Goal: Task Accomplishment & Management: Manage account settings

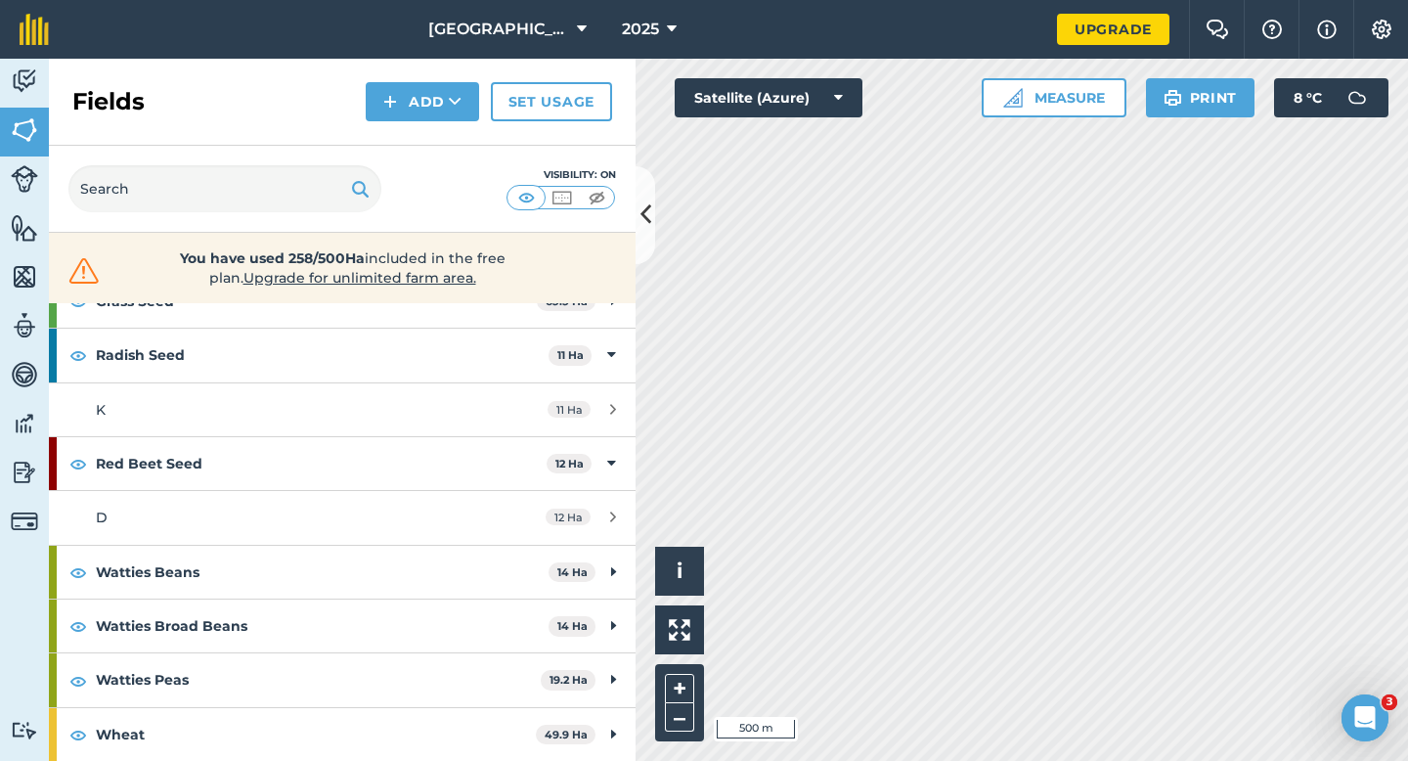
scroll to position [319, 0]
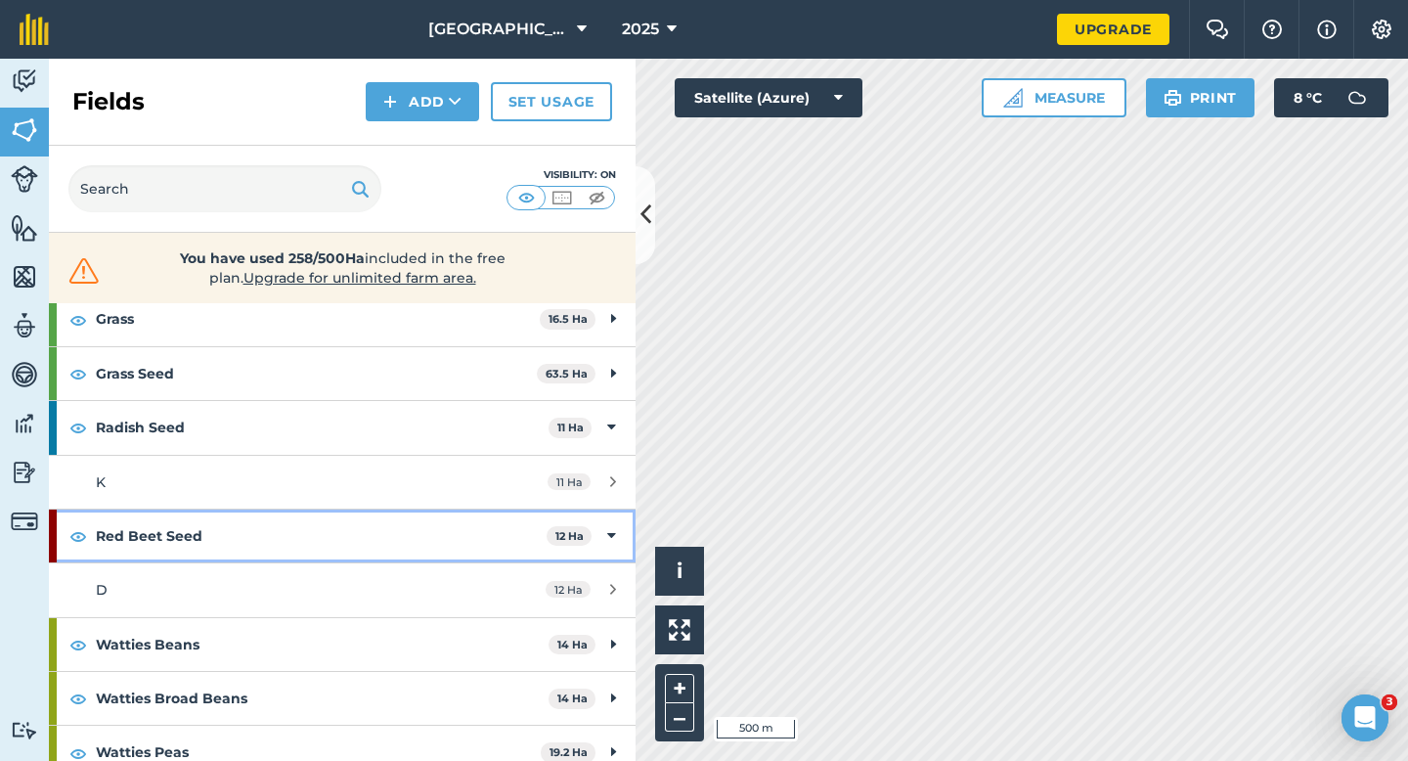
click at [469, 529] on strong "Red Beet Seed" at bounding box center [321, 535] width 451 height 53
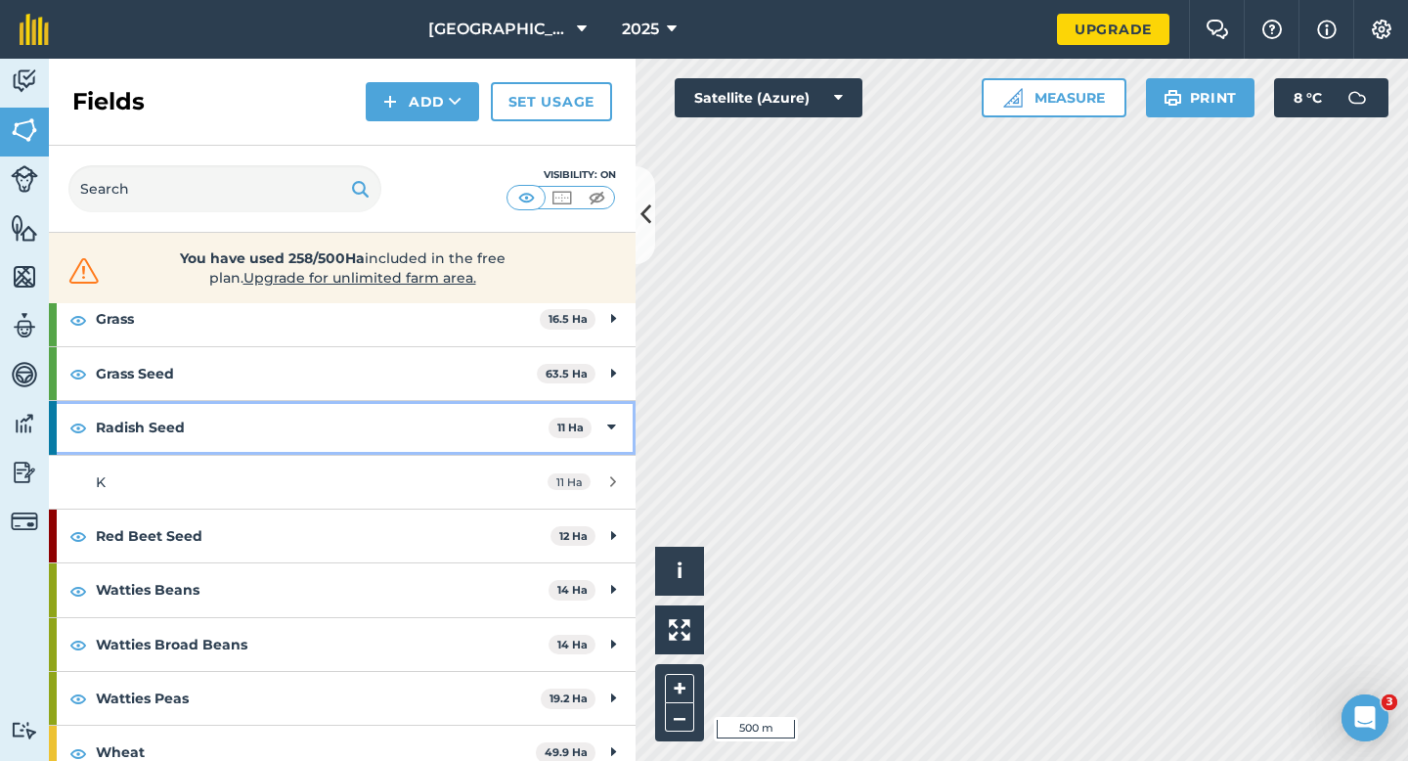
click at [475, 411] on strong "Radish Seed" at bounding box center [322, 427] width 453 height 53
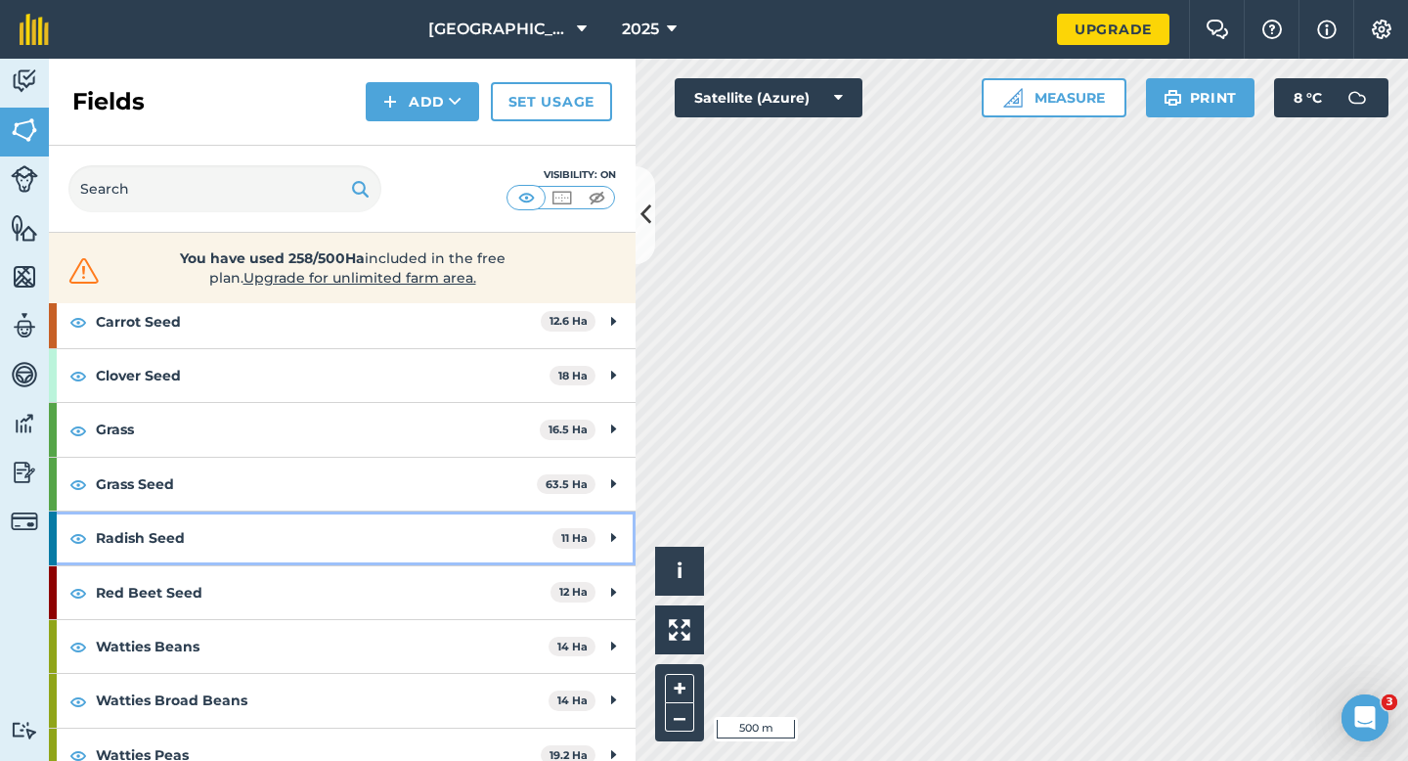
scroll to position [196, 0]
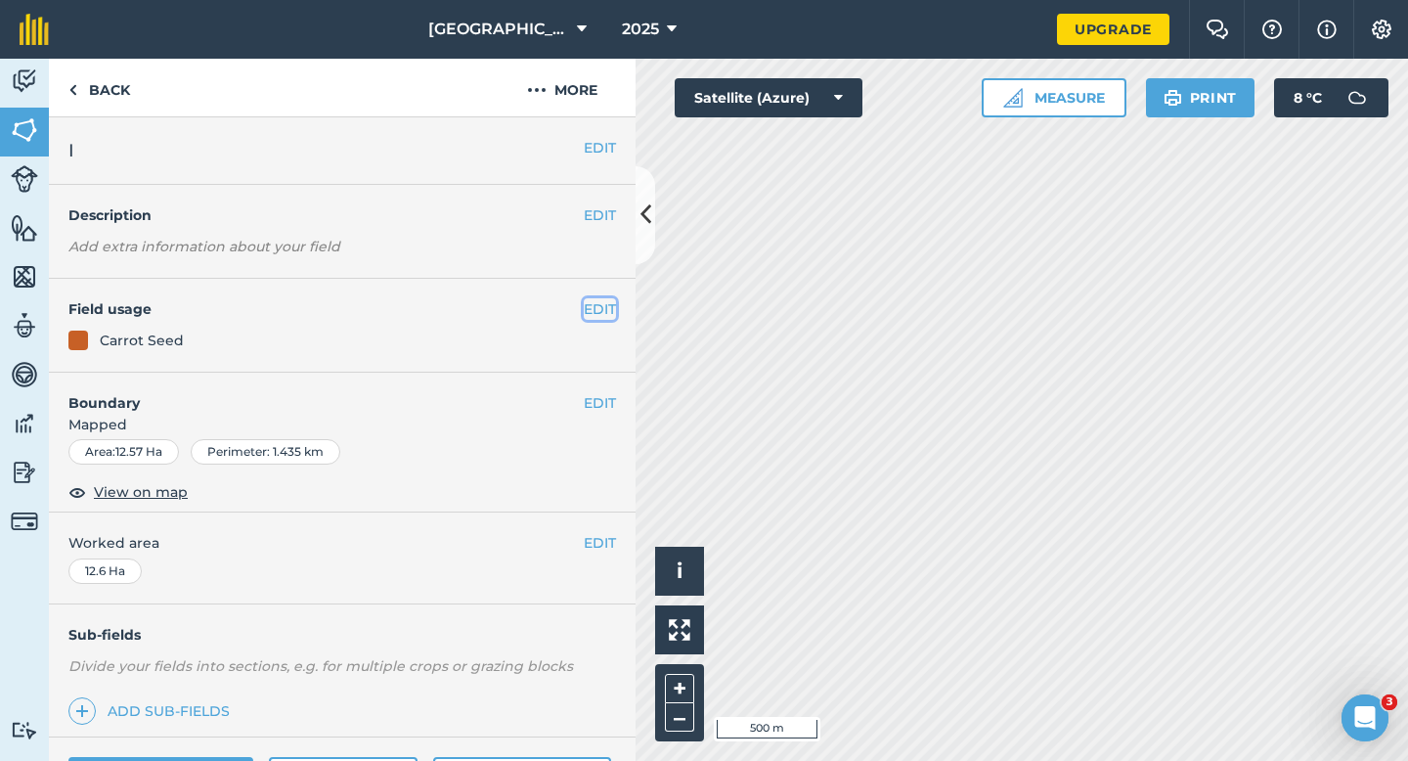
click at [590, 308] on button "EDIT" at bounding box center [600, 309] width 32 height 22
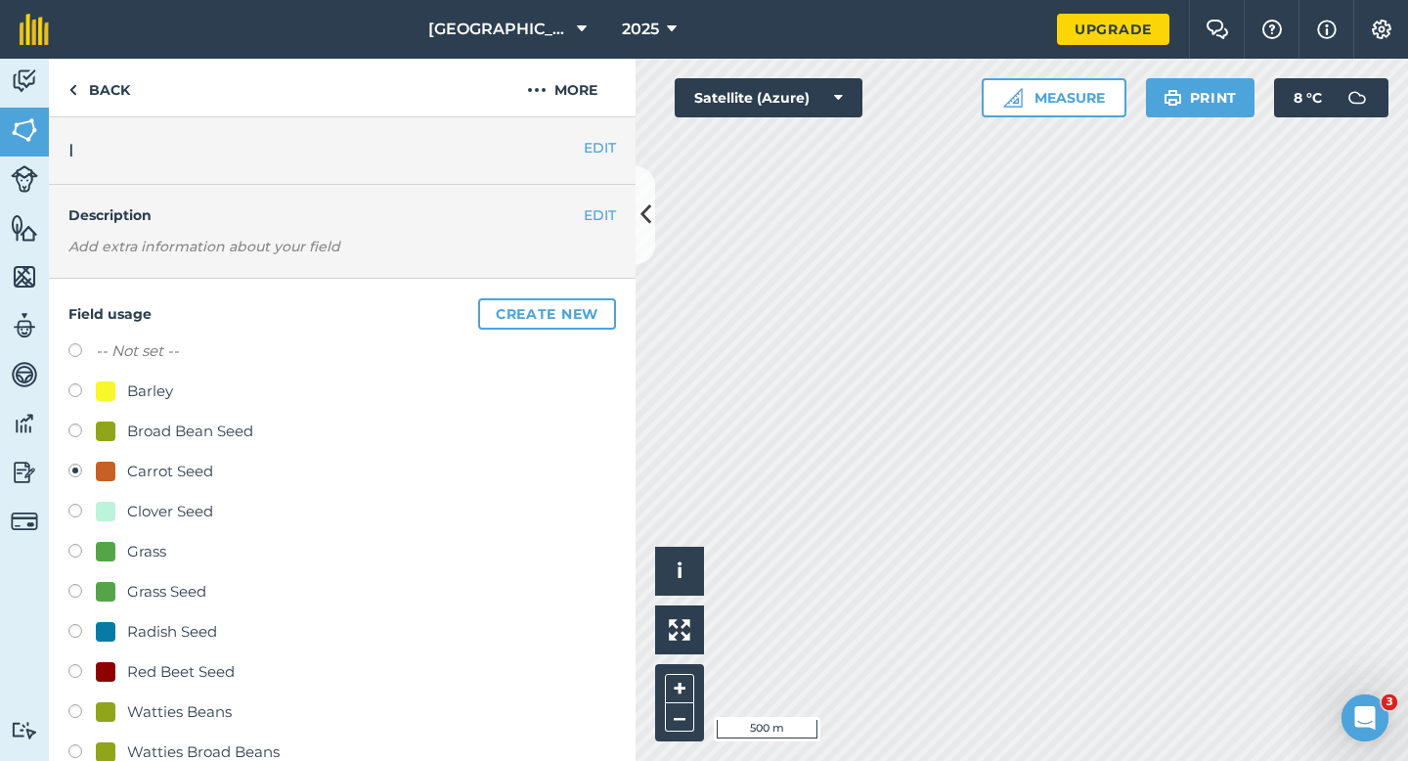
click at [127, 507] on div "Clover Seed" at bounding box center [170, 511] width 86 height 23
radio input "true"
radio input "false"
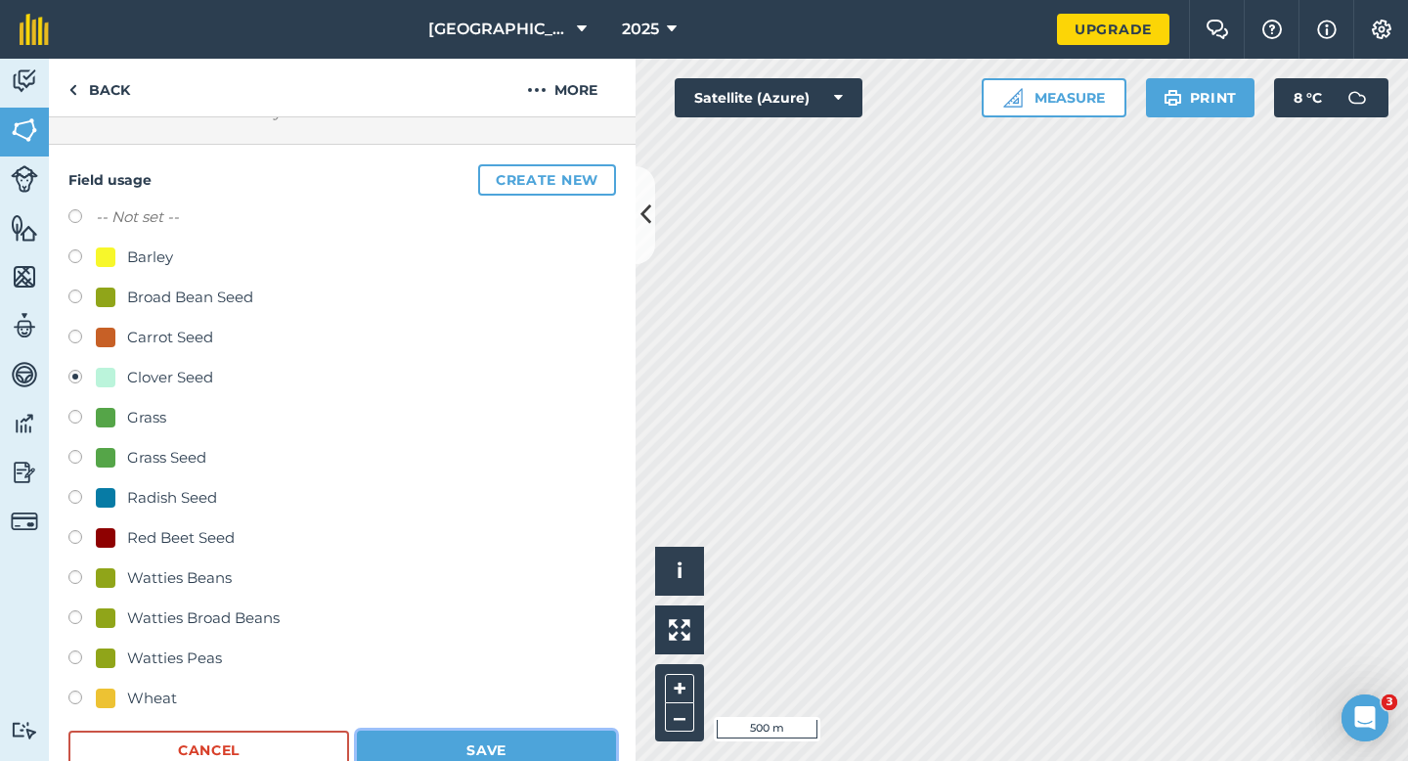
click at [487, 755] on button "Save" at bounding box center [486, 749] width 259 height 39
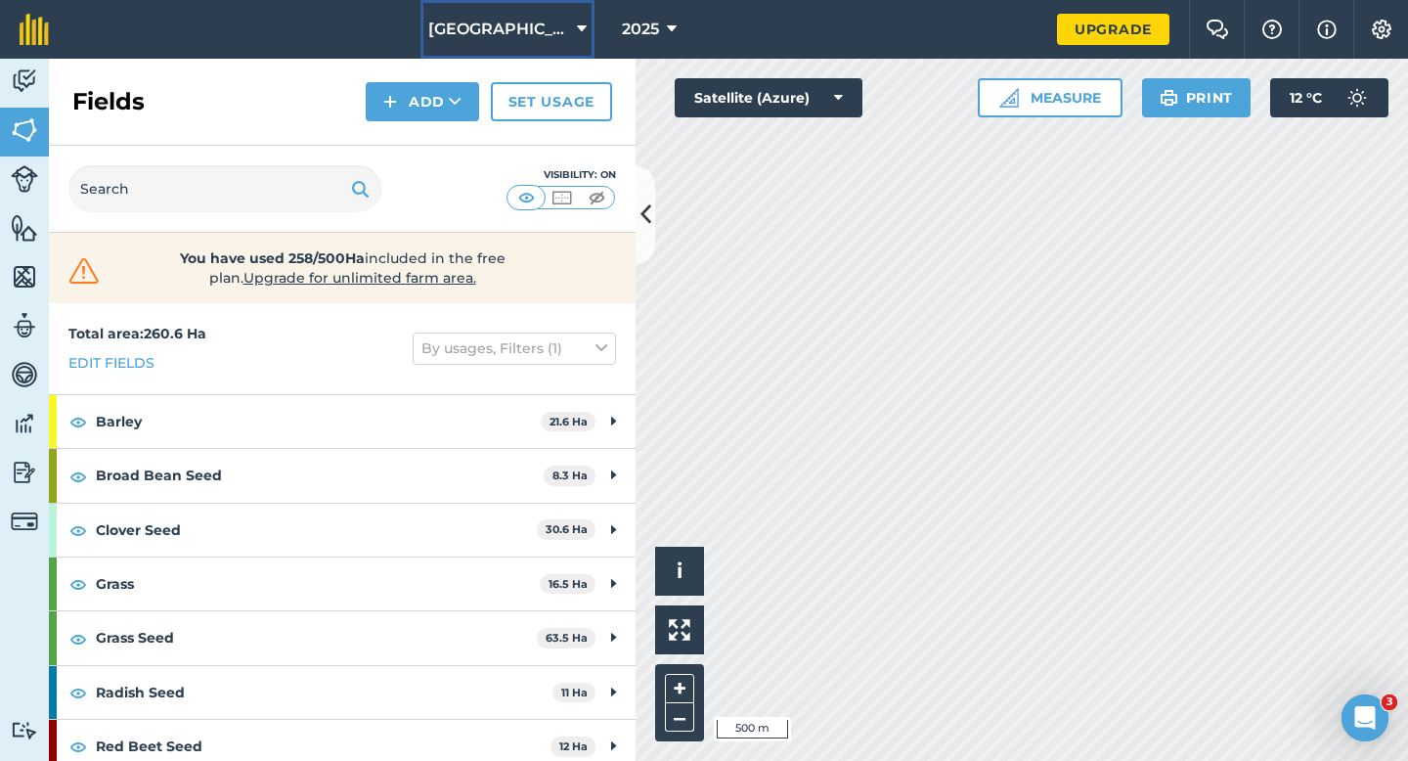
click at [559, 22] on span "[GEOGRAPHIC_DATA]" at bounding box center [498, 29] width 141 height 23
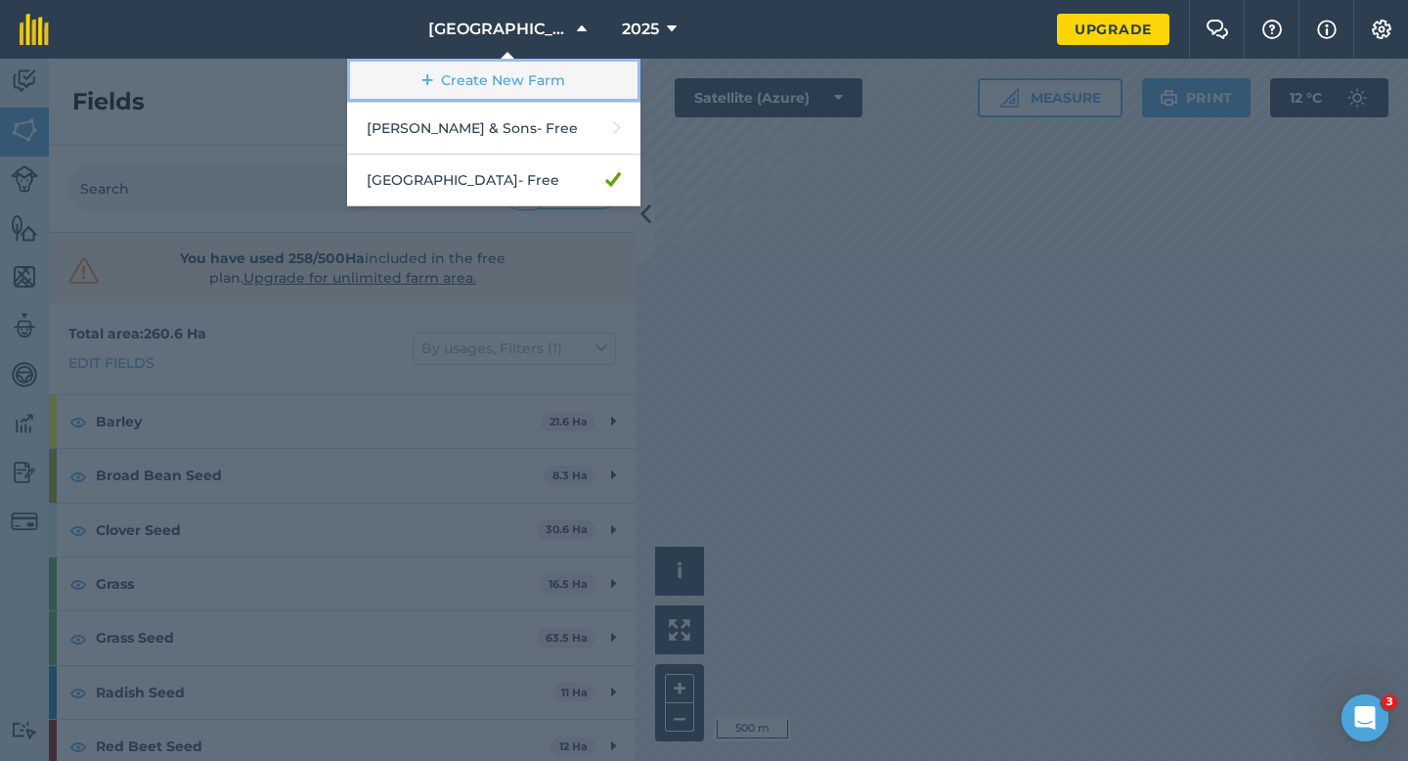
click at [538, 59] on link "Create New Farm" at bounding box center [493, 81] width 293 height 44
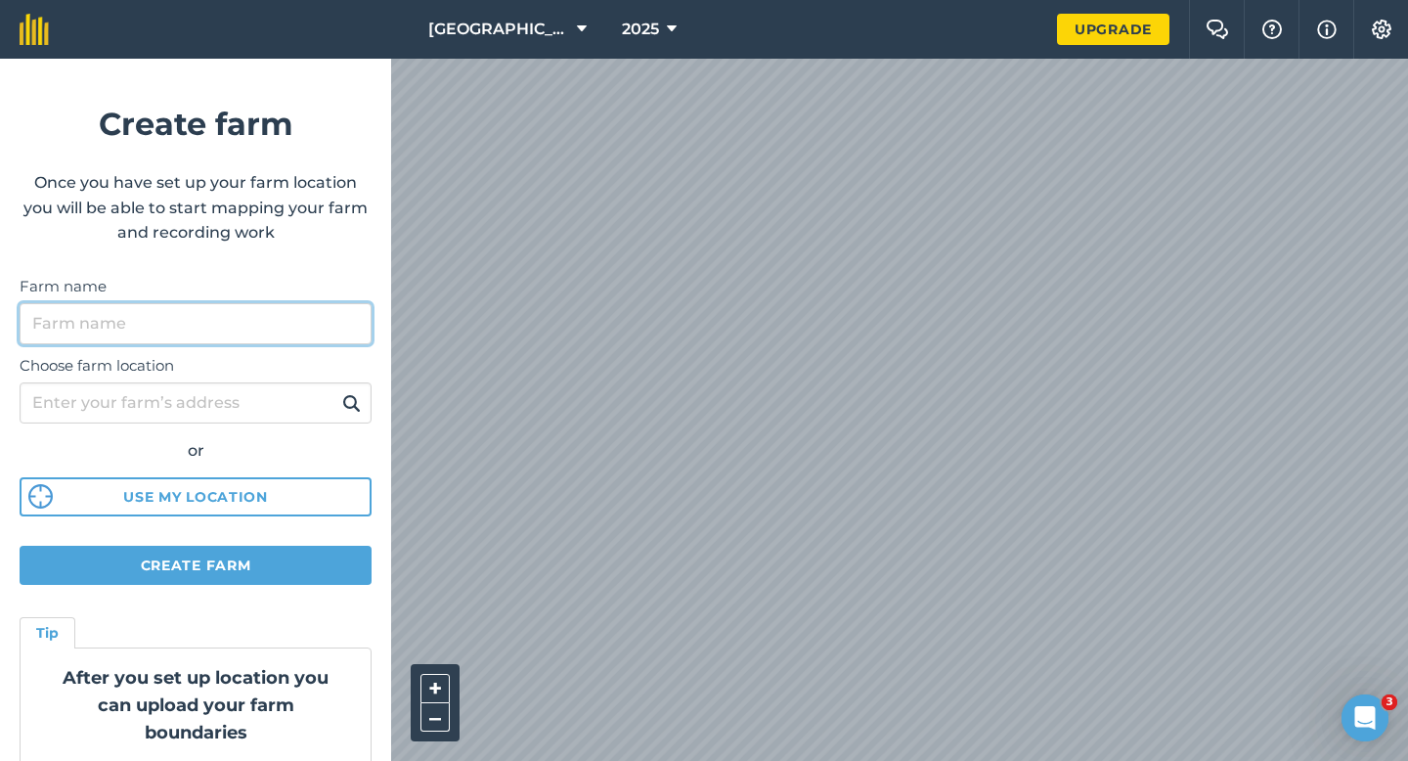
click at [195, 326] on input "Farm name" at bounding box center [196, 323] width 352 height 41
type input "[PERSON_NAME] & Sons Farming"
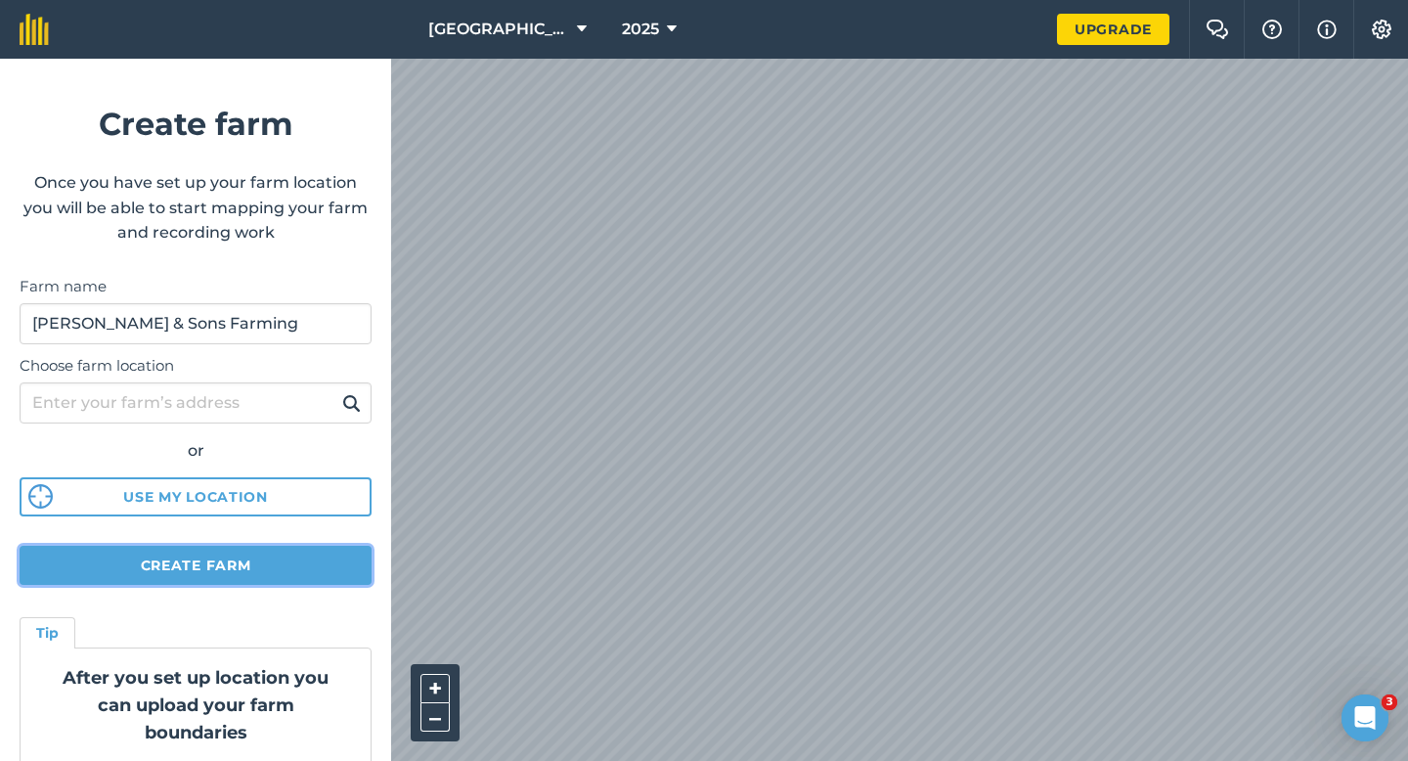
click at [238, 563] on button "Create farm" at bounding box center [196, 565] width 352 height 39
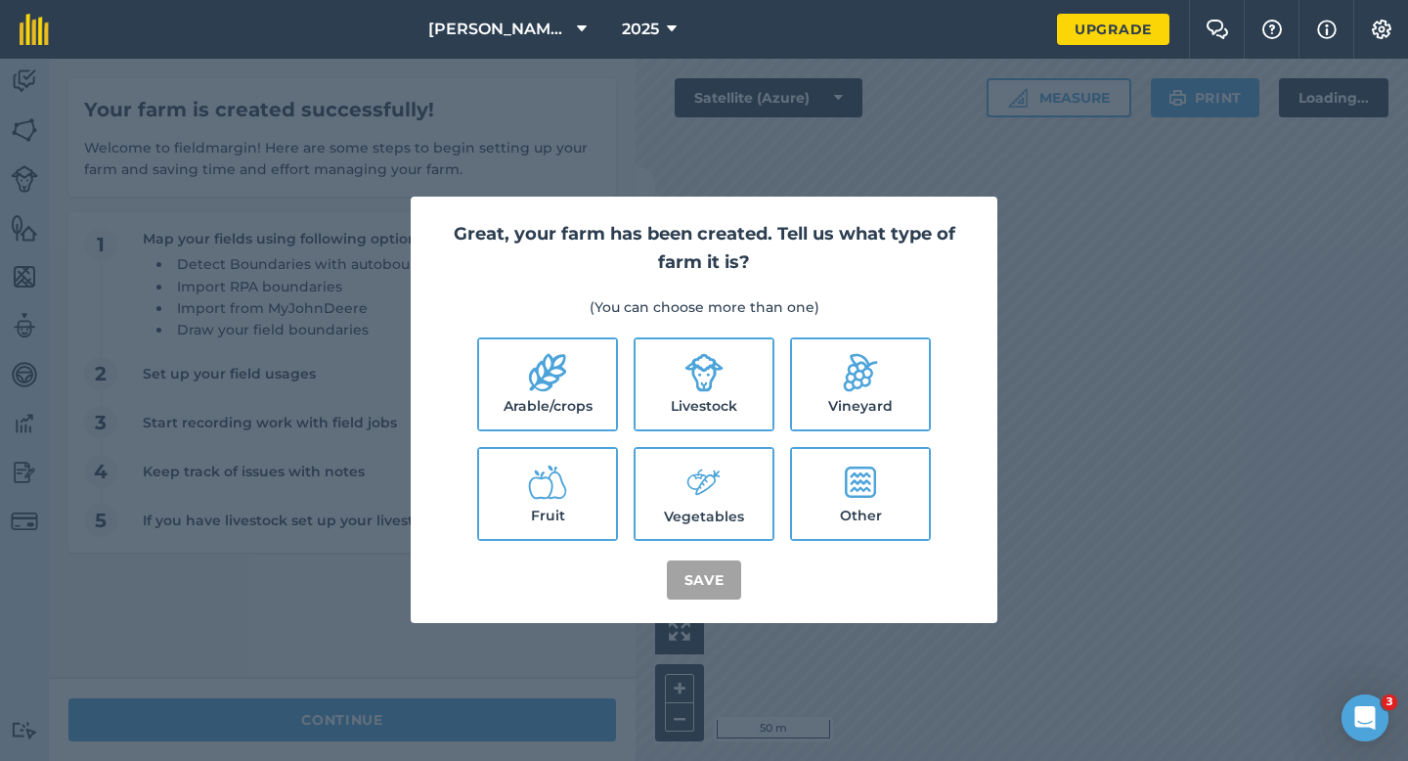
click at [593, 367] on label "Arable/crops" at bounding box center [547, 384] width 137 height 90
checkbox input "true"
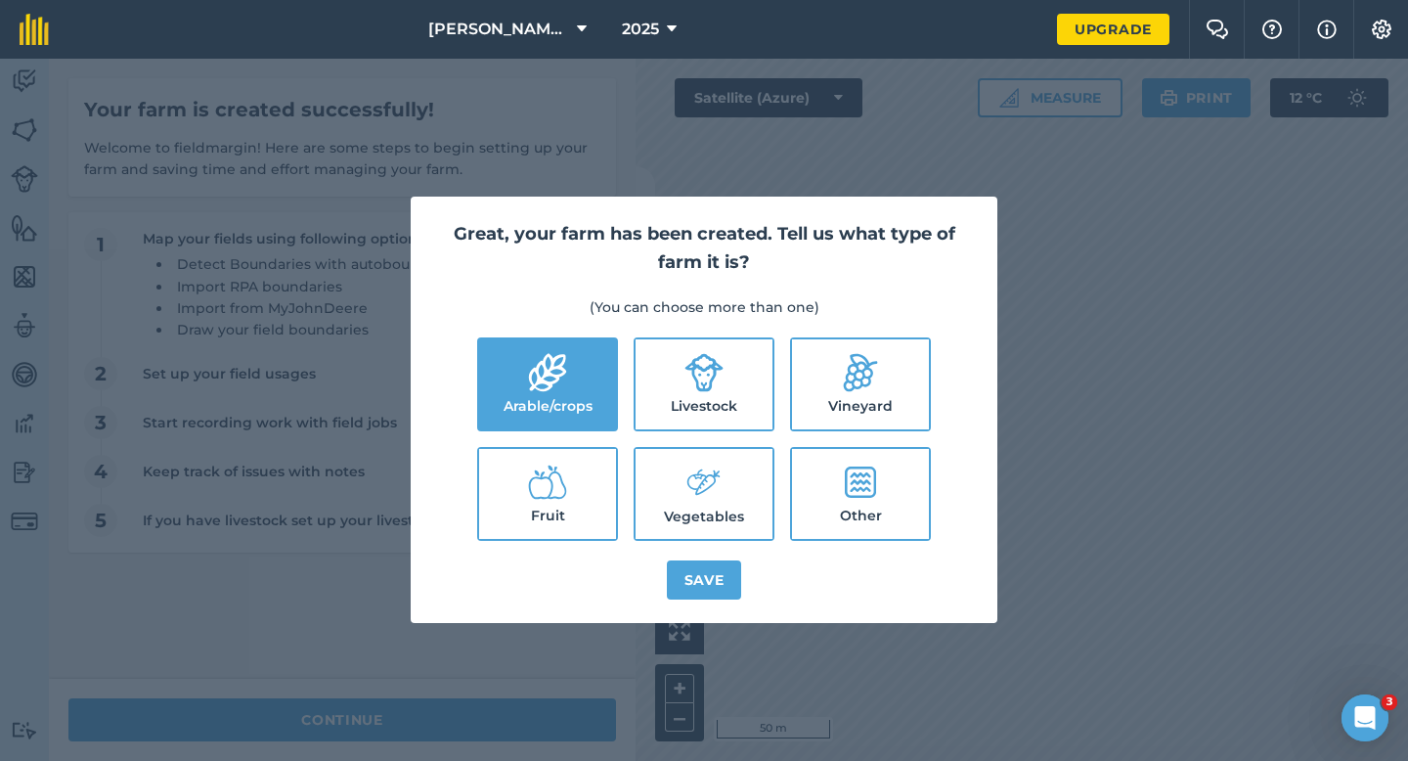
click at [653, 367] on label "Livestock" at bounding box center [703, 384] width 137 height 90
checkbox input "true"
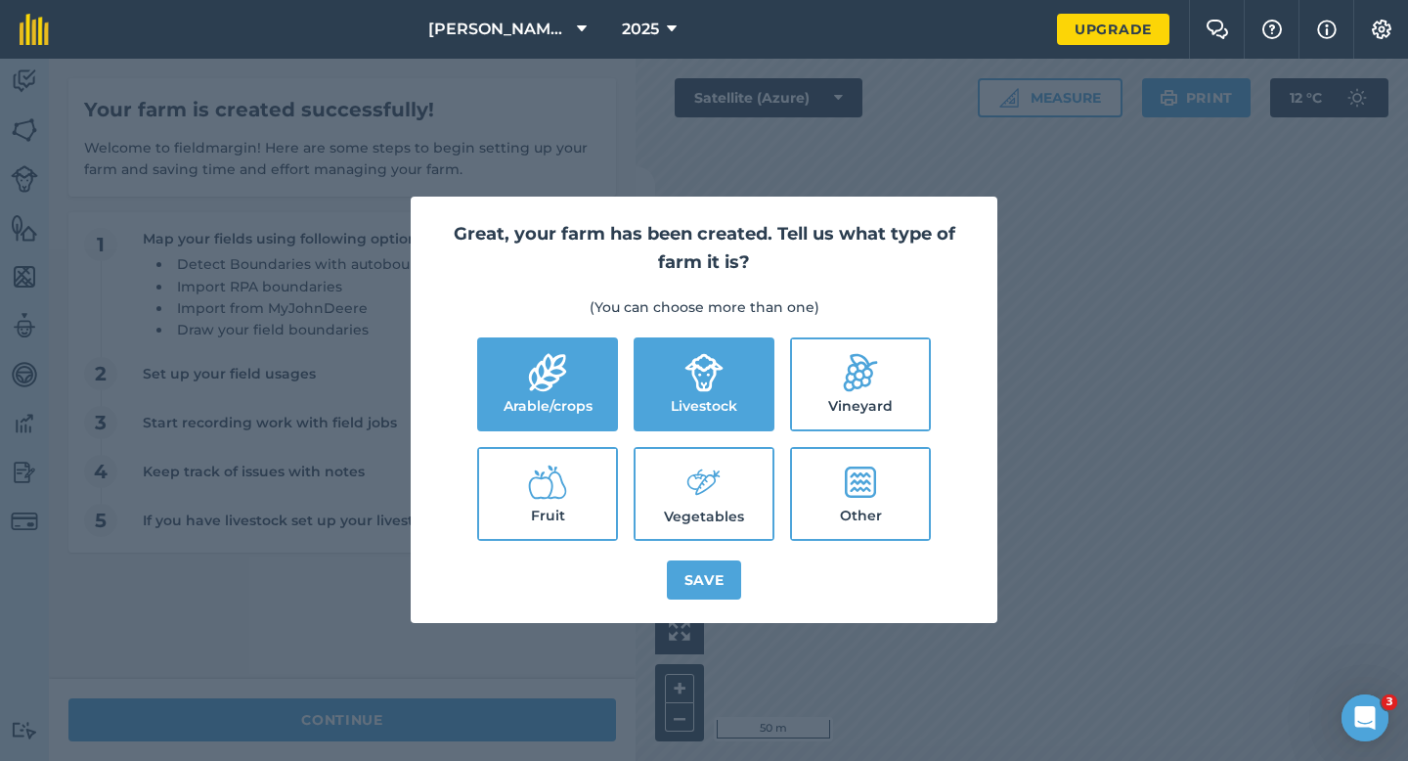
click at [665, 477] on label "Vegetables" at bounding box center [703, 494] width 137 height 90
checkbox input "true"
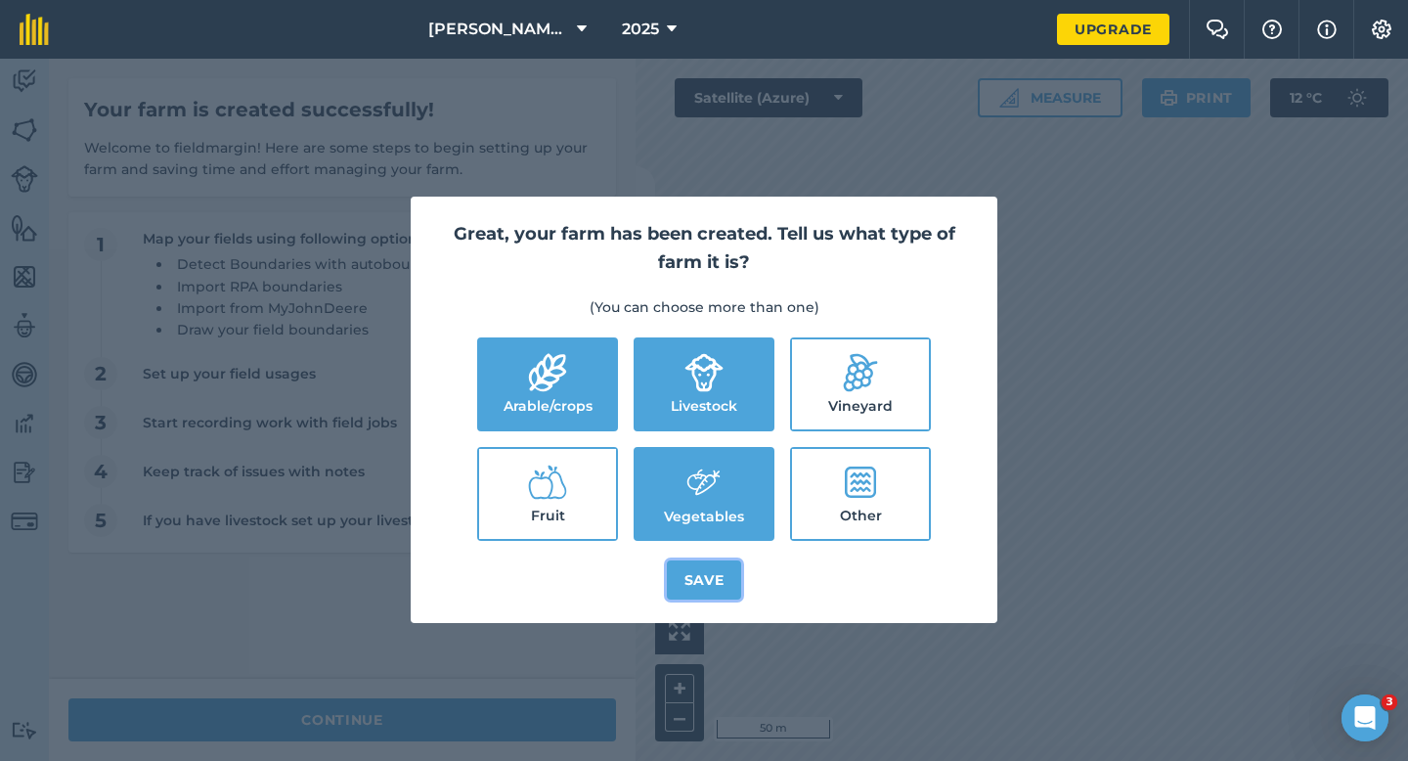
click at [686, 575] on button "Save" at bounding box center [704, 579] width 75 height 39
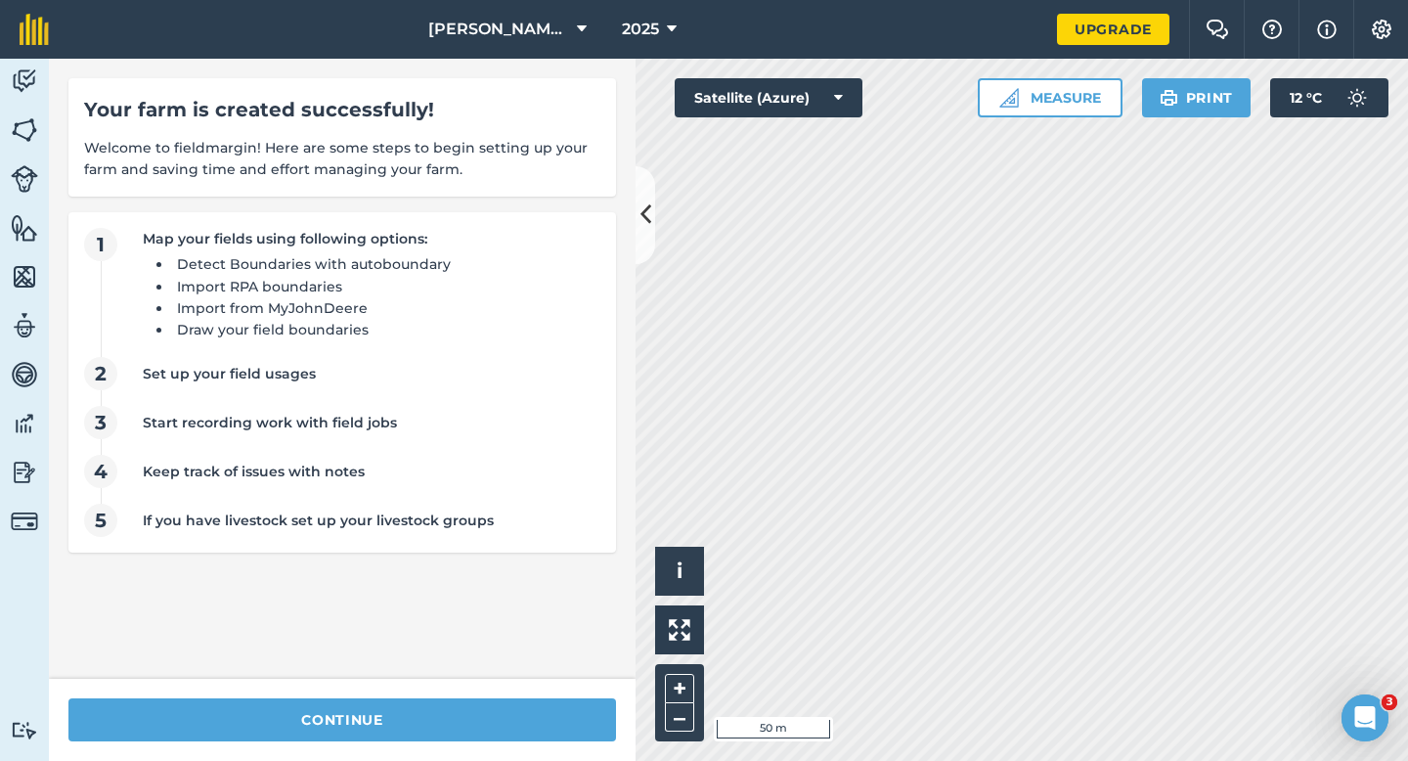
click at [457, 694] on div "continue" at bounding box center [342, 719] width 587 height 82
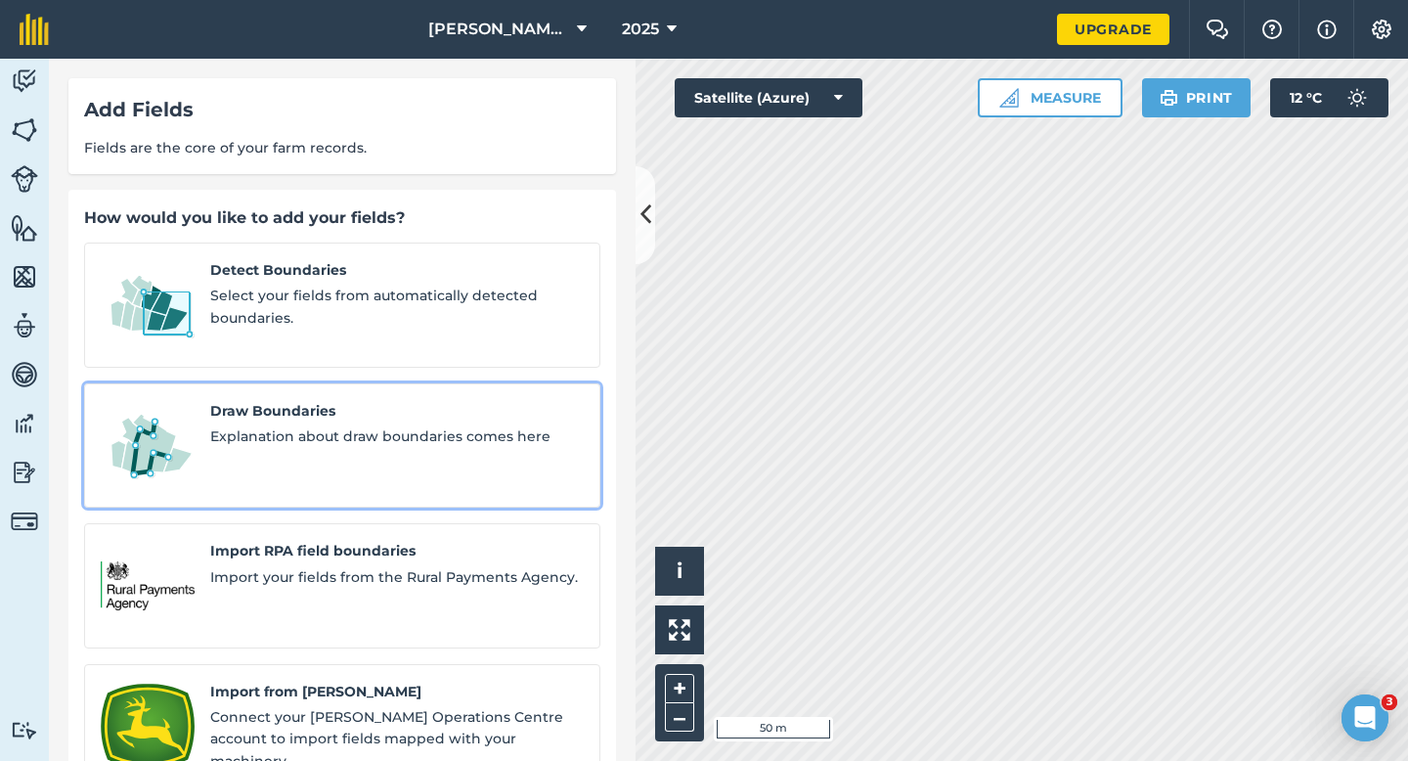
click at [267, 425] on span "Explanation about draw boundaries comes here" at bounding box center [396, 436] width 373 height 22
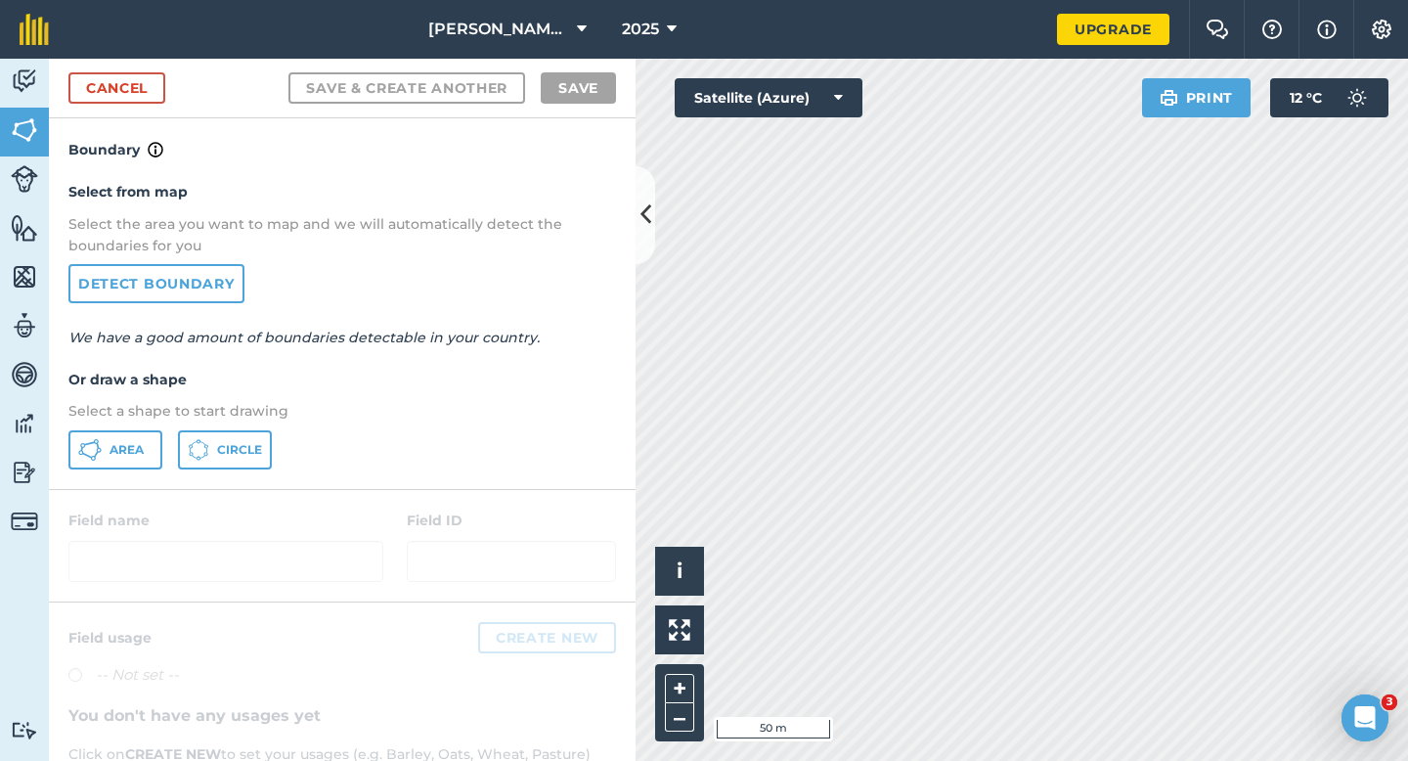
click at [162, 455] on div "Area Circle" at bounding box center [341, 449] width 547 height 39
click at [140, 454] on span "Area" at bounding box center [126, 450] width 34 height 16
click at [684, 616] on div "Click to start drawing i © 2025 TomTom, Microsoft 50 m + – Satellite (Azure) Pr…" at bounding box center [1021, 410] width 772 height 702
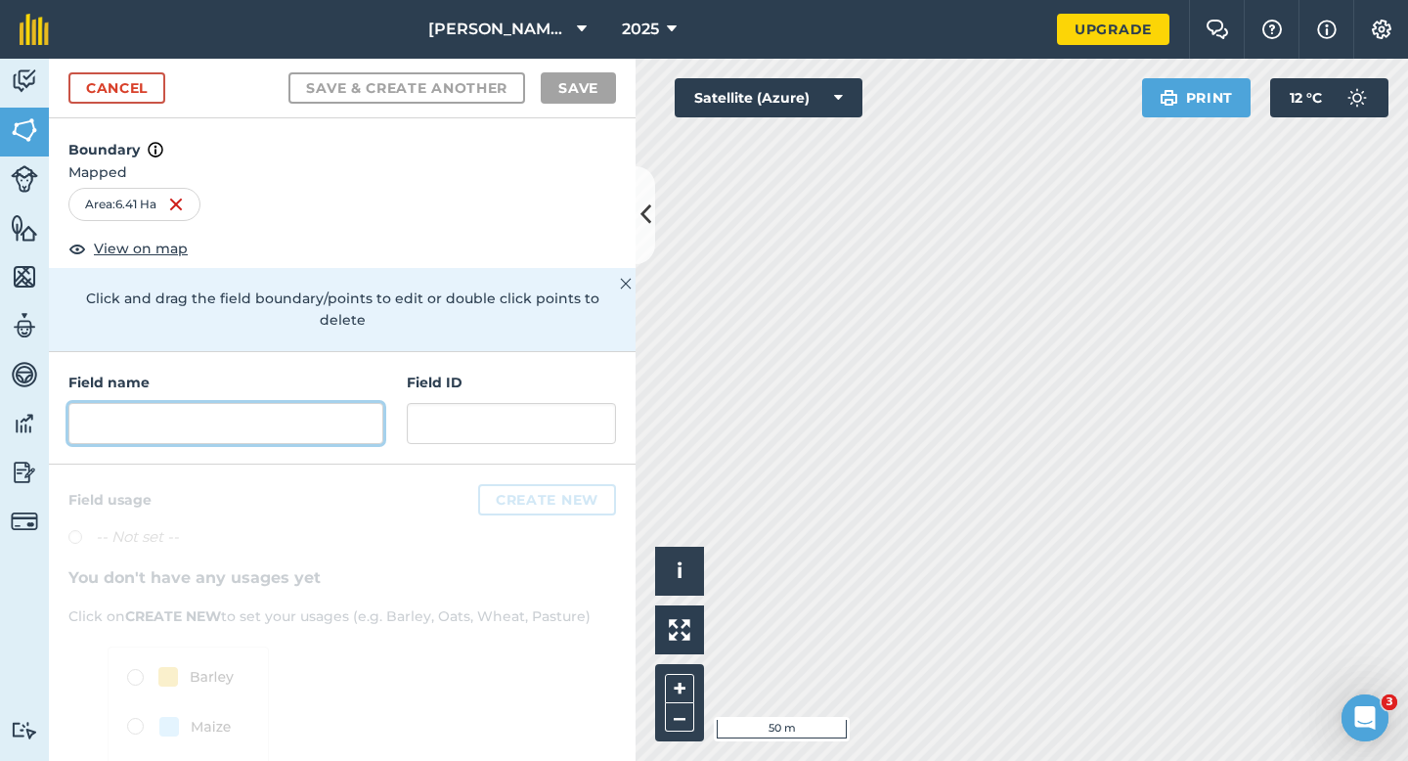
click at [334, 403] on input "text" at bounding box center [225, 423] width 315 height 41
click at [332, 413] on input "text" at bounding box center [225, 423] width 315 height 41
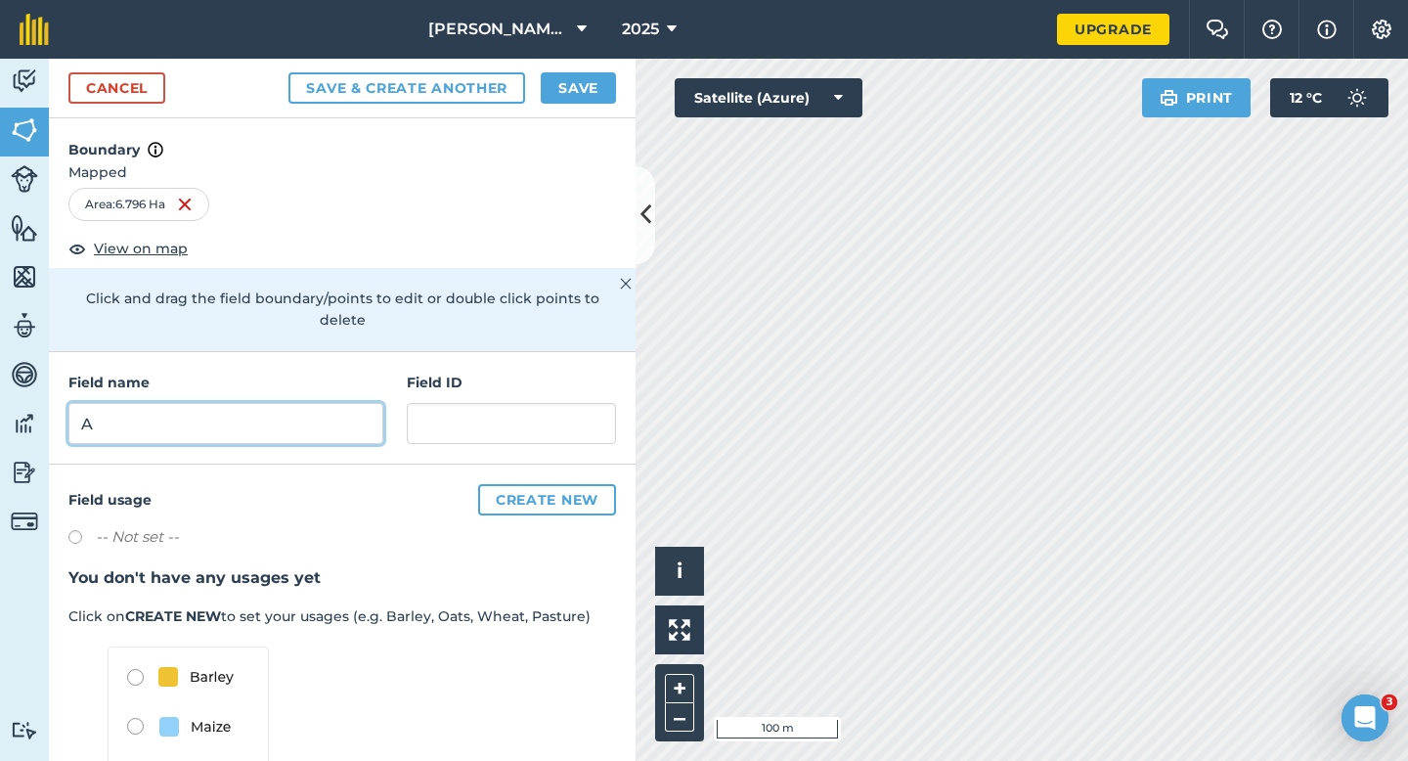
type input "A"
click at [581, 75] on button "Save" at bounding box center [578, 87] width 75 height 31
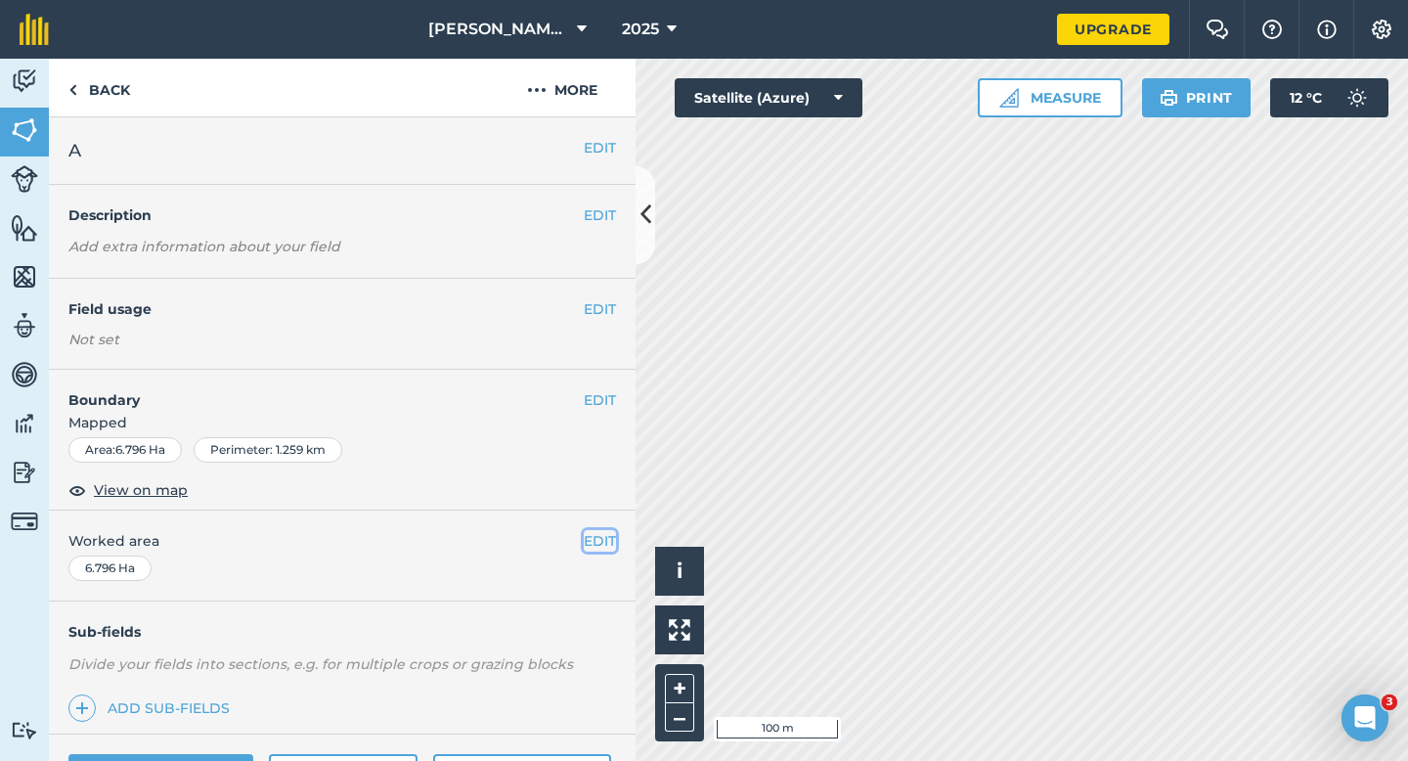
click at [602, 538] on button "EDIT" at bounding box center [600, 541] width 32 height 22
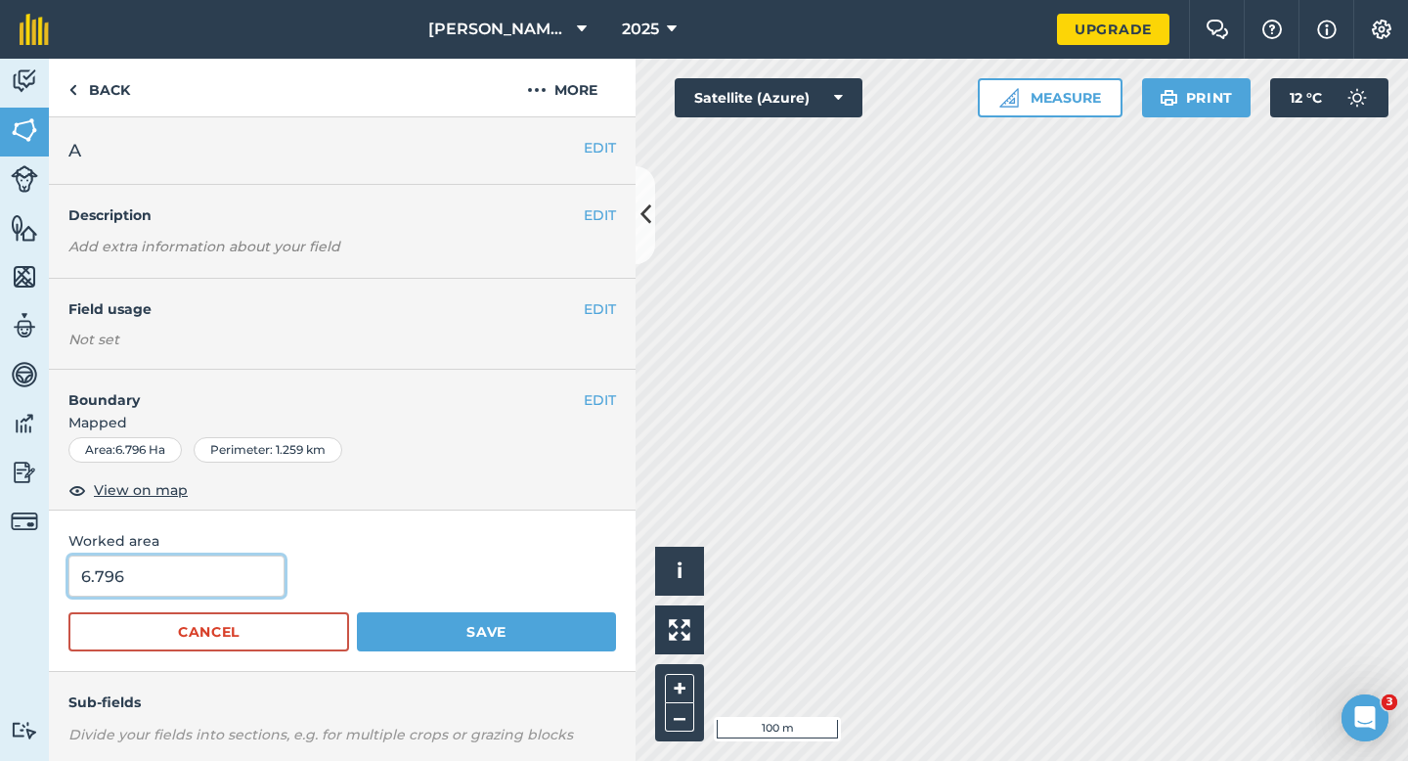
click at [224, 575] on input "6.796" at bounding box center [176, 575] width 216 height 41
type input "7"
click at [357, 612] on button "Save" at bounding box center [486, 631] width 259 height 39
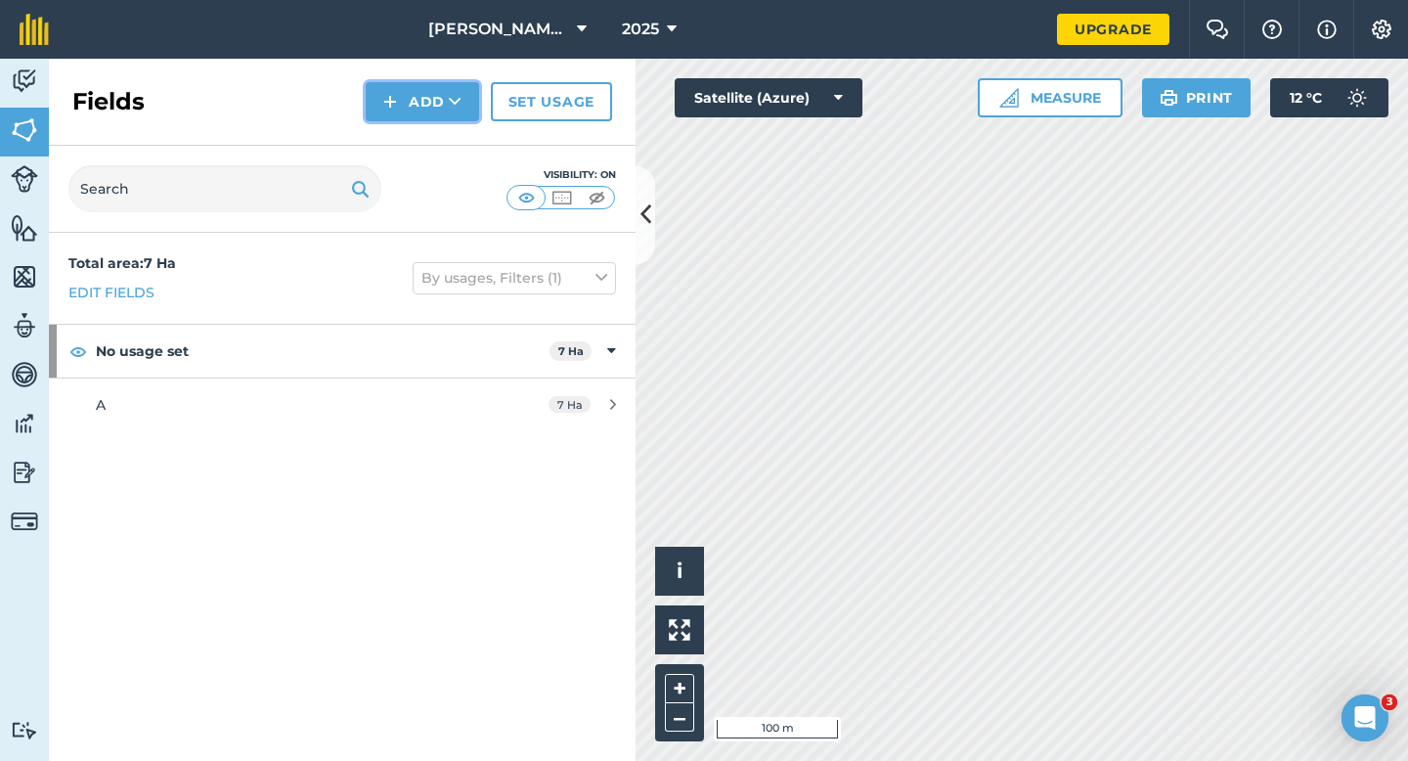
click at [438, 113] on button "Add" at bounding box center [422, 101] width 113 height 39
click at [438, 151] on link "Draw" at bounding box center [423, 145] width 108 height 43
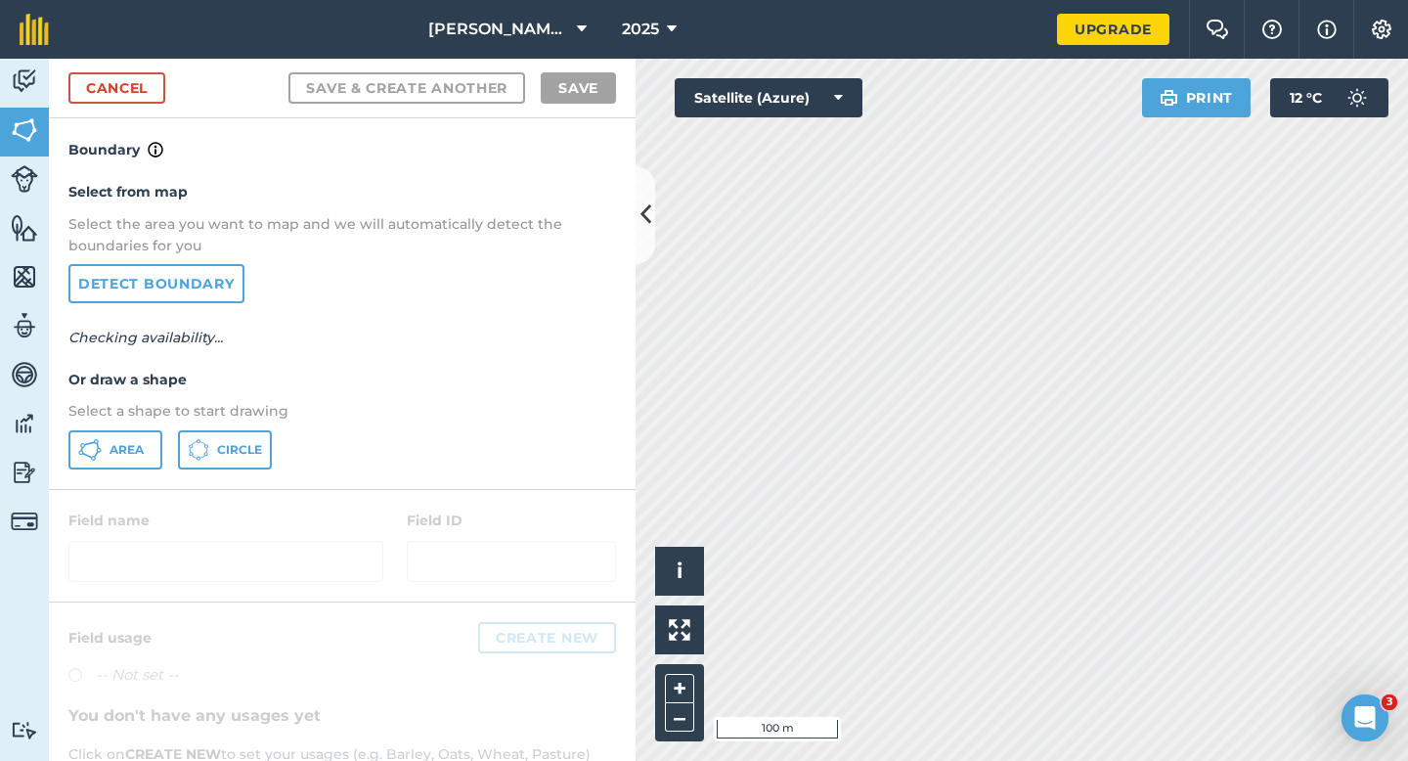
click at [163, 444] on div "Area Circle" at bounding box center [341, 449] width 547 height 39
click at [105, 442] on button "Area" at bounding box center [115, 449] width 94 height 39
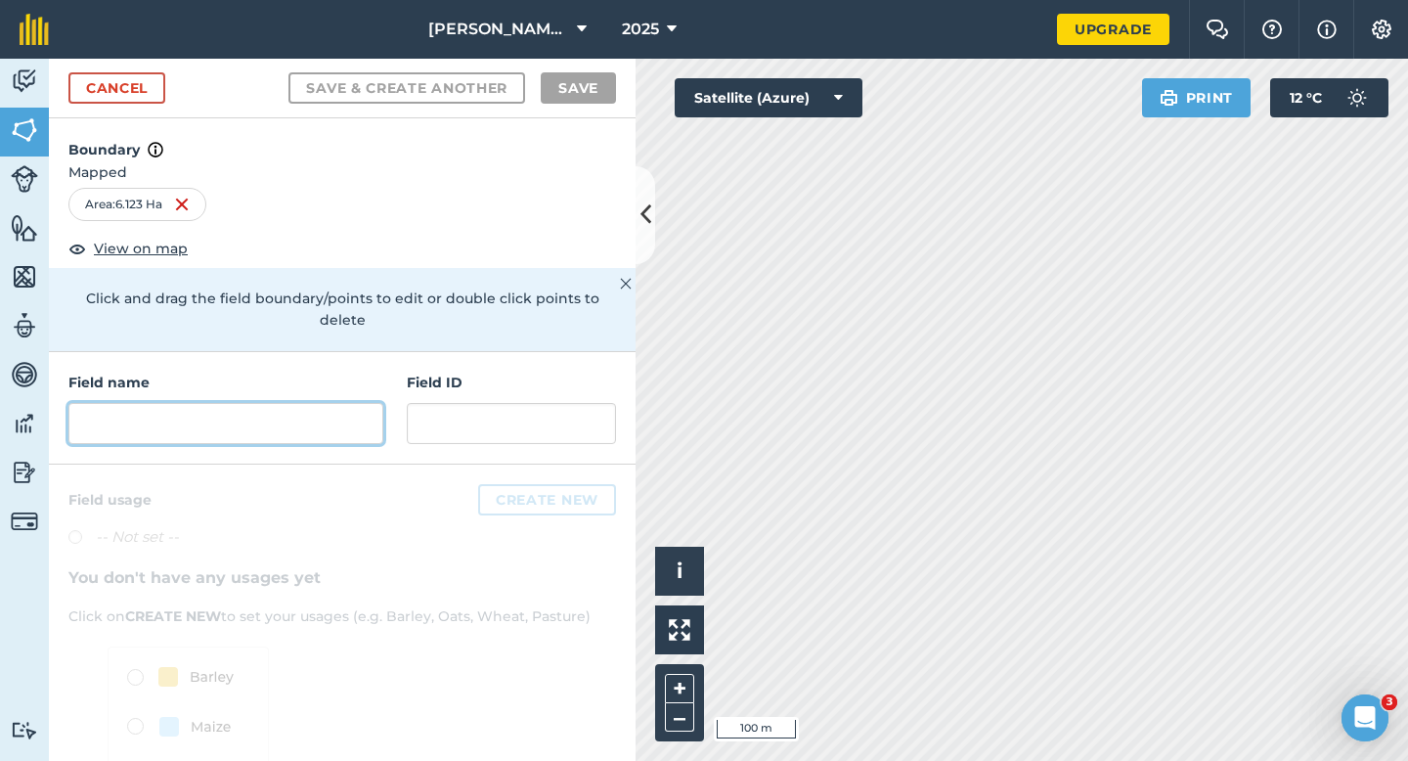
click at [354, 403] on input "text" at bounding box center [225, 423] width 315 height 41
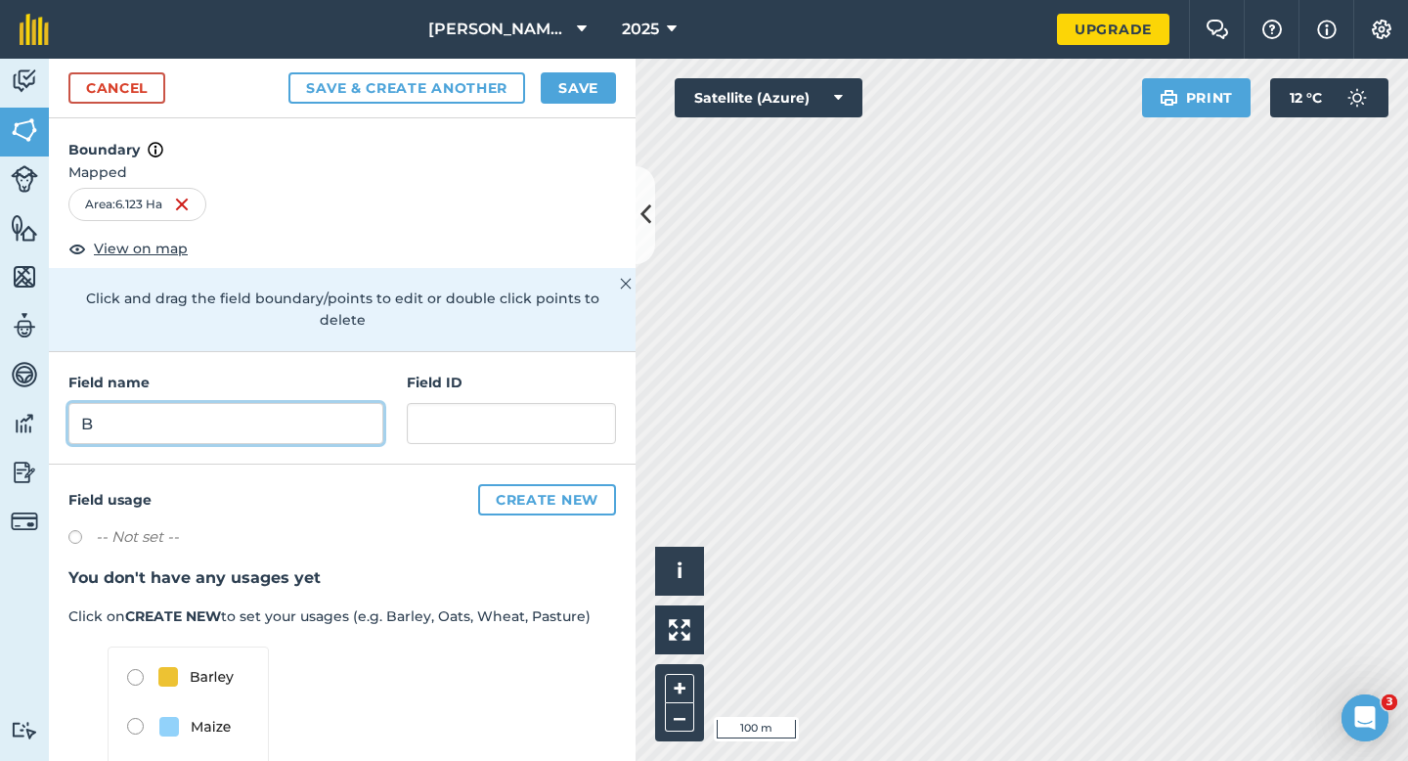
type input "B"
click at [590, 97] on button "Save" at bounding box center [578, 87] width 75 height 31
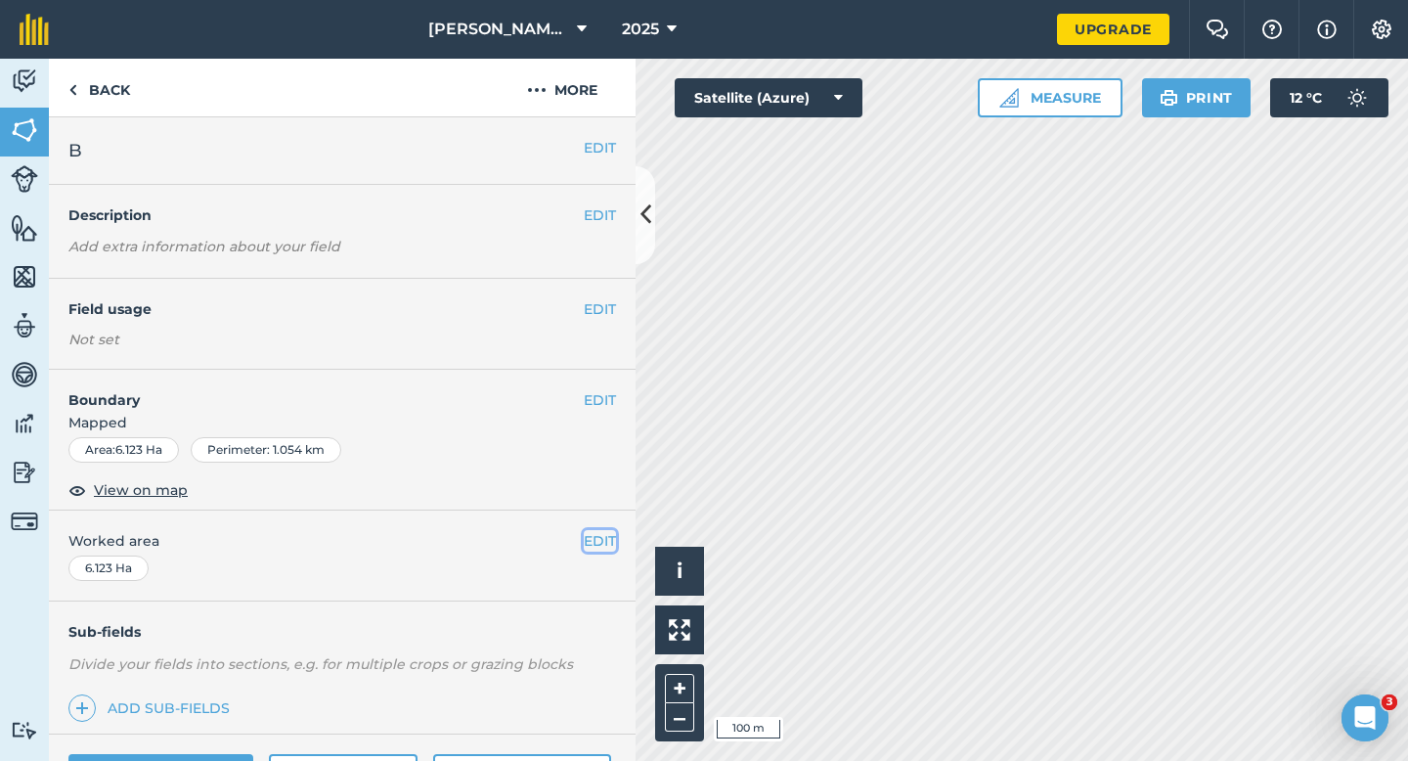
click at [589, 540] on button "EDIT" at bounding box center [600, 541] width 32 height 22
click at [594, 398] on button "EDIT" at bounding box center [600, 400] width 32 height 22
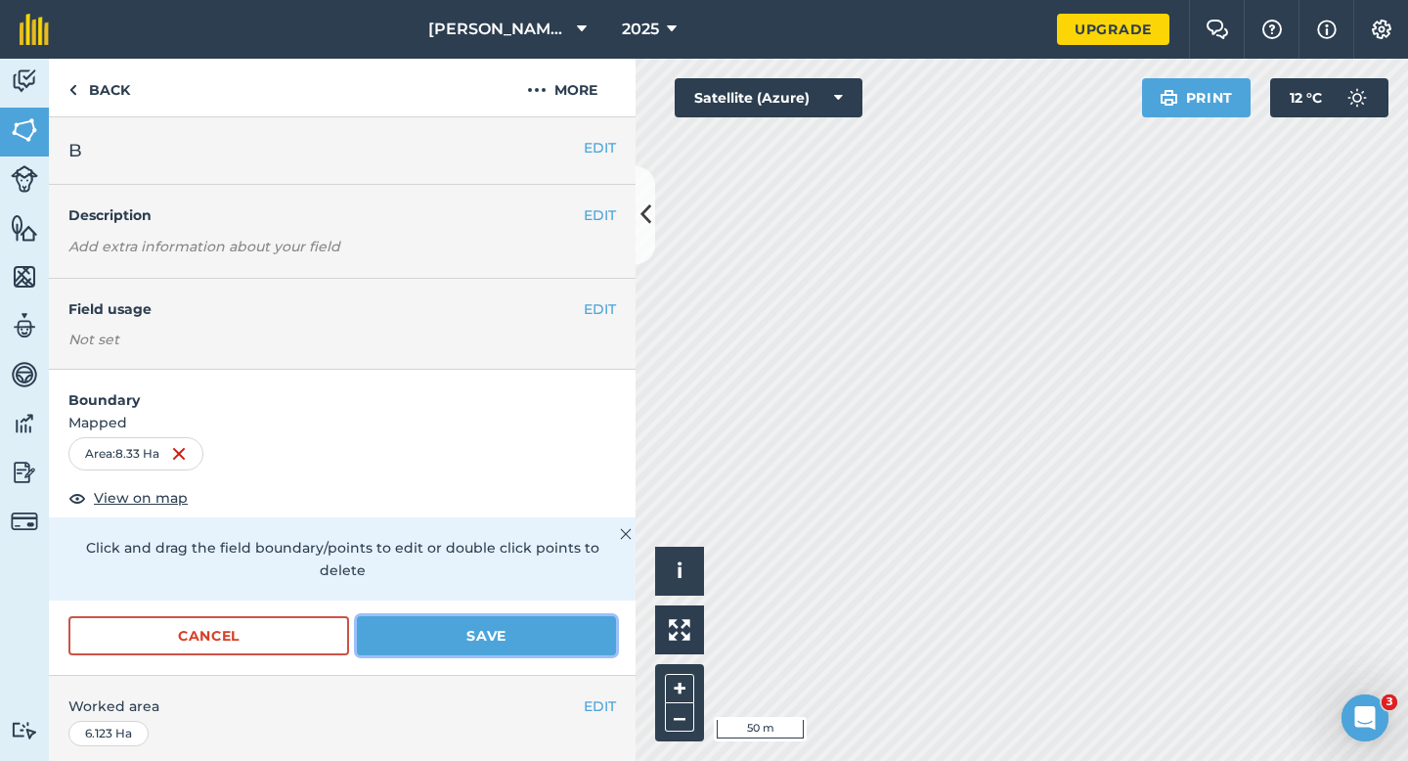
click at [443, 629] on button "Save" at bounding box center [486, 635] width 259 height 39
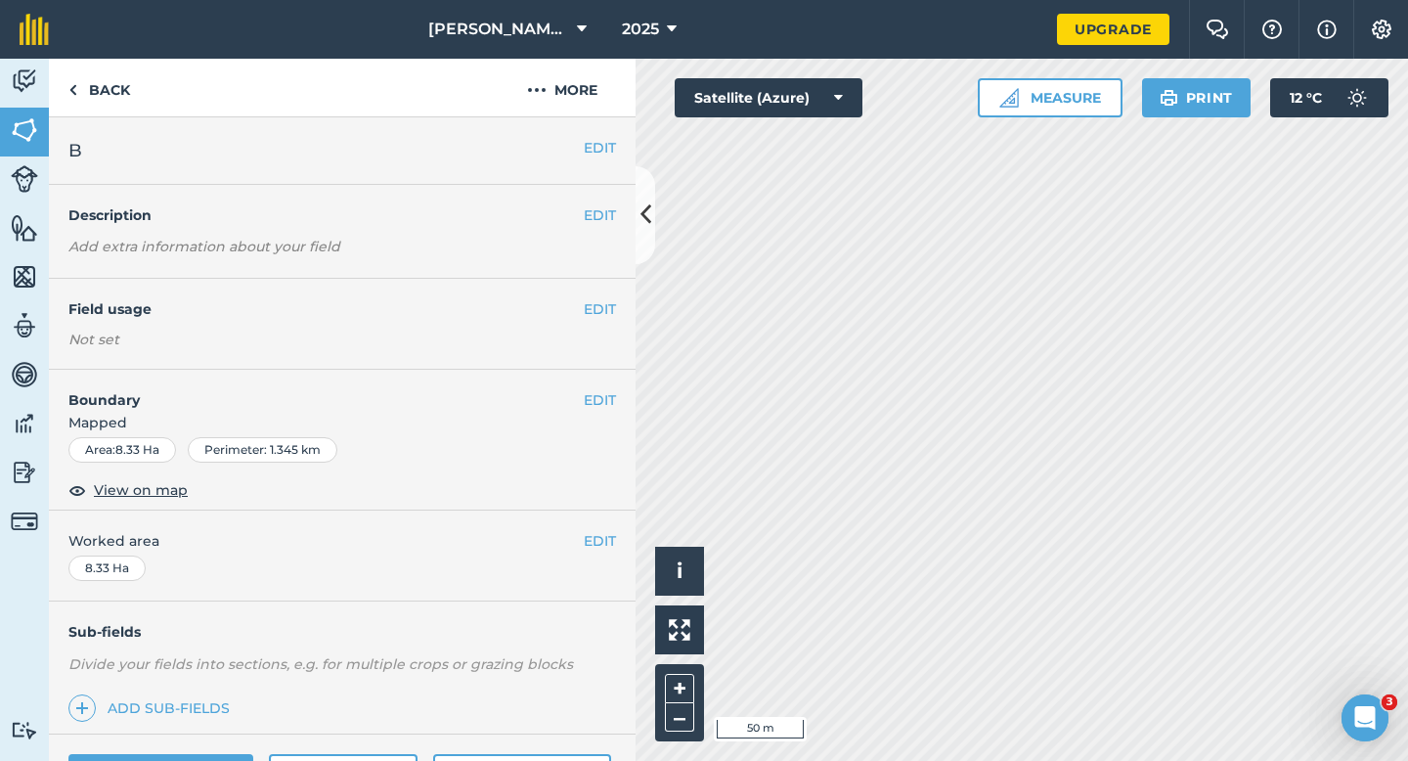
click at [569, 547] on span "Worked area" at bounding box center [341, 541] width 547 height 22
click at [604, 547] on button "EDIT" at bounding box center [600, 541] width 32 height 22
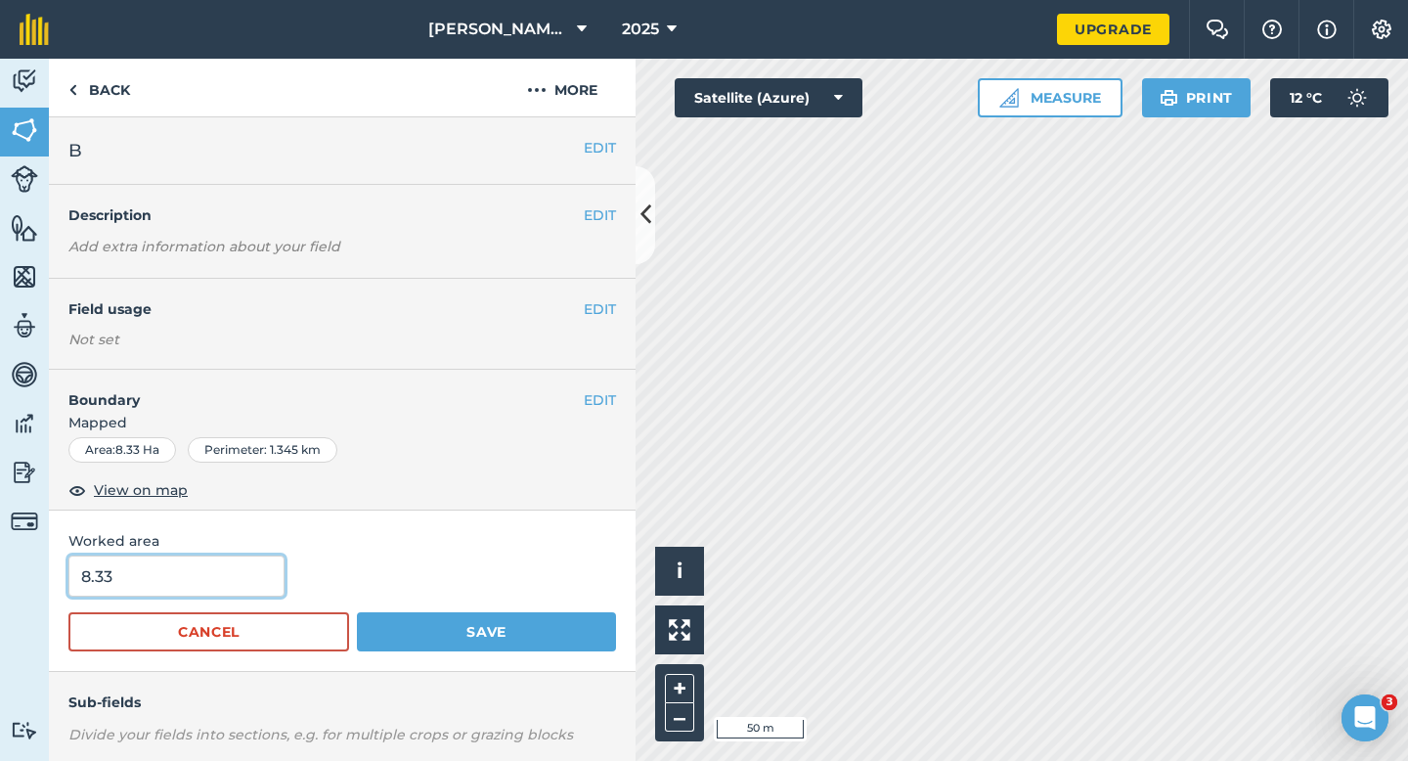
click at [152, 581] on input "8.33" at bounding box center [176, 575] width 216 height 41
type input "8.3"
click at [357, 612] on button "Save" at bounding box center [486, 631] width 259 height 39
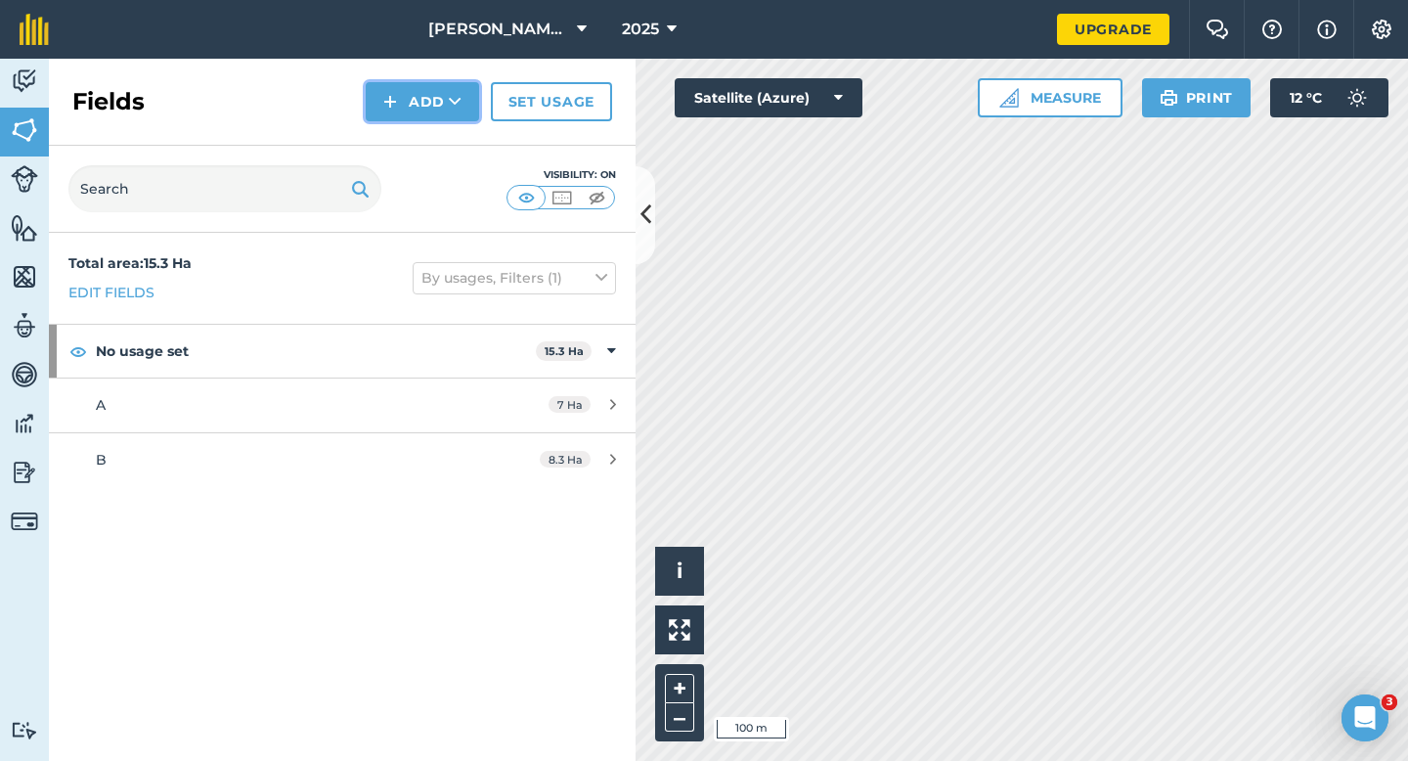
click at [434, 118] on button "Add" at bounding box center [422, 101] width 113 height 39
click at [435, 132] on link "Draw" at bounding box center [423, 145] width 108 height 43
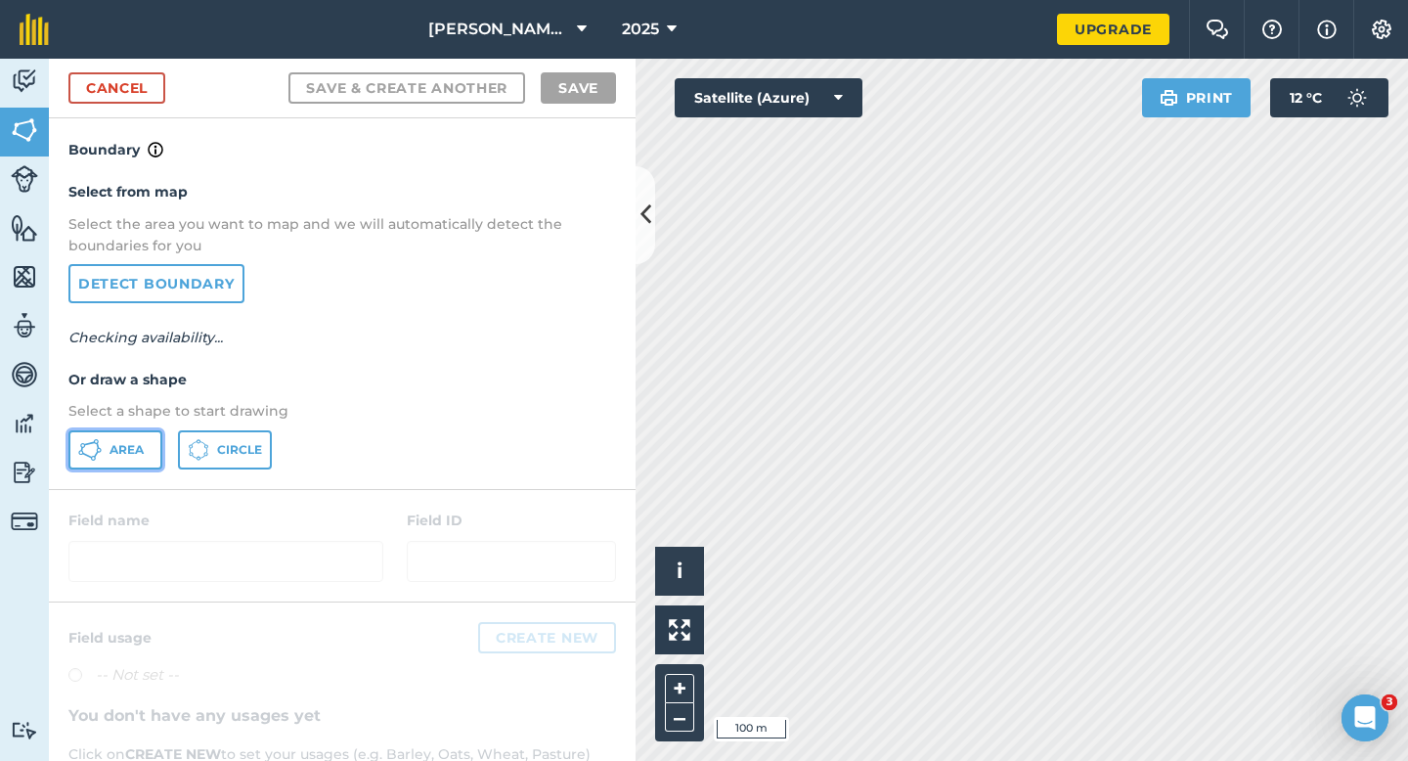
click at [145, 437] on button "Area" at bounding box center [115, 449] width 94 height 39
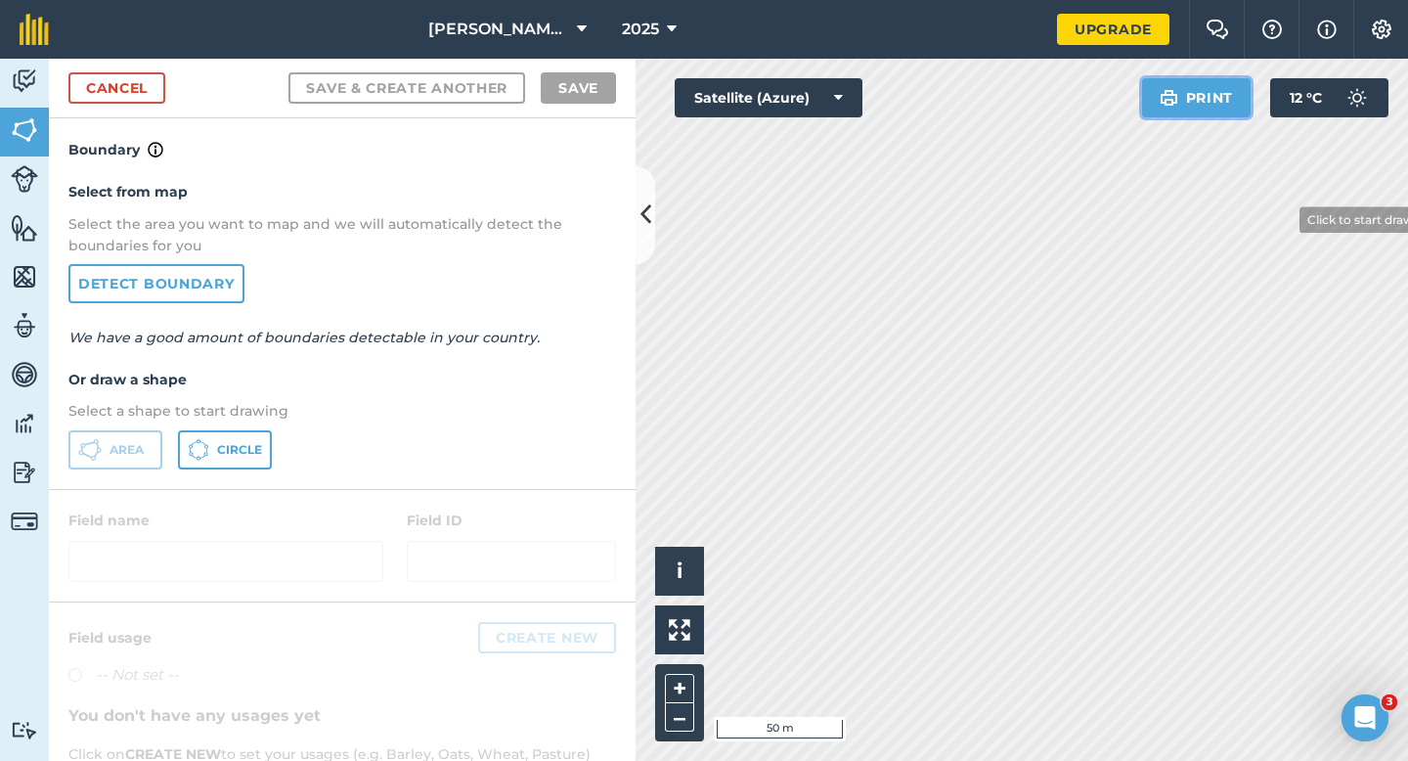
click at [1362, 329] on div "Click to start drawing i © 2025 TomTom, Microsoft 50 m + – Satellite (Azure) Pr…" at bounding box center [1021, 410] width 772 height 702
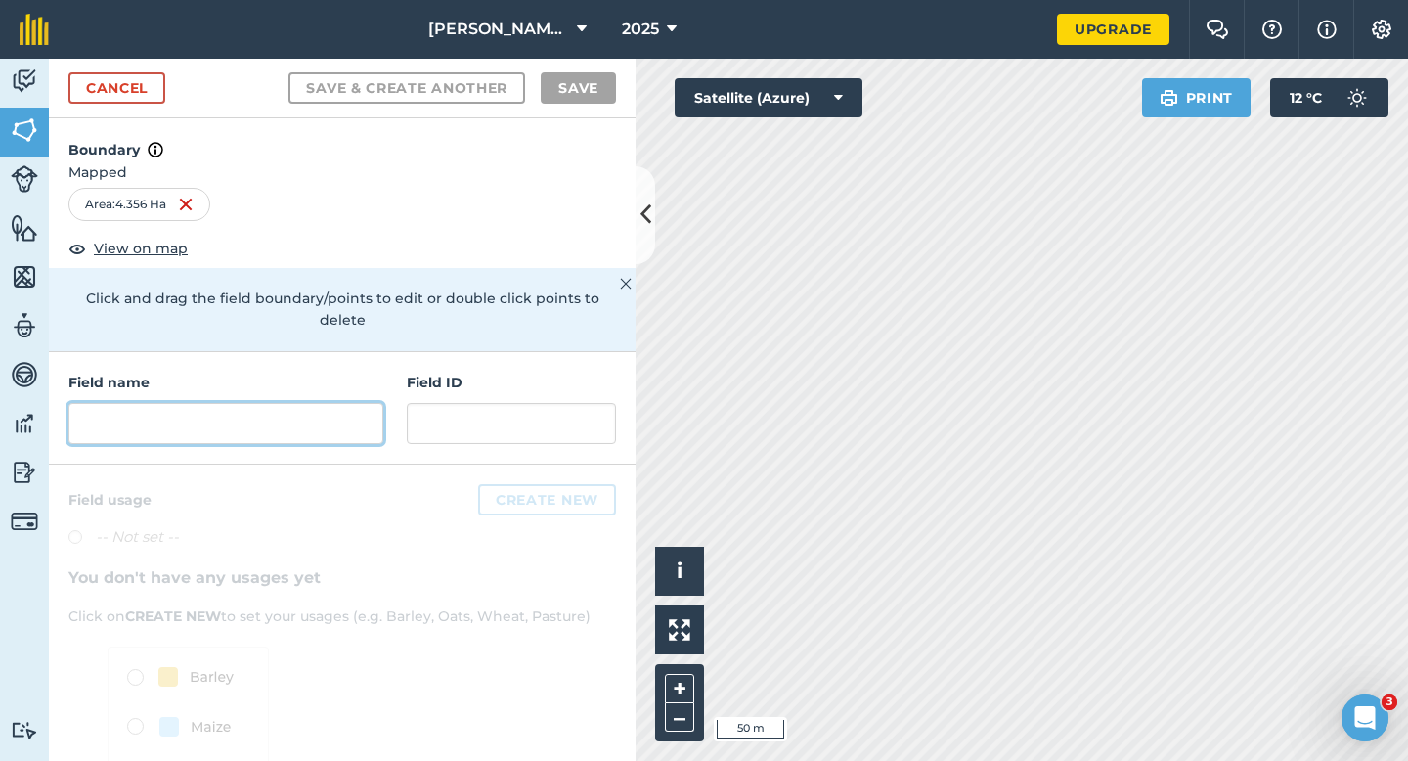
click at [338, 404] on input "text" at bounding box center [225, 423] width 315 height 41
click at [304, 403] on input "text" at bounding box center [225, 423] width 315 height 41
type input "X"
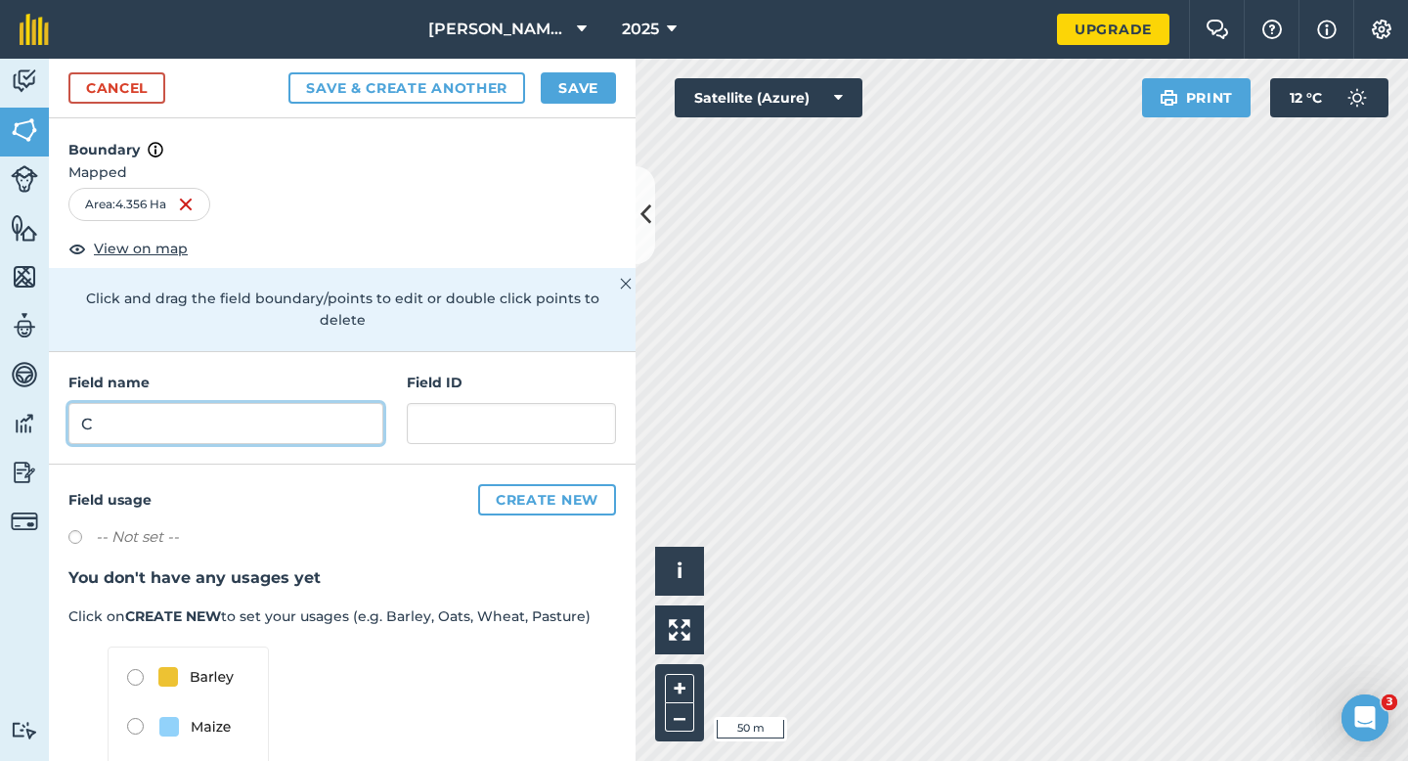
type input "C"
click at [588, 96] on button "Save" at bounding box center [578, 87] width 75 height 31
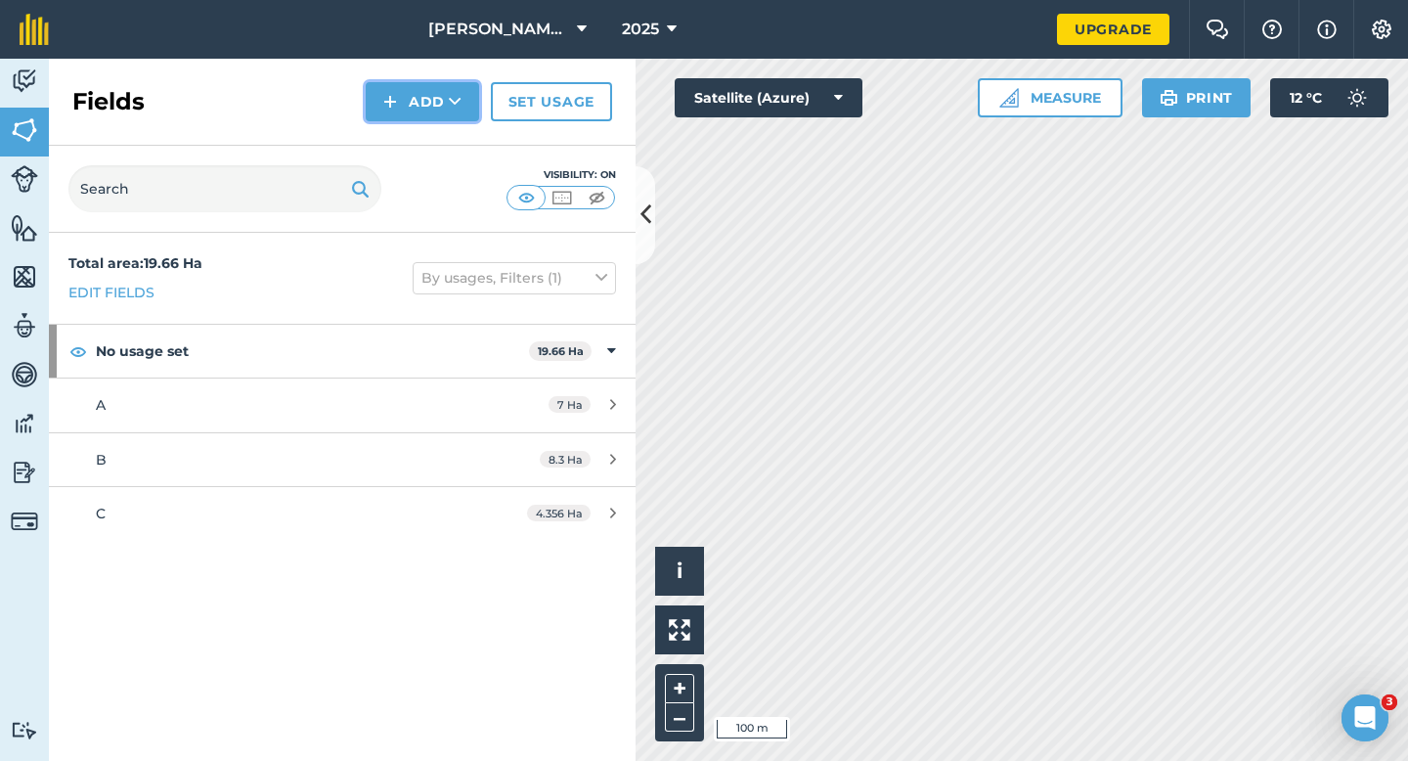
click at [426, 99] on button "Add" at bounding box center [422, 101] width 113 height 39
click at [426, 138] on link "Draw" at bounding box center [423, 145] width 108 height 43
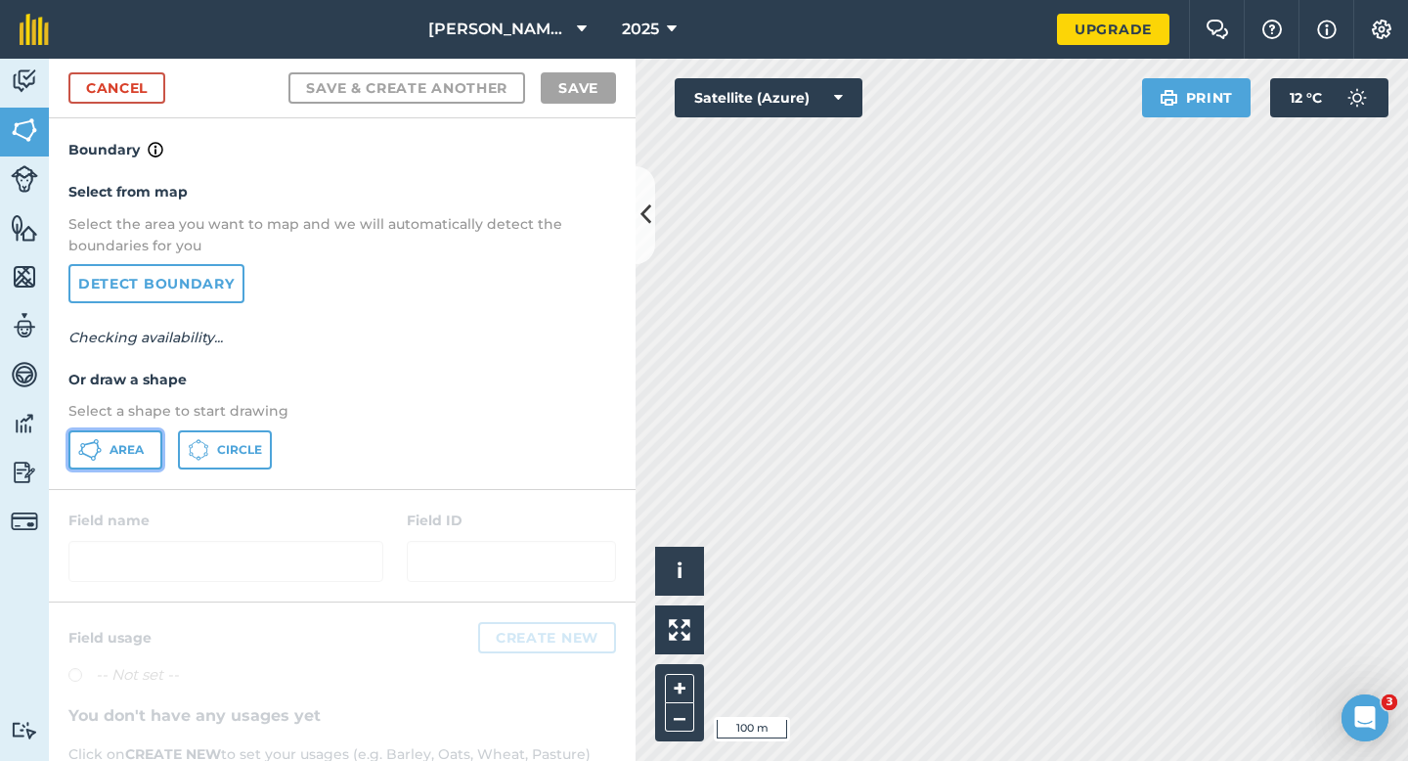
click at [136, 442] on span "Area" at bounding box center [126, 450] width 34 height 16
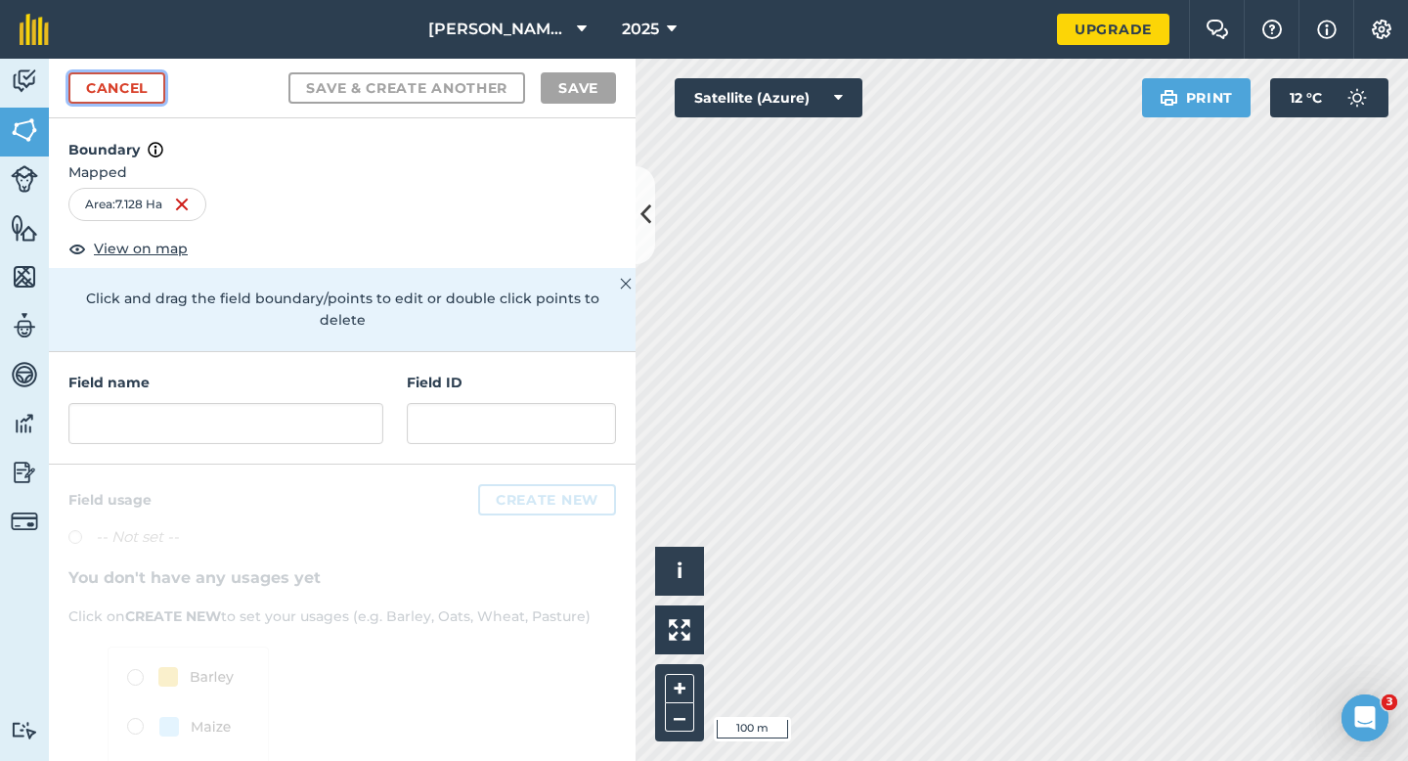
click at [121, 79] on link "Cancel" at bounding box center [116, 87] width 97 height 31
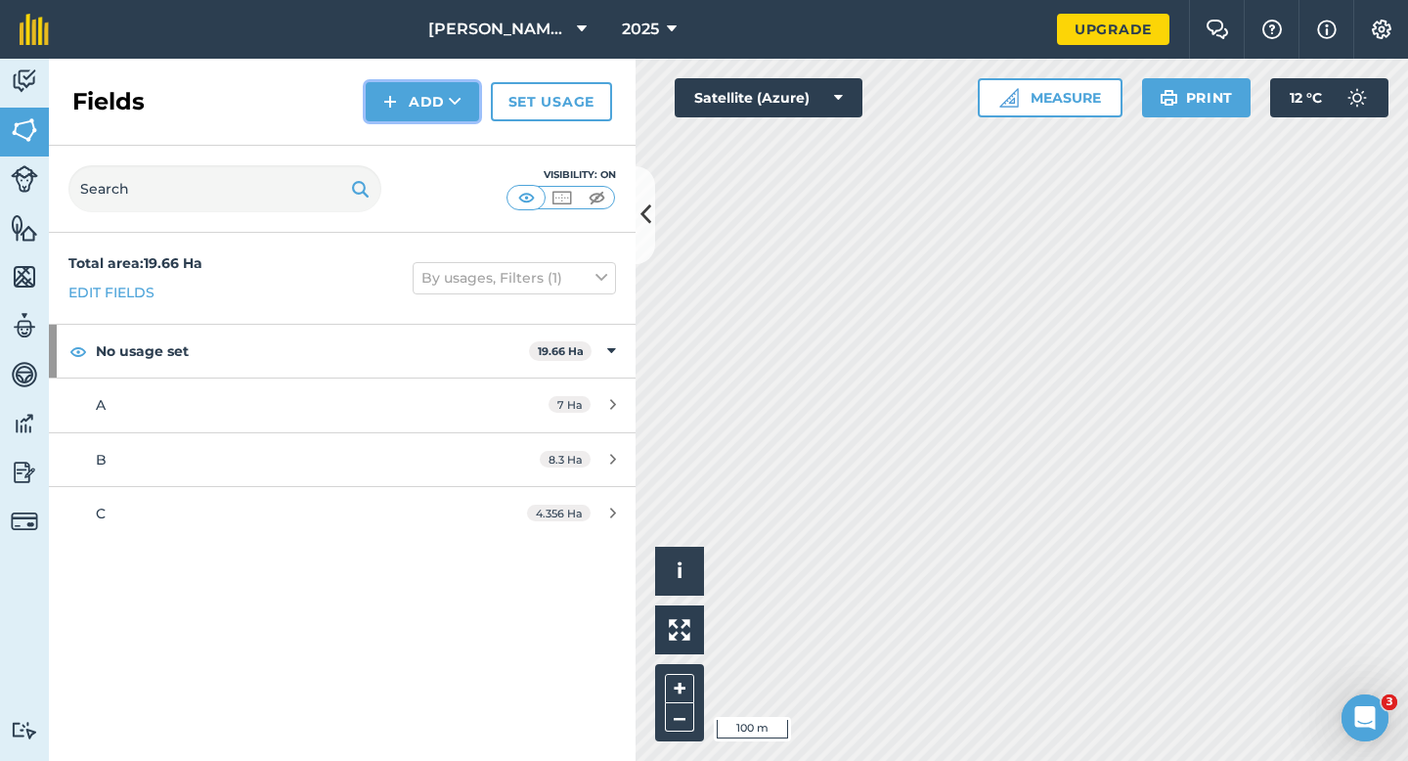
click at [402, 101] on button "Add" at bounding box center [422, 101] width 113 height 39
click at [402, 135] on link "Draw" at bounding box center [423, 145] width 108 height 43
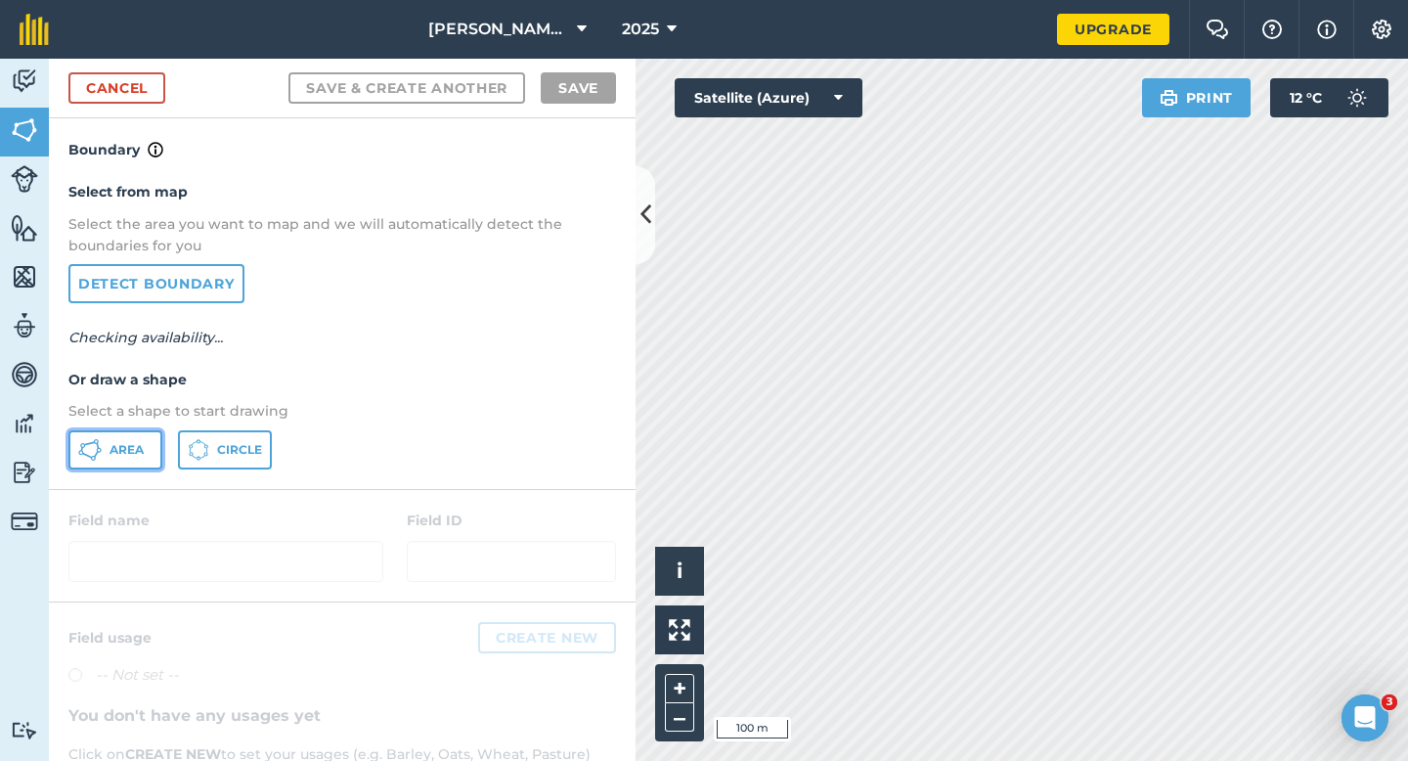
click at [123, 439] on button "Area" at bounding box center [115, 449] width 94 height 39
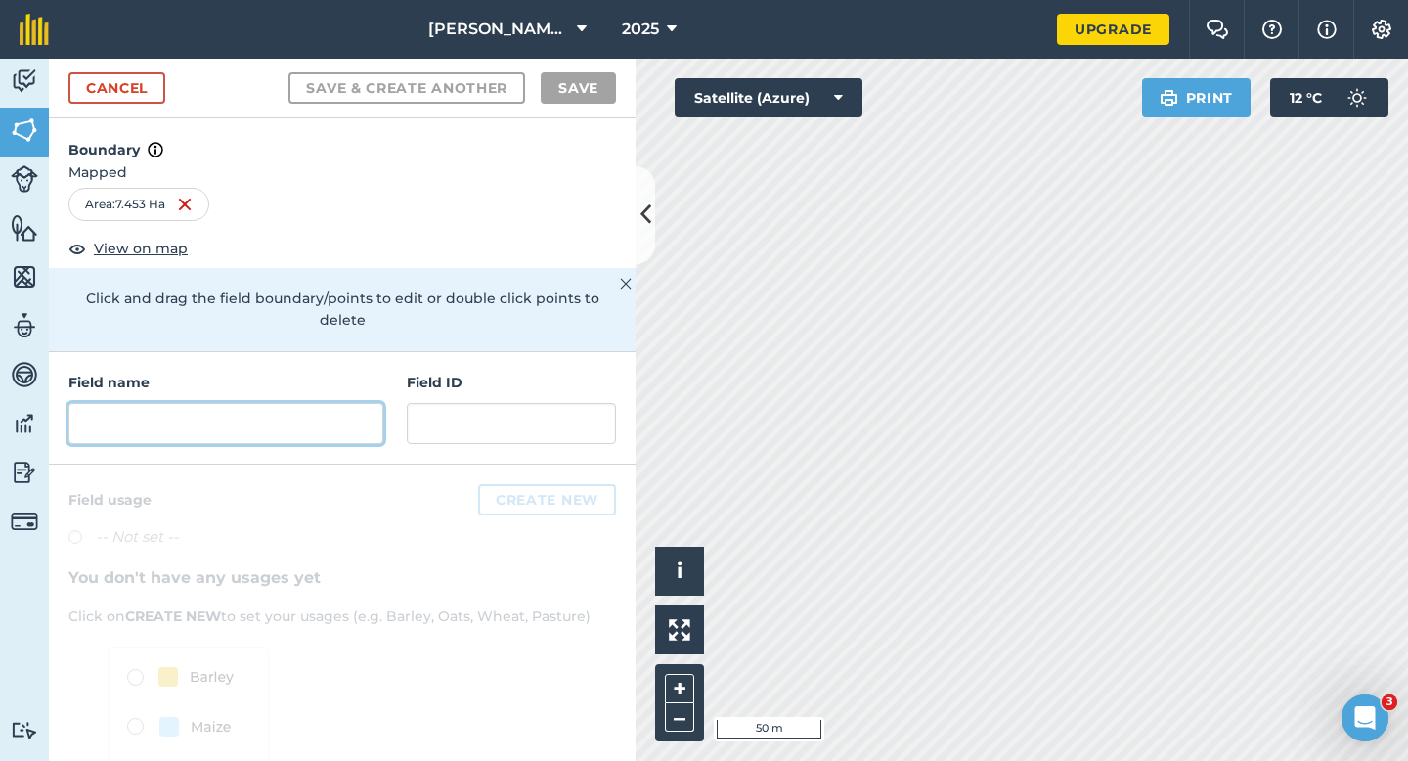
click at [340, 403] on input "text" at bounding box center [225, 423] width 315 height 41
click at [306, 416] on input "text" at bounding box center [225, 423] width 315 height 41
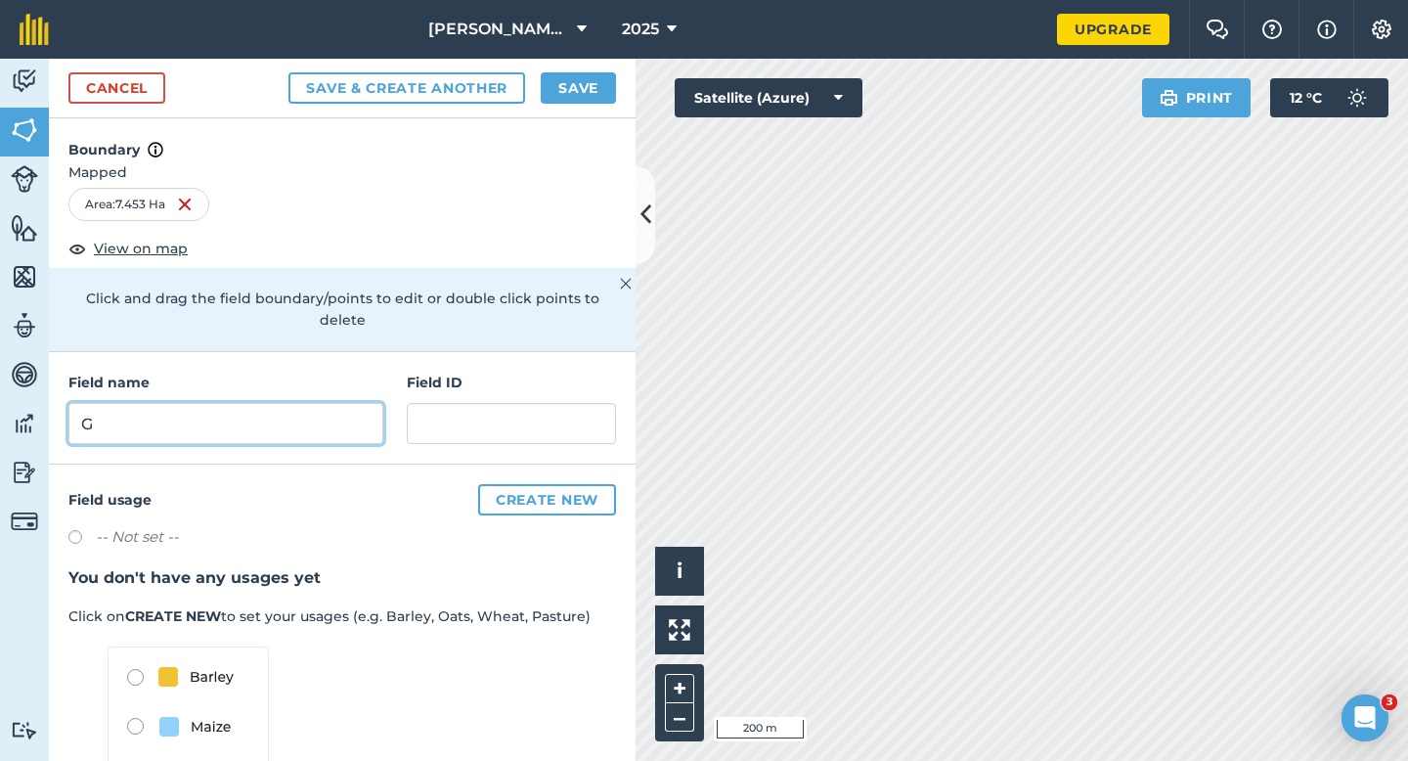
type input "G"
click at [567, 87] on button "Save" at bounding box center [578, 87] width 75 height 31
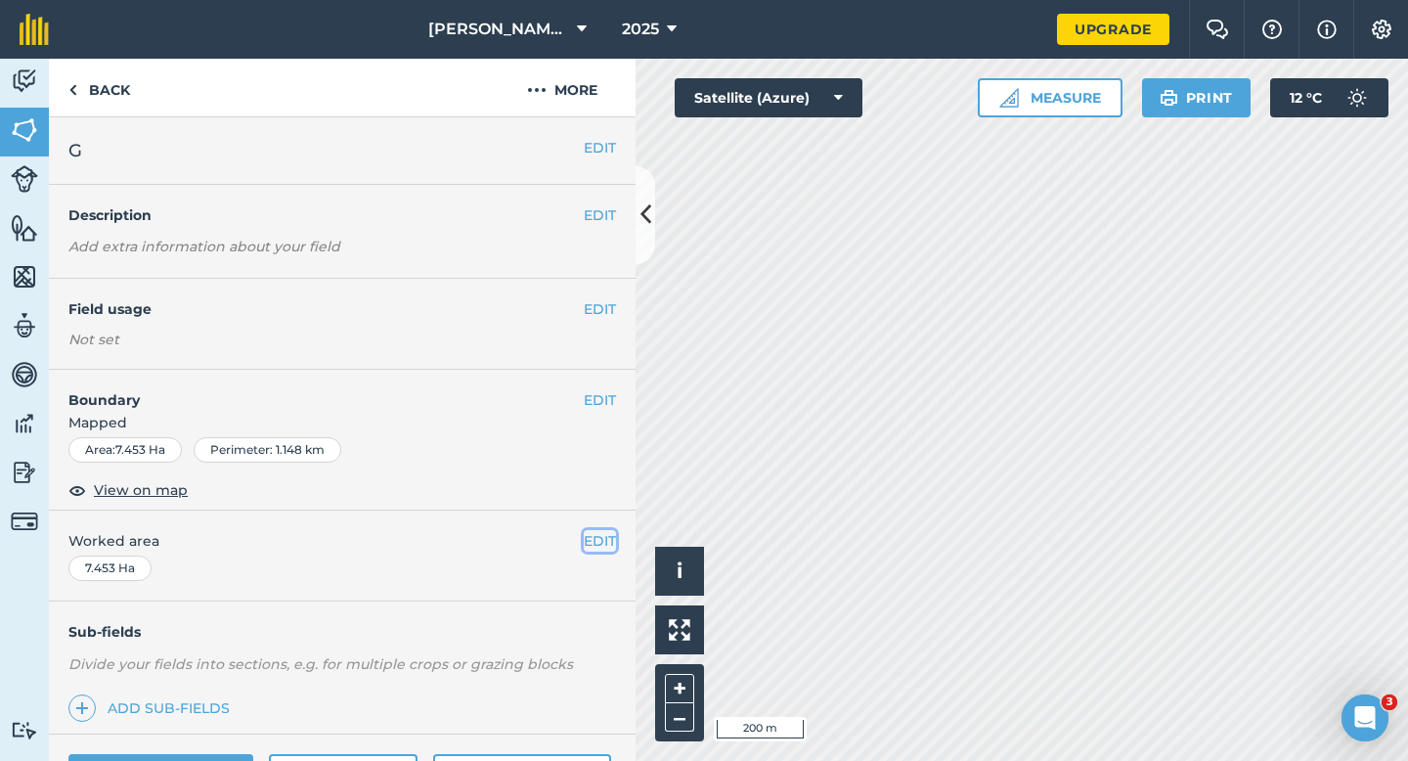
click at [599, 549] on button "EDIT" at bounding box center [600, 541] width 32 height 22
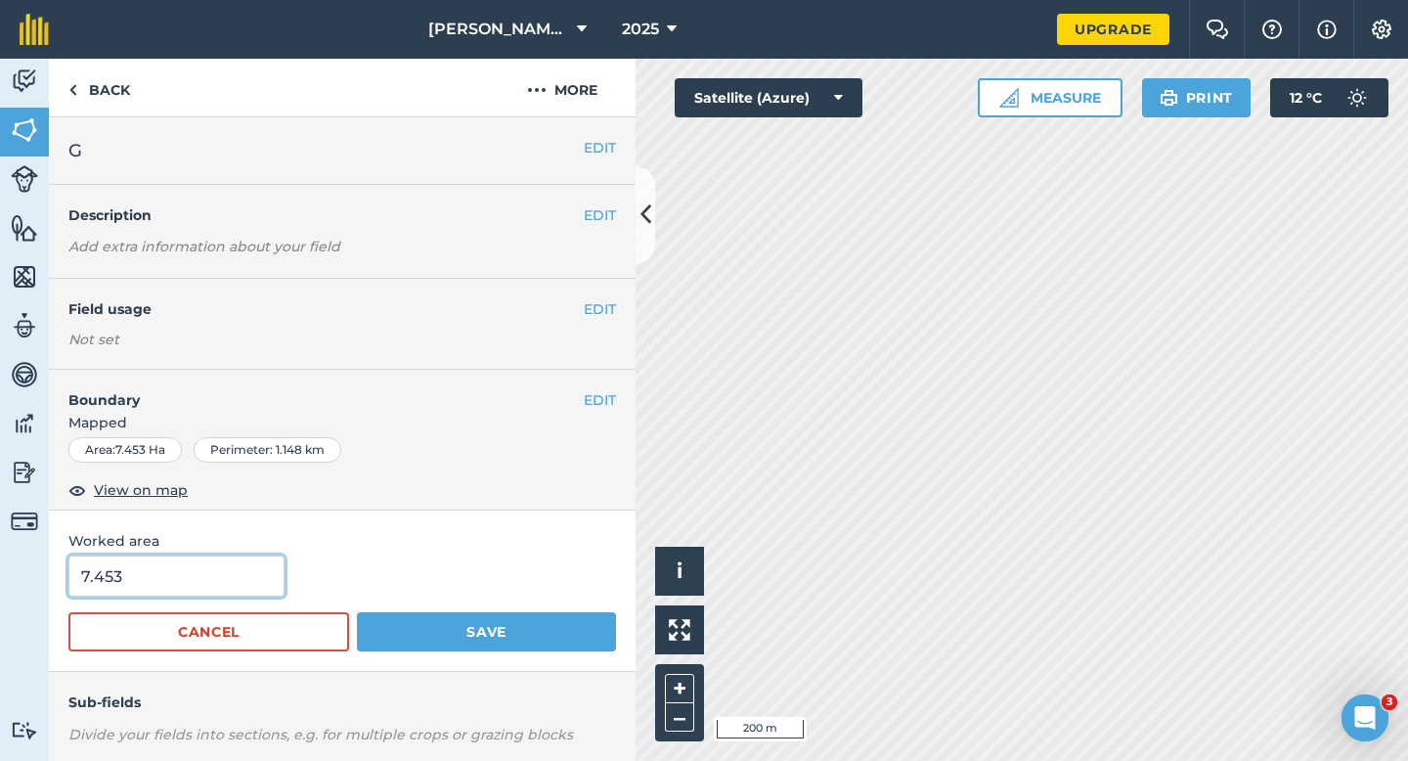
click at [187, 586] on input "7.453" at bounding box center [176, 575] width 216 height 41
type input "7.5"
click at [357, 612] on button "Save" at bounding box center [486, 631] width 259 height 39
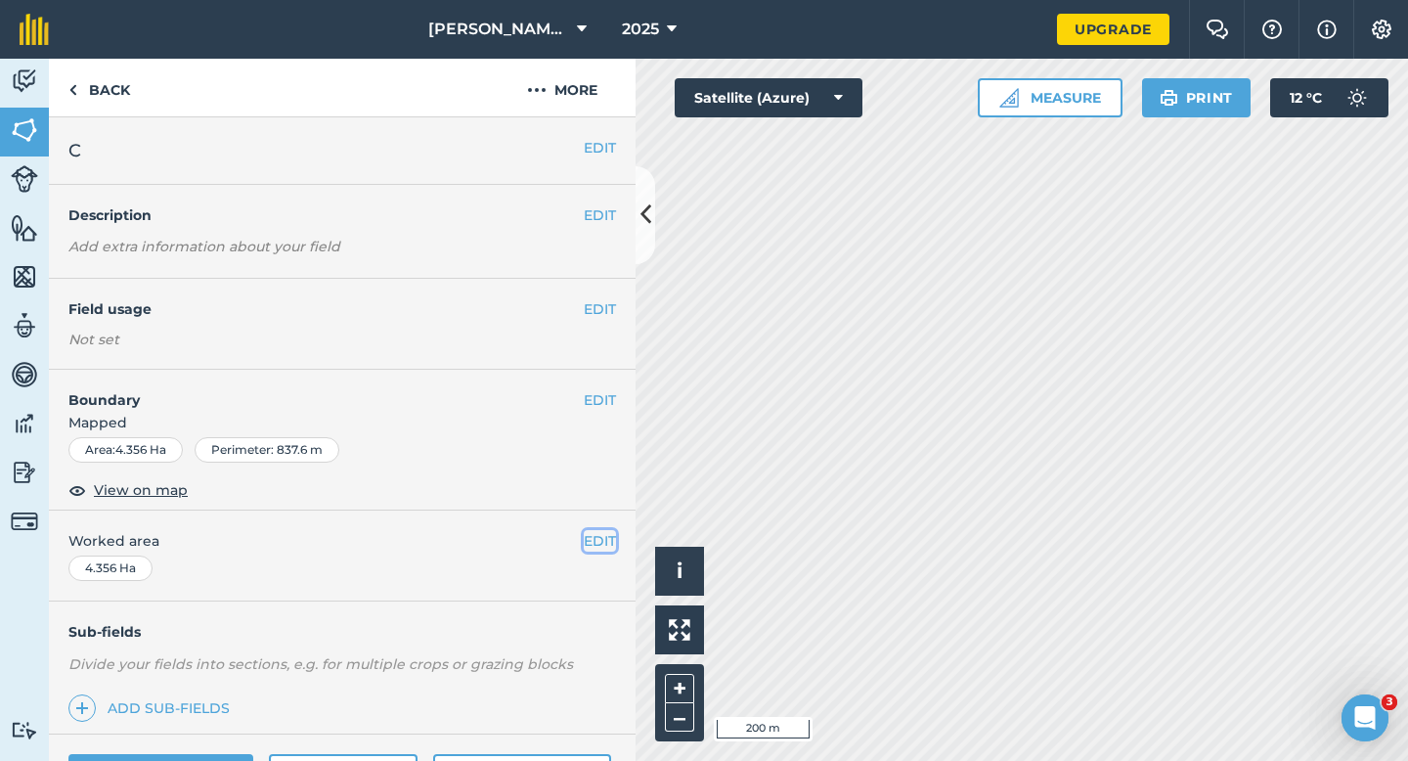
click at [605, 547] on button "EDIT" at bounding box center [600, 541] width 32 height 22
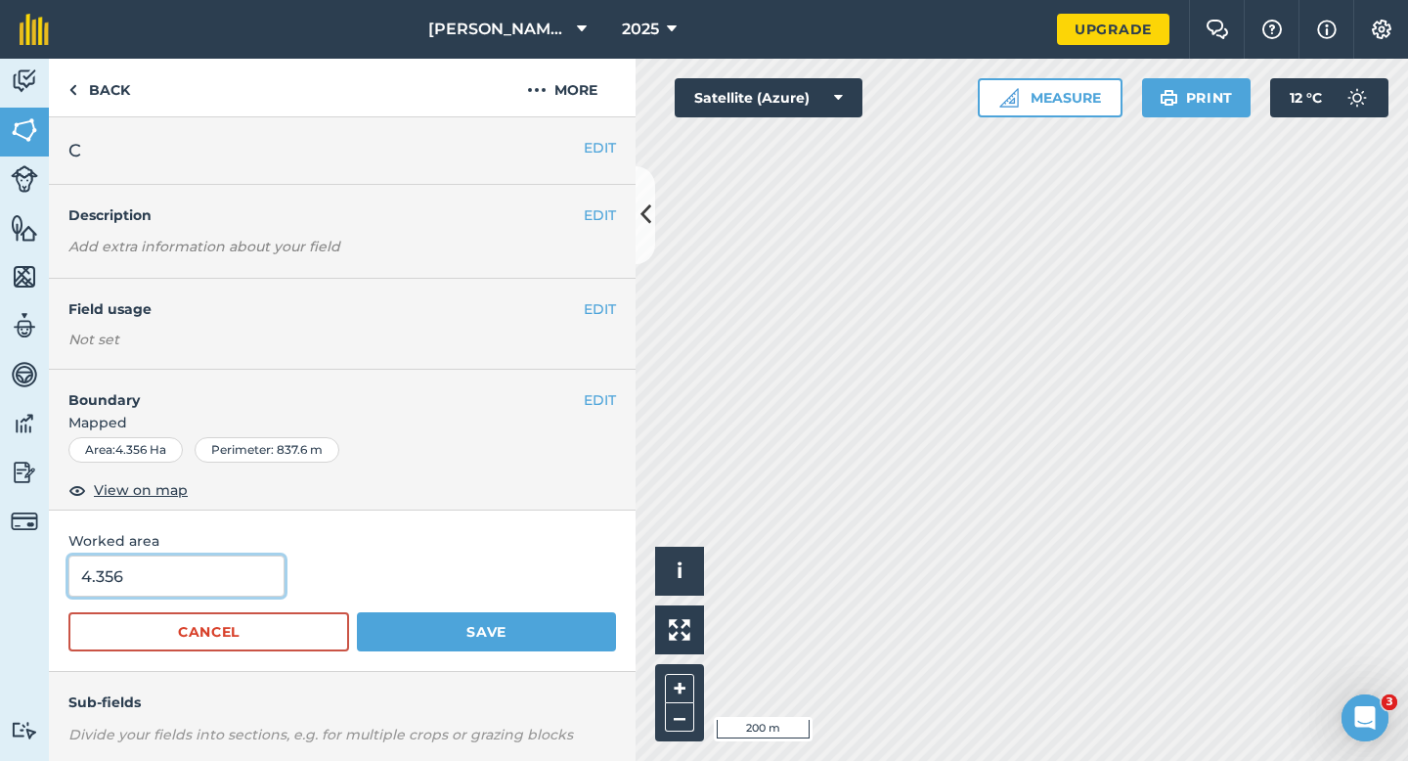
click at [228, 580] on input "4.356" at bounding box center [176, 575] width 216 height 41
type input "4.3"
click at [357, 612] on button "Save" at bounding box center [486, 631] width 259 height 39
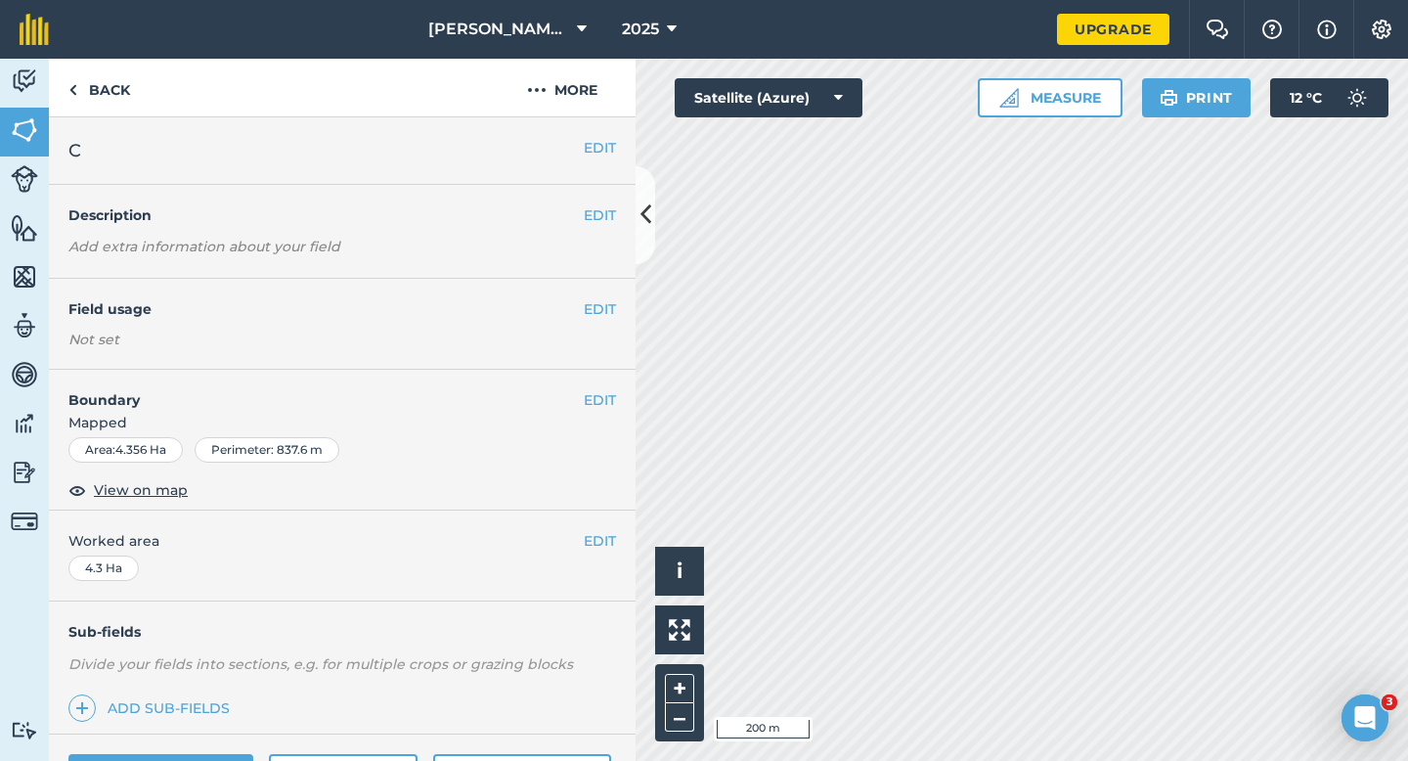
click at [593, 538] on button "EDIT" at bounding box center [600, 541] width 32 height 22
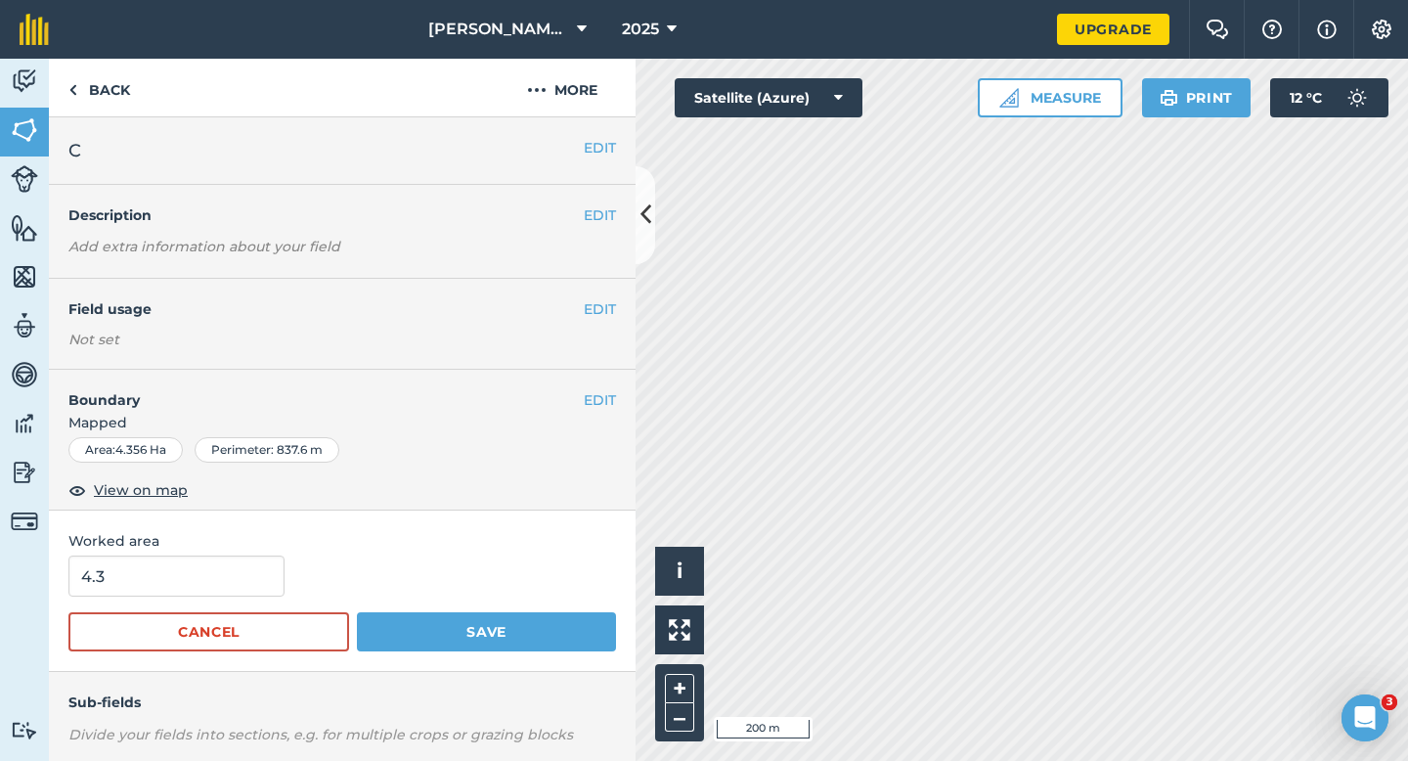
click at [200, 597] on form "4.3 Cancel Save" at bounding box center [341, 603] width 547 height 96
click at [199, 591] on input "4.3" at bounding box center [176, 575] width 216 height 41
type input "4.4"
click at [357, 612] on button "Save" at bounding box center [486, 631] width 259 height 39
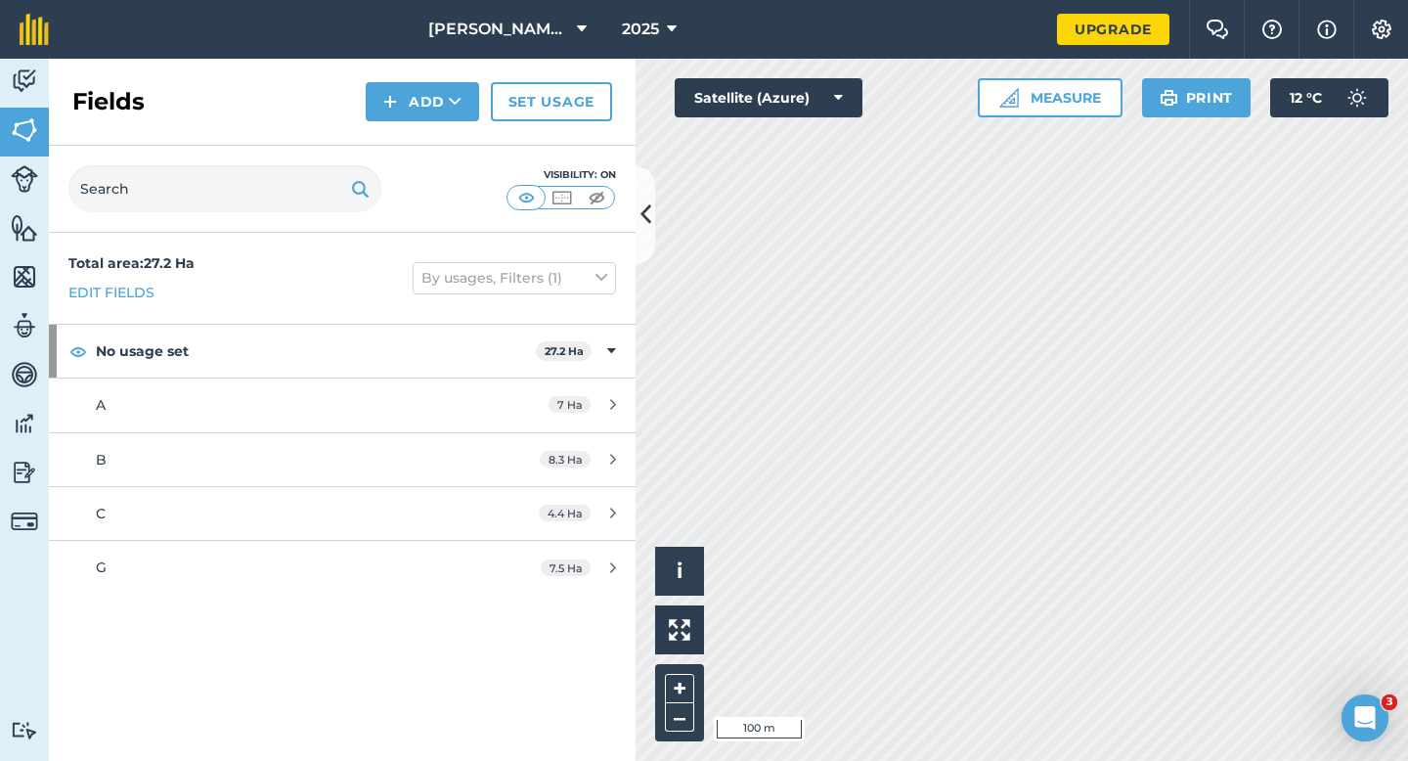
click at [382, 69] on div "Fields Add Set usage" at bounding box center [342, 102] width 587 height 87
click at [382, 93] on button "Add" at bounding box center [422, 101] width 113 height 39
click at [386, 147] on link "Draw" at bounding box center [423, 145] width 108 height 43
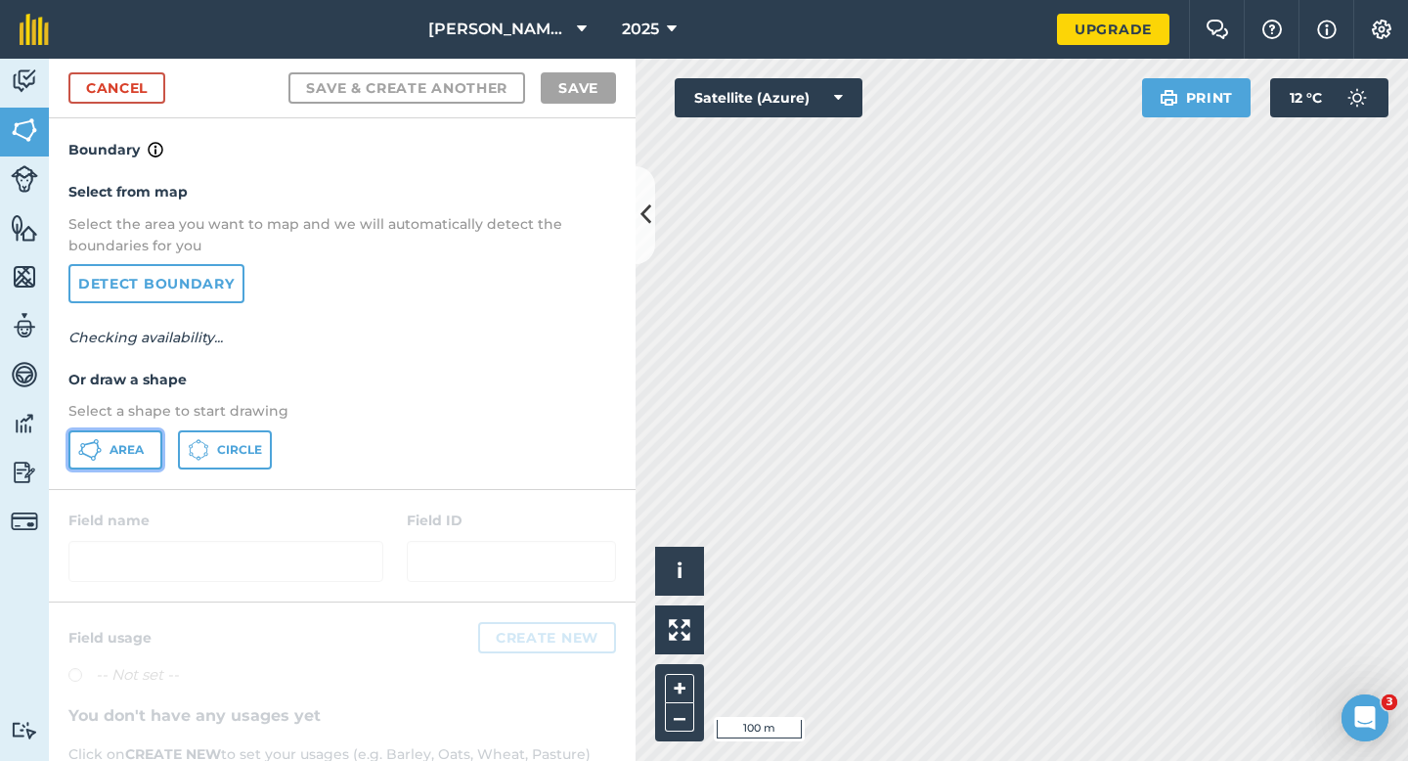
click at [107, 458] on button "Area" at bounding box center [115, 449] width 94 height 39
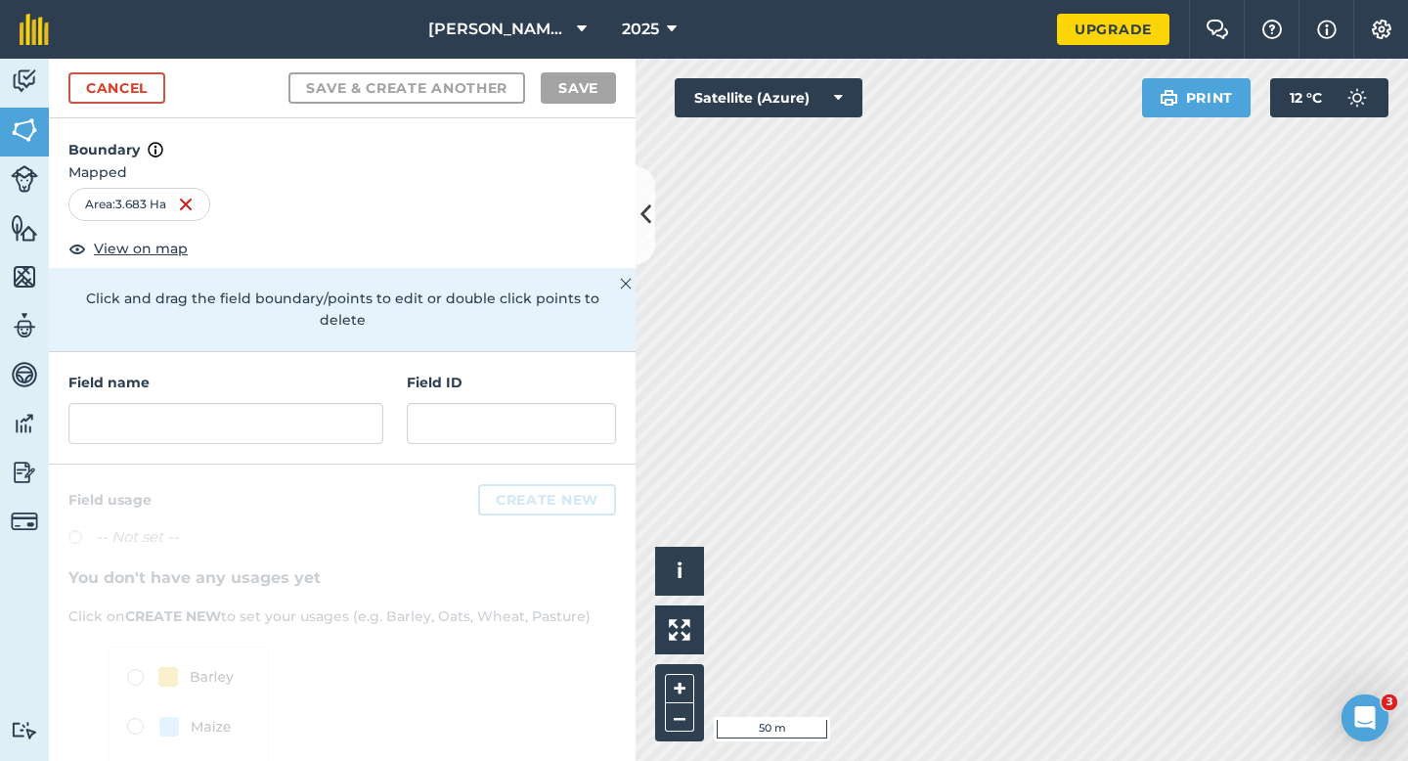
click at [369, 371] on div "Field name" at bounding box center [225, 407] width 315 height 72
click at [369, 403] on input "text" at bounding box center [225, 423] width 315 height 41
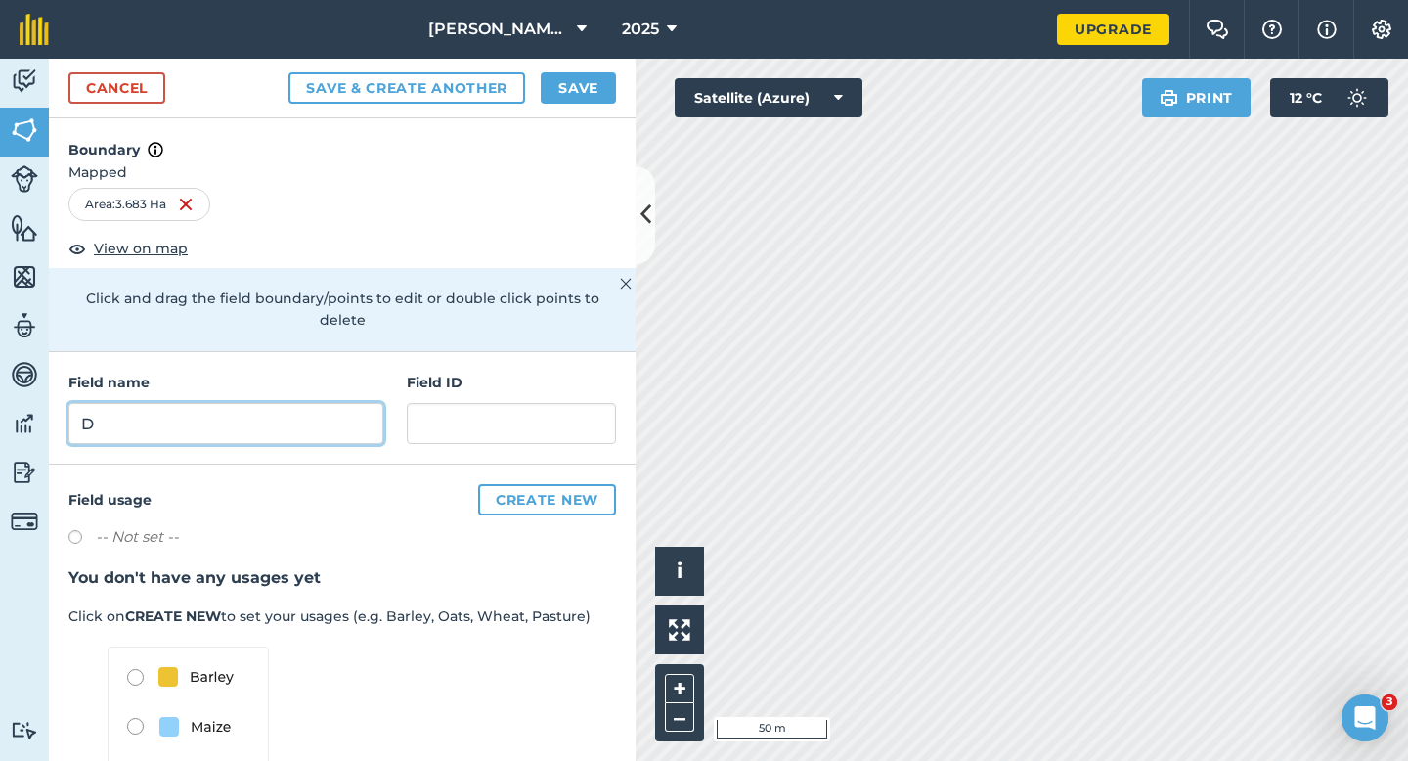
type input "D"
click at [570, 90] on button "Save" at bounding box center [578, 87] width 75 height 31
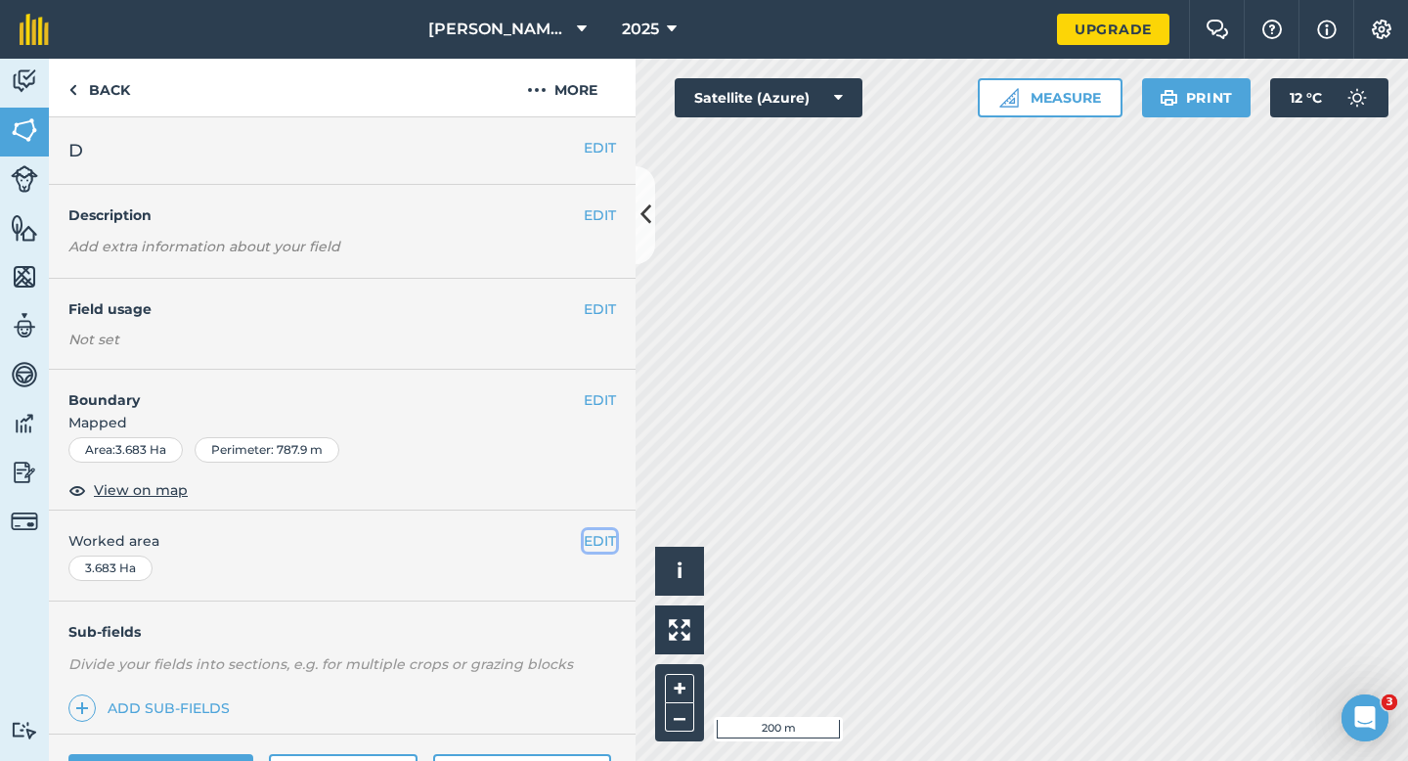
click at [588, 540] on button "EDIT" at bounding box center [600, 541] width 32 height 22
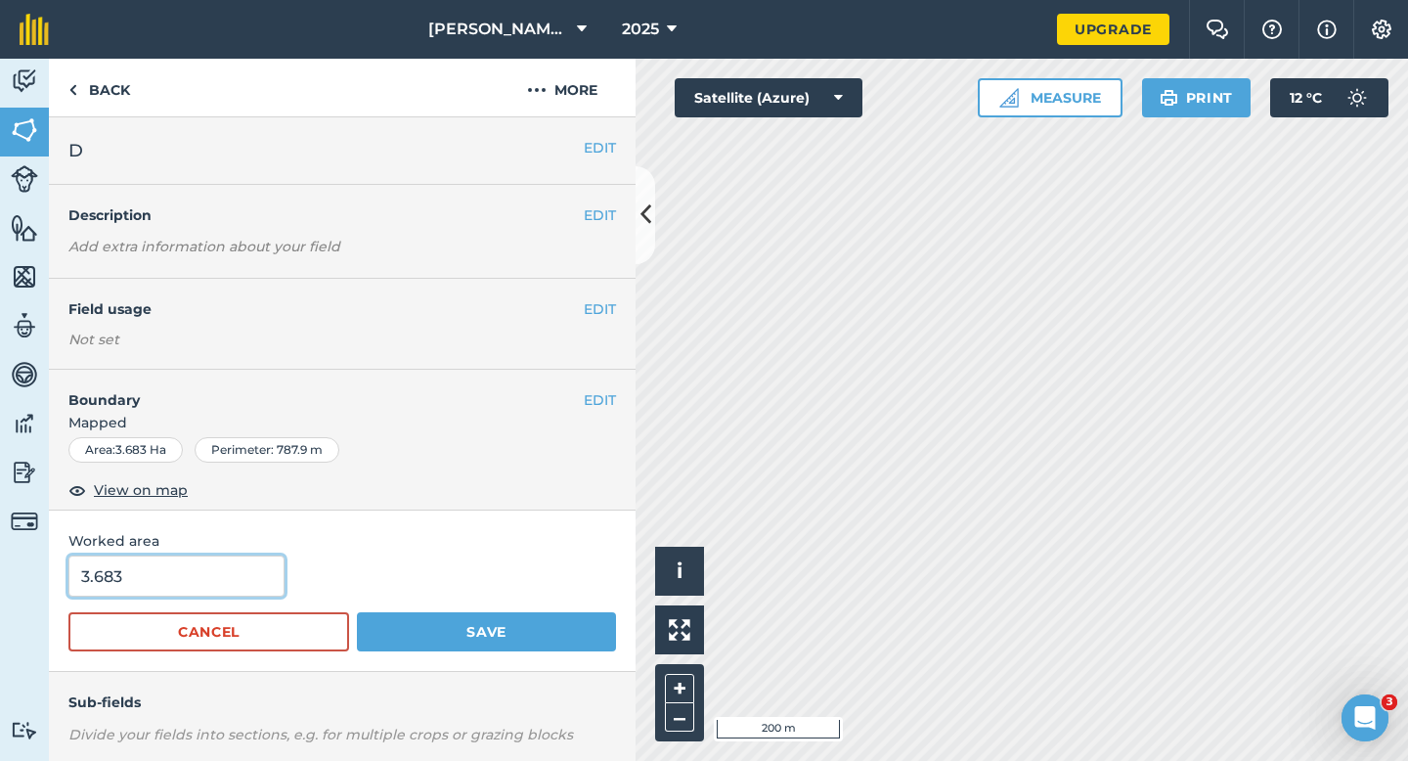
click at [164, 594] on input "3.683" at bounding box center [176, 575] width 216 height 41
type input "4"
click at [164, 588] on input "4" at bounding box center [176, 575] width 216 height 41
click at [357, 612] on button "Save" at bounding box center [486, 631] width 259 height 39
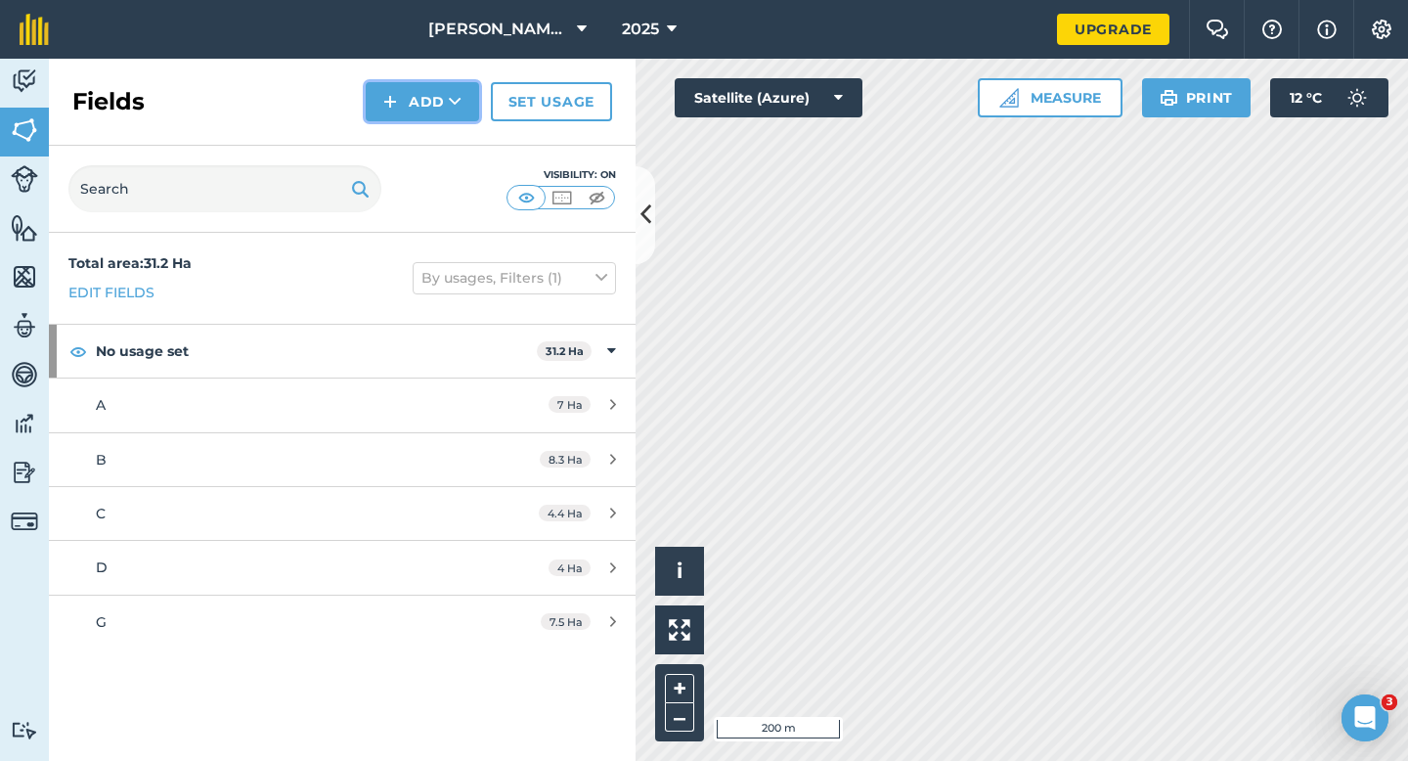
click at [399, 110] on button "Add" at bounding box center [422, 101] width 113 height 39
click at [402, 127] on link "Draw" at bounding box center [423, 145] width 108 height 43
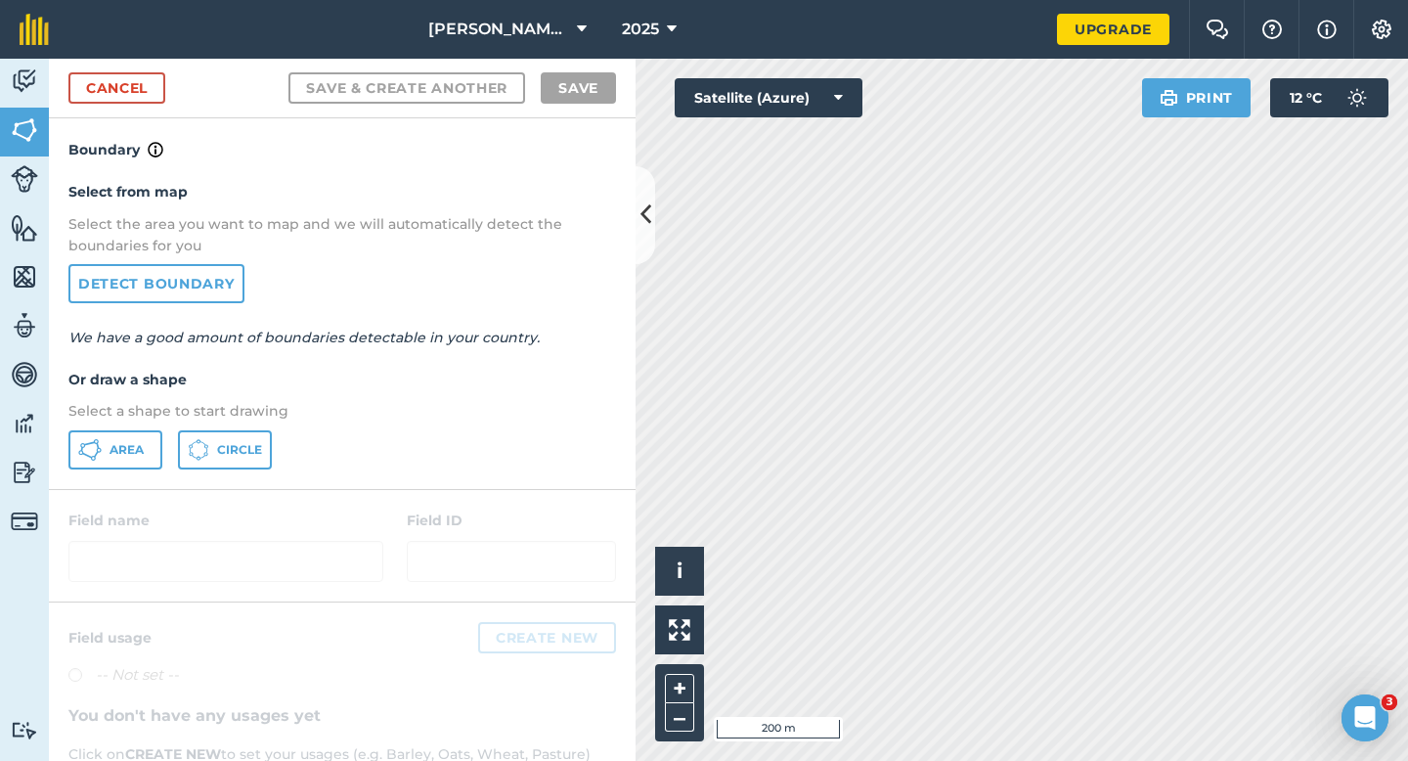
click at [136, 429] on div "Select from map Select the area you want to map and we will automatically detec…" at bounding box center [342, 324] width 587 height 327
click at [140, 456] on span "Area" at bounding box center [126, 450] width 34 height 16
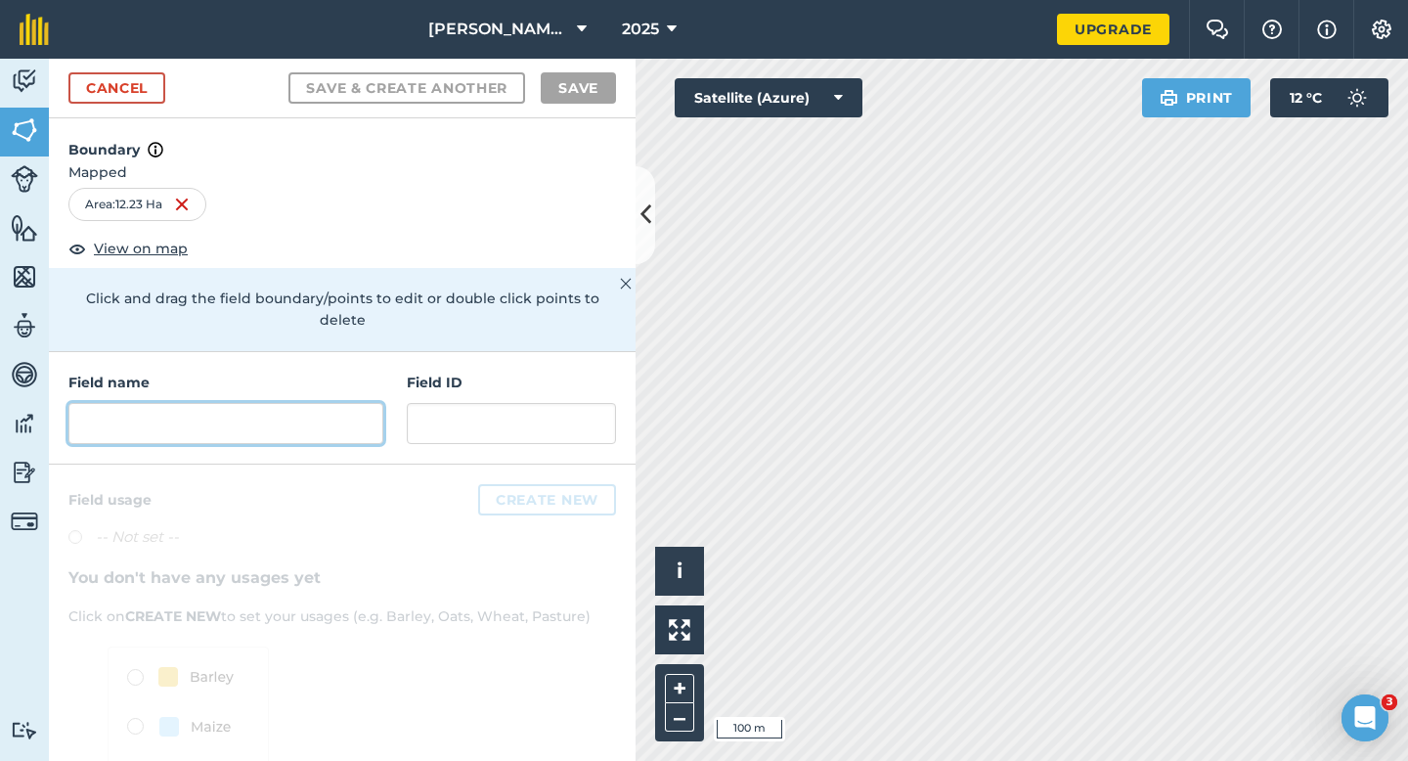
click at [229, 403] on input "text" at bounding box center [225, 423] width 315 height 41
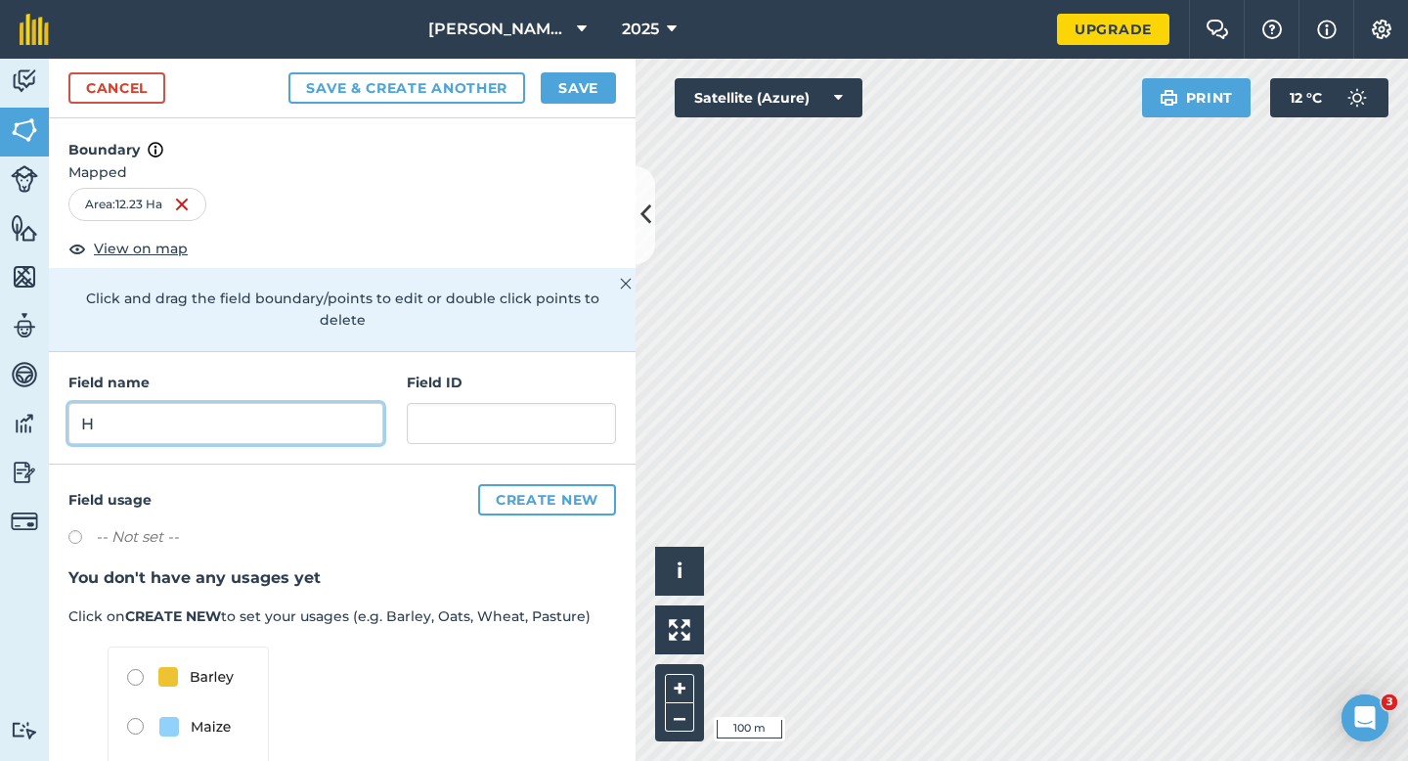
type input "H"
click at [567, 72] on button "Save" at bounding box center [578, 87] width 75 height 31
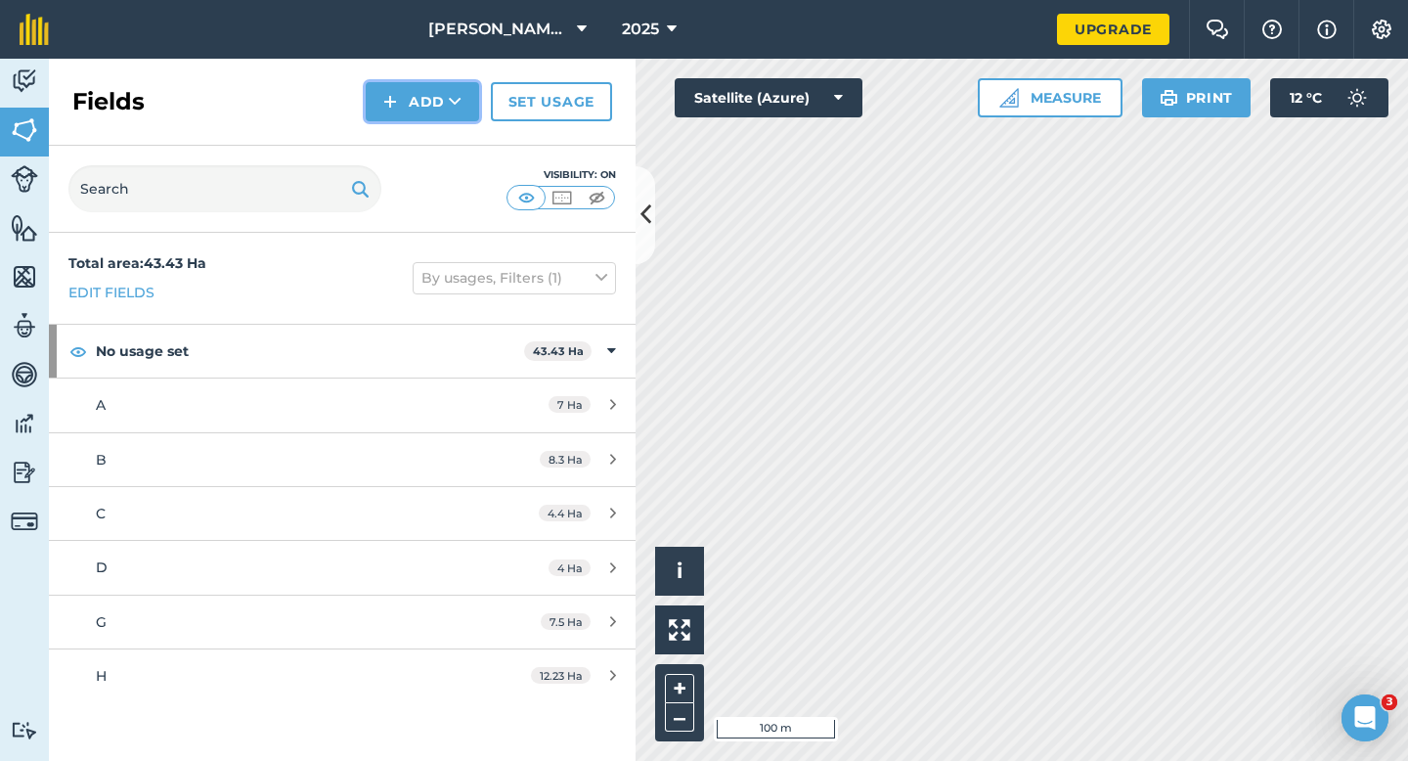
click at [393, 109] on img at bounding box center [390, 101] width 14 height 23
click at [393, 149] on link "Draw" at bounding box center [423, 145] width 108 height 43
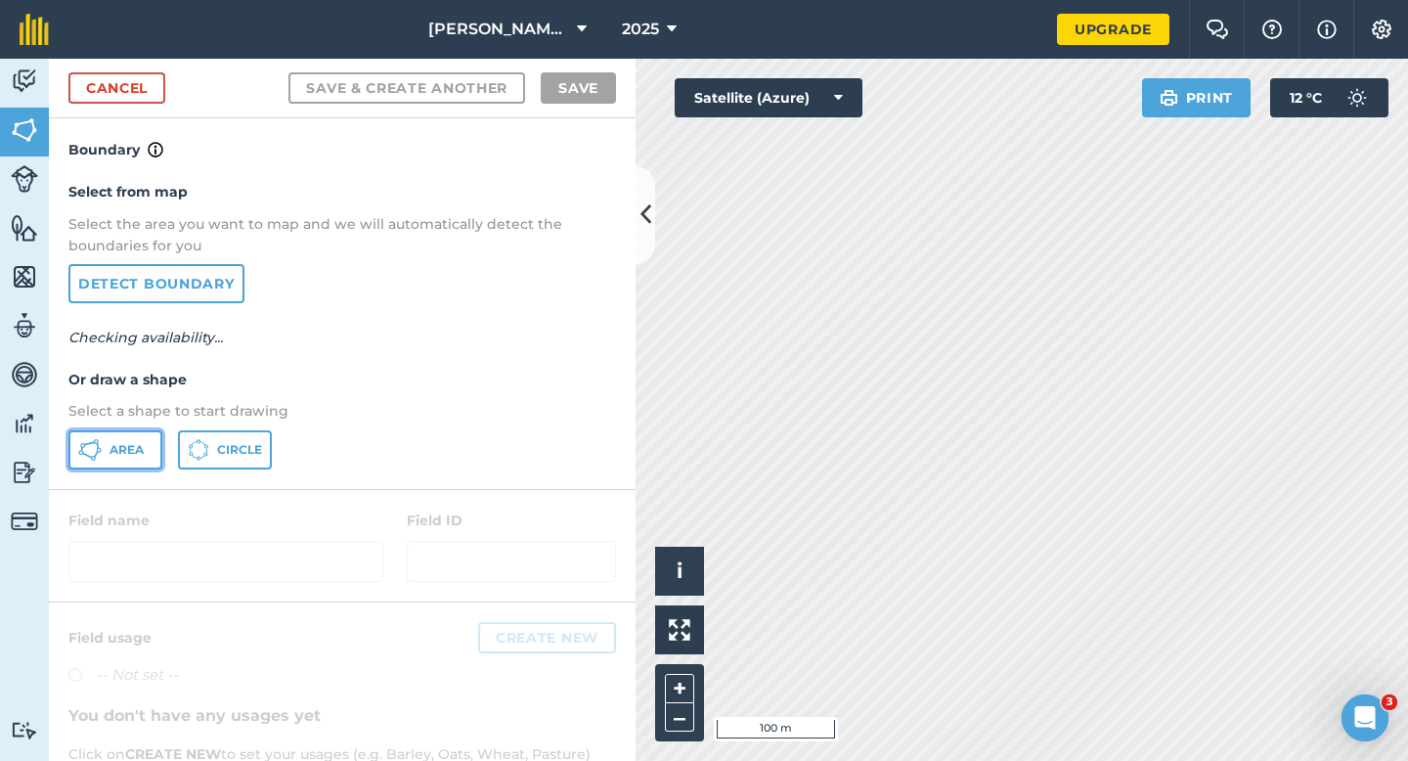
click at [120, 440] on button "Area" at bounding box center [115, 449] width 94 height 39
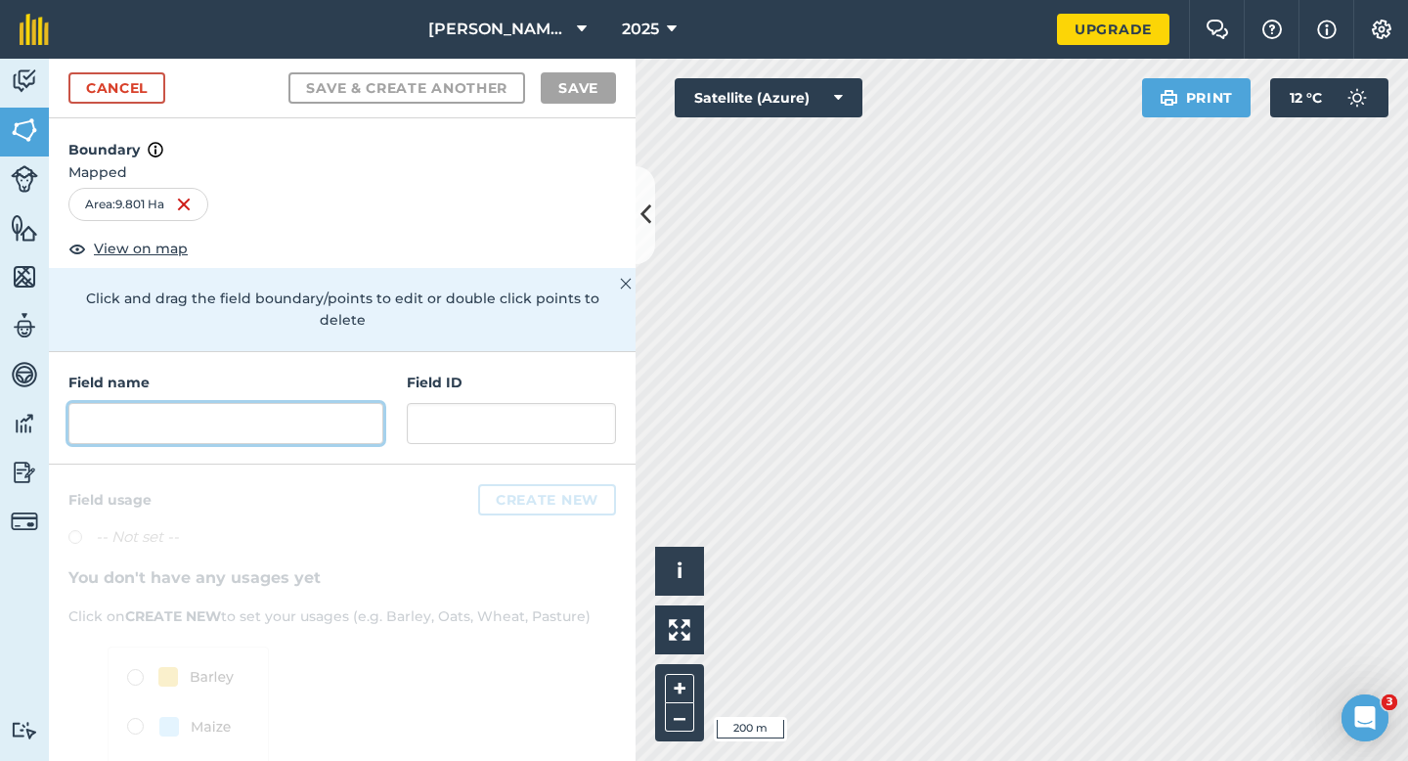
click at [353, 403] on input "text" at bounding box center [225, 423] width 315 height 41
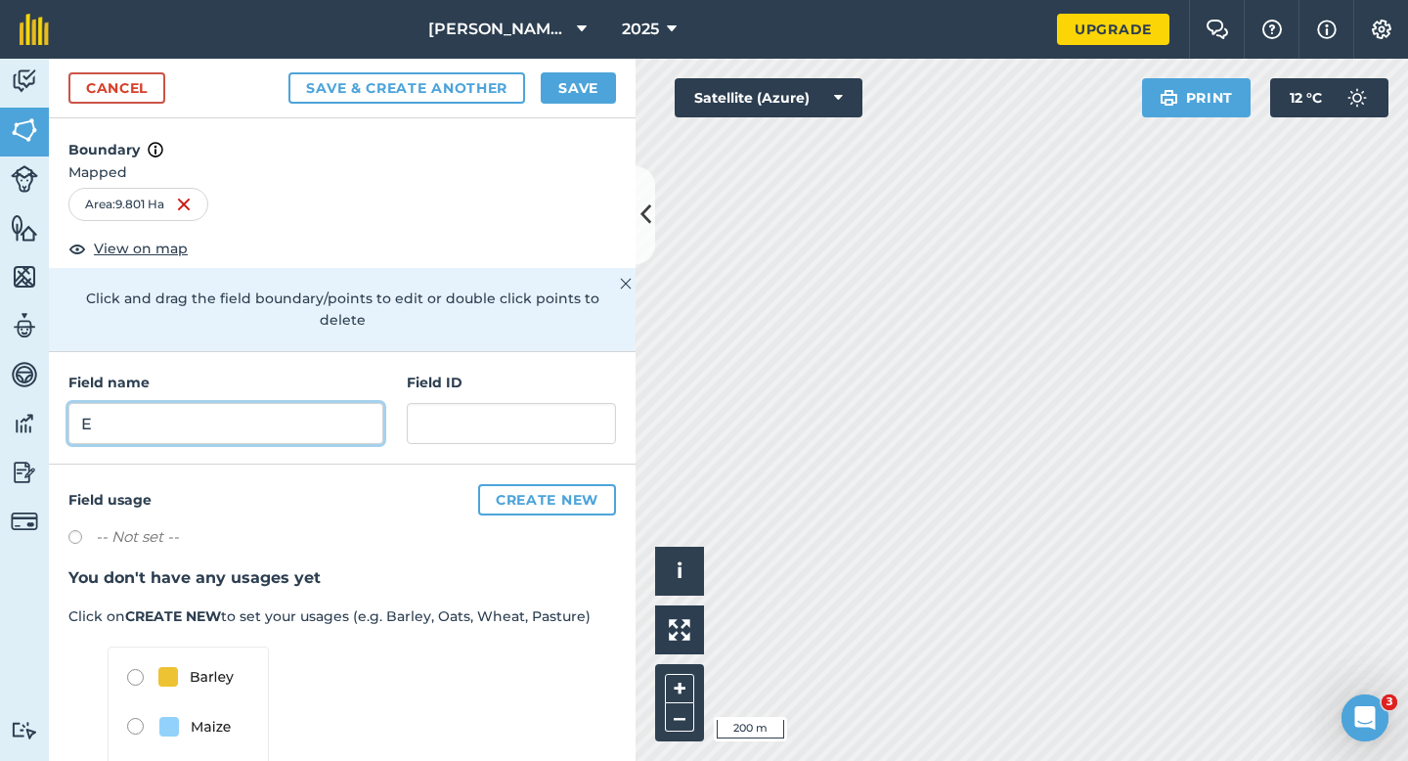
type input "E"
click at [573, 67] on div "Cancel Save & Create Another Save" at bounding box center [342, 89] width 587 height 60
click at [573, 79] on button "Save" at bounding box center [578, 87] width 75 height 31
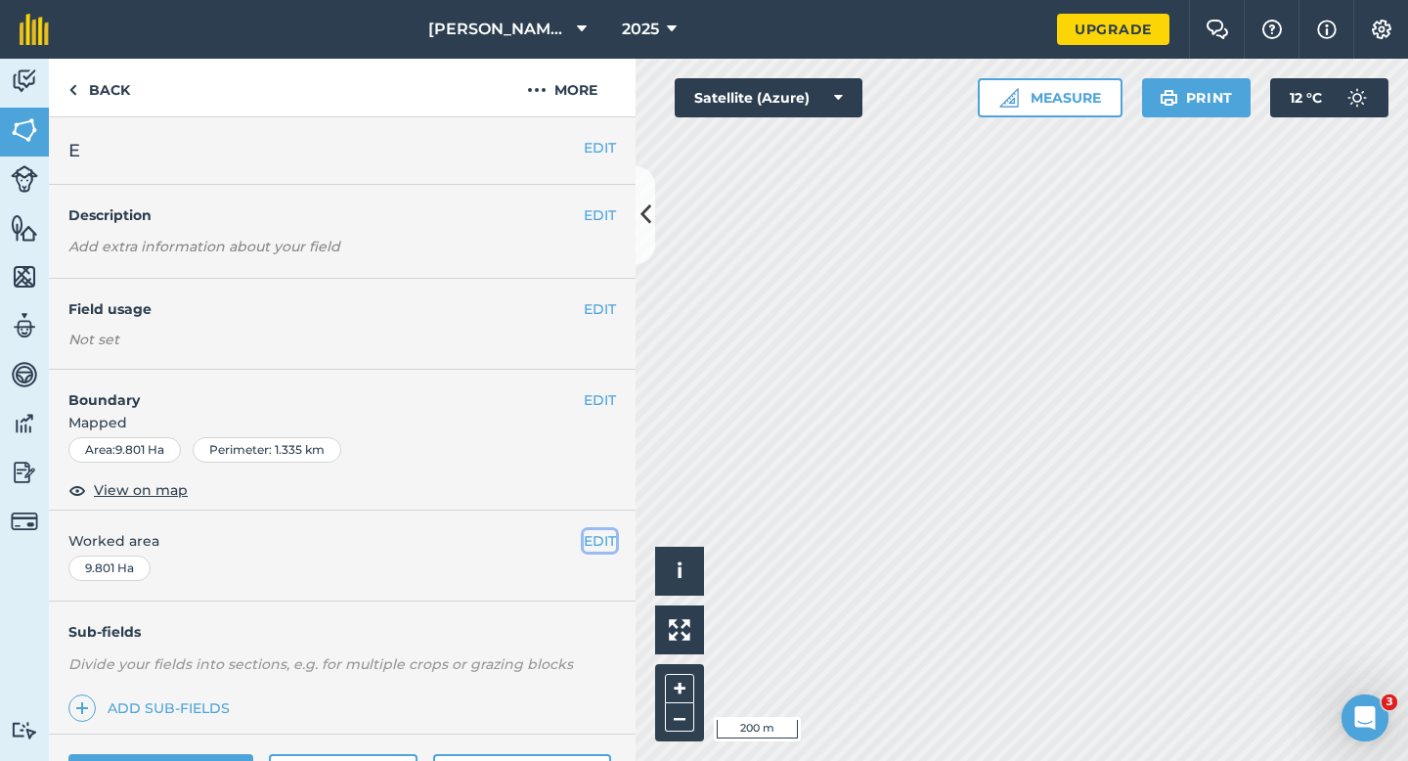
click at [610, 538] on button "EDIT" at bounding box center [600, 541] width 32 height 22
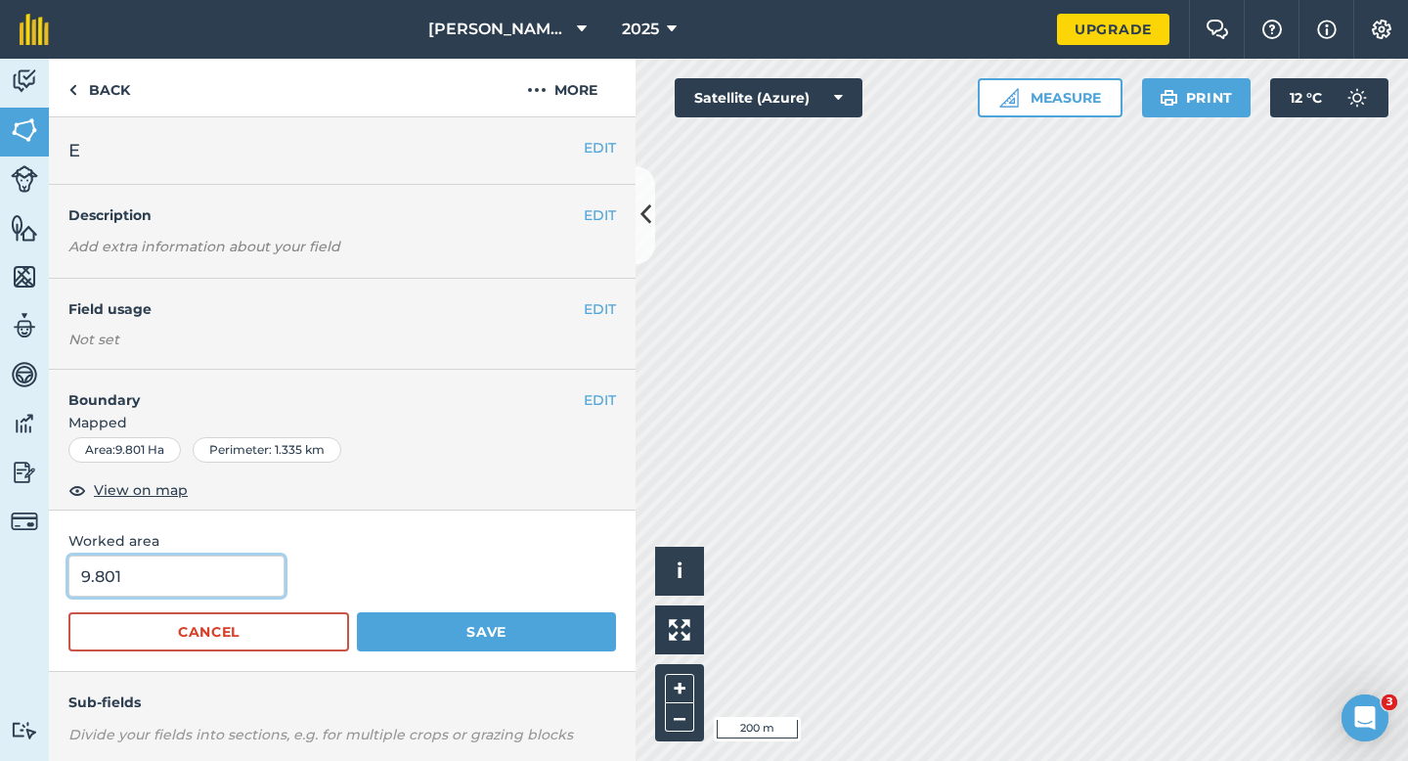
click at [255, 572] on input "9.801" at bounding box center [176, 575] width 216 height 41
type input "10"
click at [357, 612] on button "Save" at bounding box center [486, 631] width 259 height 39
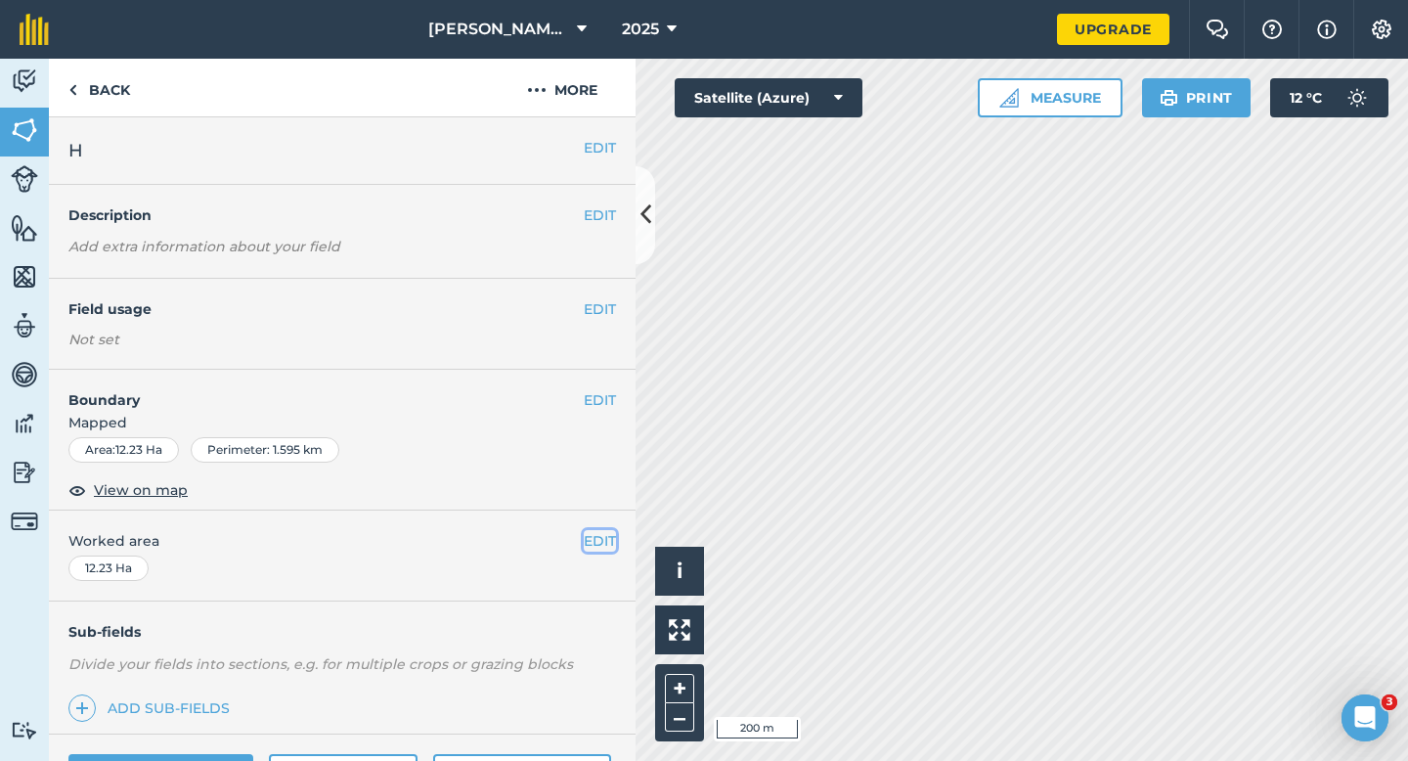
click at [603, 538] on button "EDIT" at bounding box center [600, 541] width 32 height 22
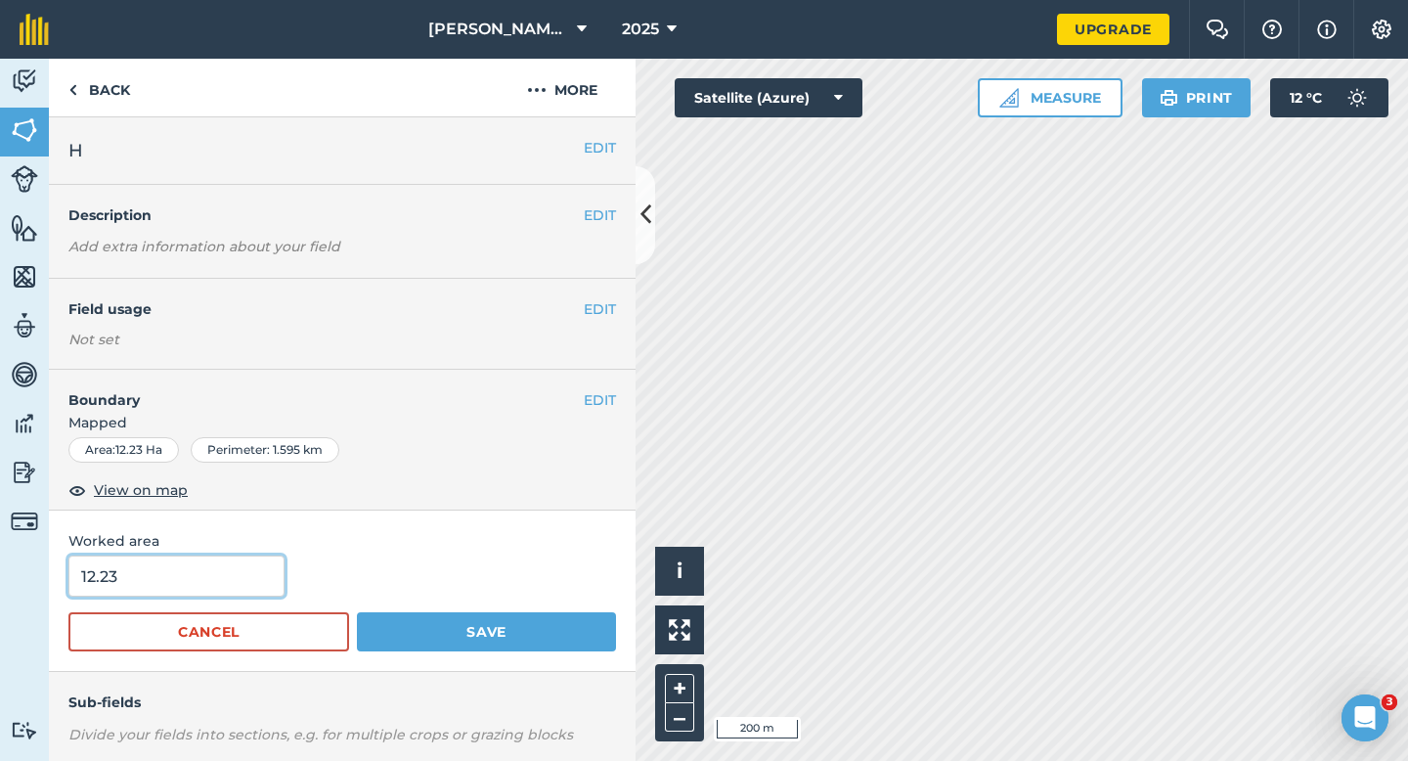
click at [124, 595] on input "12.23" at bounding box center [176, 575] width 216 height 41
type input "12"
click at [357, 612] on button "Save" at bounding box center [486, 631] width 259 height 39
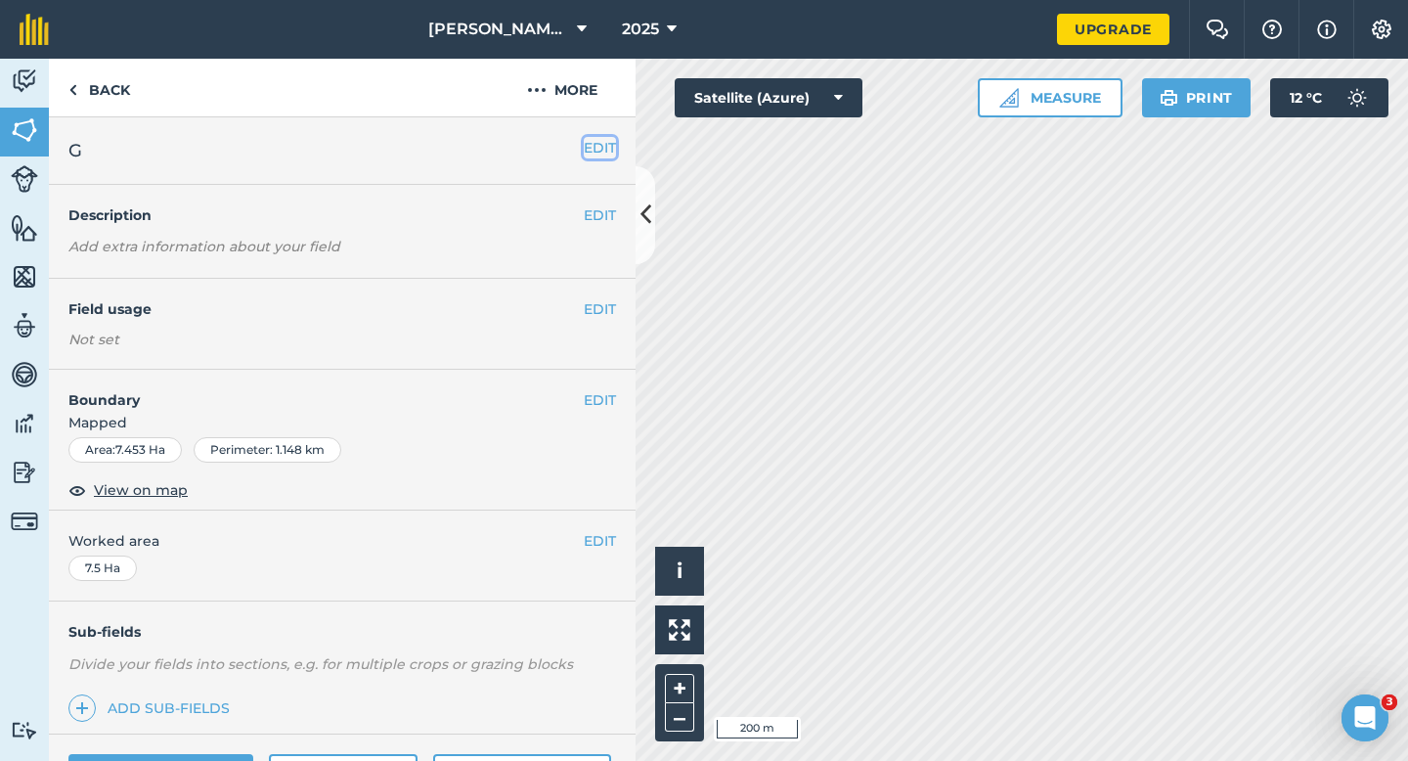
click at [606, 150] on button "EDIT" at bounding box center [600, 148] width 32 height 22
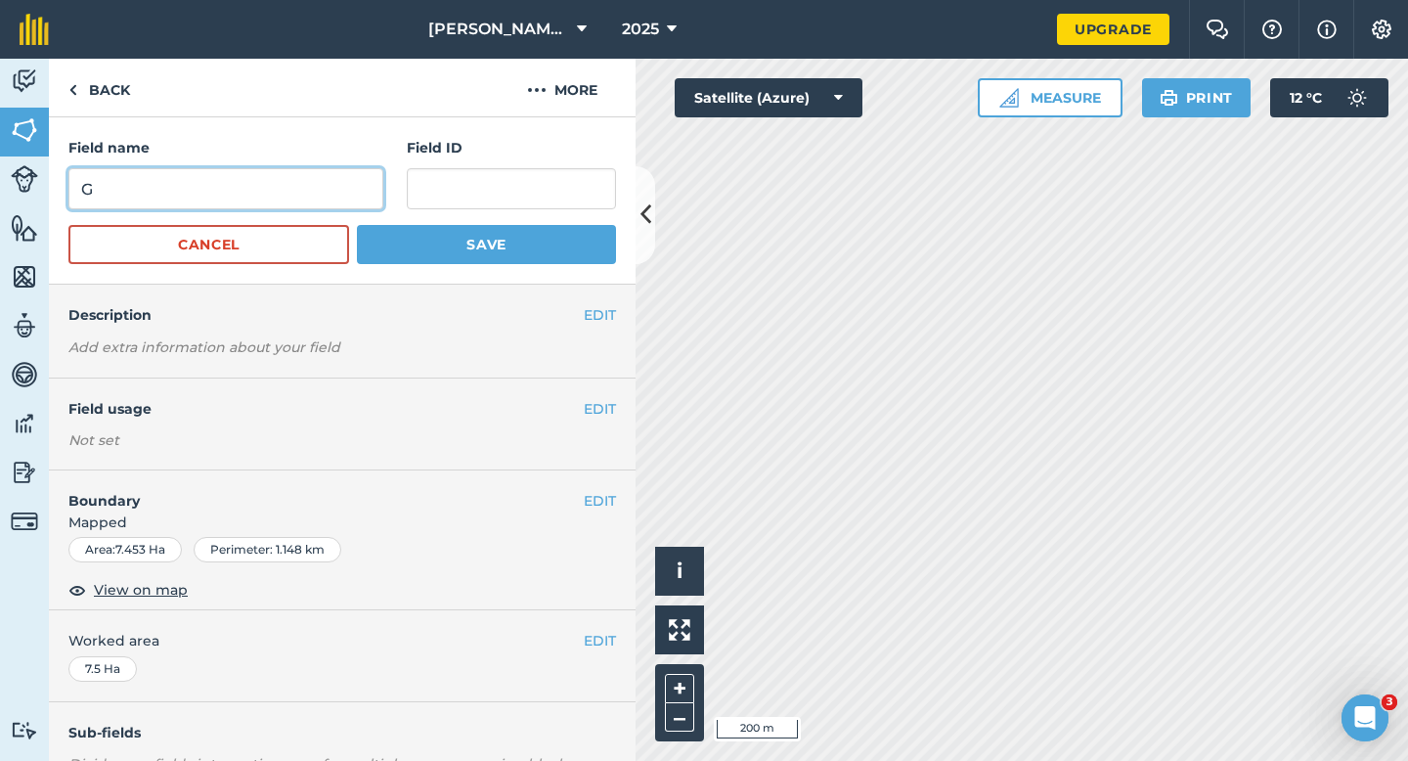
click at [311, 185] on input "G" at bounding box center [225, 188] width 315 height 41
type input "F"
click at [357, 225] on button "Save" at bounding box center [486, 244] width 259 height 39
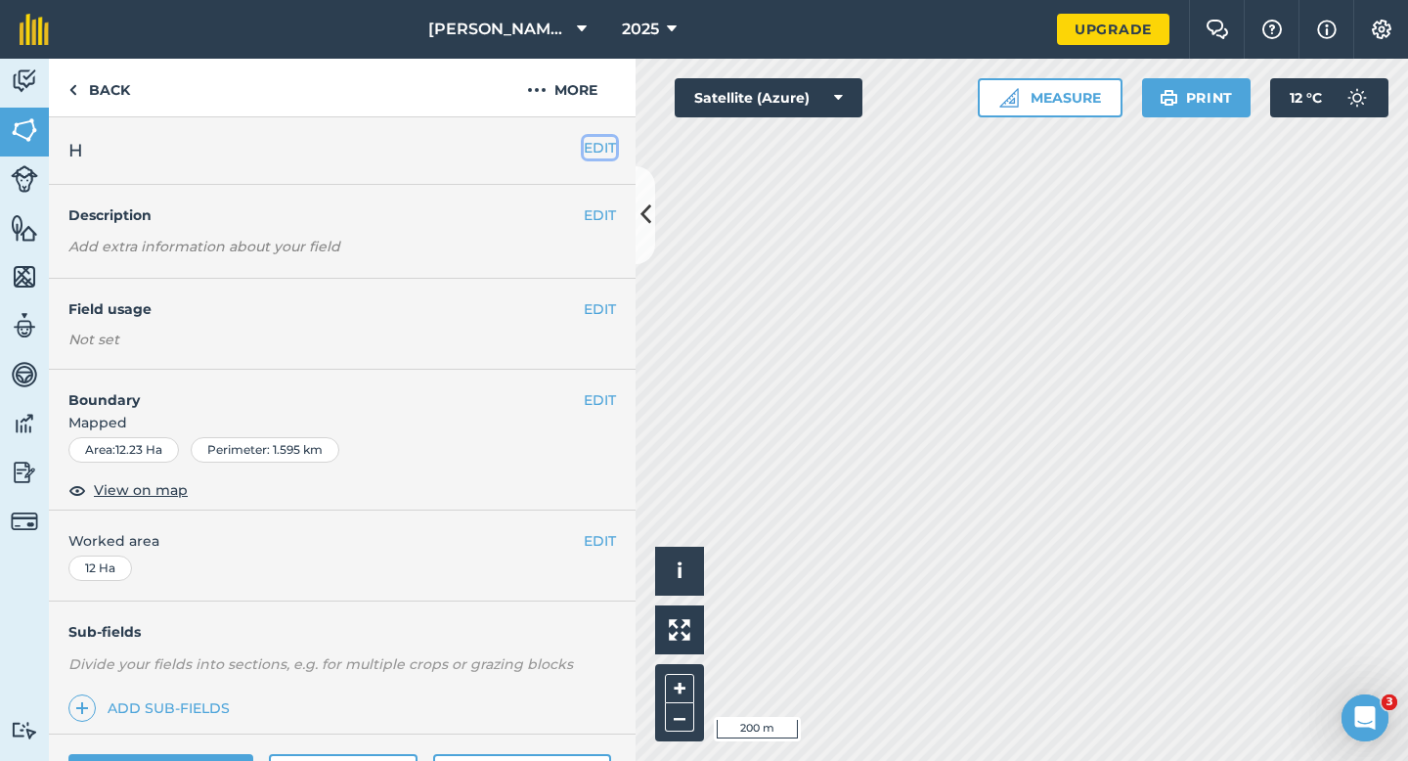
click at [592, 145] on button "EDIT" at bounding box center [600, 148] width 32 height 22
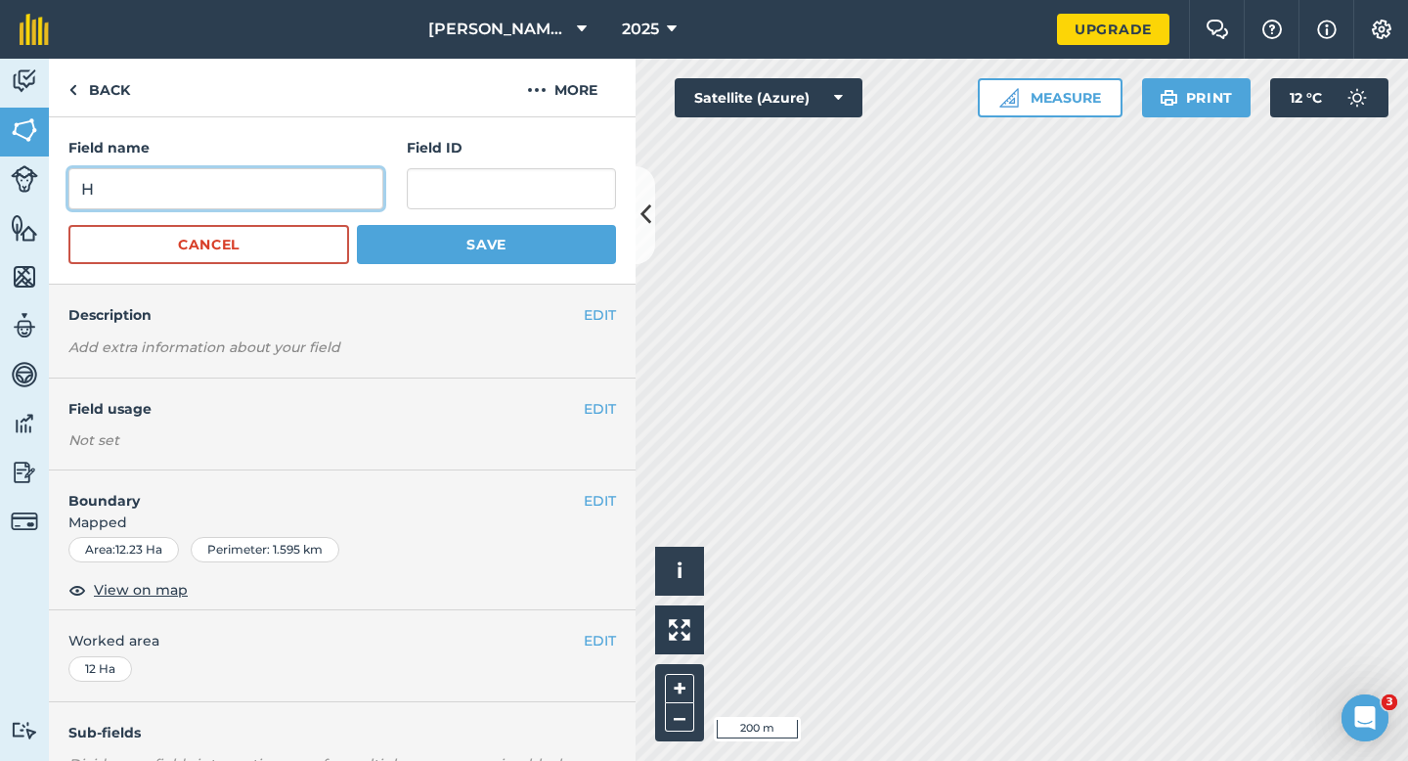
click at [273, 172] on input "H" at bounding box center [225, 188] width 315 height 41
type input "G"
click at [357, 225] on button "Save" at bounding box center [486, 244] width 259 height 39
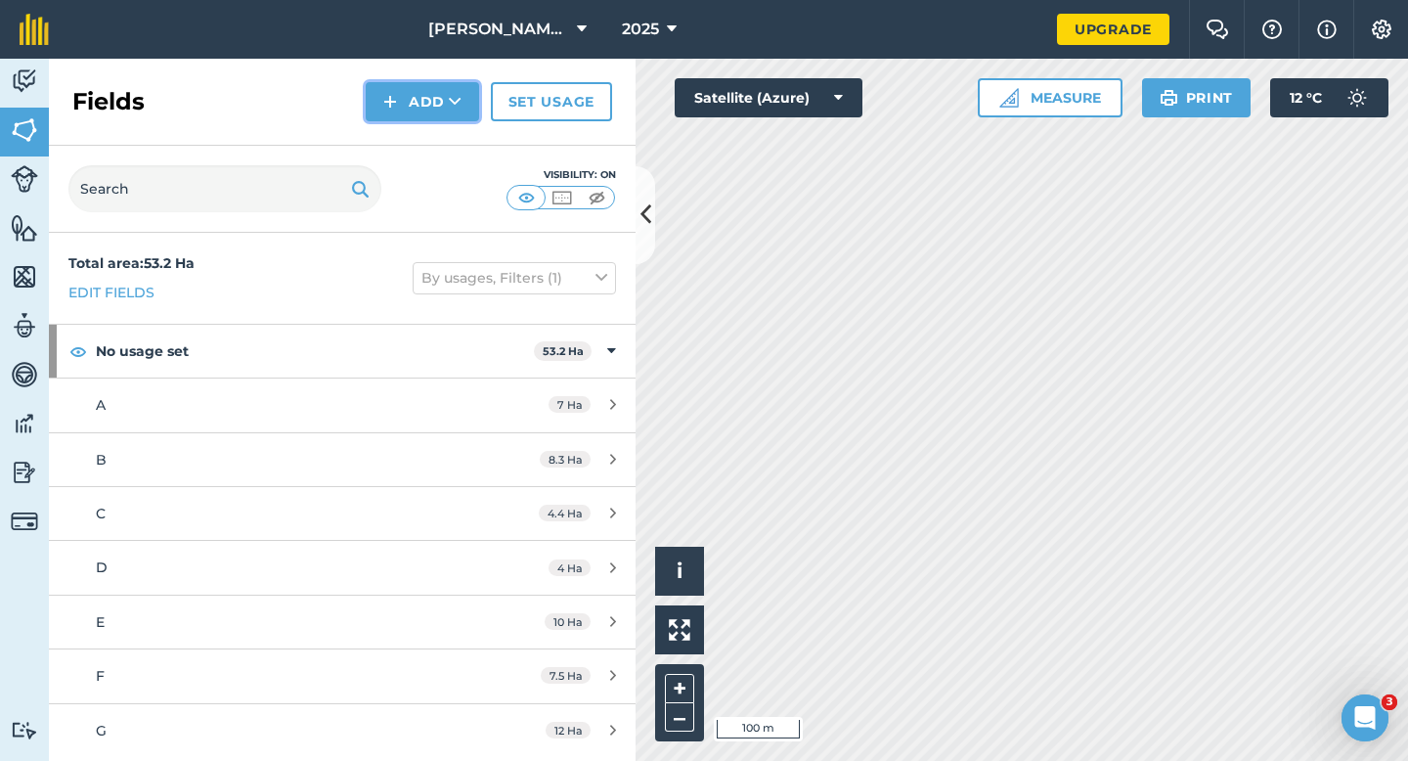
click at [383, 99] on button "Add" at bounding box center [422, 101] width 113 height 39
click at [383, 103] on img at bounding box center [390, 101] width 14 height 23
click at [384, 104] on img at bounding box center [390, 101] width 14 height 23
click at [393, 130] on link "Draw" at bounding box center [423, 145] width 108 height 43
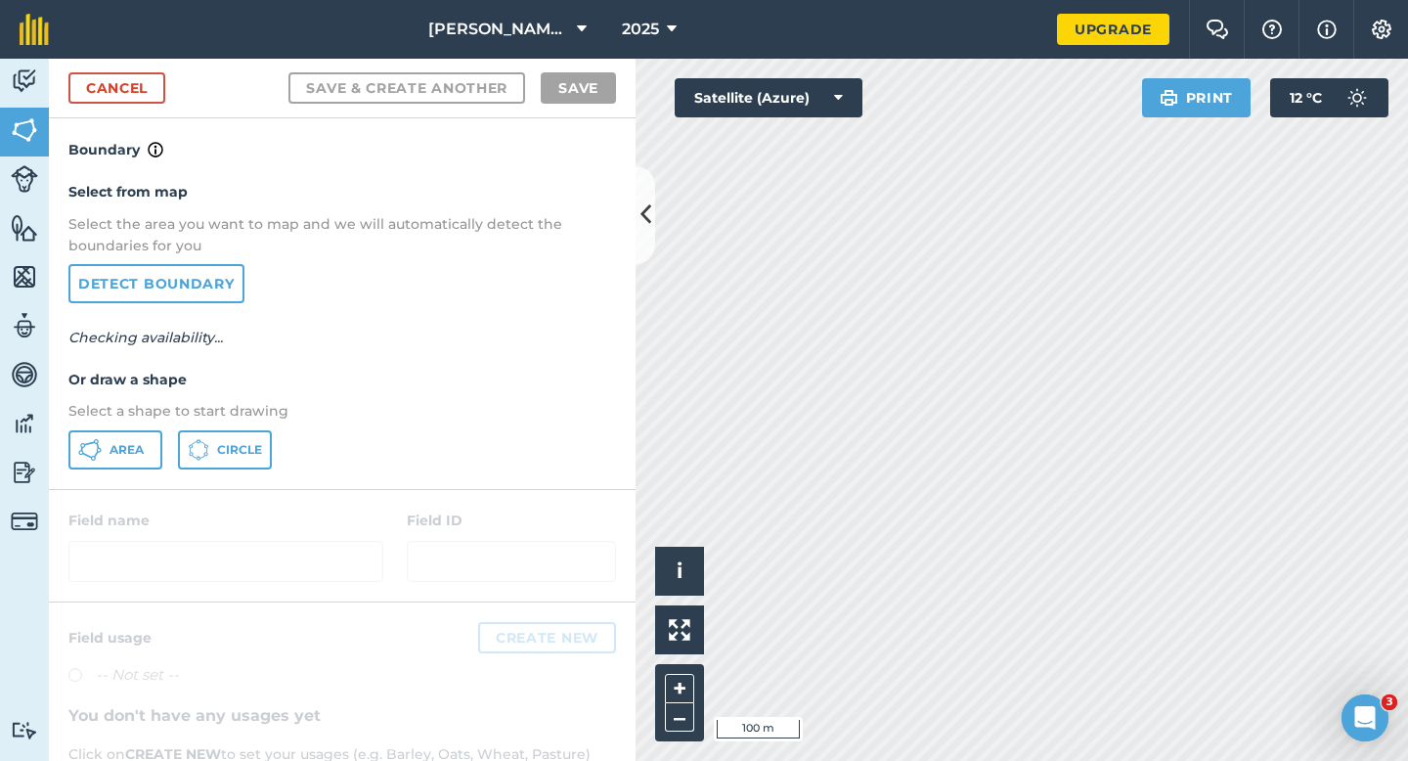
click at [113, 469] on div "Select from map Select the area you want to map and we will automatically detec…" at bounding box center [342, 324] width 587 height 327
click at [94, 438] on icon at bounding box center [89, 449] width 23 height 23
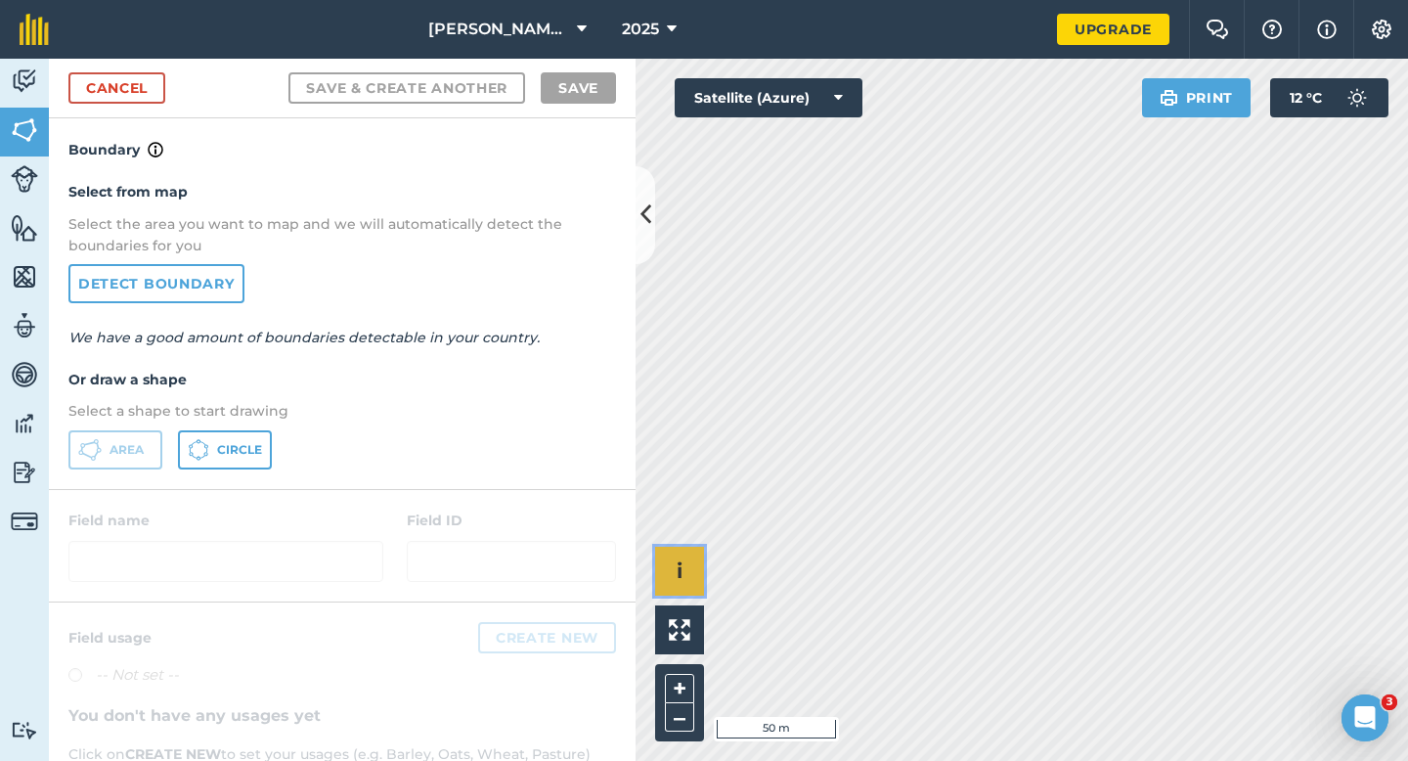
click at [941, 275] on div "Click to start drawing i © 2025 TomTom, Microsoft 50 m + –" at bounding box center [1021, 410] width 772 height 702
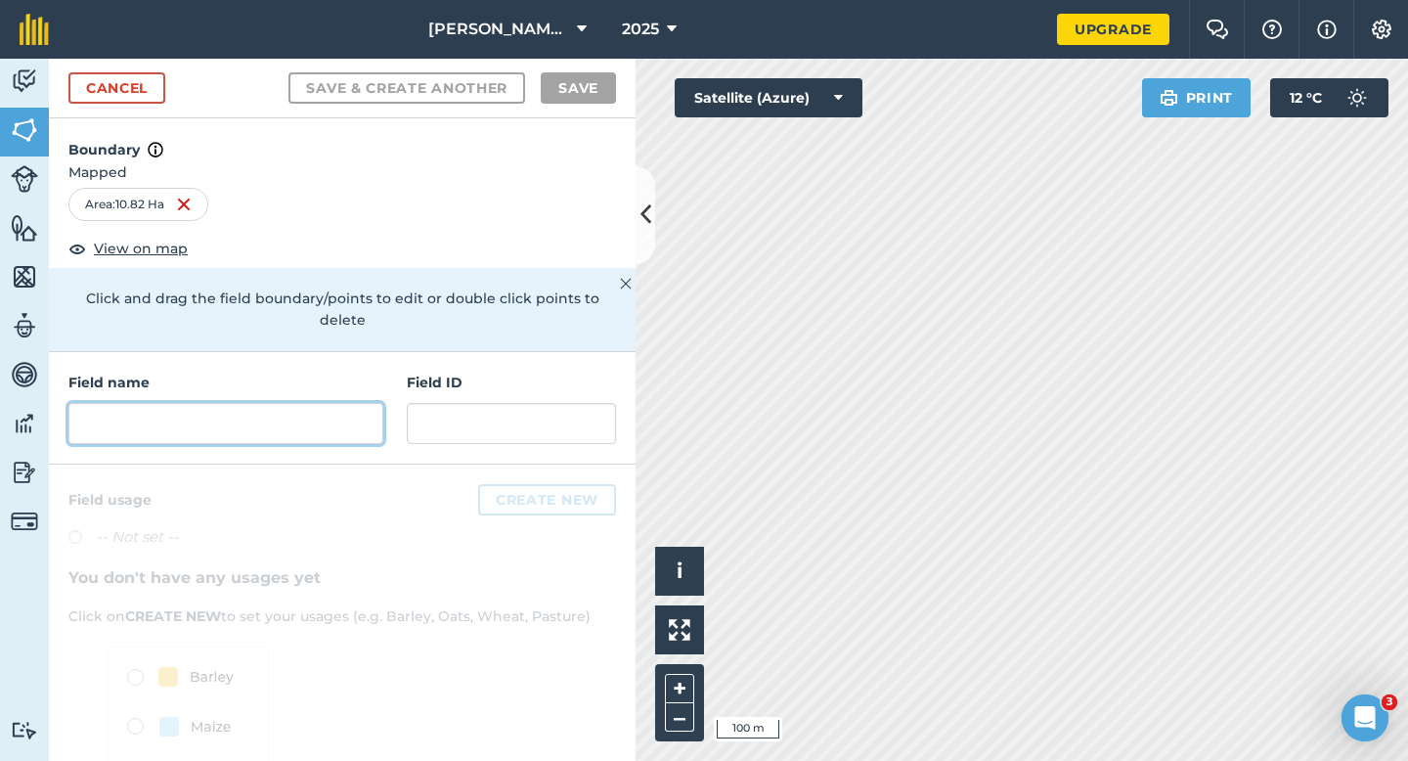
click at [299, 403] on input "text" at bounding box center [225, 423] width 315 height 41
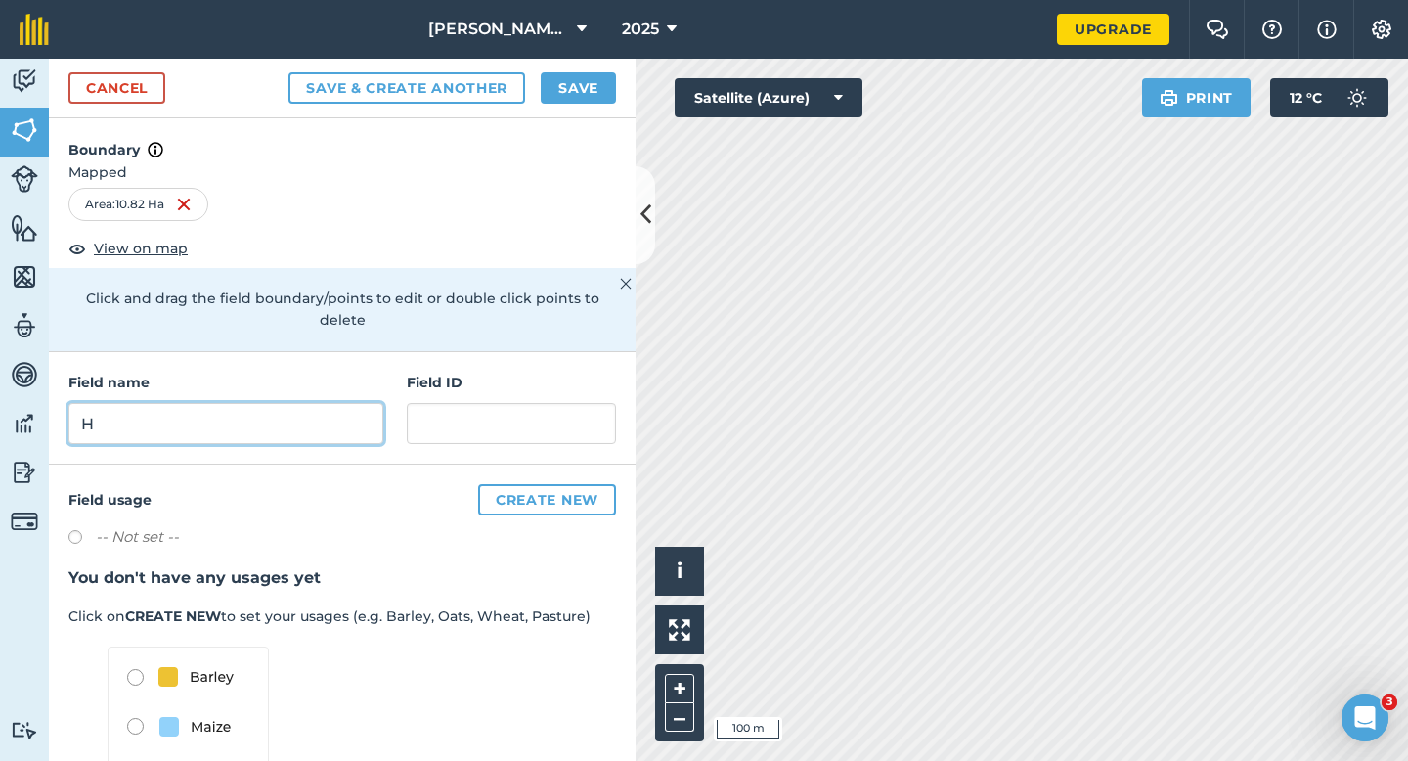
type input "H"
click at [552, 128] on h4 "Boundary" at bounding box center [342, 139] width 587 height 43
click at [555, 94] on button "Save" at bounding box center [578, 87] width 75 height 31
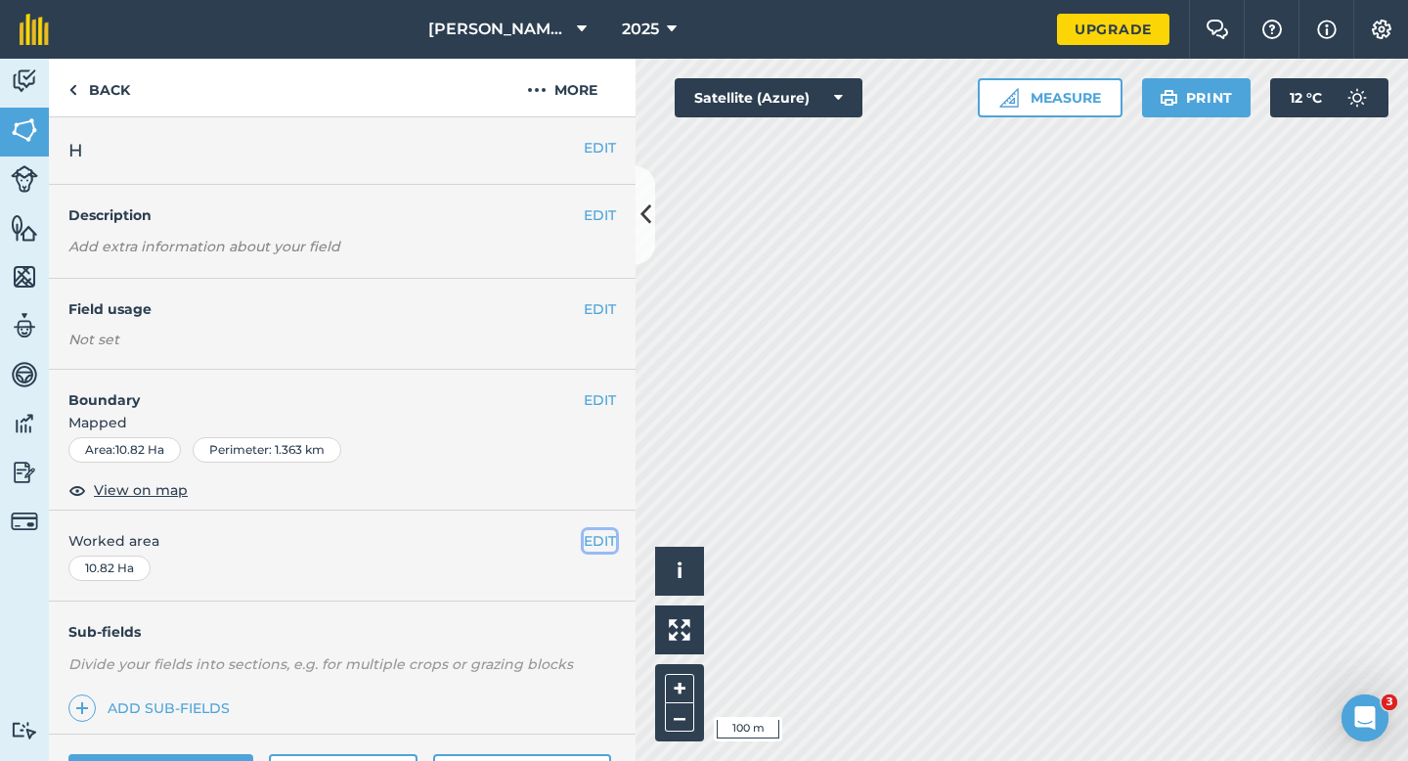
click at [598, 546] on button "EDIT" at bounding box center [600, 541] width 32 height 22
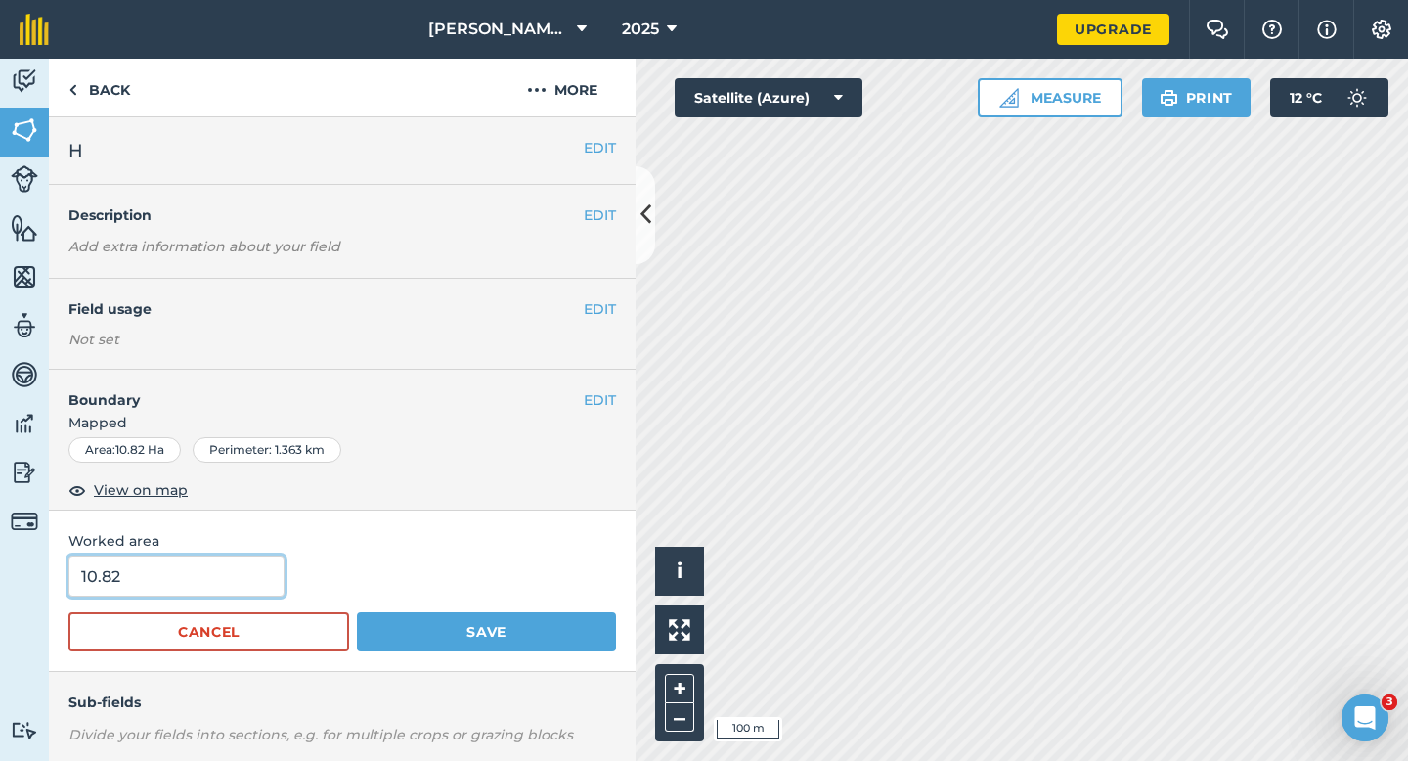
click at [222, 559] on input "10.82" at bounding box center [176, 575] width 216 height 41
click at [222, 572] on input "10.82" at bounding box center [176, 575] width 216 height 41
type input "10.8"
click at [357, 612] on button "Save" at bounding box center [486, 631] width 259 height 39
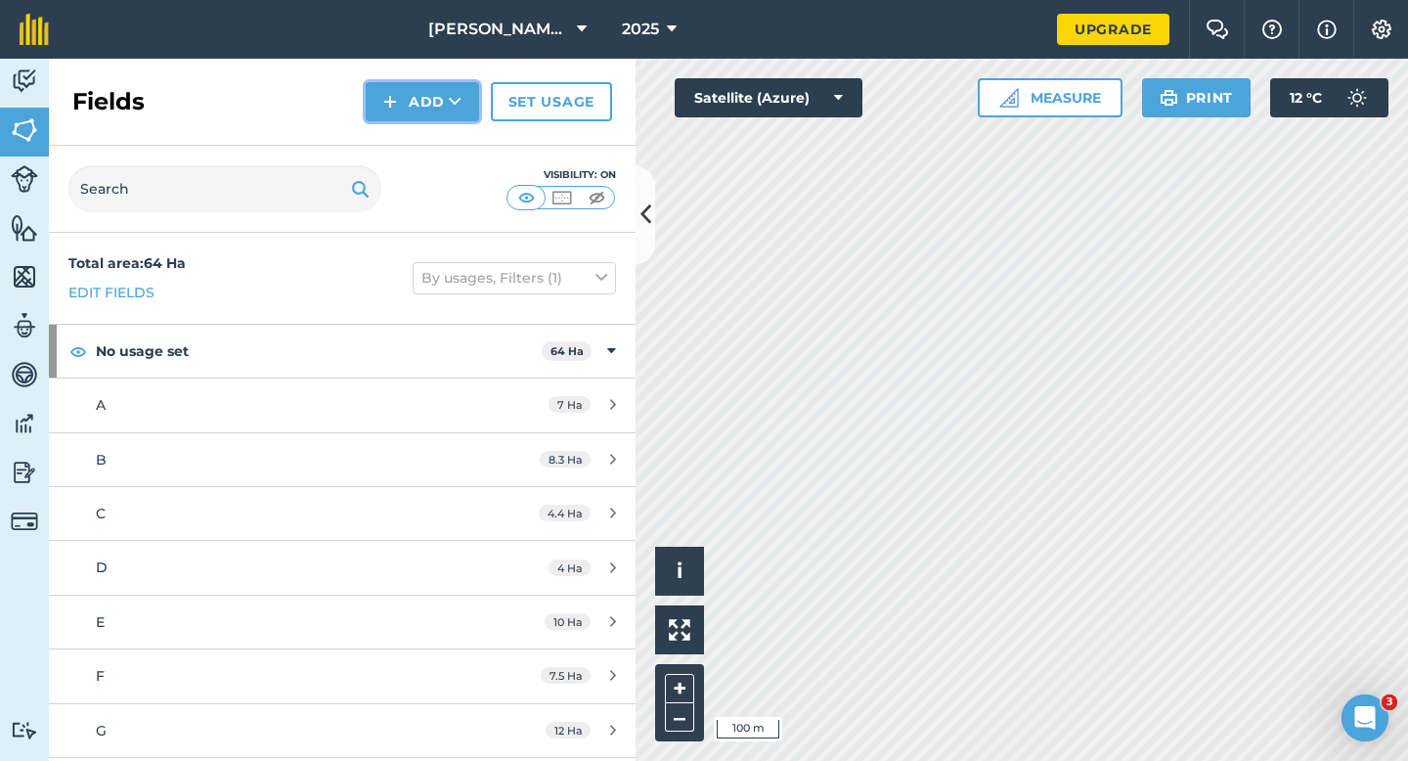
click at [391, 91] on img at bounding box center [390, 101] width 14 height 23
click at [400, 119] on button "Add Draw Import" at bounding box center [422, 101] width 113 height 39
click at [402, 116] on button "Add" at bounding box center [422, 101] width 113 height 39
click at [402, 127] on link "Draw" at bounding box center [423, 145] width 108 height 43
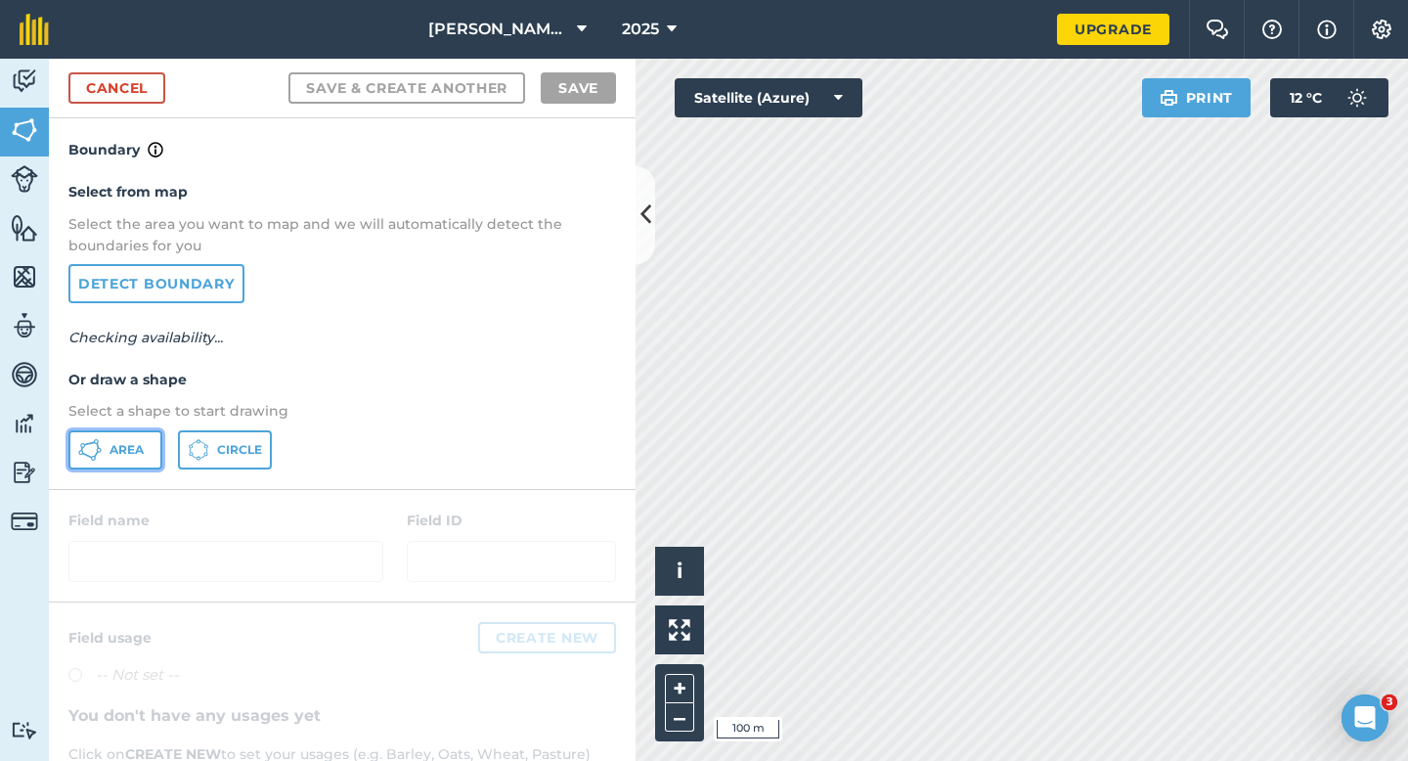
click at [96, 454] on icon at bounding box center [96, 454] width 5 height 7
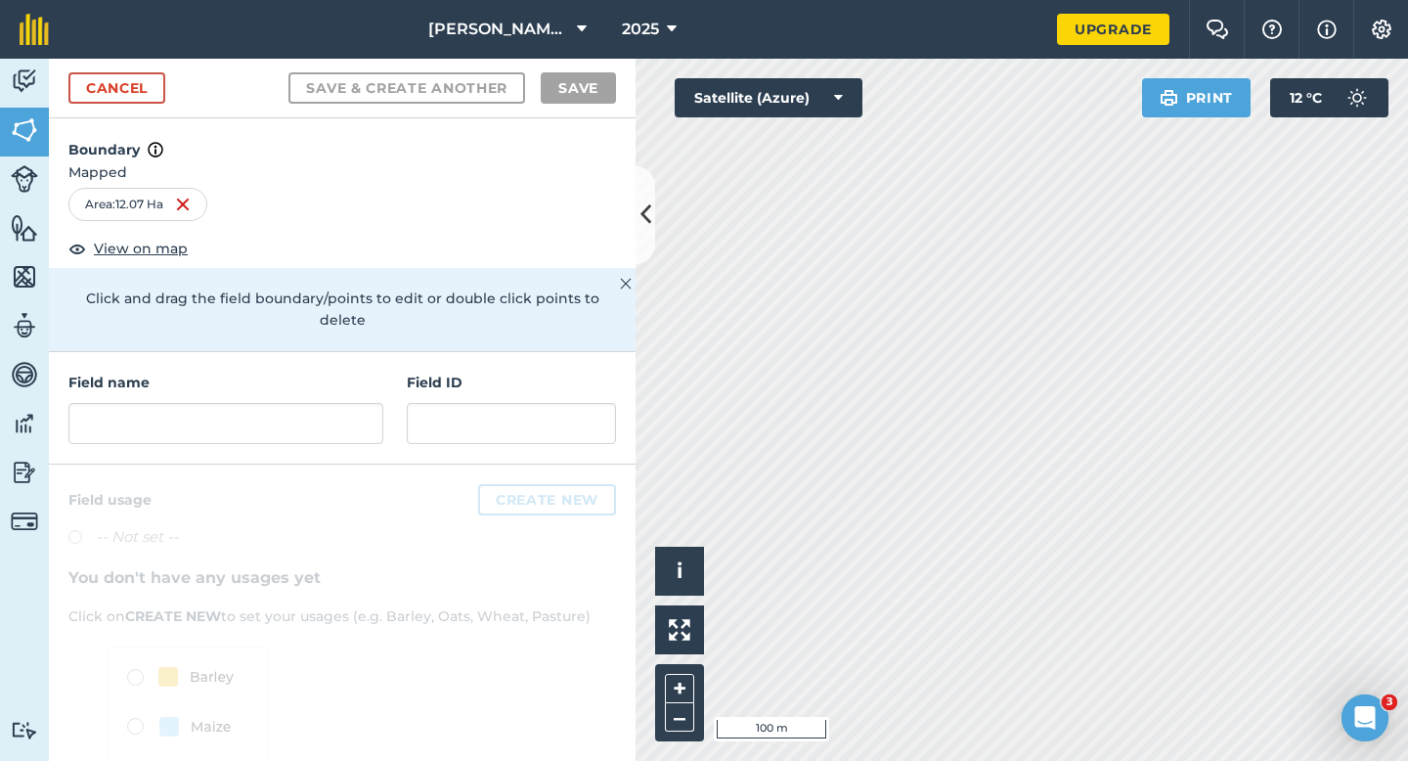
click at [329, 425] on div "Field name Field ID" at bounding box center [342, 408] width 587 height 112
click at [329, 414] on input "text" at bounding box center [225, 423] width 315 height 41
type input "H"
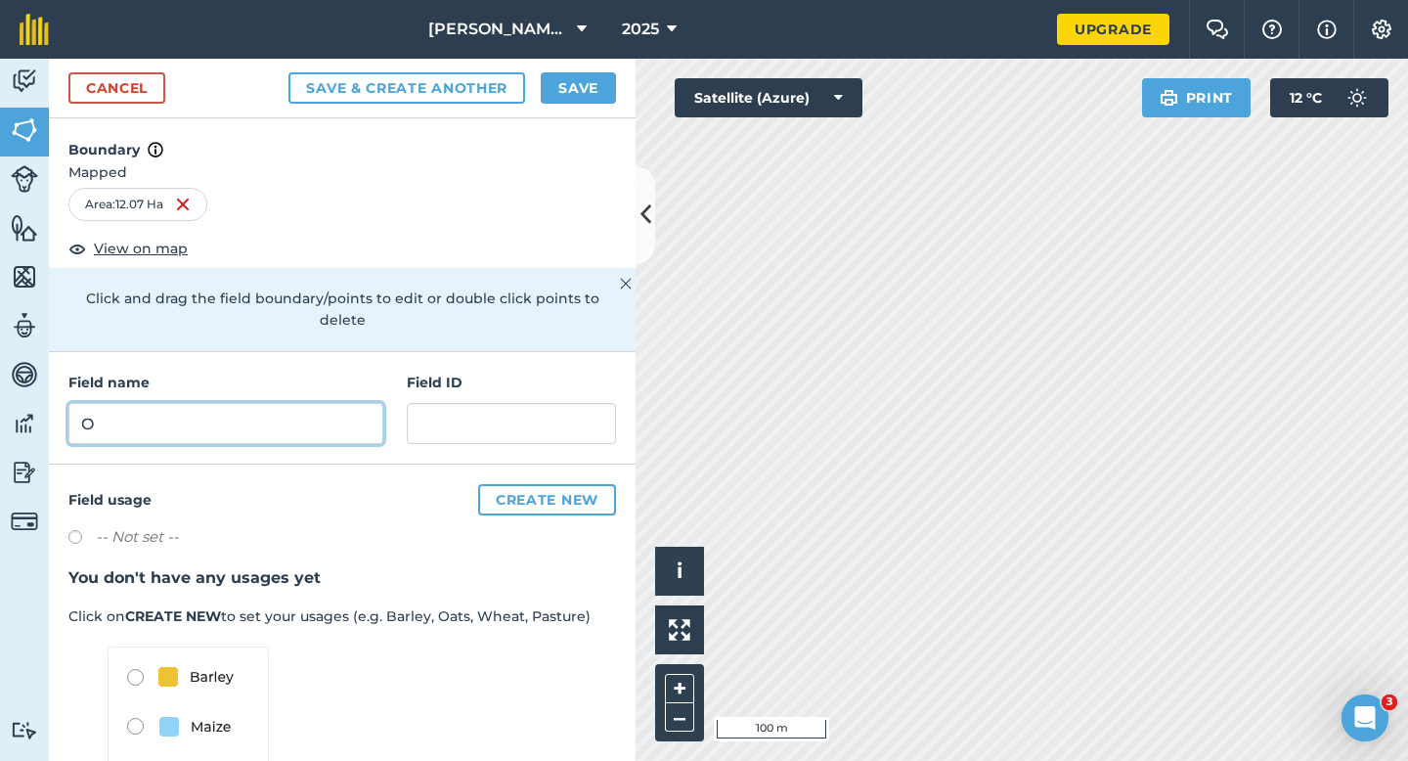
type input "O"
click at [594, 83] on button "Save" at bounding box center [578, 87] width 75 height 31
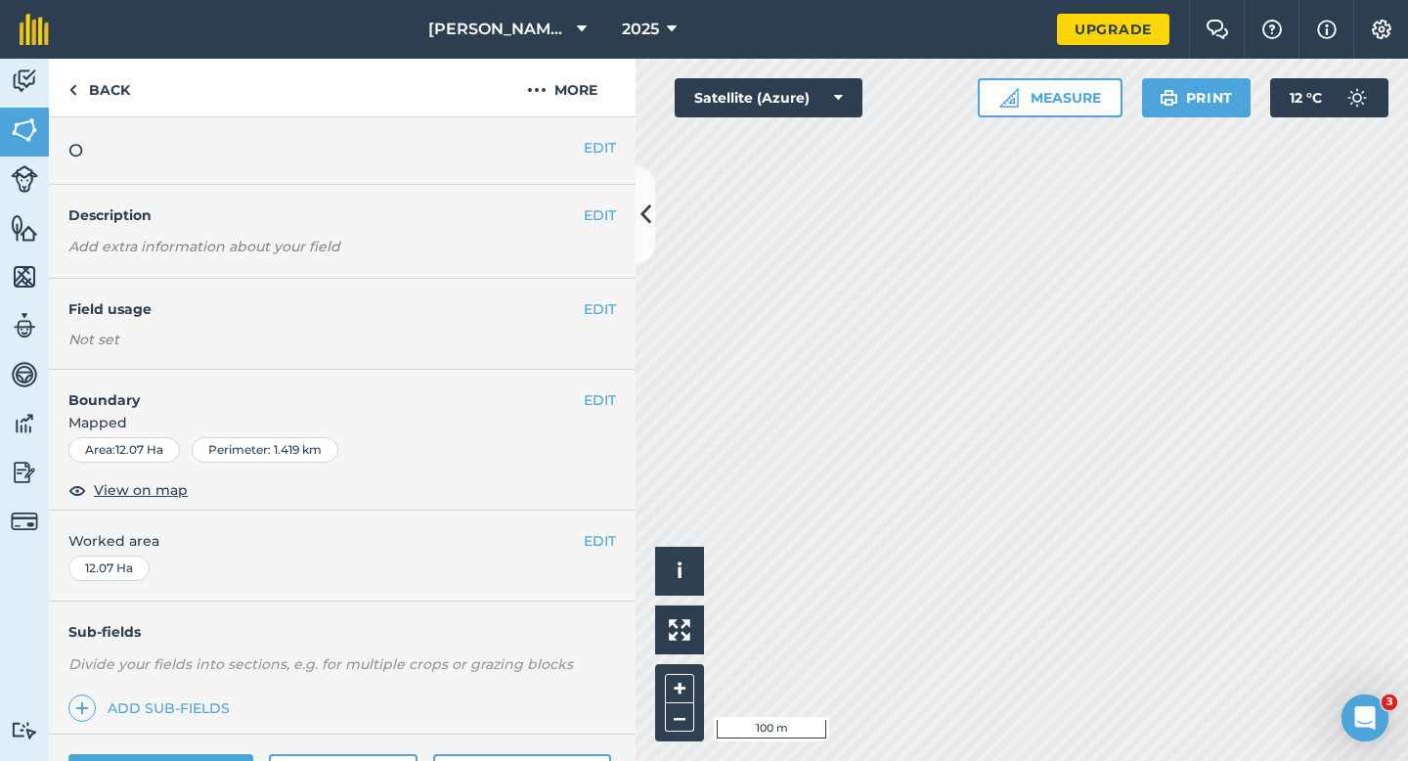
click at [598, 134] on div "EDIT O" at bounding box center [342, 150] width 587 height 67
click at [598, 141] on button "EDIT" at bounding box center [600, 148] width 32 height 22
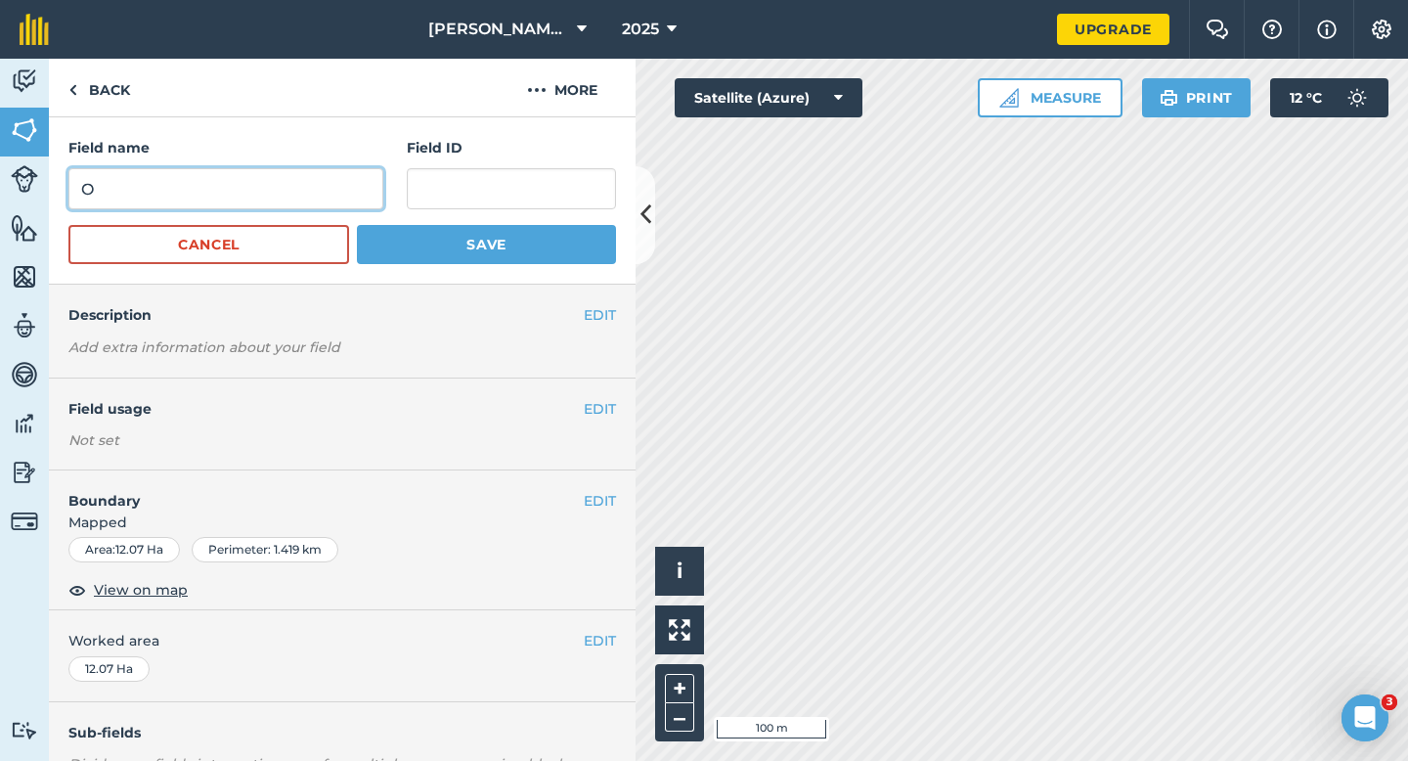
click at [335, 193] on input "O" at bounding box center [225, 188] width 315 height 41
type input "I"
click at [357, 225] on button "Save" at bounding box center [486, 244] width 259 height 39
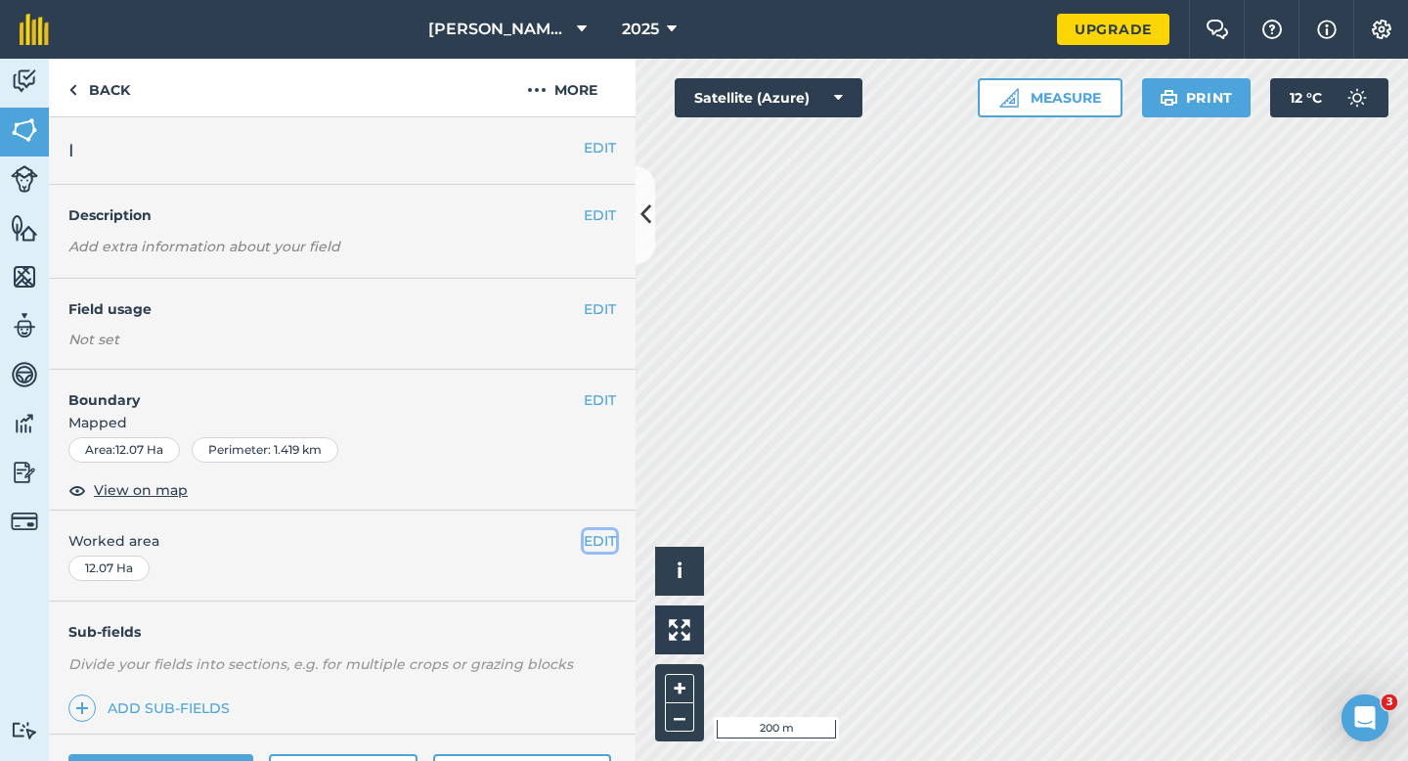
click at [596, 534] on button "EDIT" at bounding box center [600, 541] width 32 height 22
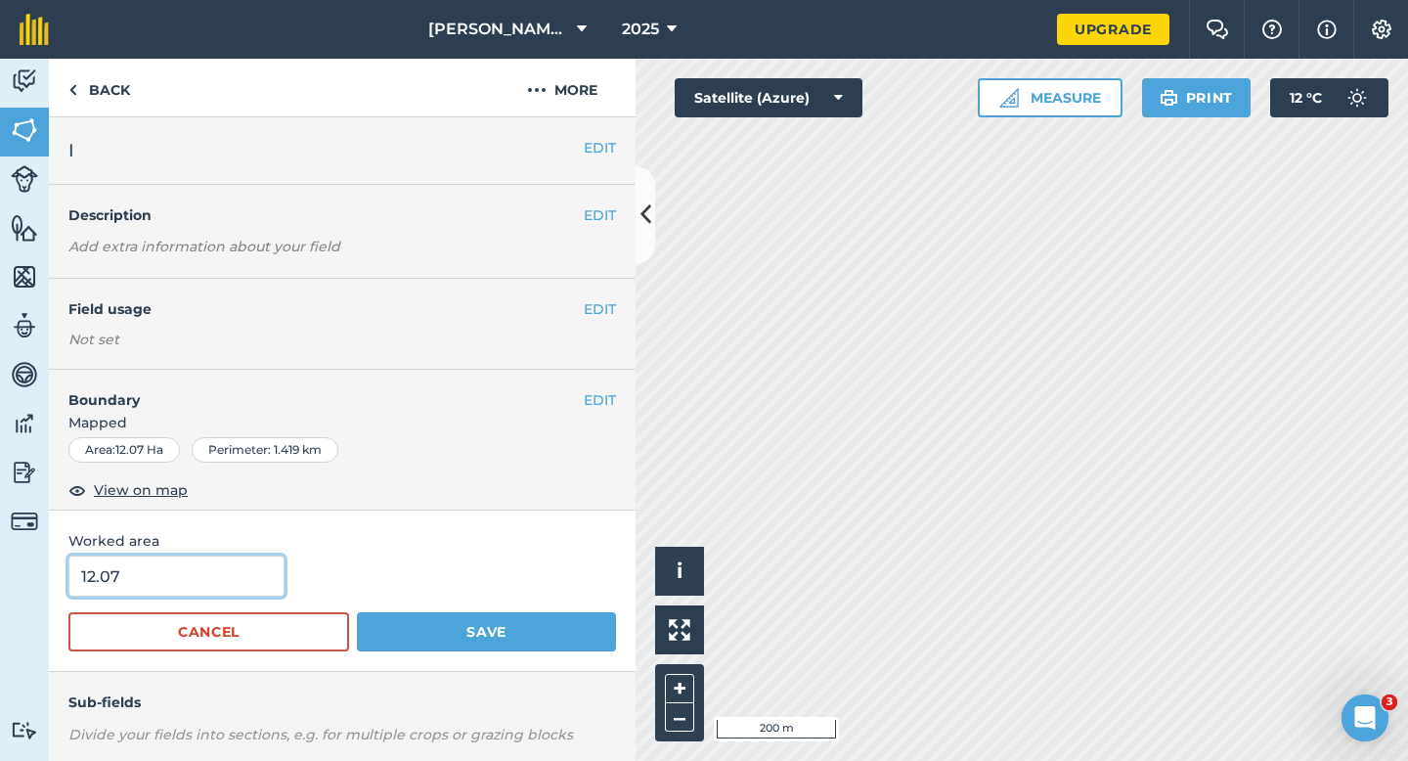
click at [243, 564] on input "12.07" at bounding box center [176, 575] width 216 height 41
type input "12"
click at [357, 612] on button "Save" at bounding box center [486, 631] width 259 height 39
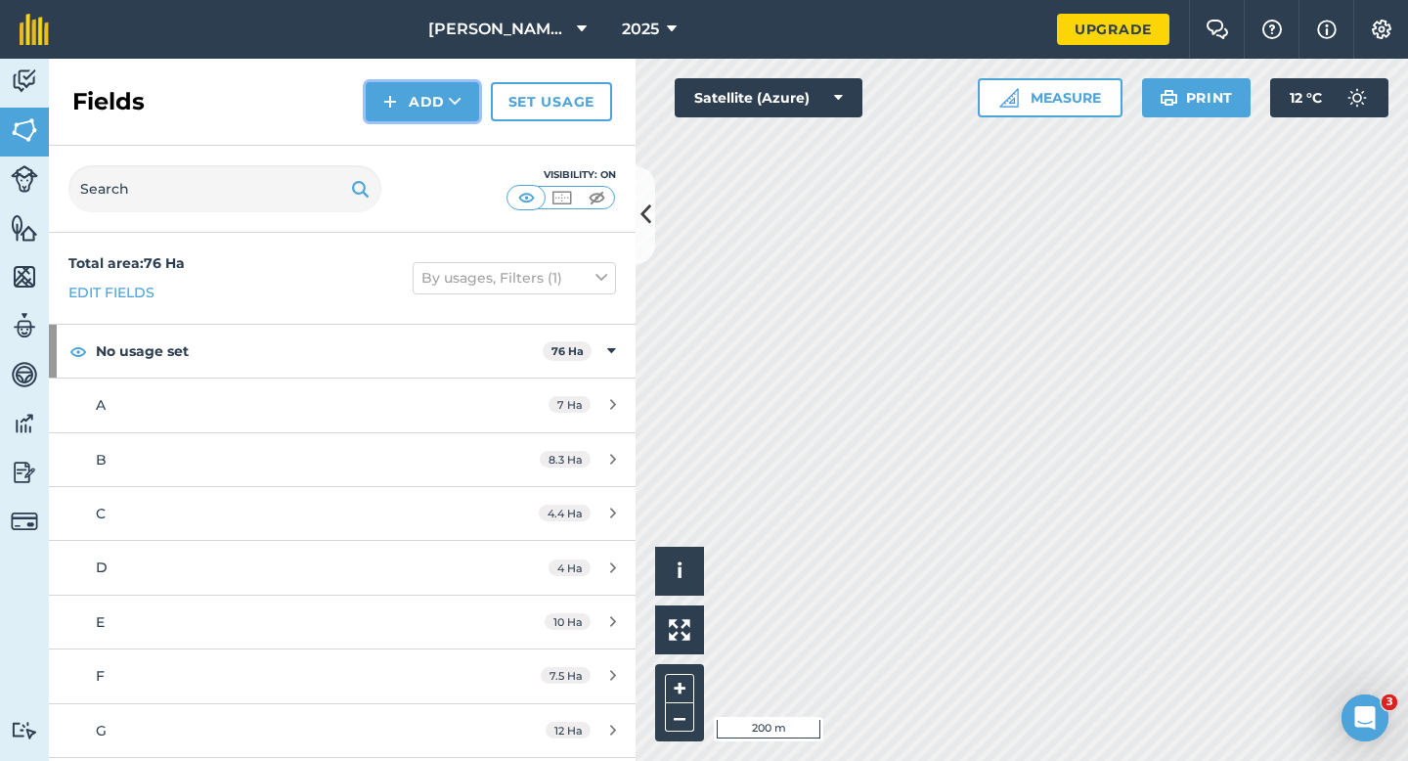
click at [413, 109] on button "Add" at bounding box center [422, 101] width 113 height 39
click at [418, 151] on link "Draw" at bounding box center [423, 145] width 108 height 43
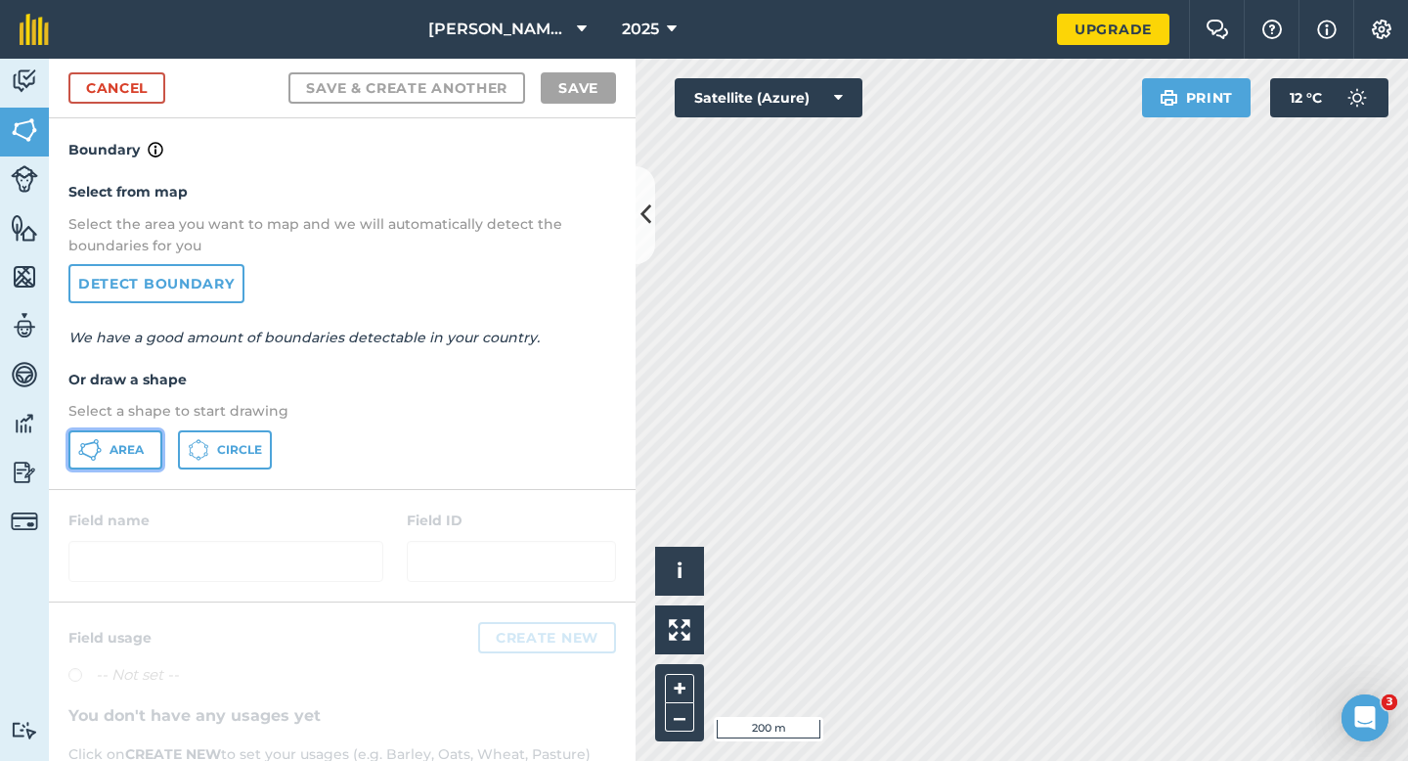
click at [132, 462] on button "Area" at bounding box center [115, 449] width 94 height 39
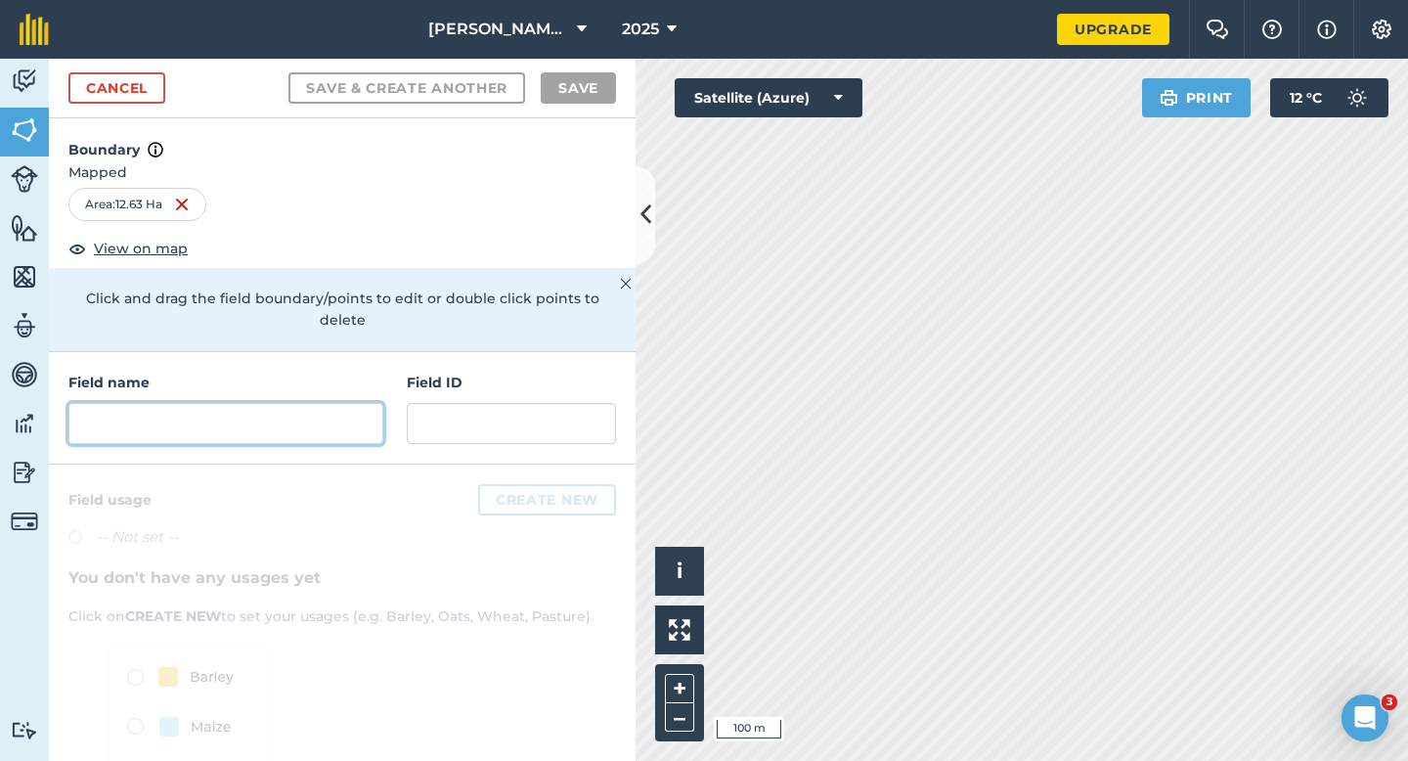
click at [315, 403] on input "text" at bounding box center [225, 423] width 315 height 41
type input "I"
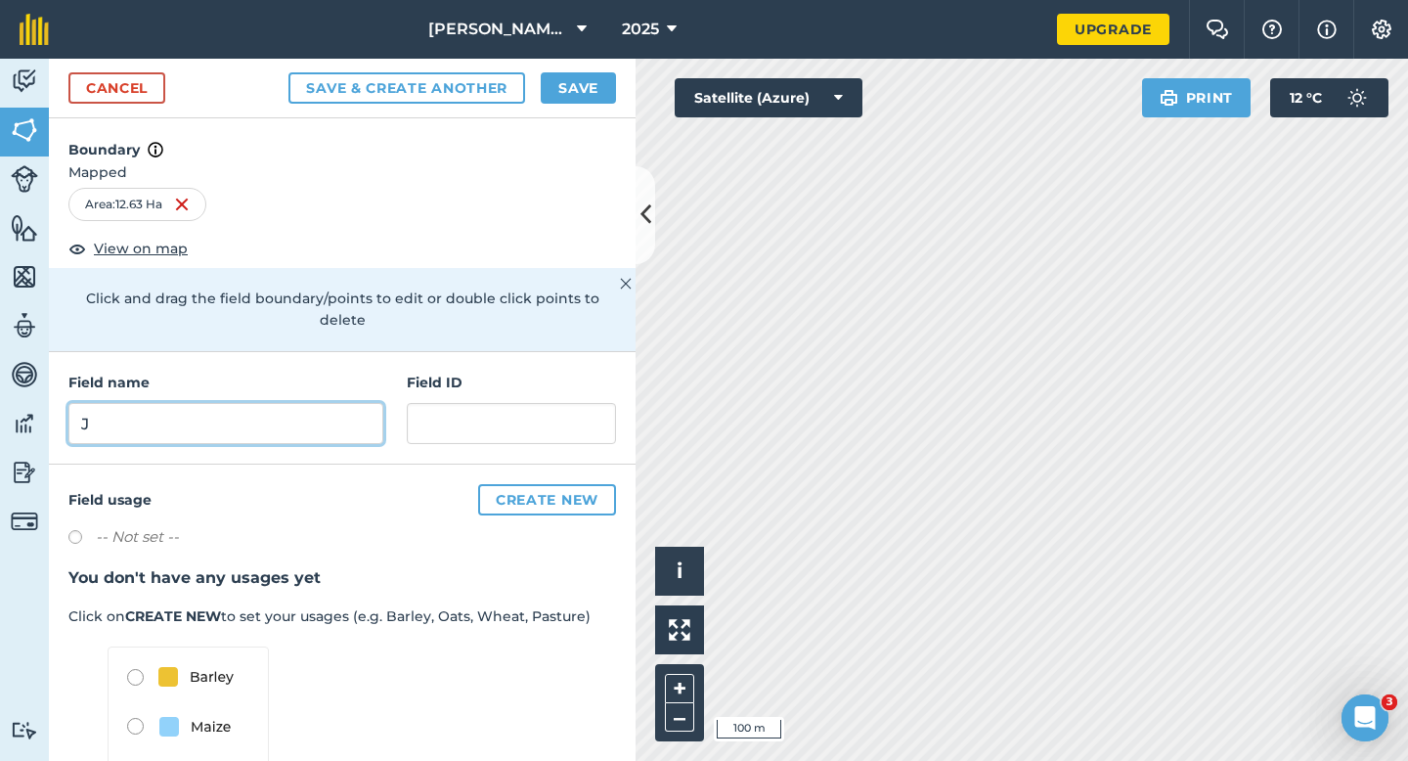
type input "J"
click at [599, 93] on button "Save" at bounding box center [578, 87] width 75 height 31
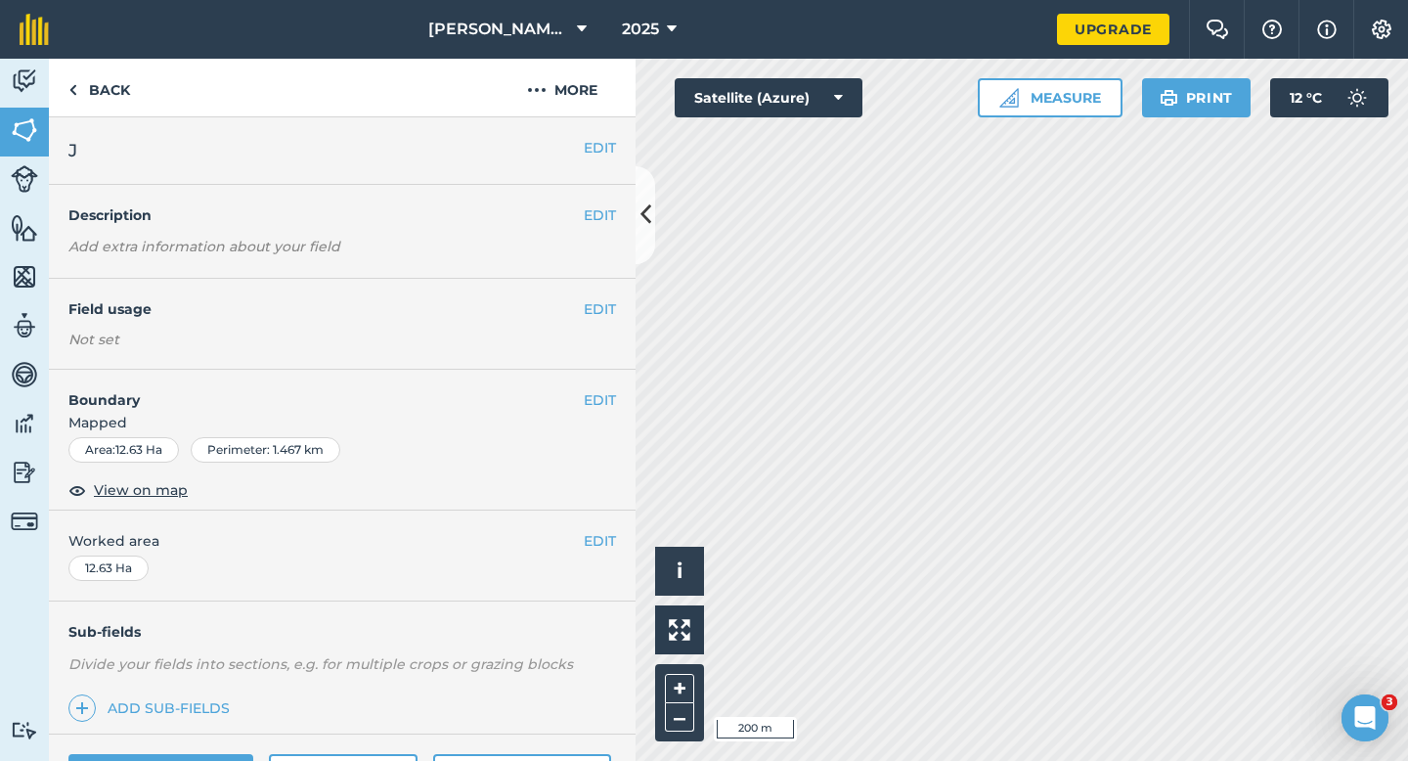
click at [598, 552] on div "EDIT Worked area 12.63 Ha" at bounding box center [342, 555] width 587 height 91
click at [601, 544] on button "EDIT" at bounding box center [600, 541] width 32 height 22
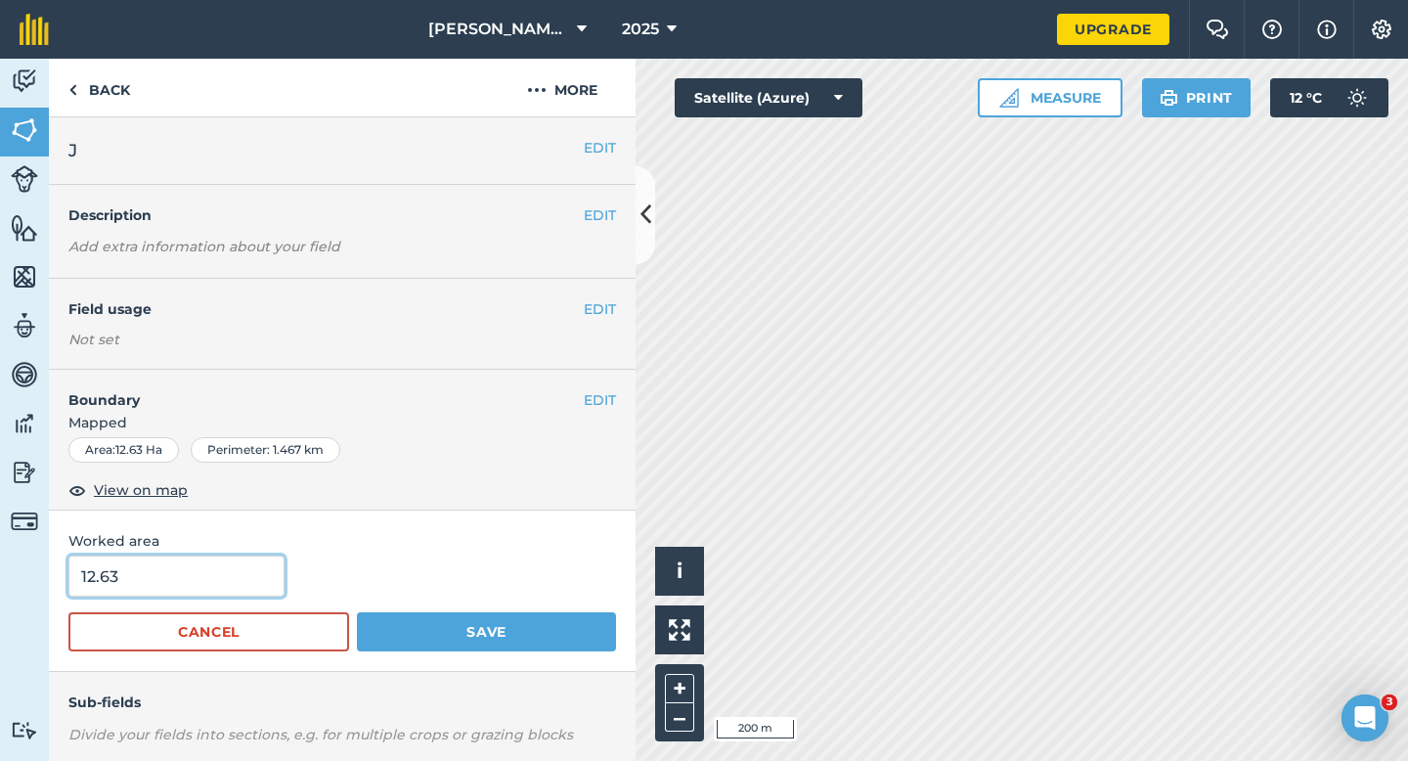
click at [240, 565] on input "12.63" at bounding box center [176, 575] width 216 height 41
click at [240, 569] on input "12.63" at bounding box center [176, 575] width 216 height 41
type input "12.6"
click at [357, 612] on button "Save" at bounding box center [486, 631] width 259 height 39
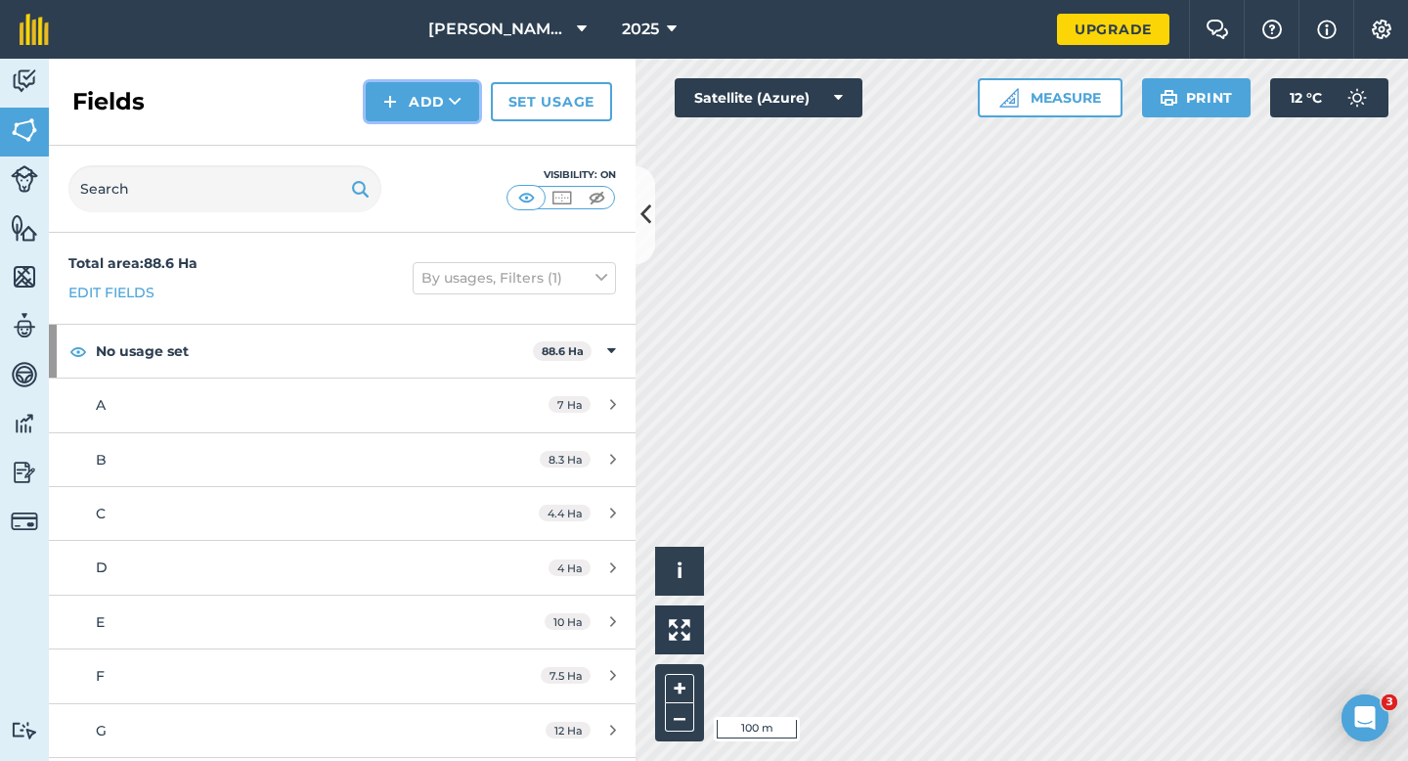
click at [425, 104] on button "Add" at bounding box center [422, 101] width 113 height 39
click at [425, 126] on link "Draw" at bounding box center [423, 145] width 108 height 43
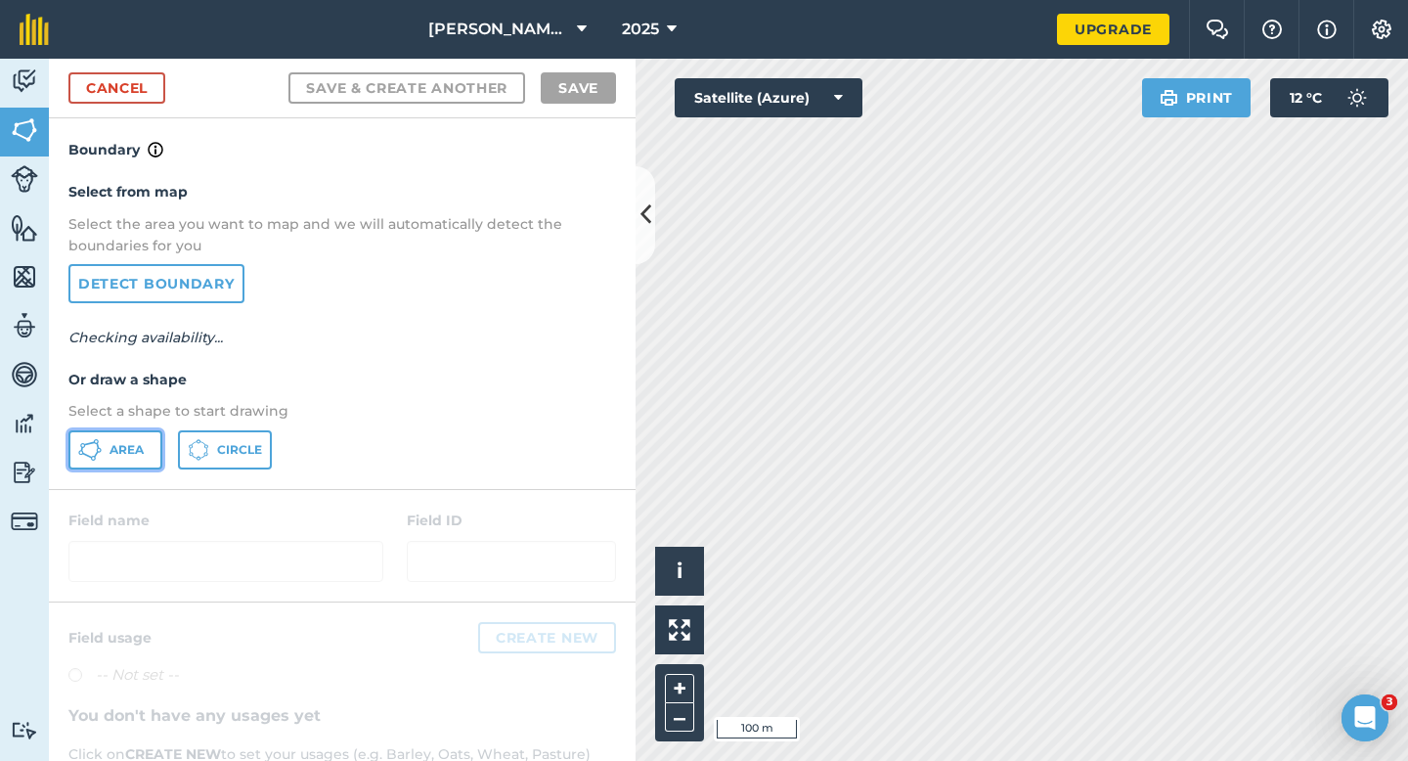
click at [122, 433] on button "Area" at bounding box center [115, 449] width 94 height 39
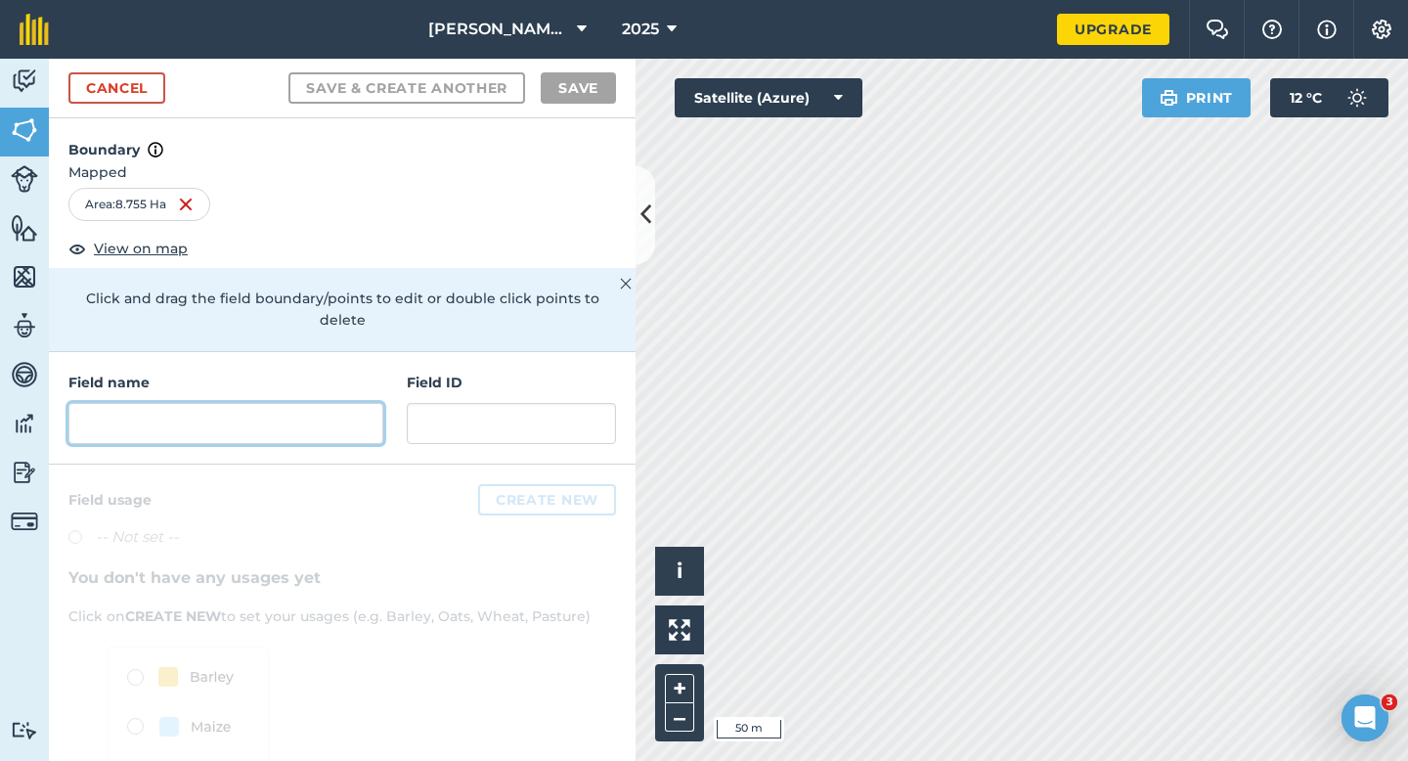
click at [365, 403] on input "text" at bounding box center [225, 423] width 315 height 41
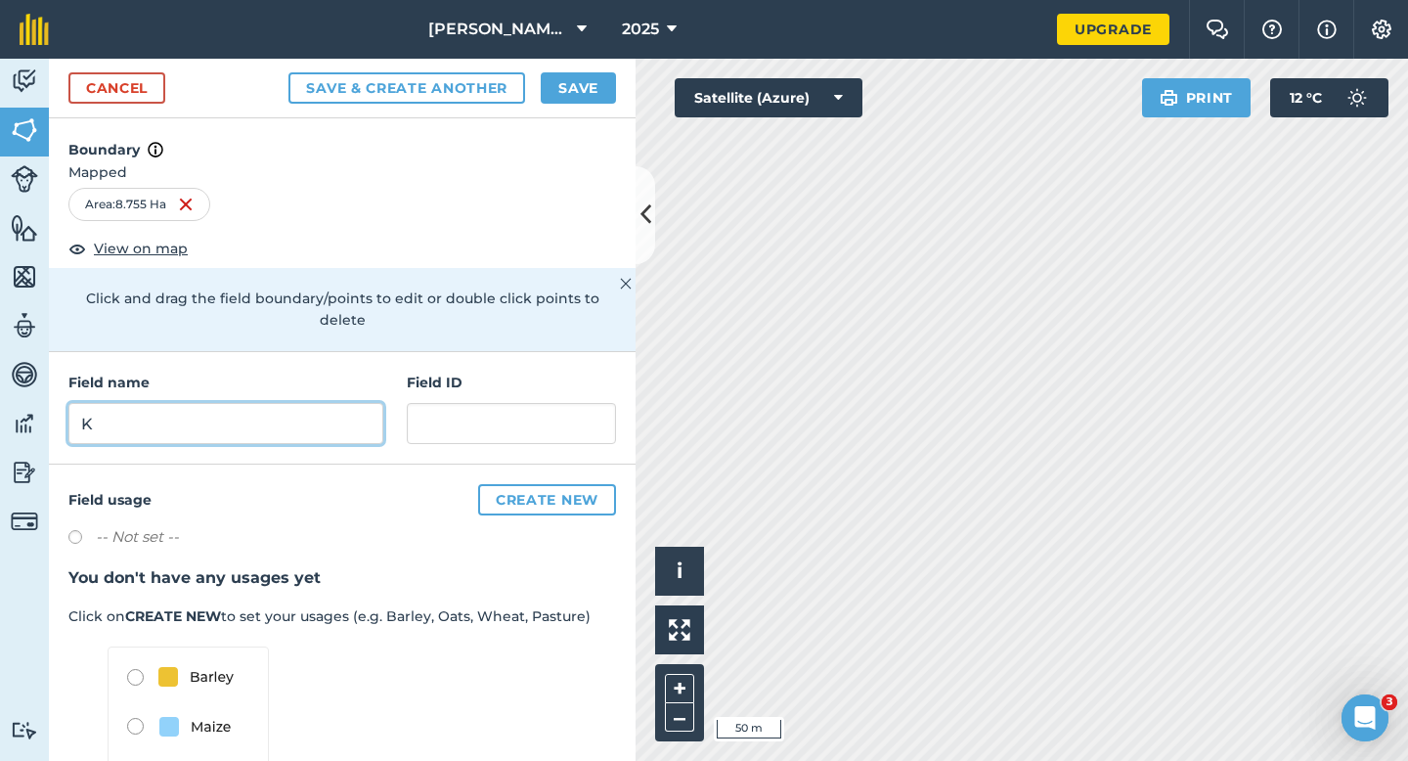
type input "K"
click at [607, 82] on button "Save" at bounding box center [578, 87] width 75 height 31
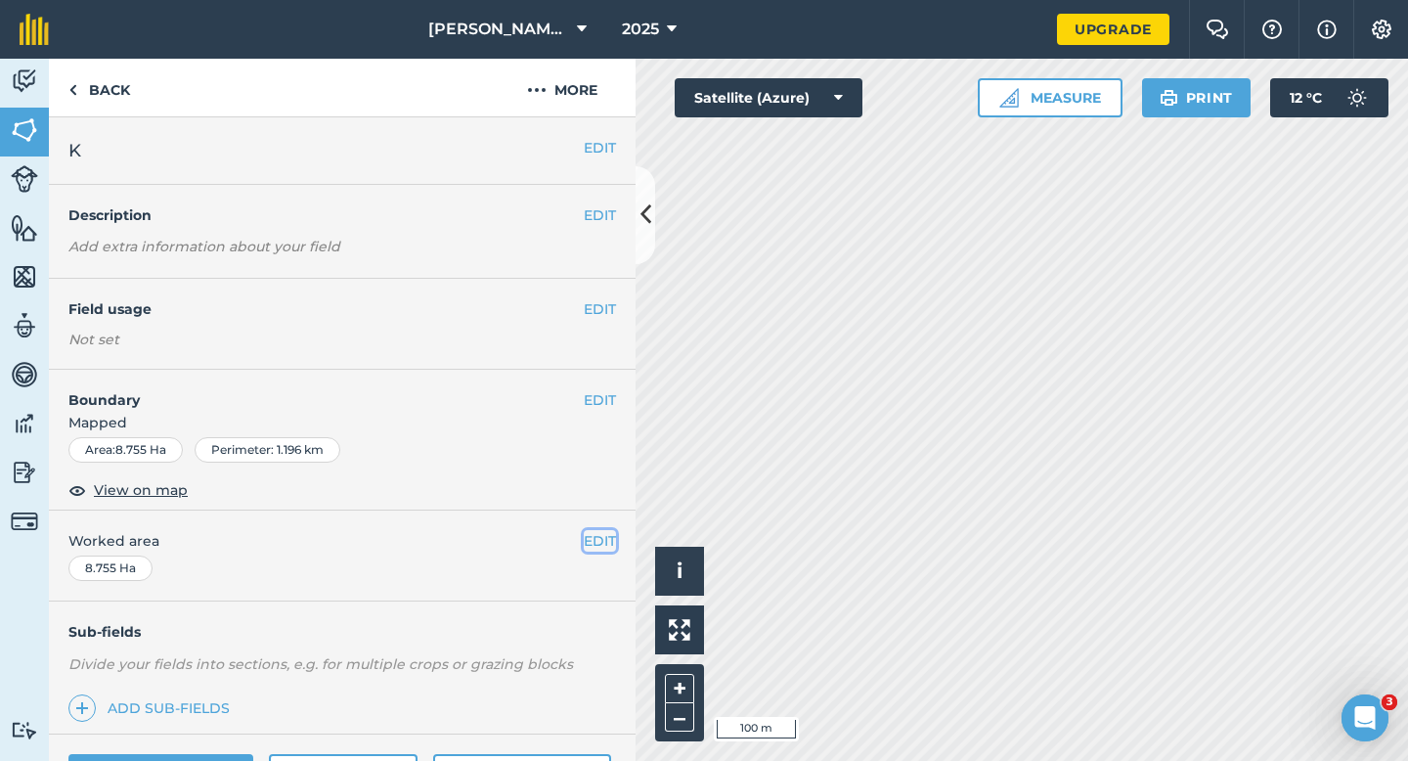
click at [611, 544] on button "EDIT" at bounding box center [600, 541] width 32 height 22
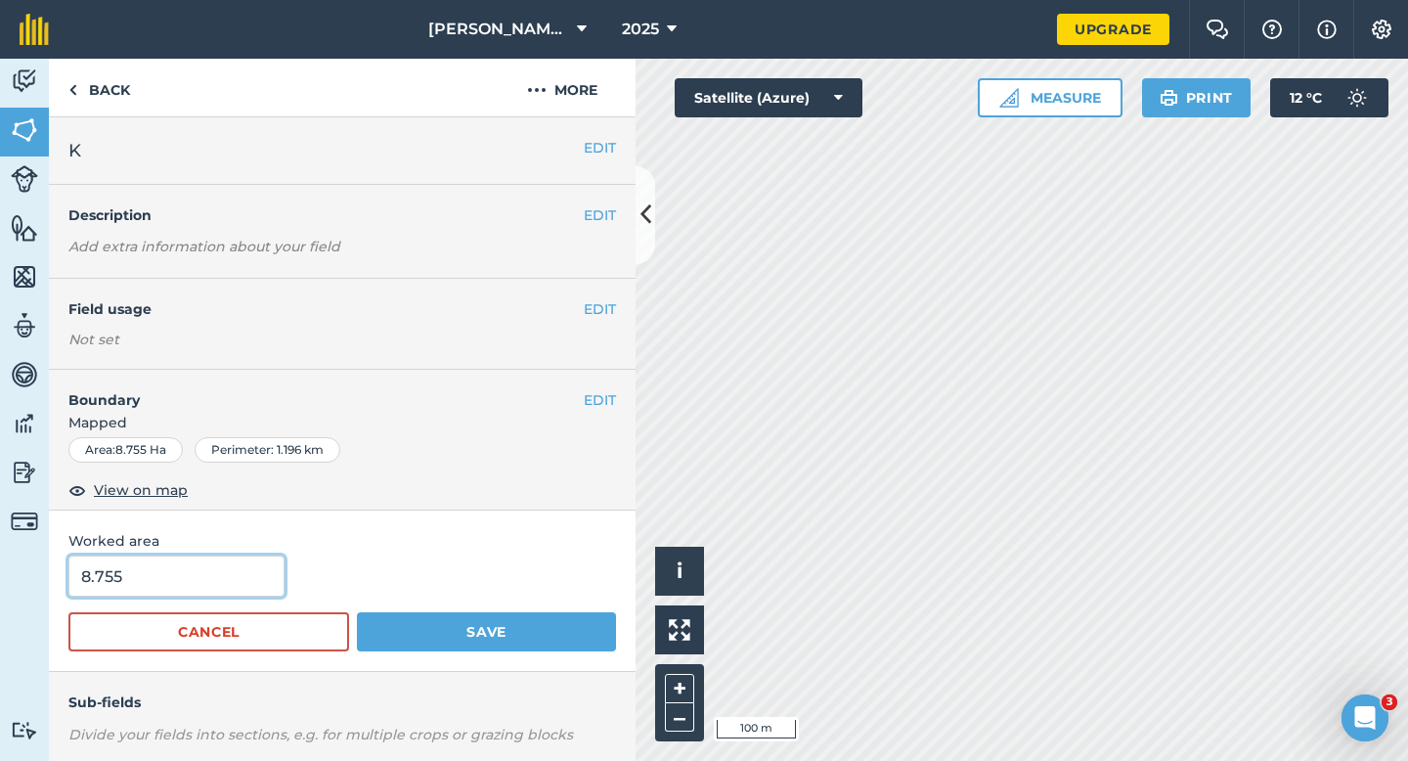
click at [203, 578] on input "8.755" at bounding box center [176, 575] width 216 height 41
type input "8.8"
click at [357, 612] on button "Save" at bounding box center [486, 631] width 259 height 39
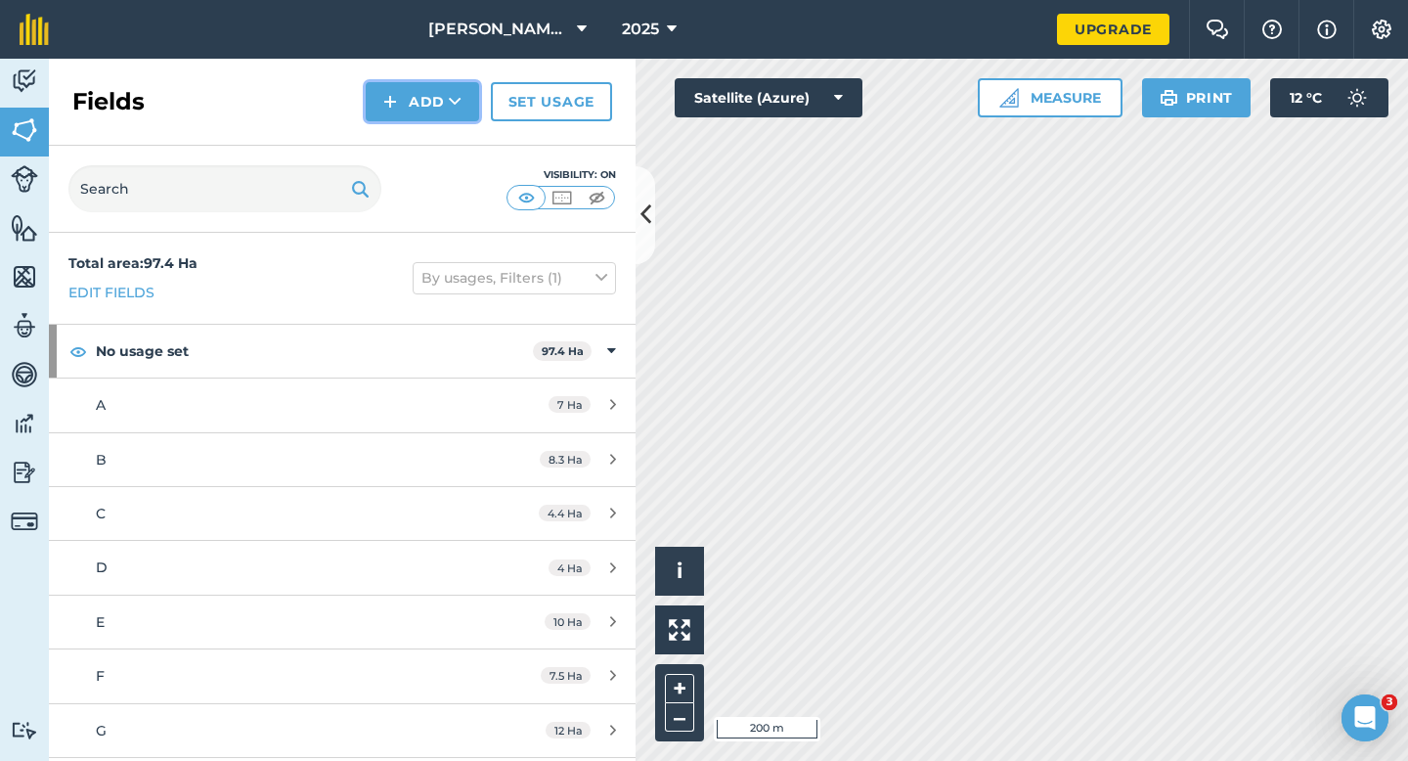
click at [421, 109] on button "Add" at bounding box center [422, 101] width 113 height 39
click at [423, 141] on link "Draw" at bounding box center [423, 145] width 108 height 43
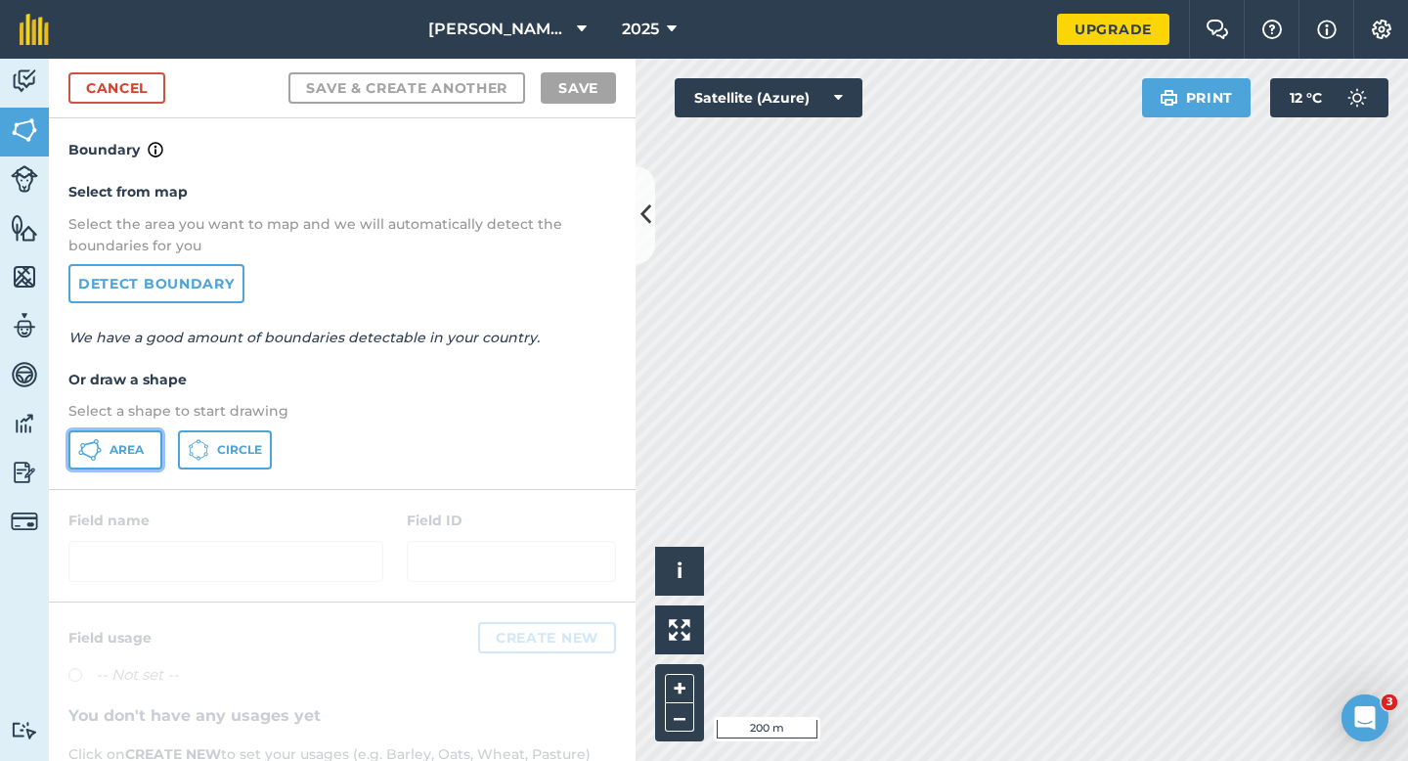
click at [131, 453] on span "Area" at bounding box center [126, 450] width 34 height 16
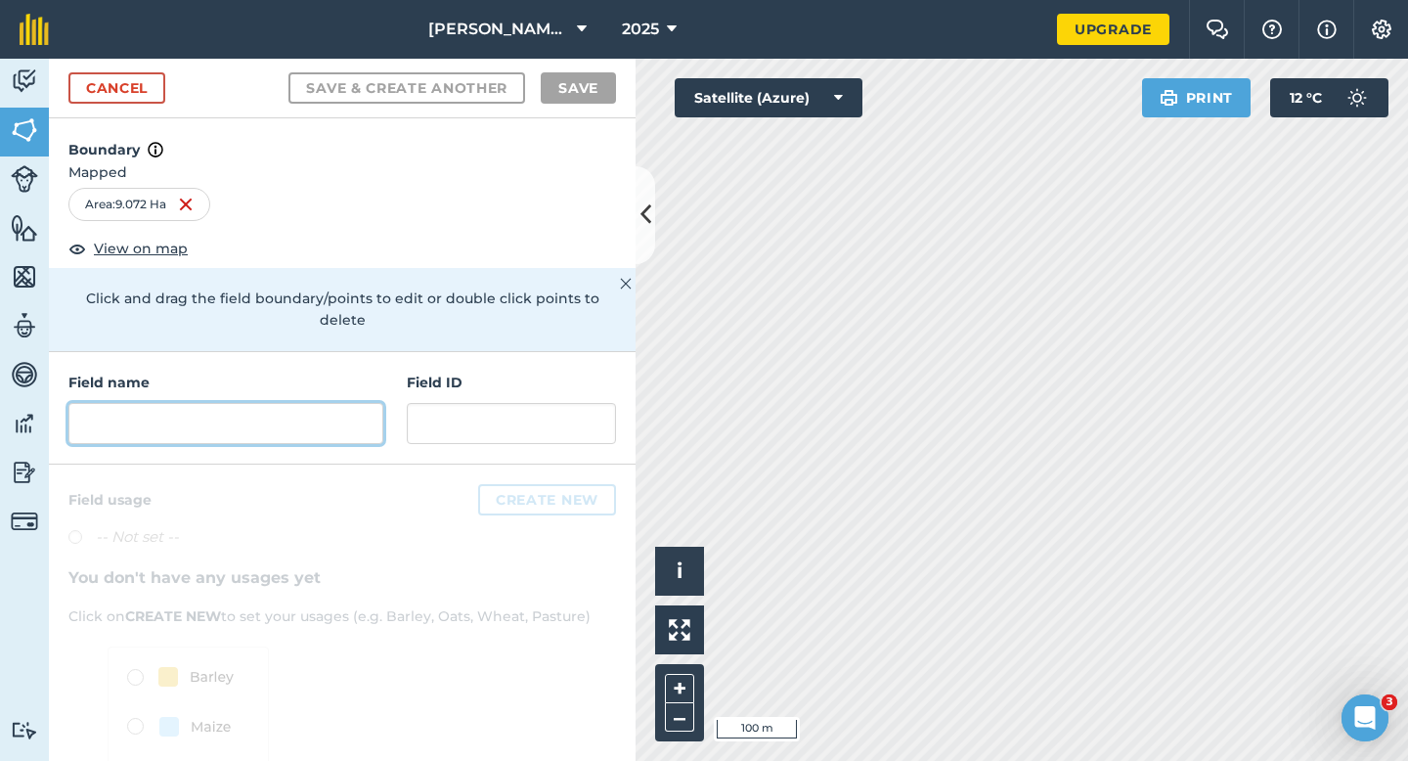
click at [342, 403] on input "text" at bounding box center [225, 423] width 315 height 41
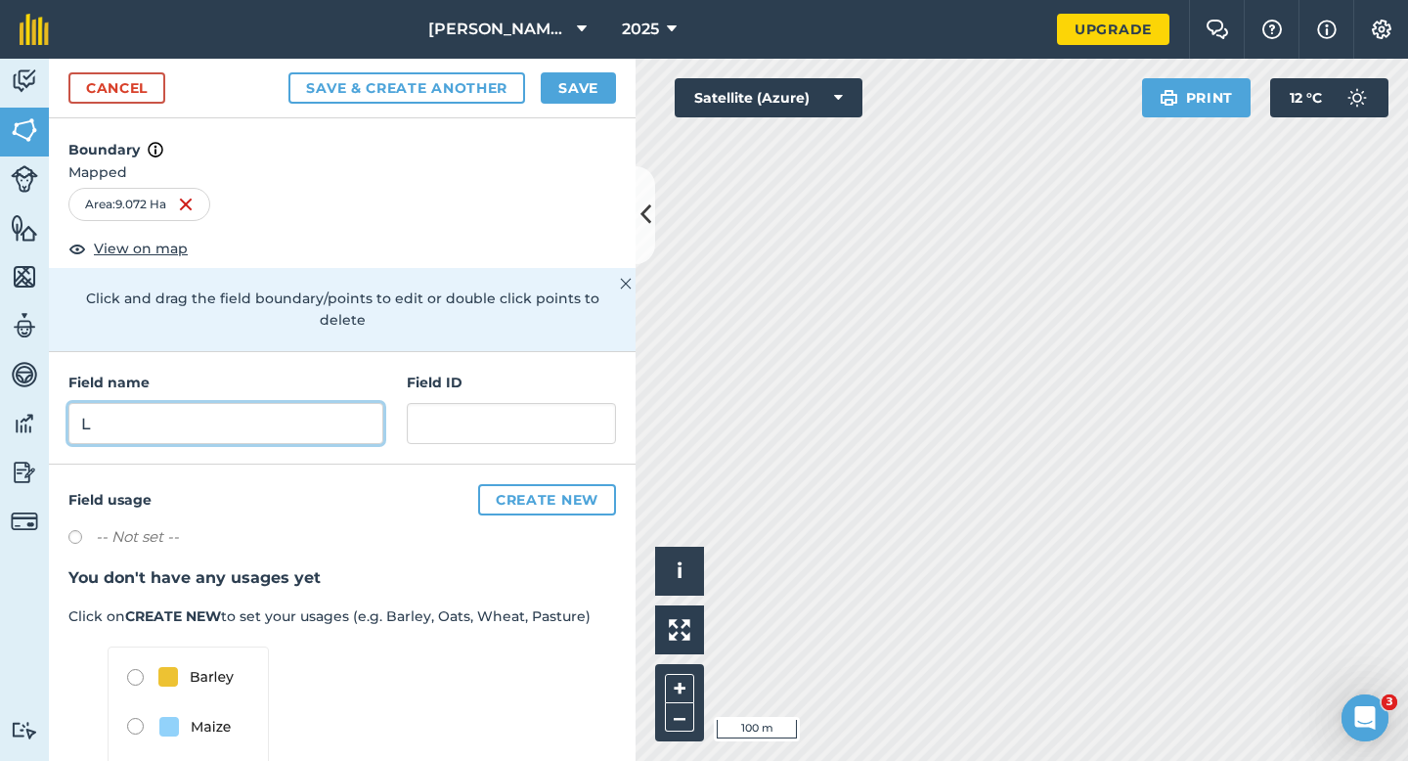
type input "L"
click at [578, 91] on button "Save" at bounding box center [578, 87] width 75 height 31
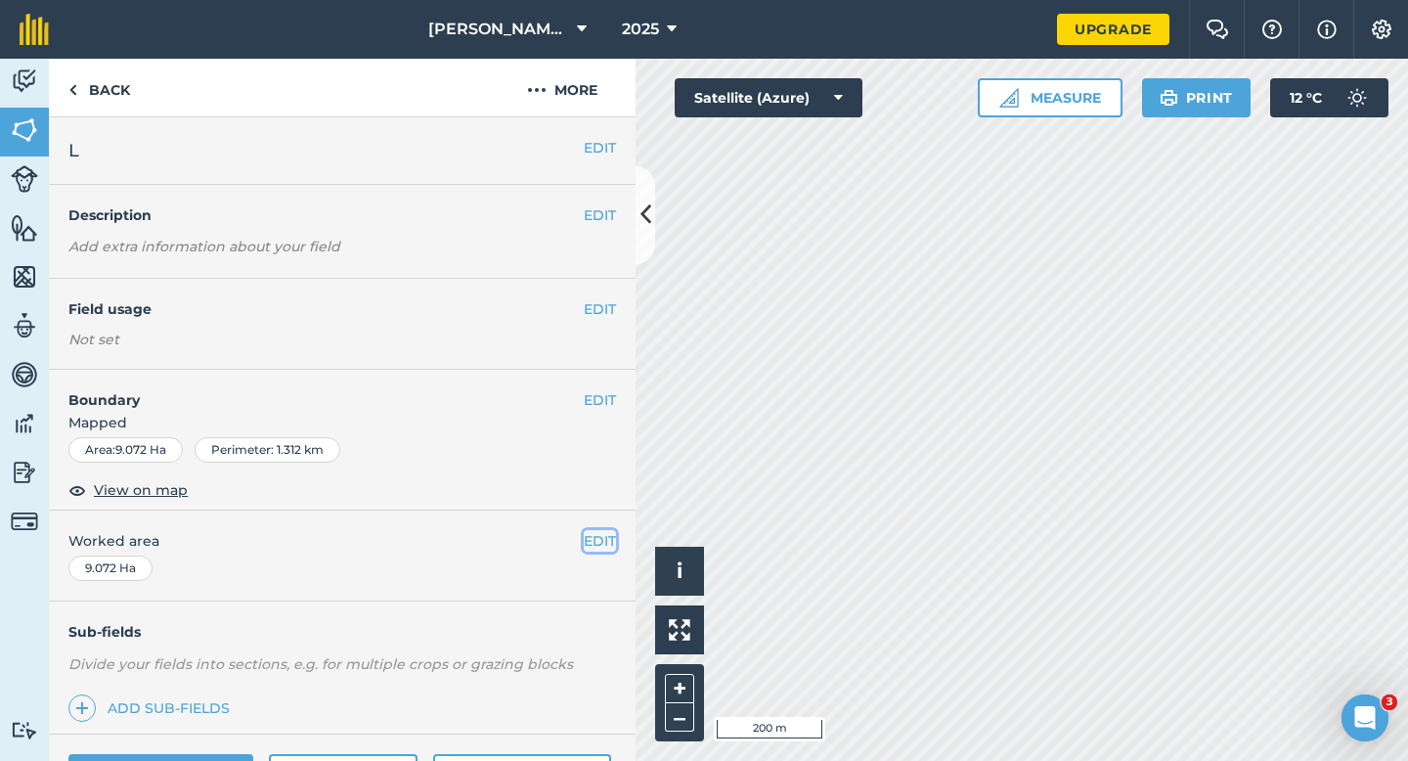
click at [604, 543] on button "EDIT" at bounding box center [600, 541] width 32 height 22
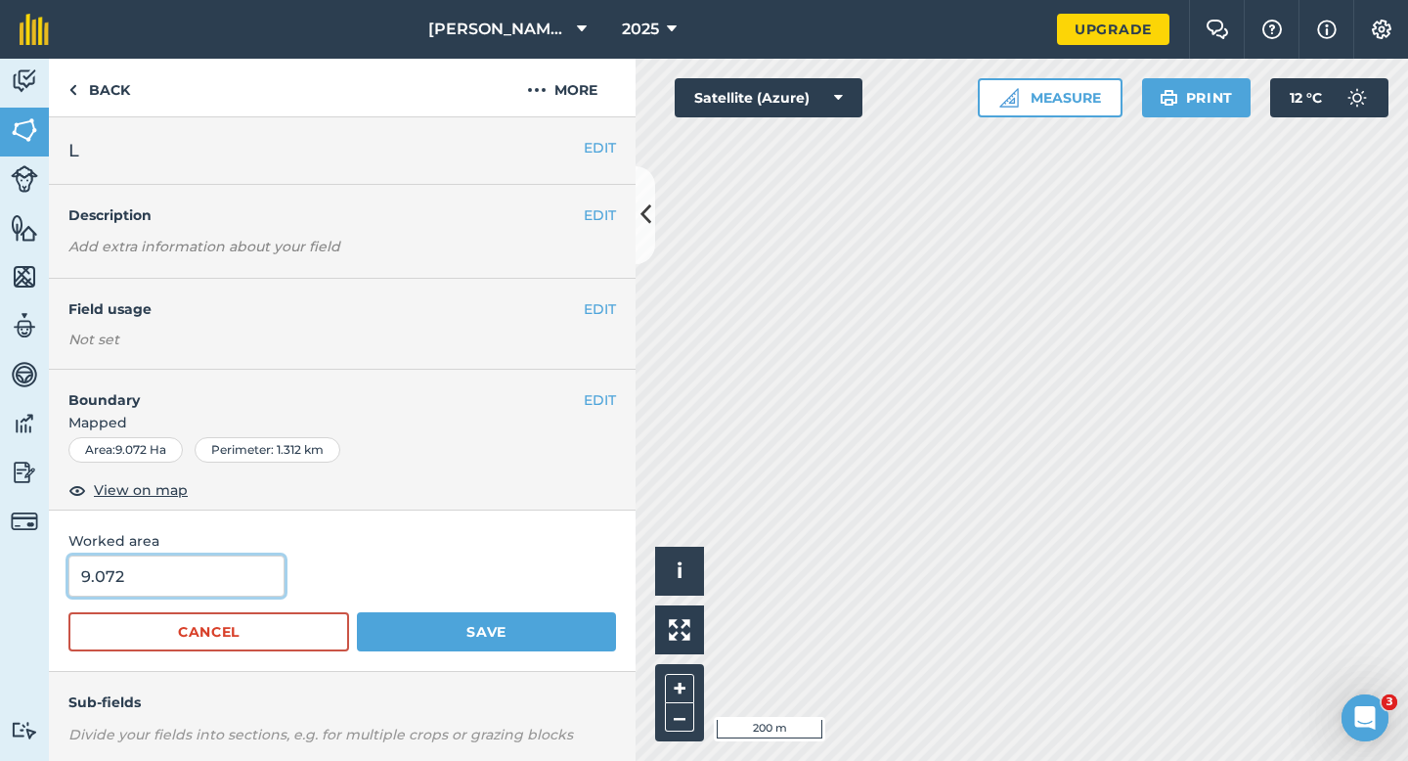
click at [244, 572] on input "9.072" at bounding box center [176, 575] width 216 height 41
type input "9"
click at [357, 612] on button "Save" at bounding box center [486, 631] width 259 height 39
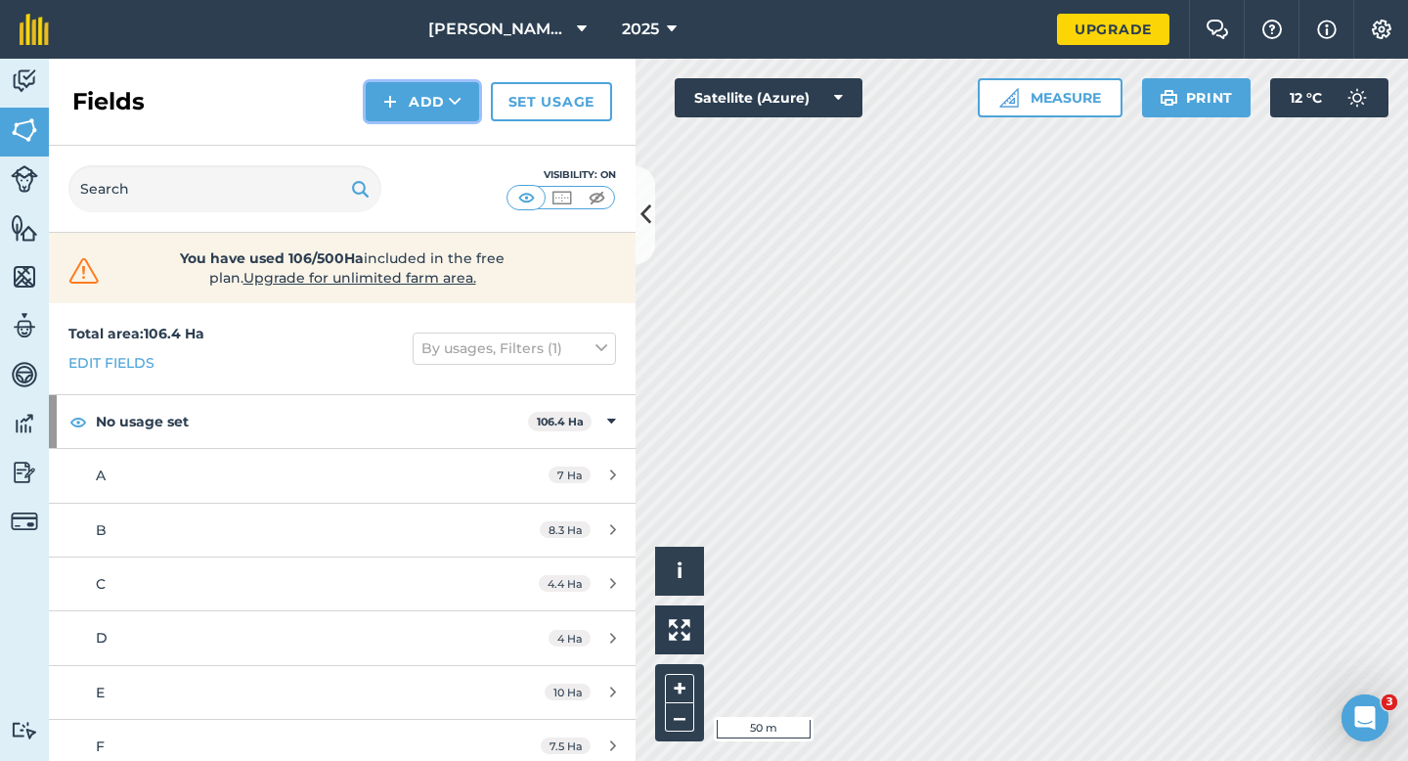
click at [393, 113] on button "Add" at bounding box center [422, 101] width 113 height 39
click at [393, 132] on link "Draw" at bounding box center [423, 145] width 108 height 43
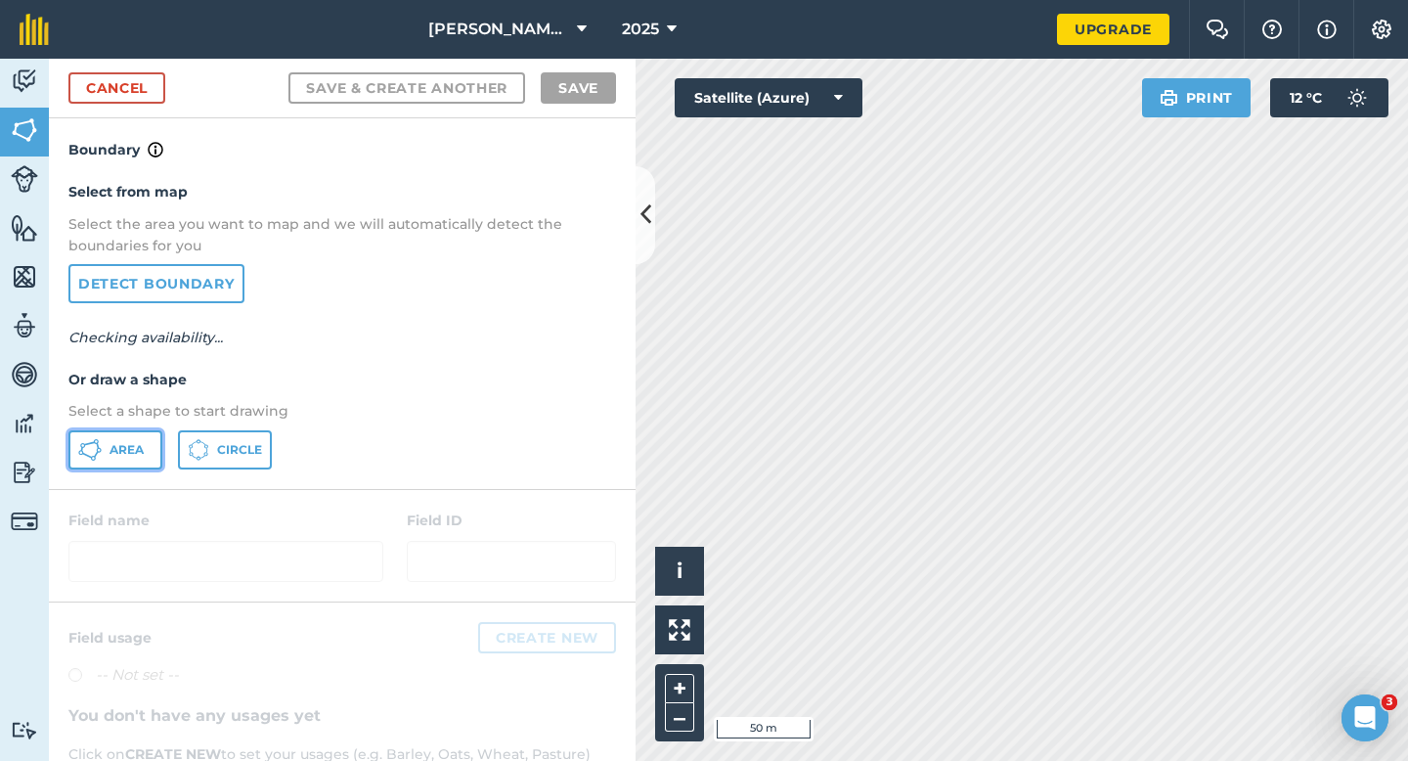
click at [147, 431] on button "Area" at bounding box center [115, 449] width 94 height 39
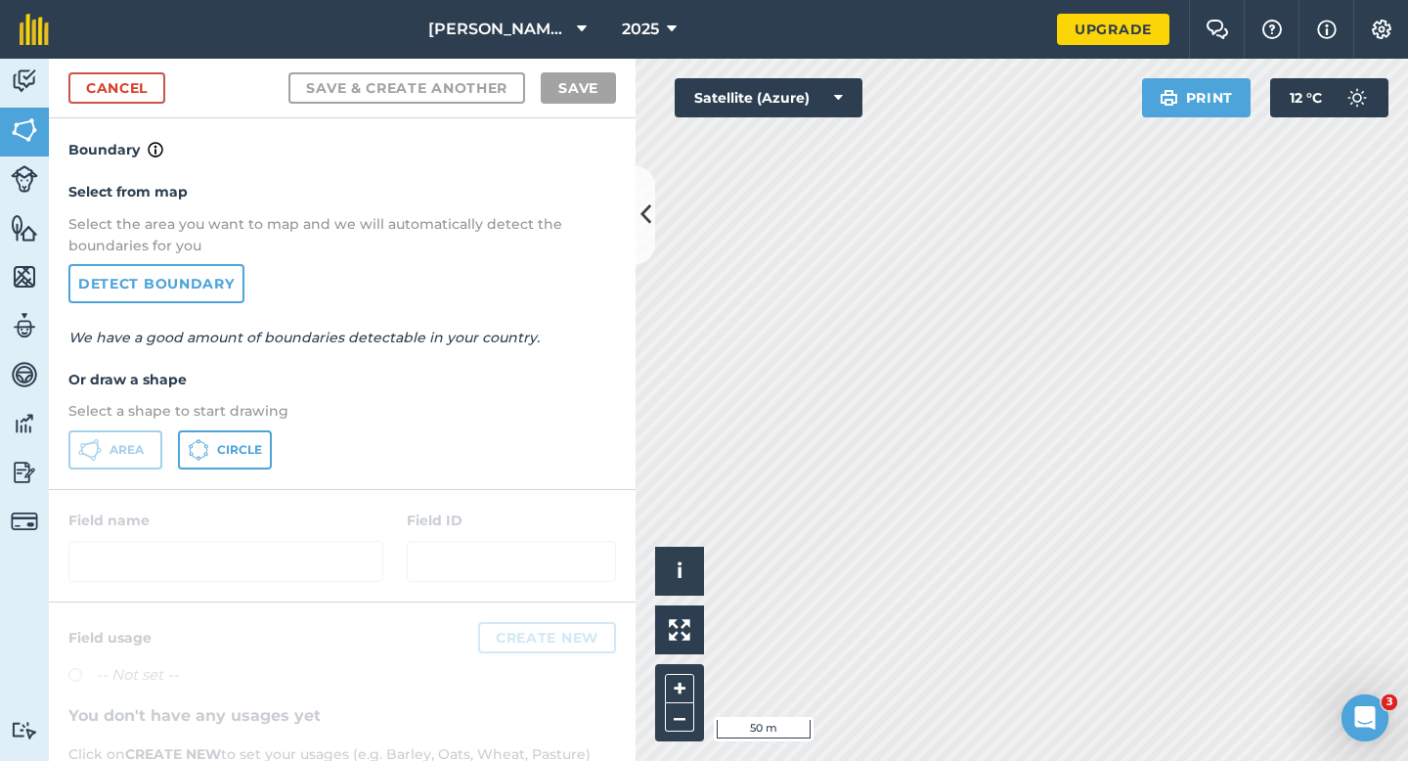
click at [550, 414] on div "Activity Fields Livestock Features Maps Team Vehicles Data Reporting Billing Tu…" at bounding box center [704, 410] width 1408 height 702
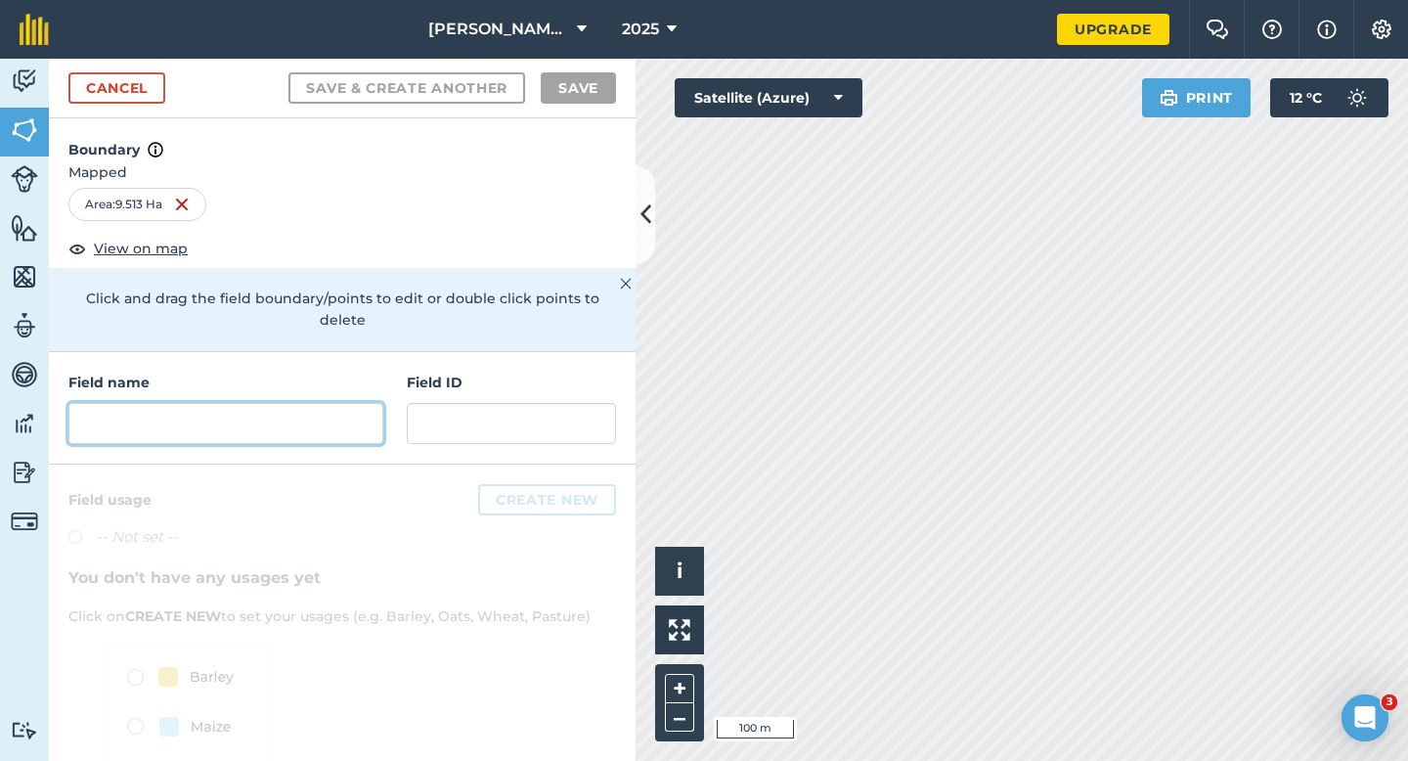
click at [362, 415] on input "text" at bounding box center [225, 423] width 315 height 41
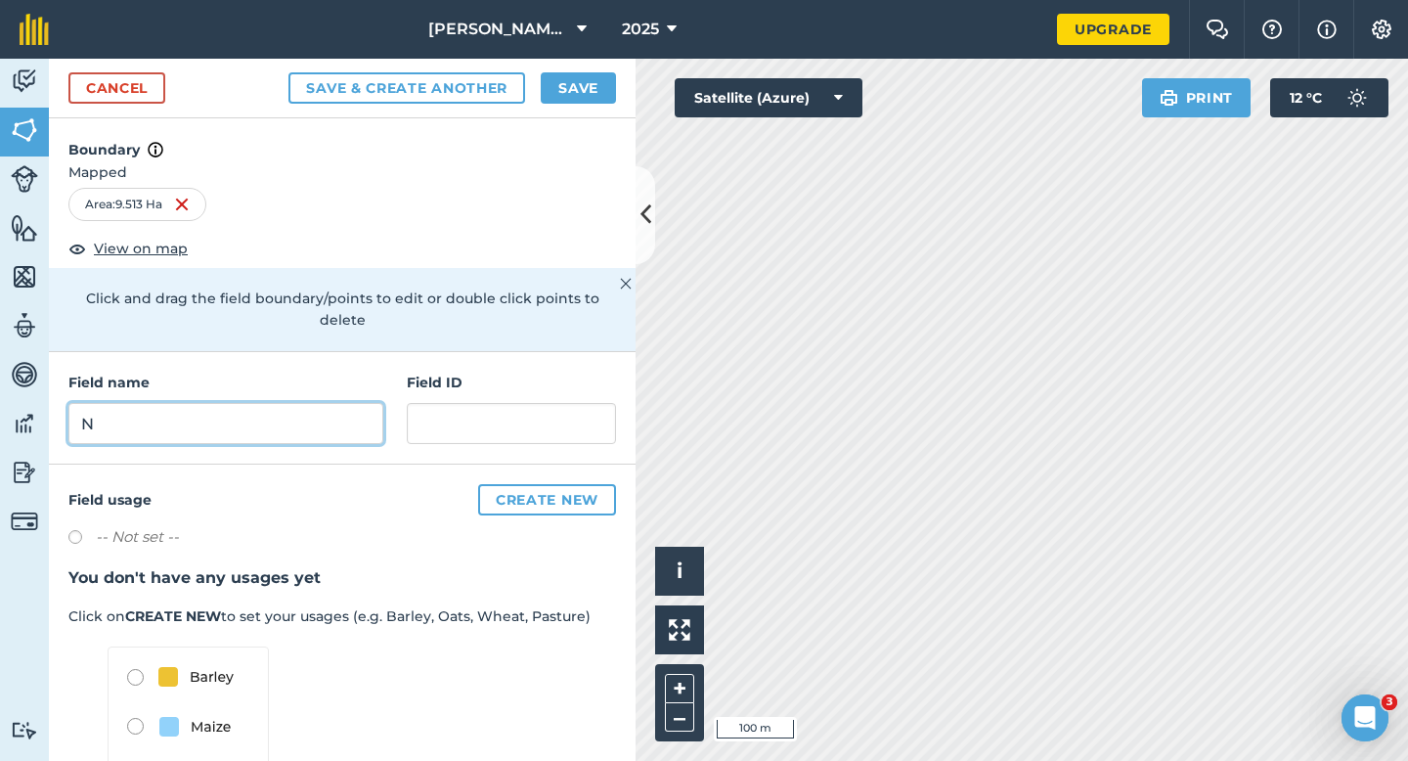
type input "N"
click at [590, 92] on button "Save" at bounding box center [578, 87] width 75 height 31
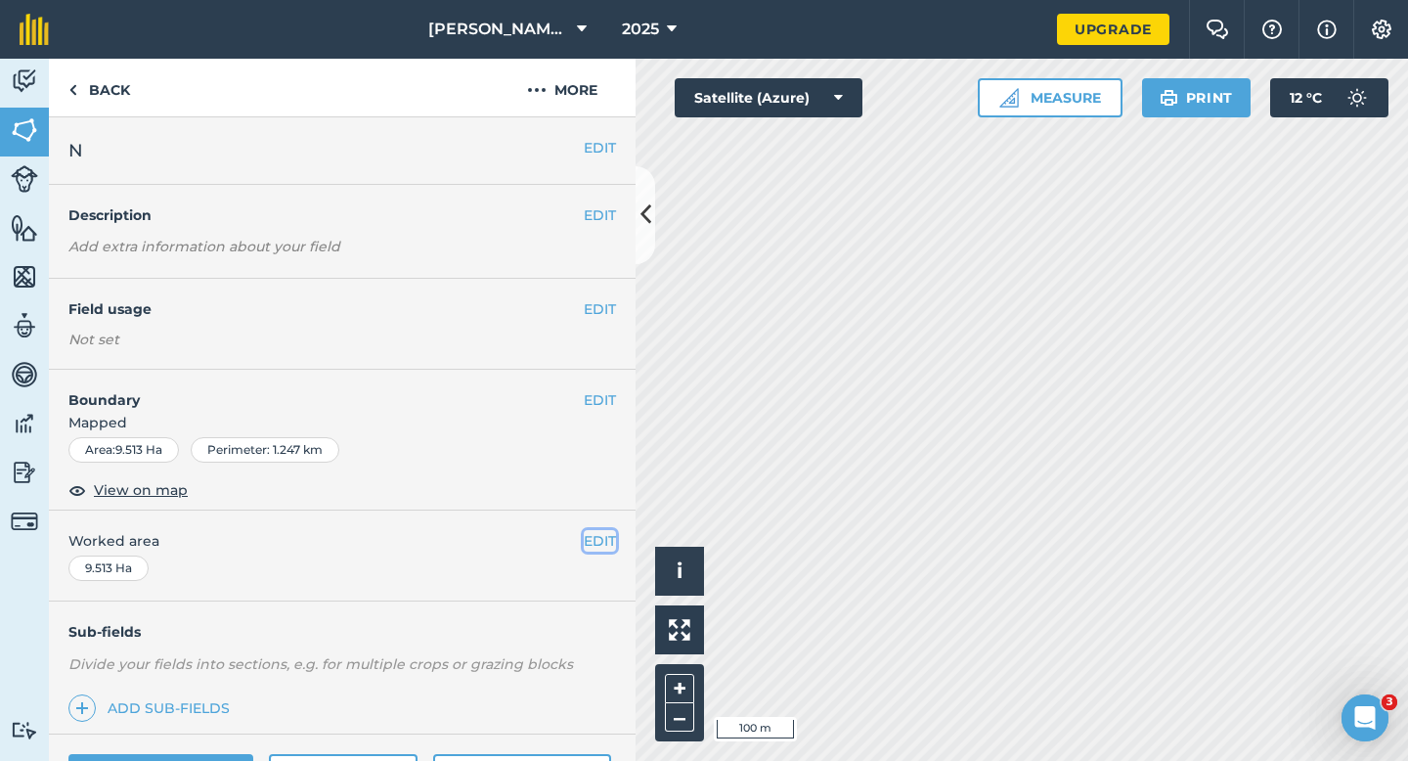
click at [596, 530] on button "EDIT" at bounding box center [600, 541] width 32 height 22
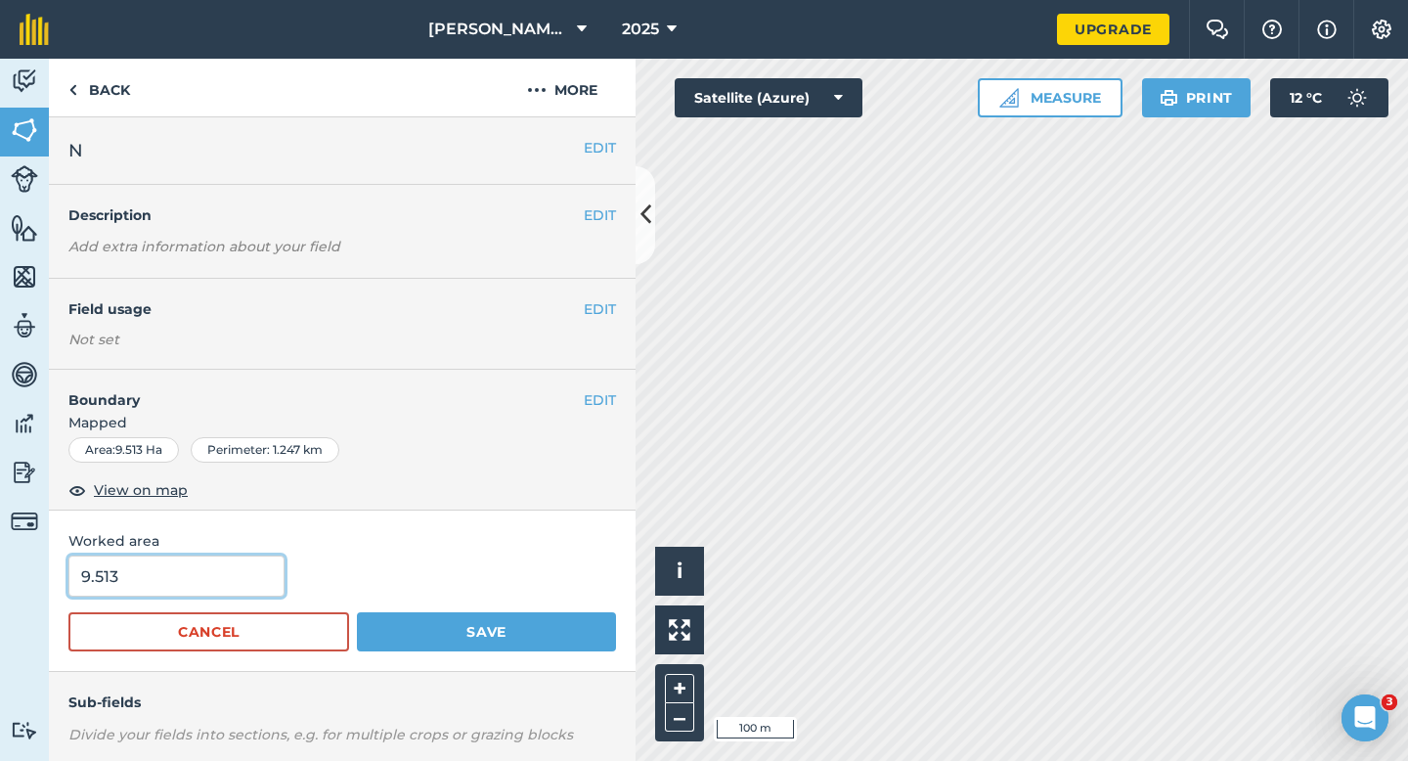
click at [139, 584] on input "9.513" at bounding box center [176, 575] width 216 height 41
type input "9.5"
click at [357, 612] on button "Save" at bounding box center [486, 631] width 259 height 39
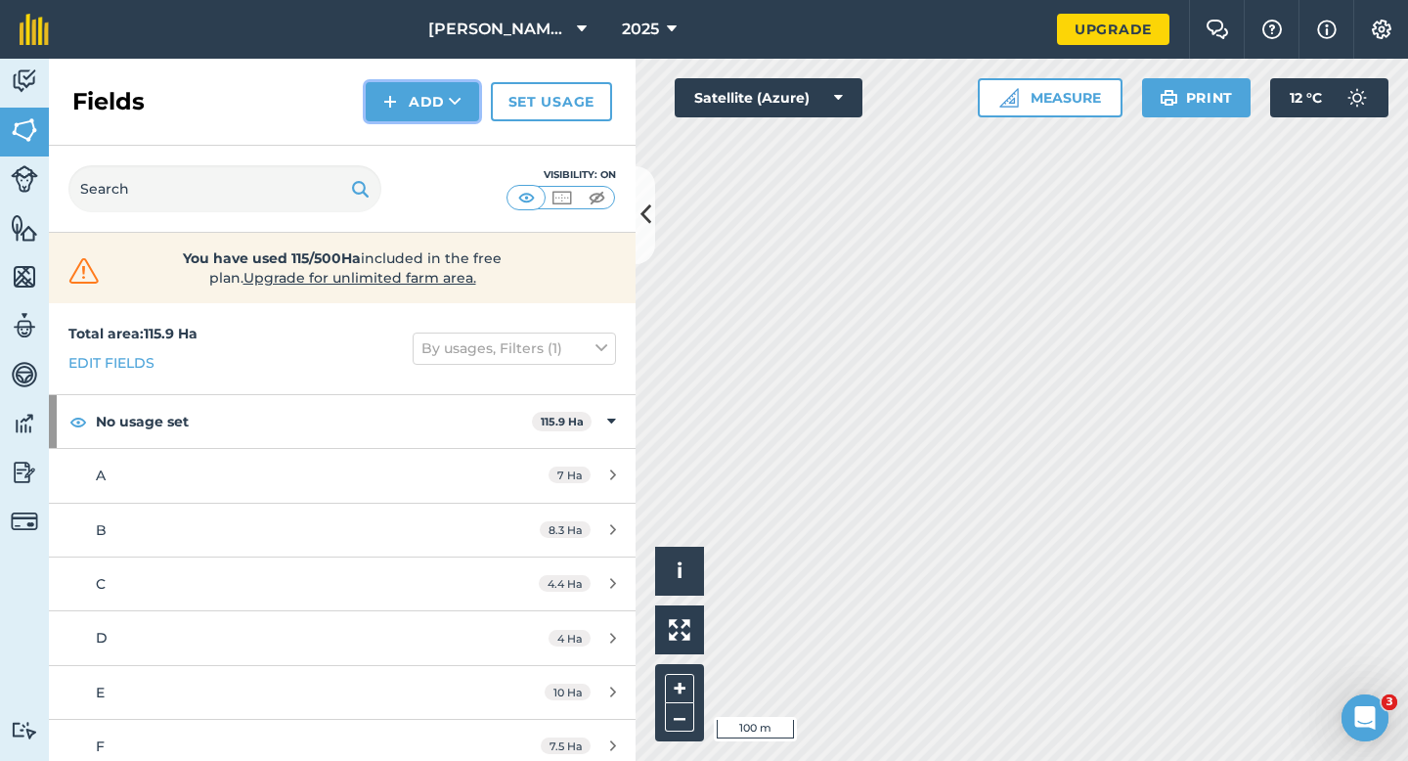
click at [393, 100] on img at bounding box center [390, 101] width 14 height 23
click at [397, 135] on link "Draw" at bounding box center [423, 145] width 108 height 43
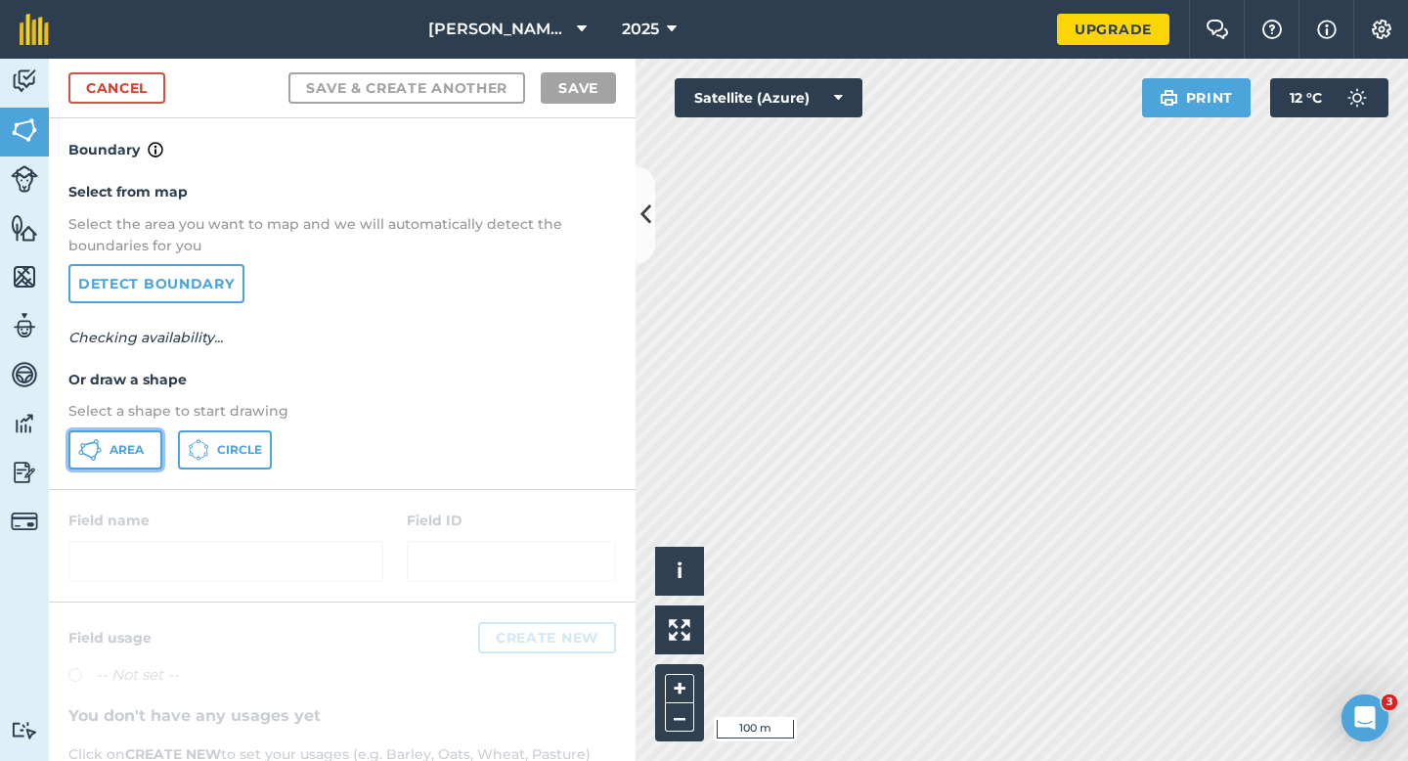
click at [126, 442] on span "Area" at bounding box center [126, 450] width 34 height 16
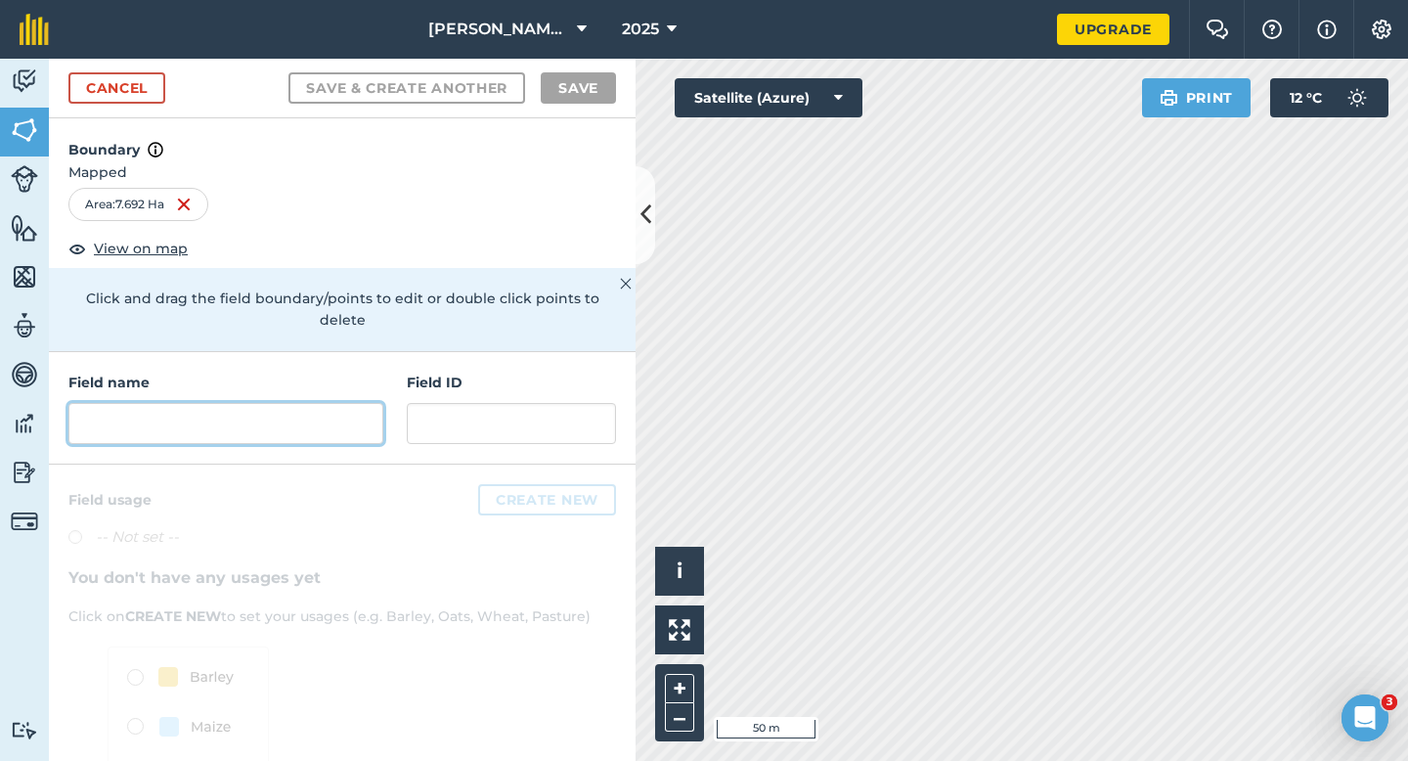
click at [323, 408] on input "text" at bounding box center [225, 423] width 315 height 41
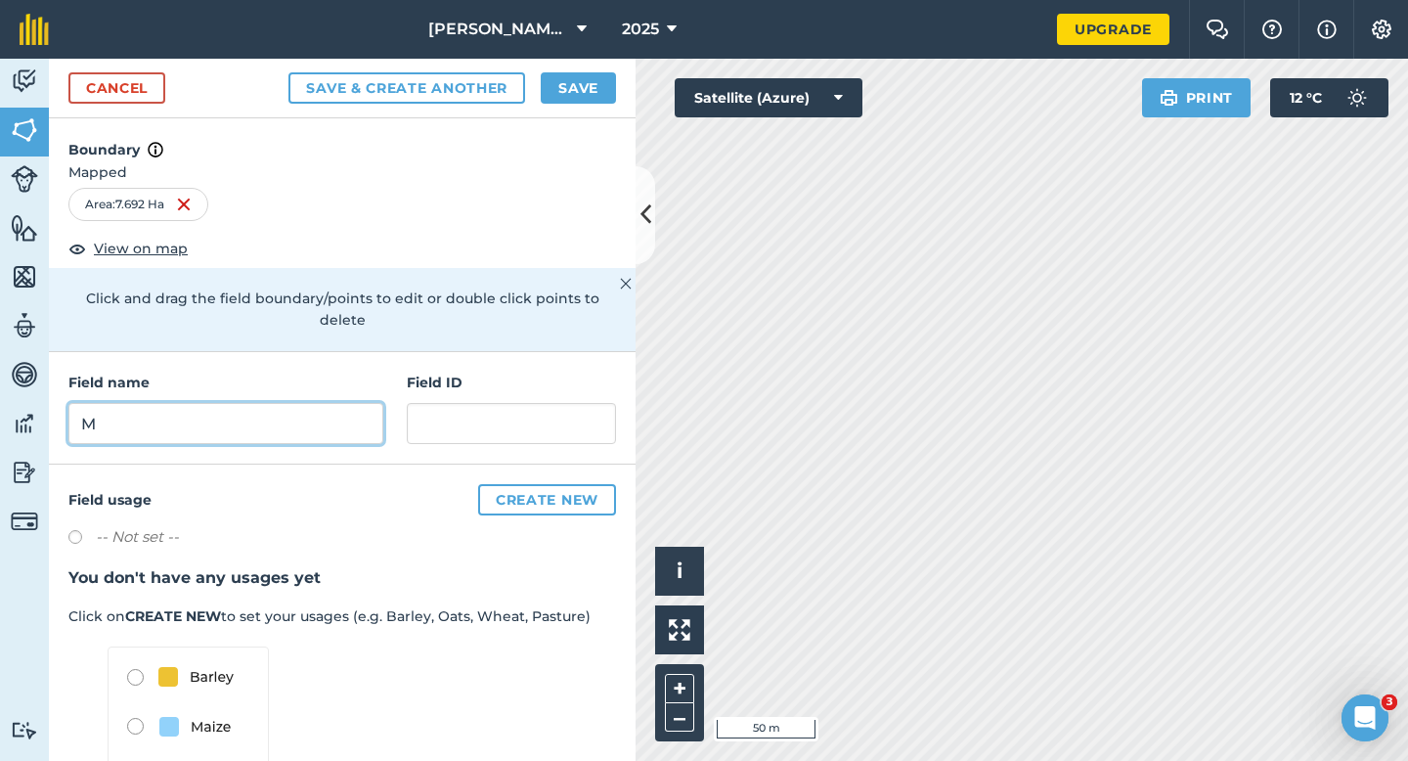
type input "M"
click at [556, 97] on button "Save" at bounding box center [578, 87] width 75 height 31
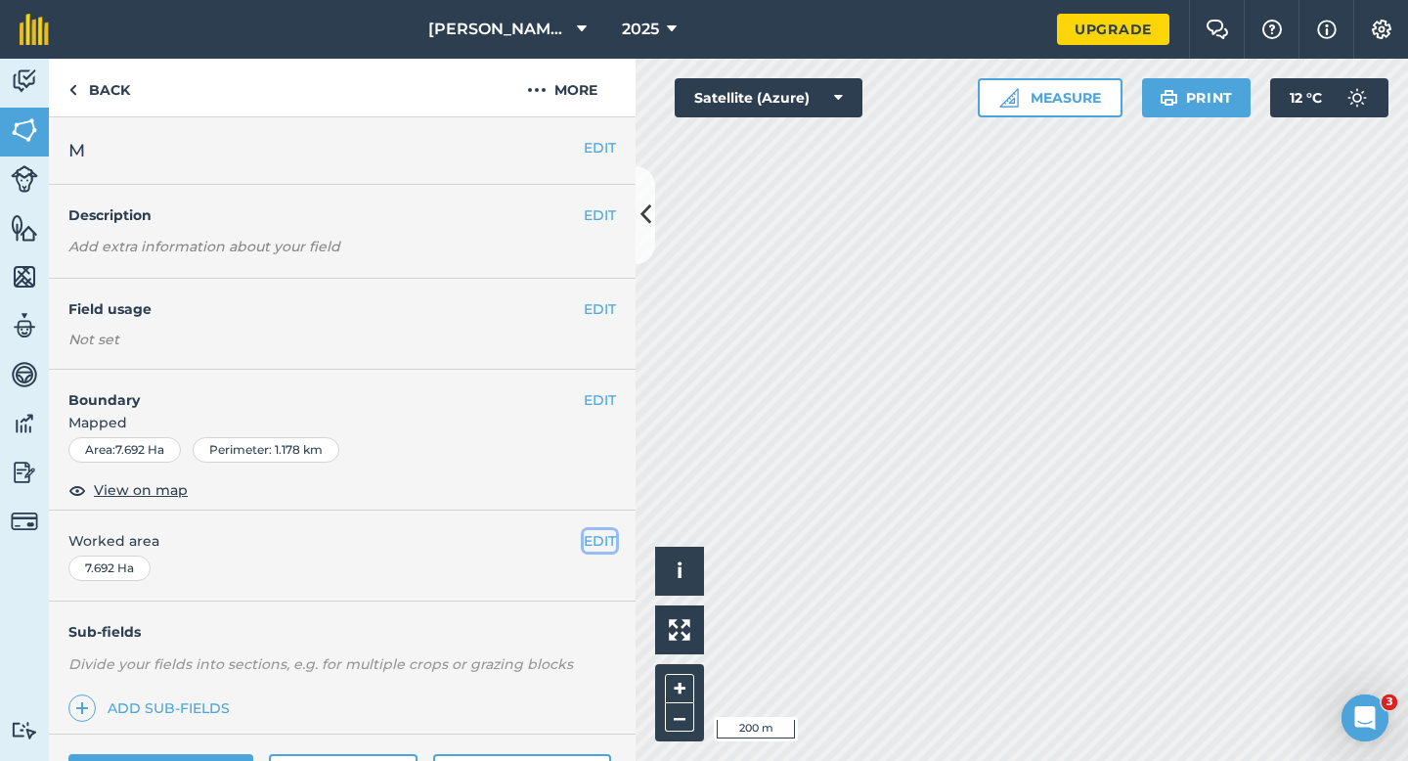
click at [597, 531] on button "EDIT" at bounding box center [600, 541] width 32 height 22
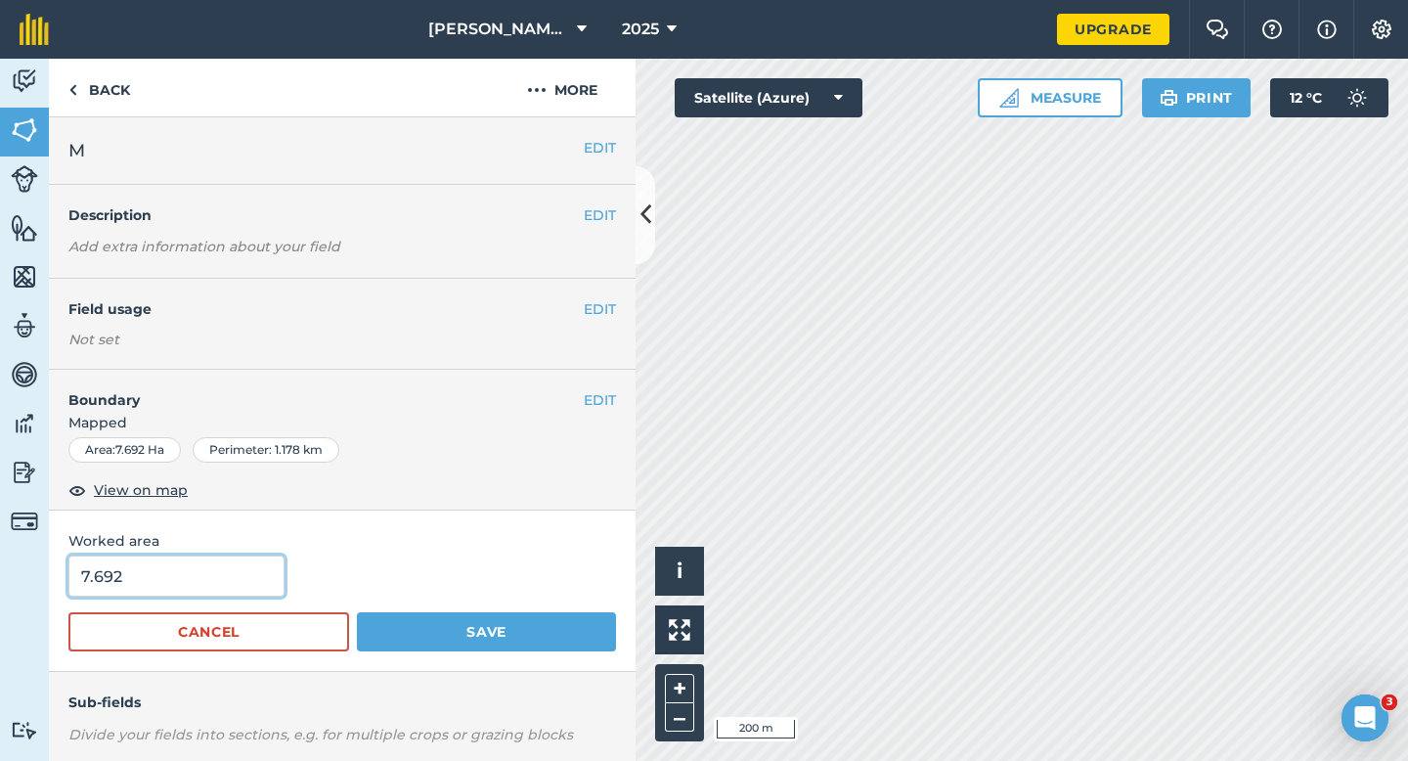
click at [158, 586] on input "7.692" at bounding box center [176, 575] width 216 height 41
type input "7.7"
click at [357, 612] on button "Save" at bounding box center [486, 631] width 259 height 39
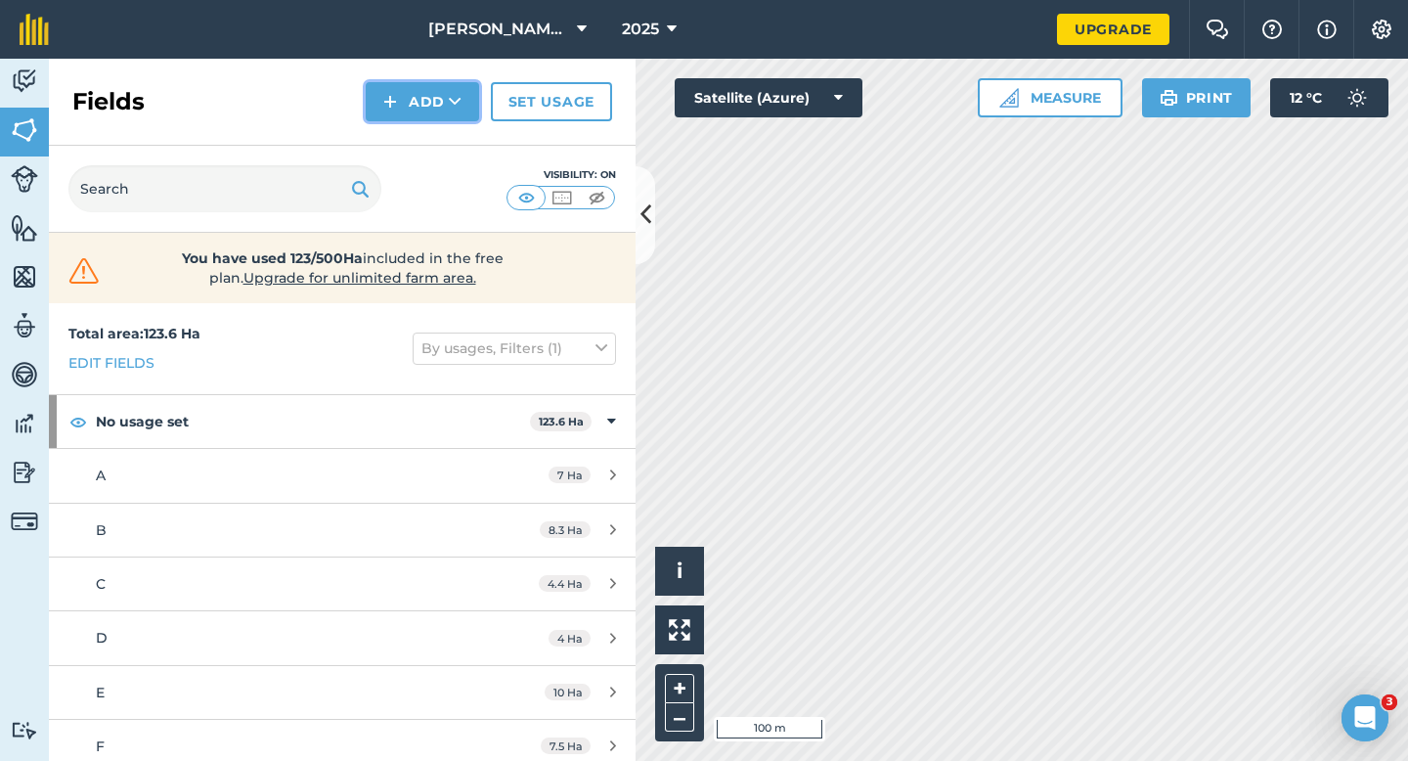
click at [385, 105] on img at bounding box center [390, 101] width 14 height 23
click at [383, 141] on link "Draw" at bounding box center [423, 145] width 108 height 43
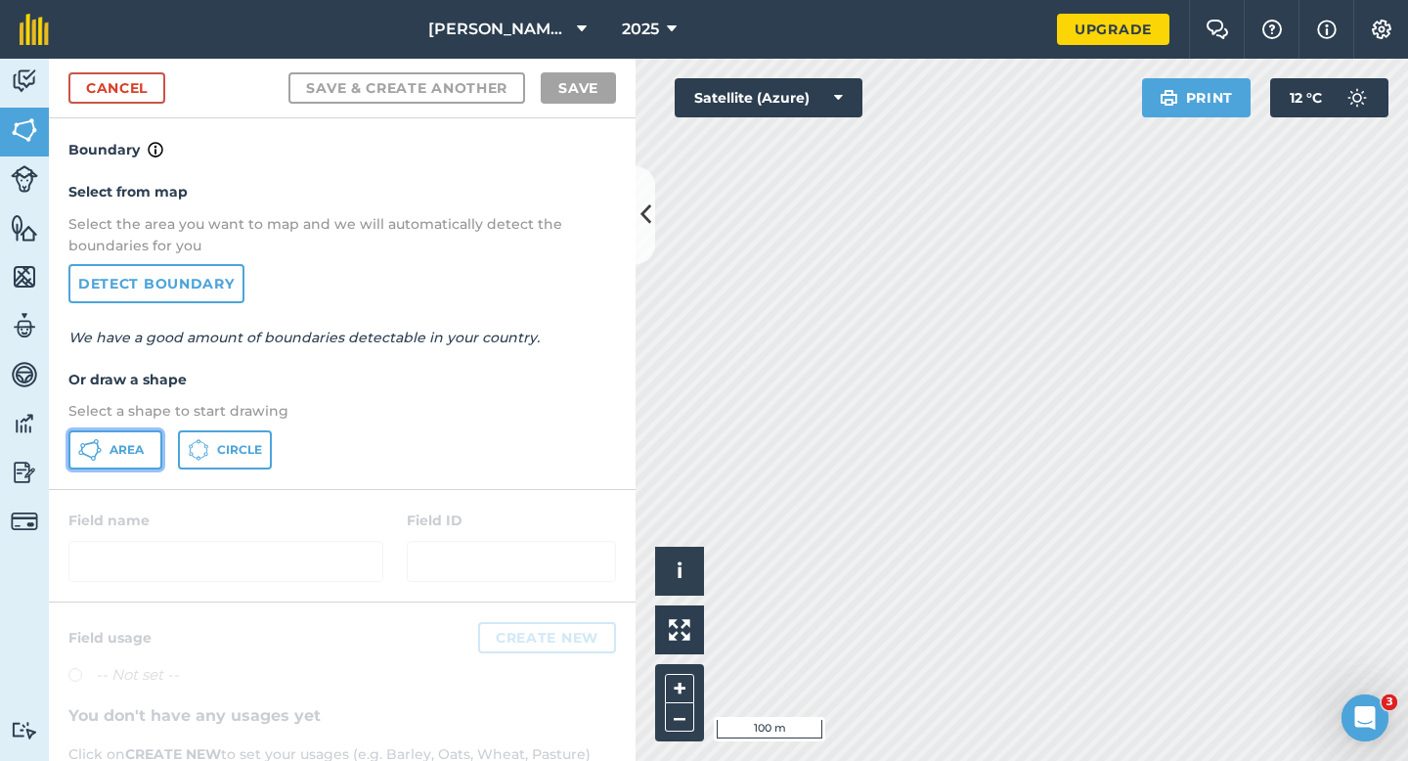
click at [122, 442] on span "Area" at bounding box center [126, 450] width 34 height 16
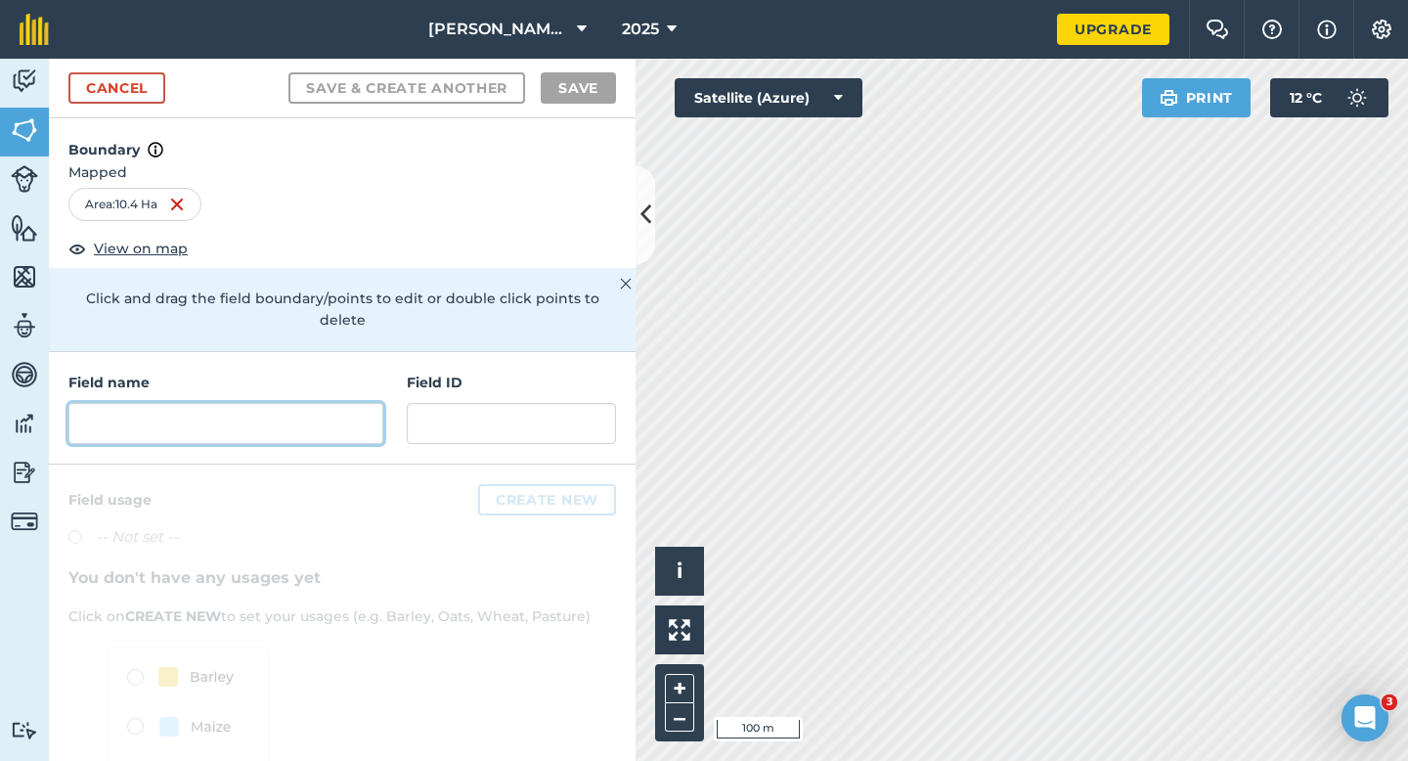
click at [254, 409] on input "text" at bounding box center [225, 423] width 315 height 41
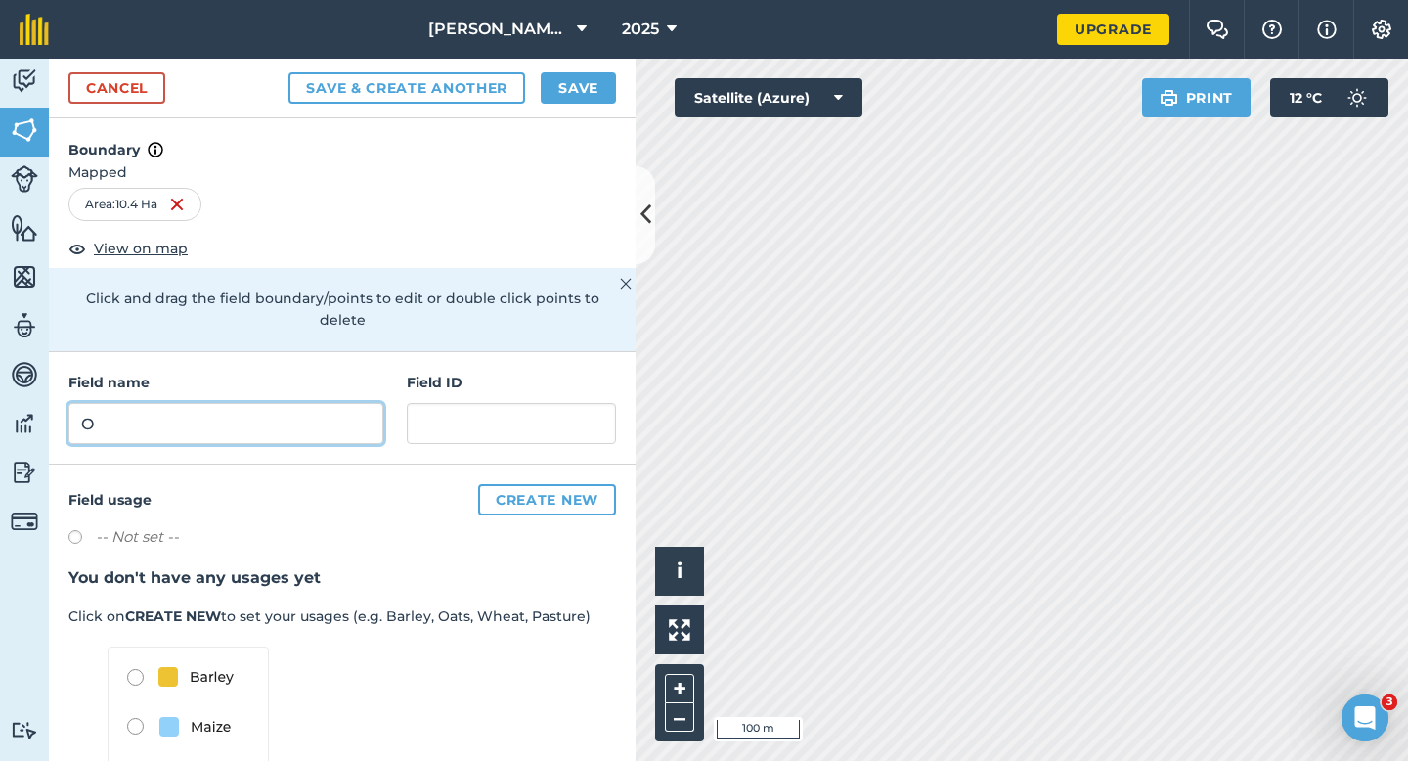
type input "O"
click at [595, 76] on button "Save" at bounding box center [578, 87] width 75 height 31
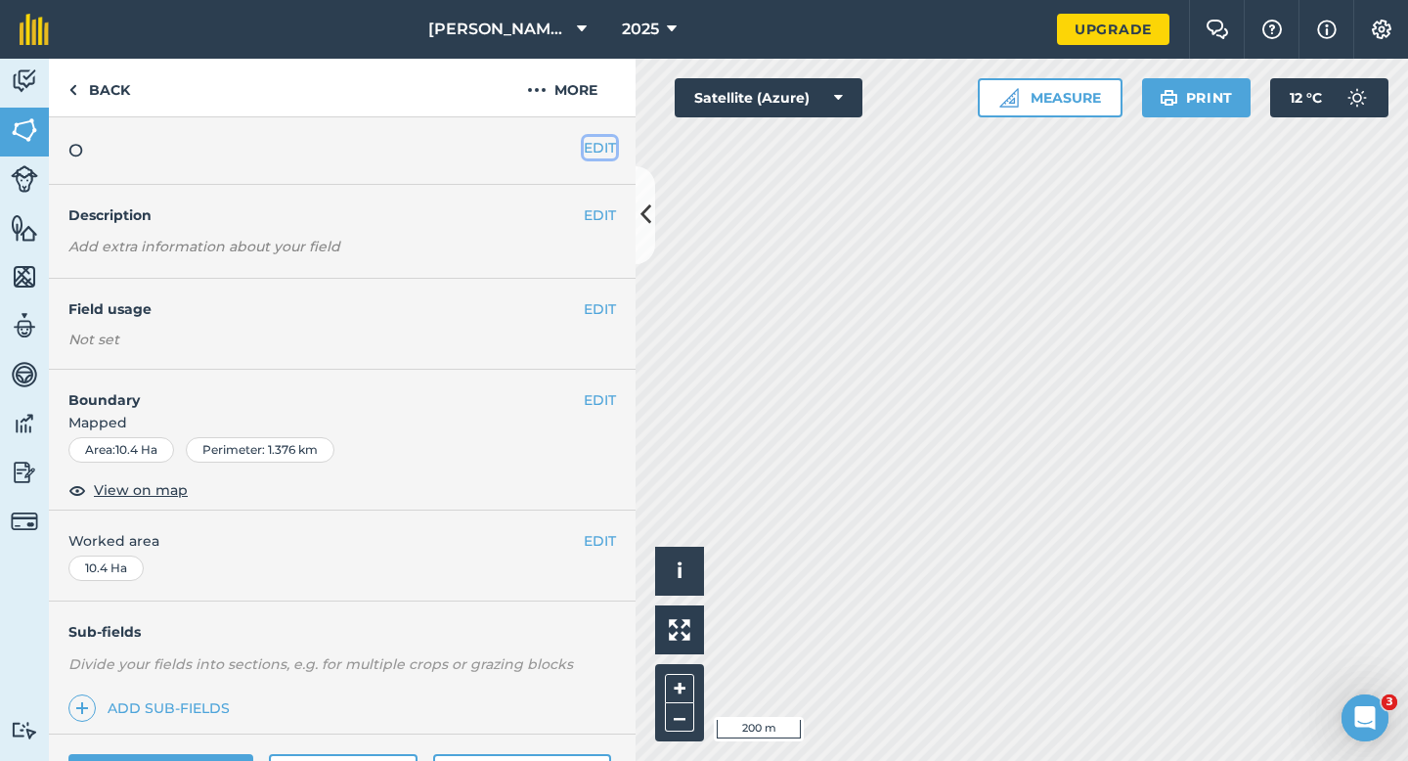
click at [606, 147] on button "EDIT" at bounding box center [600, 148] width 32 height 22
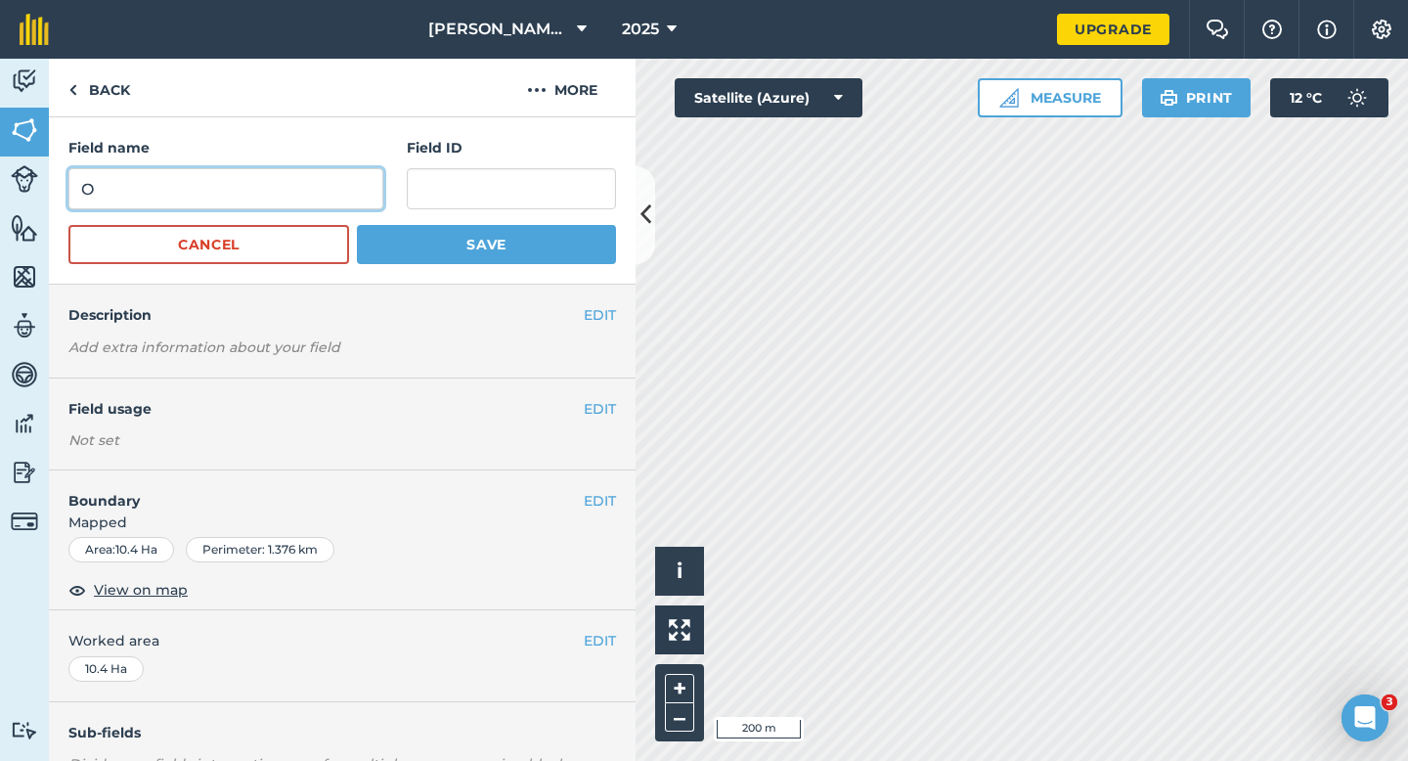
click at [309, 177] on input "O" at bounding box center [225, 188] width 315 height 41
type input "J"
click at [357, 225] on button "Save" at bounding box center [486, 244] width 259 height 39
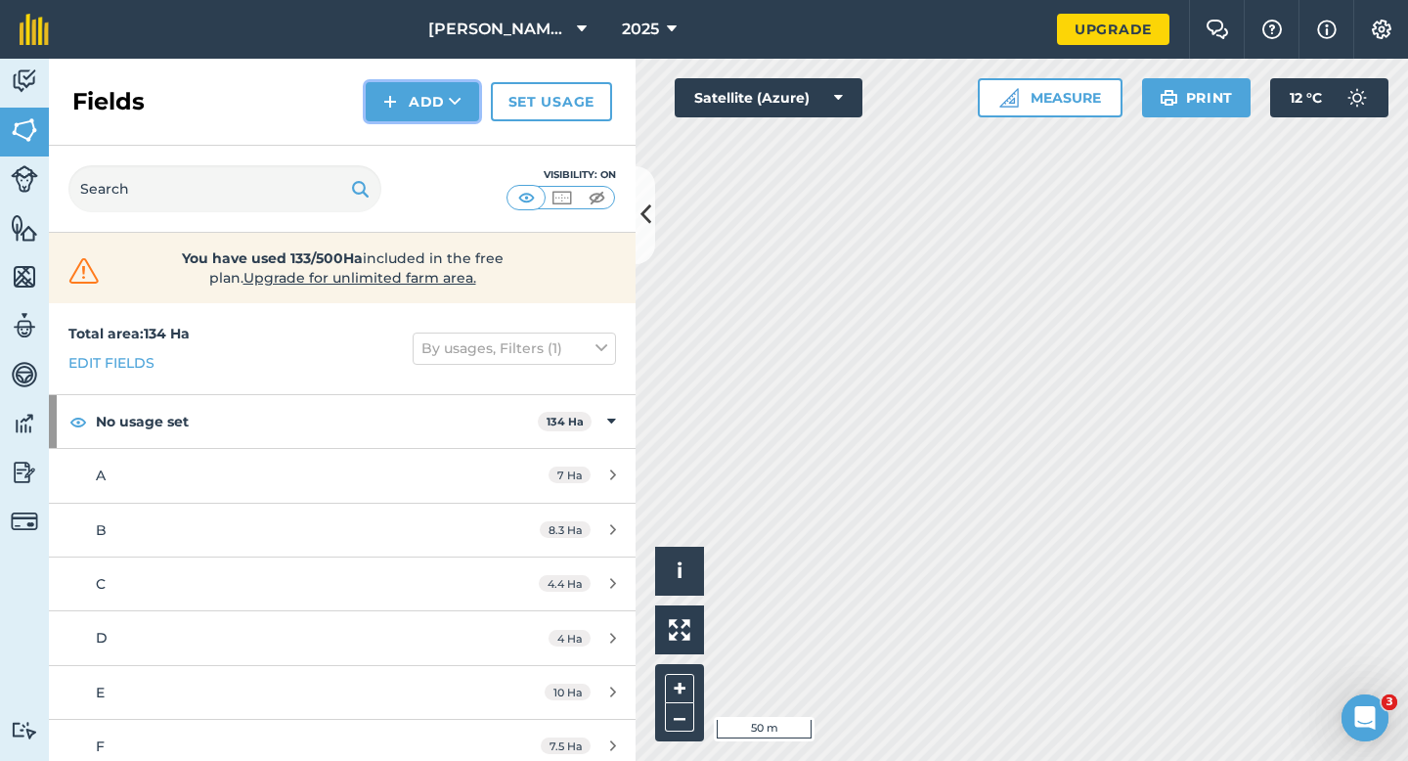
click at [437, 92] on button "Add" at bounding box center [422, 101] width 113 height 39
click at [437, 135] on link "Draw" at bounding box center [423, 145] width 108 height 43
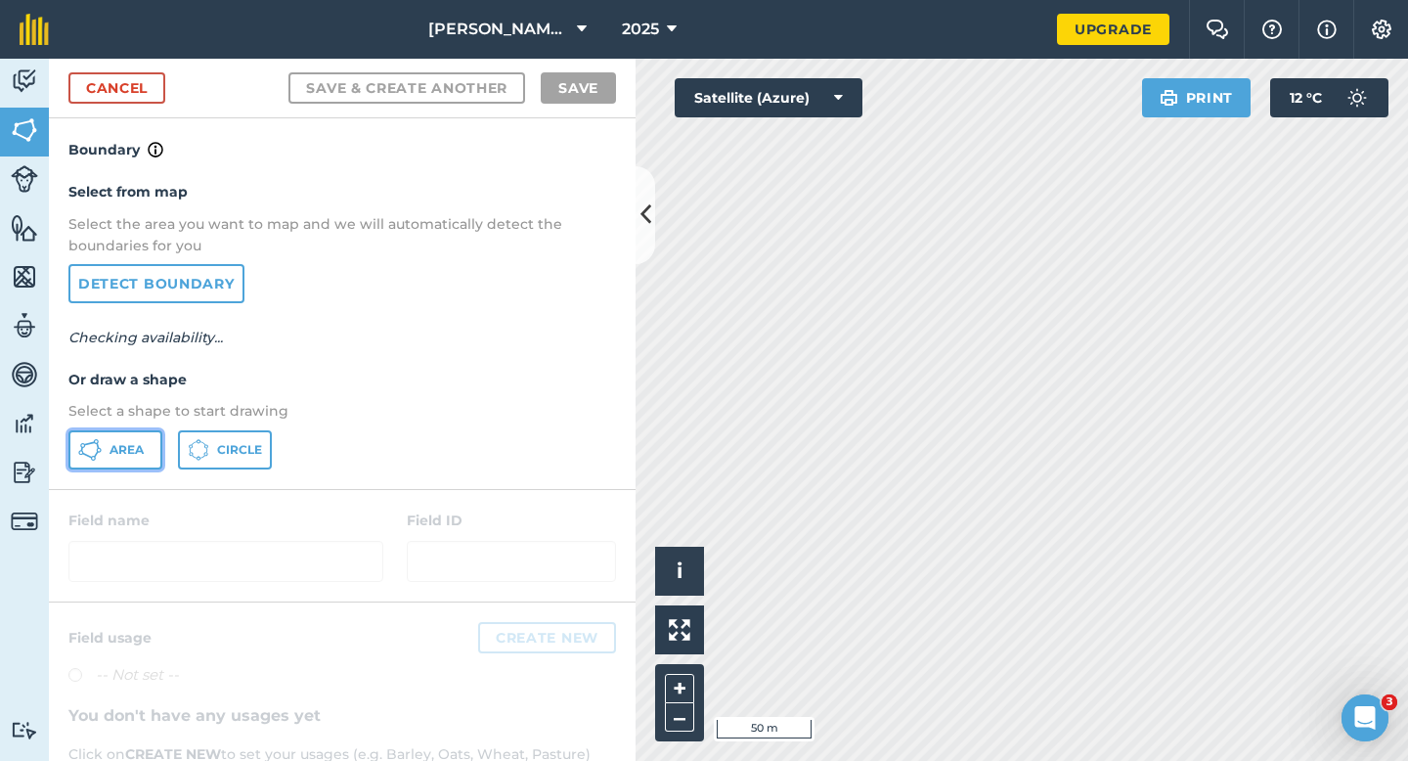
click at [103, 459] on button "Area" at bounding box center [115, 449] width 94 height 39
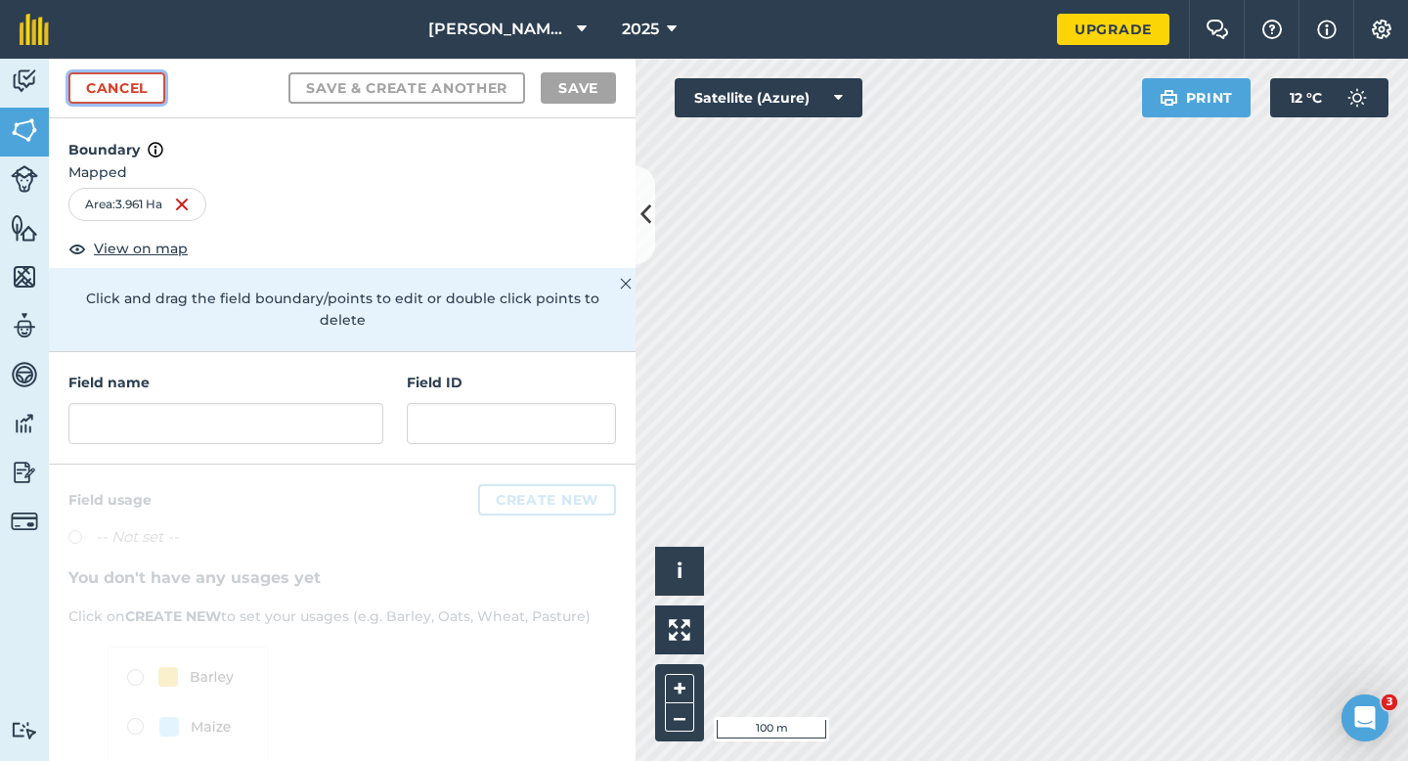
click at [152, 98] on link "Cancel" at bounding box center [116, 87] width 97 height 31
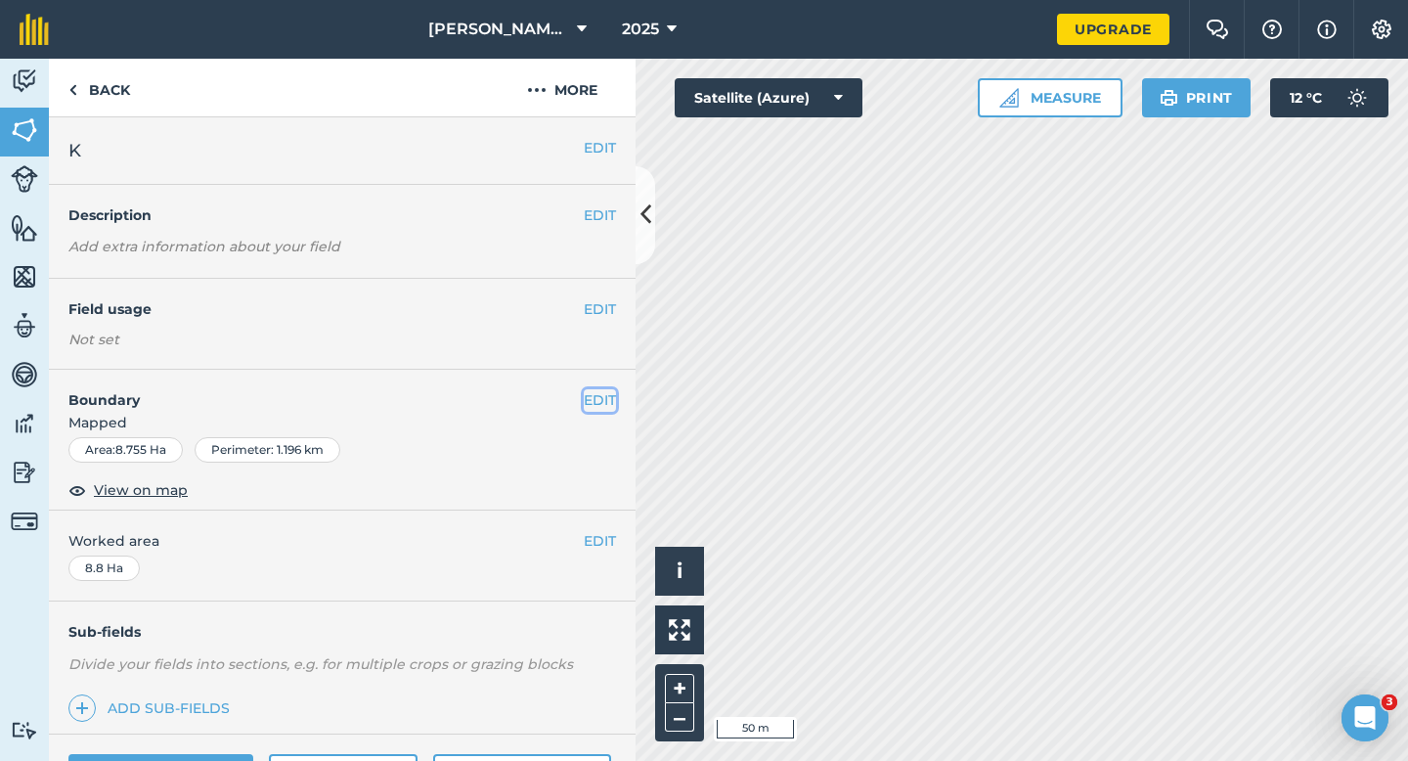
click at [588, 397] on button "EDIT" at bounding box center [600, 400] width 32 height 22
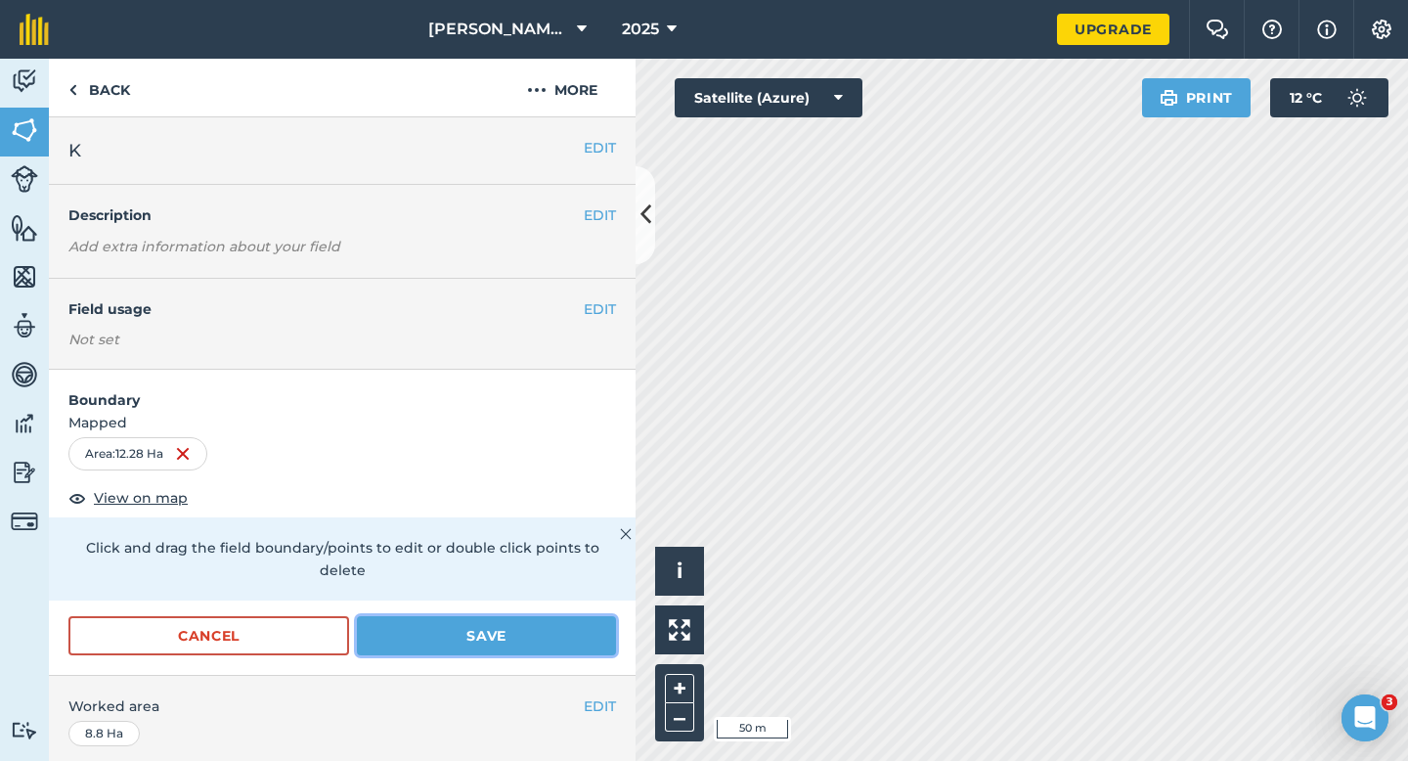
click at [492, 616] on button "Save" at bounding box center [486, 635] width 259 height 39
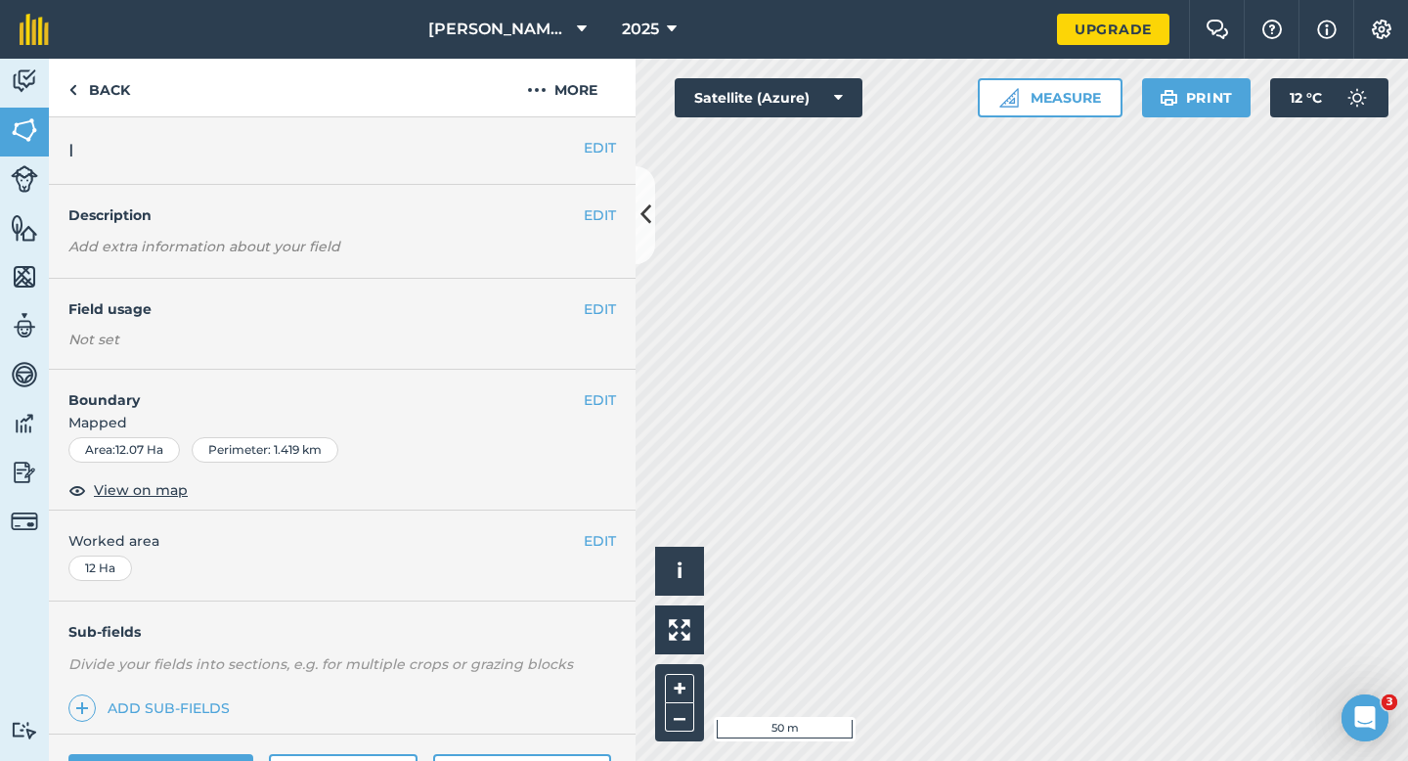
click at [590, 388] on div "EDIT Boundary Mapped Area : 12.07 Ha Perimeter : 1.419 km View on map" at bounding box center [342, 440] width 587 height 141
click at [596, 387] on div "EDIT Boundary Mapped Area : 12.07 Ha Perimeter : 1.419 km View on map" at bounding box center [342, 440] width 587 height 141
click at [607, 401] on button "EDIT" at bounding box center [600, 400] width 32 height 22
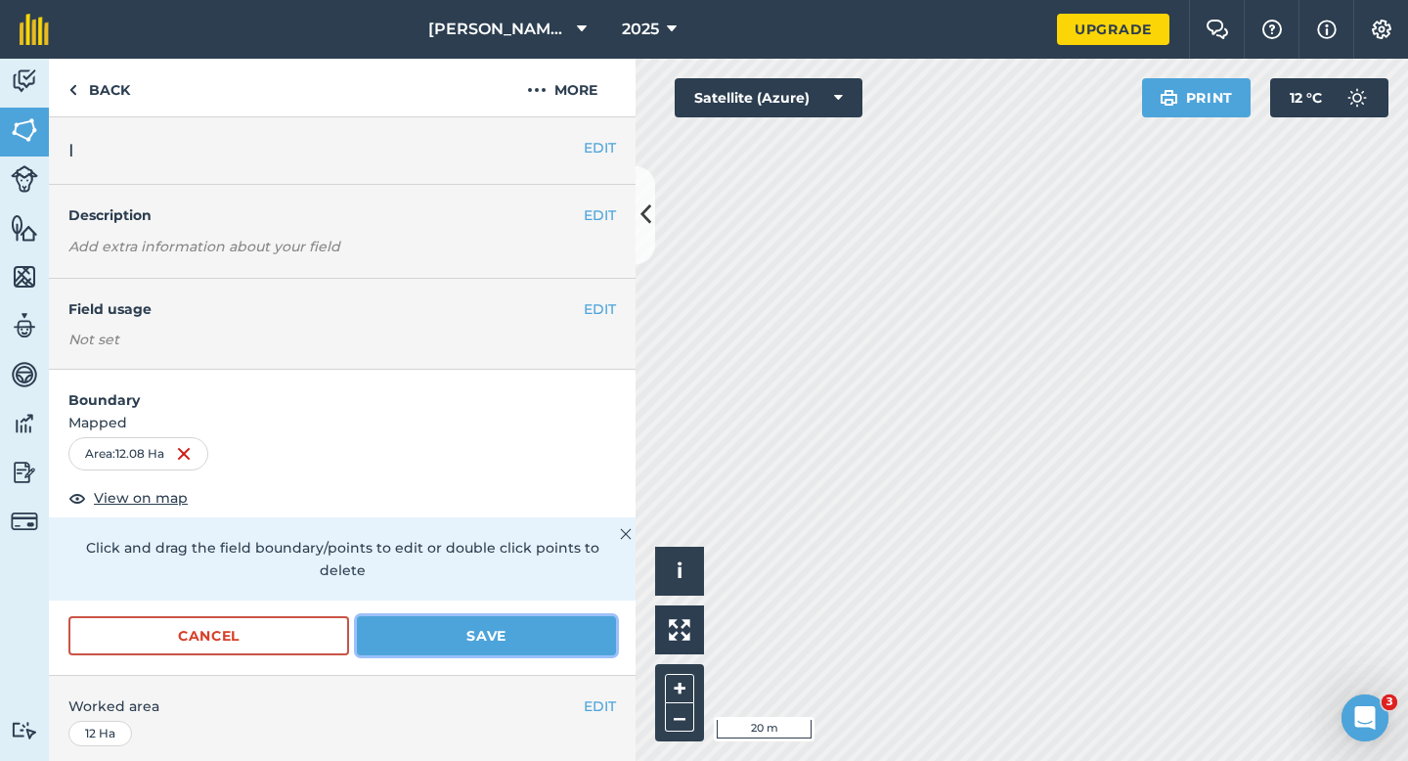
click at [491, 616] on button "Save" at bounding box center [486, 635] width 259 height 39
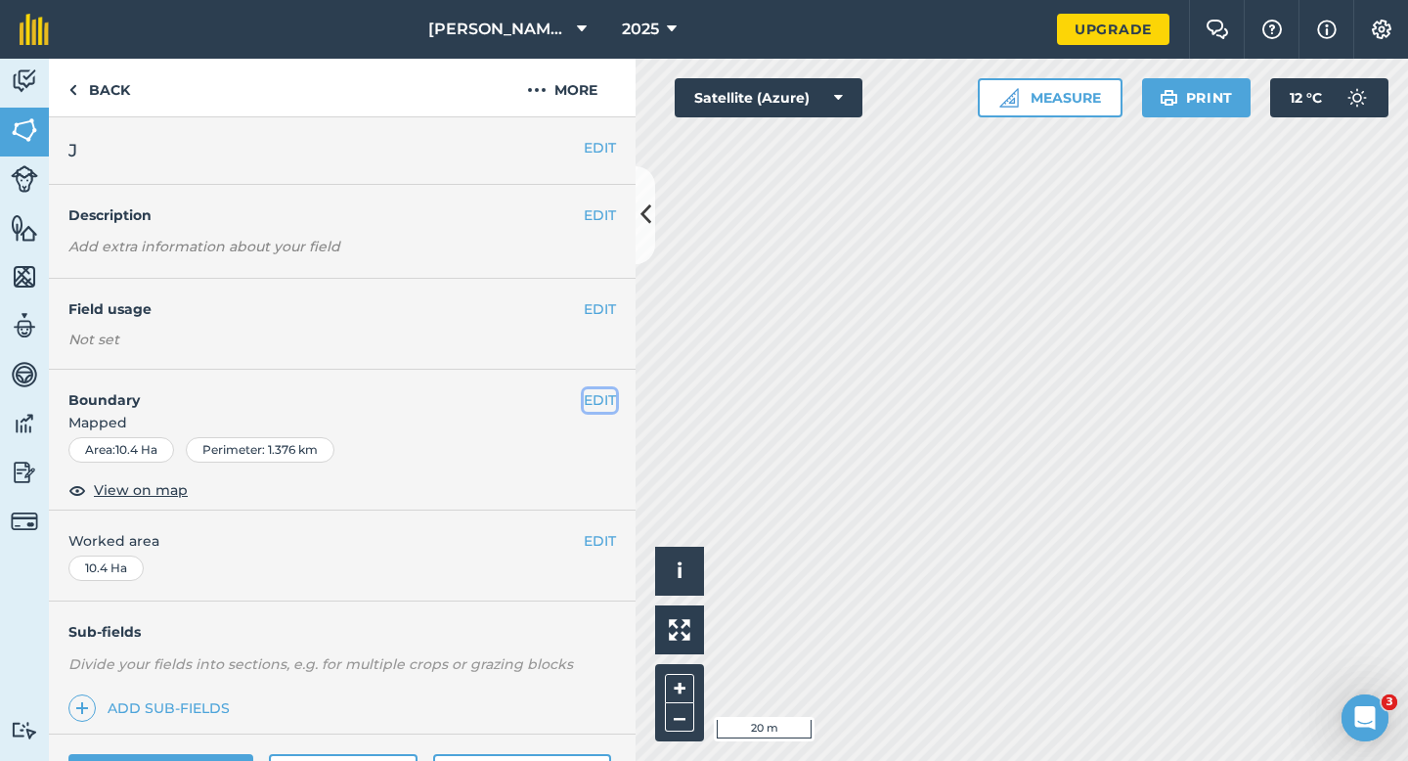
click at [595, 396] on button "EDIT" at bounding box center [600, 400] width 32 height 22
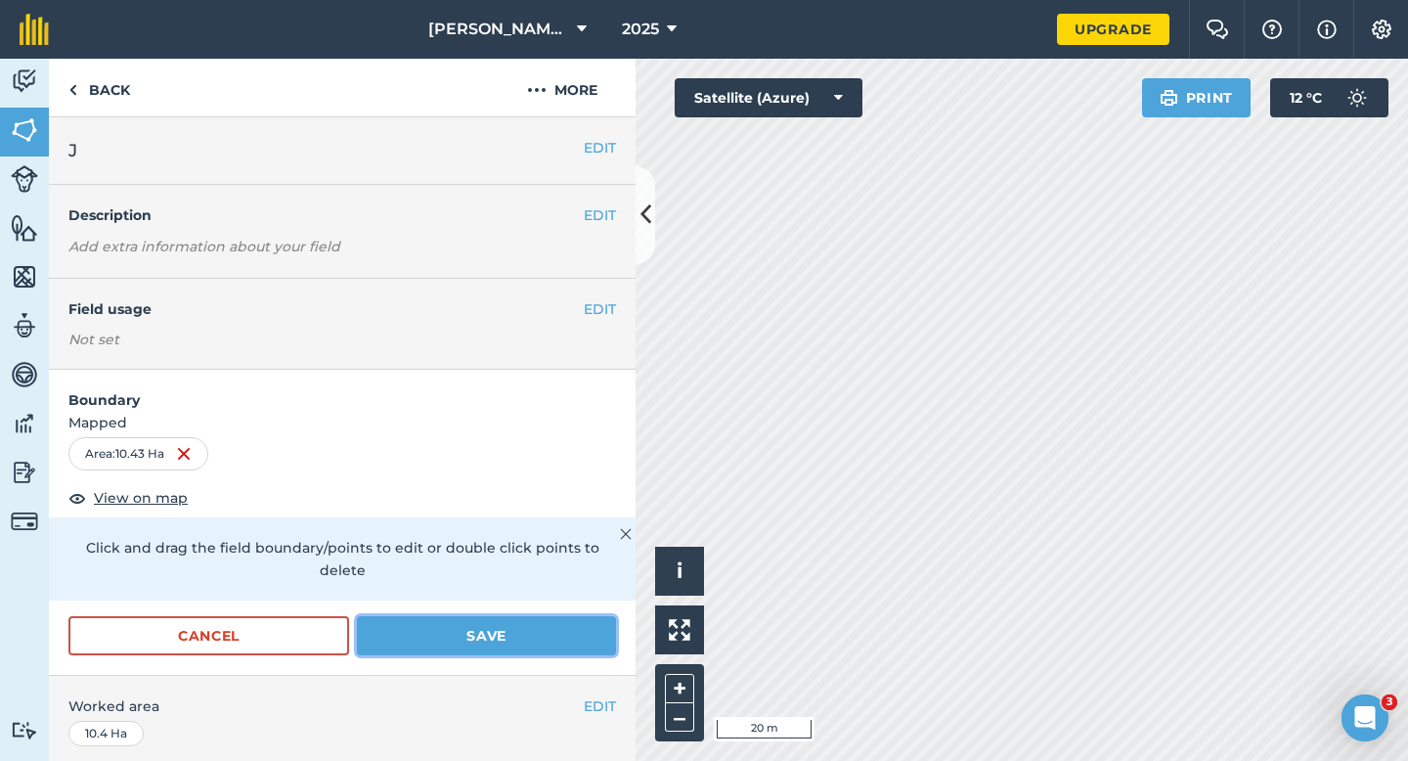
click at [509, 616] on button "Save" at bounding box center [486, 635] width 259 height 39
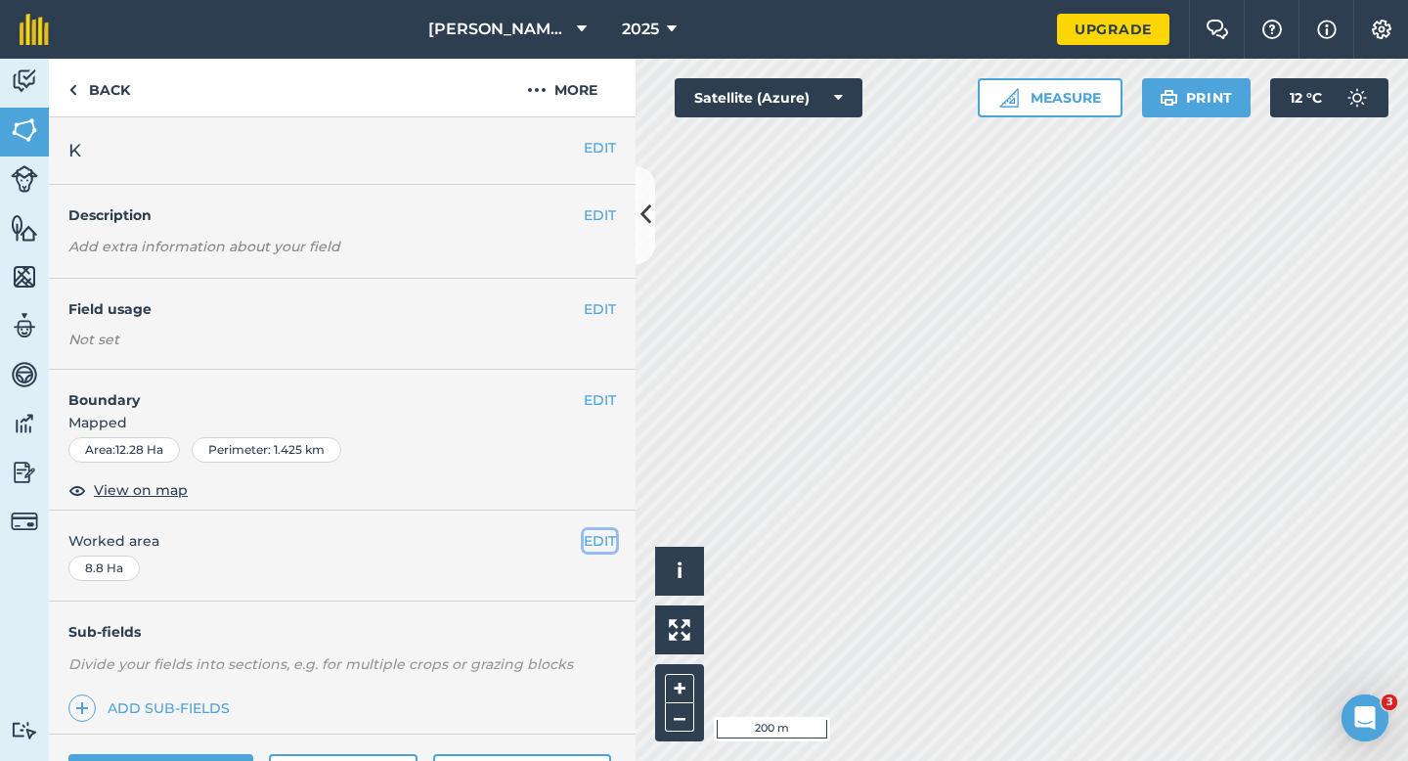
click at [597, 549] on button "EDIT" at bounding box center [600, 541] width 32 height 22
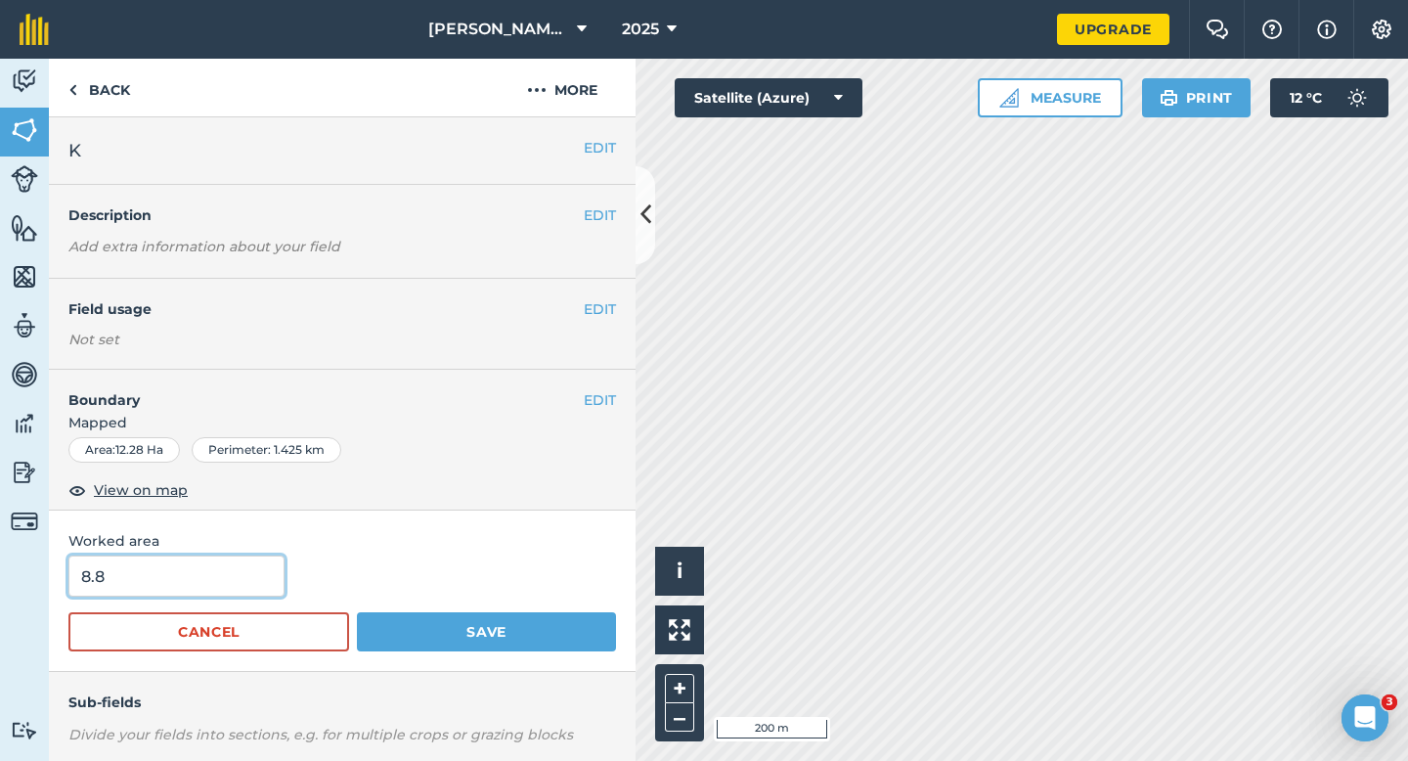
click at [105, 590] on input "8.8" at bounding box center [176, 575] width 216 height 41
type input "12"
click at [357, 612] on button "Save" at bounding box center [486, 631] width 259 height 39
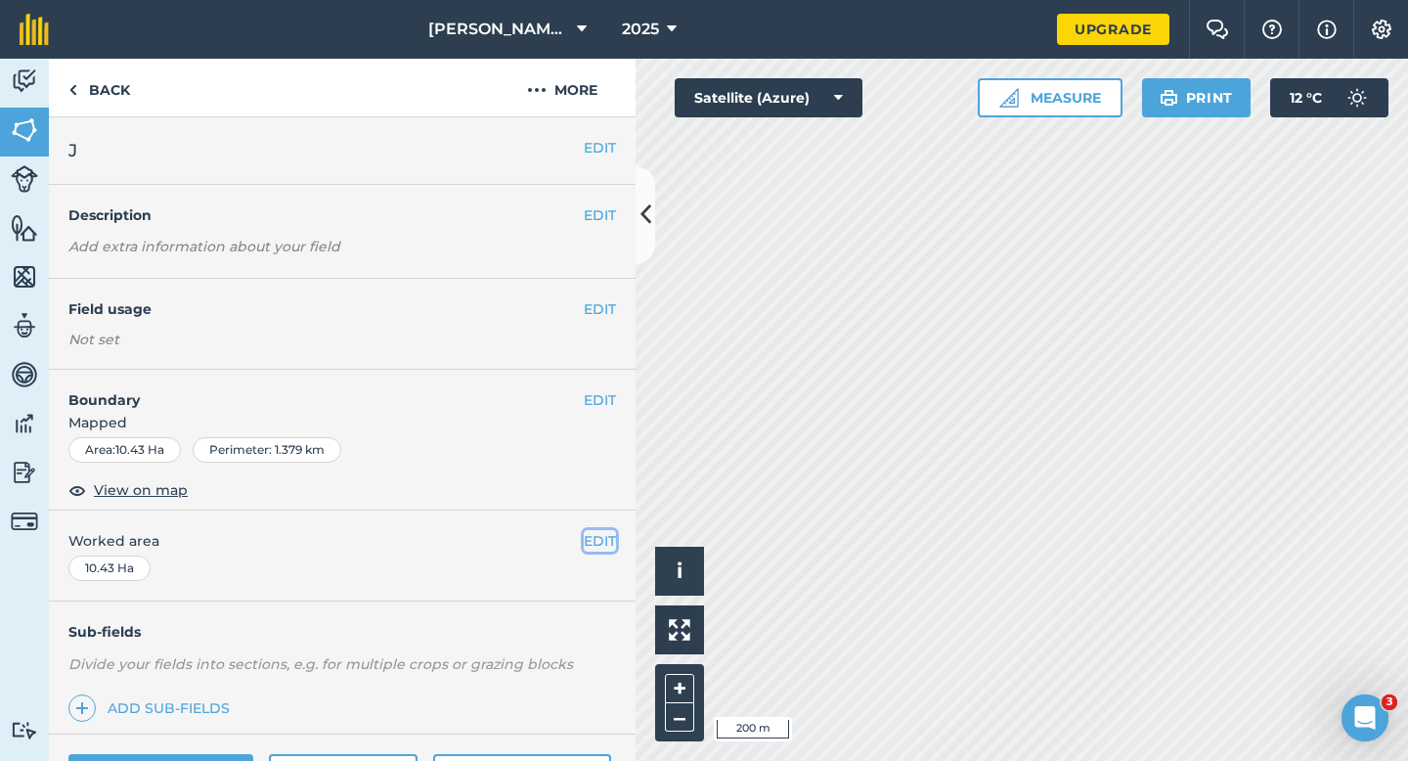
click at [596, 544] on button "EDIT" at bounding box center [600, 541] width 32 height 22
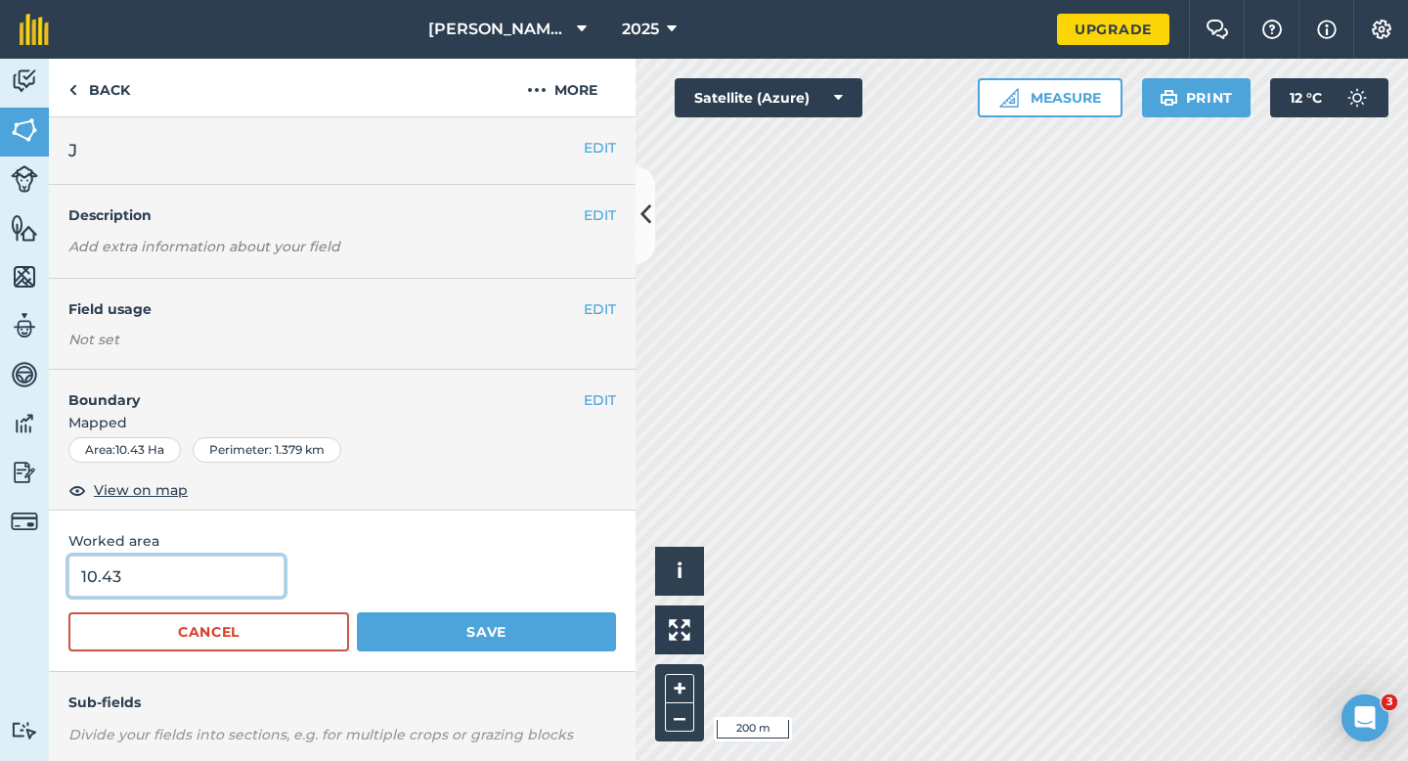
click at [234, 587] on input "10.43" at bounding box center [176, 575] width 216 height 41
type input "10.4"
click at [357, 612] on button "Save" at bounding box center [486, 631] width 259 height 39
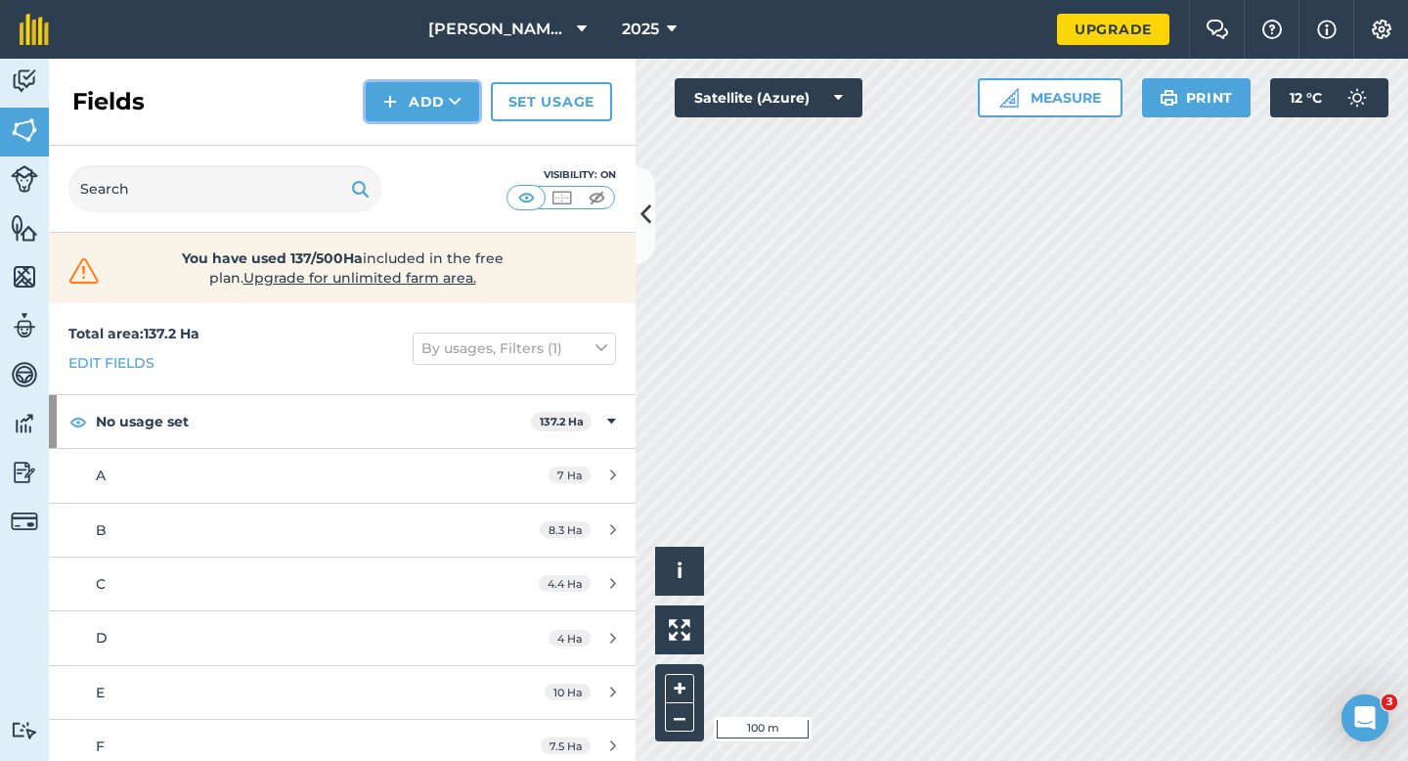
click at [441, 110] on button "Add" at bounding box center [422, 101] width 113 height 39
click at [441, 129] on link "Draw" at bounding box center [423, 145] width 108 height 43
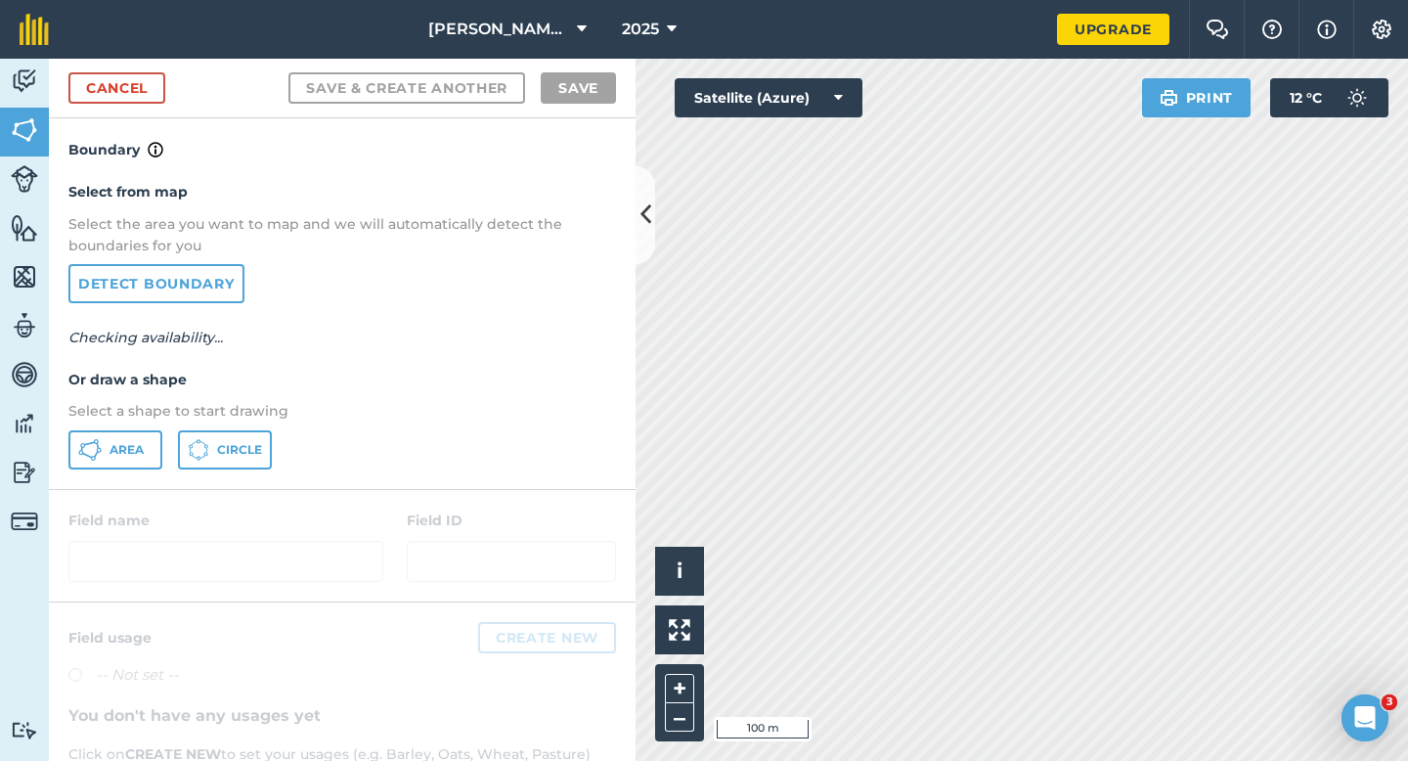
click at [132, 428] on div "Select from map Select the area you want to map and we will automatically detec…" at bounding box center [342, 324] width 587 height 327
click at [135, 445] on span "Area" at bounding box center [126, 450] width 34 height 16
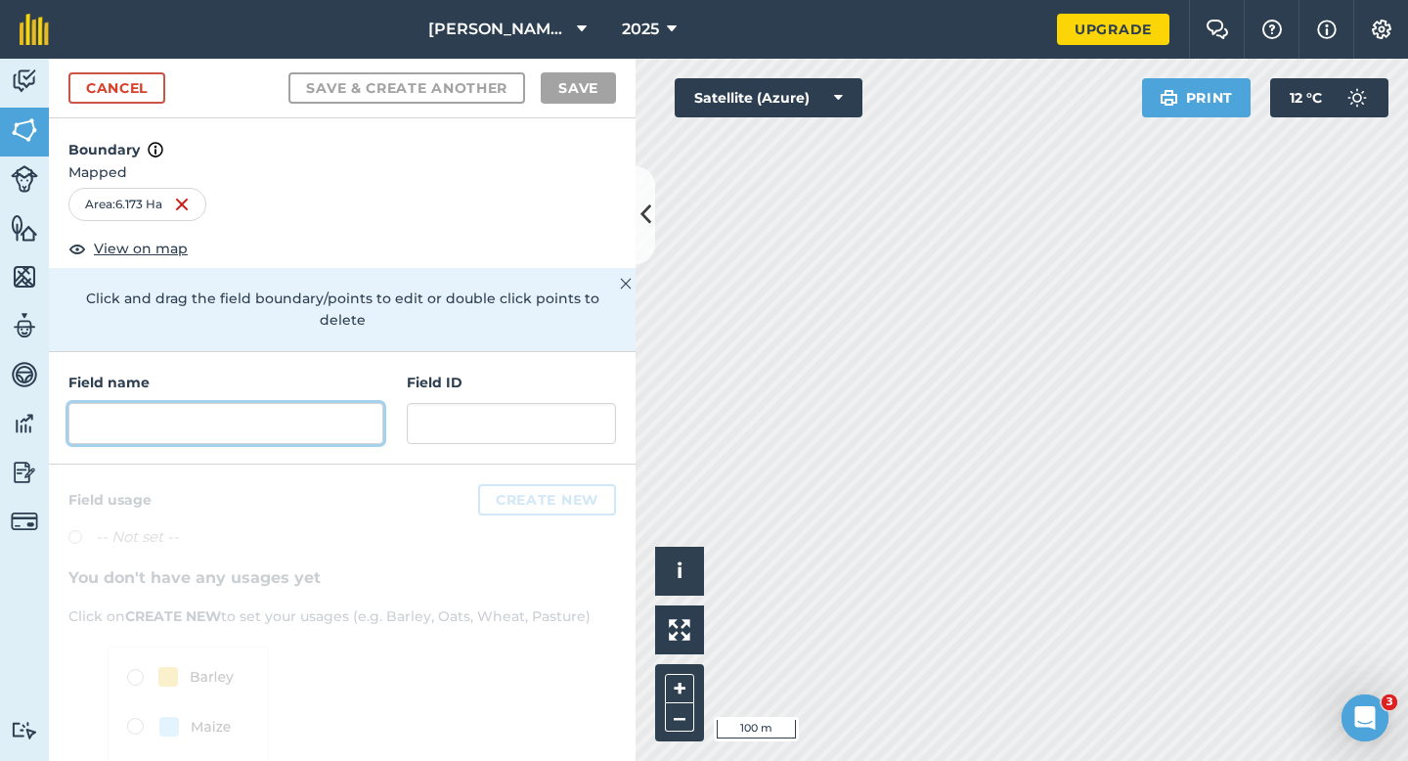
click at [348, 403] on input "text" at bounding box center [225, 423] width 315 height 41
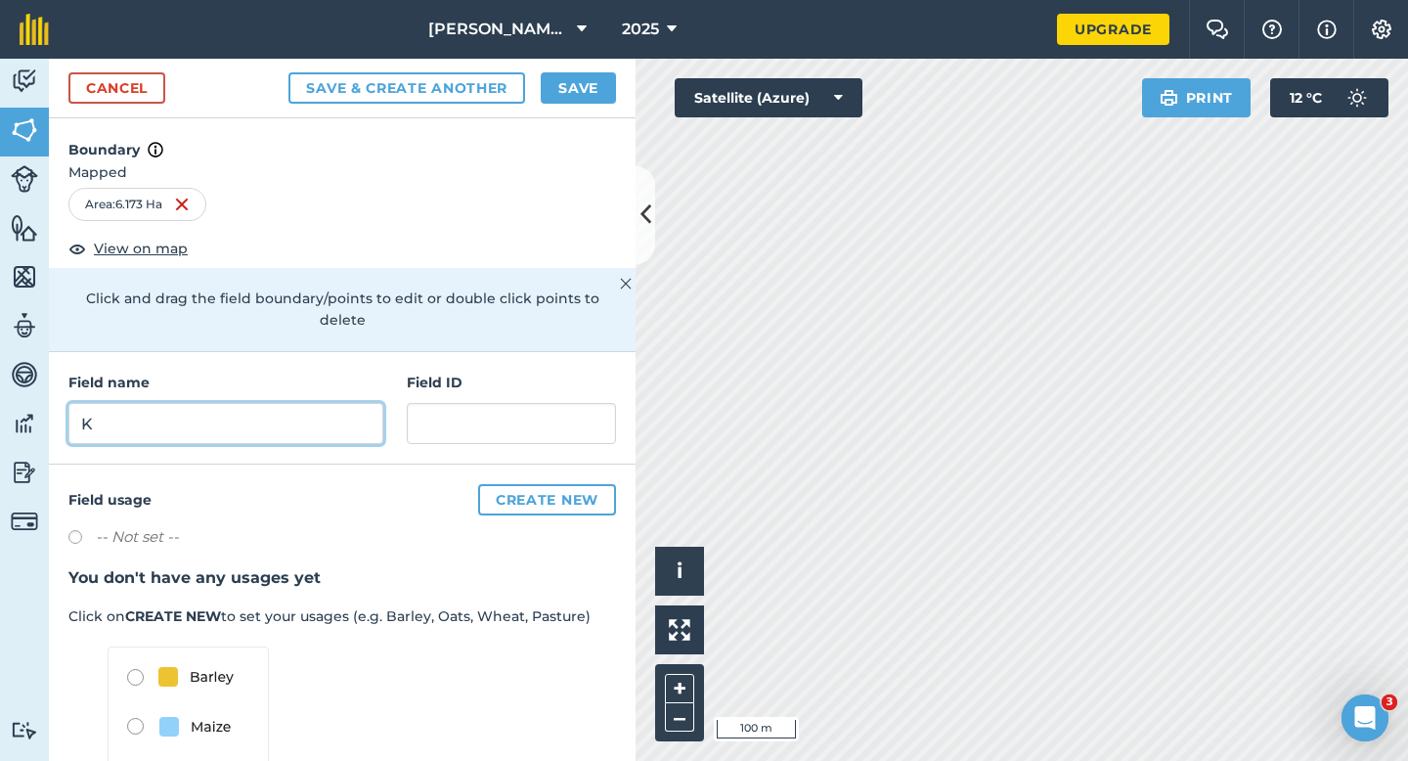
type input "K"
click at [579, 82] on button "Save" at bounding box center [578, 87] width 75 height 31
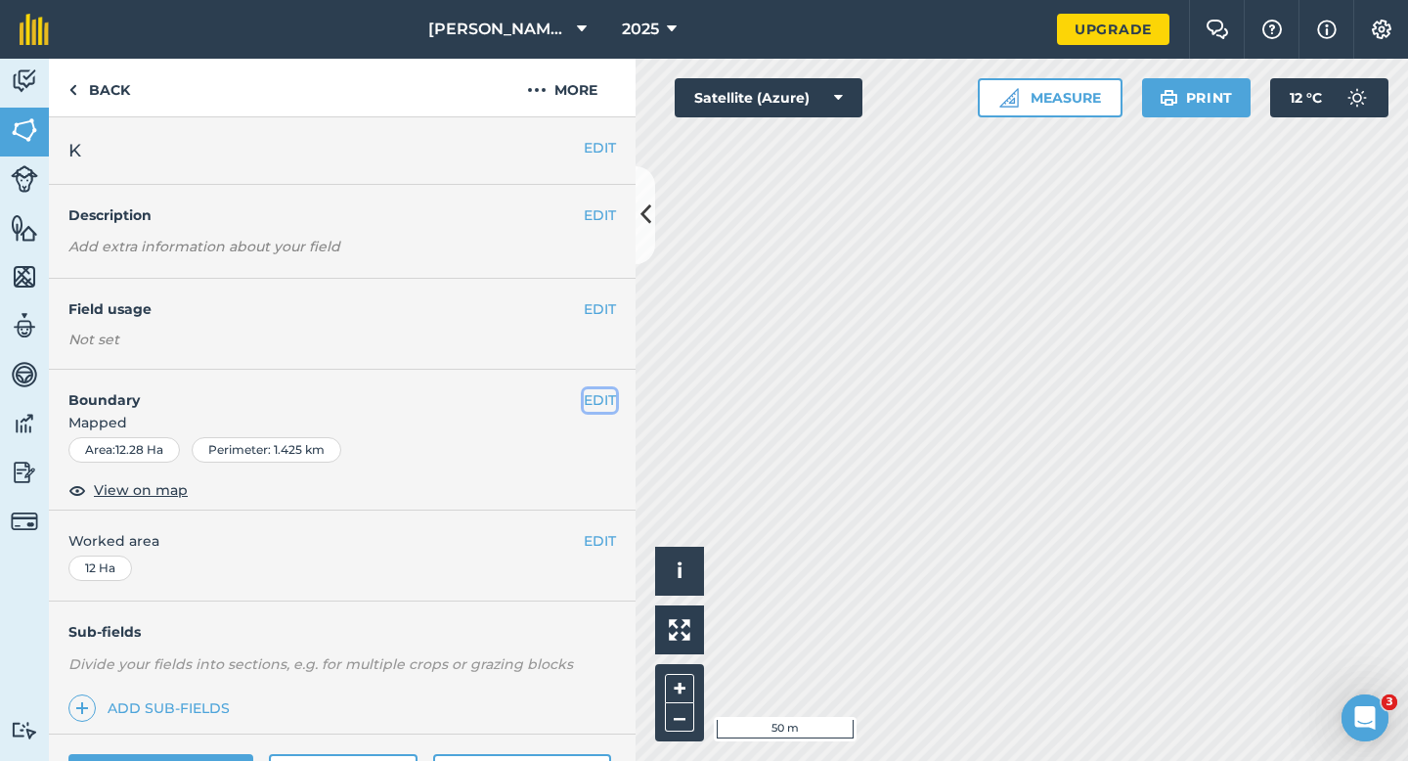
click at [596, 404] on button "EDIT" at bounding box center [600, 400] width 32 height 22
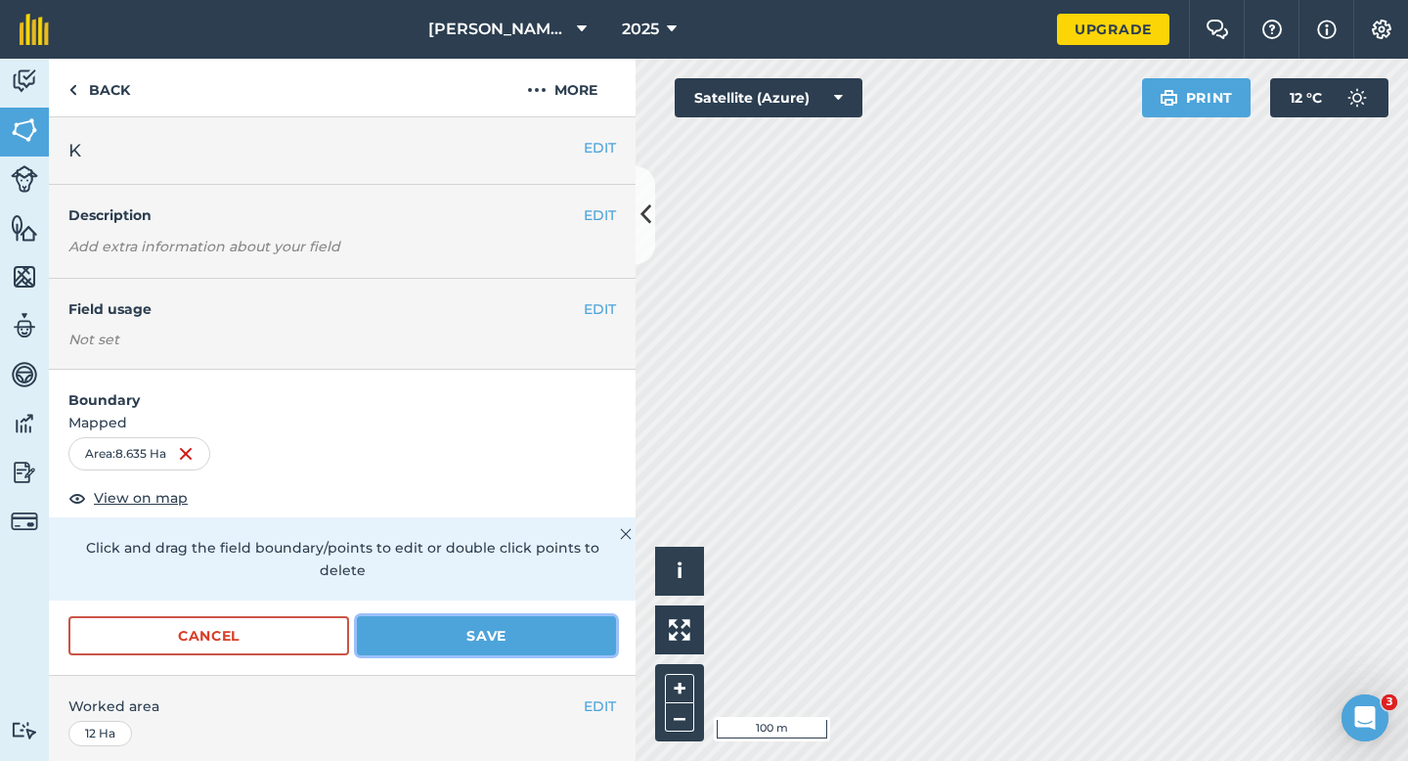
click at [488, 616] on button "Save" at bounding box center [486, 635] width 259 height 39
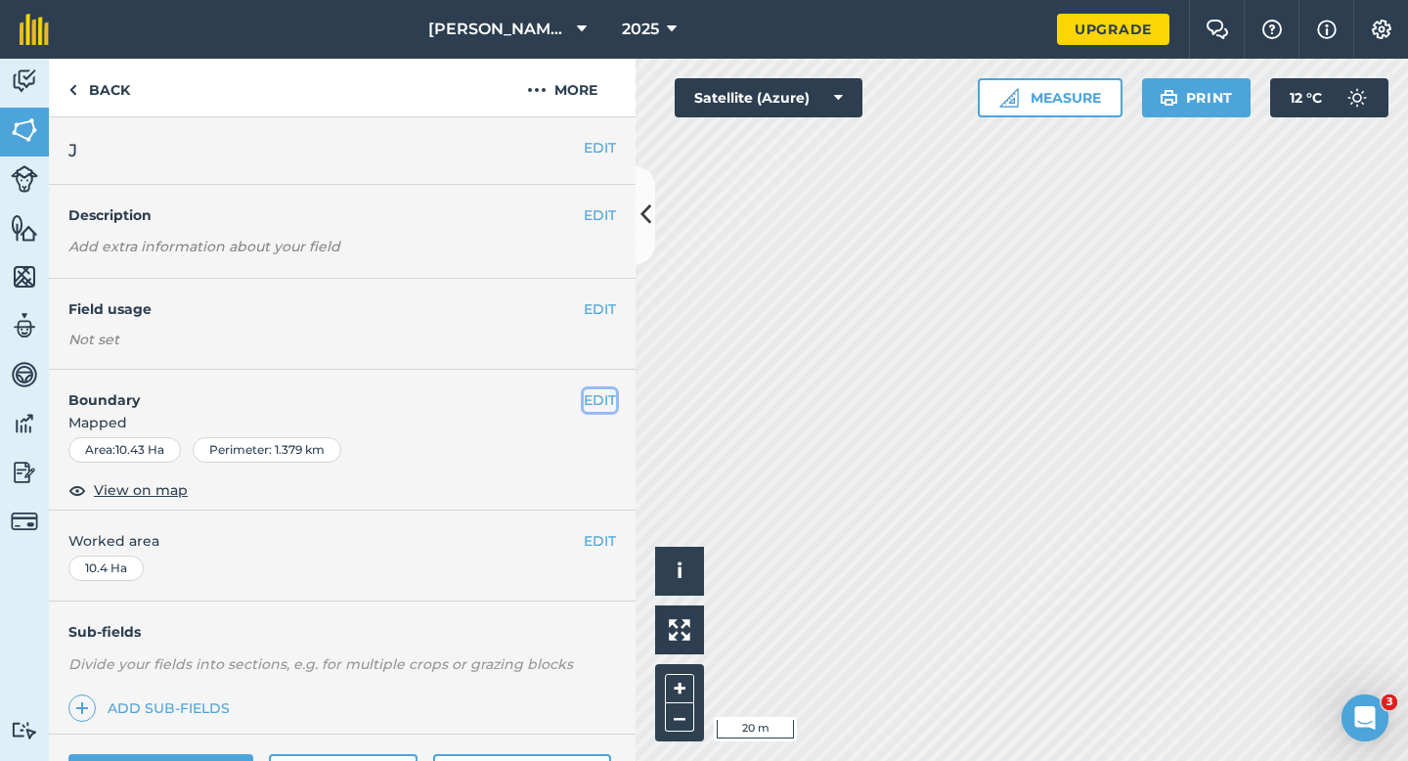
click at [591, 392] on button "EDIT" at bounding box center [600, 400] width 32 height 22
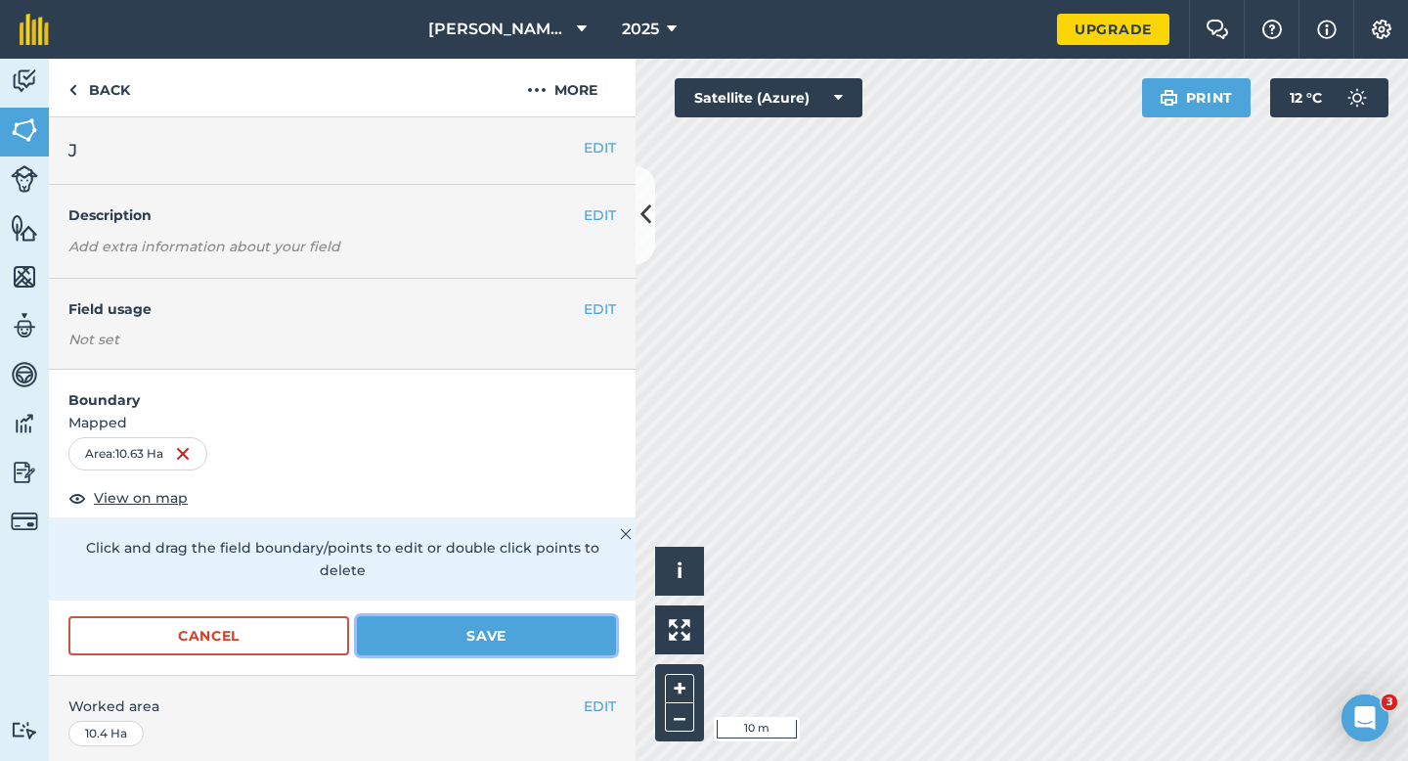
click at [589, 616] on button "Save" at bounding box center [486, 635] width 259 height 39
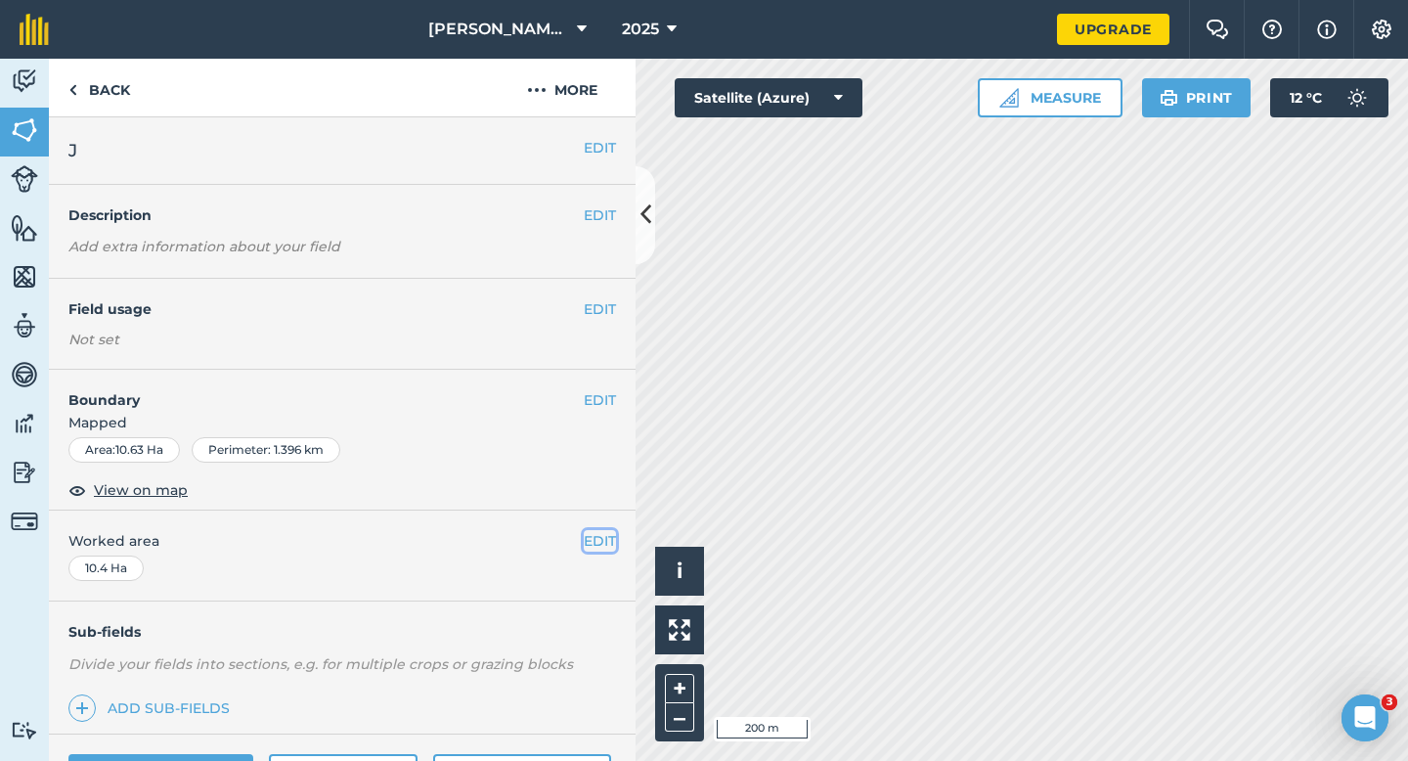
click at [590, 546] on button "EDIT" at bounding box center [600, 541] width 32 height 22
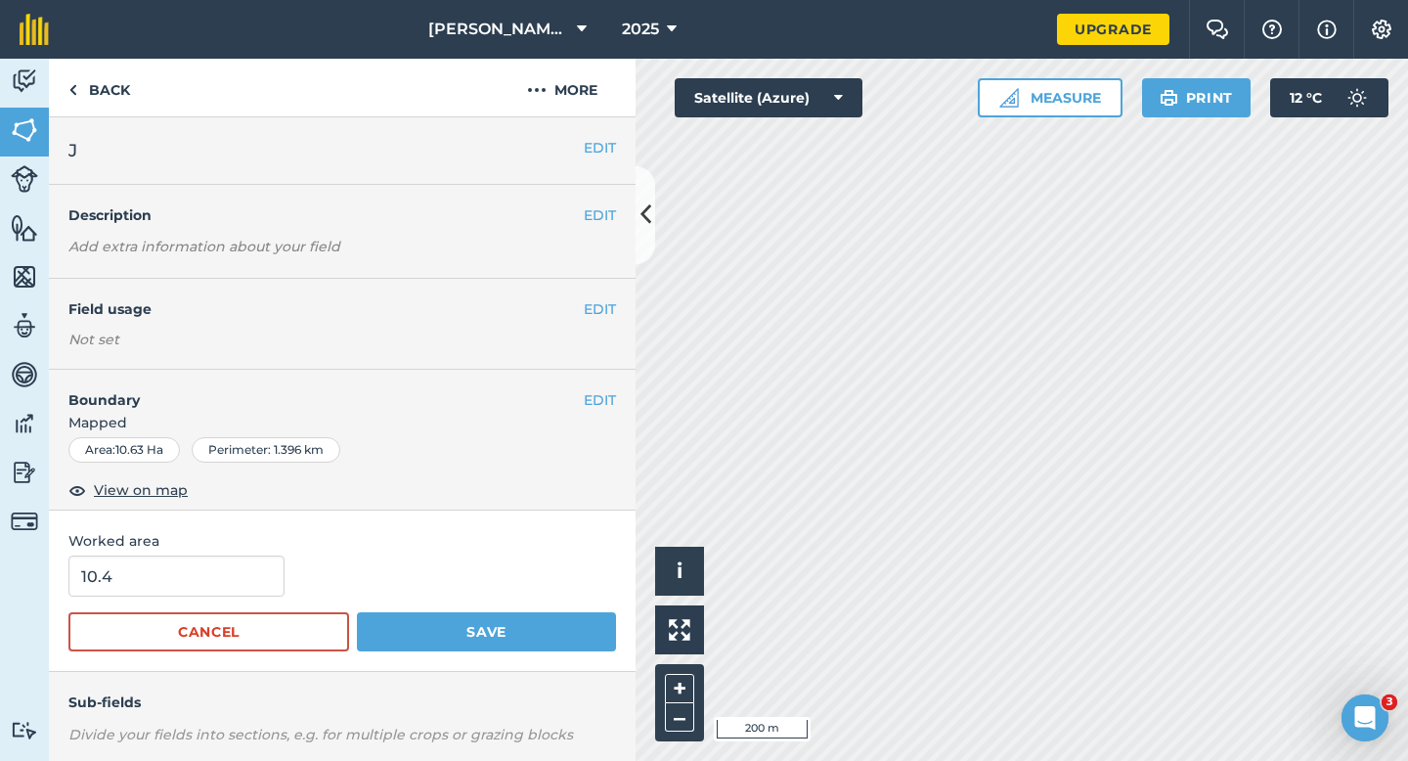
click at [239, 551] on span "Worked area" at bounding box center [341, 541] width 547 height 22
click at [239, 570] on input "10.4" at bounding box center [176, 575] width 216 height 41
type input "10.6"
click at [357, 612] on button "Save" at bounding box center [486, 631] width 259 height 39
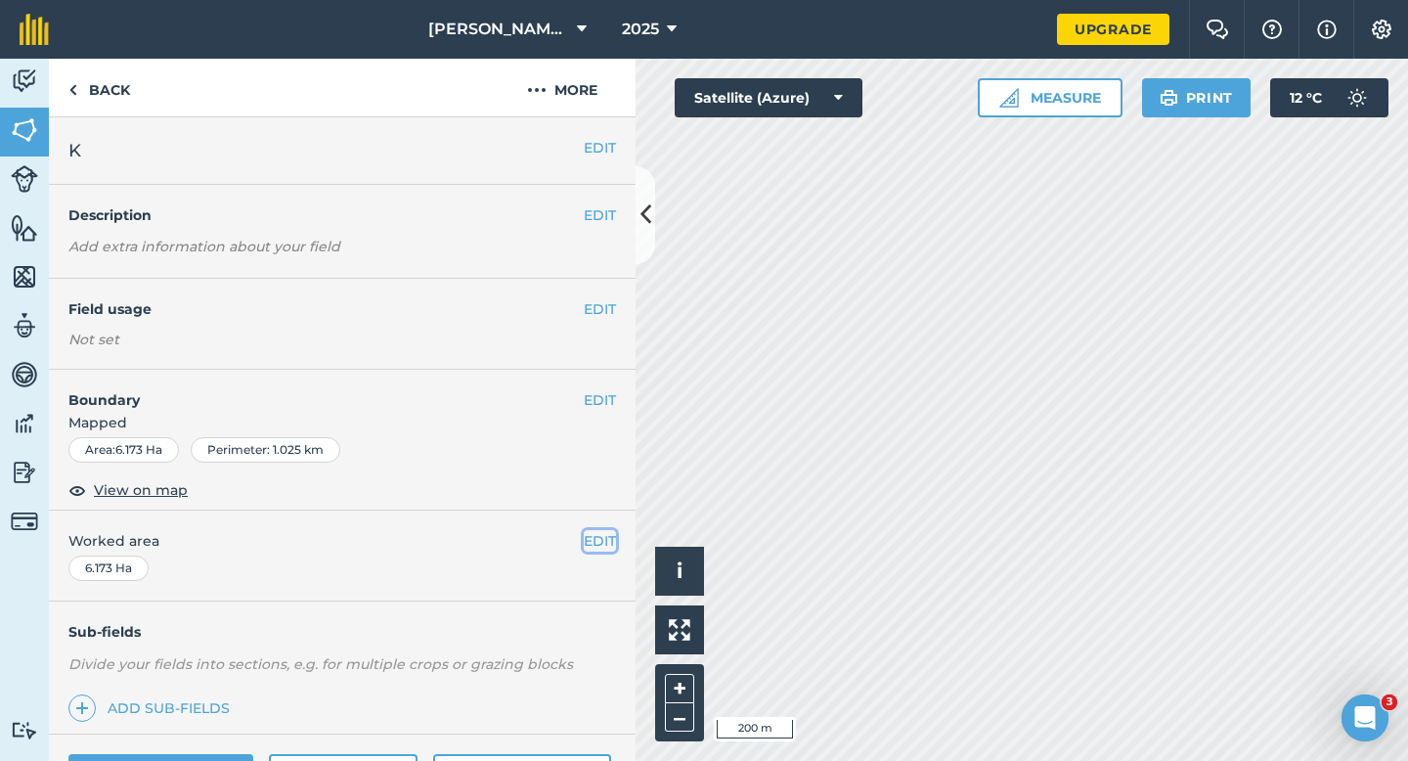
click at [591, 540] on button "EDIT" at bounding box center [600, 541] width 32 height 22
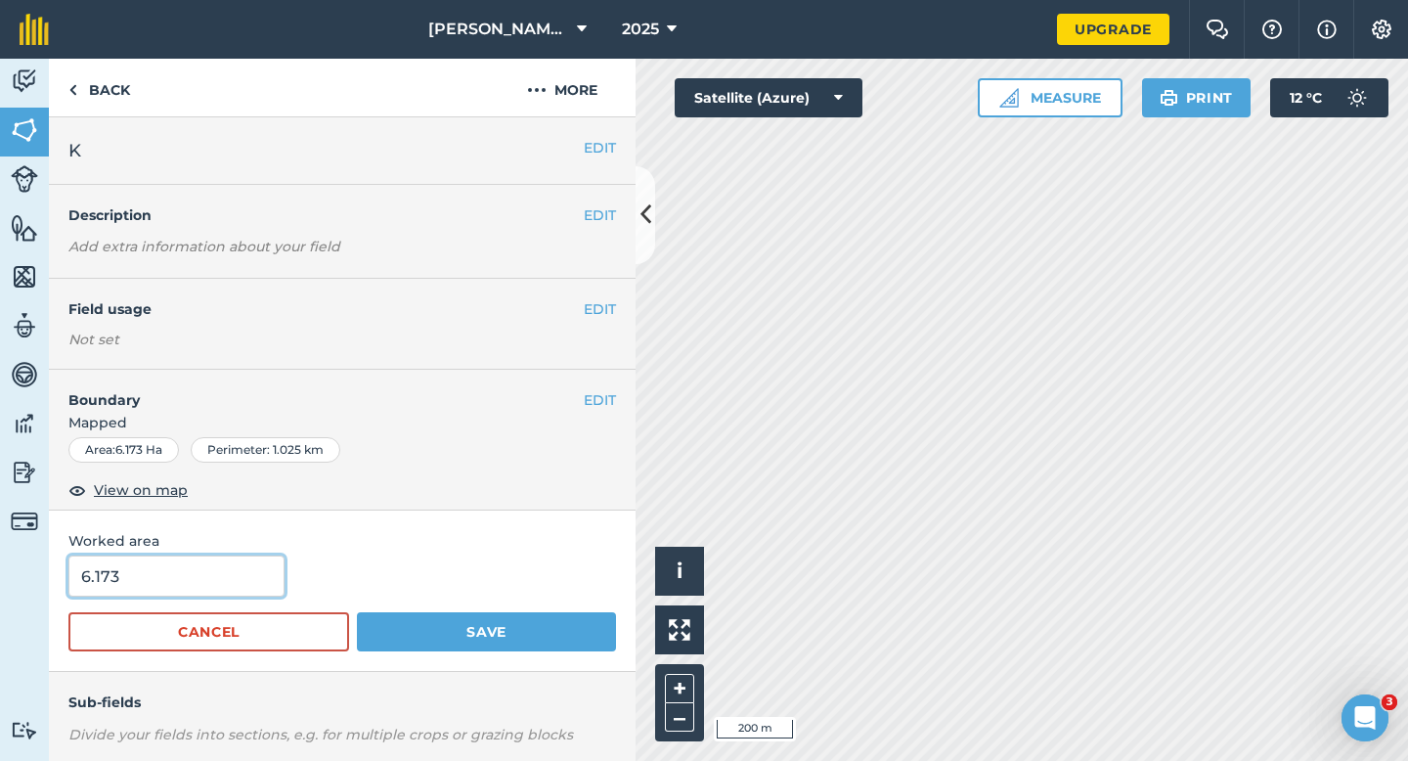
click at [199, 579] on input "6.173" at bounding box center [176, 575] width 216 height 41
type input "6.2"
click at [357, 612] on button "Save" at bounding box center [486, 631] width 259 height 39
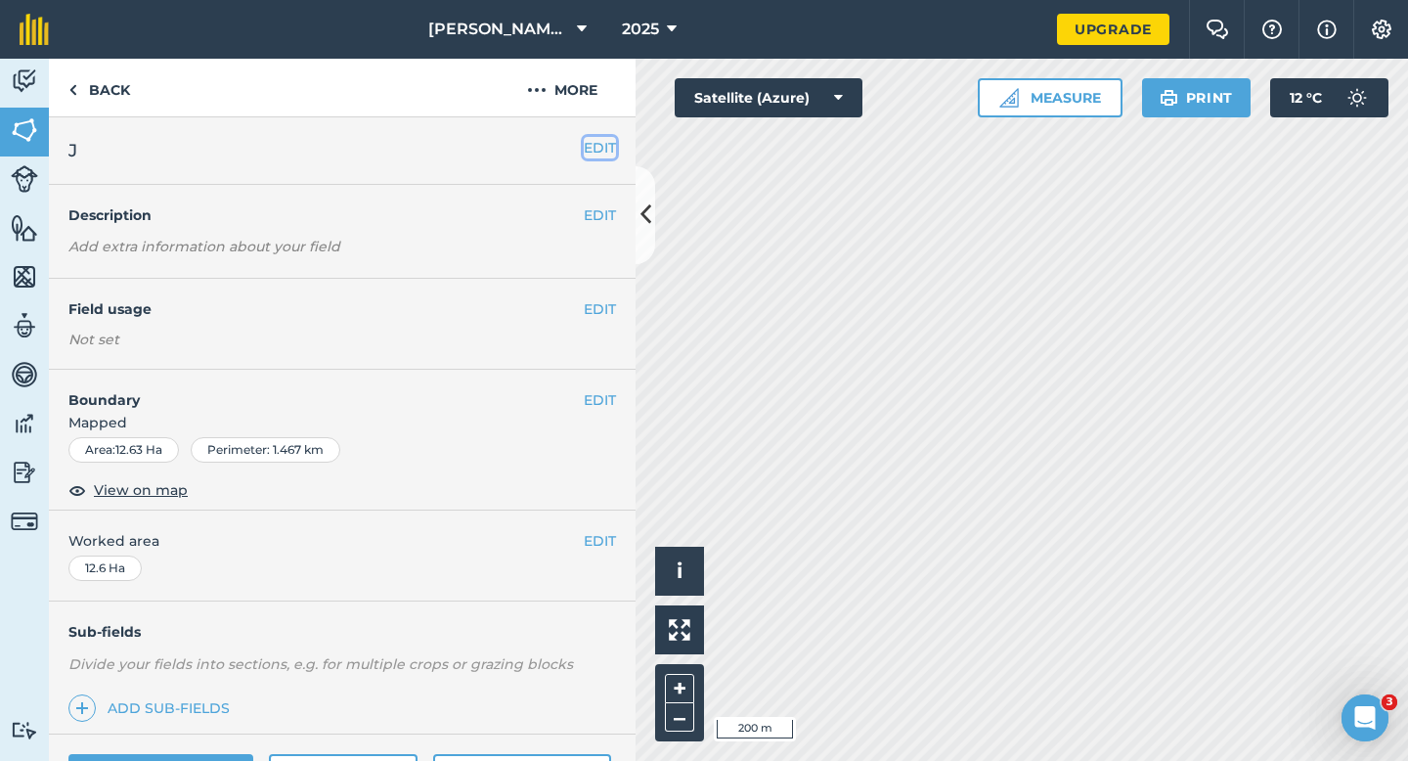
click at [608, 155] on button "EDIT" at bounding box center [600, 148] width 32 height 22
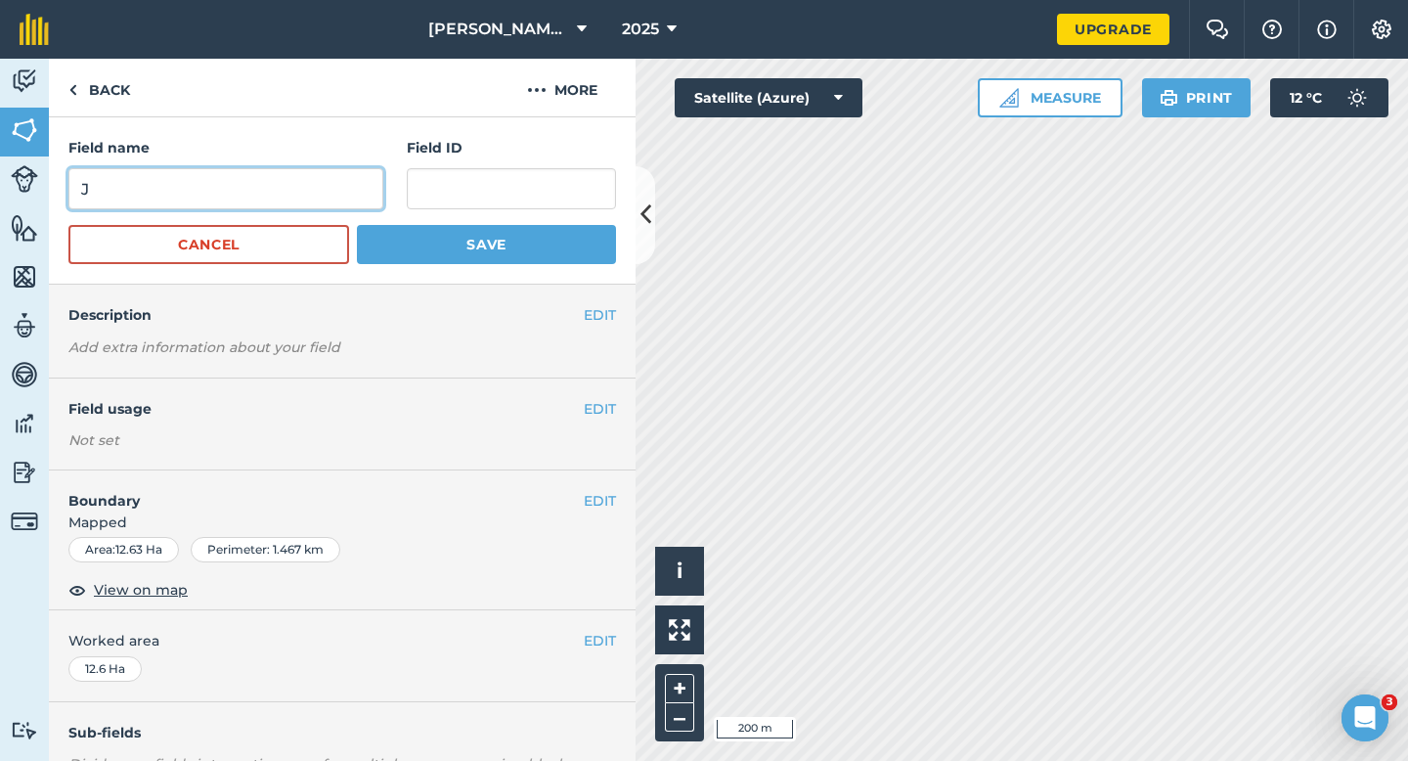
click at [332, 180] on input "J" at bounding box center [225, 188] width 315 height 41
type input "L"
click at [357, 225] on button "Save" at bounding box center [486, 244] width 259 height 39
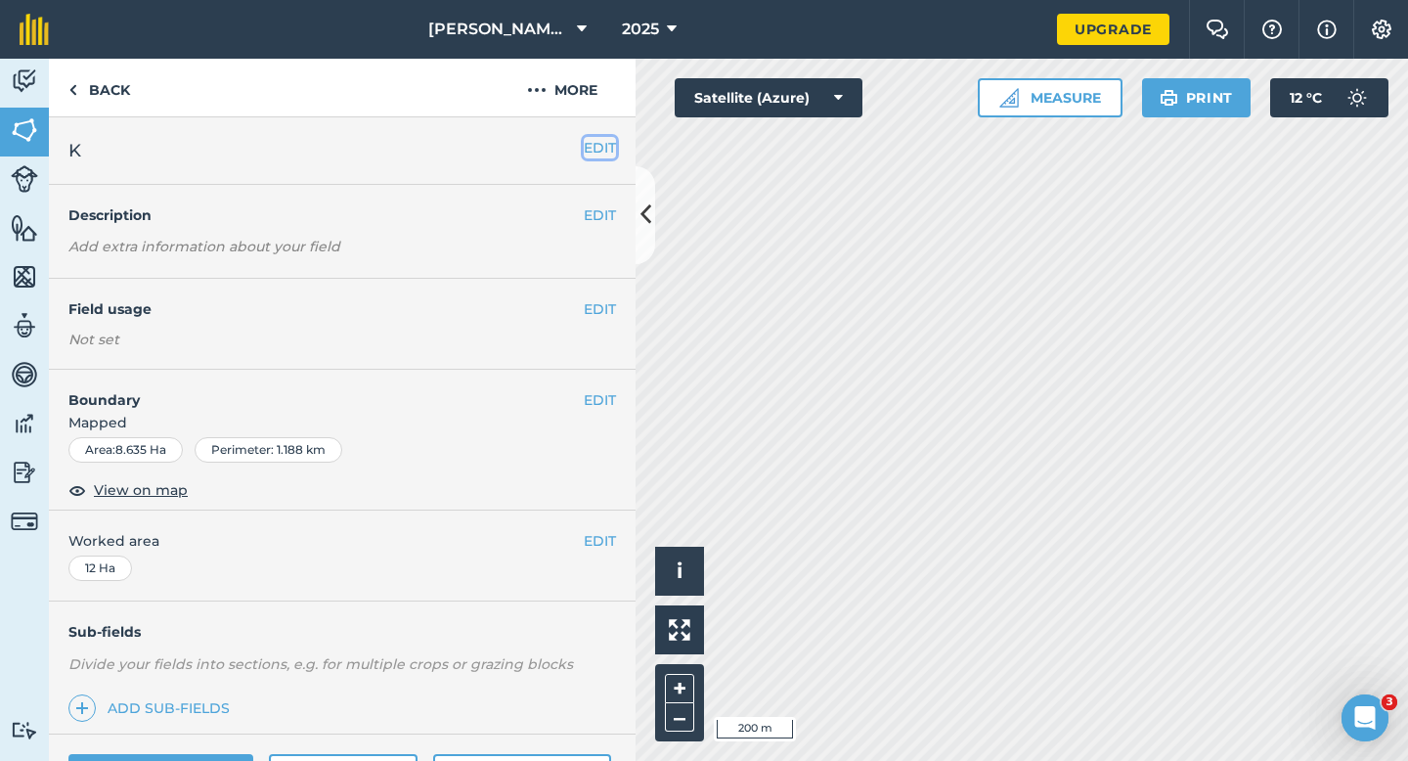
click at [588, 137] on button "EDIT" at bounding box center [600, 148] width 32 height 22
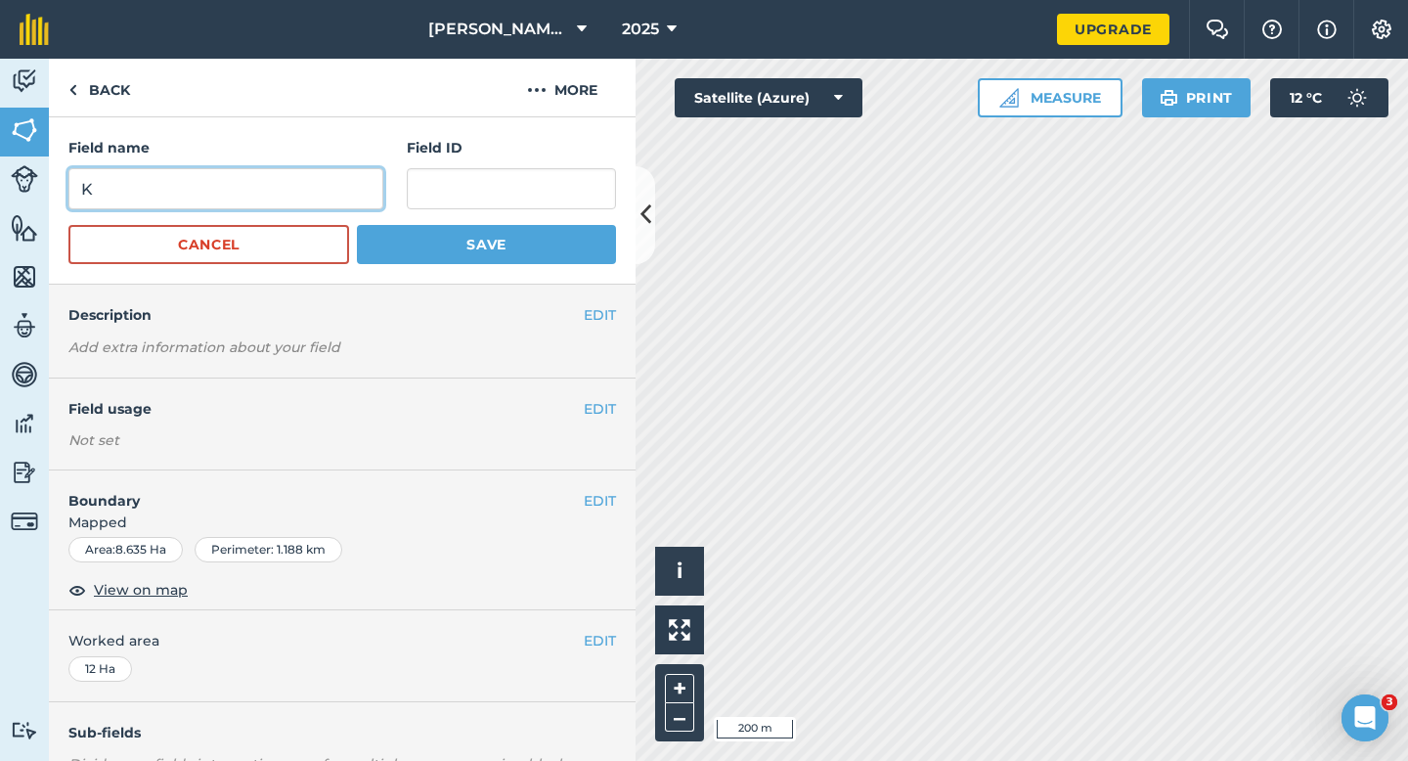
click at [324, 206] on input "K" at bounding box center [225, 188] width 315 height 41
type input "M"
click at [357, 225] on button "Save" at bounding box center [486, 244] width 259 height 39
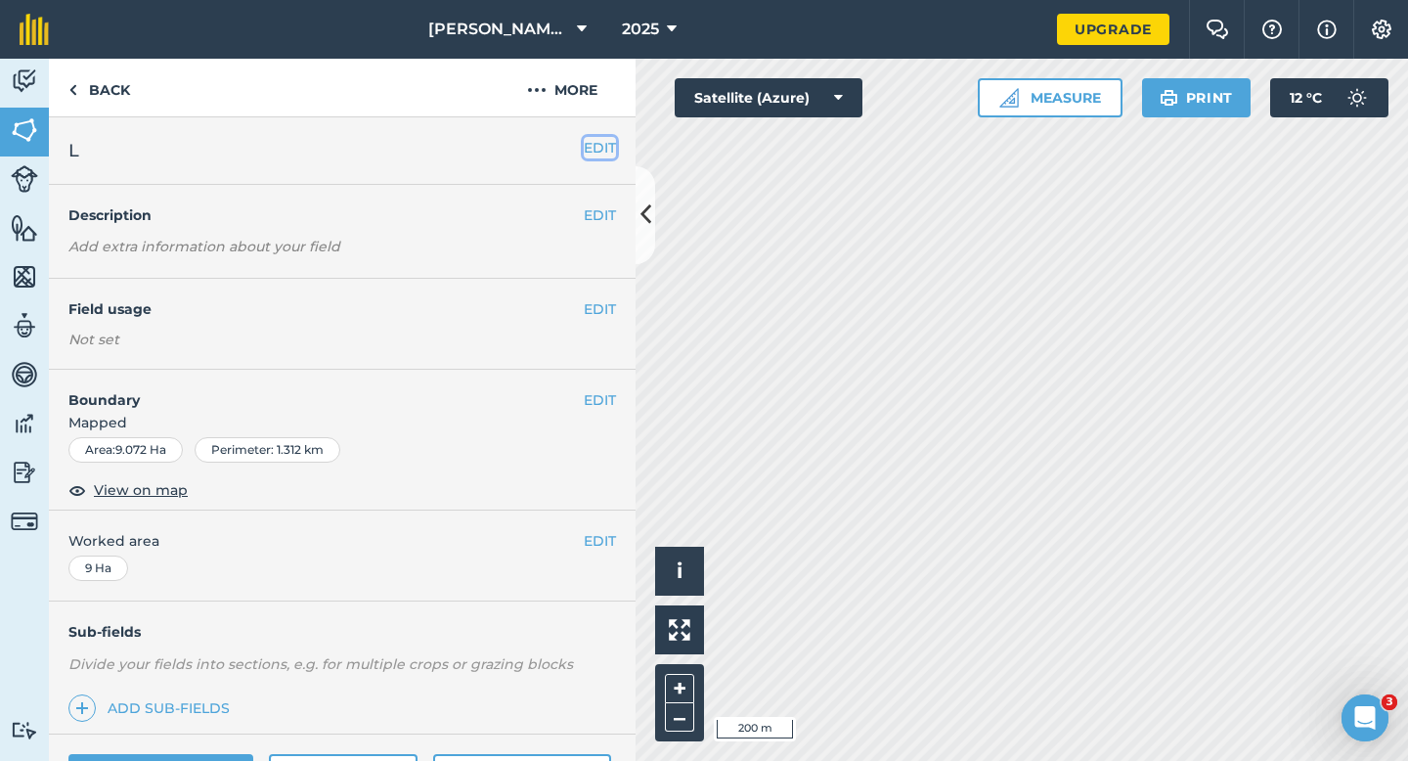
click at [610, 150] on button "EDIT" at bounding box center [600, 148] width 32 height 22
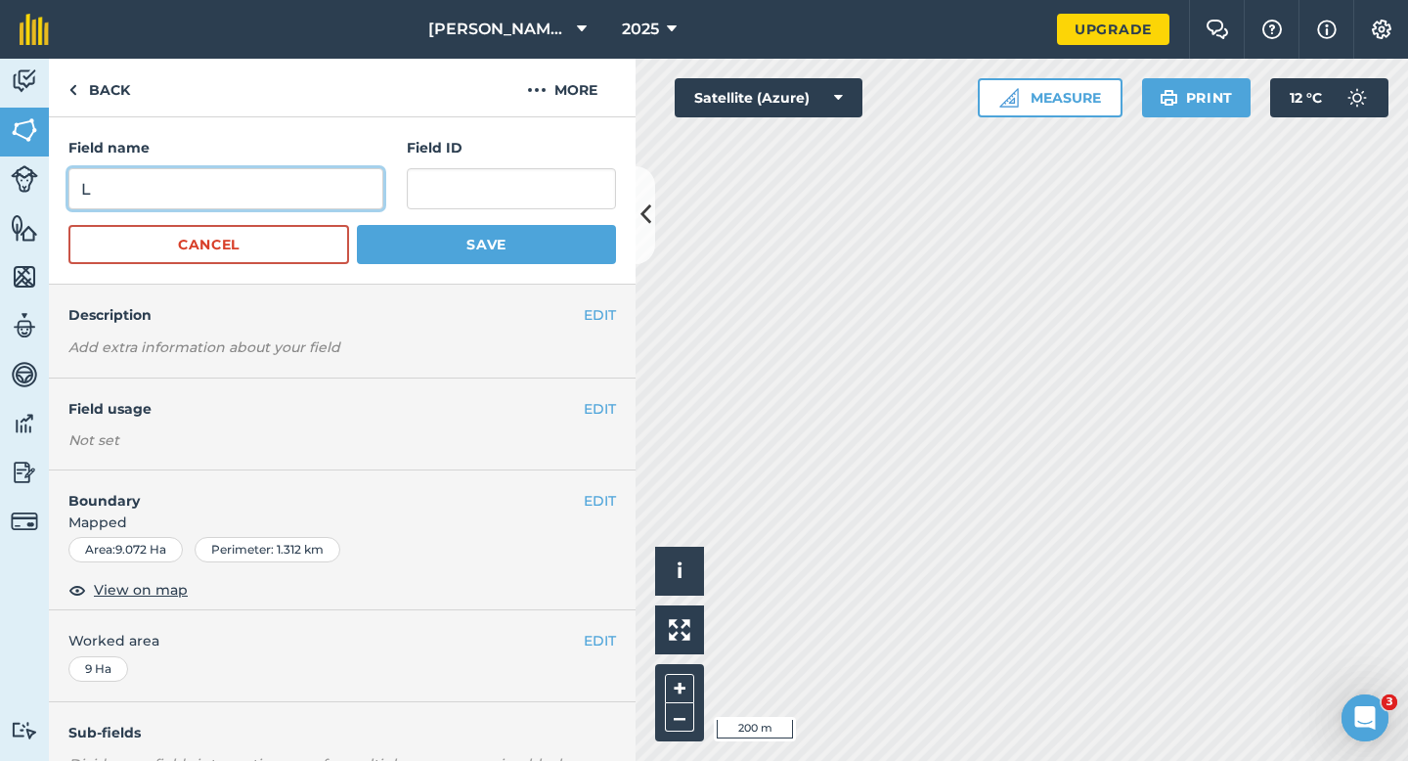
click at [340, 202] on input "L" at bounding box center [225, 188] width 315 height 41
type input "N"
click at [357, 225] on button "Save" at bounding box center [486, 244] width 259 height 39
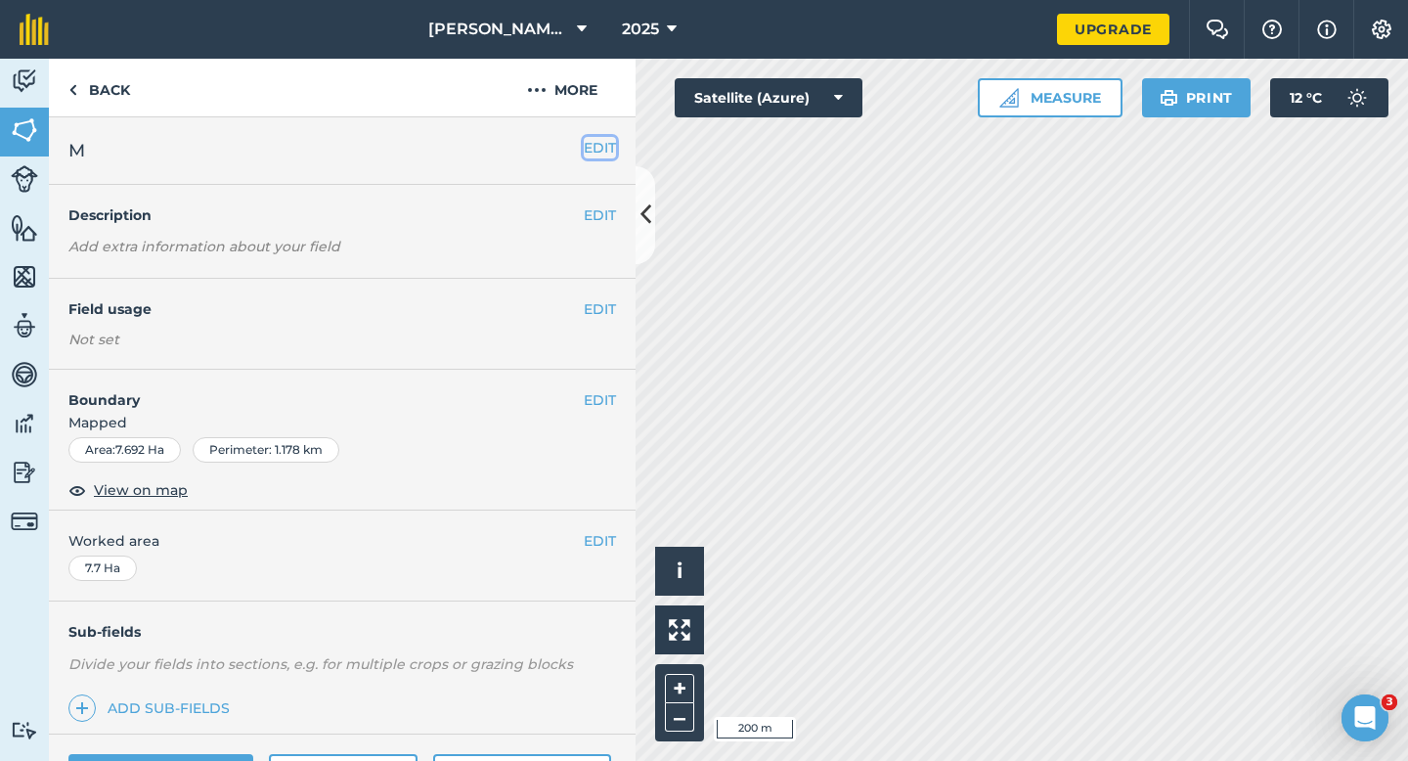
click at [585, 137] on button "EDIT" at bounding box center [600, 148] width 32 height 22
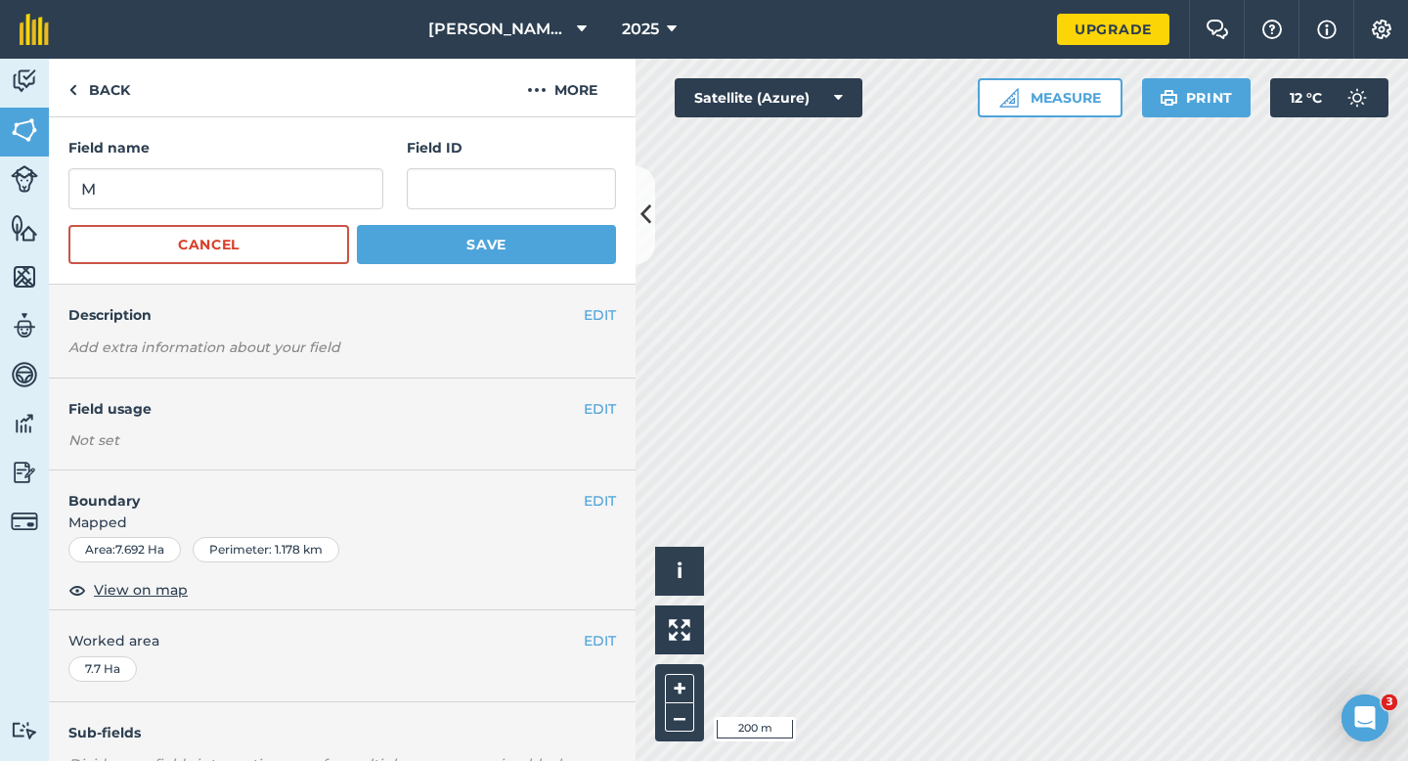
click at [307, 165] on div "Field name M" at bounding box center [225, 173] width 315 height 72
click at [324, 187] on input "M" at bounding box center [225, 188] width 315 height 41
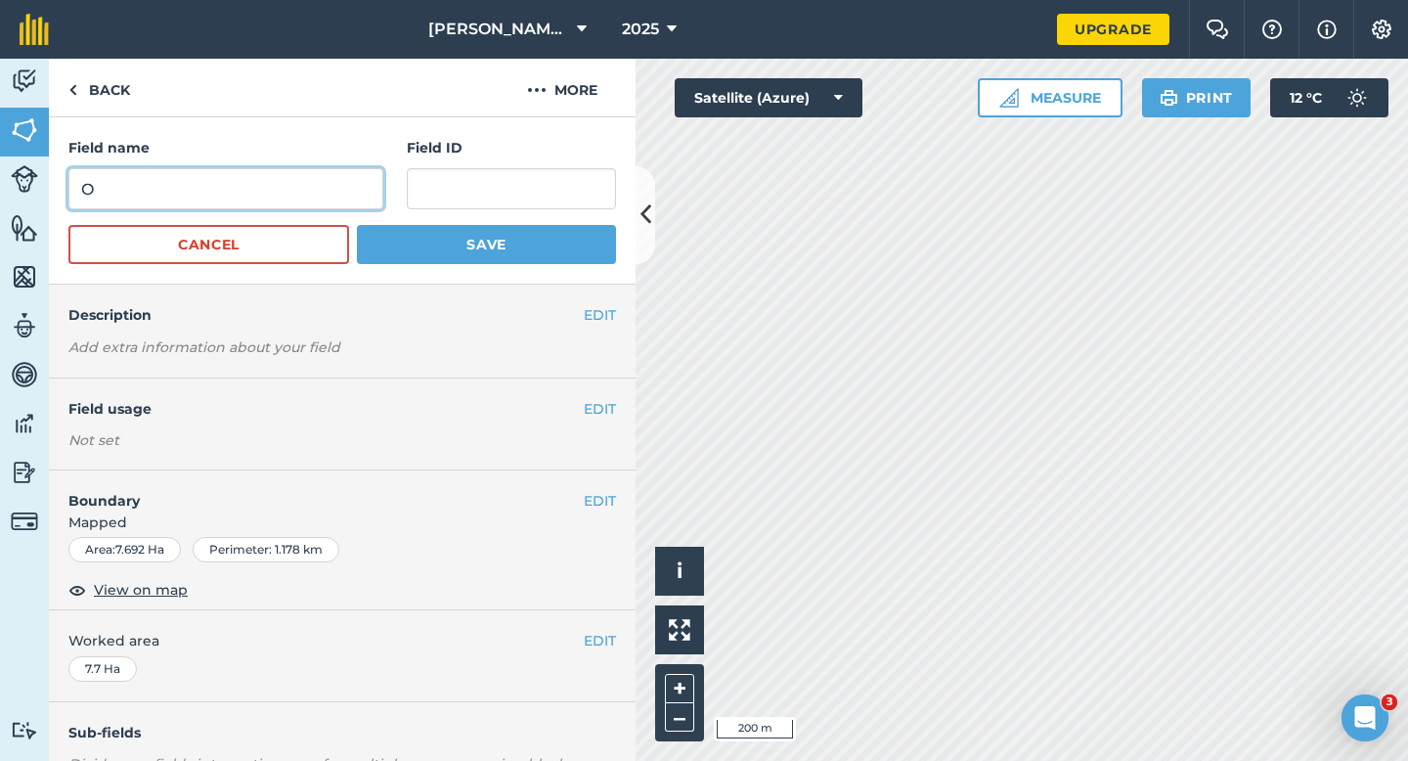
type input "O"
click at [357, 225] on button "Save" at bounding box center [486, 244] width 259 height 39
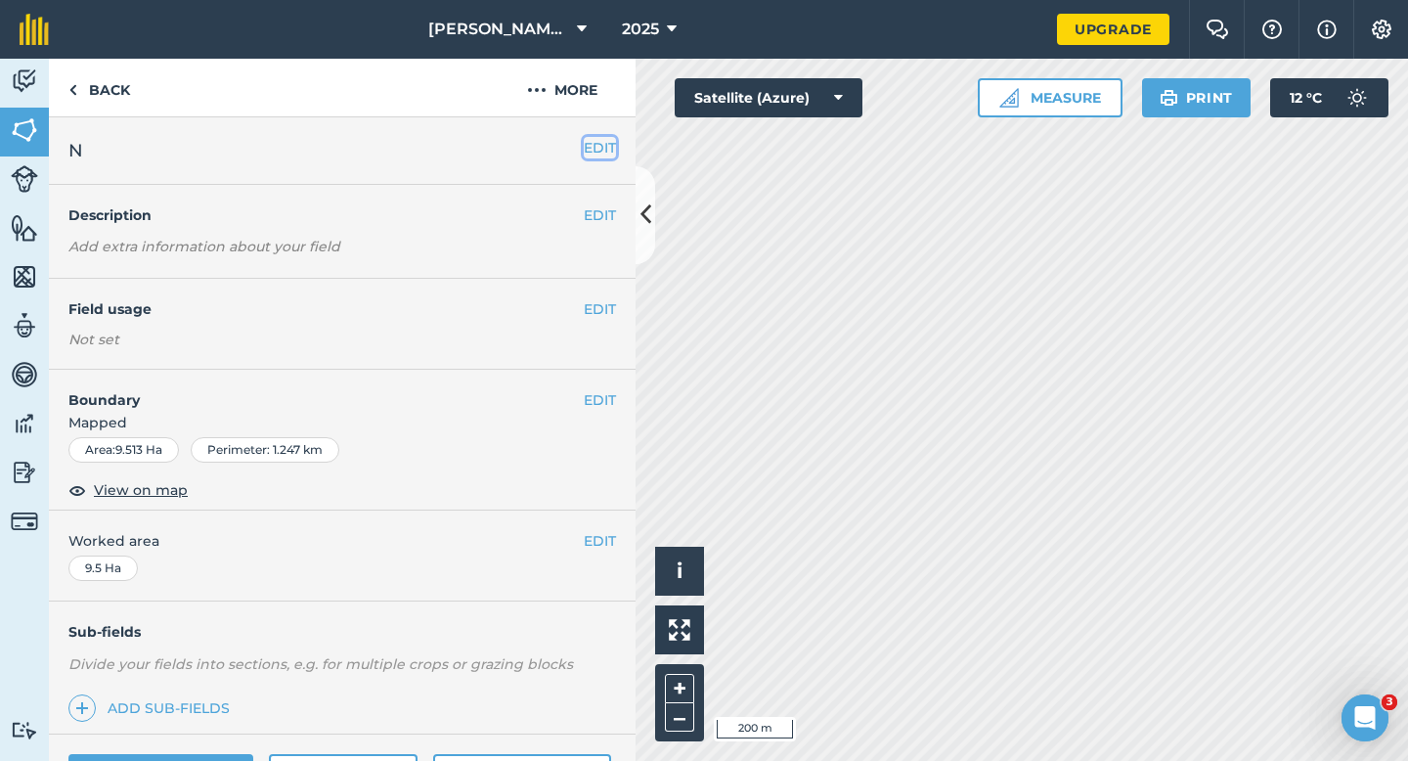
click at [608, 155] on button "EDIT" at bounding box center [600, 148] width 32 height 22
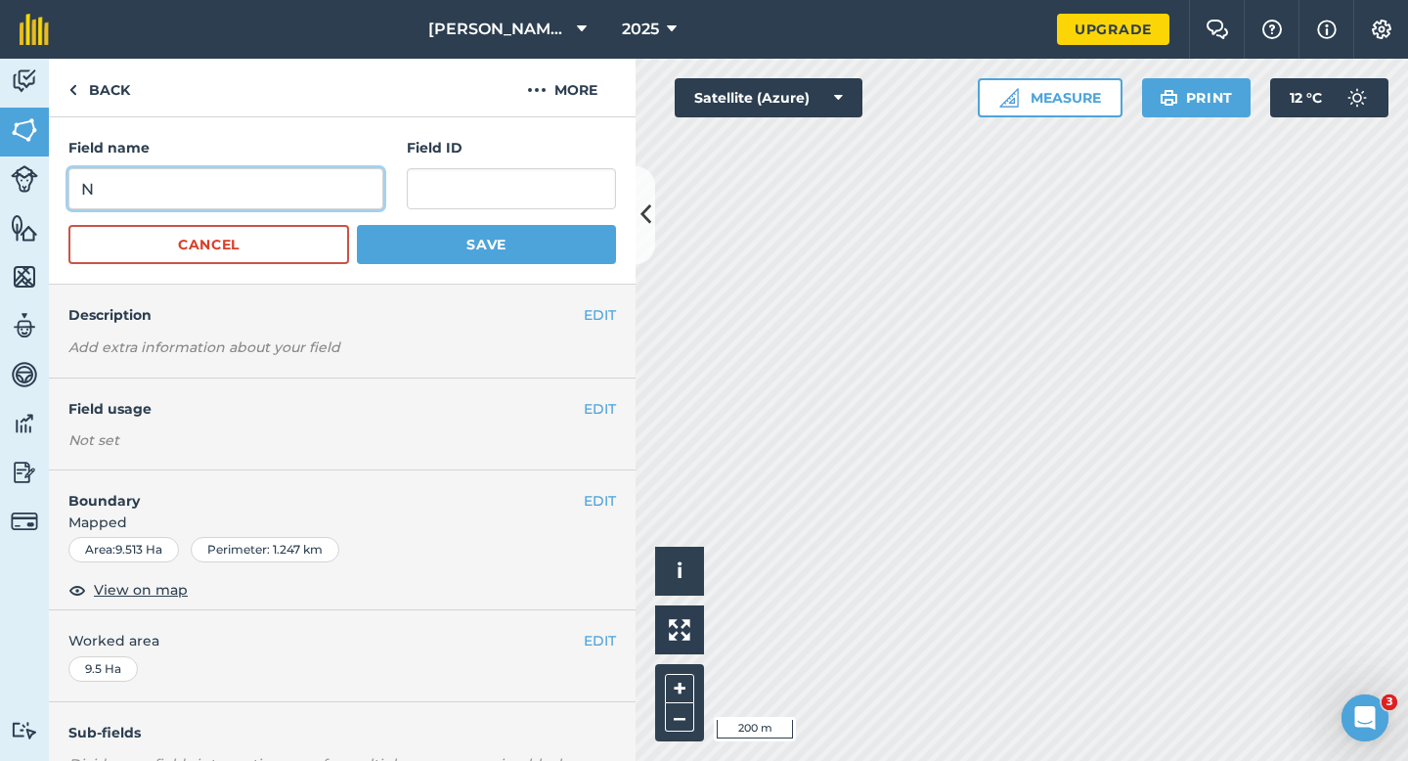
click at [259, 202] on input "N" at bounding box center [225, 188] width 315 height 41
type input "P"
click at [357, 225] on button "Save" at bounding box center [486, 244] width 259 height 39
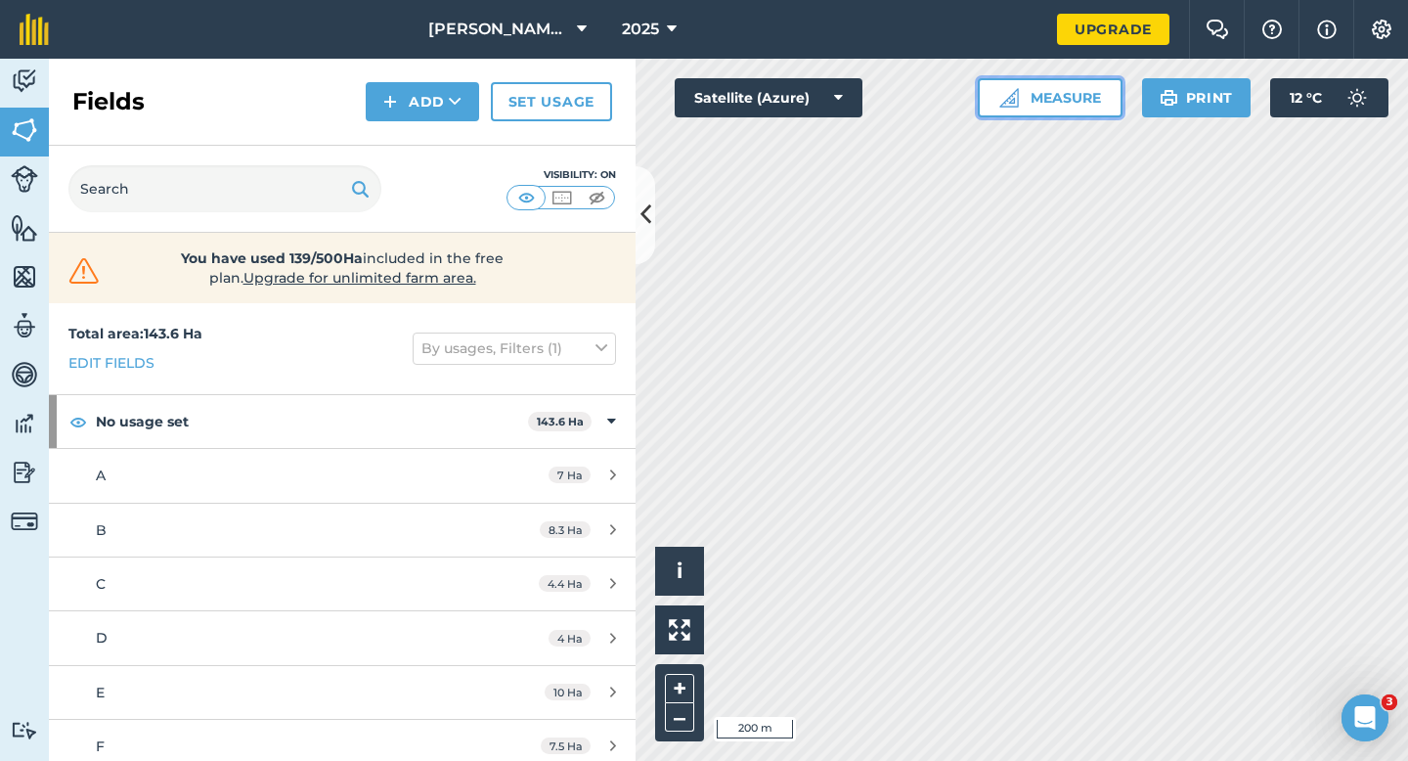
click at [1009, 103] on img at bounding box center [1009, 98] width 20 height 20
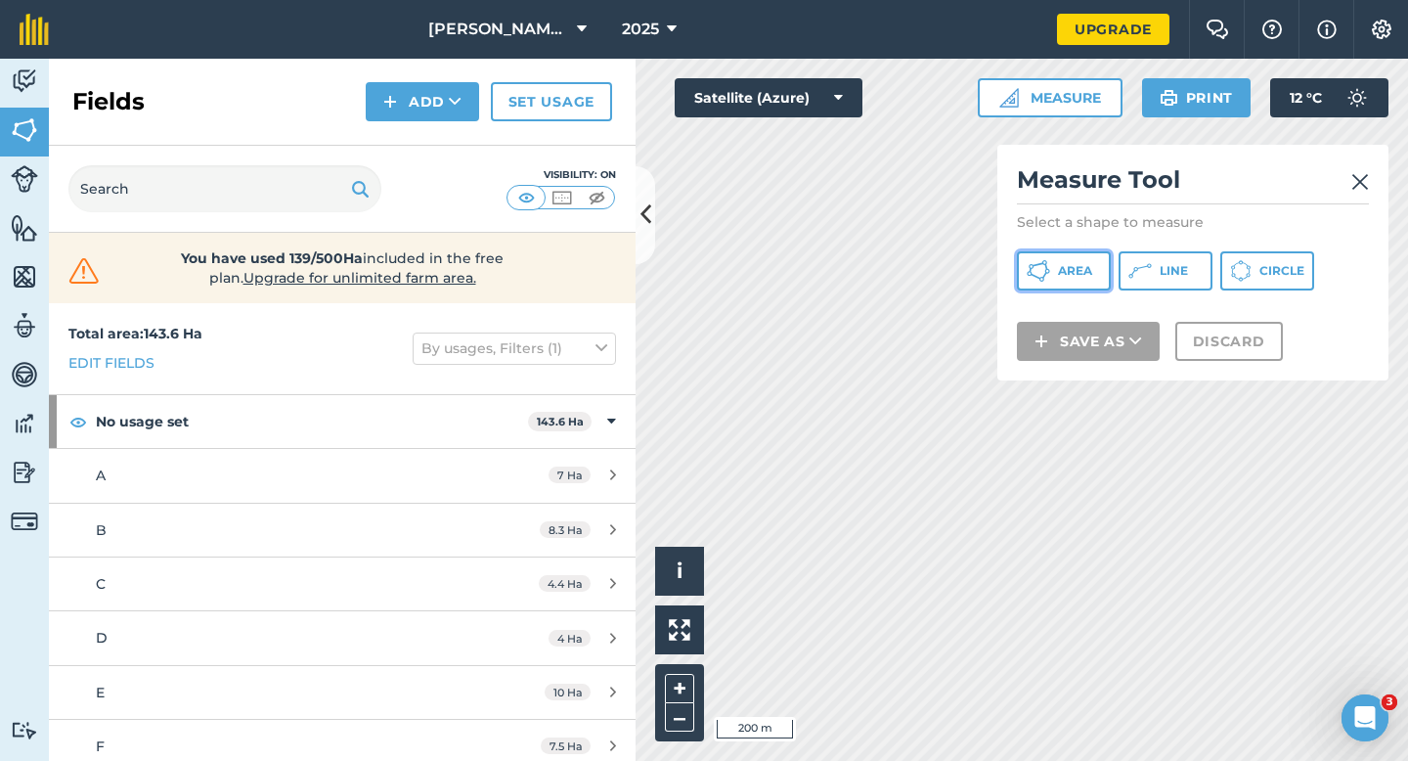
click at [1040, 285] on button "Area" at bounding box center [1064, 270] width 94 height 39
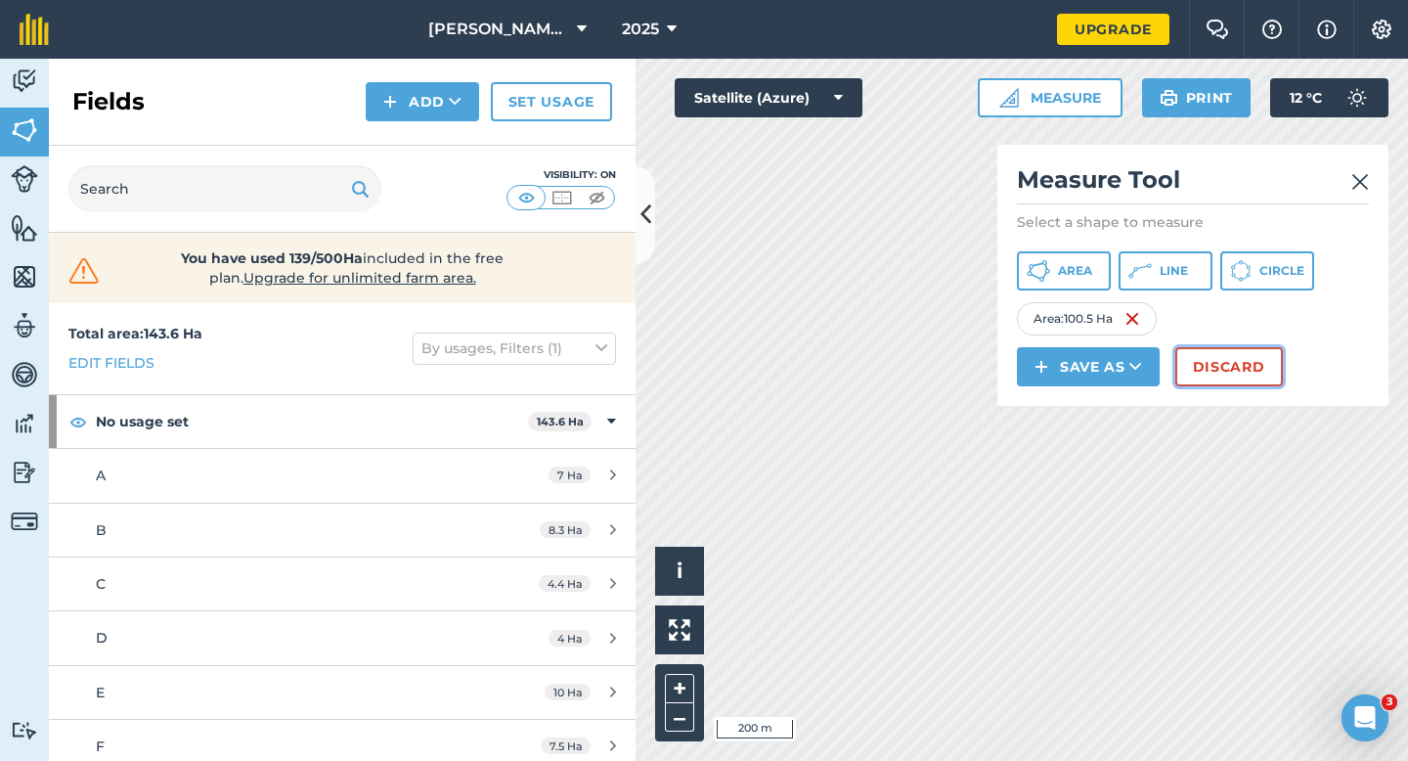
click at [1222, 376] on button "Discard" at bounding box center [1229, 366] width 108 height 39
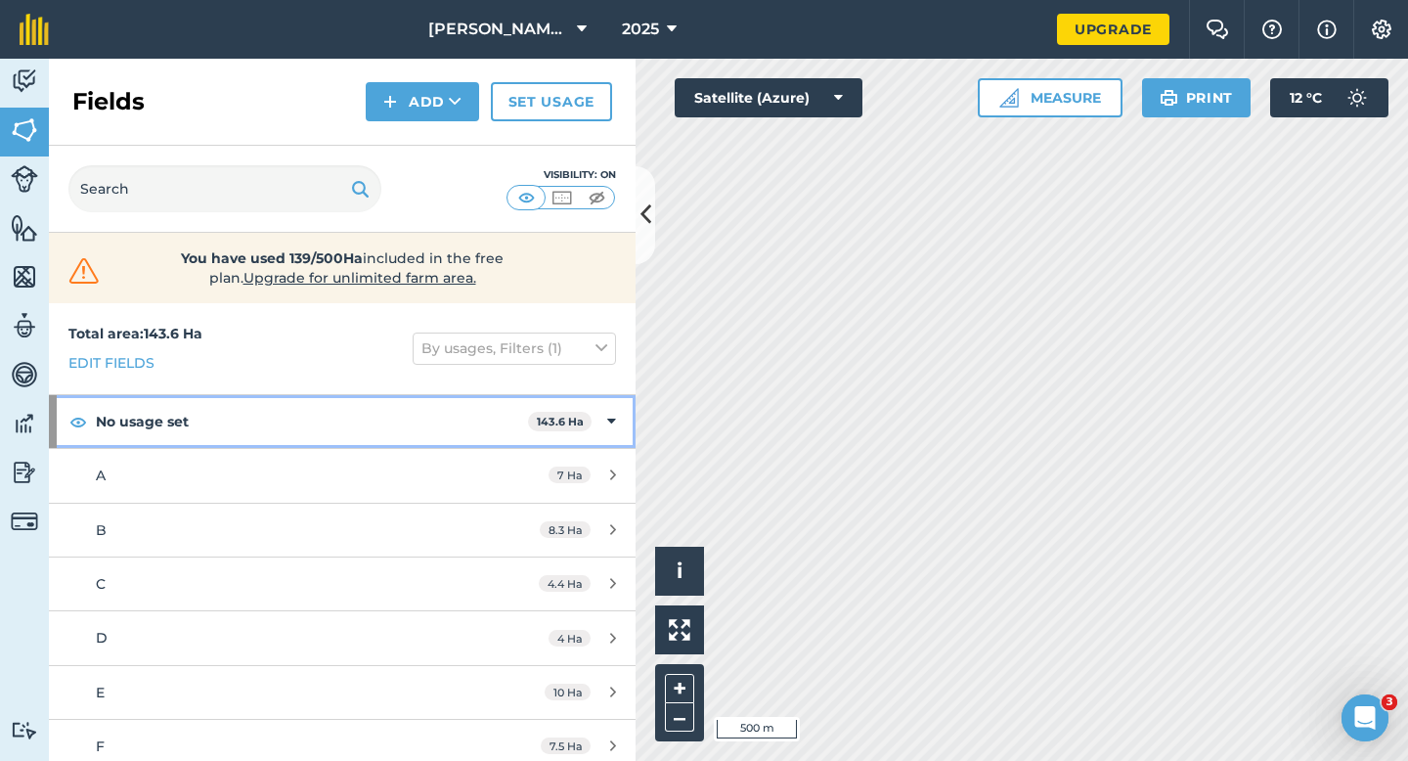
click at [608, 429] on icon at bounding box center [611, 422] width 9 height 22
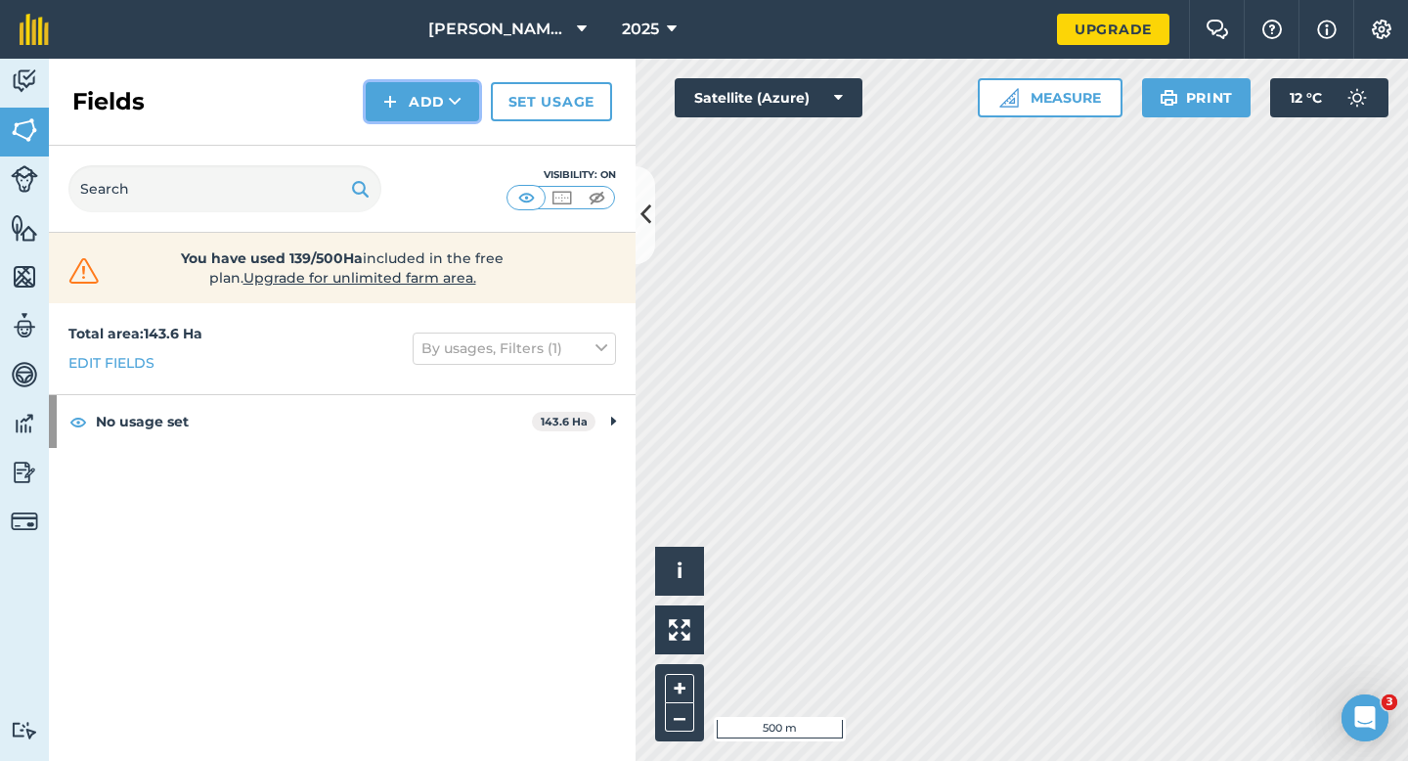
click at [448, 115] on button "Add" at bounding box center [422, 101] width 113 height 39
click at [448, 135] on link "Draw" at bounding box center [423, 145] width 108 height 43
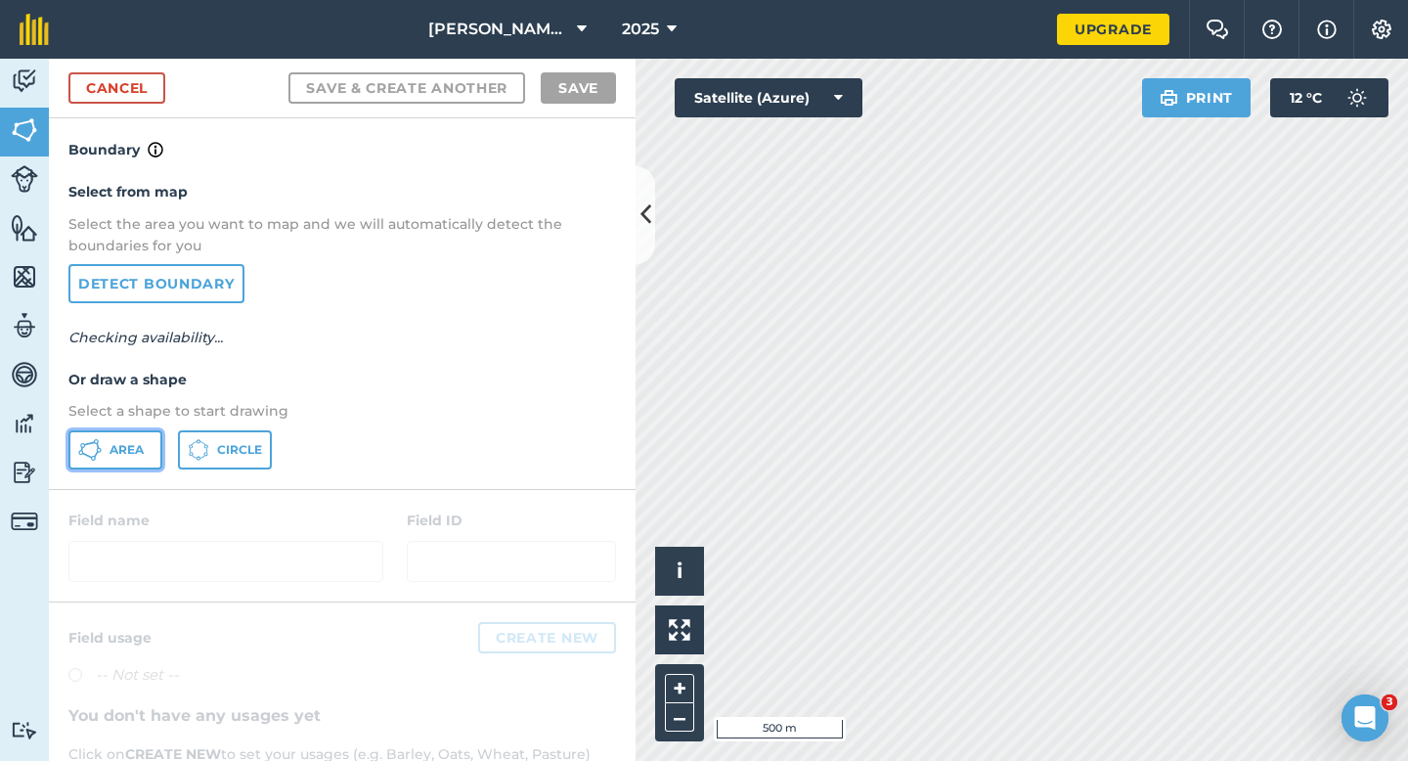
click at [154, 446] on button "Area" at bounding box center [115, 449] width 94 height 39
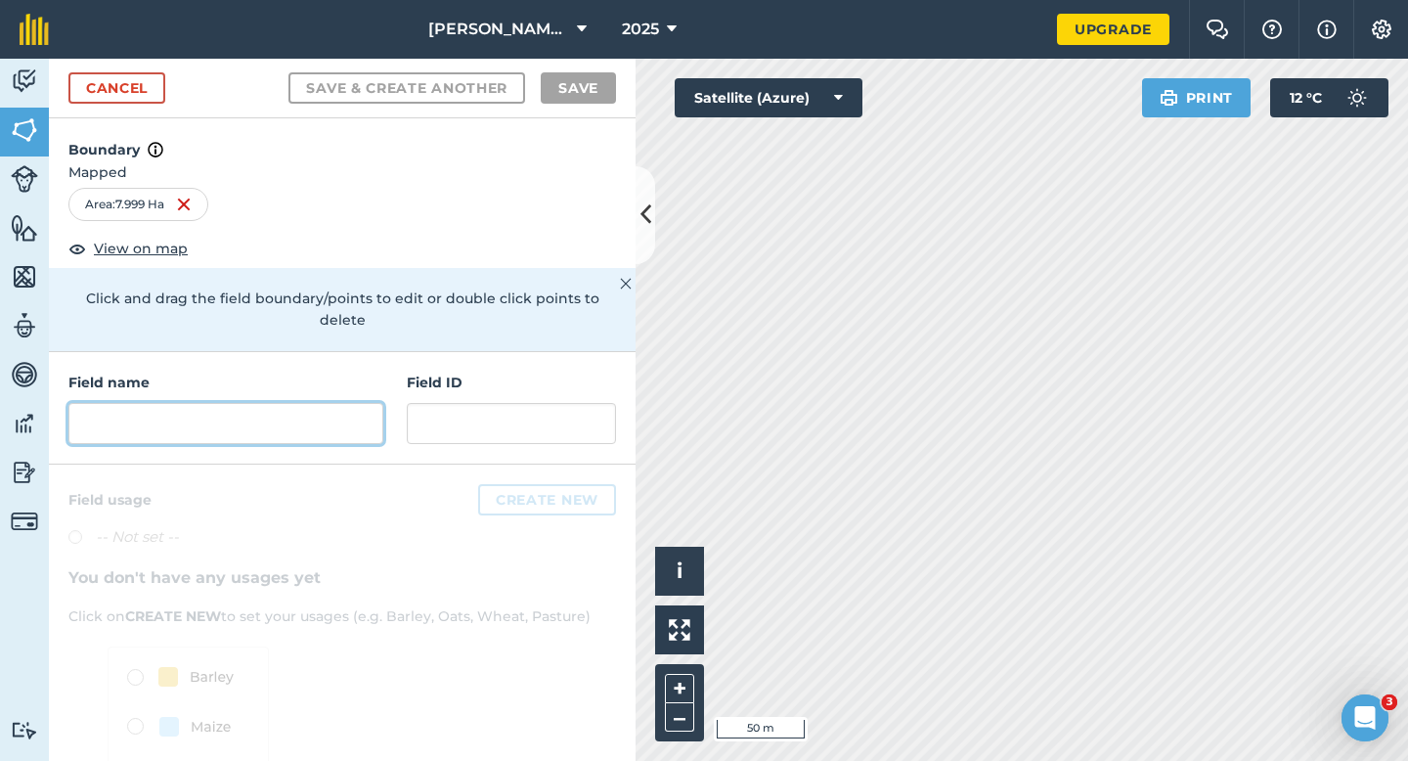
click at [280, 403] on input "text" at bounding box center [225, 423] width 315 height 41
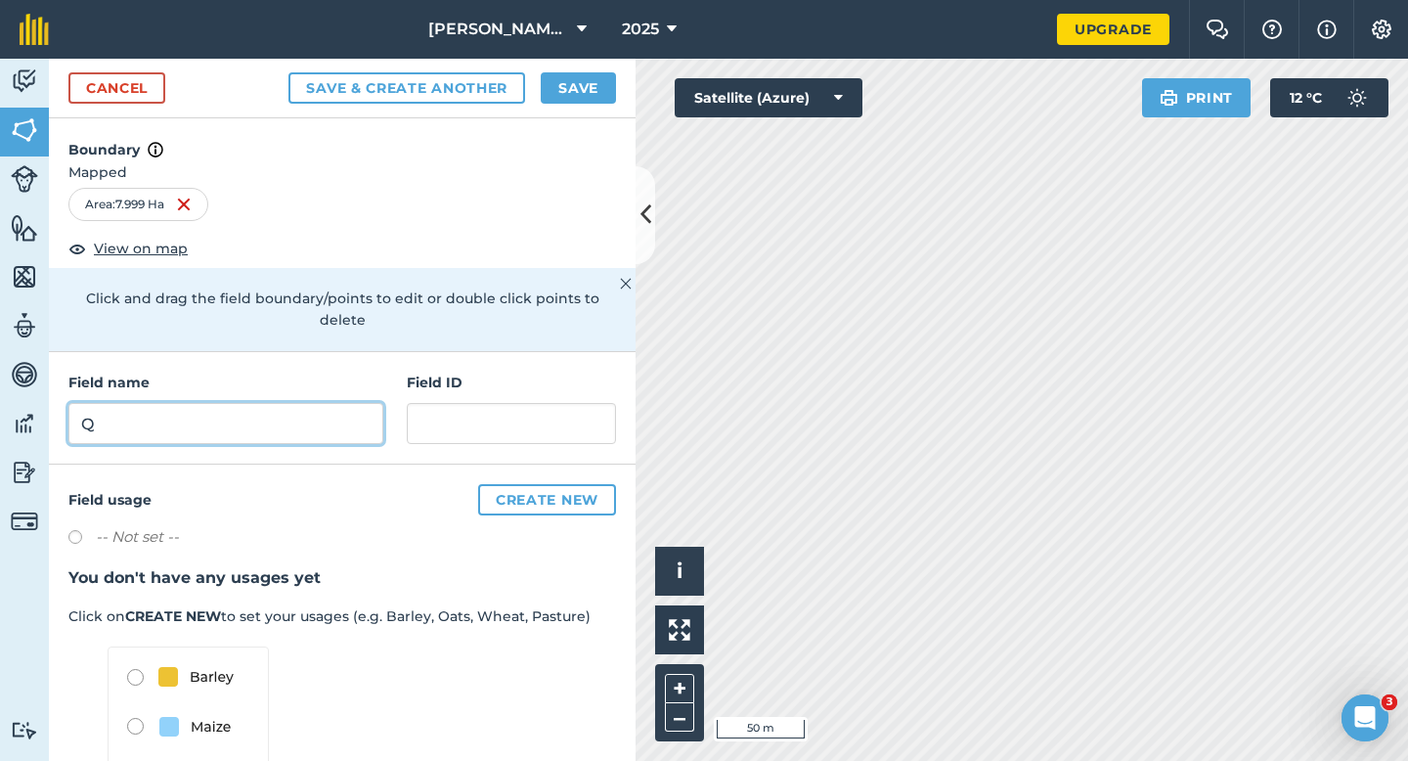
type input "Q"
click at [584, 77] on button "Save" at bounding box center [578, 87] width 75 height 31
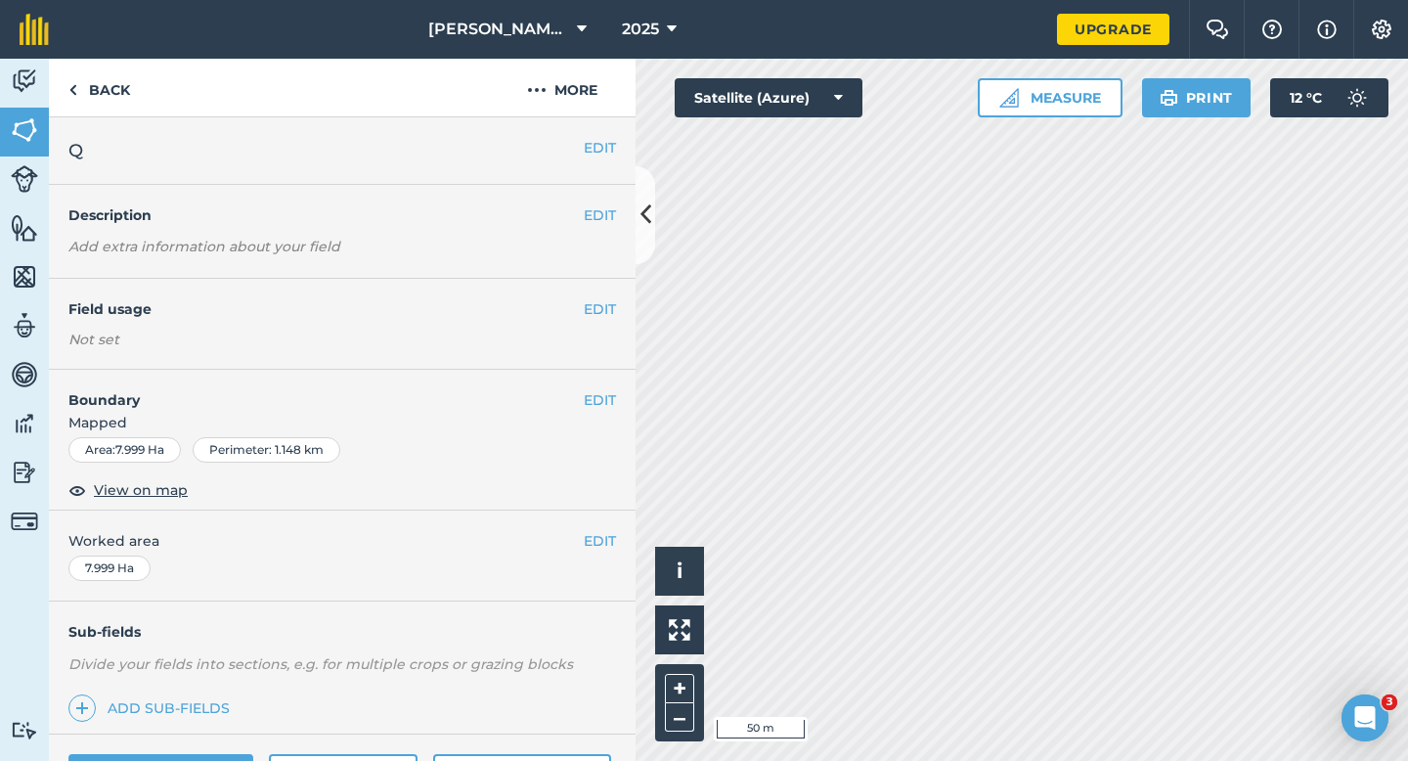
click at [608, 528] on div "EDIT Worked area 7.999 Ha" at bounding box center [342, 555] width 587 height 91
click at [602, 540] on button "EDIT" at bounding box center [600, 541] width 32 height 22
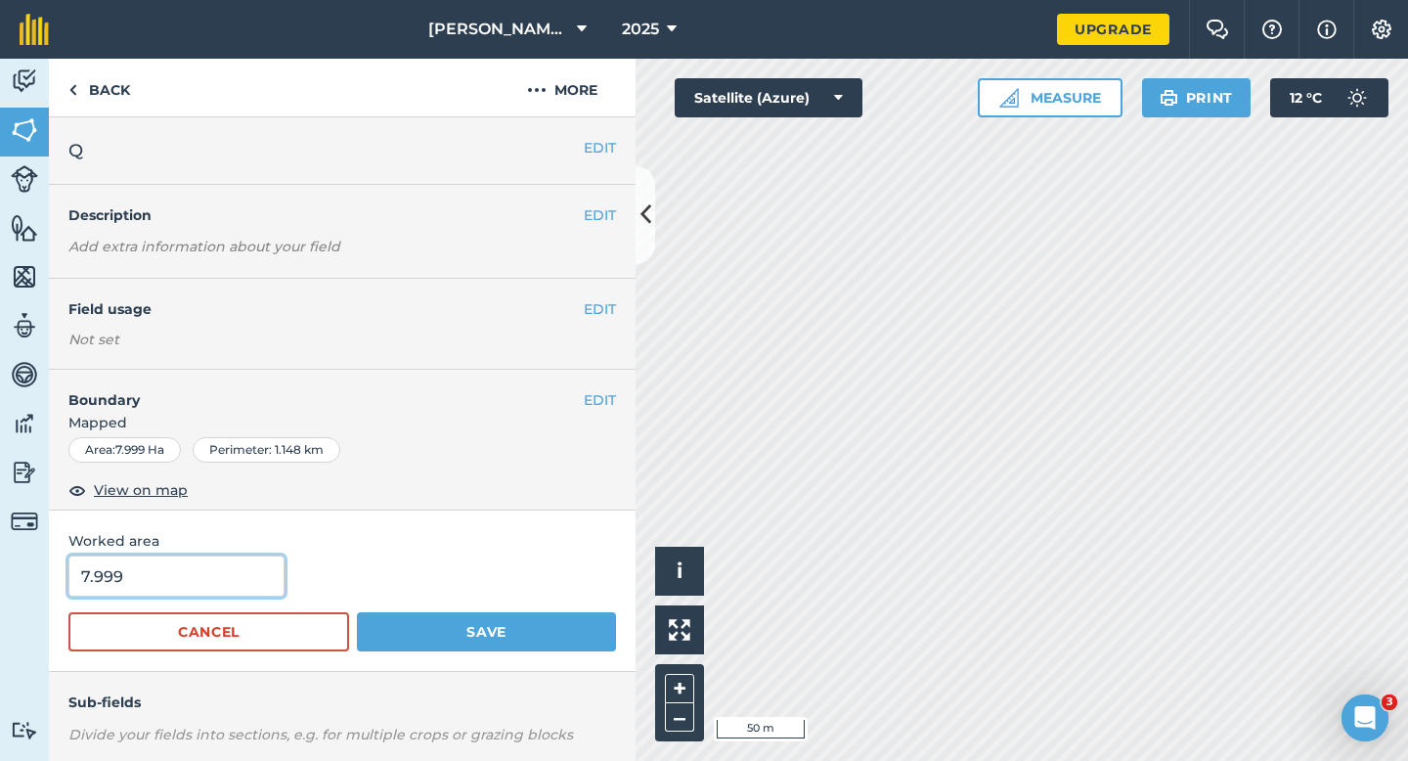
click at [229, 582] on input "7.999" at bounding box center [176, 575] width 216 height 41
type input "8"
click at [357, 612] on button "Save" at bounding box center [486, 631] width 259 height 39
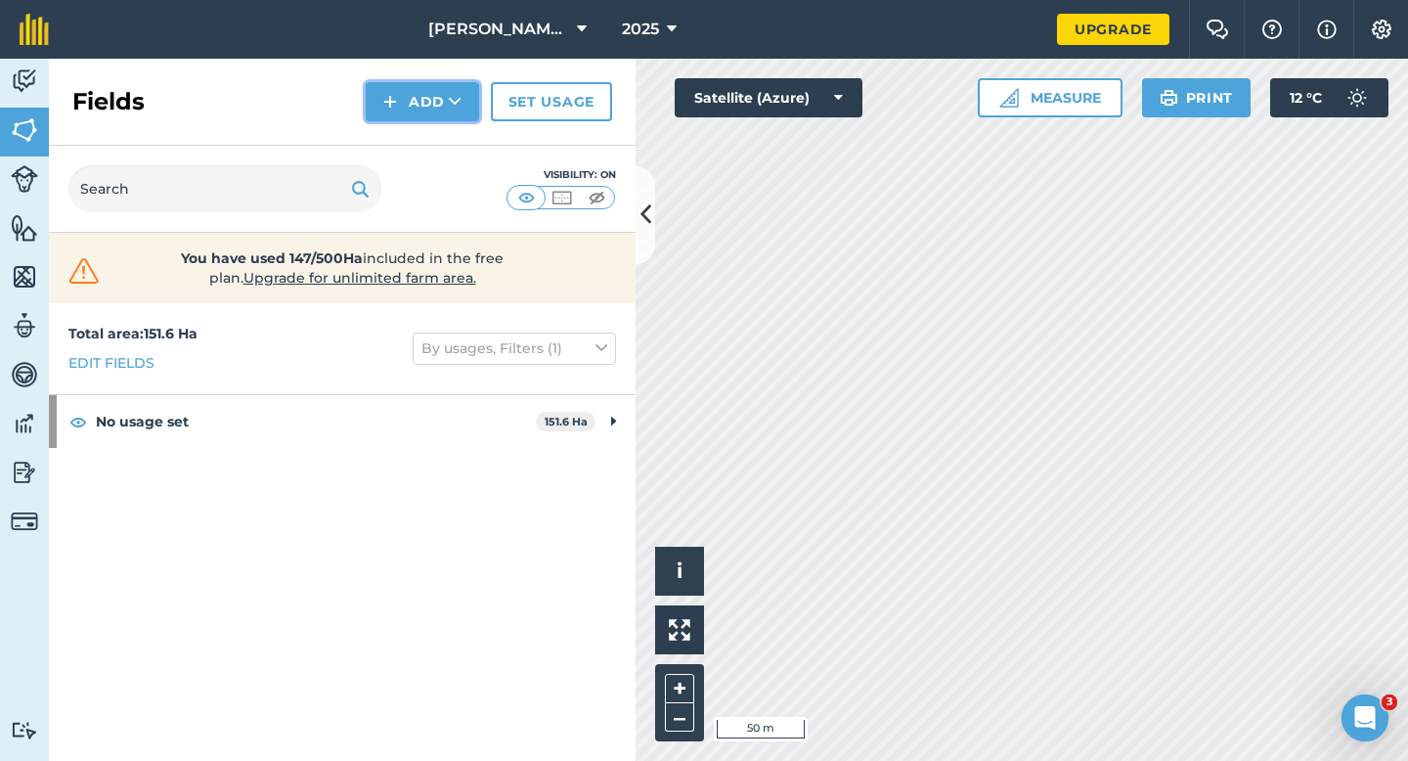
click at [412, 104] on button "Add" at bounding box center [422, 101] width 113 height 39
click at [412, 144] on link "Draw" at bounding box center [423, 145] width 108 height 43
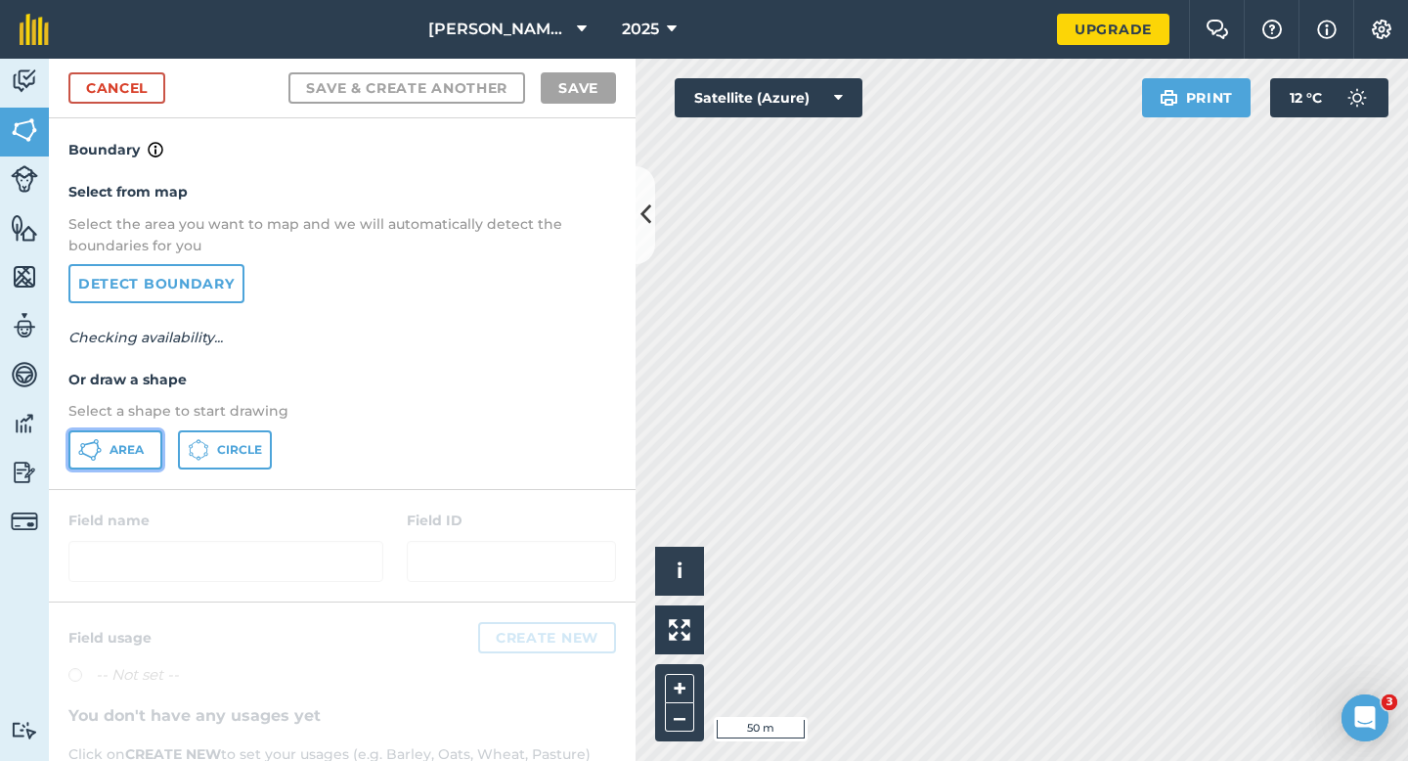
click at [122, 436] on button "Area" at bounding box center [115, 449] width 94 height 39
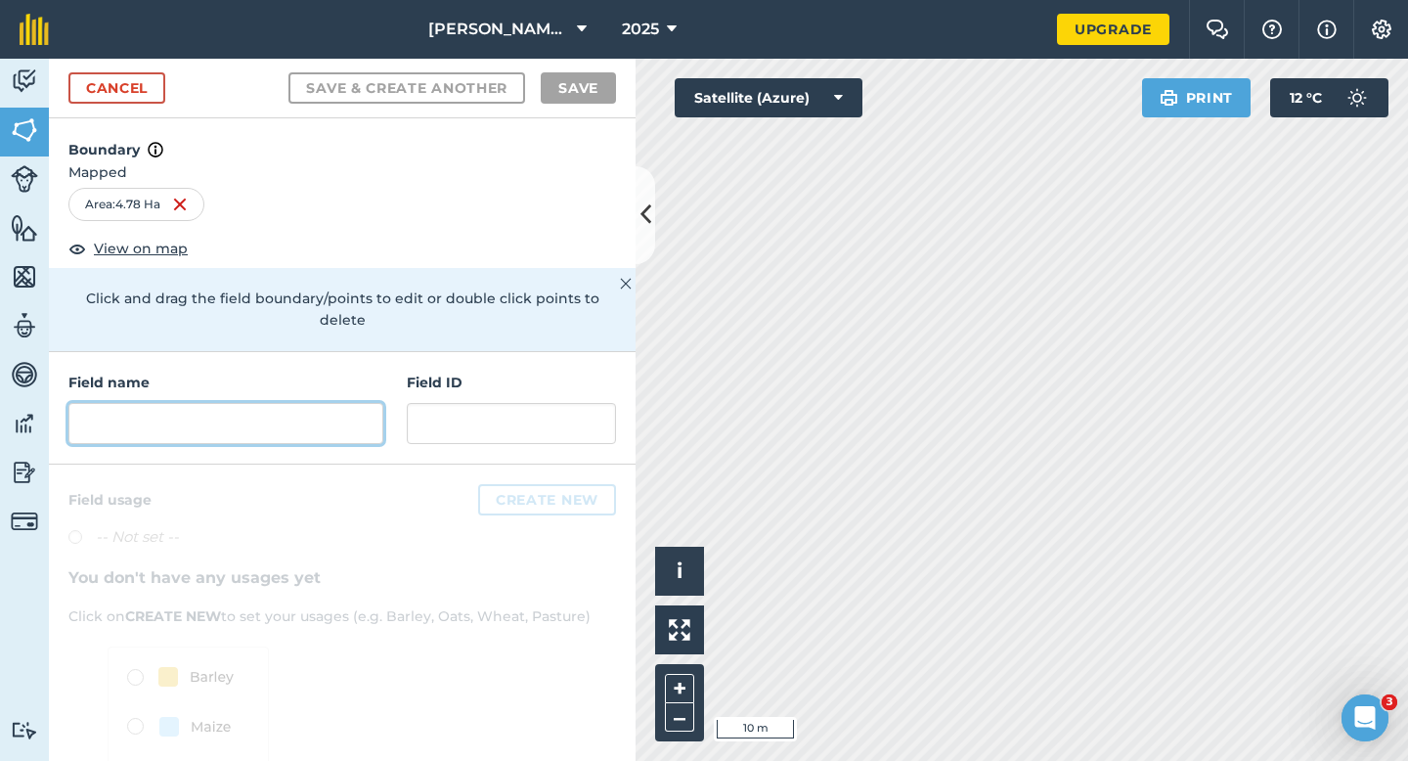
click at [332, 403] on input "text" at bounding box center [225, 423] width 315 height 41
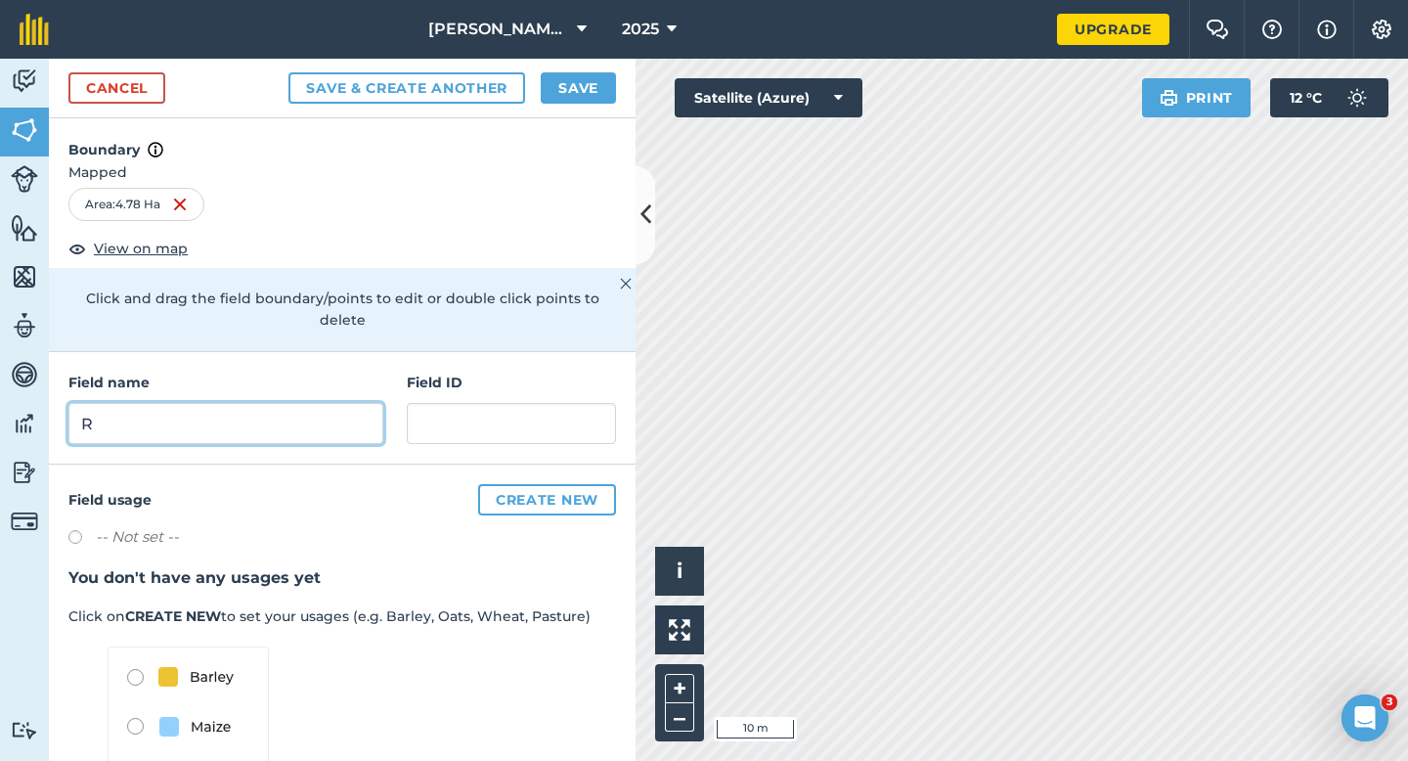
type input "R"
click at [556, 106] on div "Cancel Save & Create Another Save" at bounding box center [342, 89] width 587 height 60
click at [546, 98] on button "Save" at bounding box center [578, 87] width 75 height 31
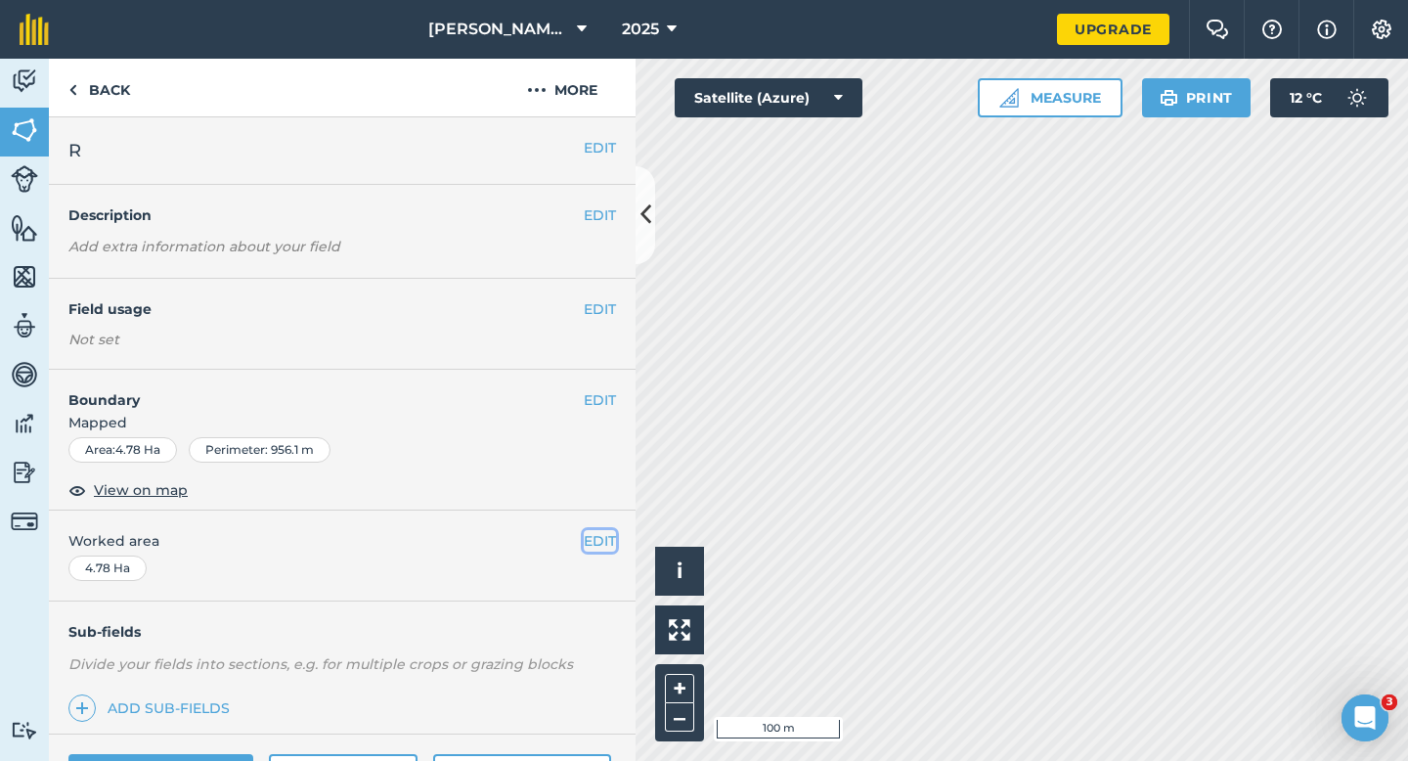
click at [609, 535] on button "EDIT" at bounding box center [600, 541] width 32 height 22
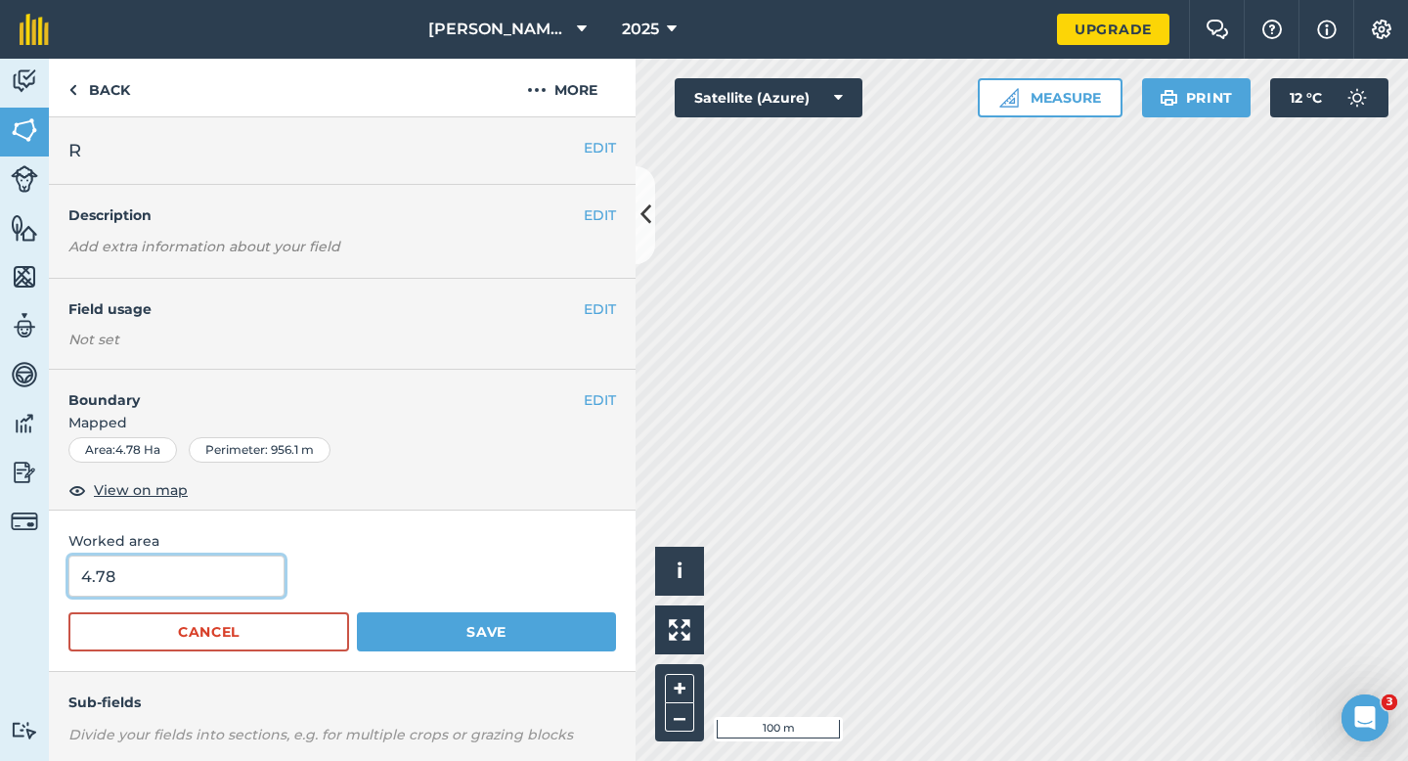
click at [160, 579] on input "4.78" at bounding box center [176, 575] width 216 height 41
type input "5"
click at [357, 612] on button "Save" at bounding box center [486, 631] width 259 height 39
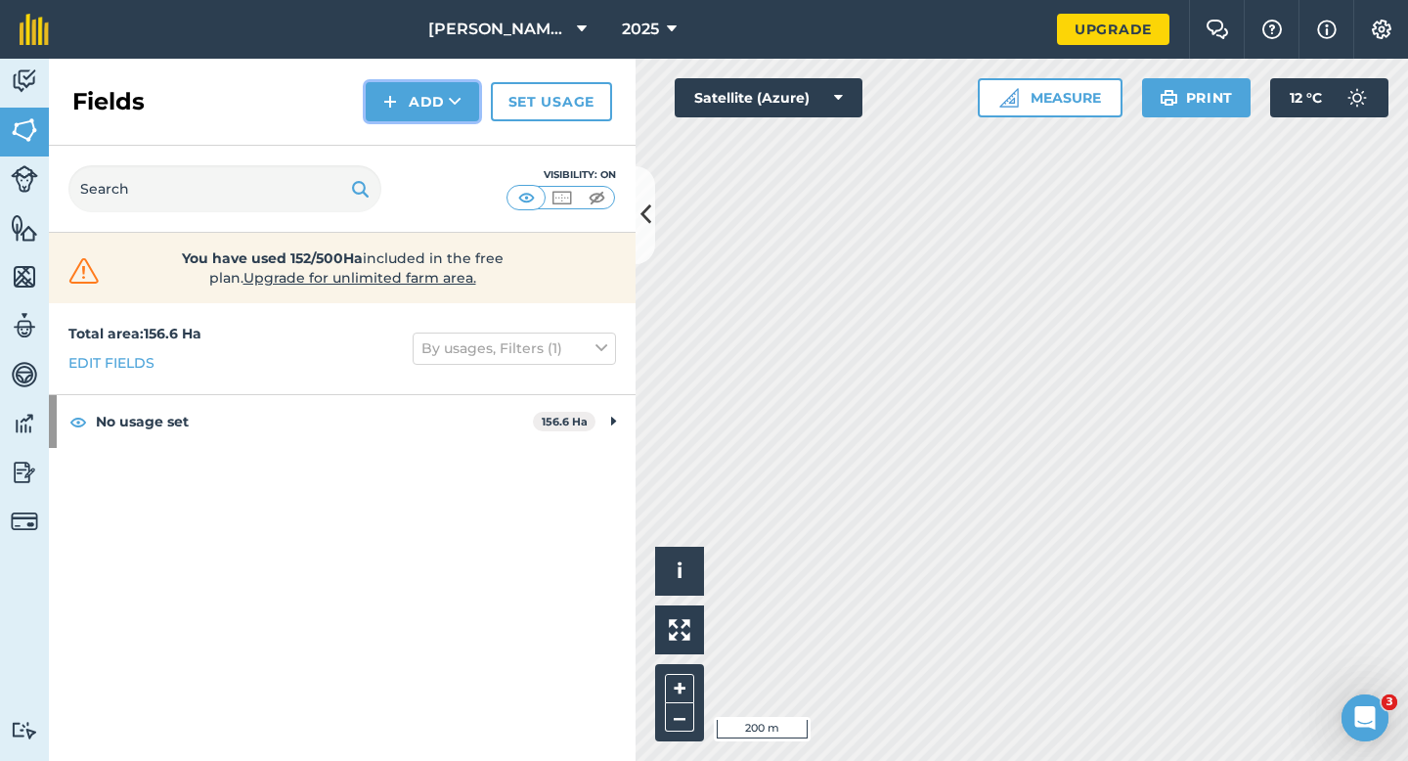
click at [423, 118] on button "Add" at bounding box center [422, 101] width 113 height 39
click at [423, 125] on link "Draw" at bounding box center [423, 145] width 108 height 43
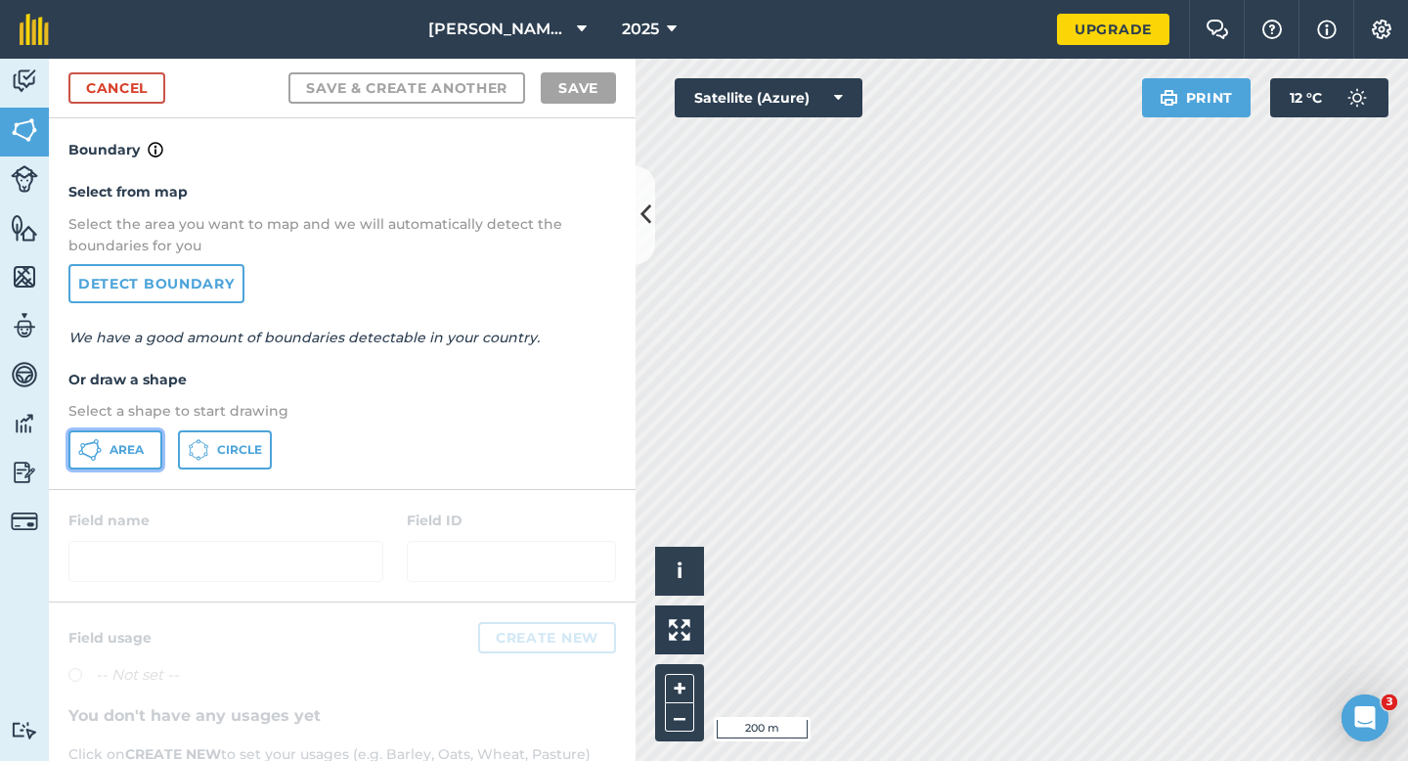
click at [135, 456] on span "Area" at bounding box center [126, 450] width 34 height 16
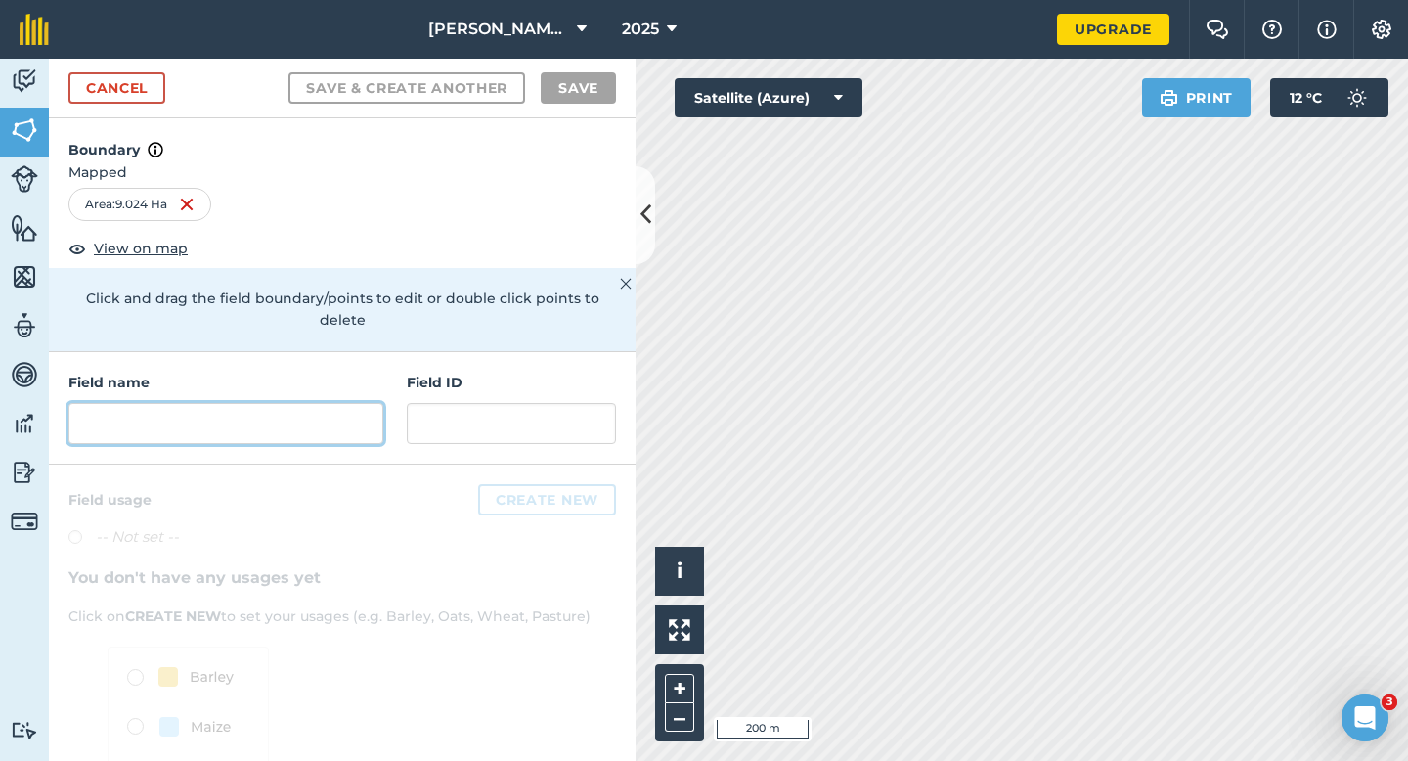
click at [344, 403] on input "text" at bounding box center [225, 423] width 315 height 41
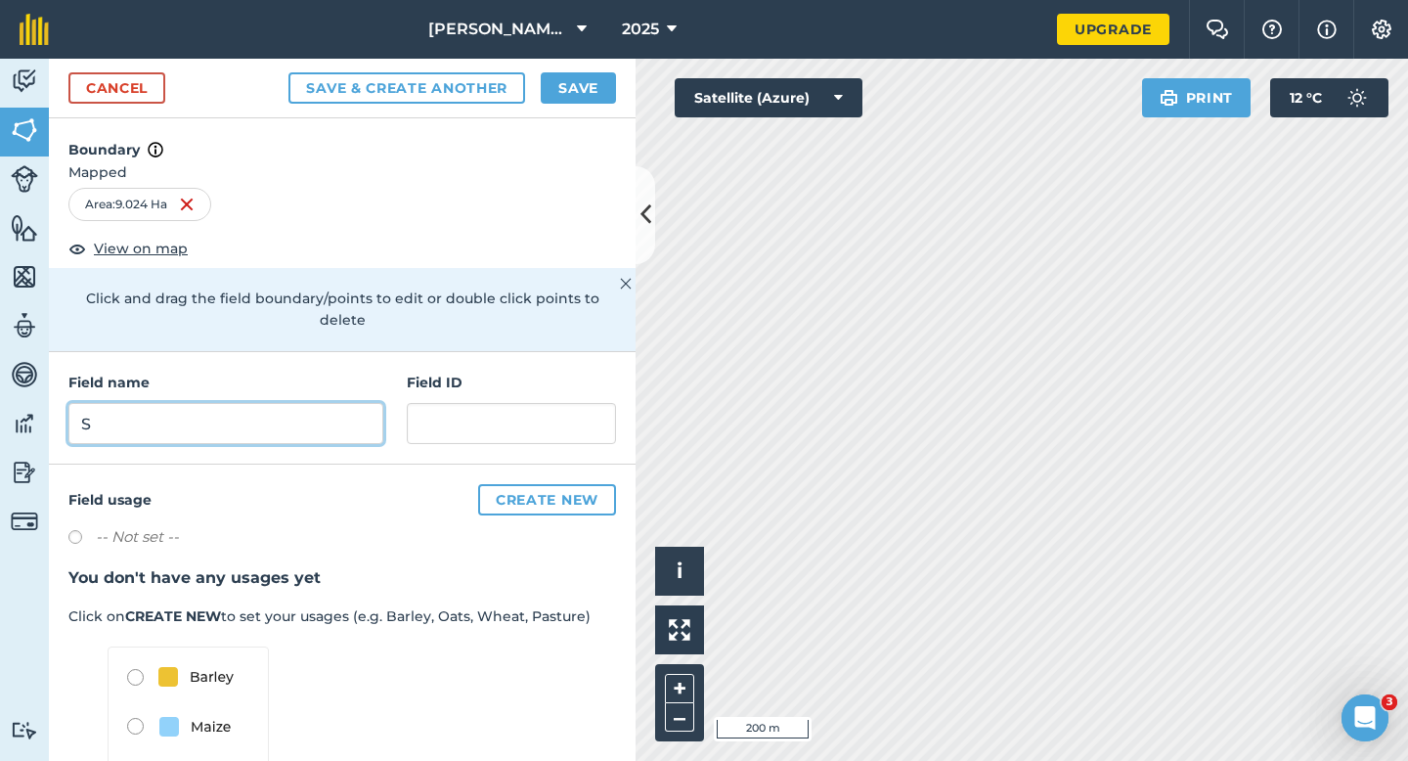
type input "S"
click at [580, 90] on button "Save" at bounding box center [578, 87] width 75 height 31
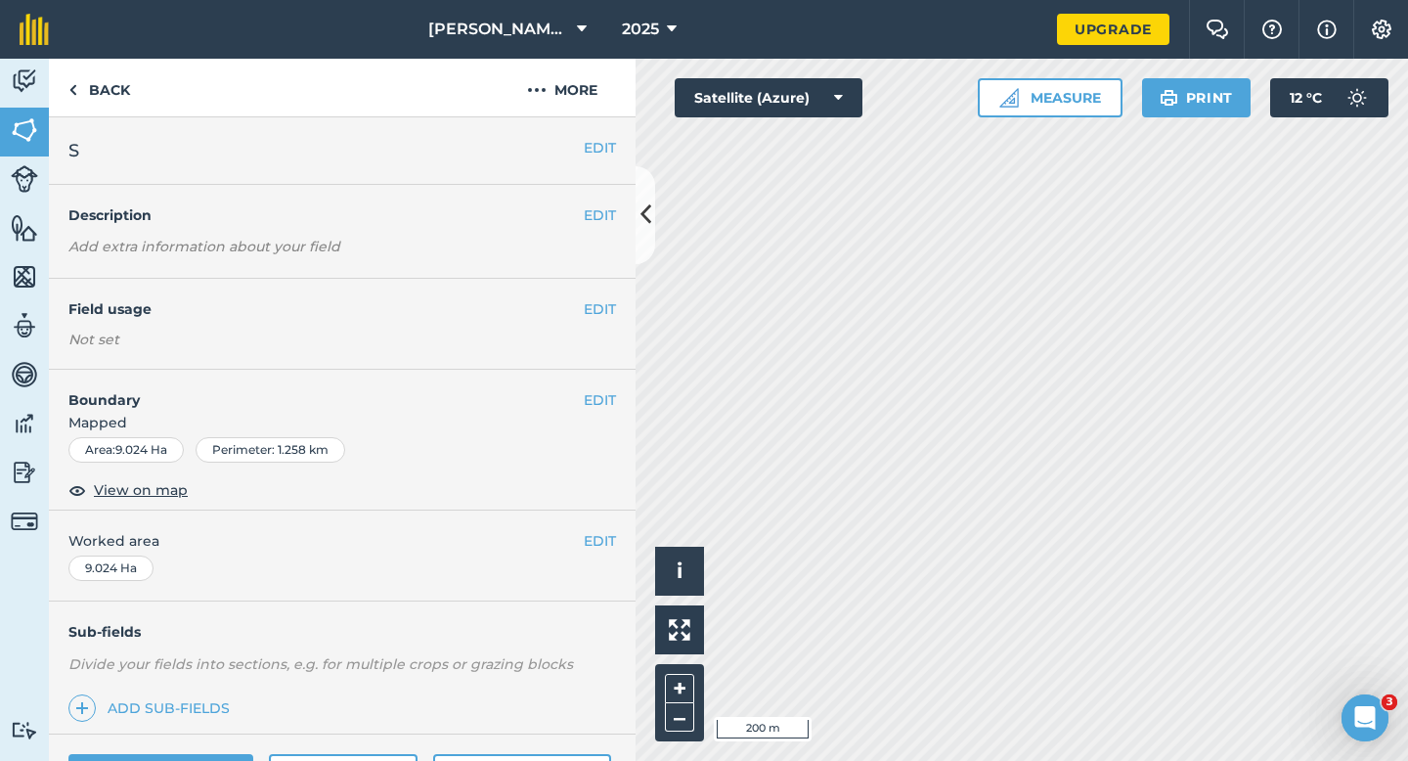
click at [615, 530] on span "Worked area" at bounding box center [341, 541] width 547 height 22
click at [609, 536] on button "EDIT" at bounding box center [600, 541] width 32 height 22
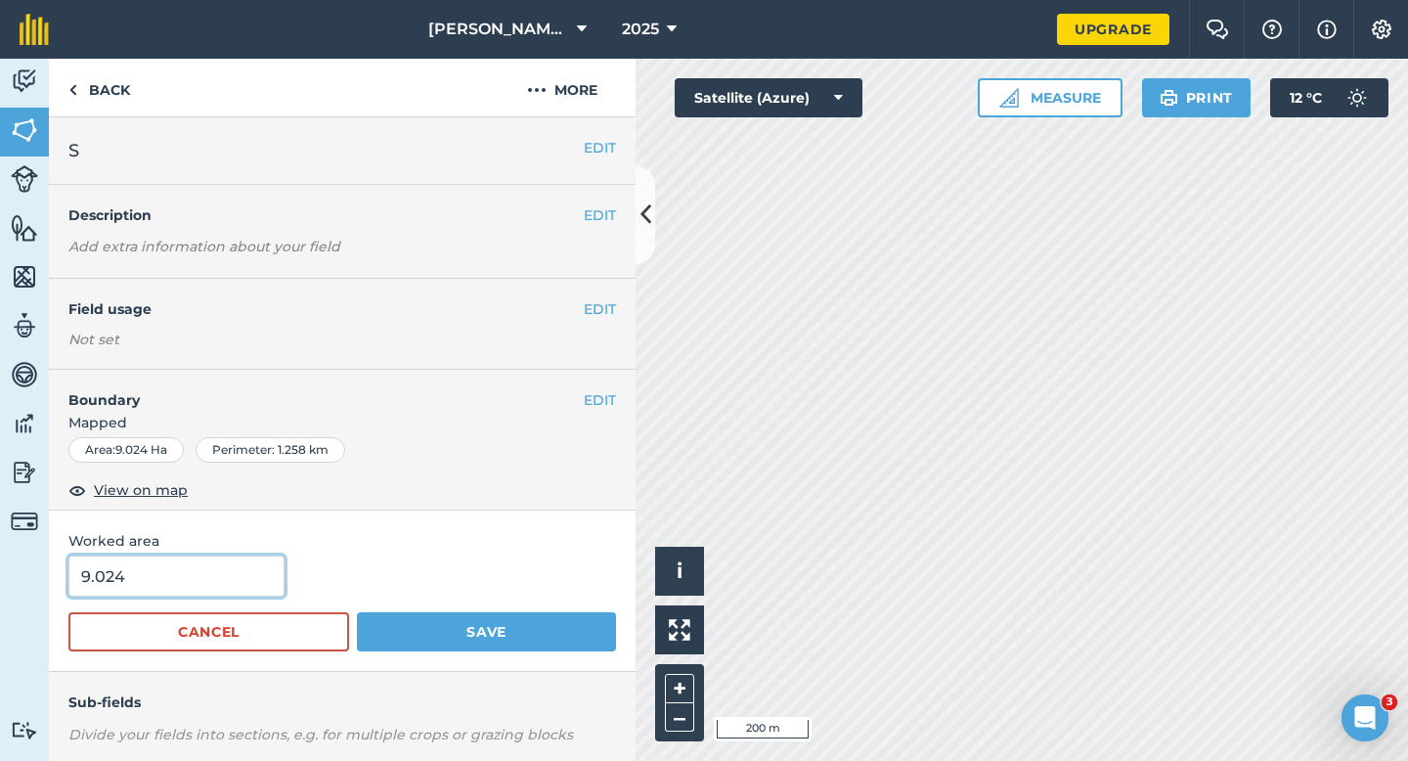
click at [221, 573] on input "9.024" at bounding box center [176, 575] width 216 height 41
click at [357, 612] on button "Save" at bounding box center [486, 631] width 259 height 39
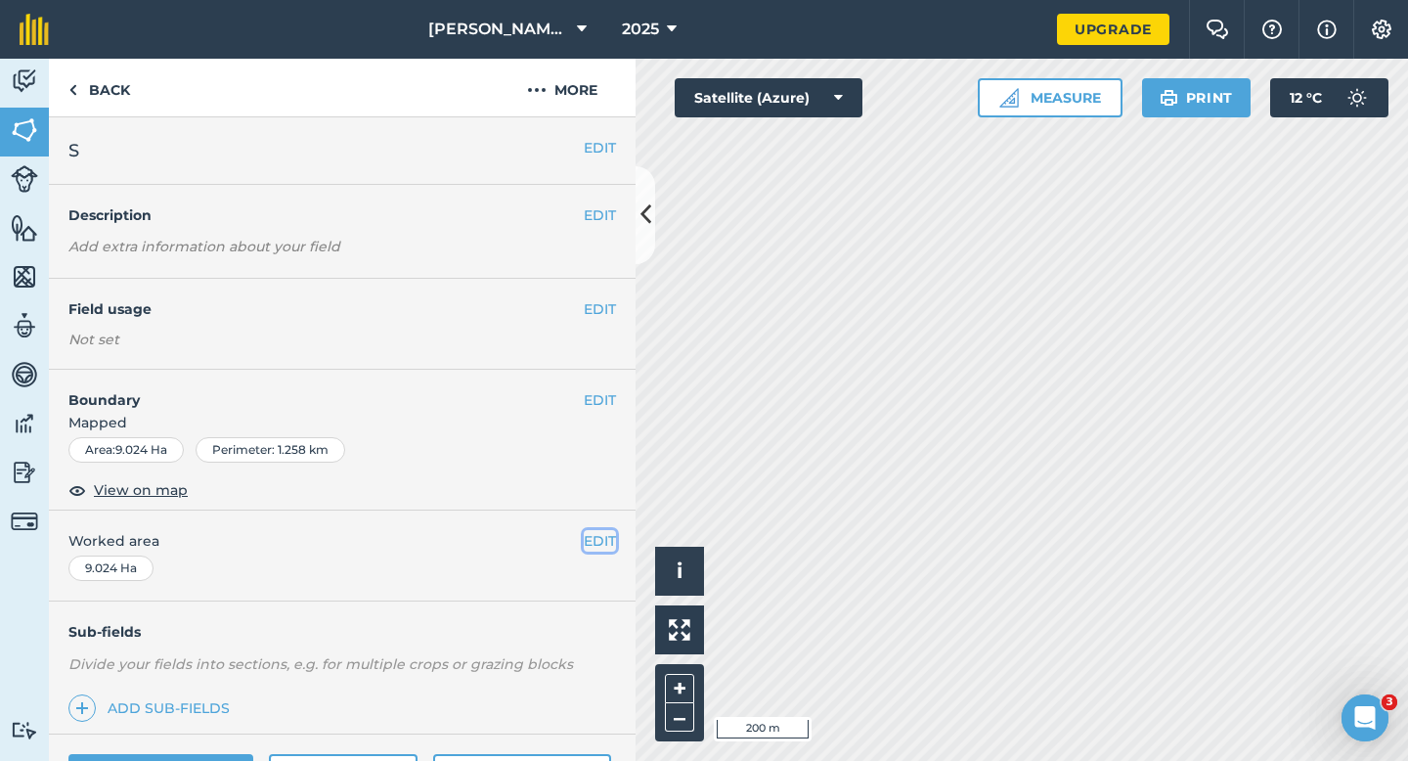
click at [596, 542] on button "EDIT" at bounding box center [600, 541] width 32 height 22
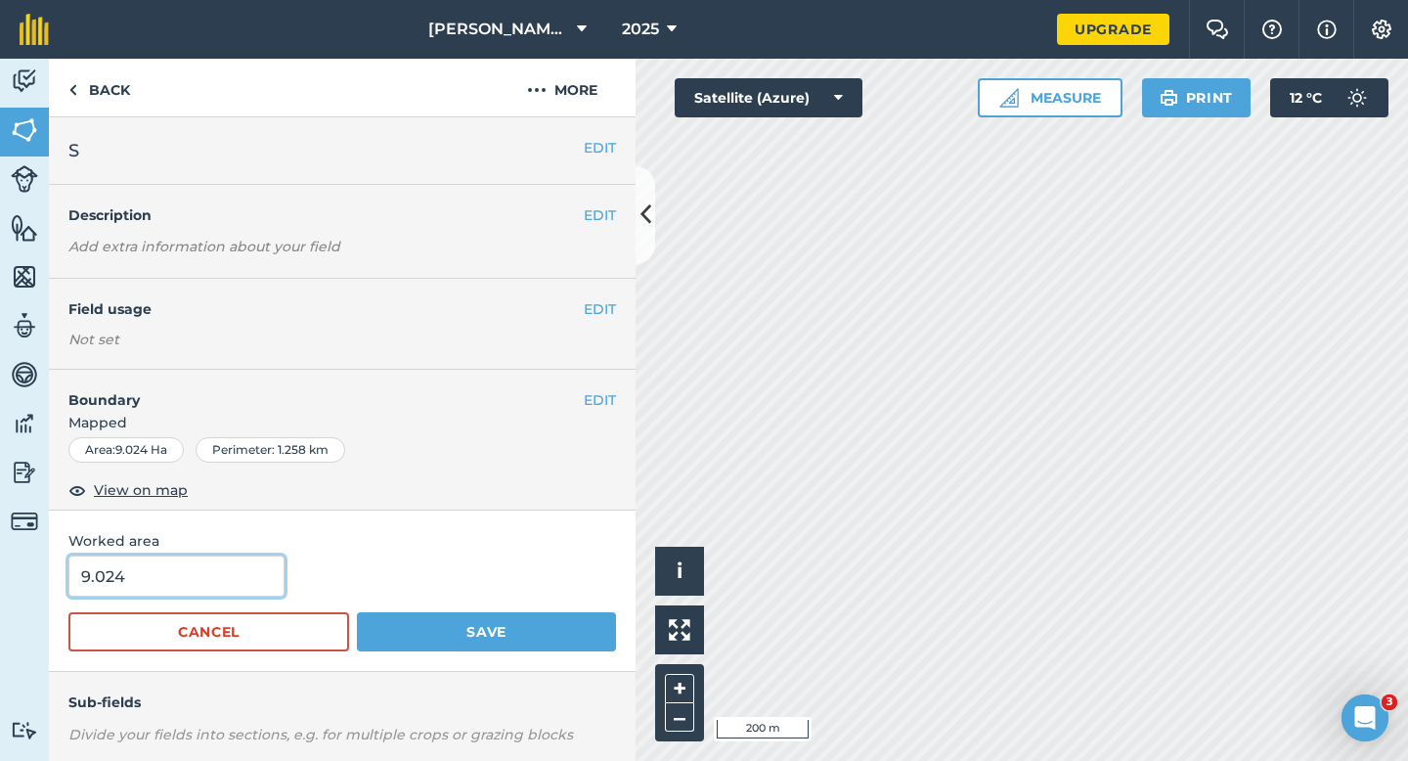
click at [257, 587] on input "9.024" at bounding box center [176, 575] width 216 height 41
type input "9"
click at [357, 612] on button "Save" at bounding box center [486, 631] width 259 height 39
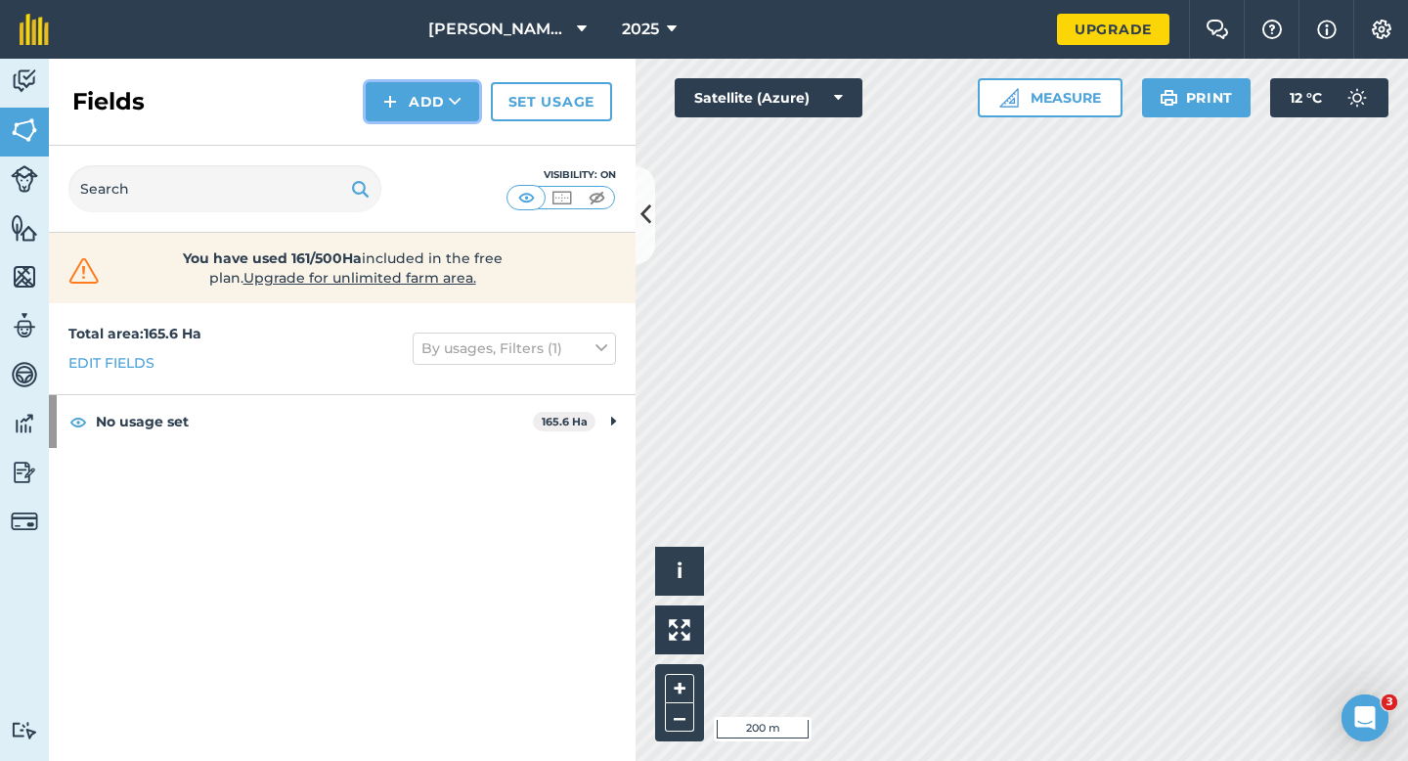
click at [436, 112] on button "Add" at bounding box center [422, 101] width 113 height 39
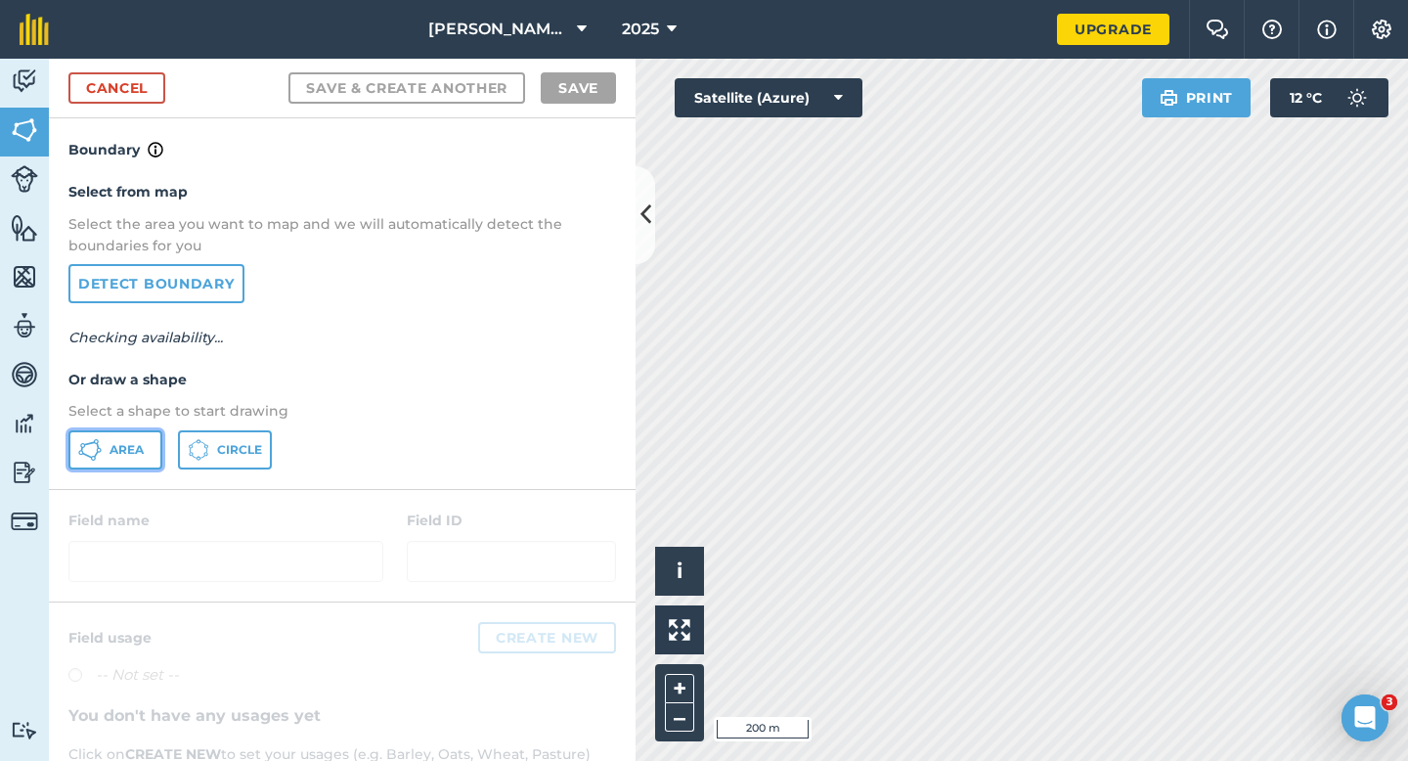
click at [142, 437] on button "Area" at bounding box center [115, 449] width 94 height 39
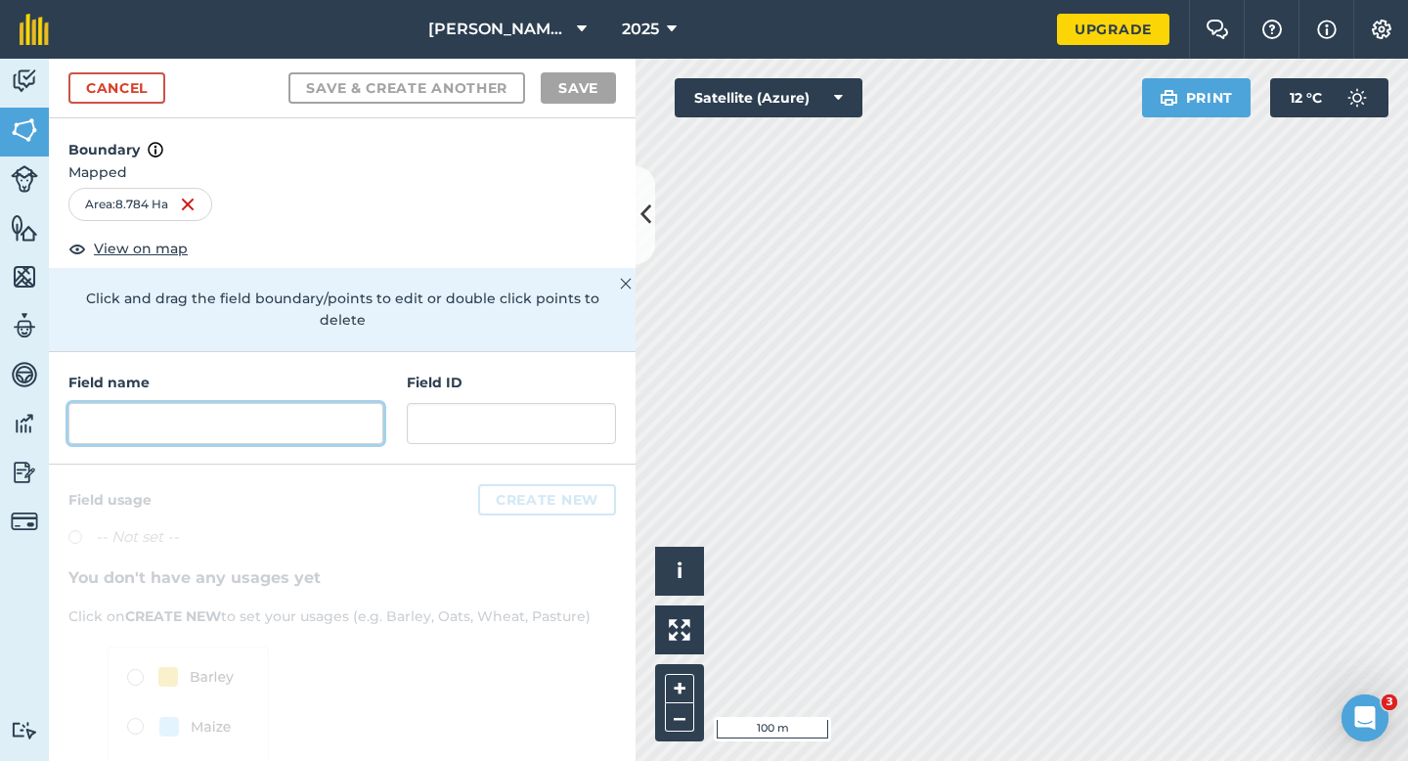
click at [284, 403] on input "text" at bounding box center [225, 423] width 315 height 41
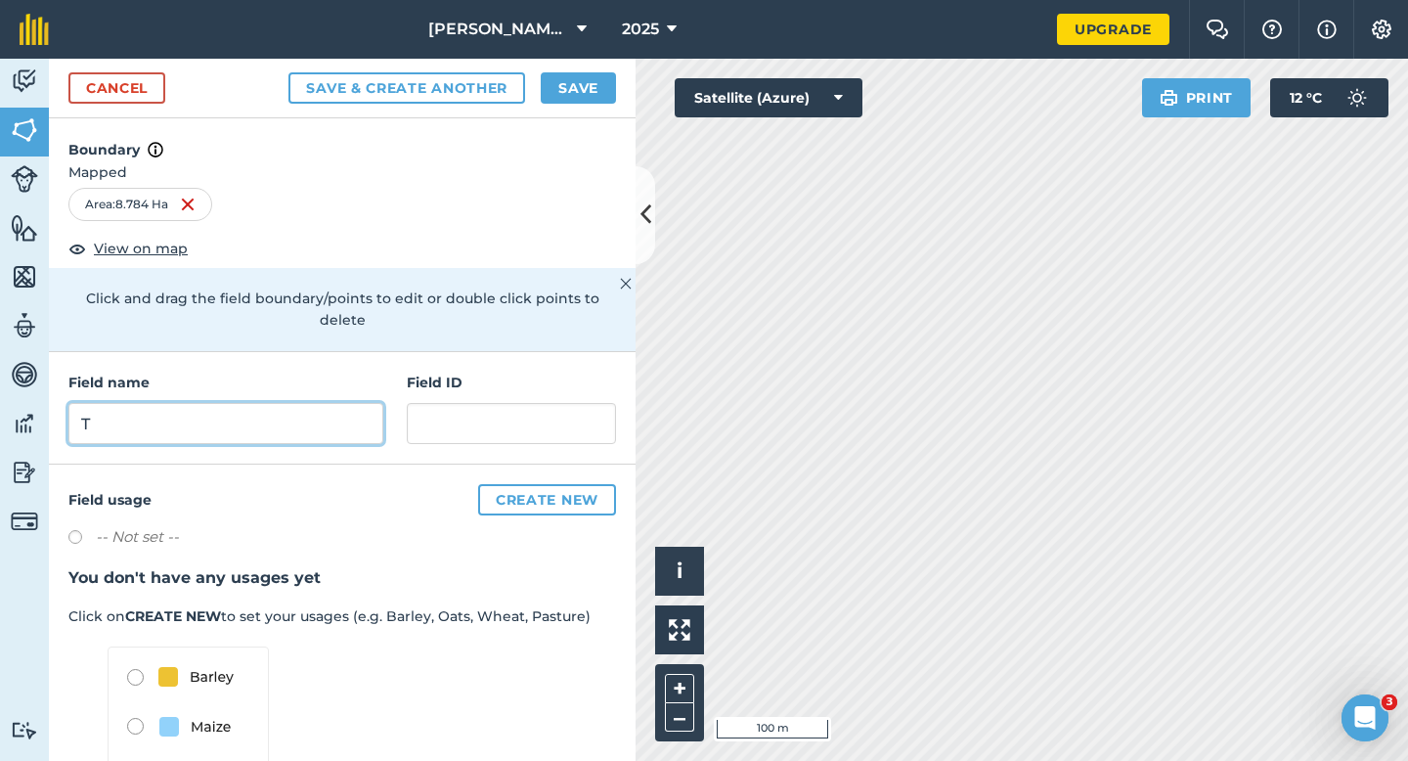
type input "T"
click at [571, 101] on button "Save" at bounding box center [578, 87] width 75 height 31
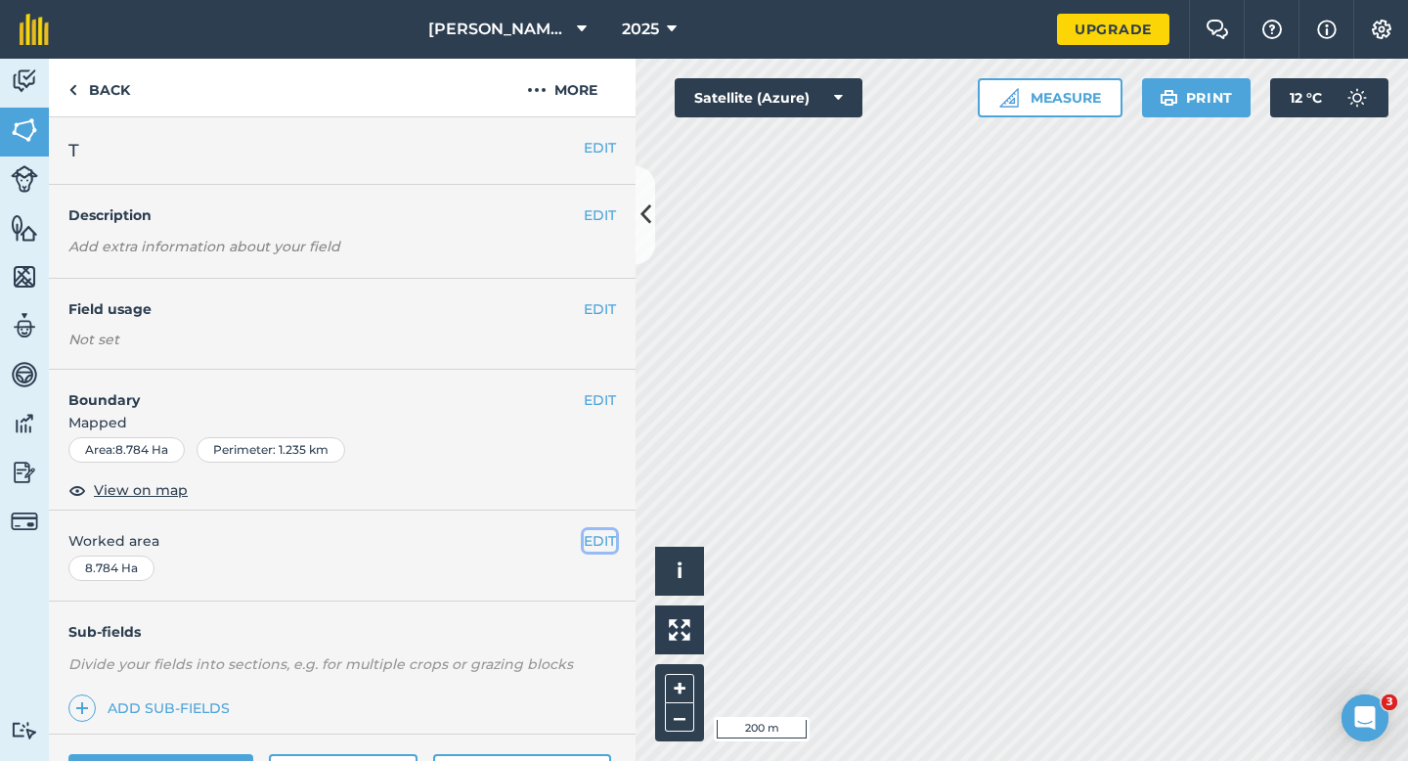
click at [602, 531] on button "EDIT" at bounding box center [600, 541] width 32 height 22
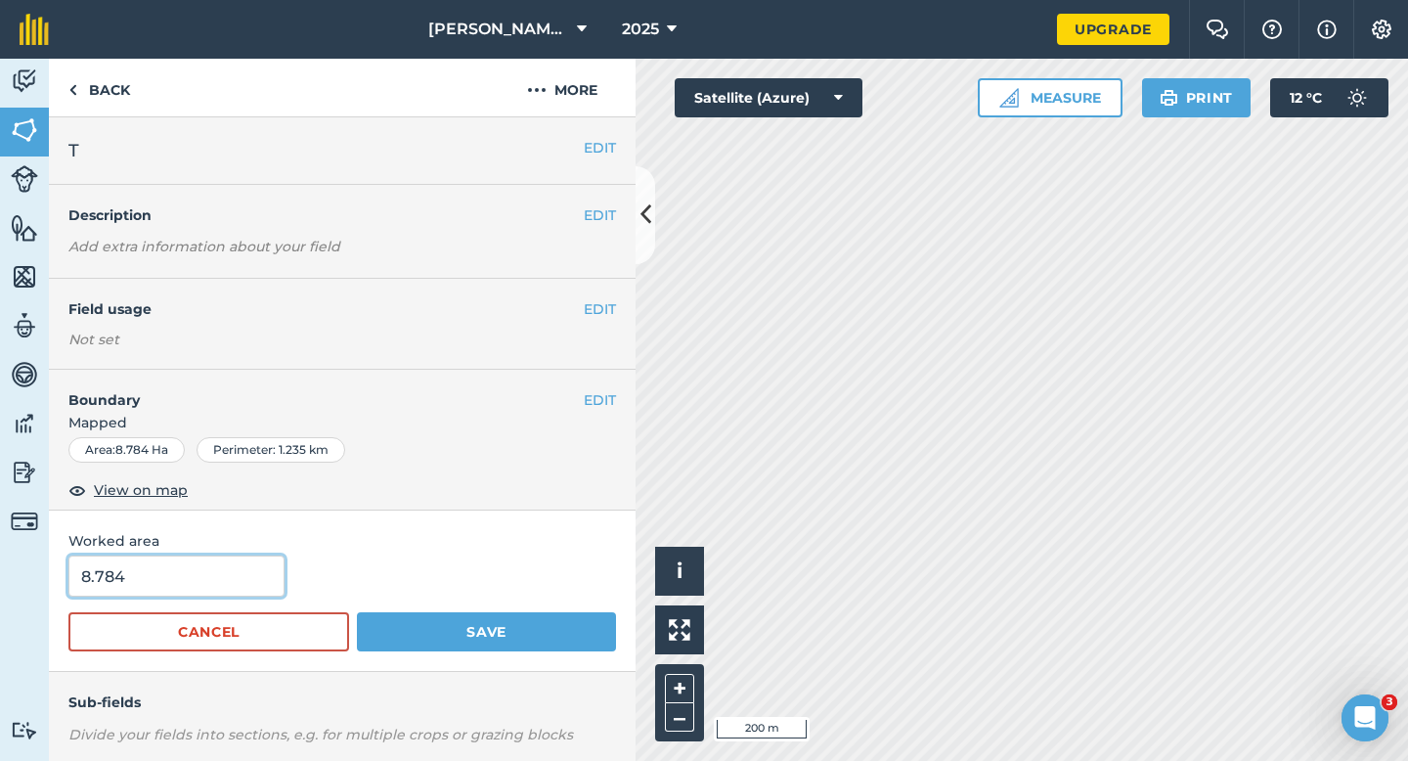
click at [211, 571] on input "8.784" at bounding box center [176, 575] width 216 height 41
type input "9"
click at [357, 612] on button "Save" at bounding box center [486, 631] width 259 height 39
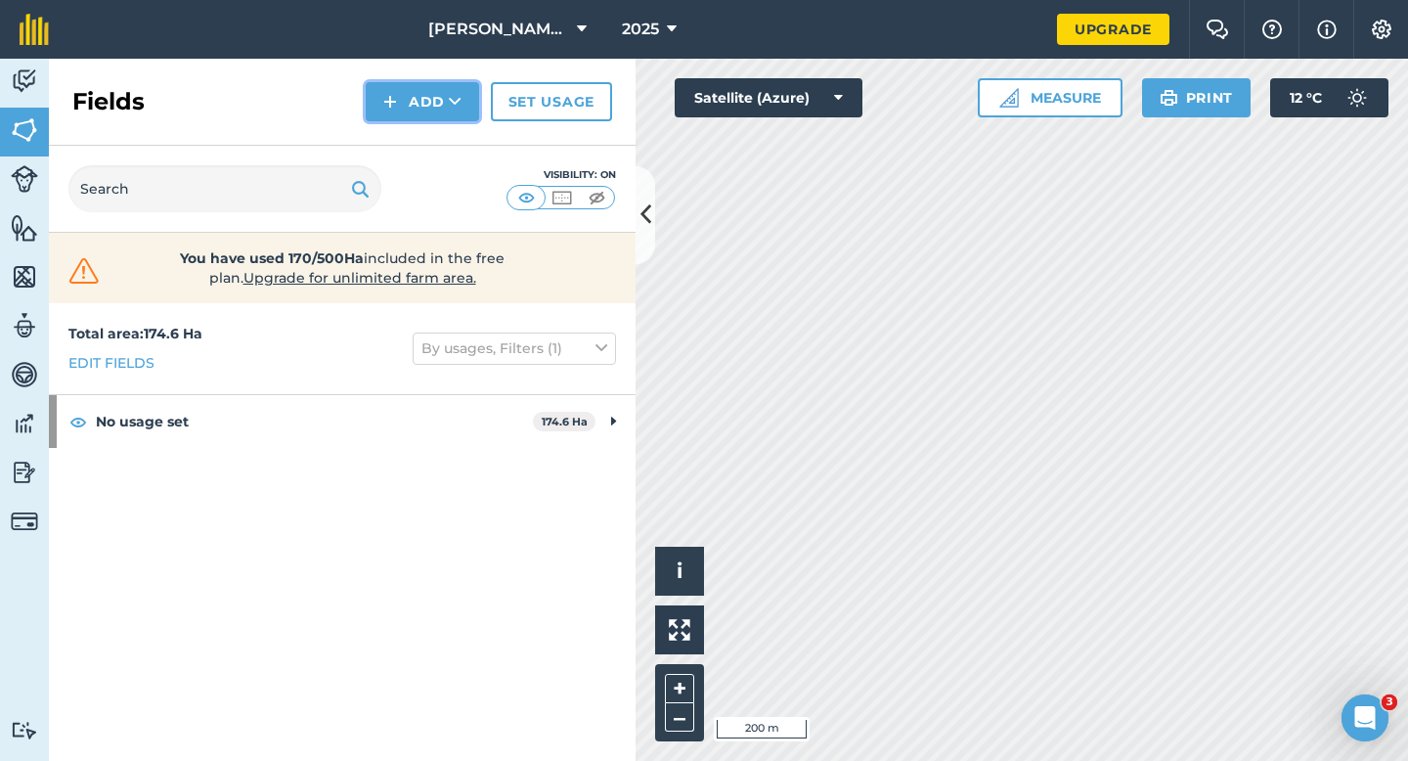
click at [388, 106] on img at bounding box center [390, 101] width 14 height 23
click at [396, 129] on link "Draw" at bounding box center [423, 145] width 108 height 43
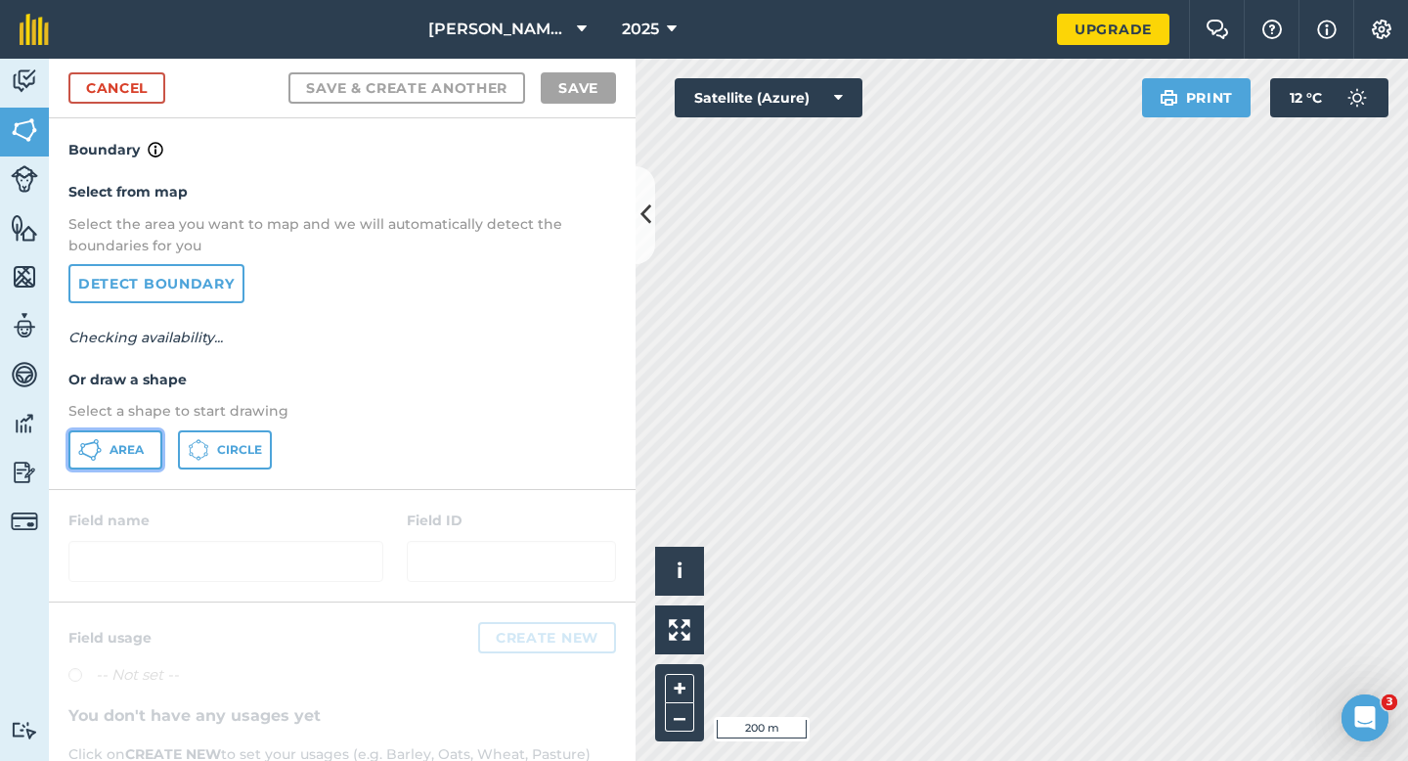
click at [91, 448] on icon at bounding box center [89, 449] width 23 height 23
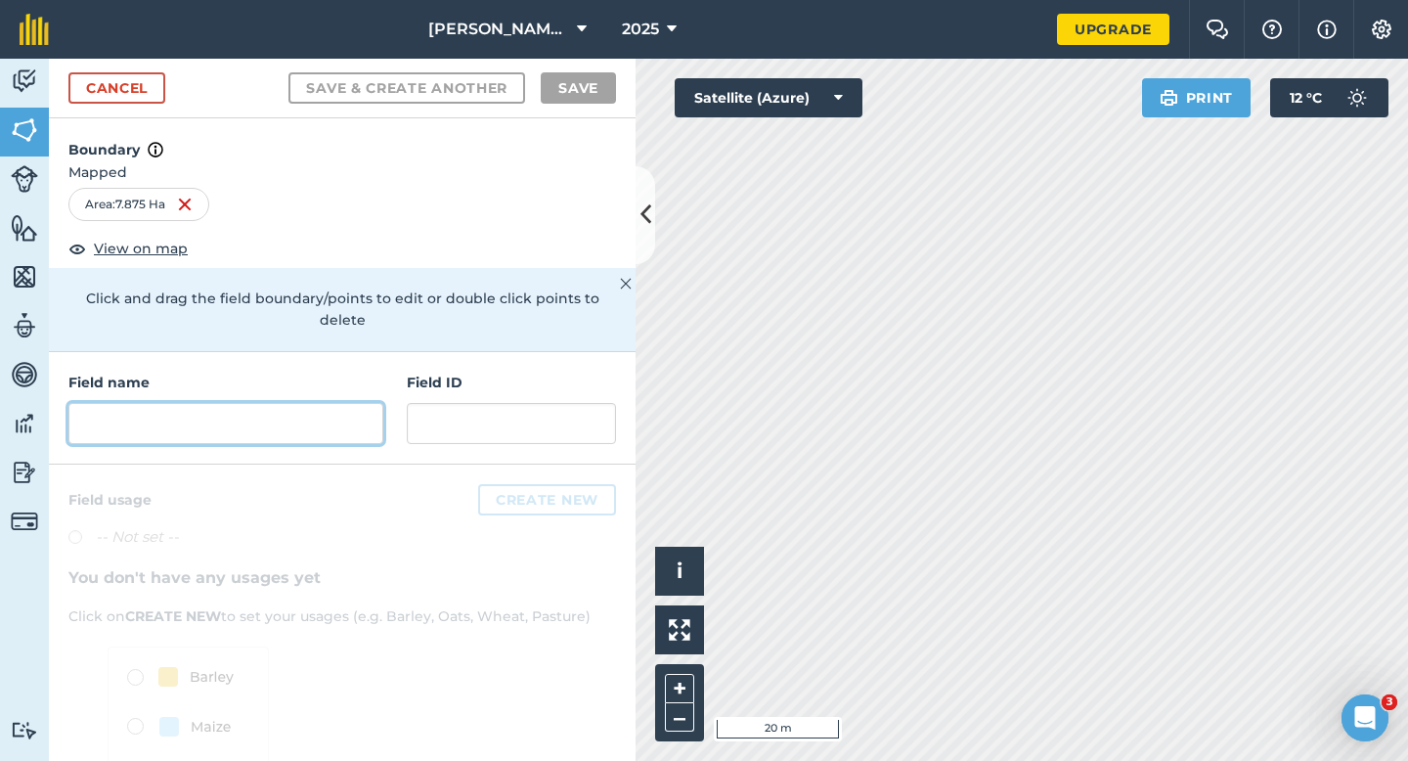
click at [269, 403] on input "text" at bounding box center [225, 423] width 315 height 41
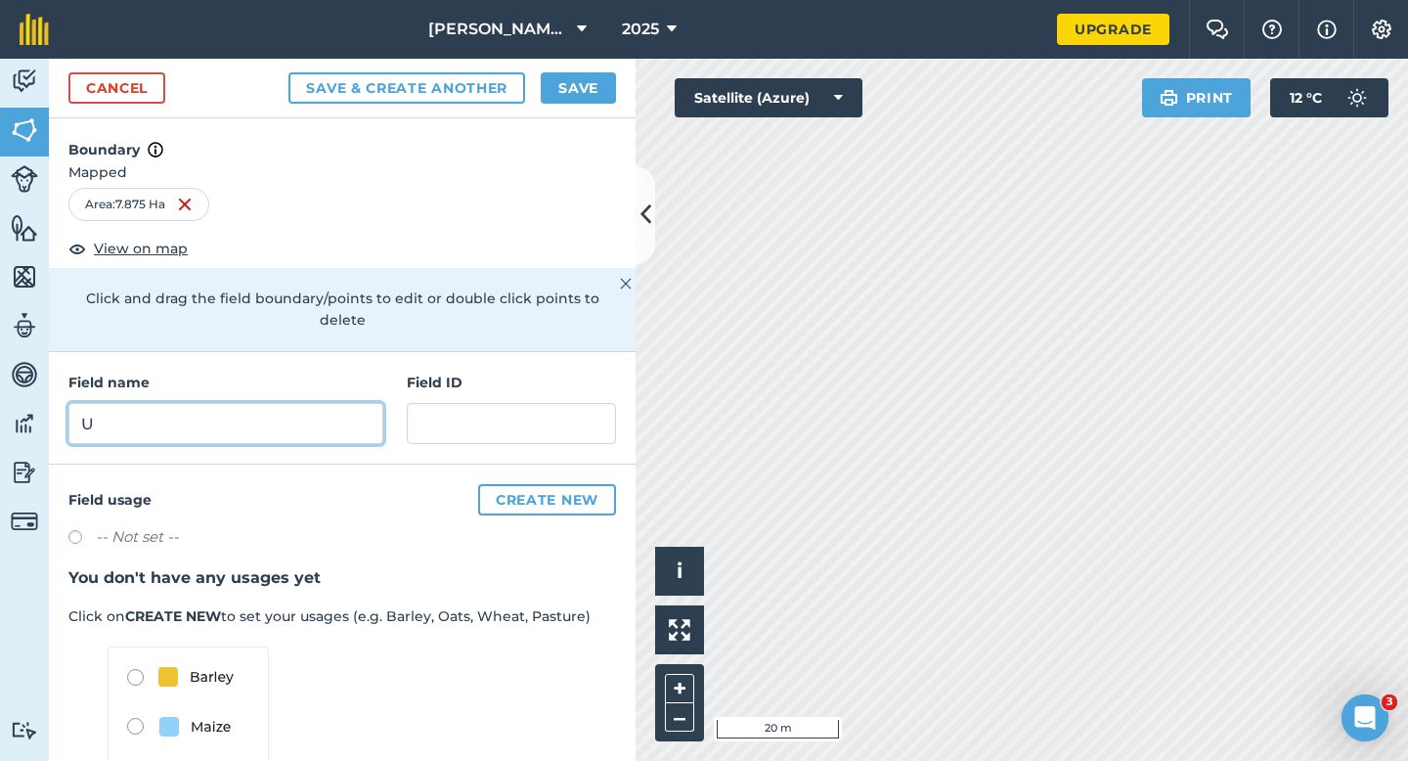
type input "U"
click at [563, 98] on button "Save" at bounding box center [578, 87] width 75 height 31
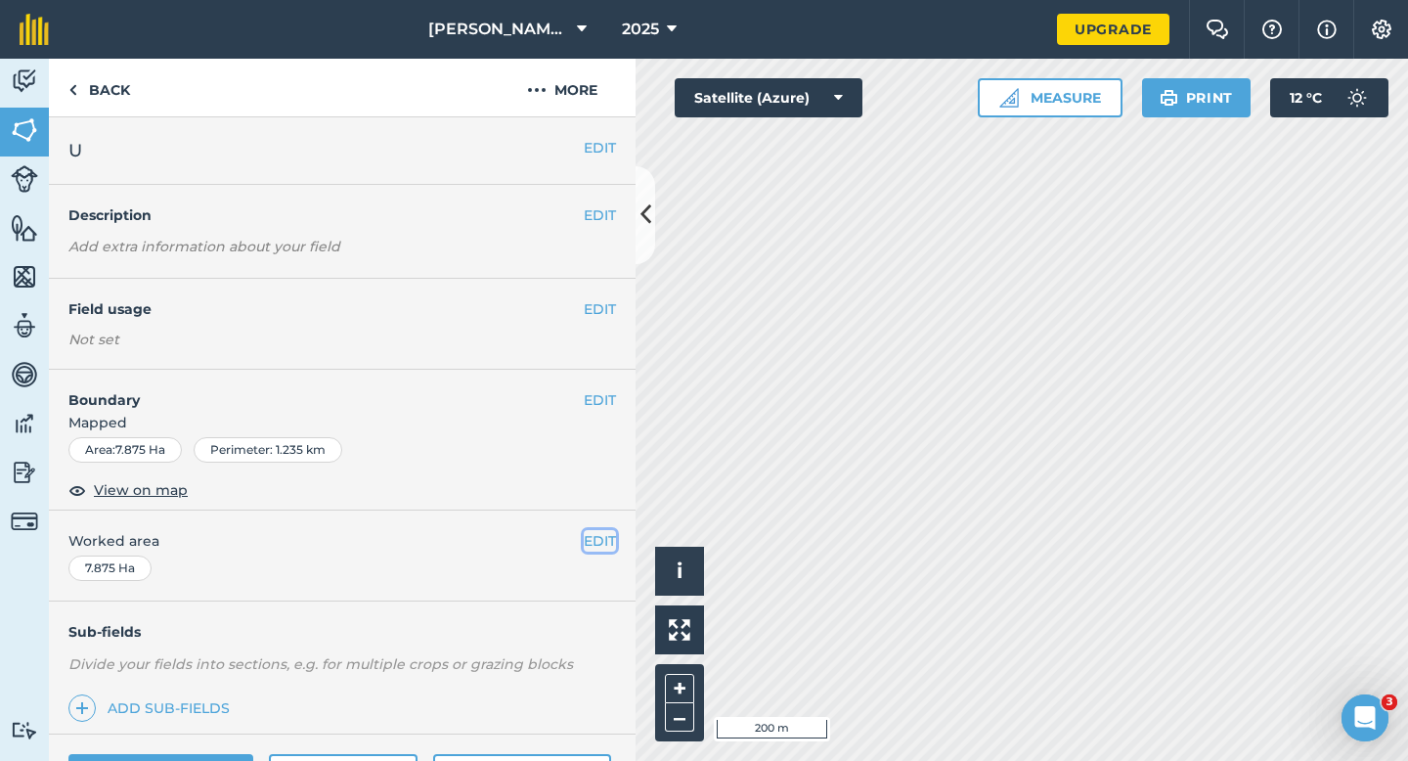
click at [600, 539] on button "EDIT" at bounding box center [600, 541] width 32 height 22
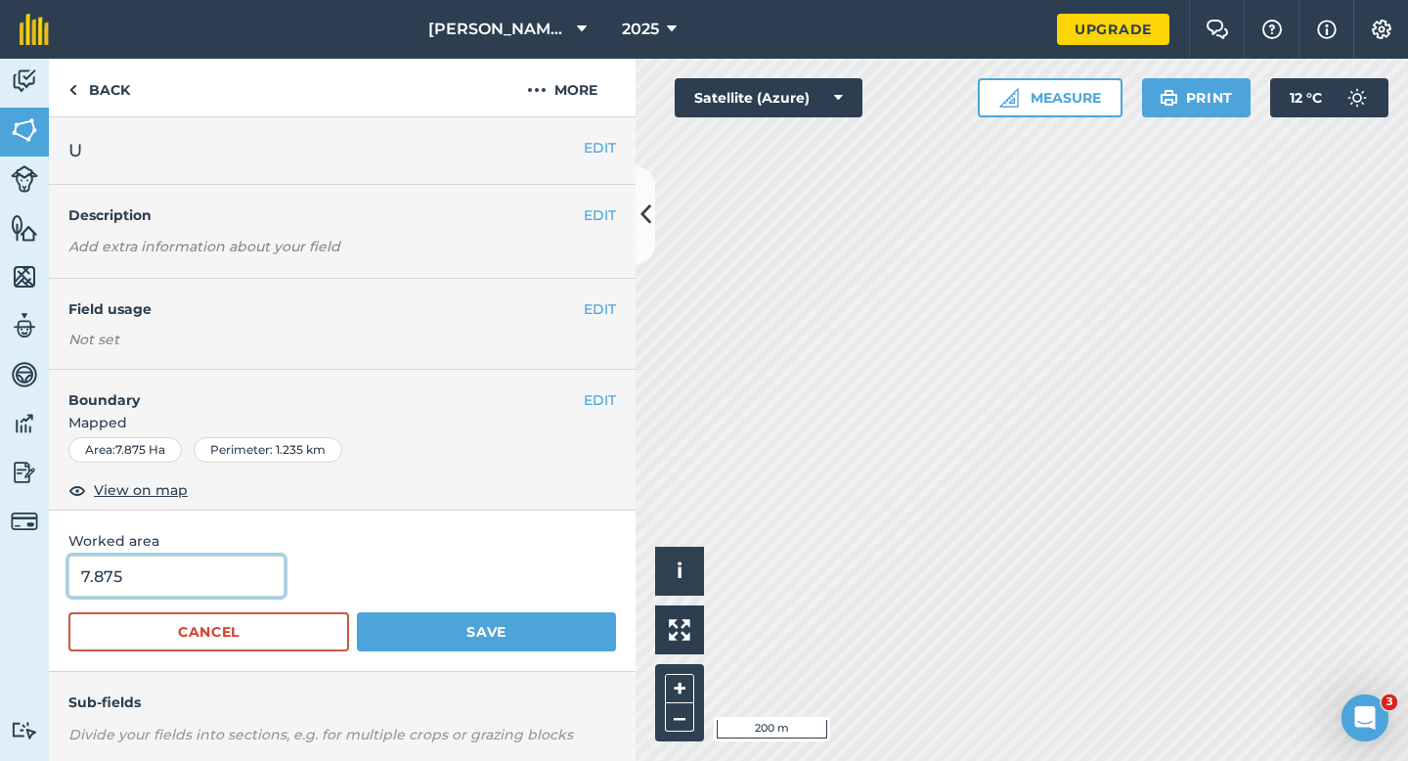
click at [228, 569] on input "7.875" at bounding box center [176, 575] width 216 height 41
type input "8"
click at [357, 612] on button "Save" at bounding box center [486, 631] width 259 height 39
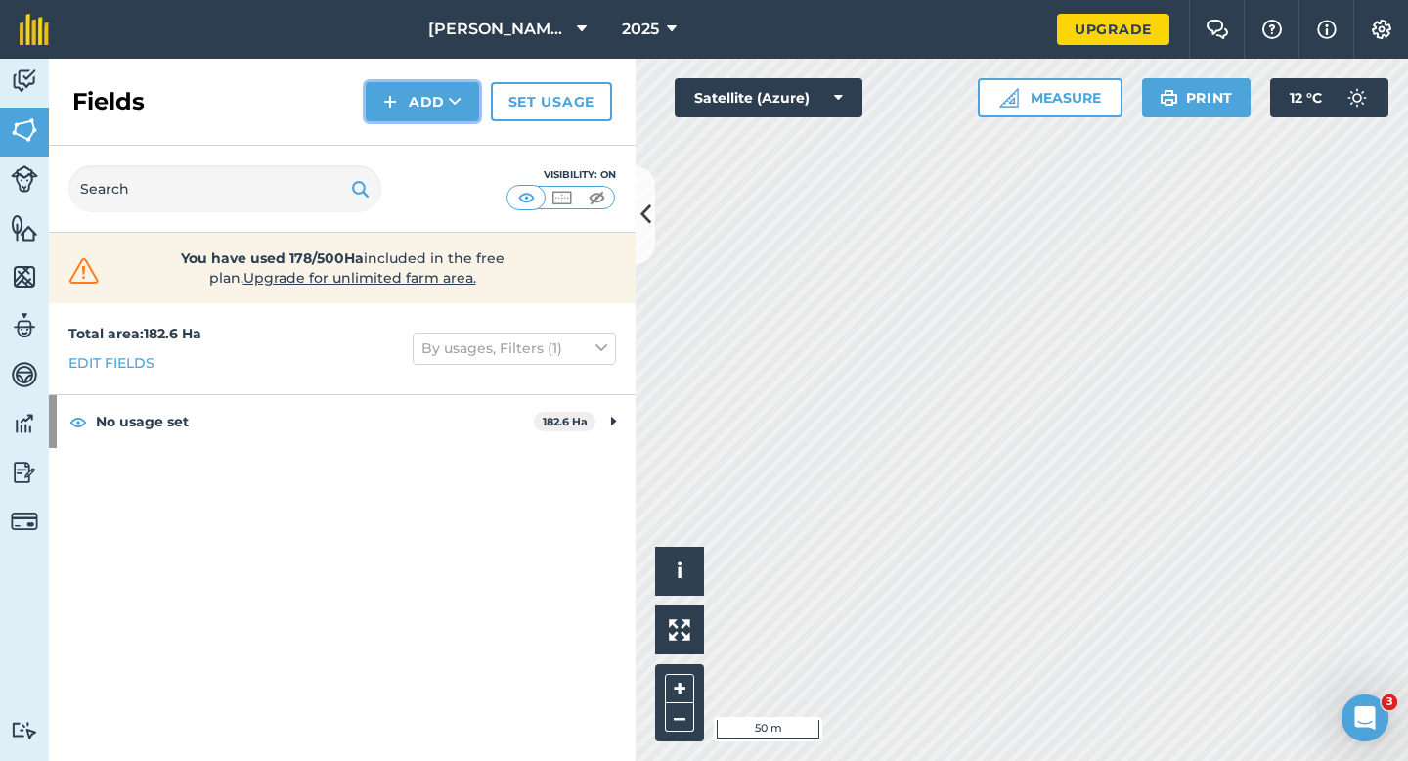
click at [420, 112] on button "Add" at bounding box center [422, 101] width 113 height 39
click at [436, 168] on link "Import" at bounding box center [423, 189] width 108 height 43
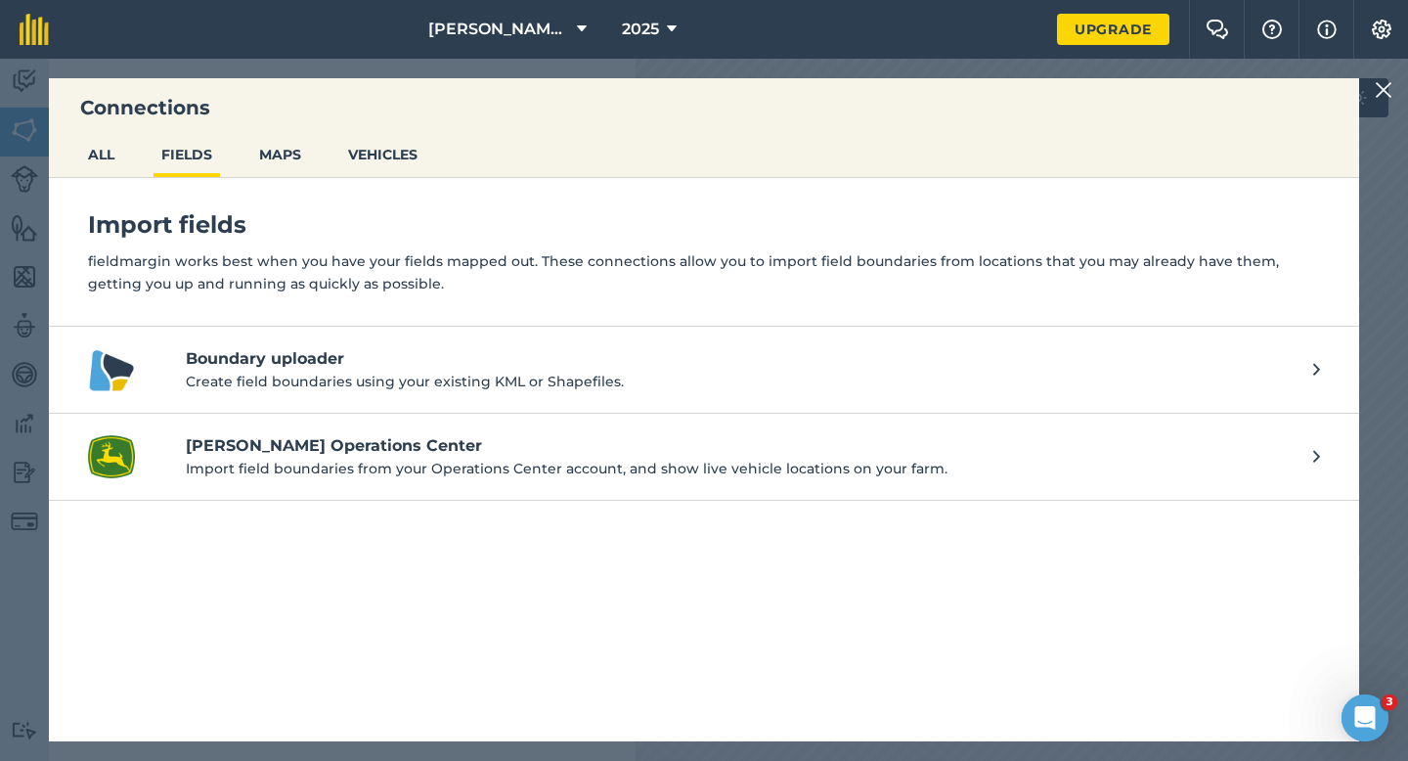
click at [1389, 79] on img at bounding box center [1384, 89] width 18 height 23
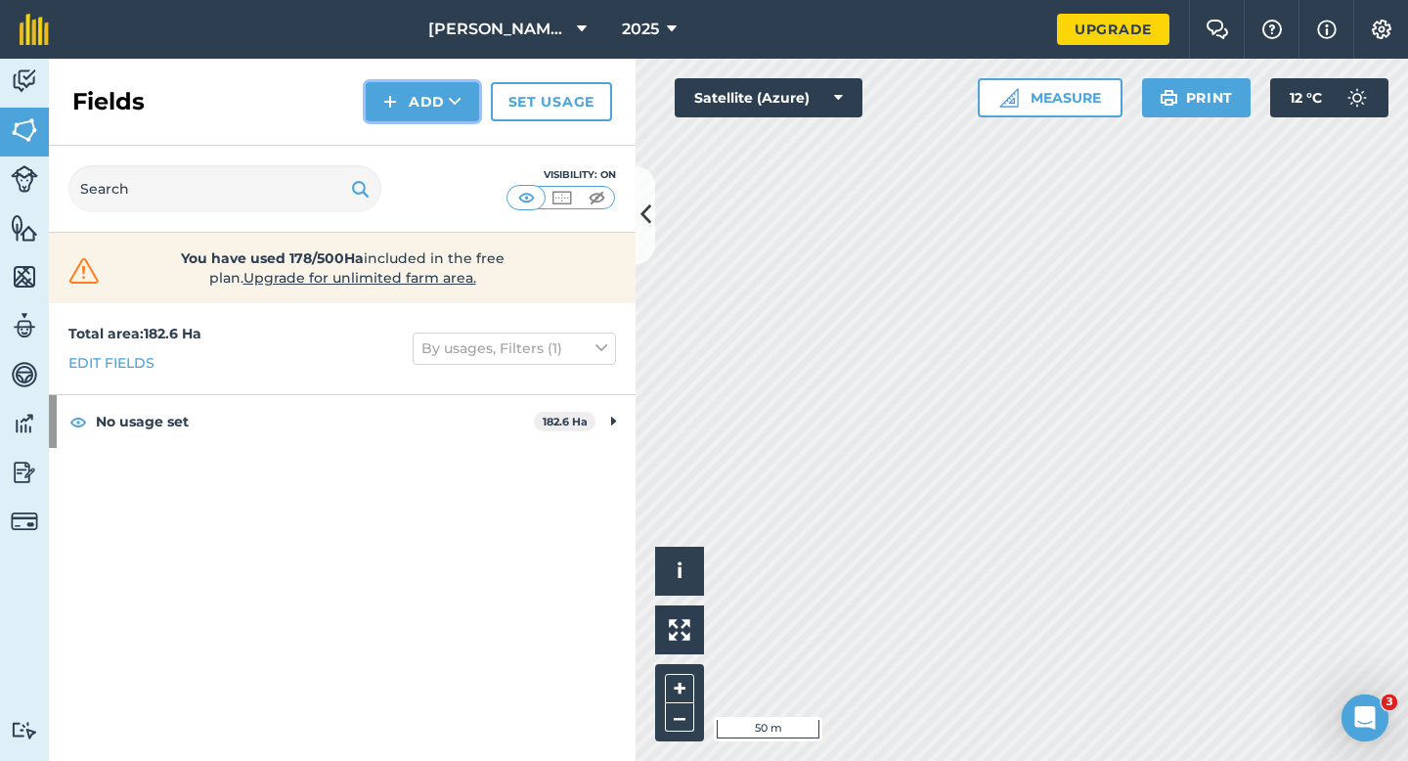
click at [436, 109] on button "Add" at bounding box center [422, 101] width 113 height 39
click at [436, 129] on link "Draw" at bounding box center [423, 145] width 108 height 43
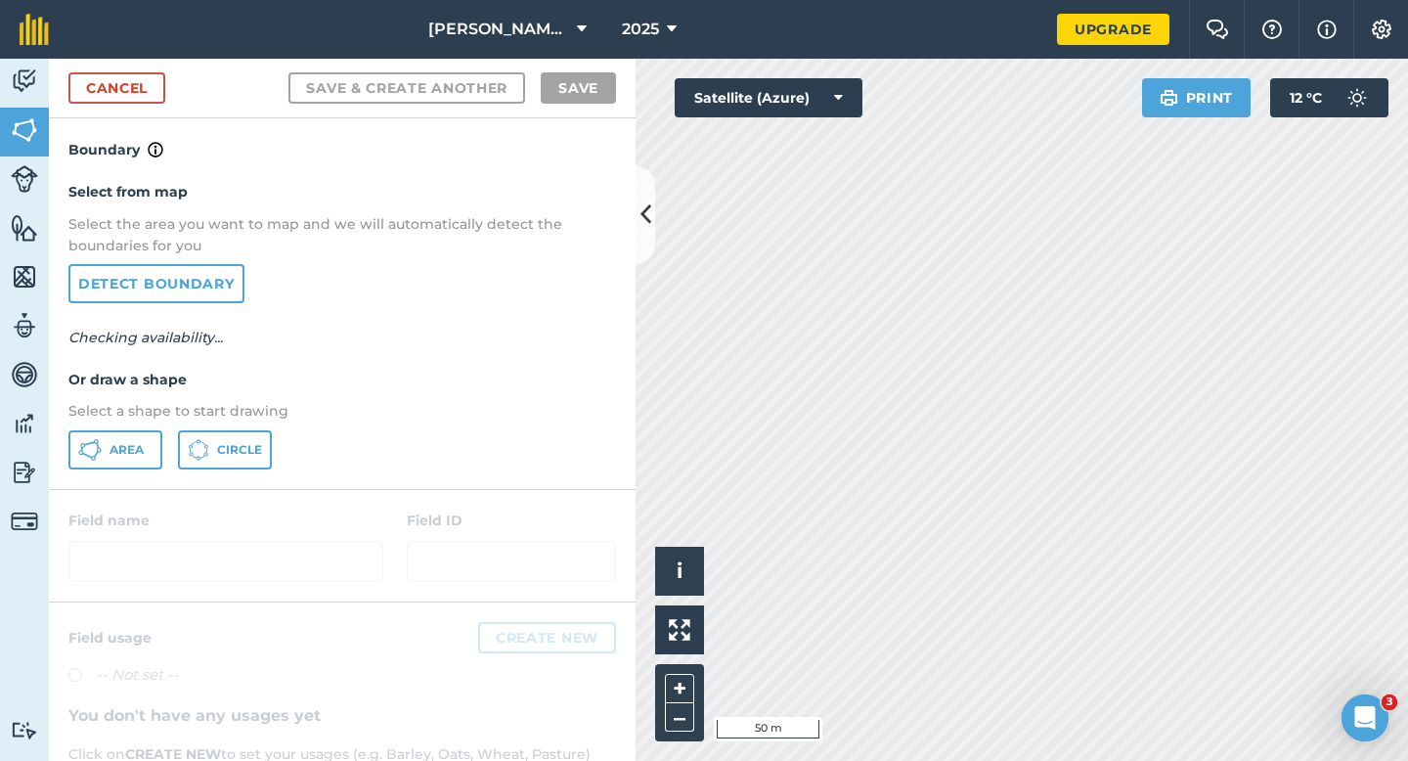
click at [153, 423] on div "Select from map Select the area you want to map and we will automatically detec…" at bounding box center [342, 324] width 587 height 327
click at [153, 434] on button "Area" at bounding box center [115, 449] width 94 height 39
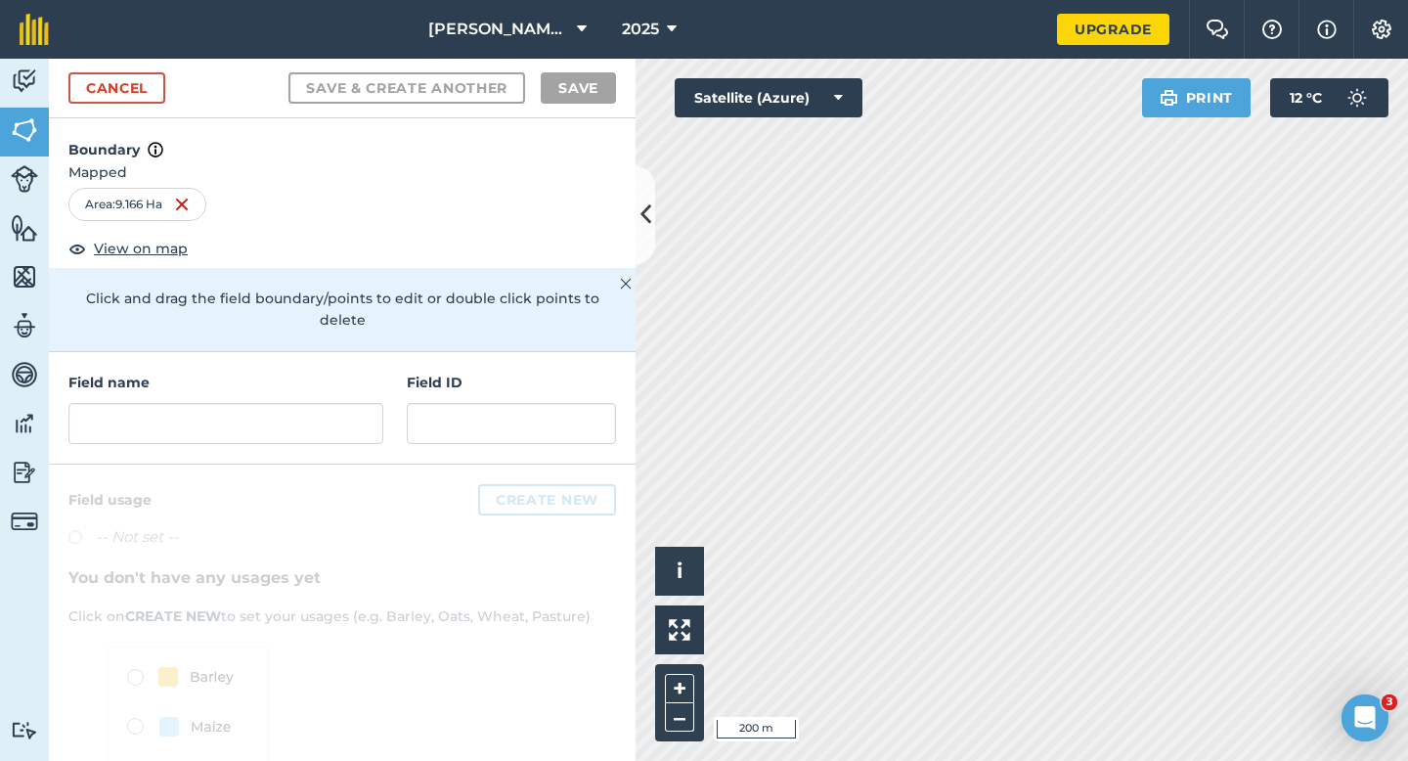
scroll to position [2, 0]
click at [364, 429] on div "Field name Field ID" at bounding box center [342, 406] width 587 height 112
click at [364, 411] on input "text" at bounding box center [225, 421] width 315 height 41
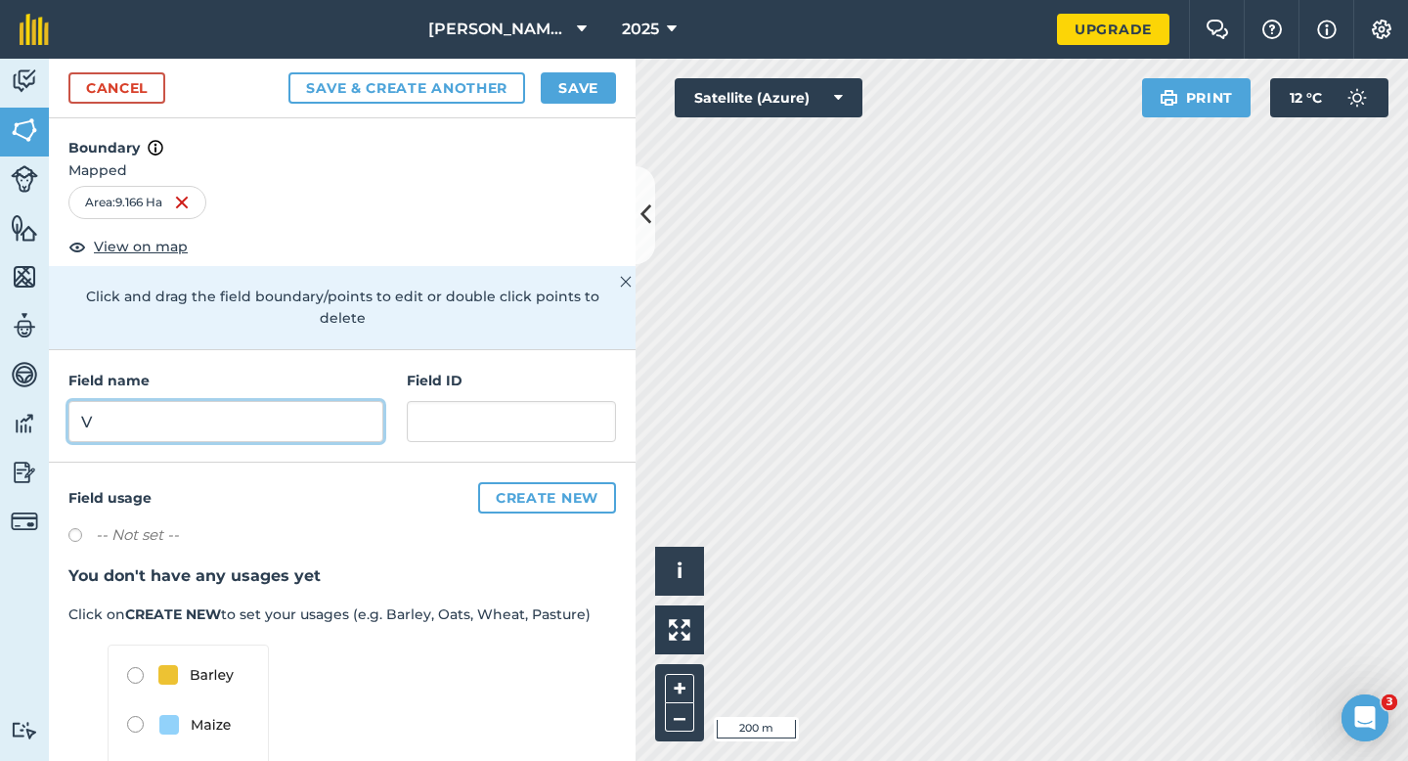
type input "V"
click at [573, 90] on button "Save" at bounding box center [578, 87] width 75 height 31
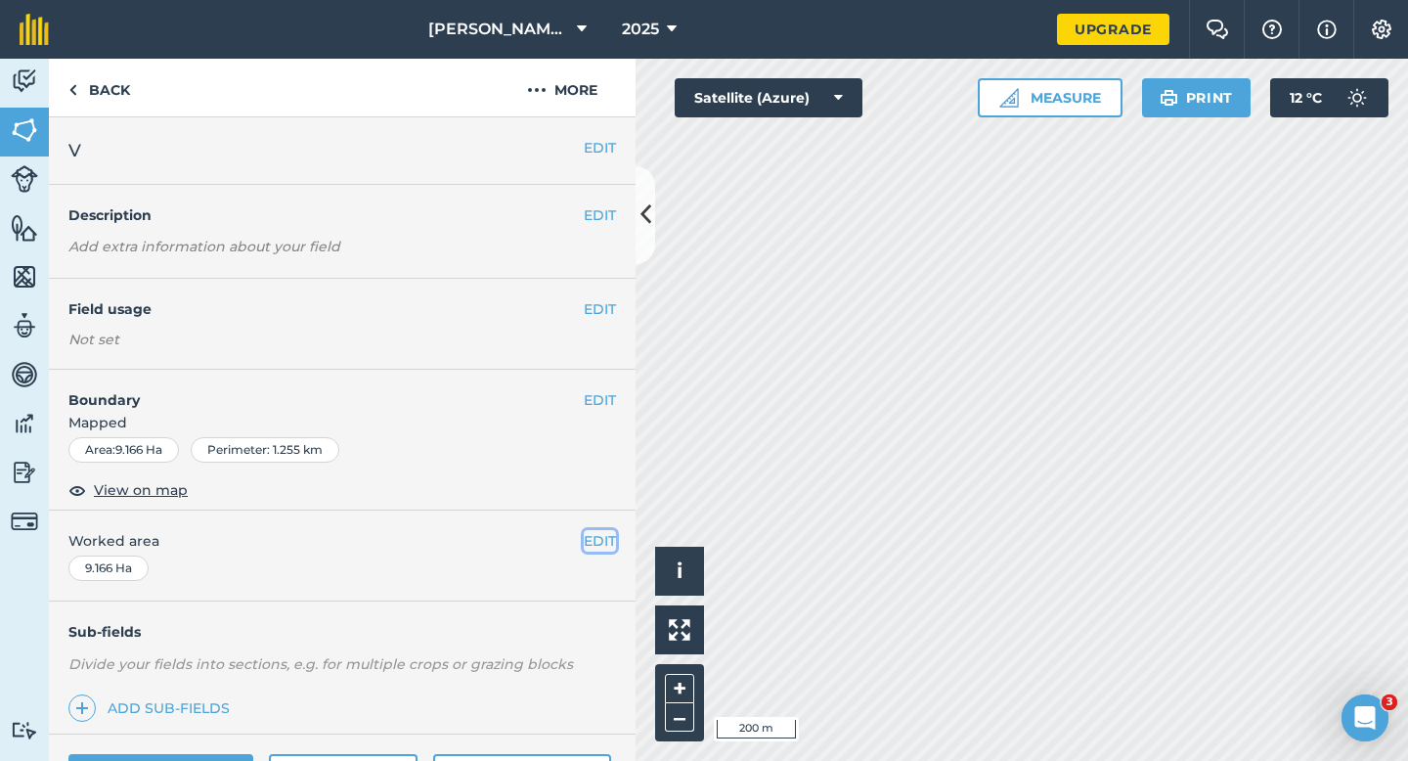
click at [592, 537] on button "EDIT" at bounding box center [600, 541] width 32 height 22
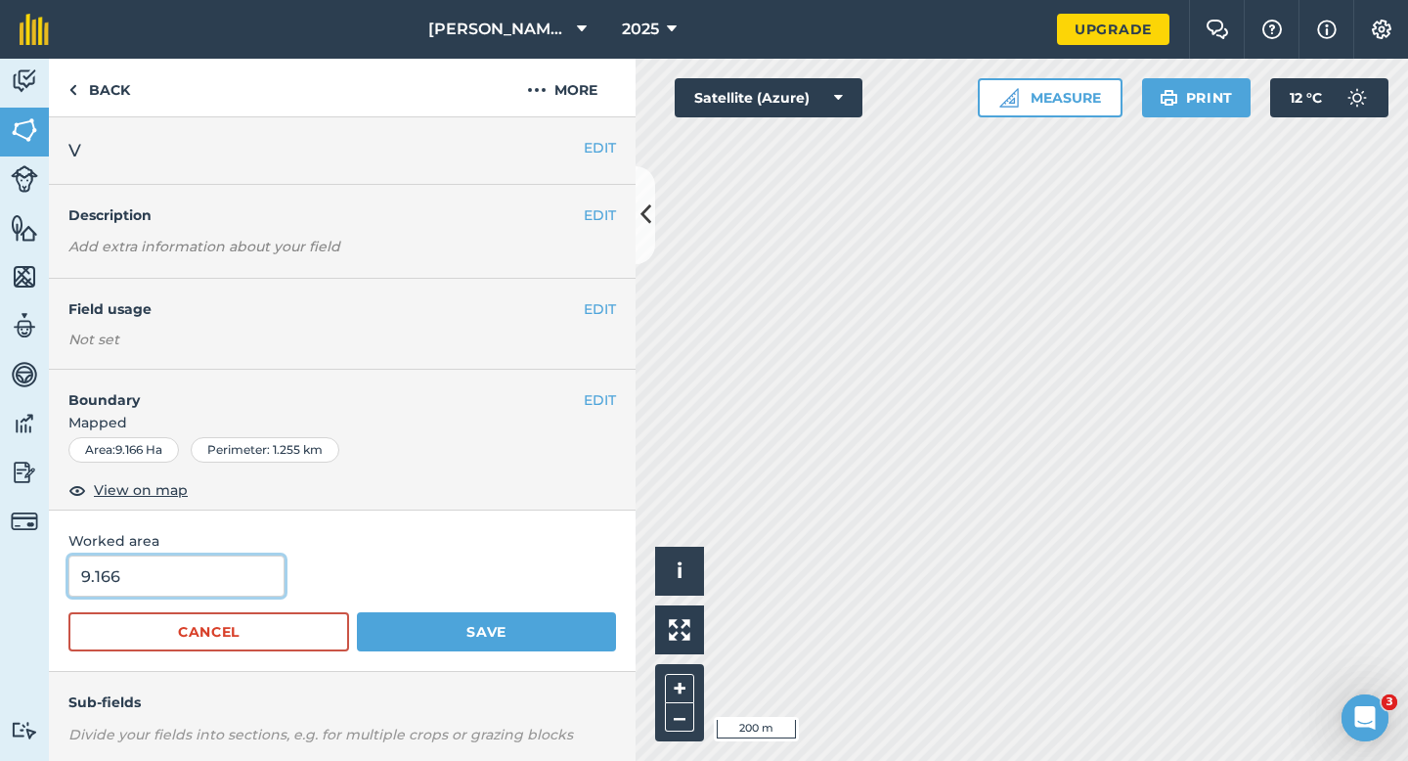
click at [128, 580] on input "9.166" at bounding box center [176, 575] width 216 height 41
type input "9"
click at [357, 612] on button "Save" at bounding box center [486, 631] width 259 height 39
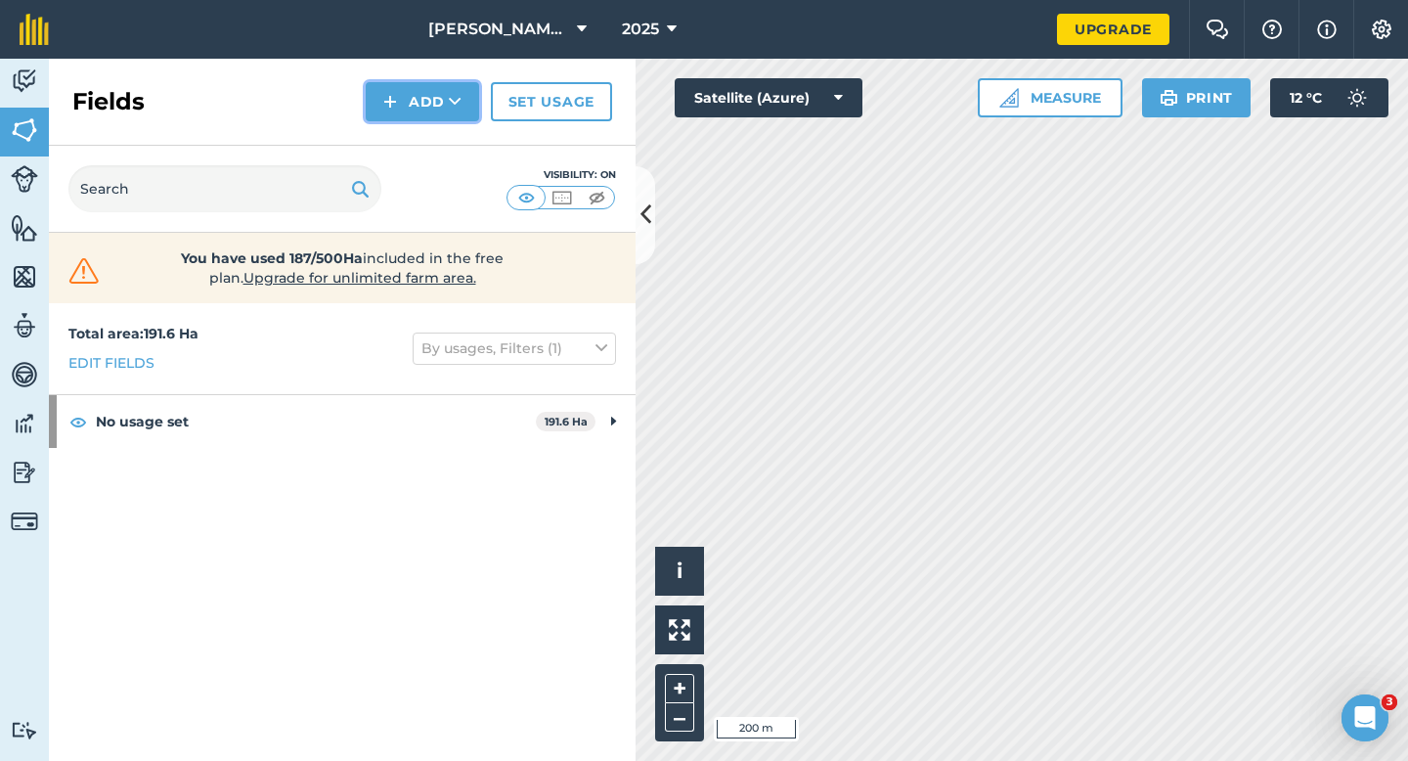
click at [400, 114] on button "Add" at bounding box center [422, 101] width 113 height 39
click at [409, 131] on link "Draw" at bounding box center [423, 145] width 108 height 43
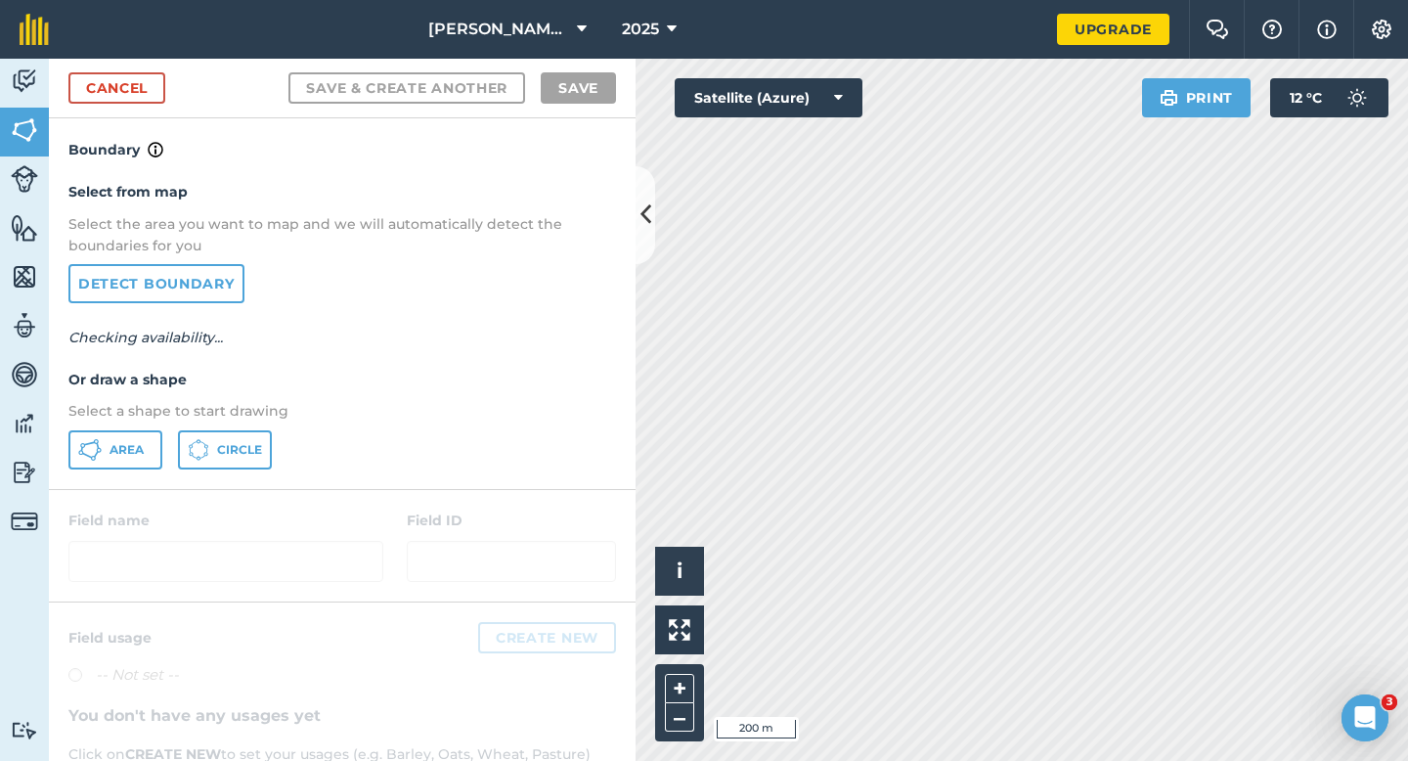
click at [111, 482] on div "Select from map Select the area you want to map and we will automatically detec…" at bounding box center [342, 324] width 587 height 327
click at [125, 442] on span "Area" at bounding box center [126, 450] width 34 height 16
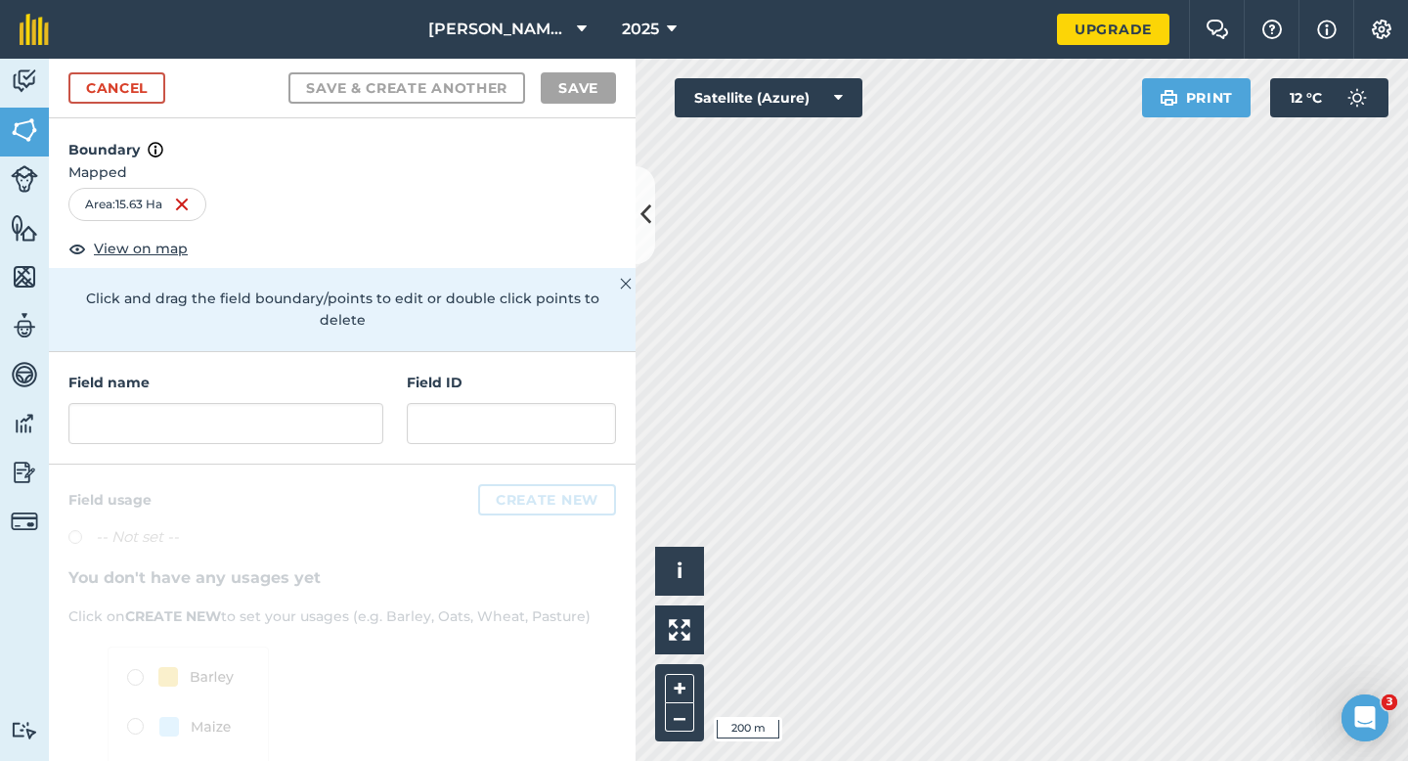
click at [334, 380] on div "Field name" at bounding box center [225, 407] width 315 height 72
click at [336, 403] on input "text" at bounding box center [225, 423] width 315 height 41
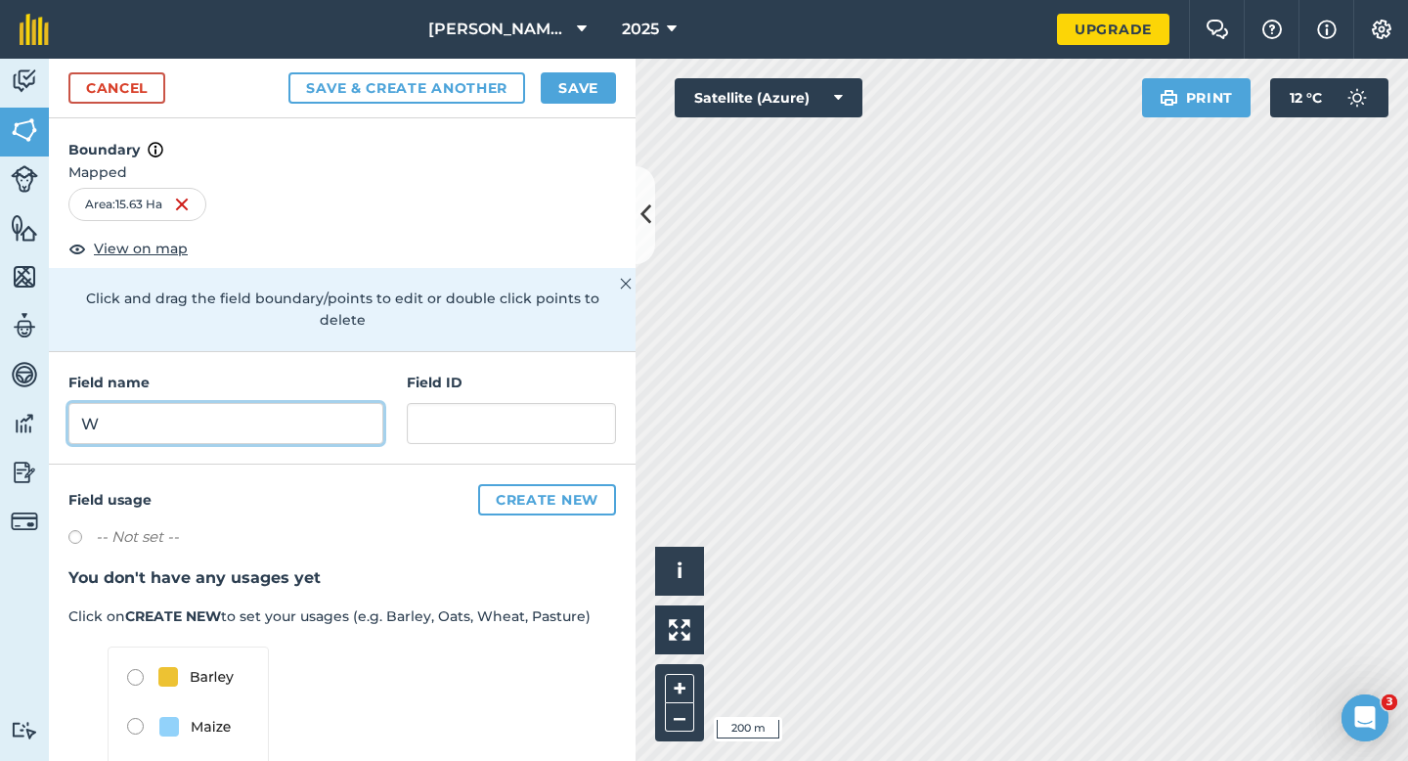
type input "W"
click at [584, 96] on button "Save" at bounding box center [578, 87] width 75 height 31
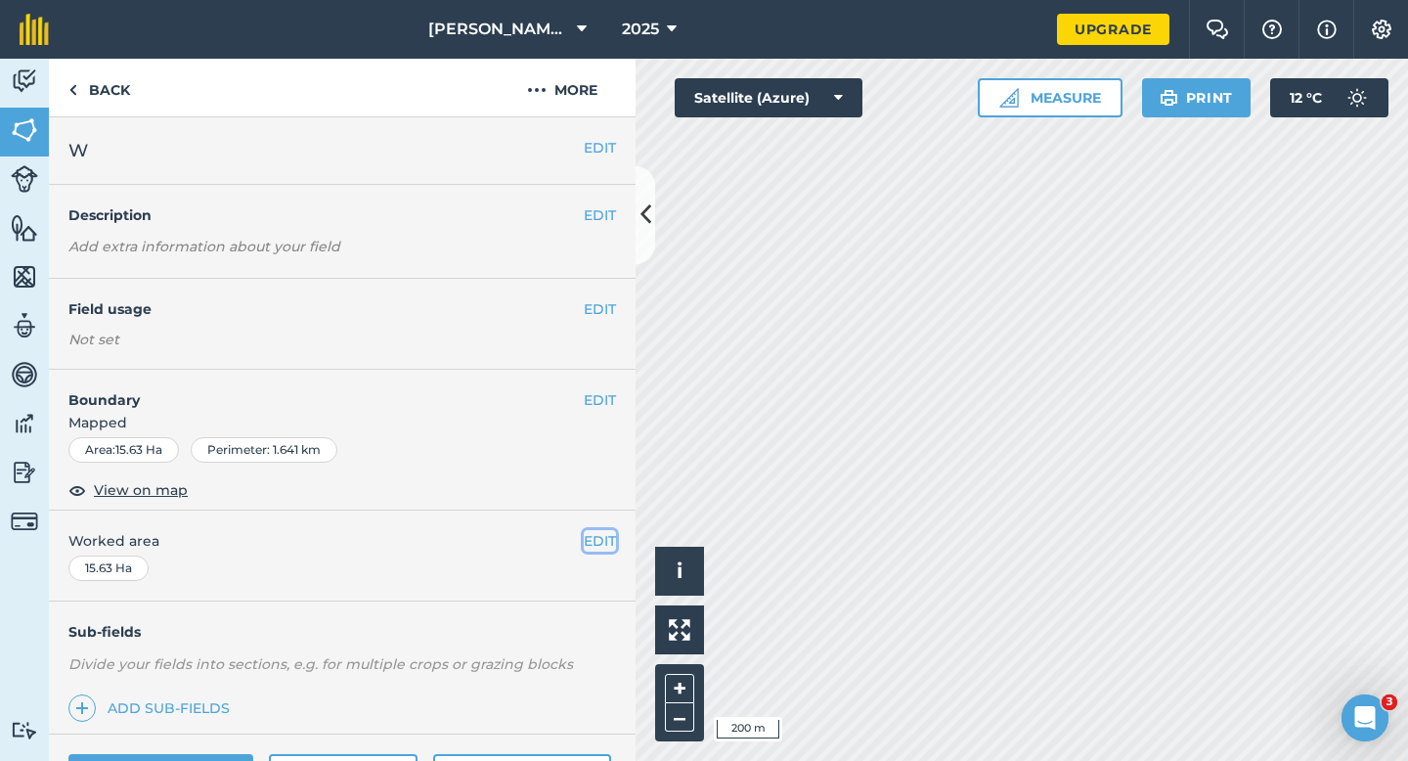
click at [600, 538] on button "EDIT" at bounding box center [600, 541] width 32 height 22
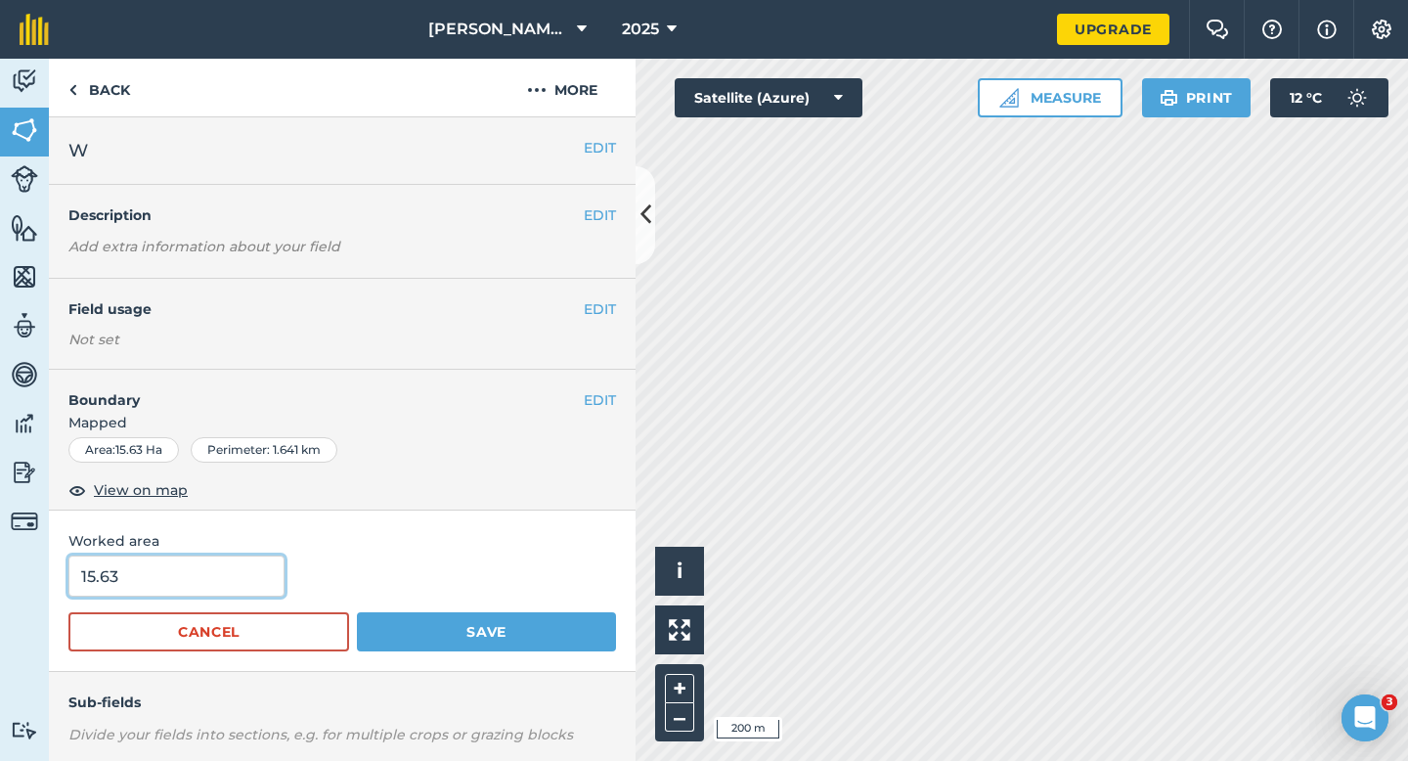
click at [230, 577] on input "15.63" at bounding box center [176, 575] width 216 height 41
click at [357, 612] on button "Save" at bounding box center [486, 631] width 259 height 39
type input "13"
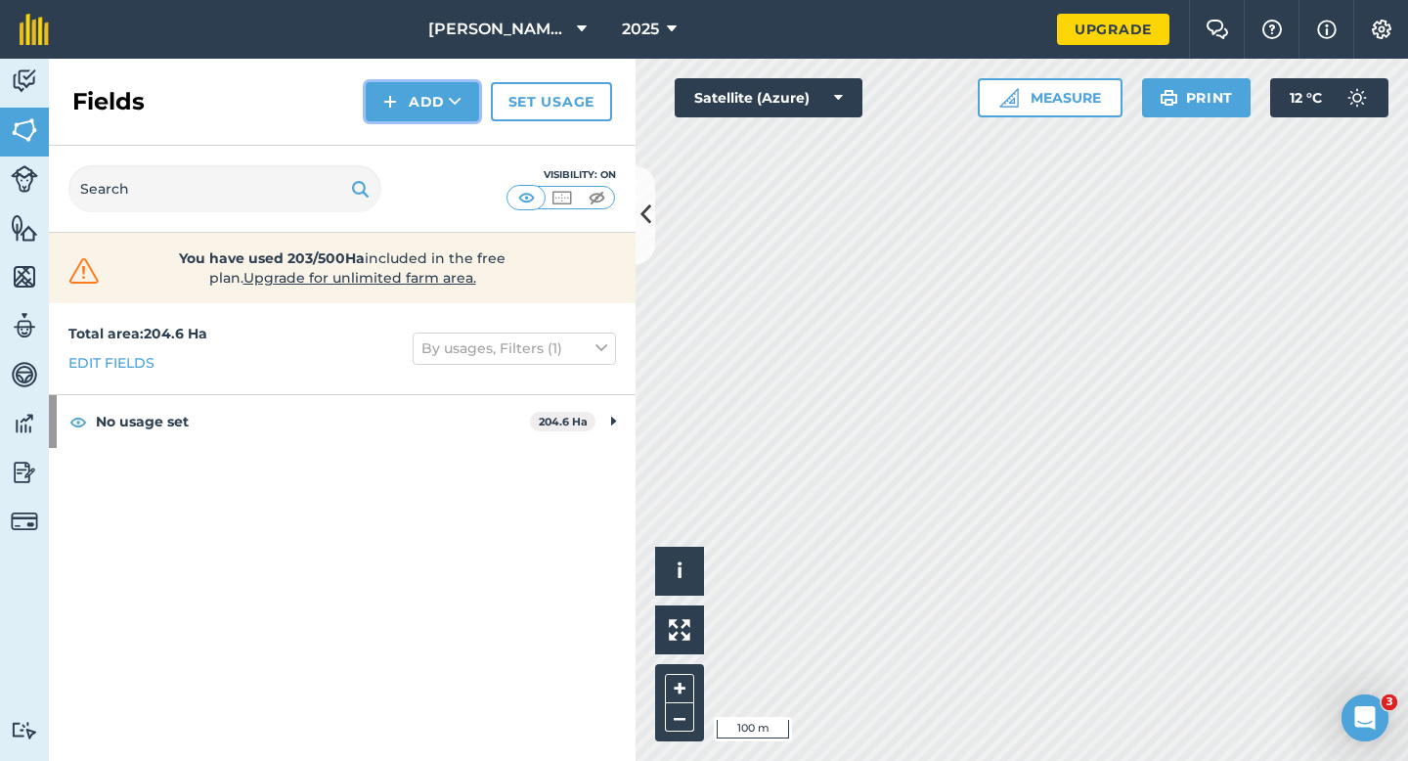
click at [409, 97] on button "Add" at bounding box center [422, 101] width 113 height 39
click at [413, 128] on link "Draw" at bounding box center [423, 145] width 108 height 43
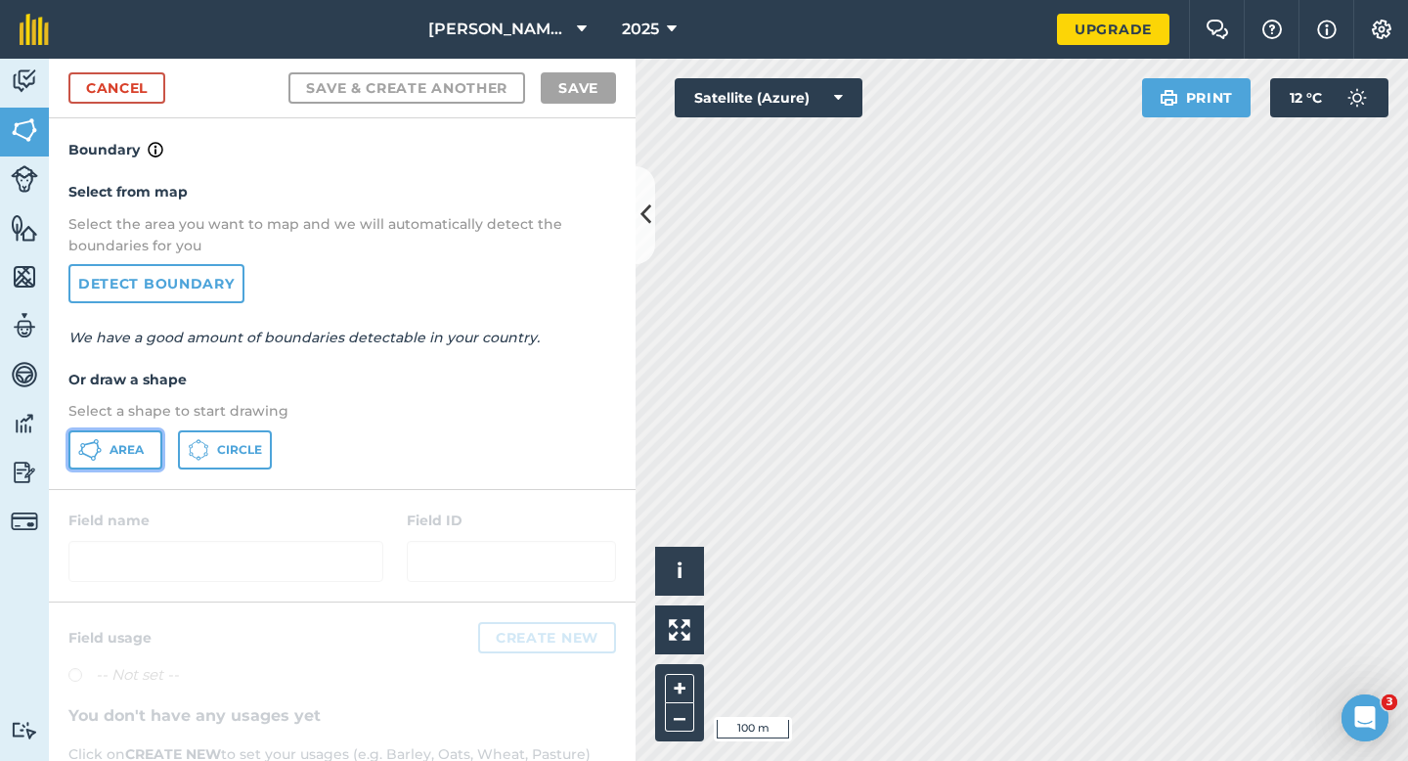
click at [125, 449] on span "Area" at bounding box center [126, 450] width 34 height 16
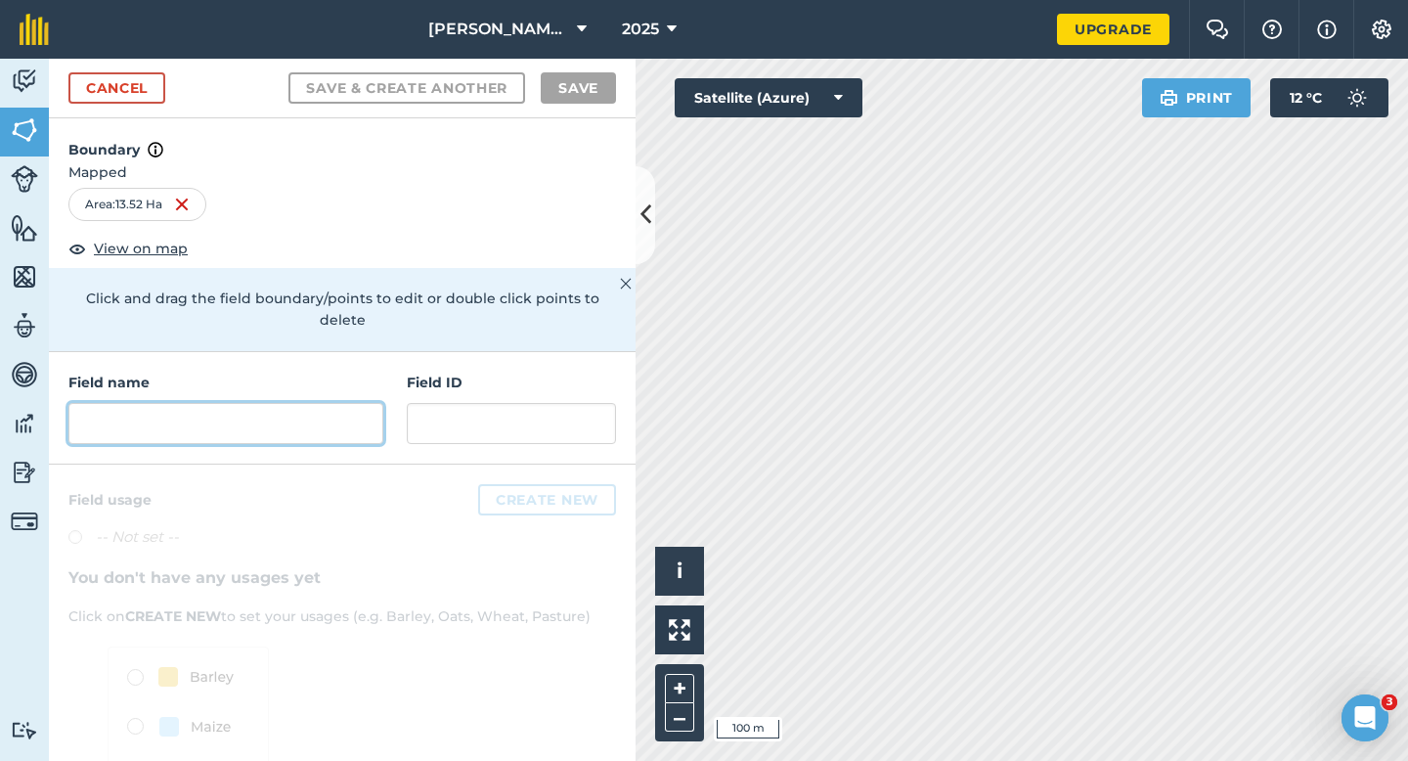
click at [342, 408] on input "text" at bounding box center [225, 423] width 315 height 41
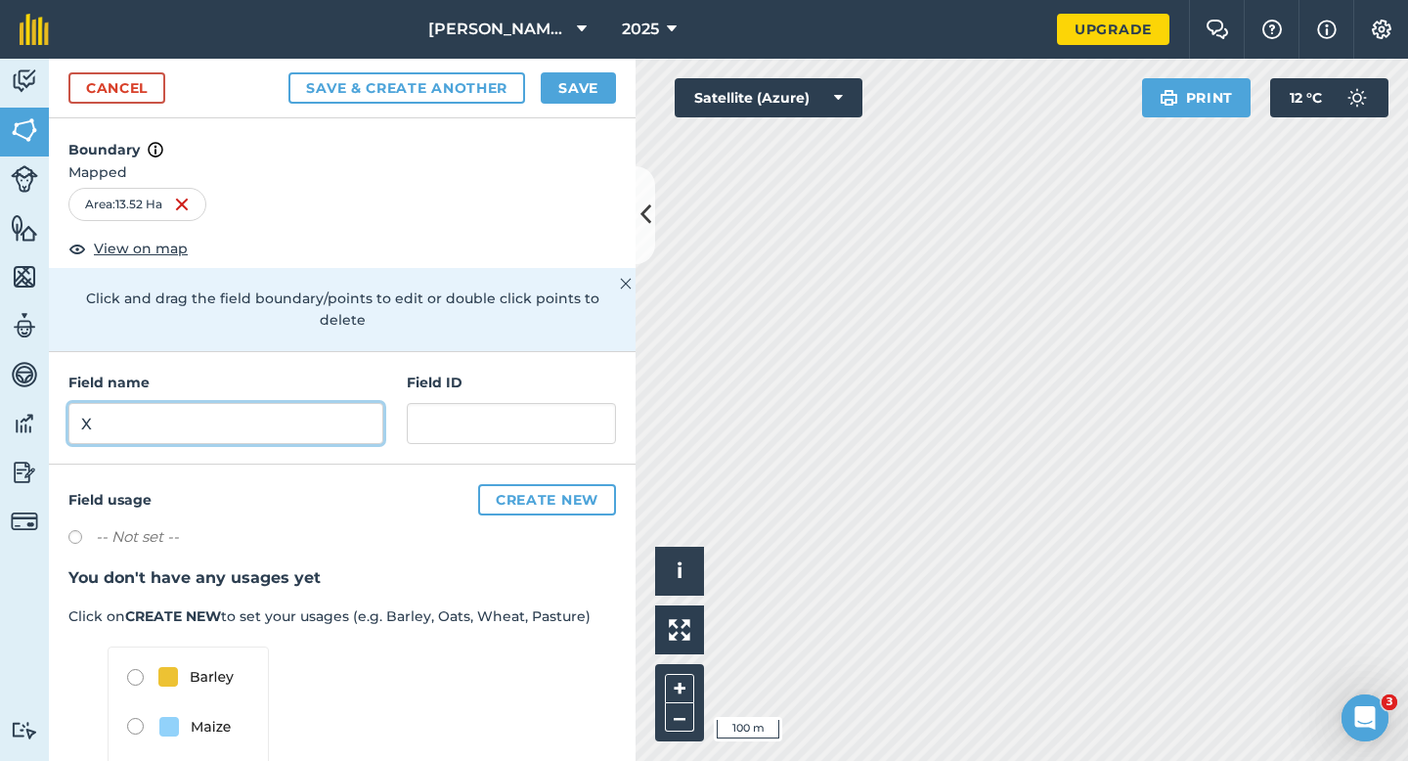
type input "X"
click at [613, 74] on button "Save" at bounding box center [578, 87] width 75 height 31
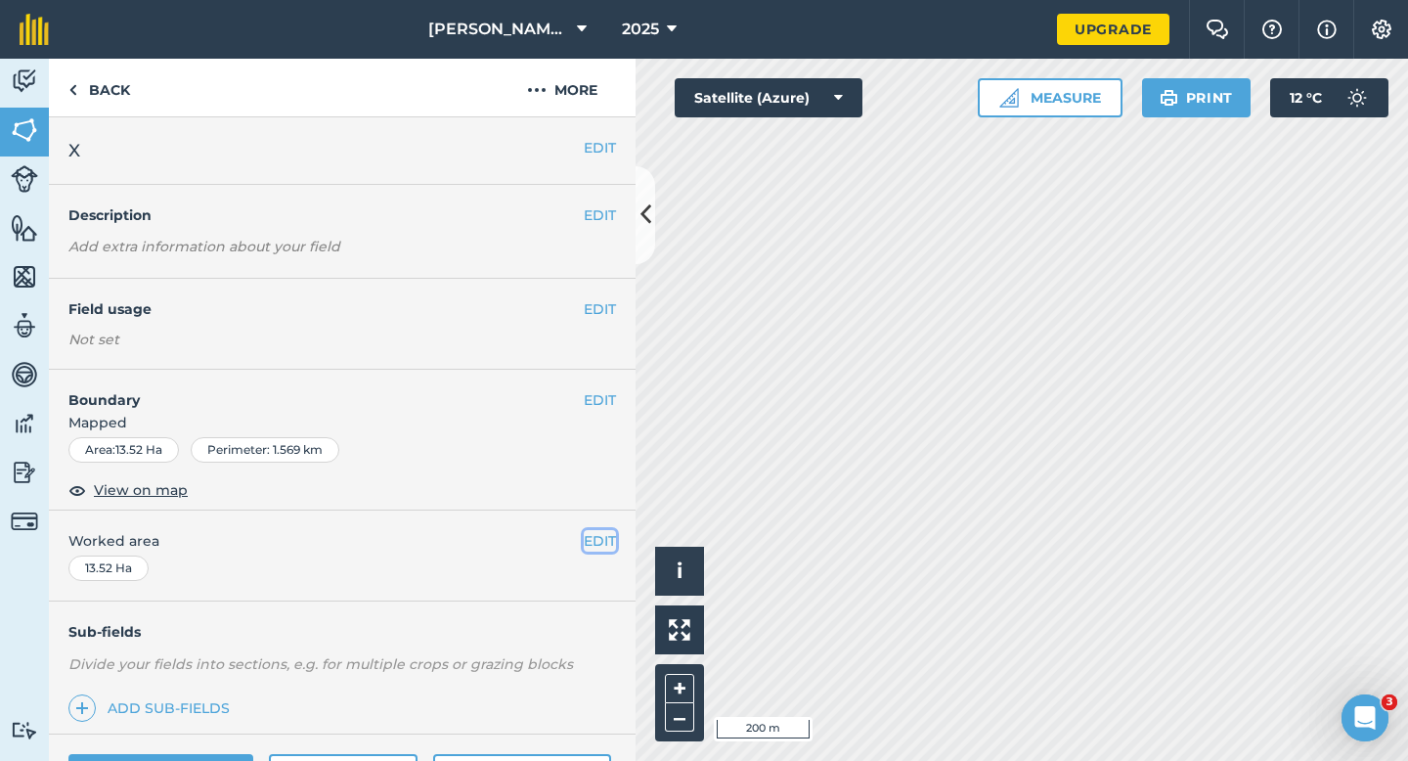
click at [603, 536] on button "EDIT" at bounding box center [600, 541] width 32 height 22
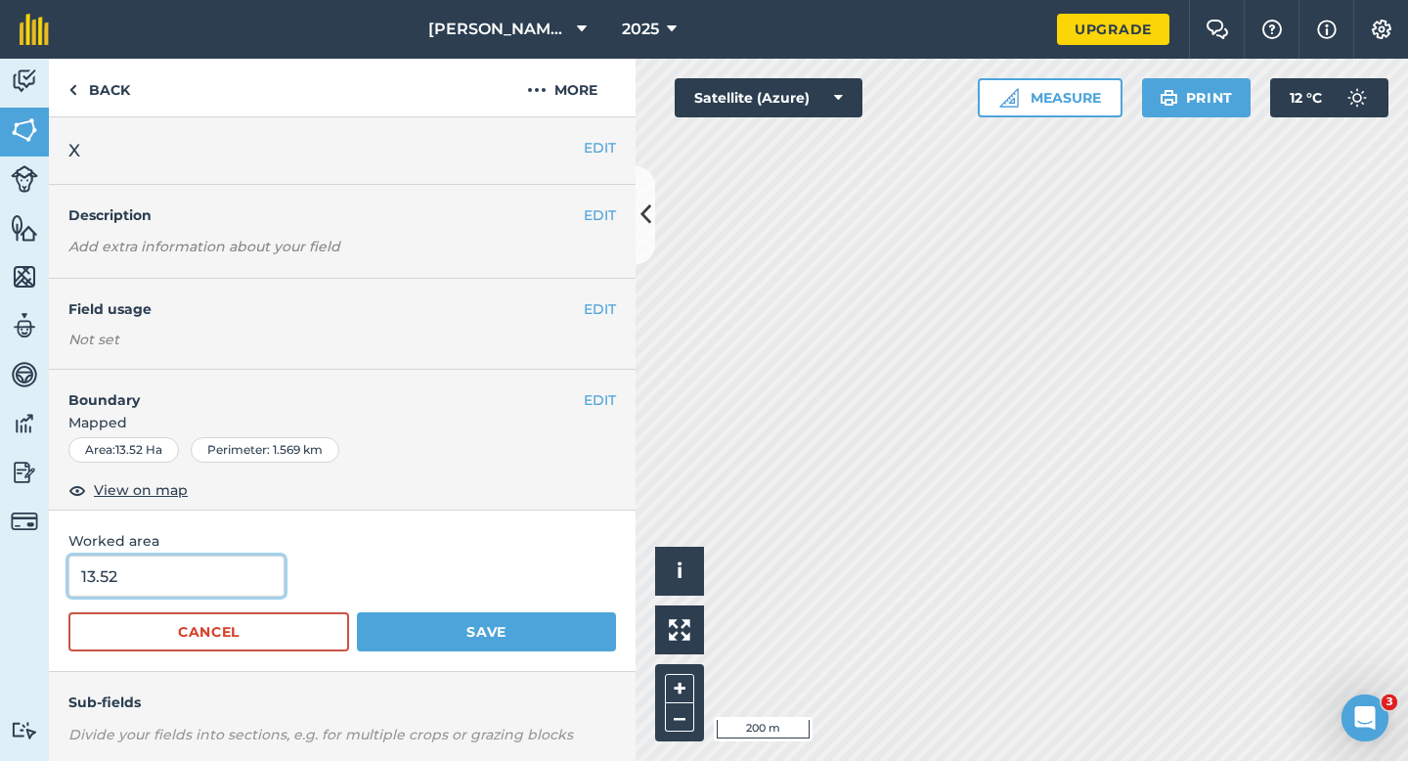
click at [146, 576] on input "13.52" at bounding box center [176, 575] width 216 height 41
type input "13.5"
click at [357, 612] on button "Save" at bounding box center [486, 631] width 259 height 39
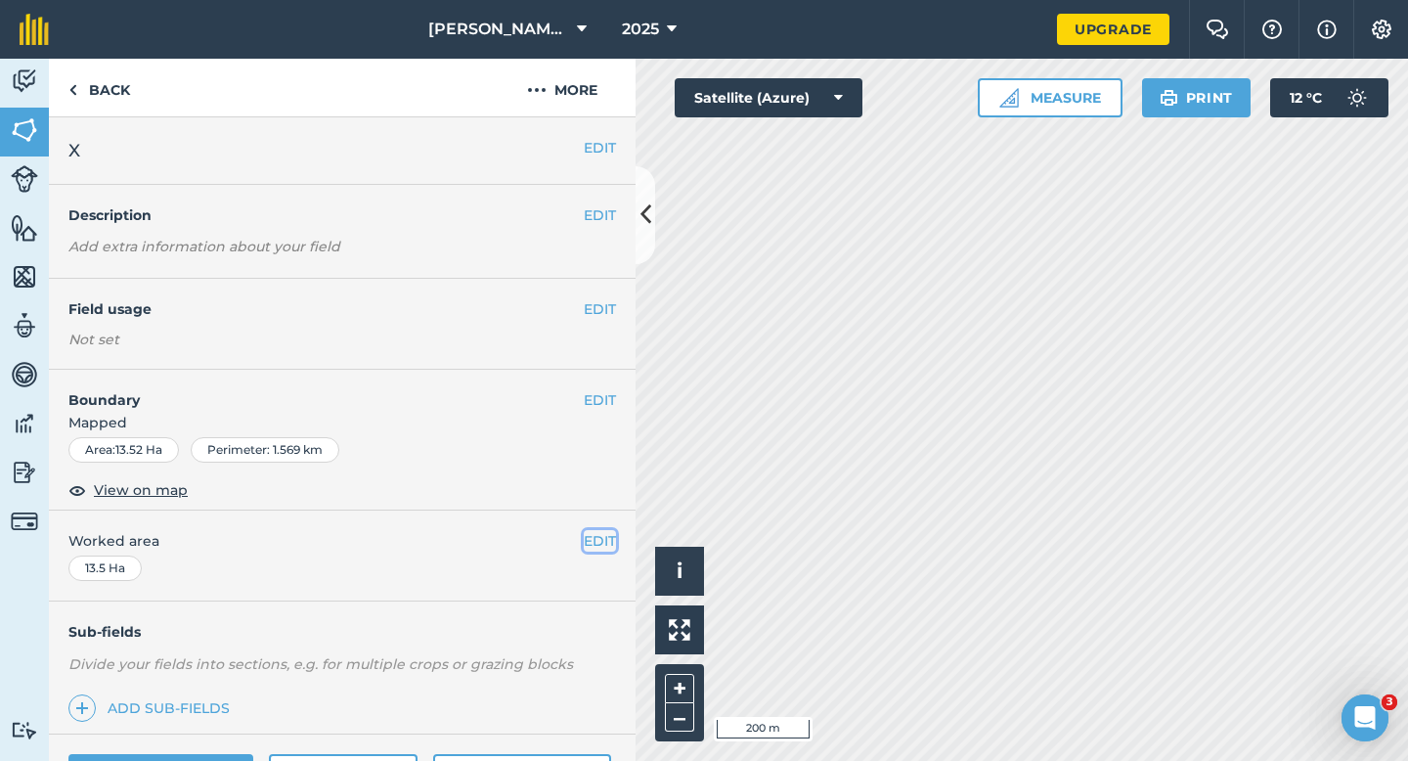
click at [586, 542] on button "EDIT" at bounding box center [600, 541] width 32 height 22
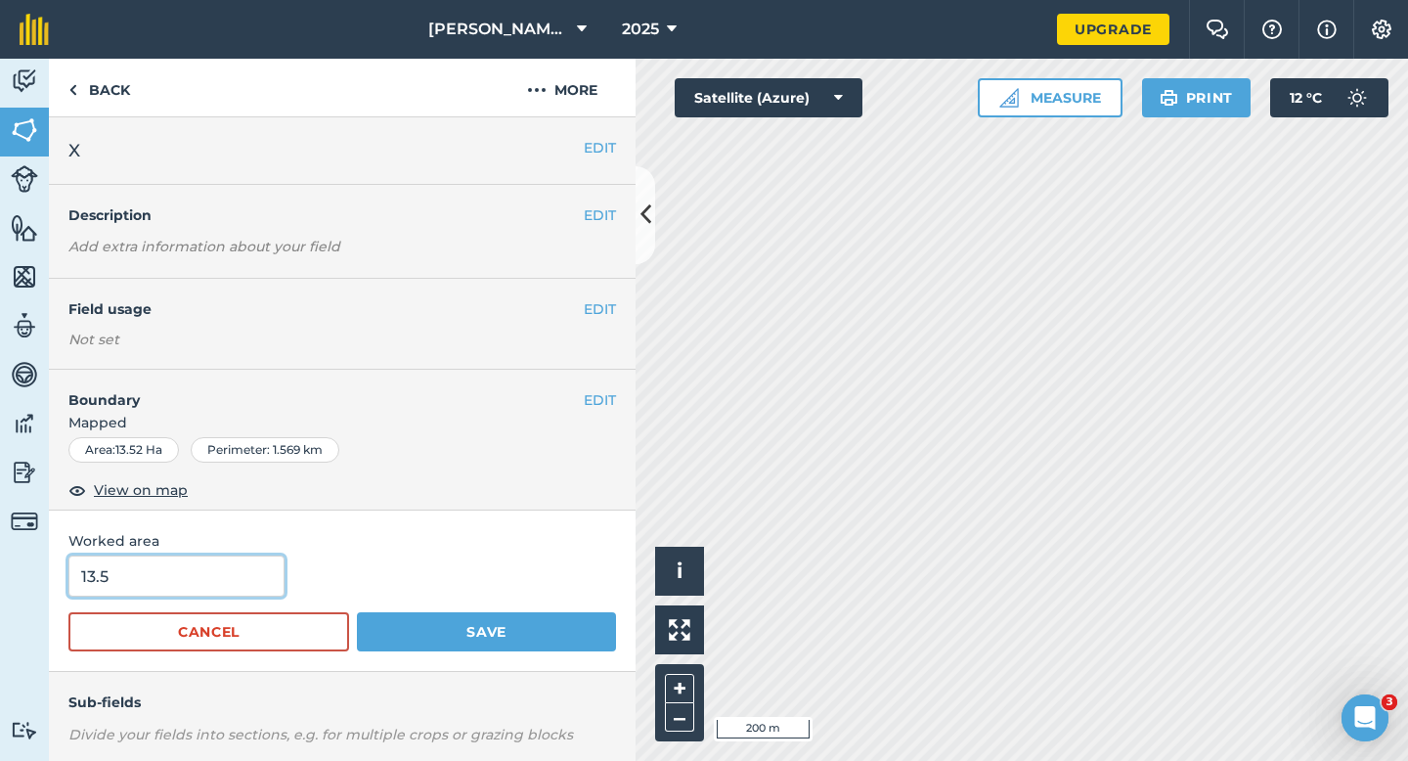
click at [203, 572] on input "13.5" at bounding box center [176, 575] width 216 height 41
type input "11.5"
click at [357, 612] on button "Save" at bounding box center [486, 631] width 259 height 39
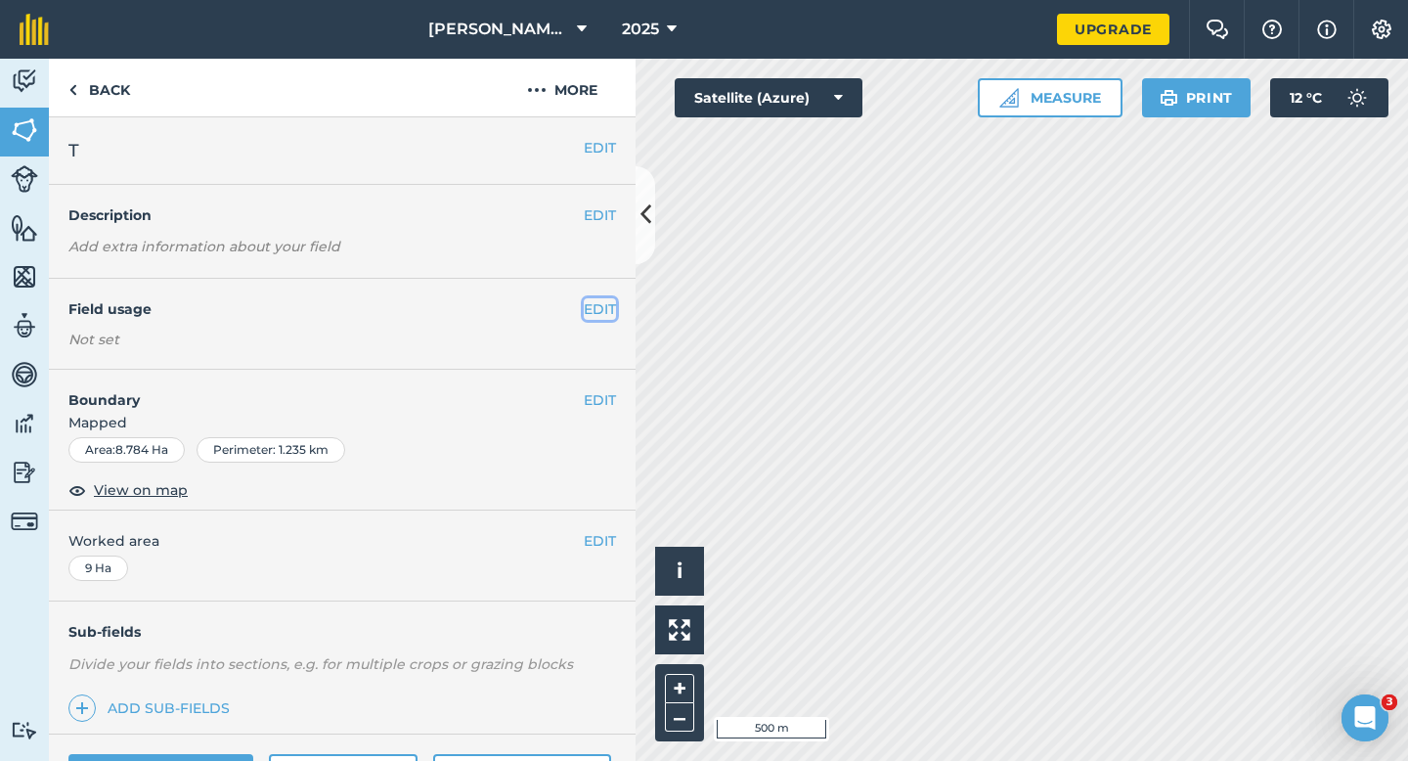
click at [608, 305] on button "EDIT" at bounding box center [600, 309] width 32 height 22
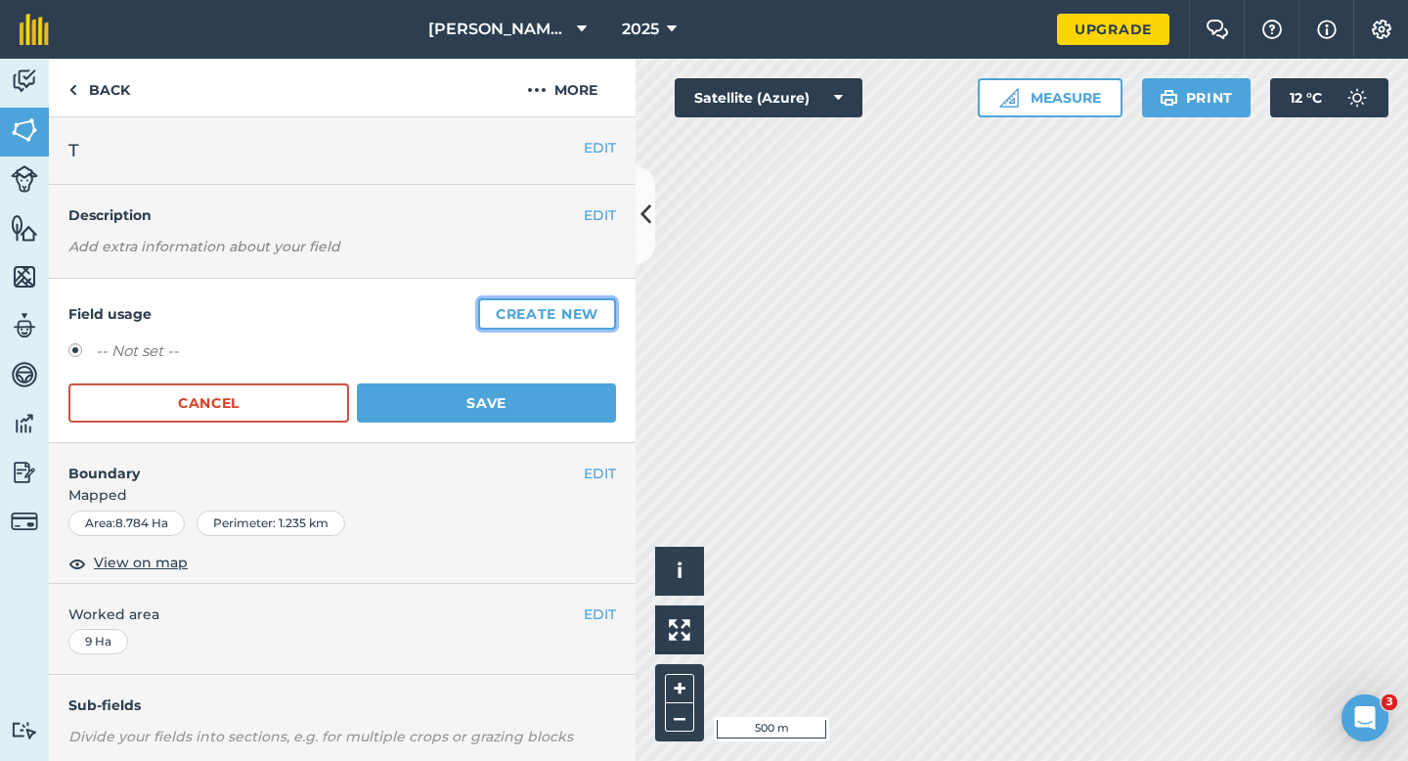
click at [608, 305] on button "Create new" at bounding box center [547, 313] width 138 height 31
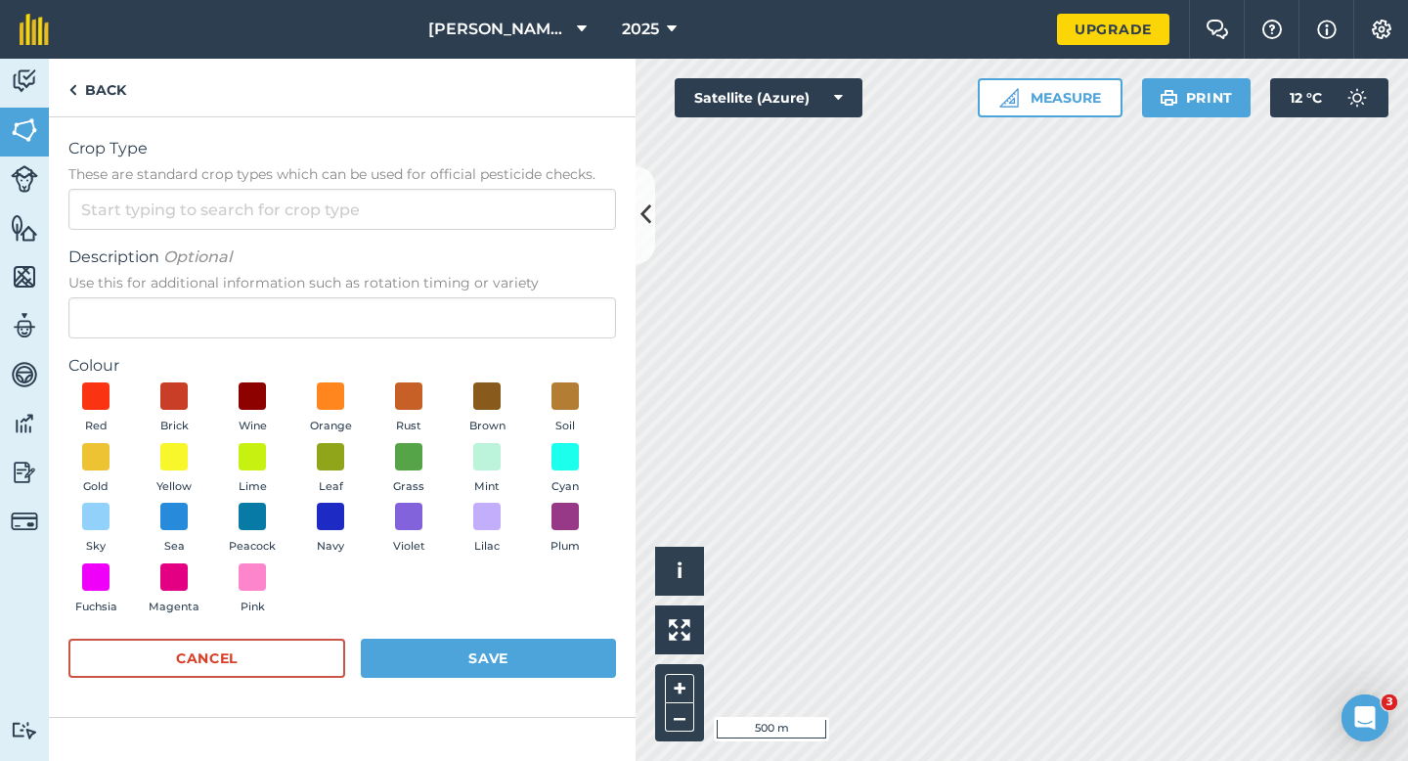
click at [468, 237] on form "Crop Type These are standard crop types which can be used for official pesticid…" at bounding box center [341, 417] width 547 height 560
click at [469, 202] on input "Crop Type These are standard crop types which can be used for official pesticid…" at bounding box center [341, 209] width 547 height 41
click at [469, 226] on input "Crop Type These are standard crop types which can be used for official pesticid…" at bounding box center [341, 209] width 547 height 41
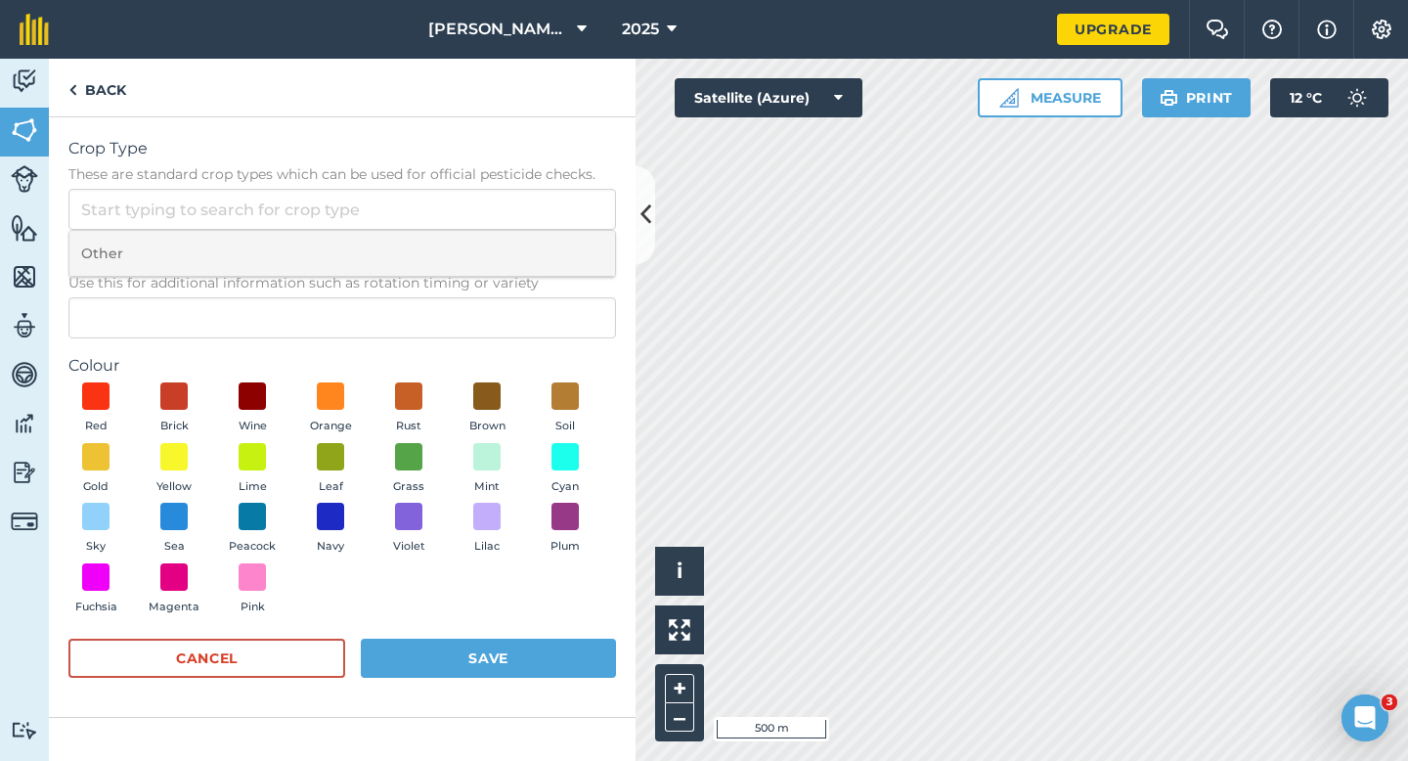
click at [469, 242] on li "Other" at bounding box center [342, 254] width 546 height 46
type input "Other"
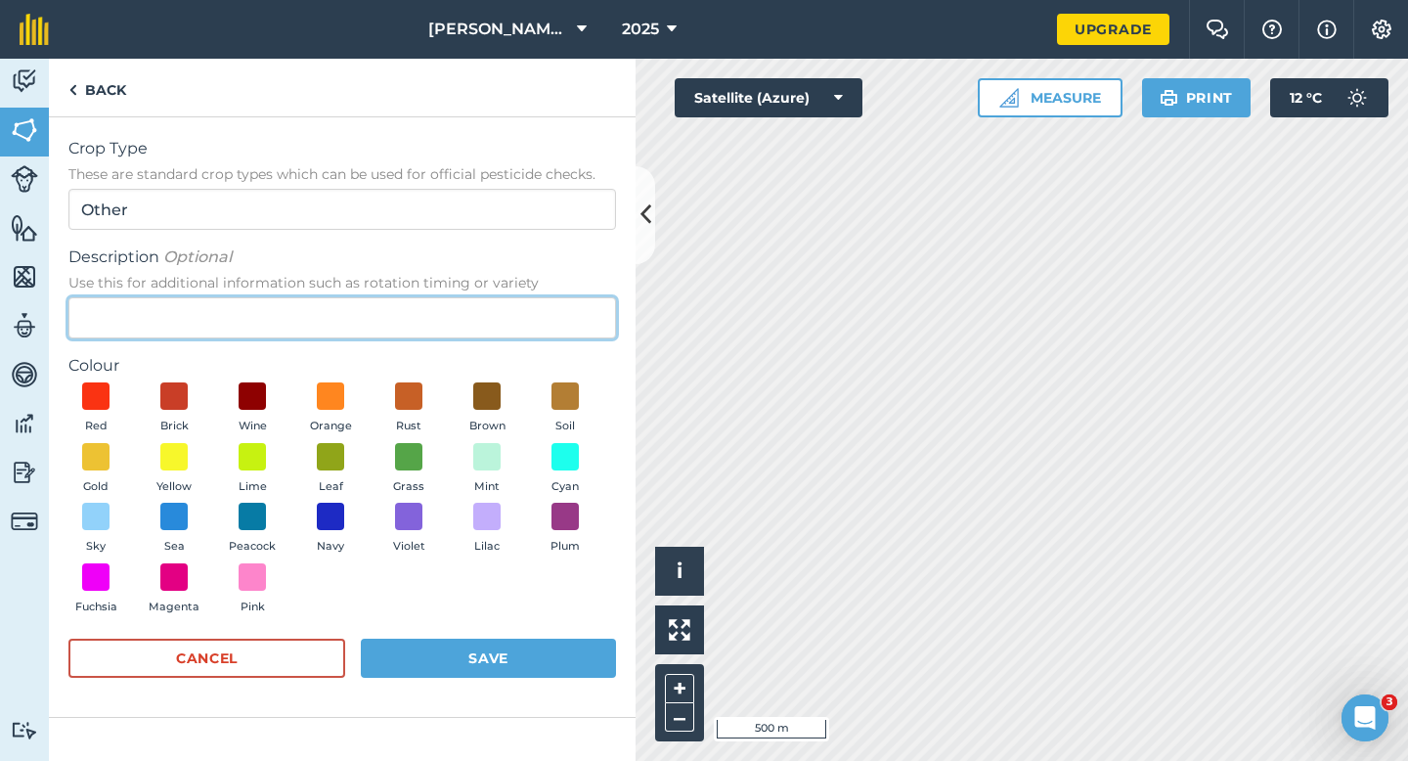
click at [469, 306] on input "Description Optional Use this for additional information such as rotation timin…" at bounding box center [341, 317] width 547 height 41
type input "Radish Seed"
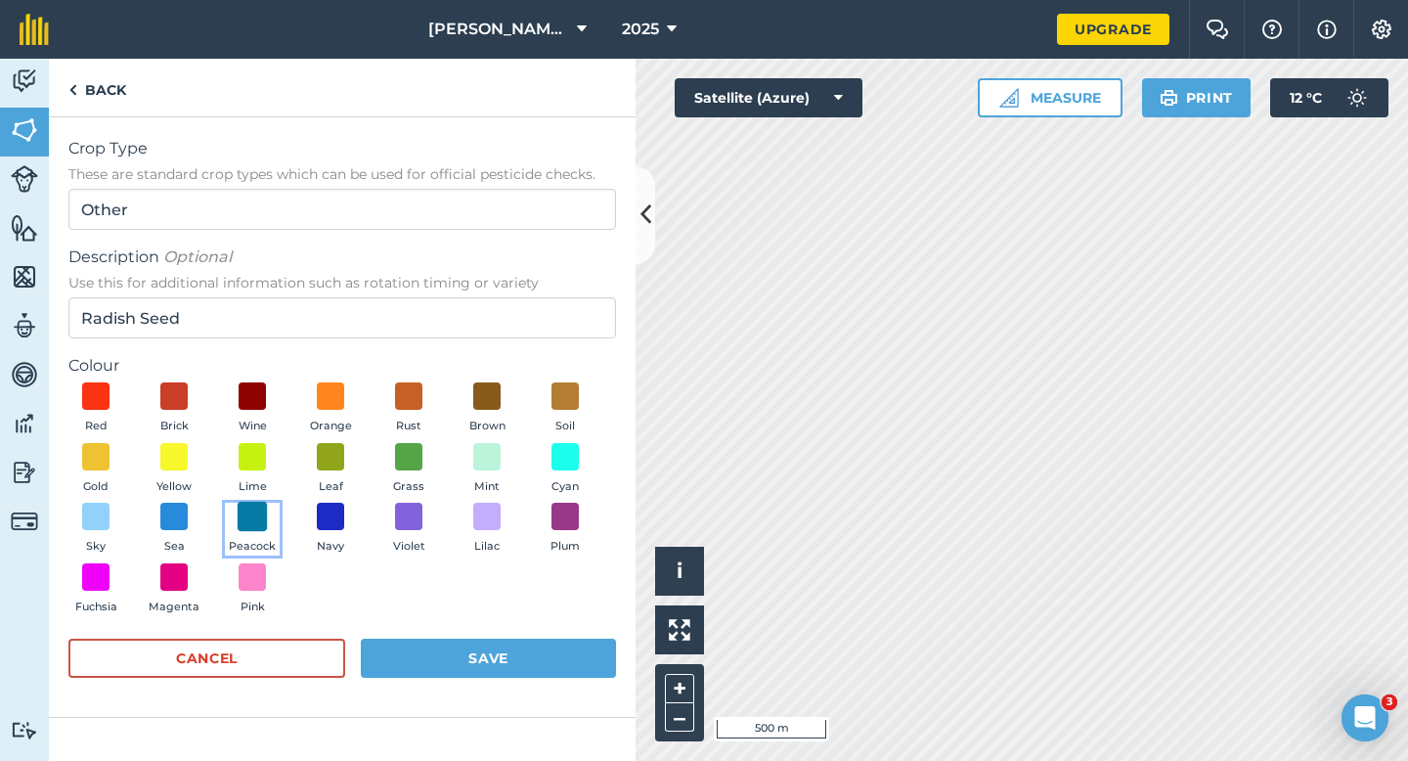
click at [258, 517] on span at bounding box center [253, 517] width 30 height 30
click at [482, 649] on button "Save" at bounding box center [488, 657] width 255 height 39
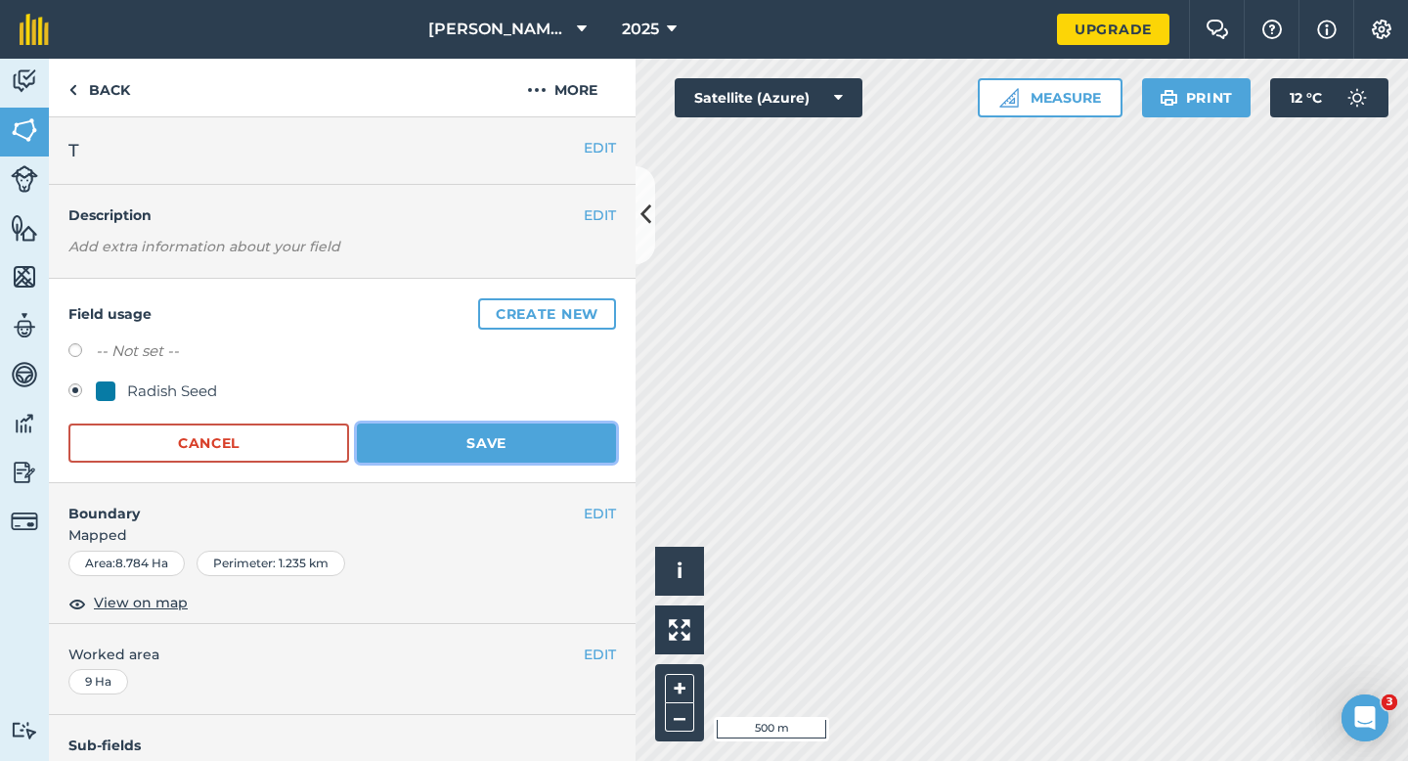
click at [528, 446] on button "Save" at bounding box center [486, 442] width 259 height 39
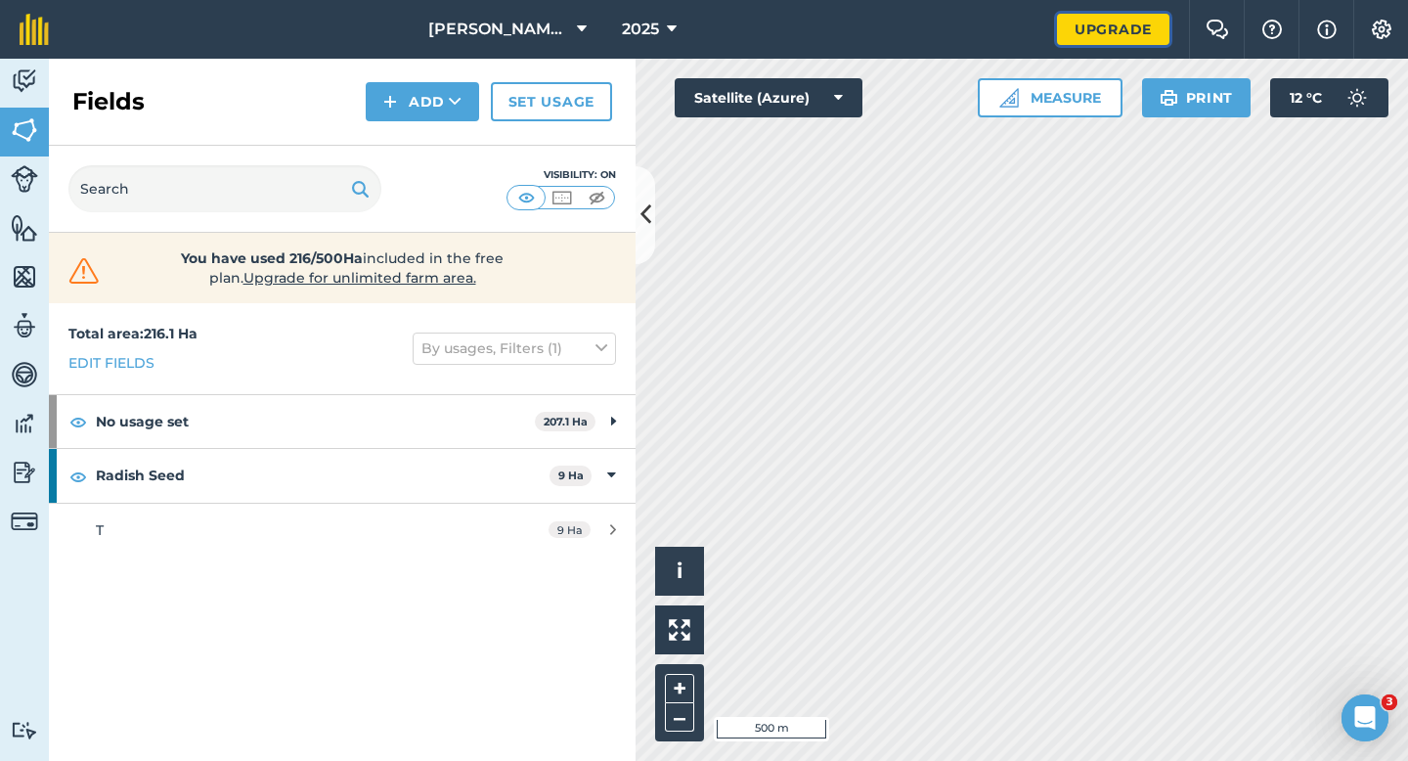
click at [1085, 36] on link "Upgrade" at bounding box center [1113, 29] width 112 height 31
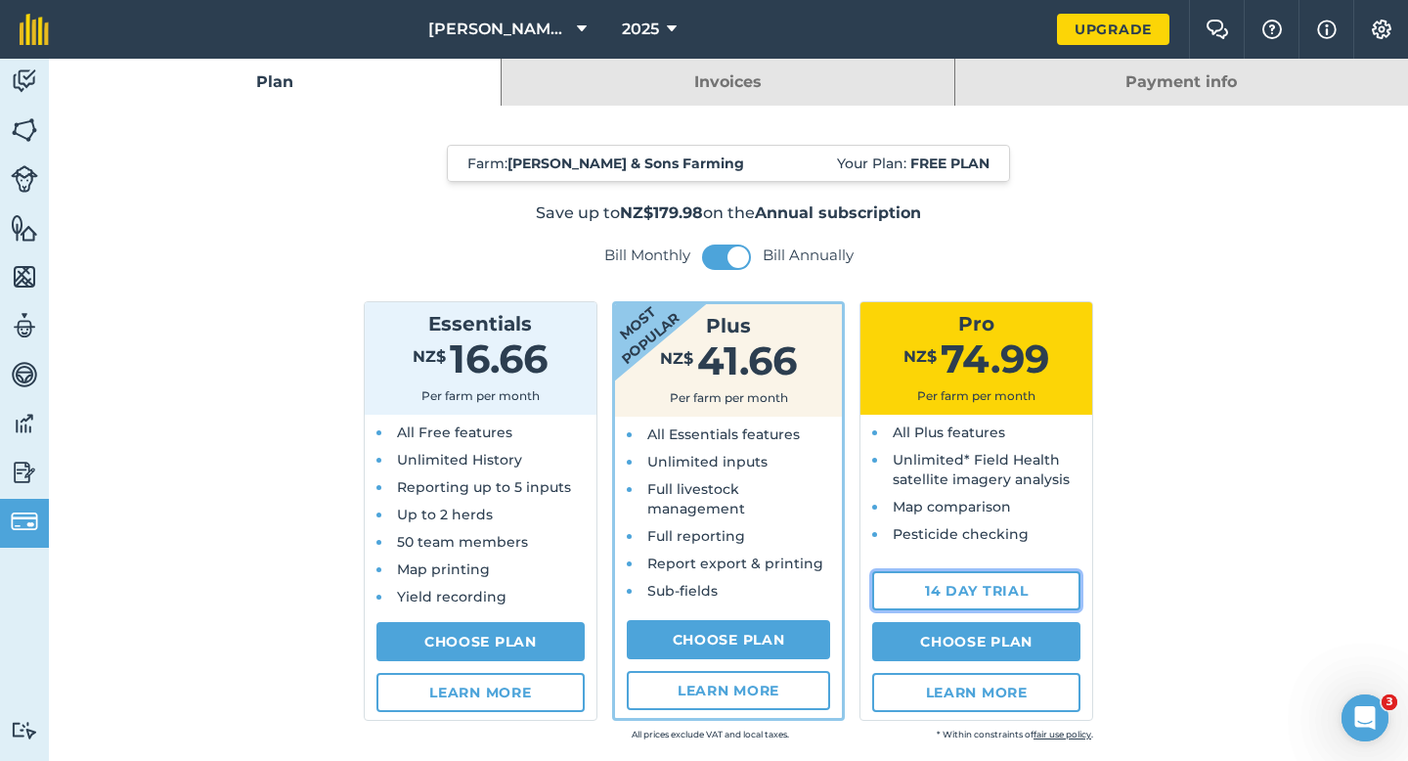
click at [964, 590] on link "14 day trial" at bounding box center [976, 590] width 208 height 39
select select "NZ"
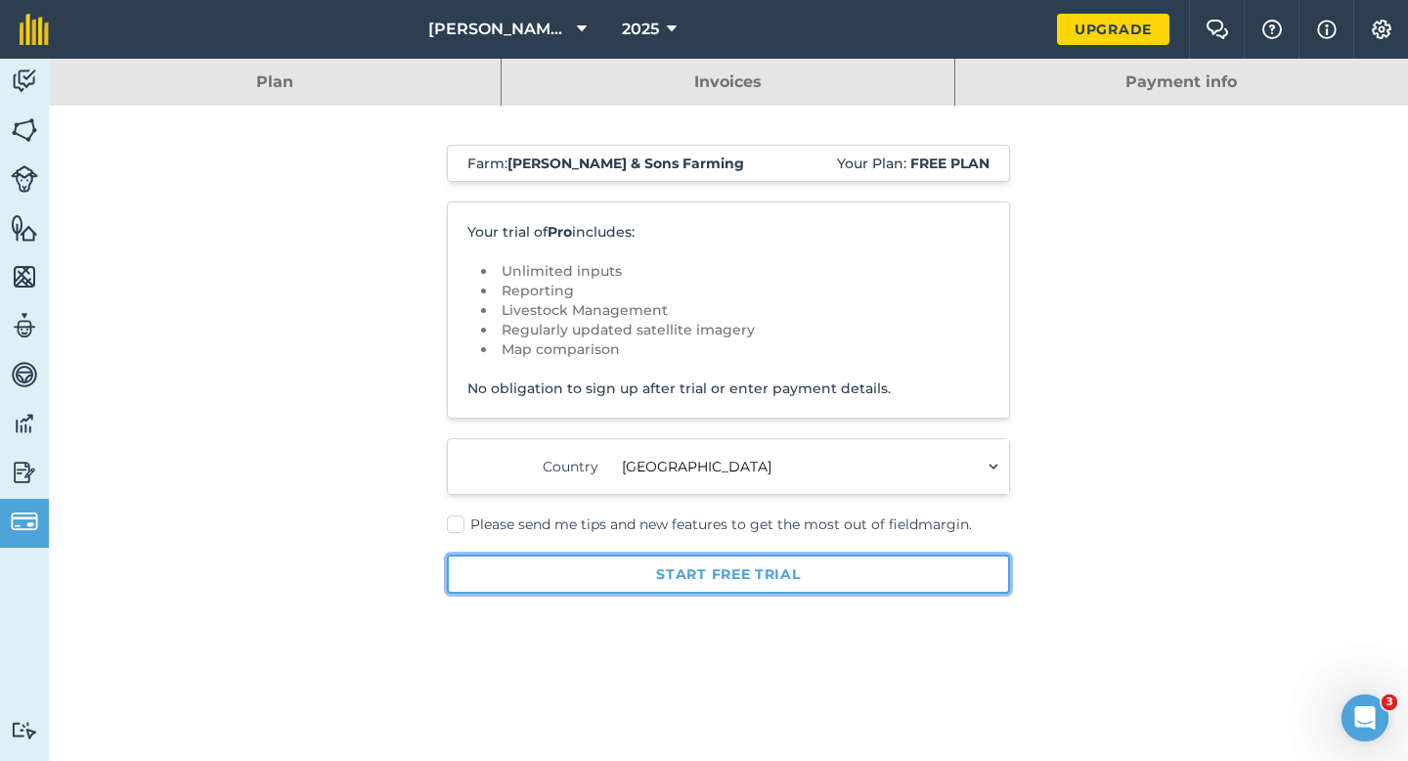
click at [791, 566] on button "Start free trial" at bounding box center [728, 573] width 563 height 39
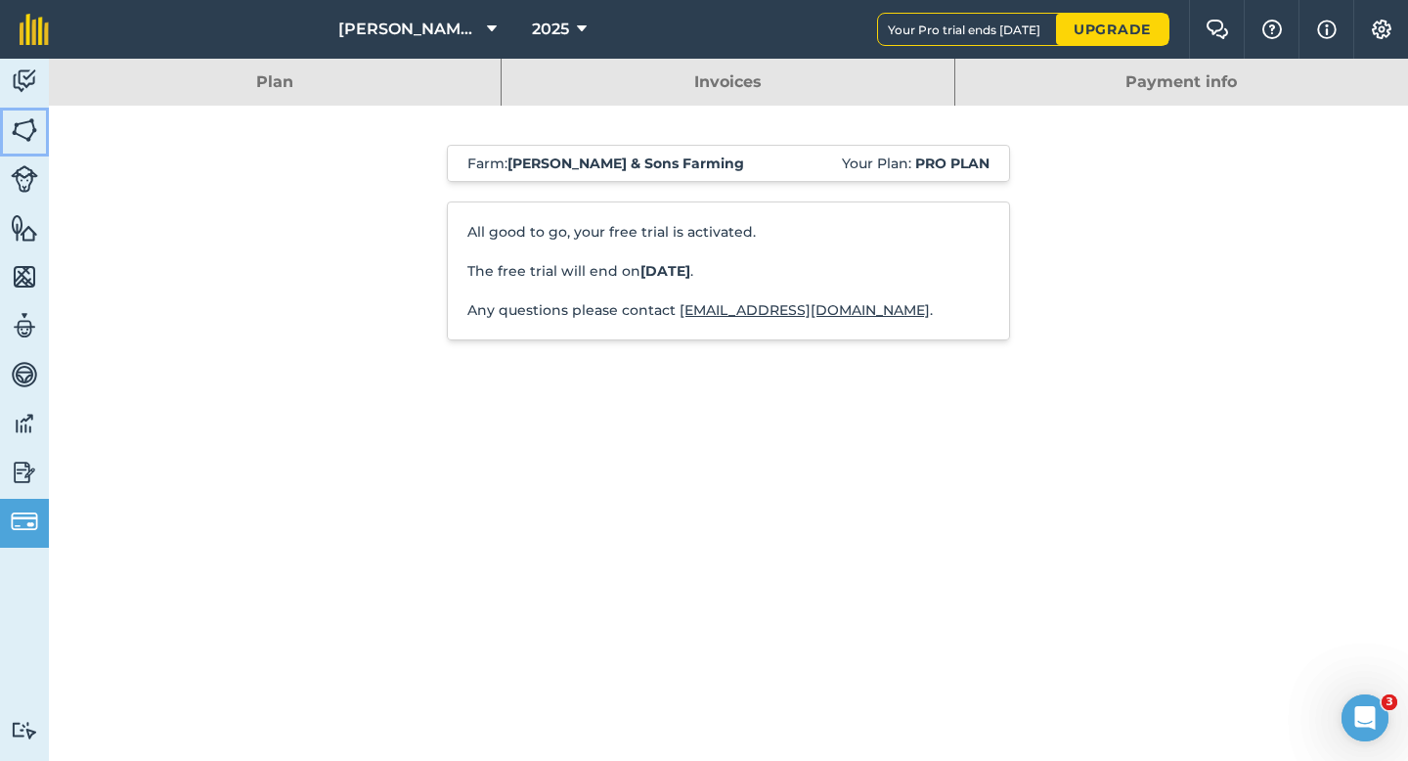
click at [32, 151] on link "Fields" at bounding box center [24, 132] width 49 height 49
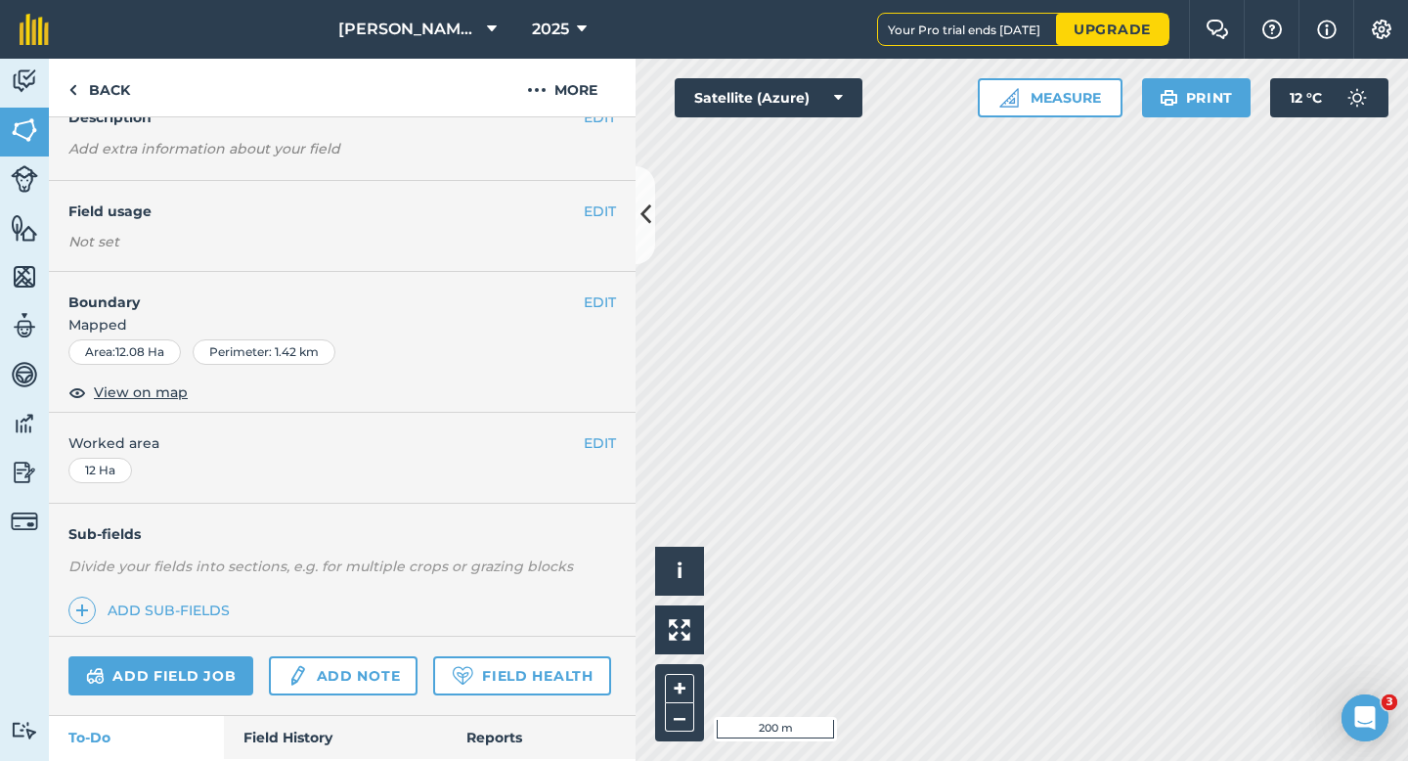
scroll to position [98, 0]
click at [70, 615] on span at bounding box center [81, 609] width 27 height 27
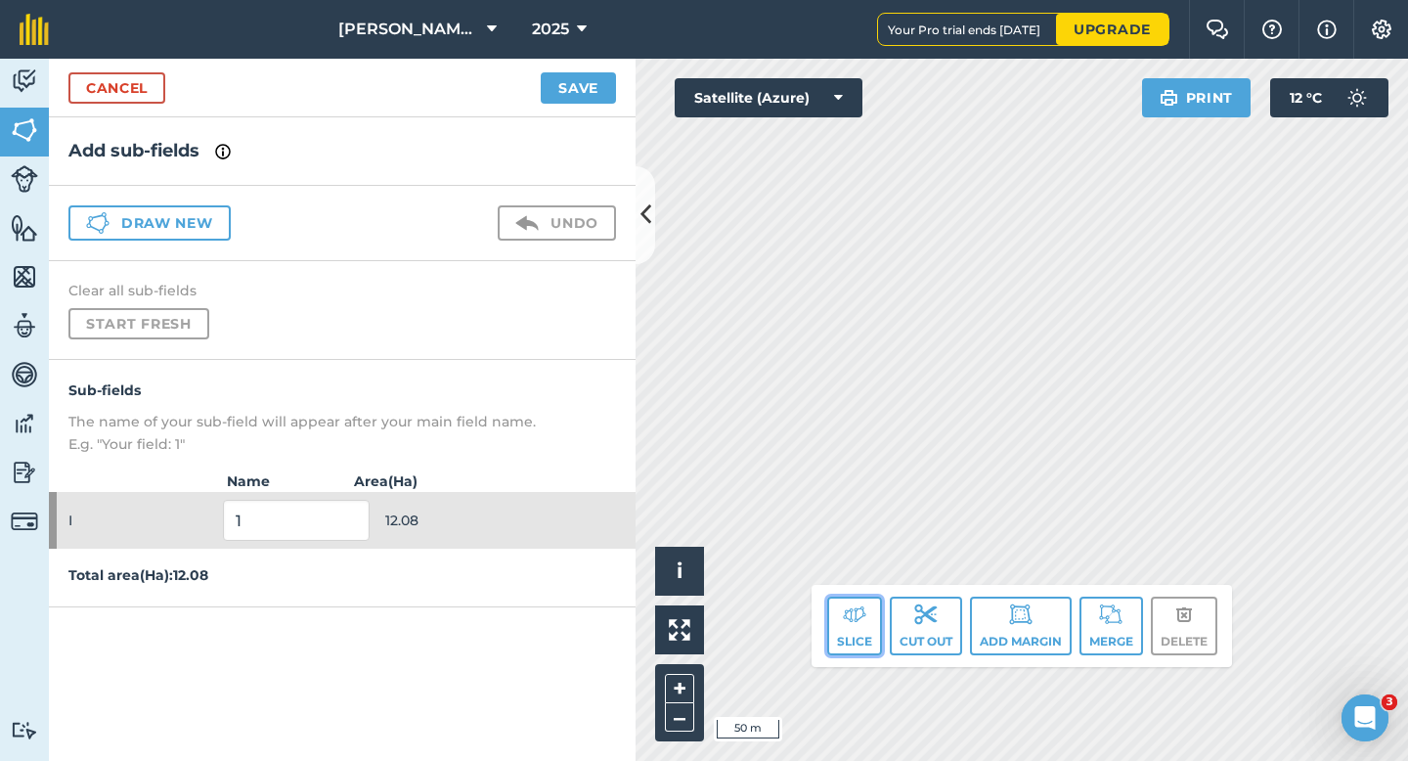
click at [862, 605] on img at bounding box center [854, 613] width 23 height 23
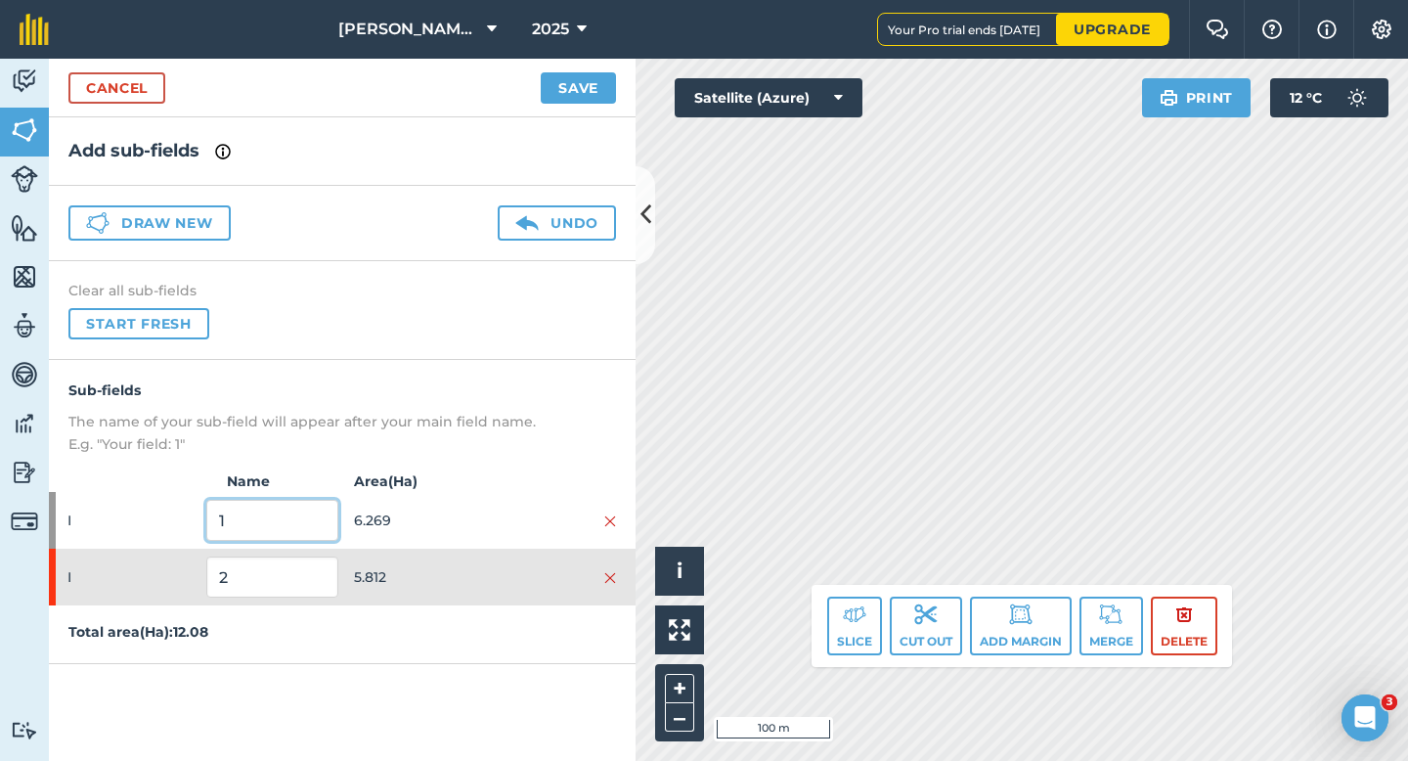
click at [290, 511] on input "1" at bounding box center [271, 520] width 131 height 41
click at [290, 523] on input "1" at bounding box center [271, 520] width 131 height 41
click at [289, 567] on input "2" at bounding box center [271, 576] width 131 height 41
click at [383, 520] on span "6.269" at bounding box center [419, 520] width 131 height 37
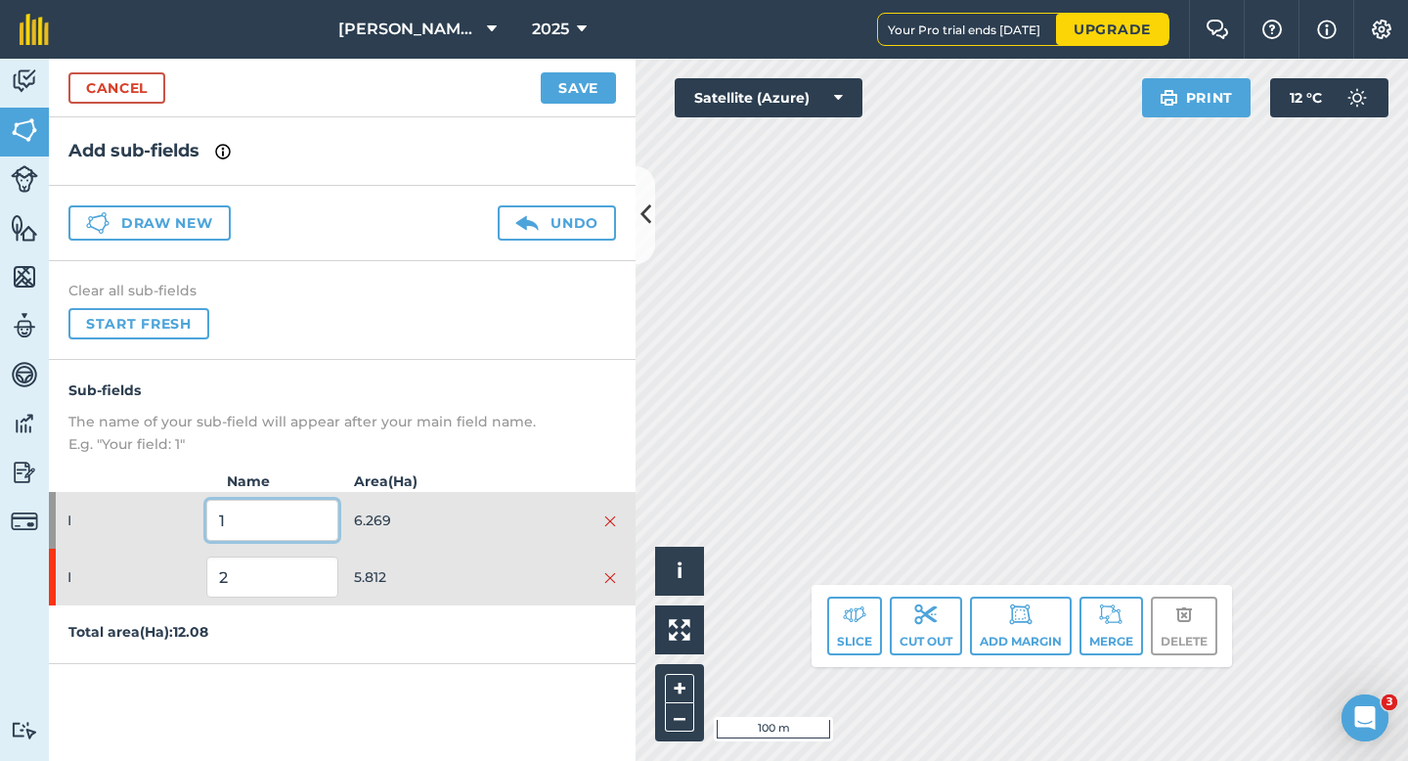
click at [322, 514] on input "1" at bounding box center [271, 520] width 131 height 41
click at [312, 572] on input "2" at bounding box center [271, 576] width 131 height 41
click at [575, 92] on button "Save" at bounding box center [578, 87] width 75 height 31
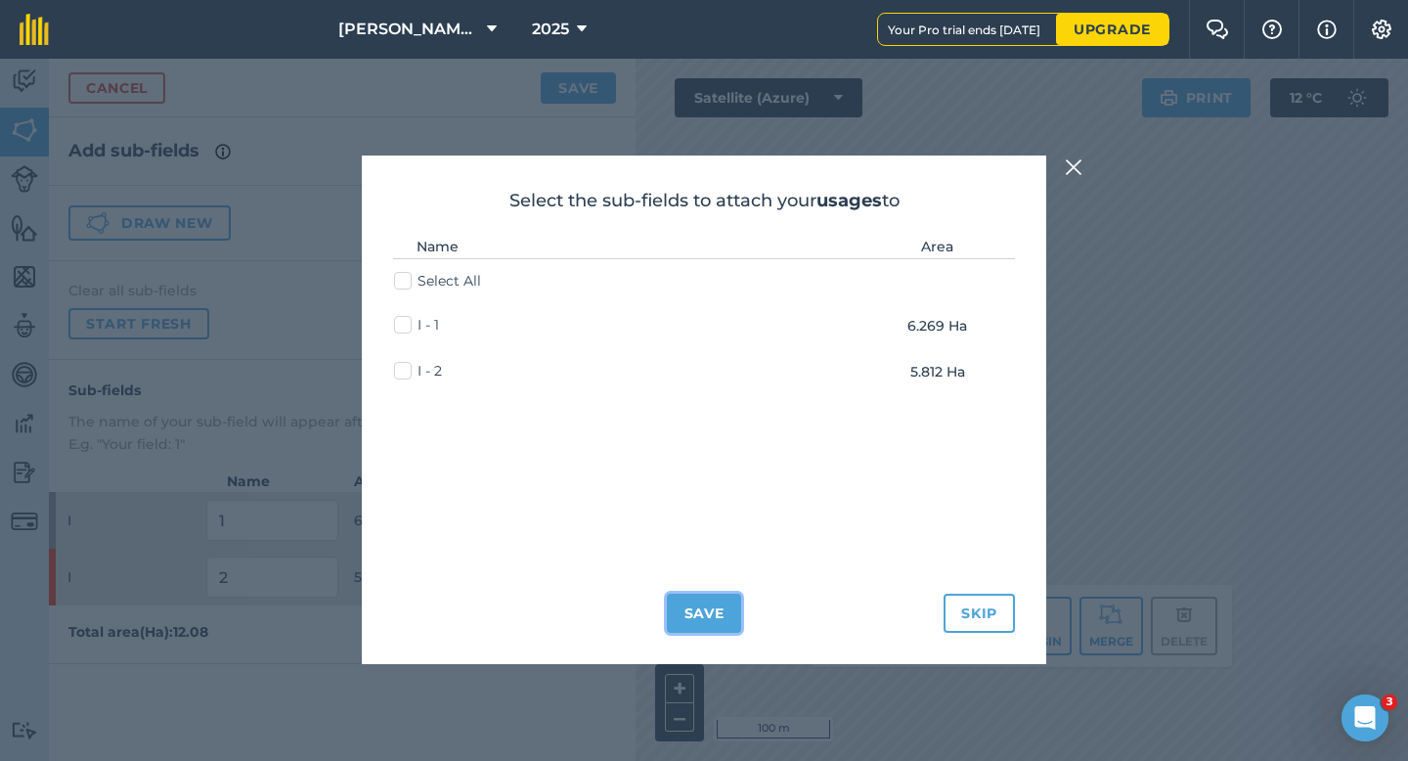
click at [692, 606] on button "Save" at bounding box center [704, 612] width 75 height 39
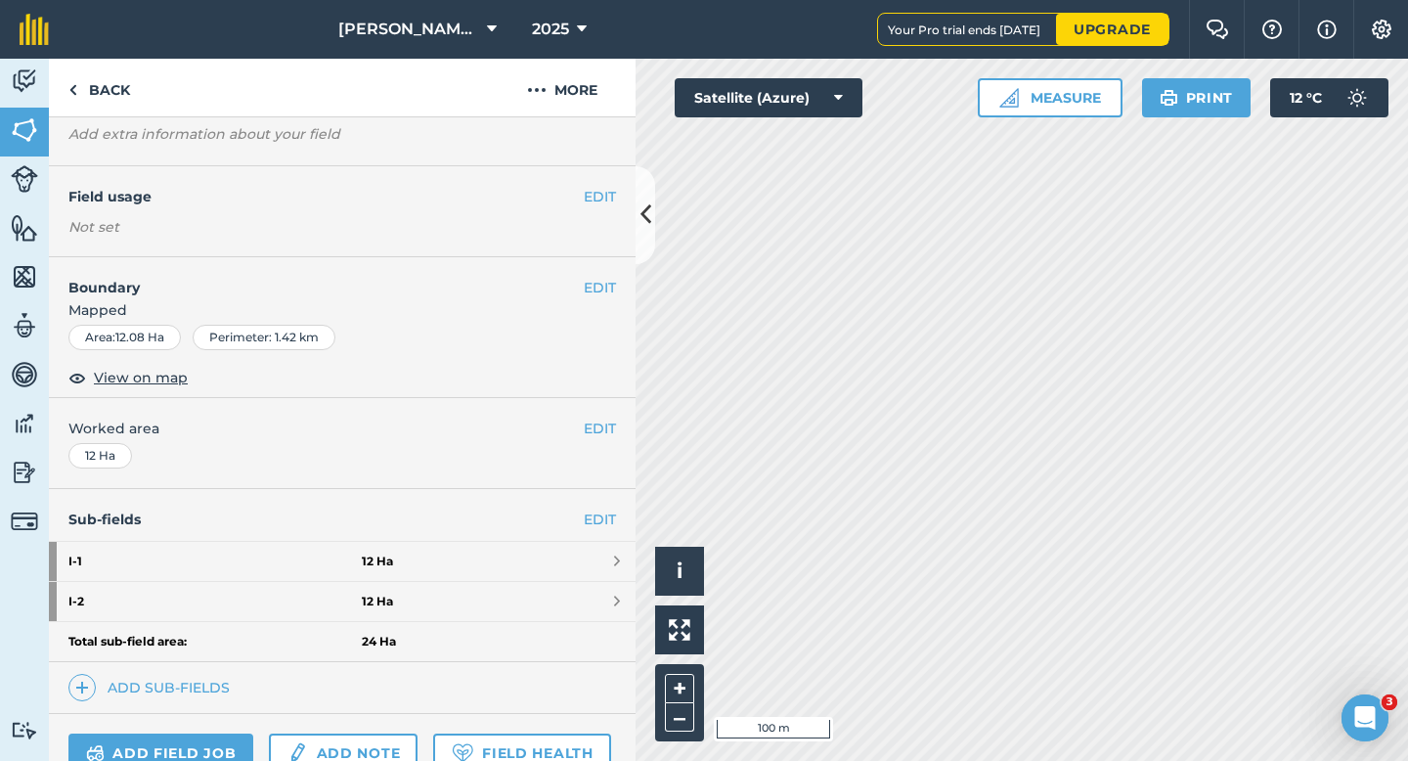
scroll to position [128, 0]
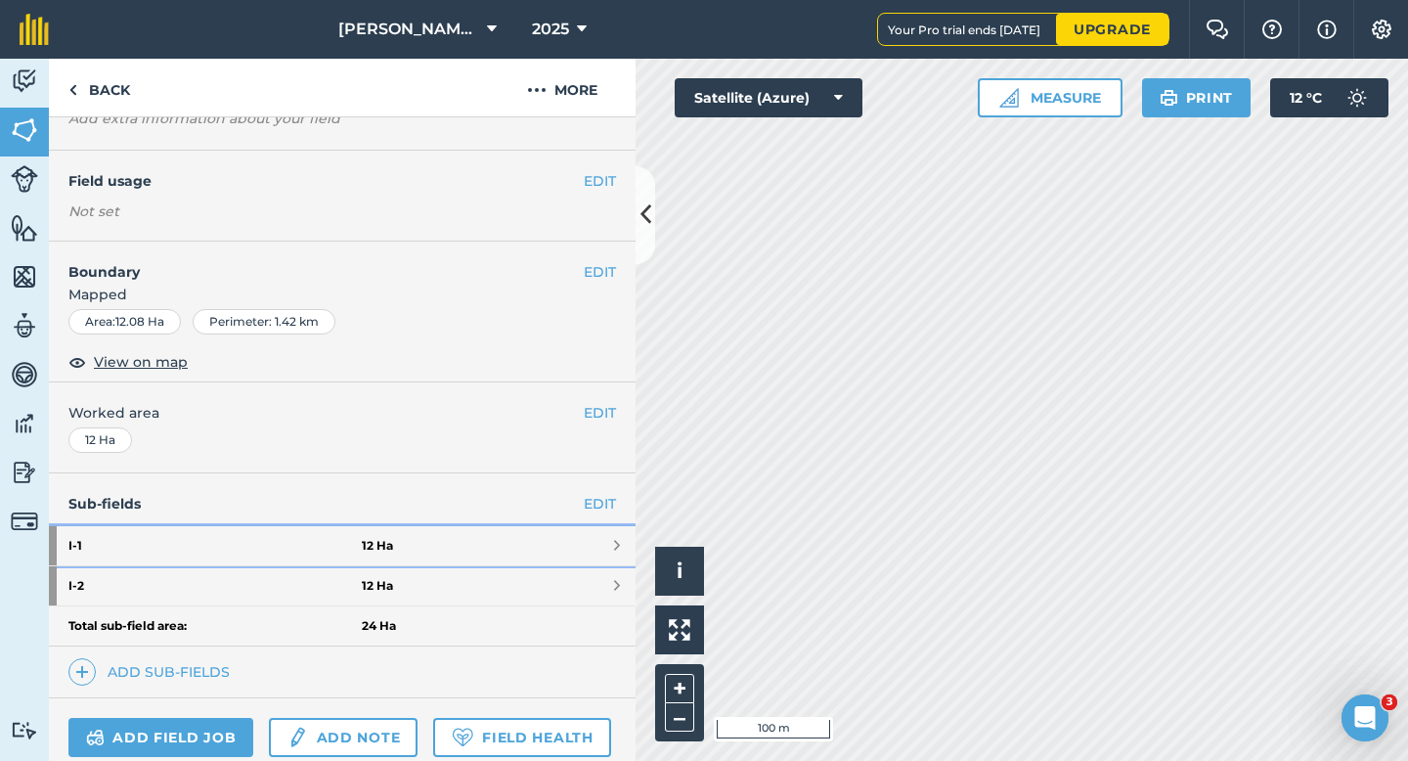
click at [596, 530] on link "I - 1 12 Ha" at bounding box center [342, 545] width 587 height 39
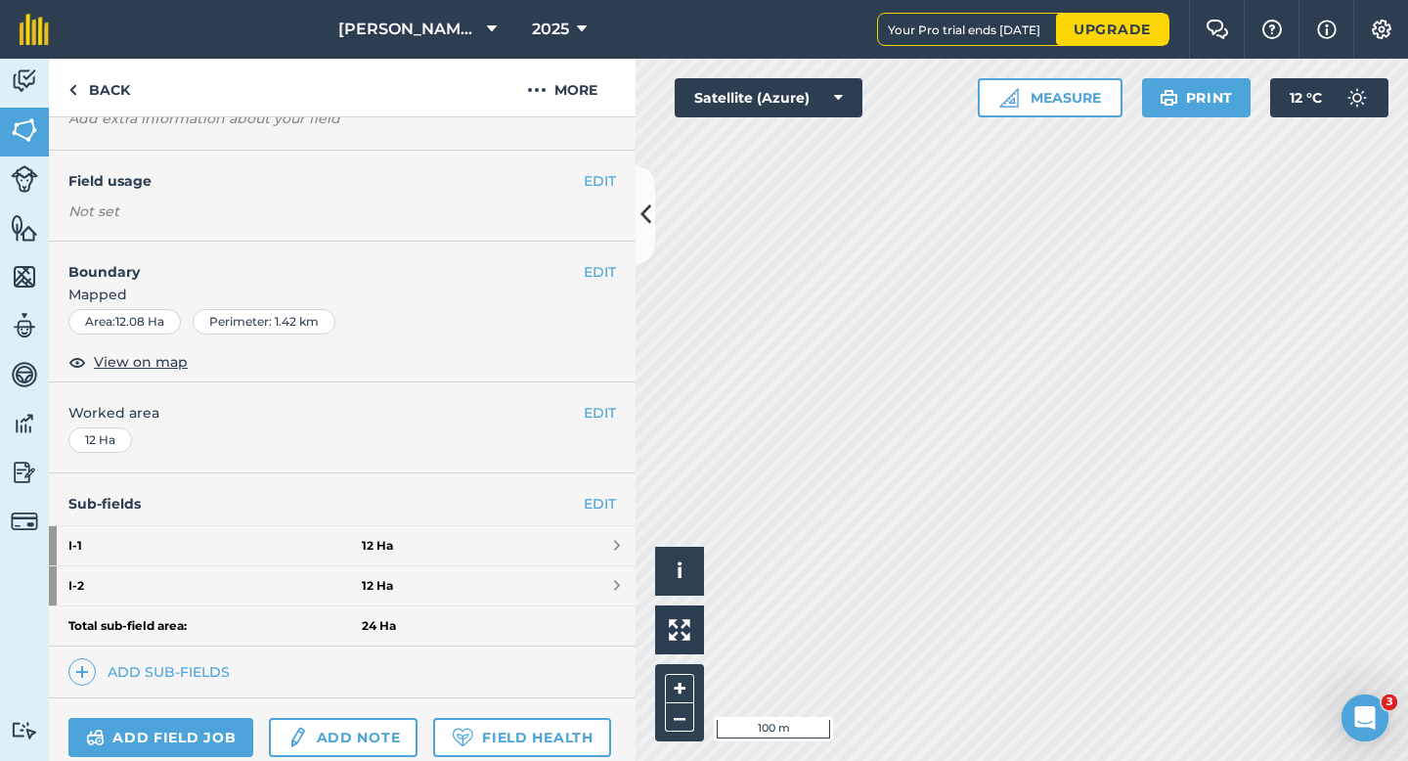
scroll to position [66, 0]
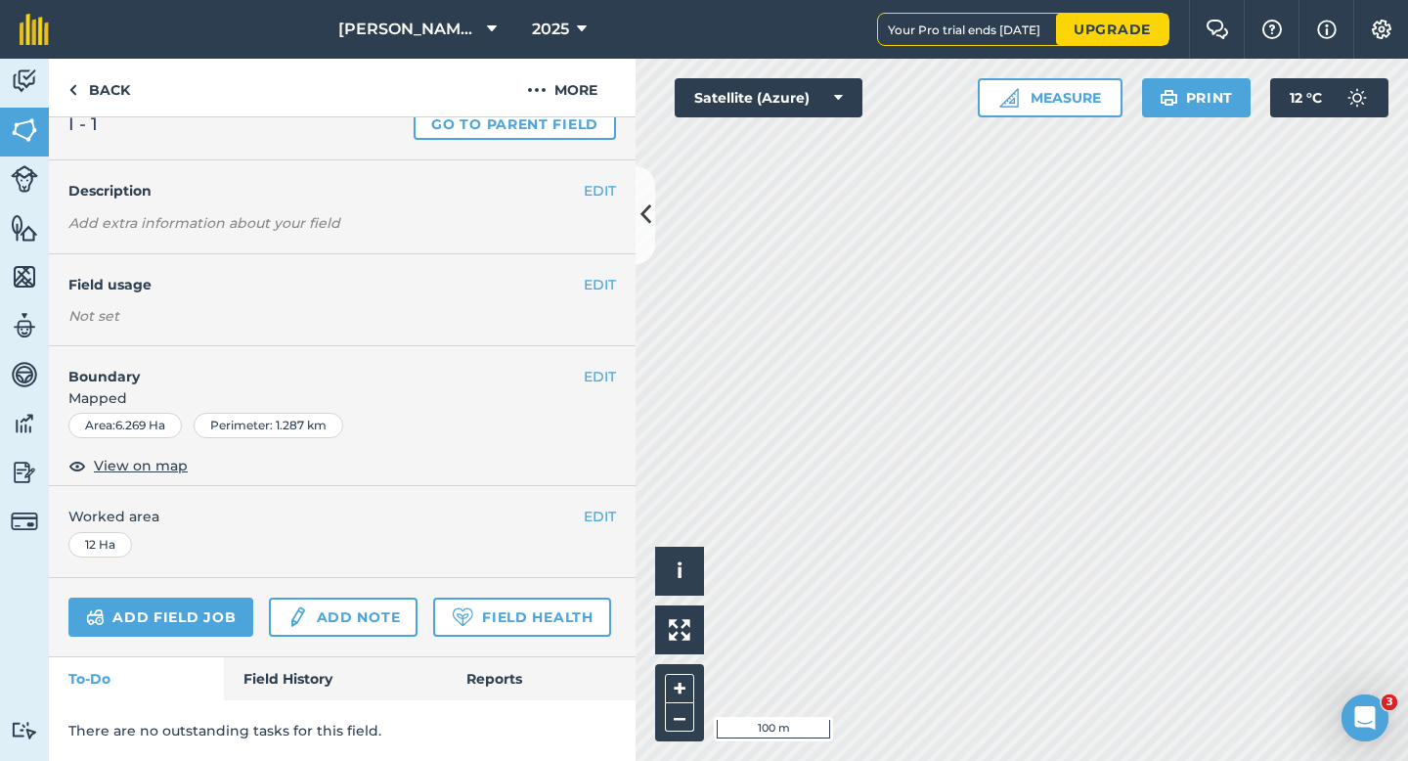
click at [619, 521] on div "EDIT Worked area 12 Ha" at bounding box center [342, 531] width 587 height 91
click at [605, 520] on button "EDIT" at bounding box center [600, 516] width 32 height 22
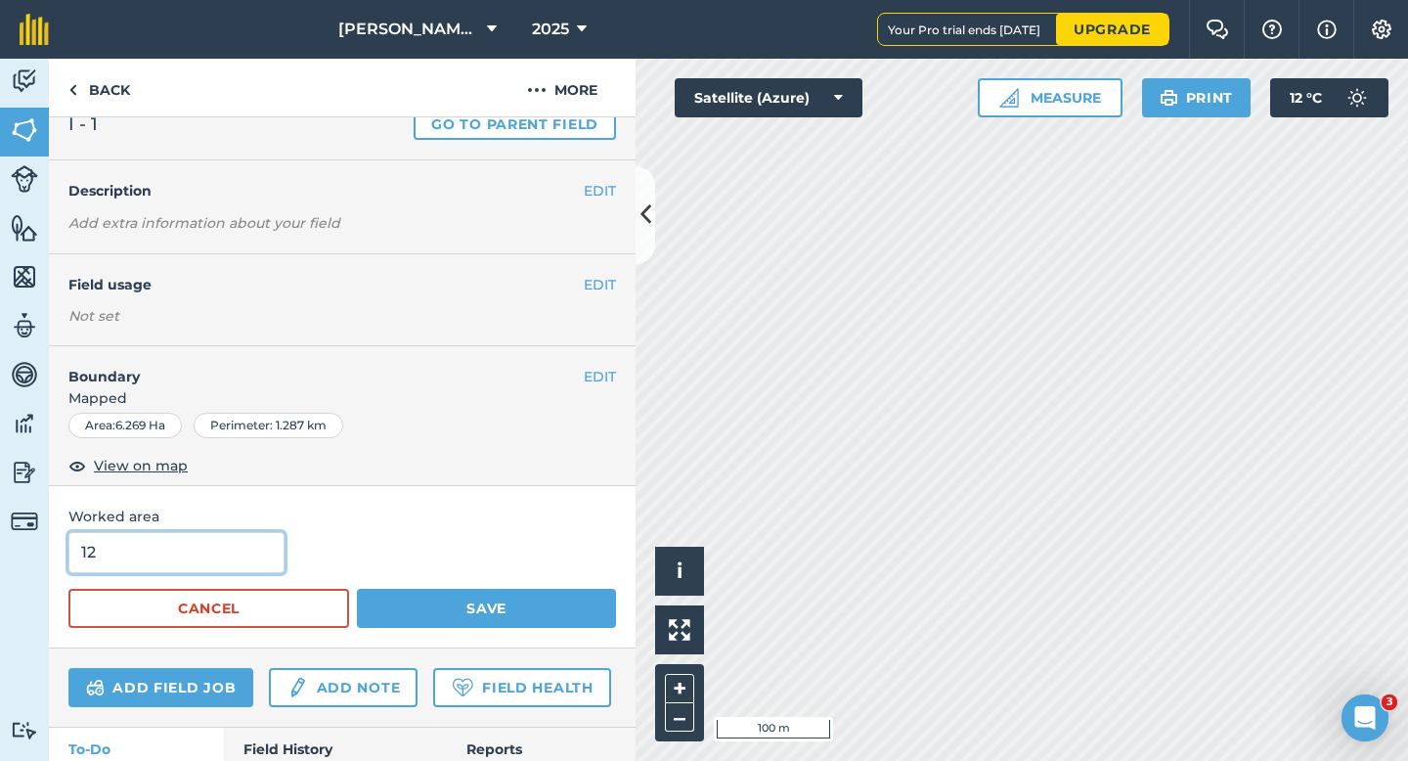
click at [139, 551] on input "12" at bounding box center [176, 552] width 216 height 41
type input "1"
type input "6.3"
click at [357, 589] on button "Save" at bounding box center [486, 608] width 259 height 39
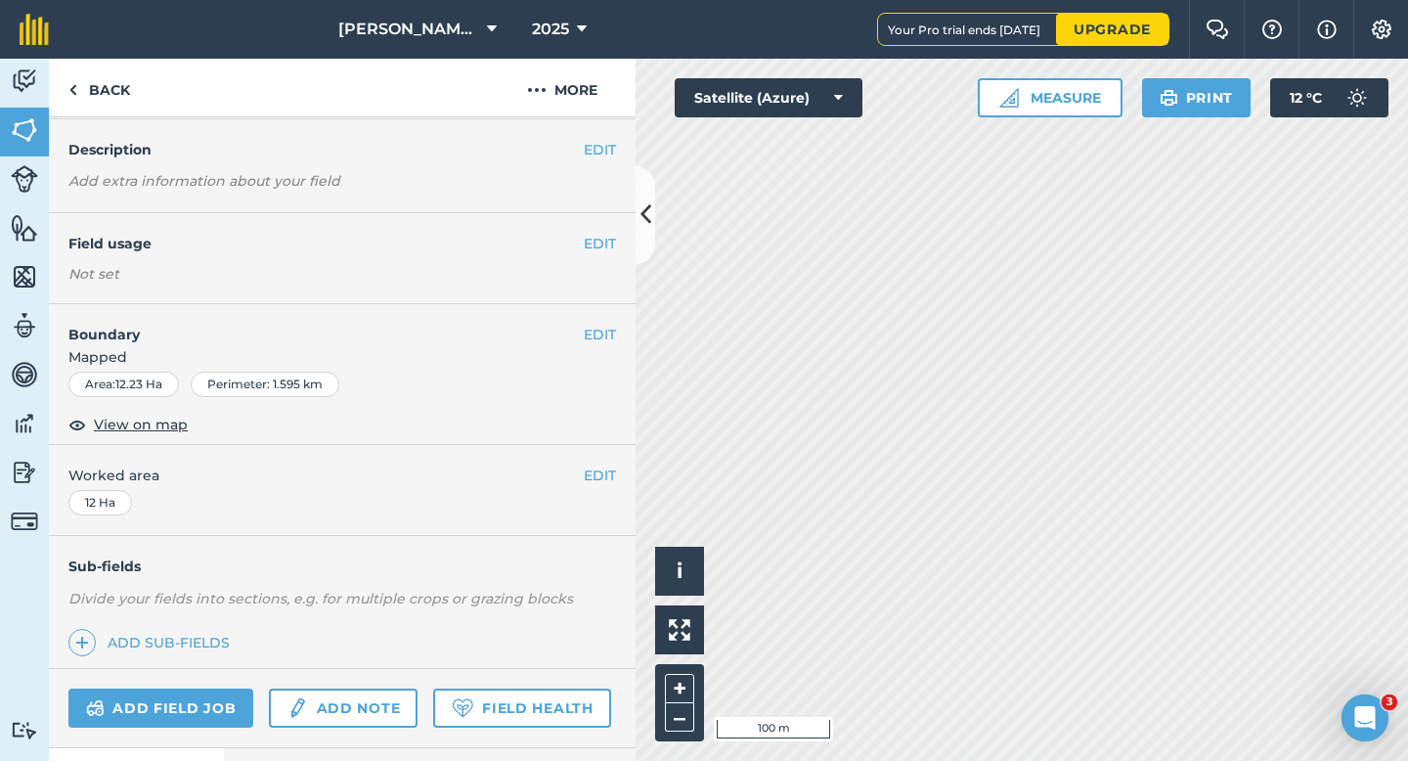
scroll to position [25, 0]
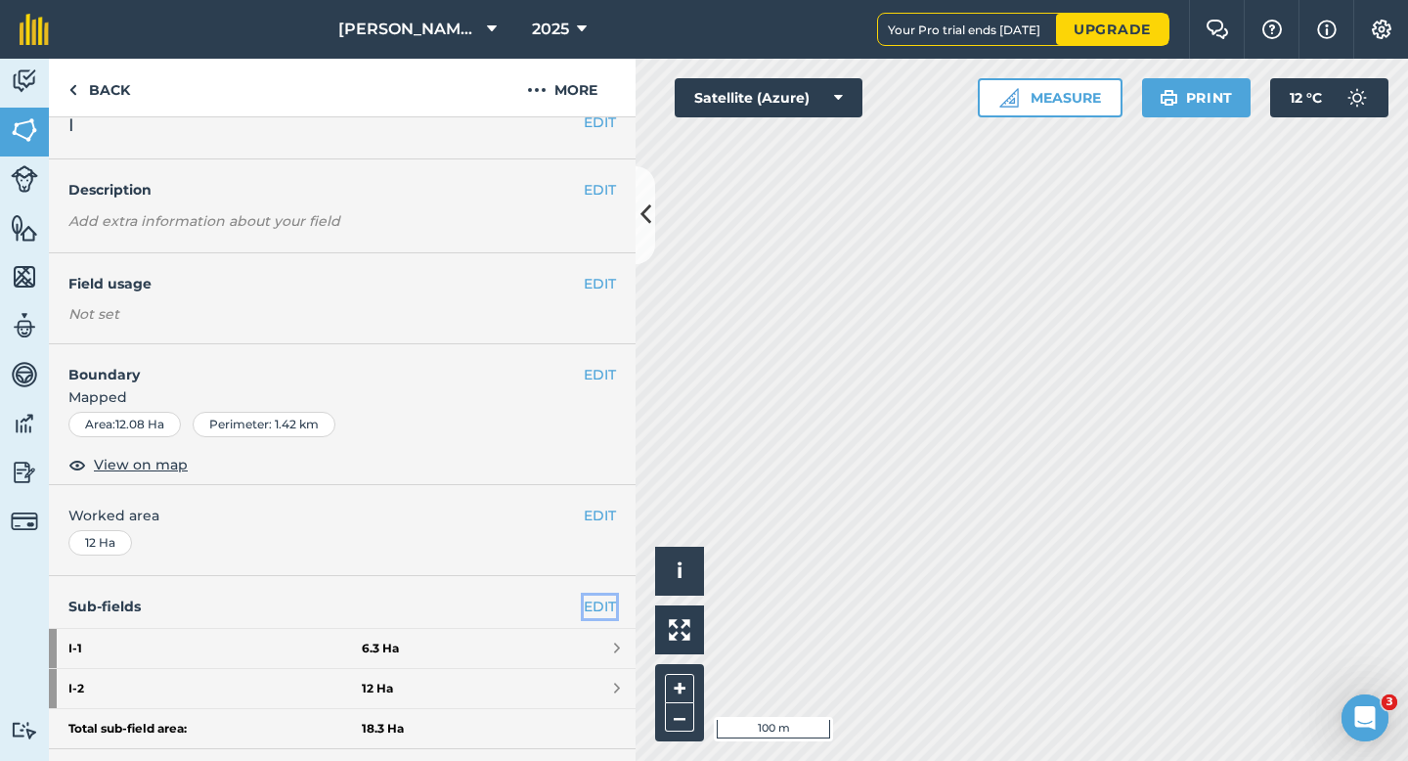
click at [609, 603] on link "EDIT" at bounding box center [600, 606] width 32 height 22
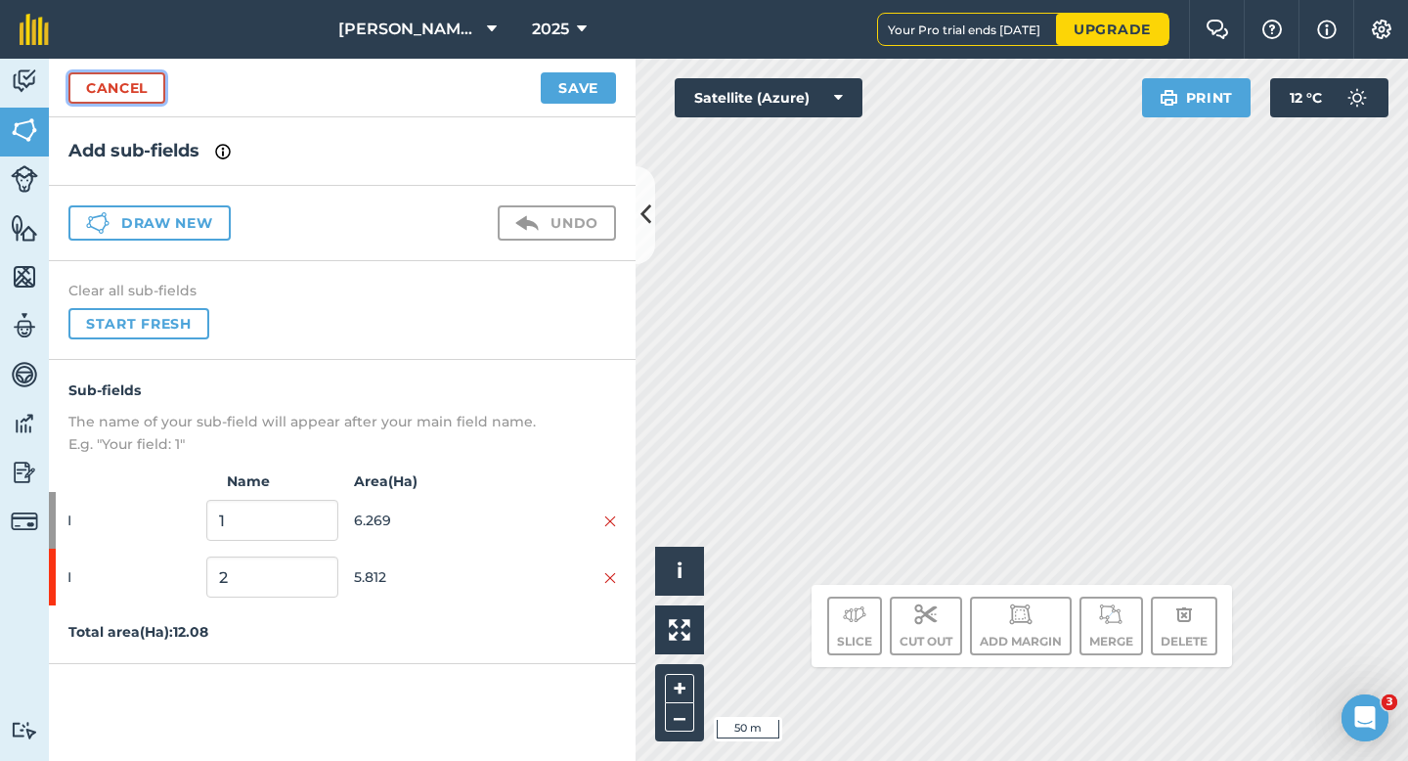
click at [130, 91] on link "Cancel" at bounding box center [116, 87] width 97 height 31
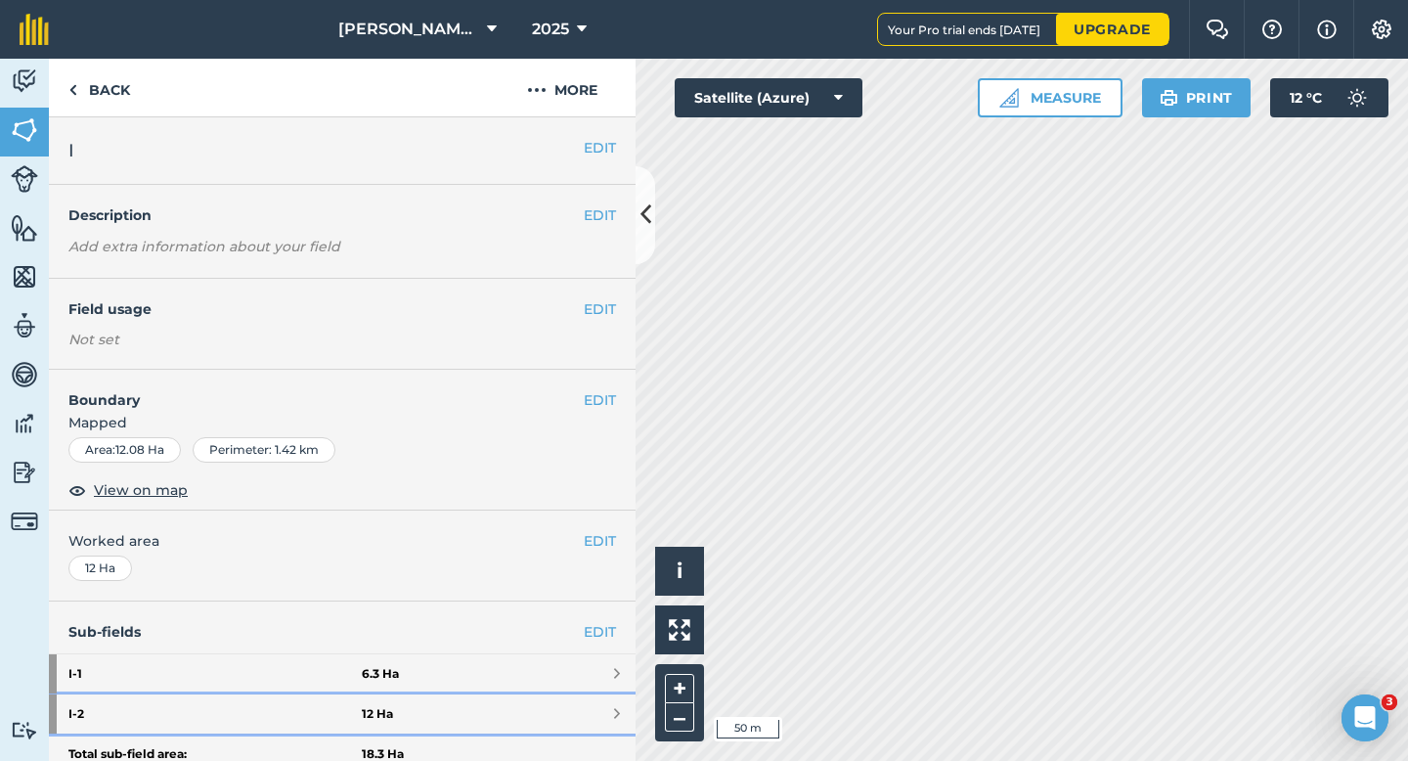
click at [605, 702] on link "I - 2 12 Ha" at bounding box center [342, 713] width 587 height 39
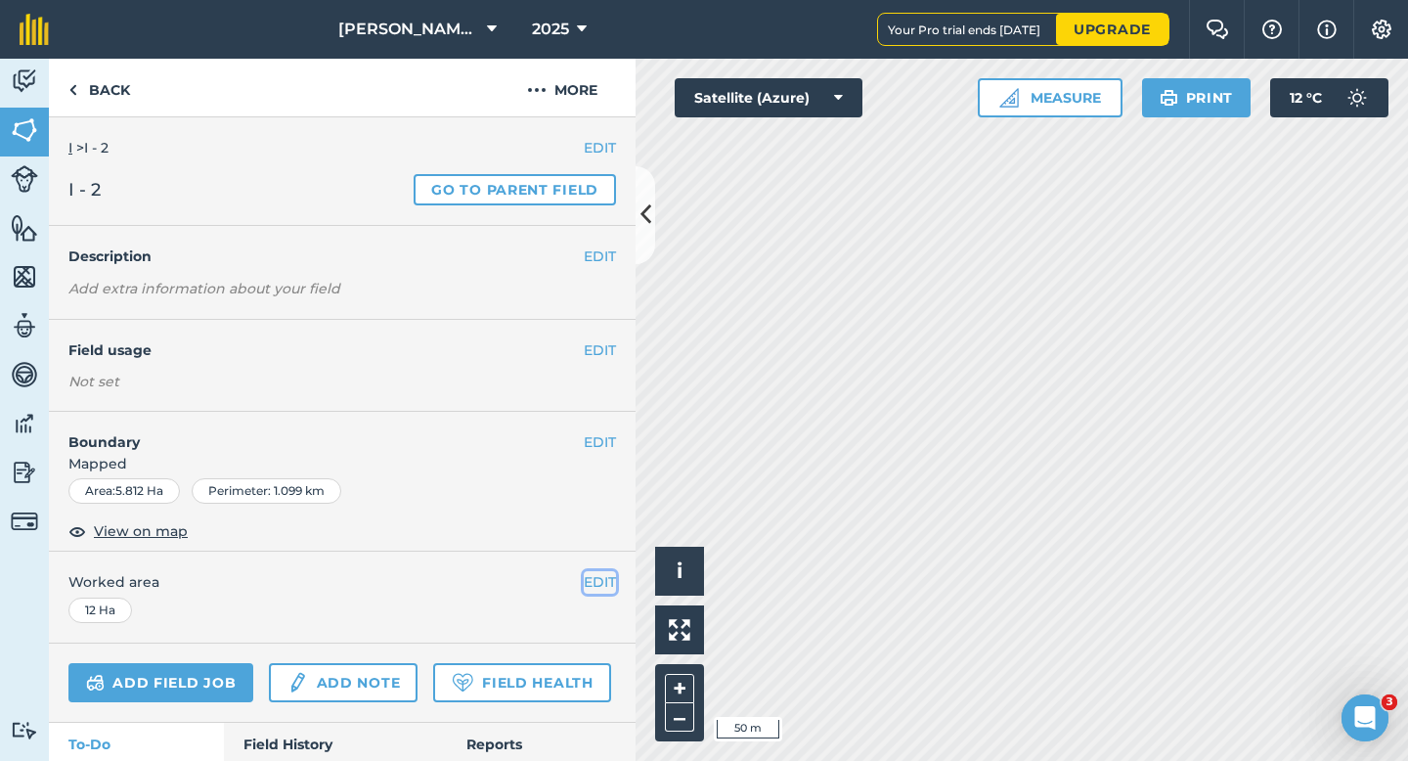
click at [586, 578] on button "EDIT" at bounding box center [600, 582] width 32 height 22
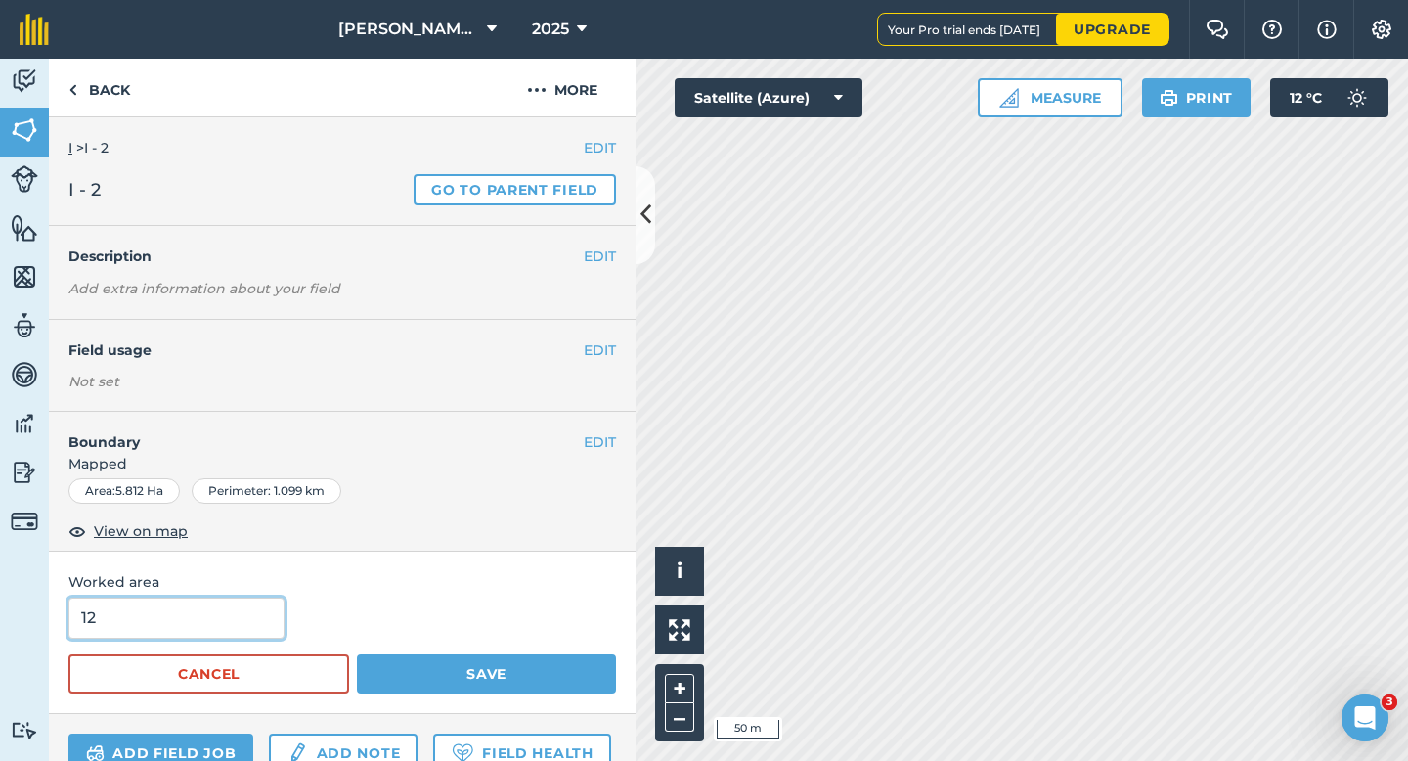
click at [112, 615] on input "12" at bounding box center [176, 617] width 216 height 41
type input "1"
type input "5.8"
click at [357, 654] on button "Save" at bounding box center [486, 673] width 259 height 39
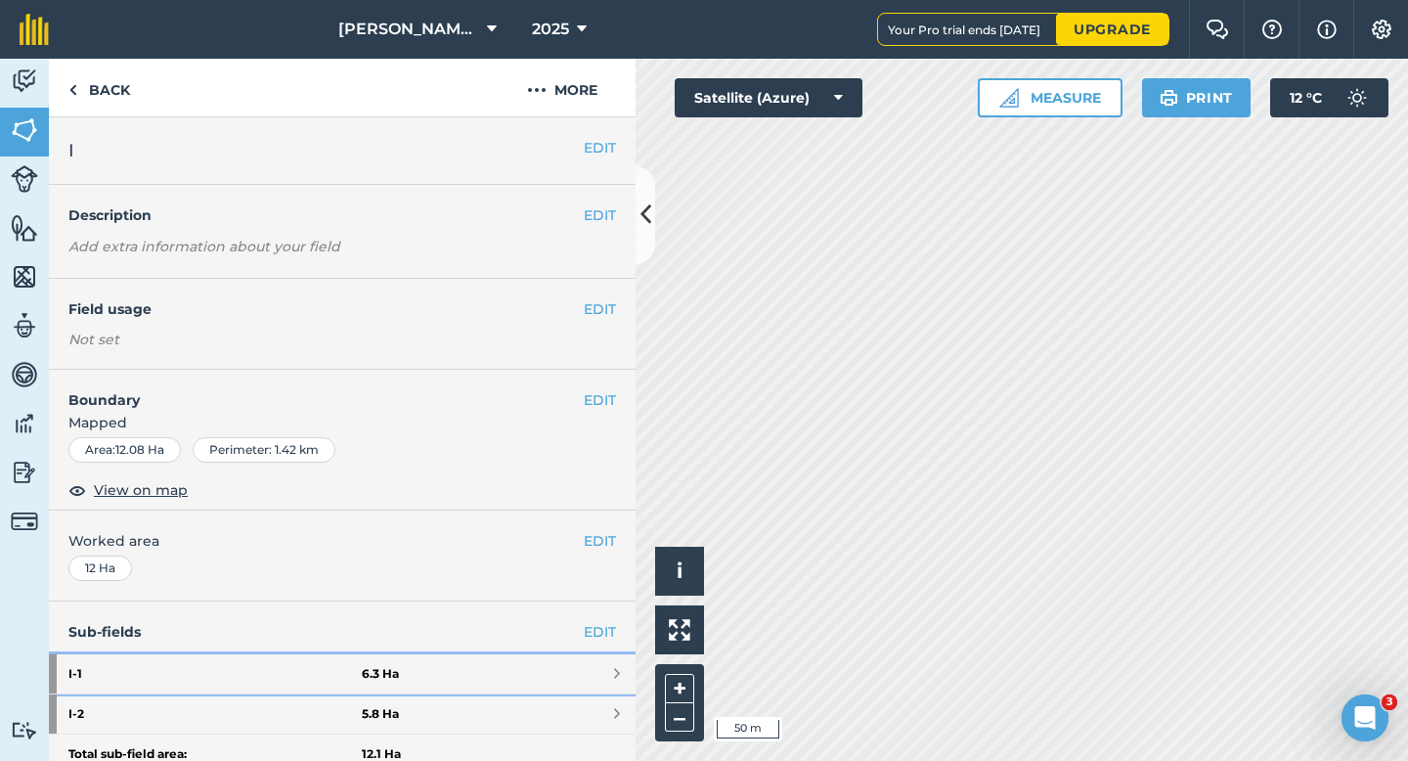
click at [610, 677] on link "I - 1 6.3 Ha" at bounding box center [342, 673] width 587 height 39
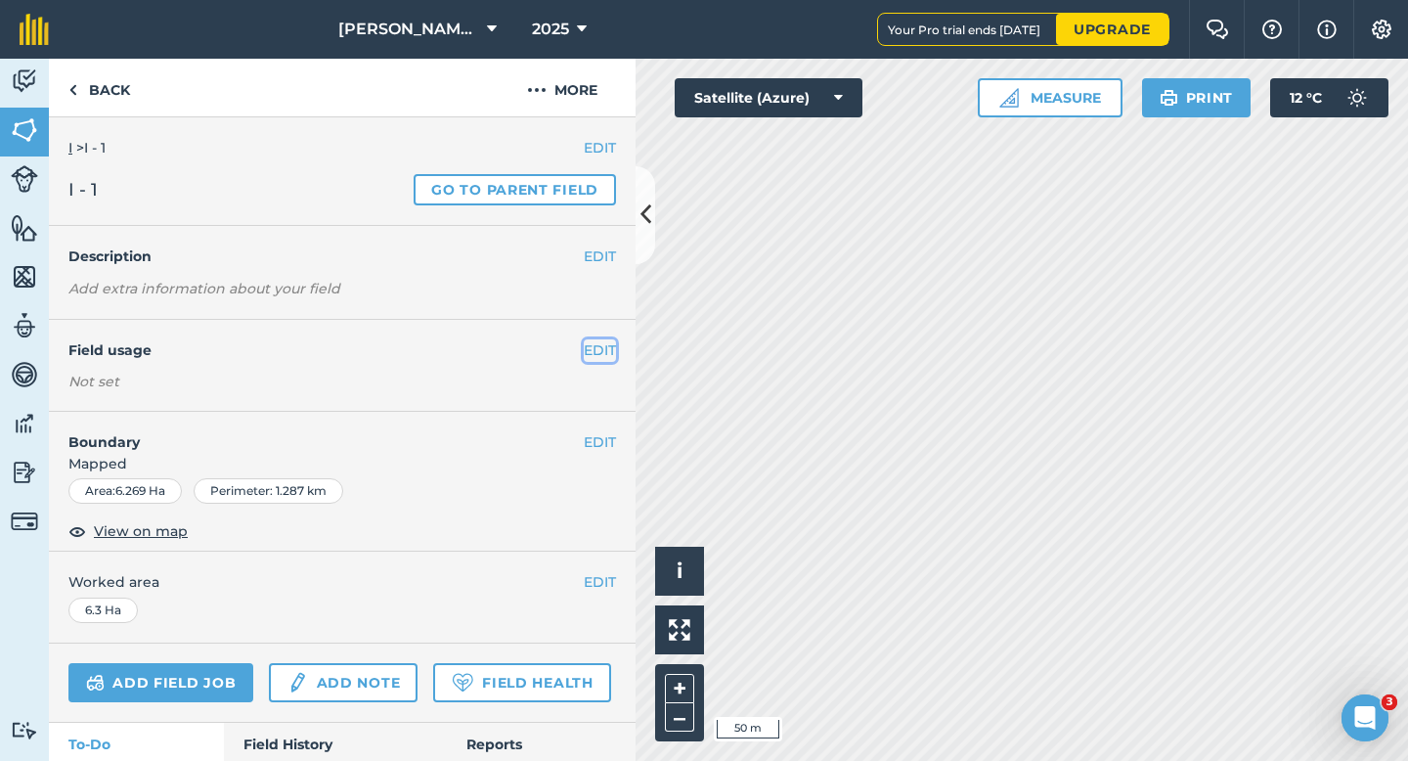
click at [600, 358] on button "EDIT" at bounding box center [600, 350] width 32 height 22
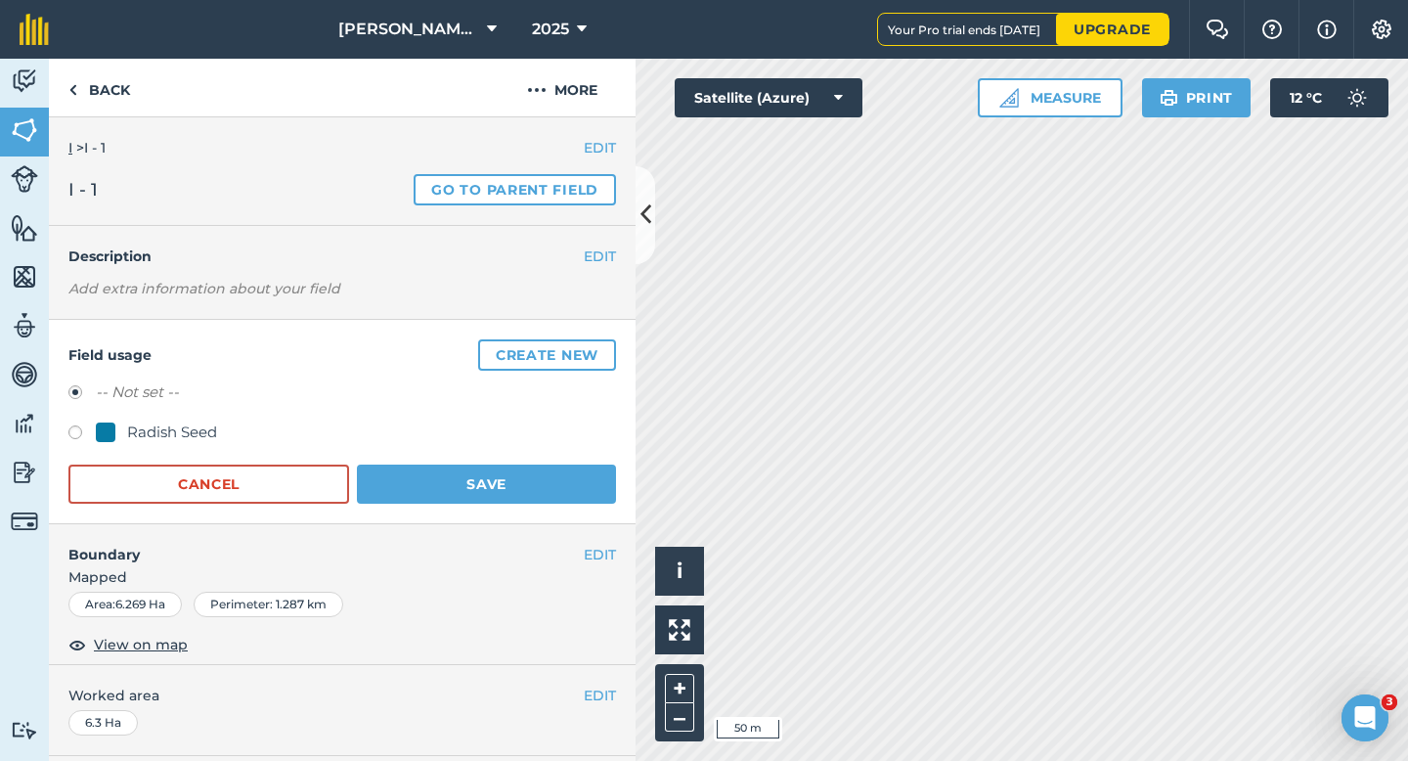
click at [154, 442] on div "Radish Seed" at bounding box center [172, 431] width 90 height 23
radio input "true"
radio input "false"
click at [547, 480] on button "Save" at bounding box center [486, 483] width 259 height 39
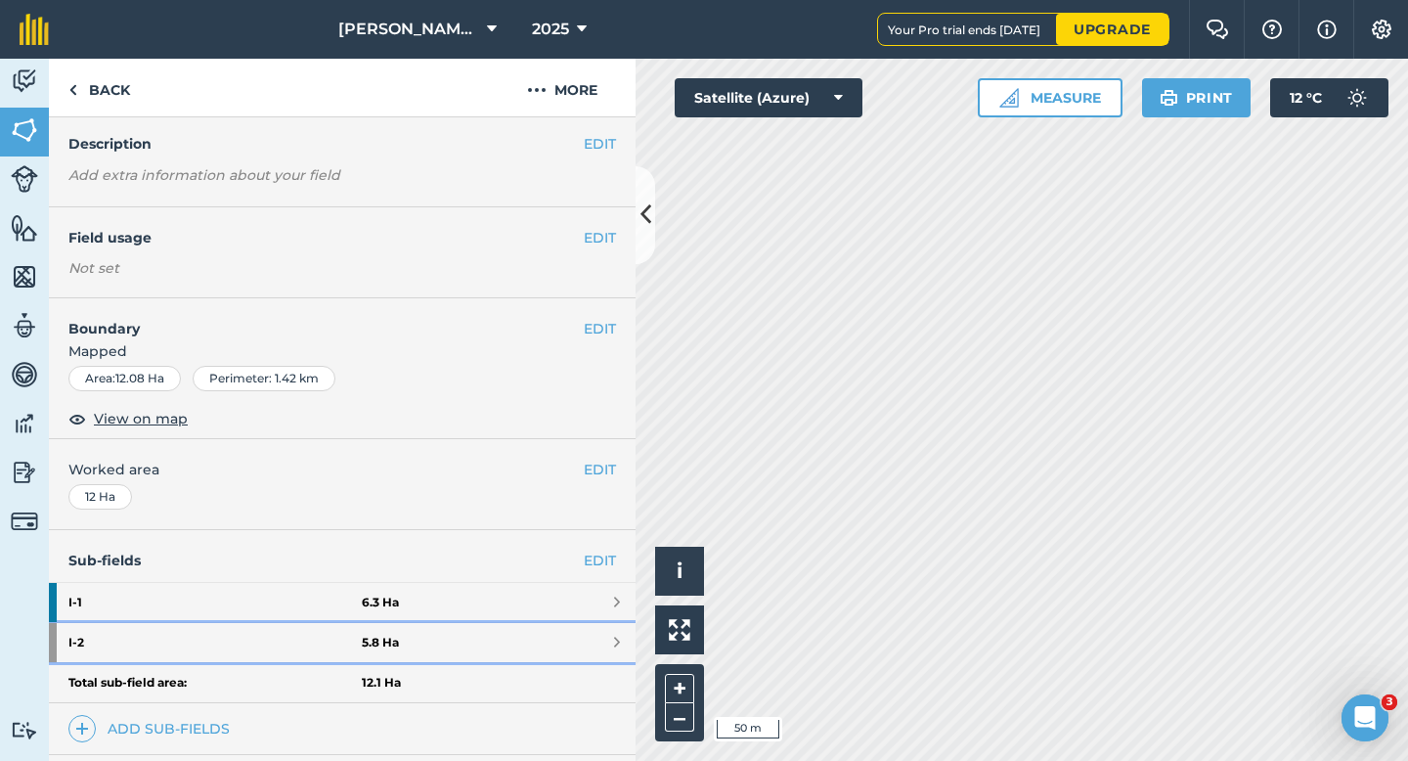
click at [617, 632] on link "I - 2 5.8 Ha" at bounding box center [342, 642] width 587 height 39
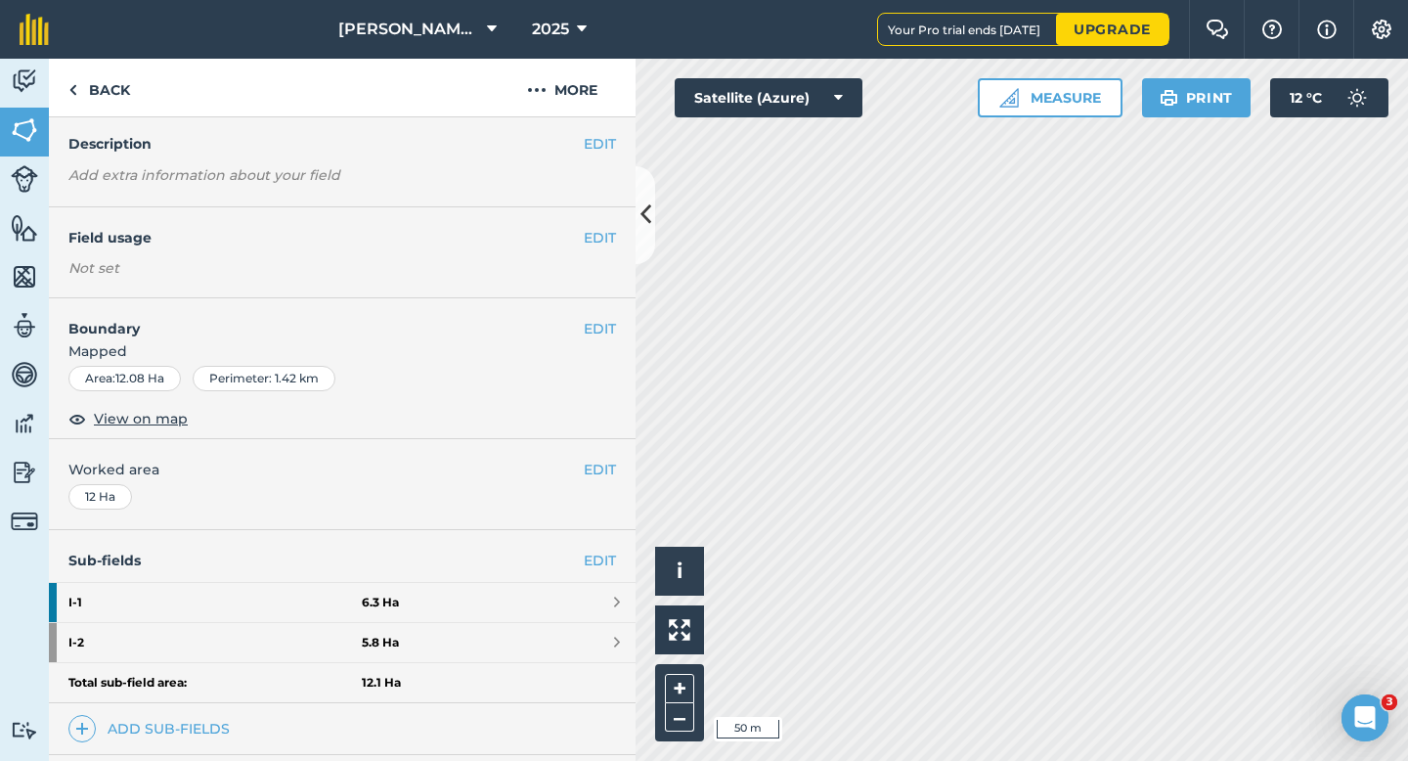
scroll to position [66, 0]
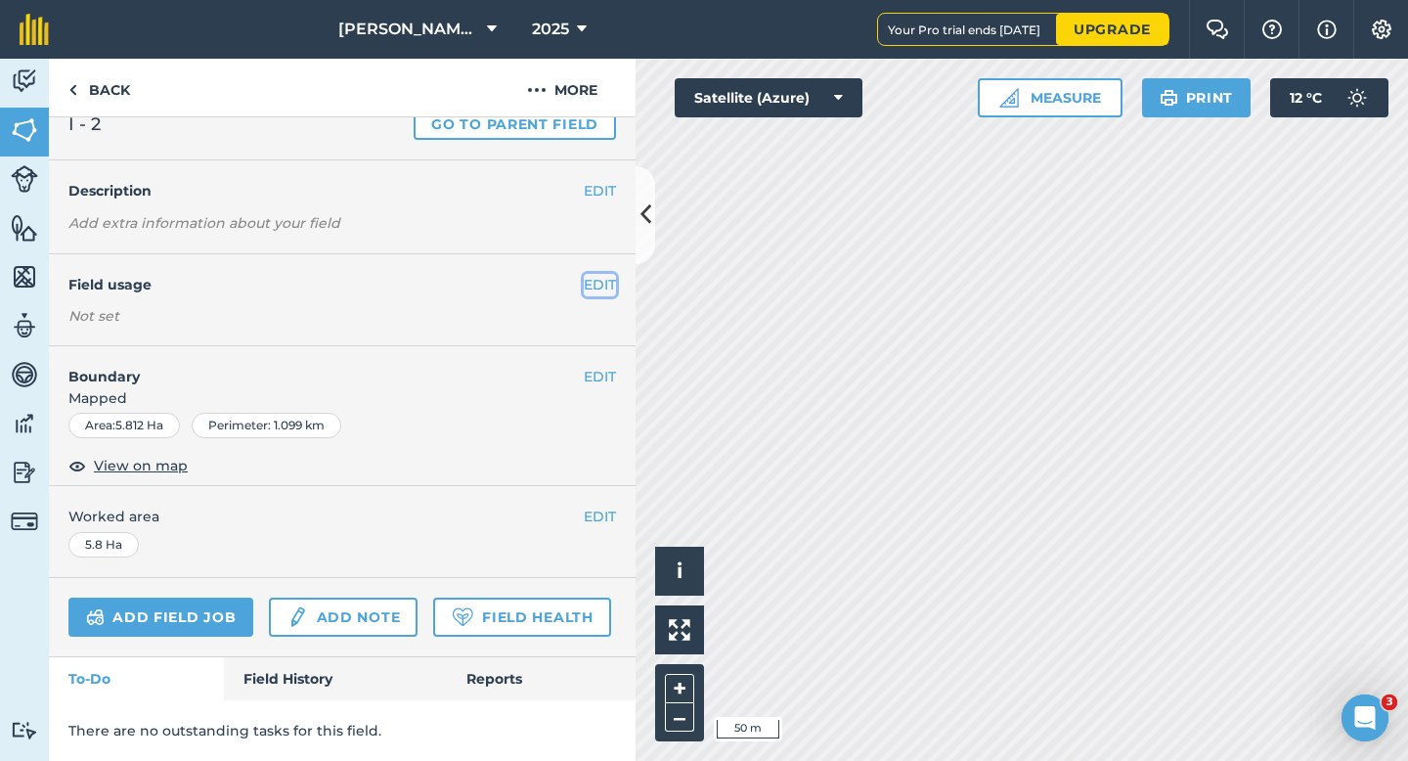
click at [597, 275] on button "EDIT" at bounding box center [600, 285] width 32 height 22
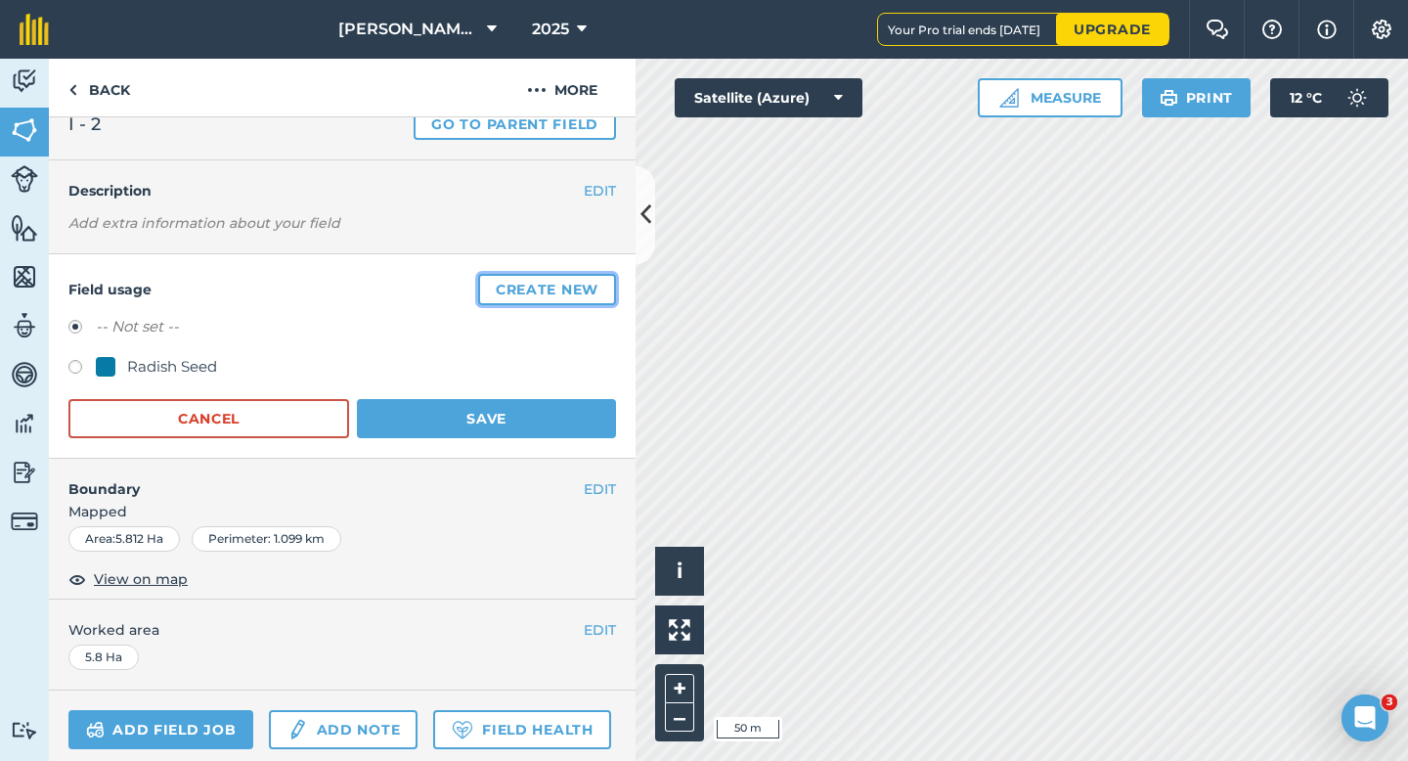
click at [597, 275] on button "Create new" at bounding box center [547, 289] width 138 height 31
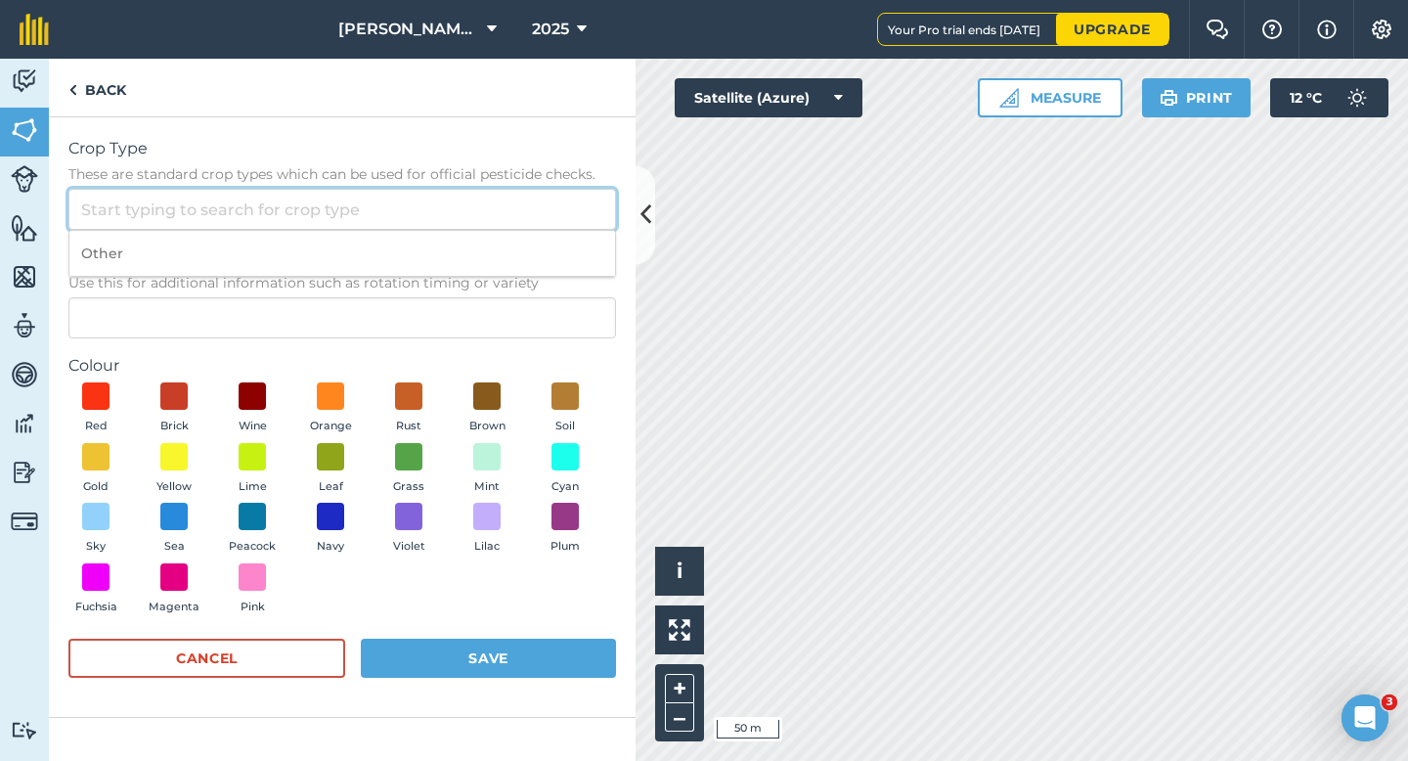
click at [547, 214] on input "Crop Type These are standard crop types which can be used for official pesticid…" at bounding box center [341, 209] width 547 height 41
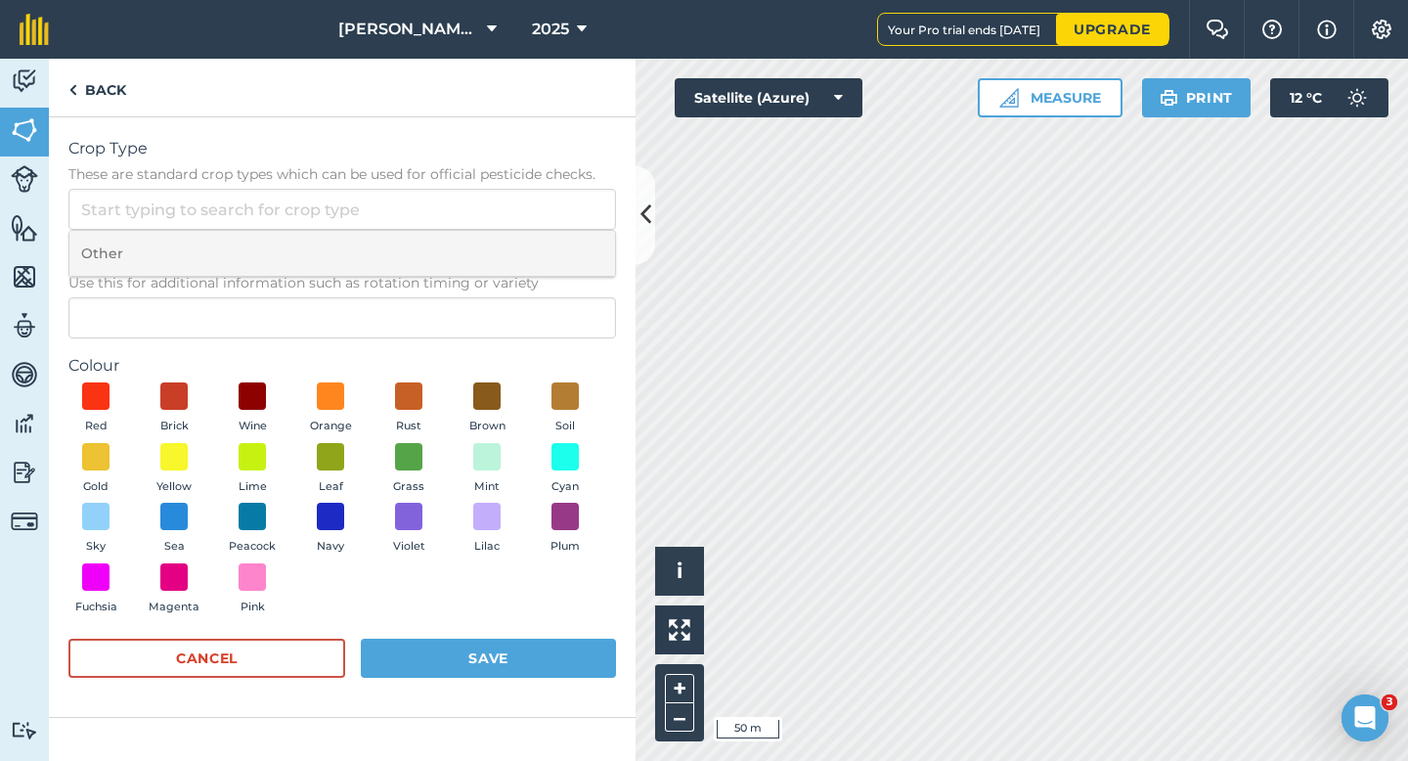
click at [547, 240] on li "Other" at bounding box center [342, 254] width 546 height 46
type input "Other"
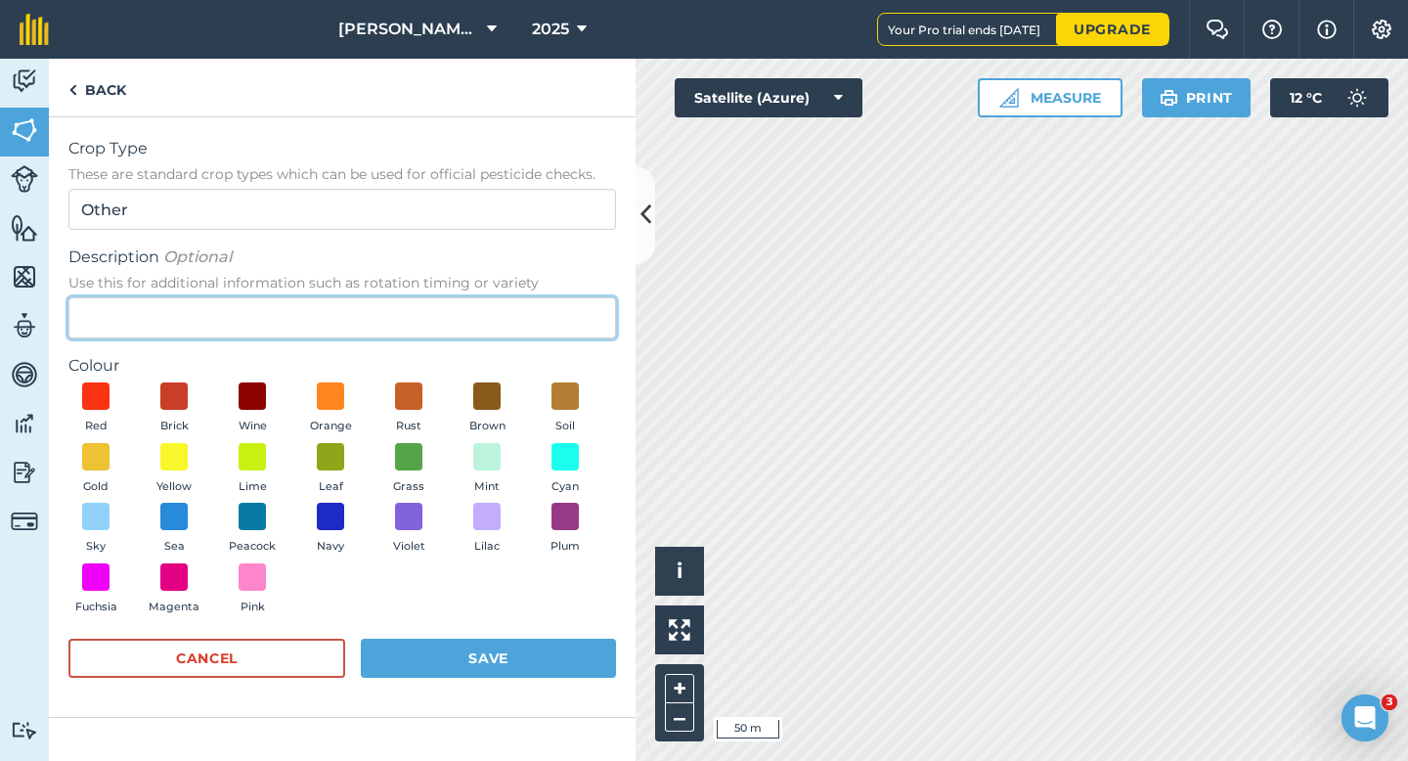
click at [542, 331] on input "Description Optional Use this for additional information such as rotation timin…" at bounding box center [341, 317] width 547 height 41
type input "Seed Peas"
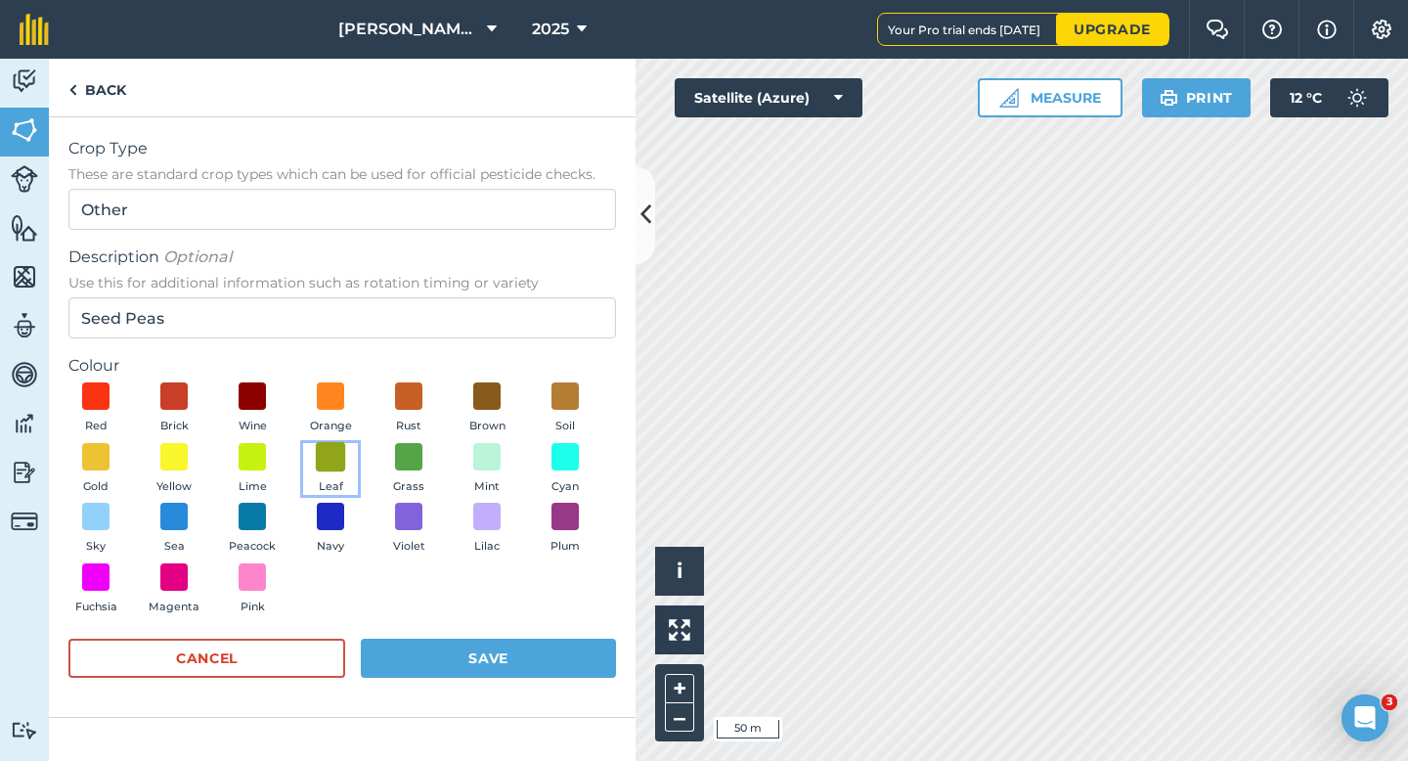
click at [319, 461] on span at bounding box center [331, 456] width 30 height 30
click at [459, 648] on button "Save" at bounding box center [488, 657] width 255 height 39
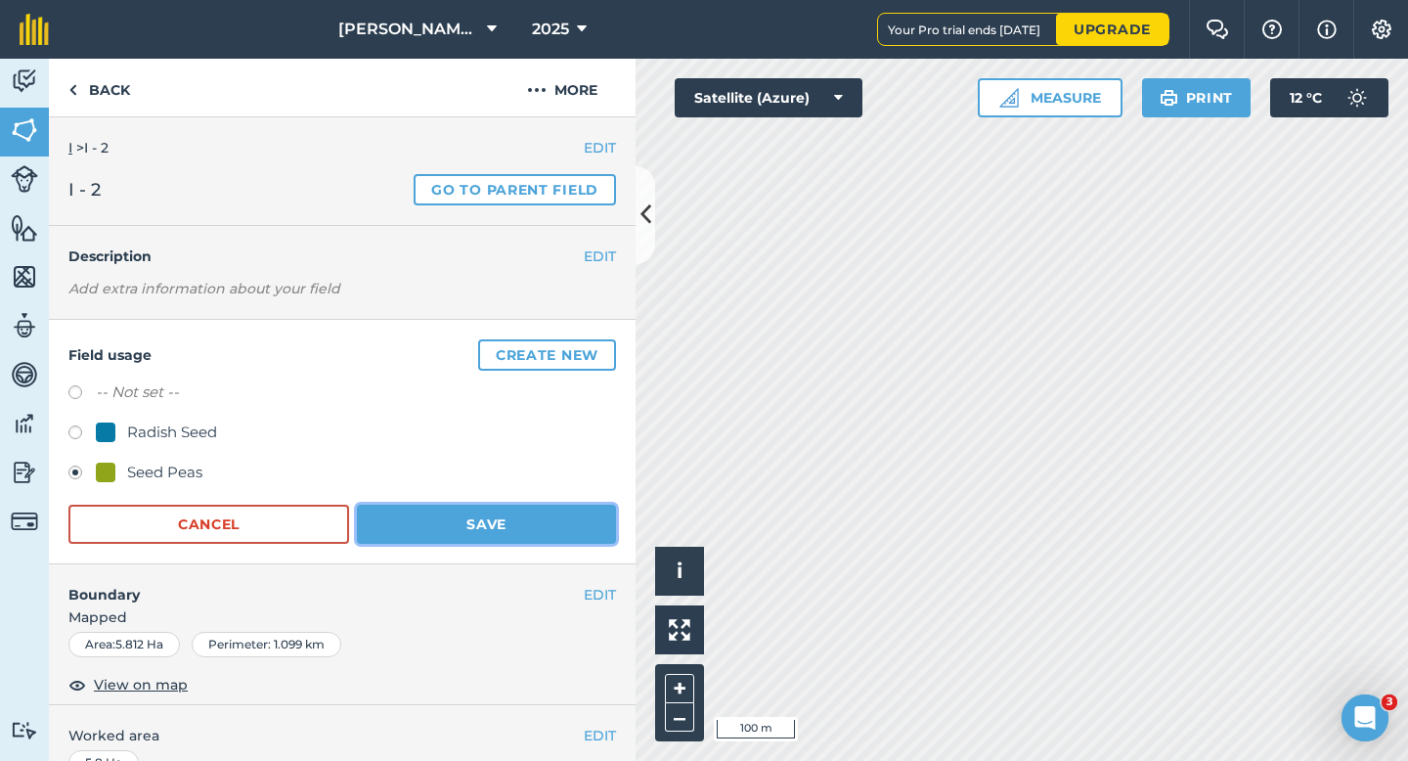
click at [542, 535] on button "Save" at bounding box center [486, 523] width 259 height 39
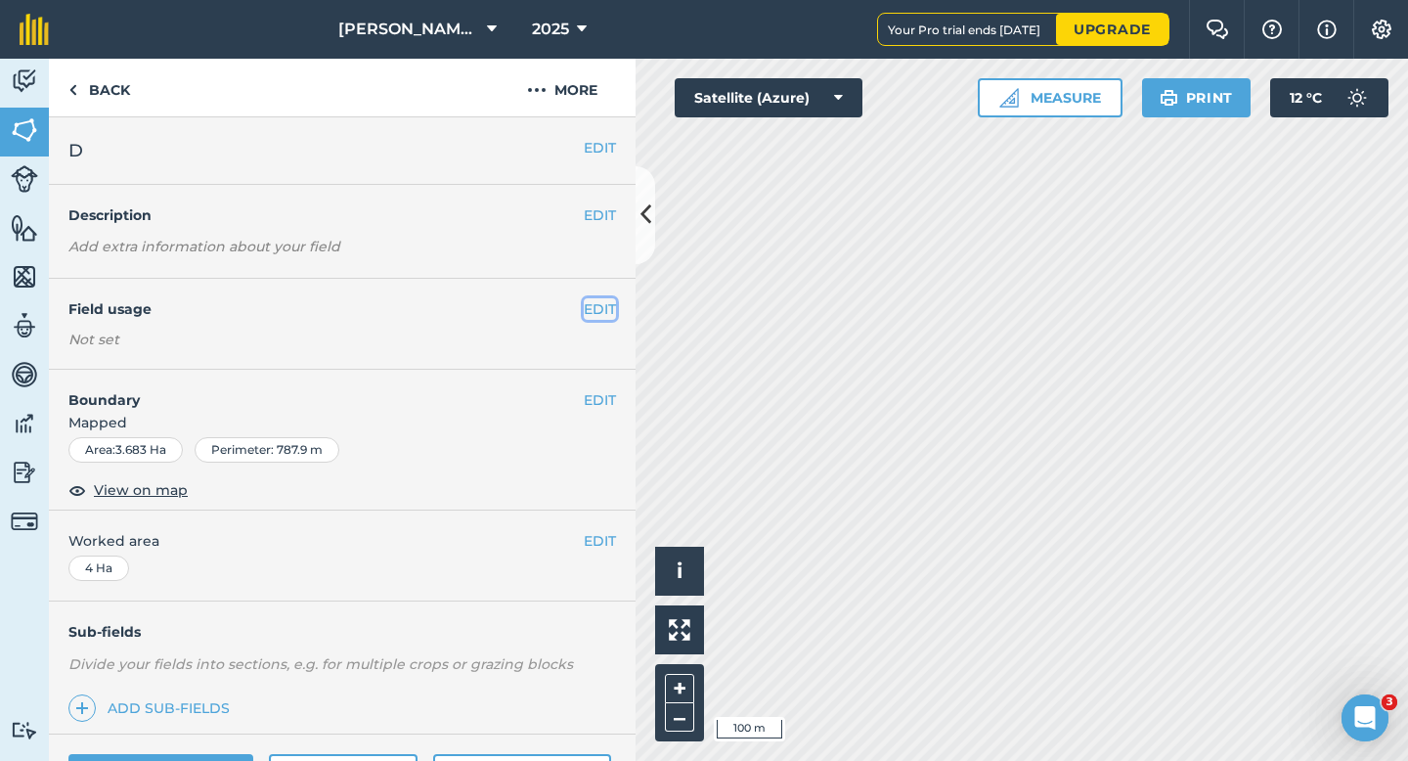
click at [589, 307] on button "EDIT" at bounding box center [600, 309] width 32 height 22
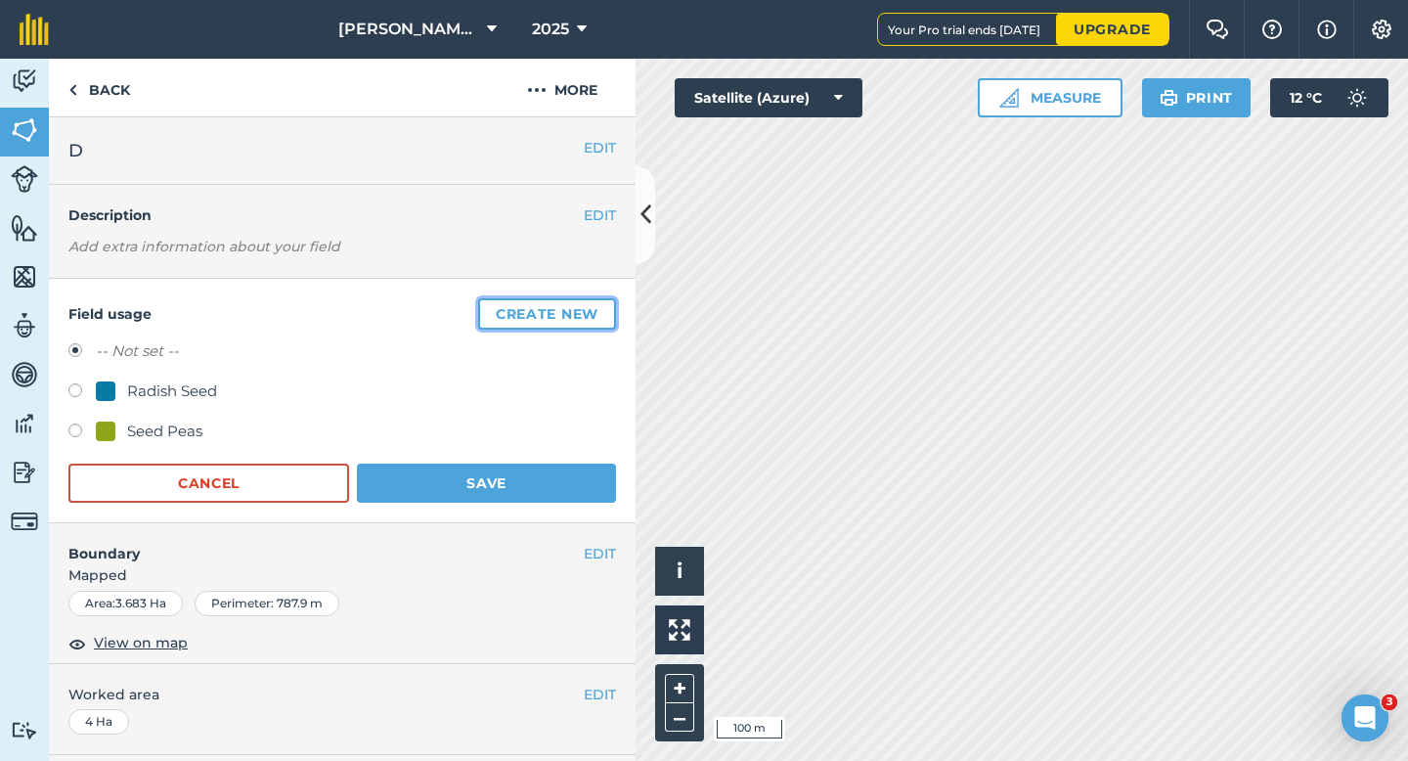
click at [589, 307] on button "Create new" at bounding box center [547, 313] width 138 height 31
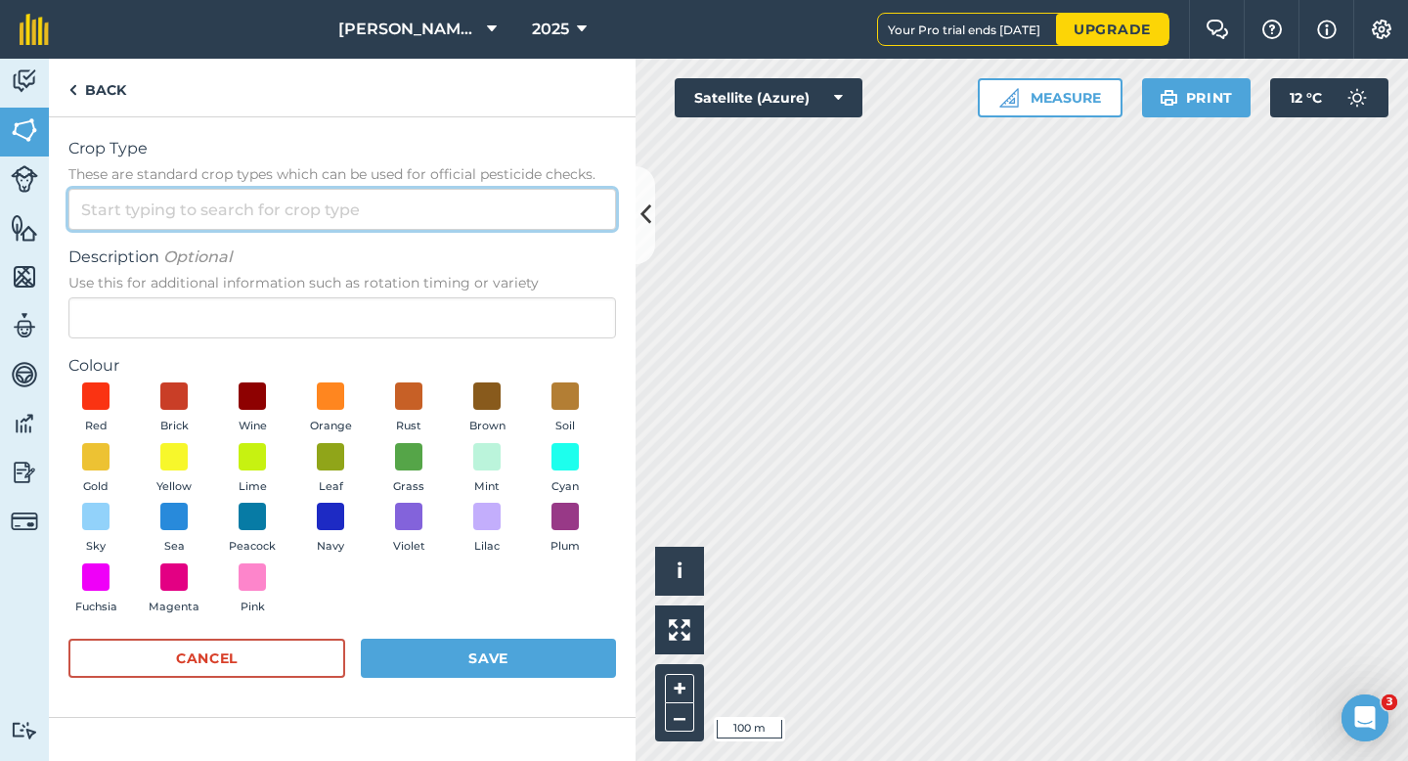
click at [542, 209] on input "Crop Type These are standard crop types which can be used for official pesticid…" at bounding box center [341, 209] width 547 height 41
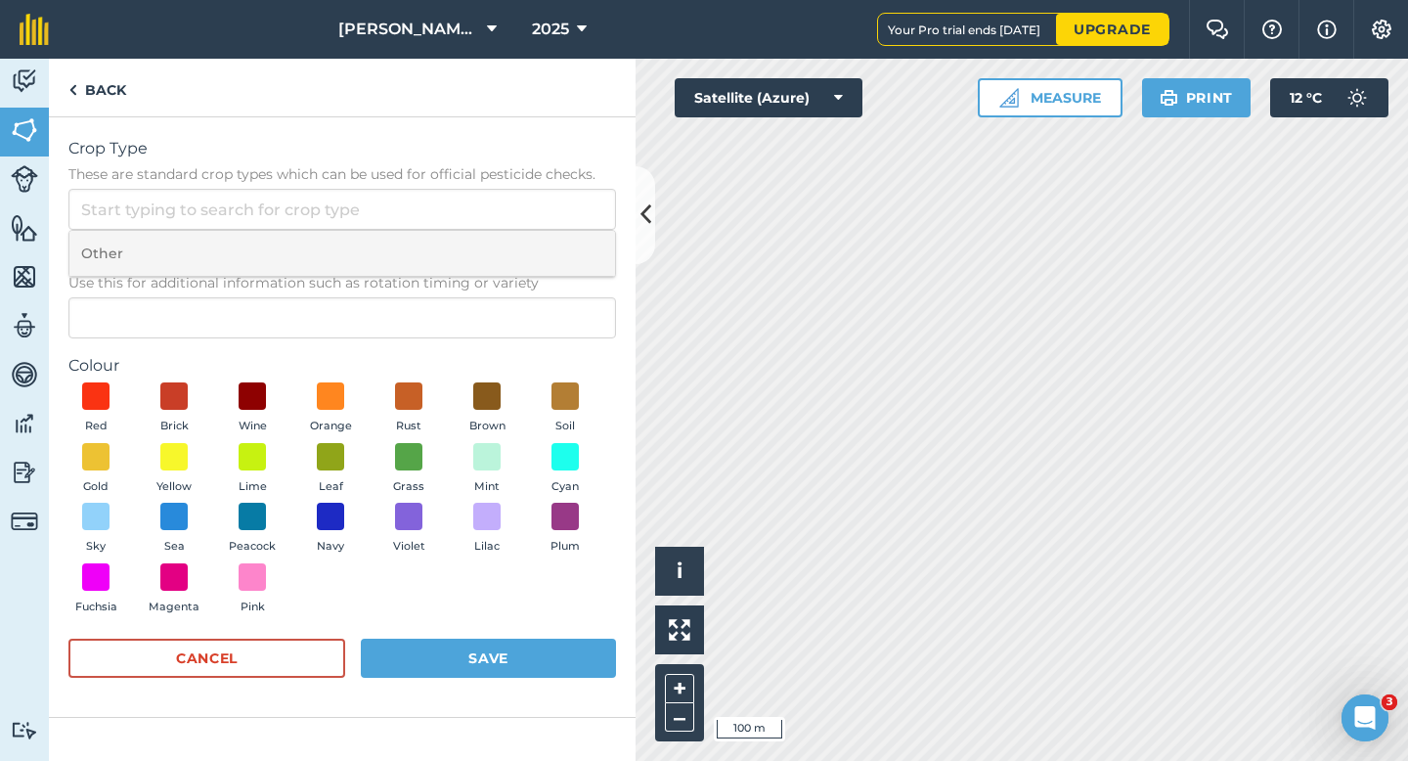
click at [542, 232] on li "Other" at bounding box center [342, 254] width 546 height 46
type input "Other"
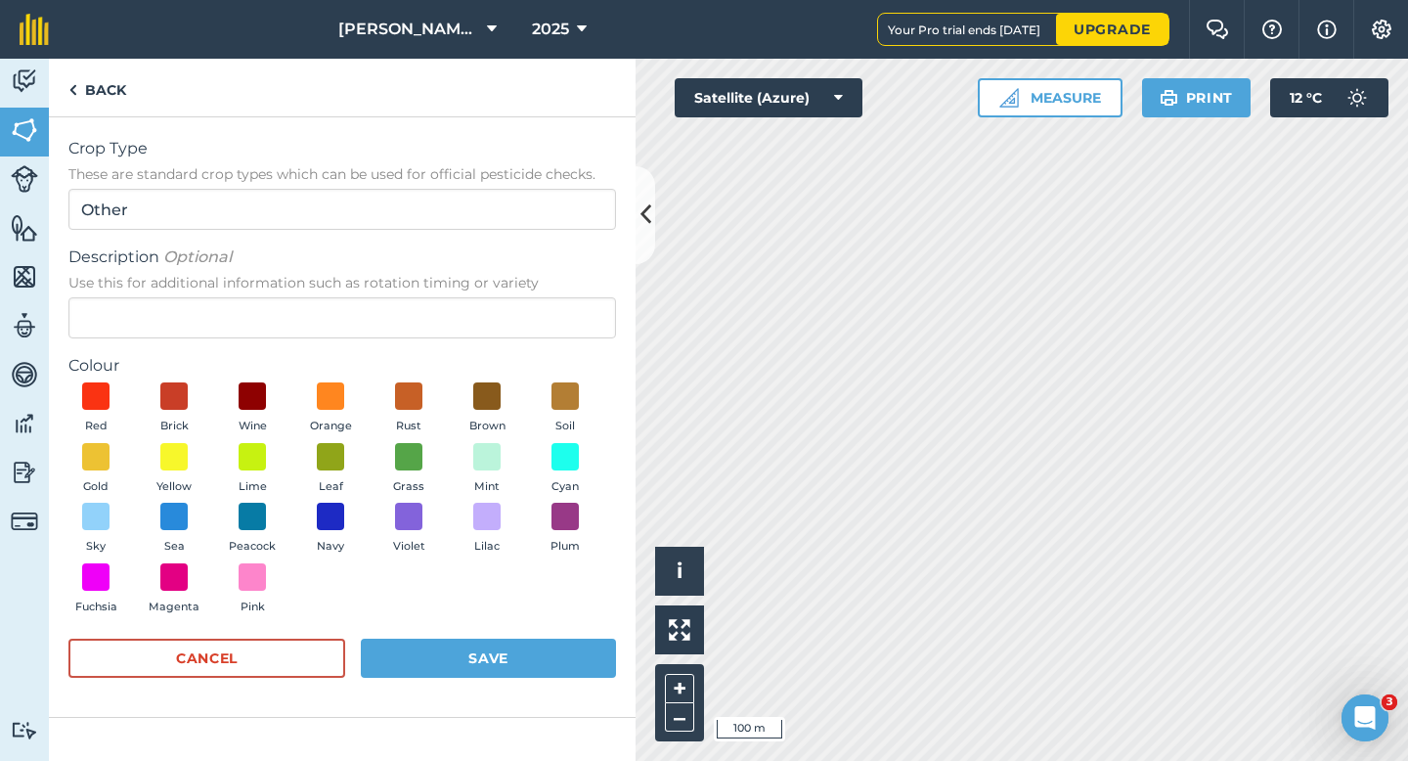
click at [537, 289] on span "Use this for additional information such as rotation timing or variety" at bounding box center [341, 283] width 547 height 20
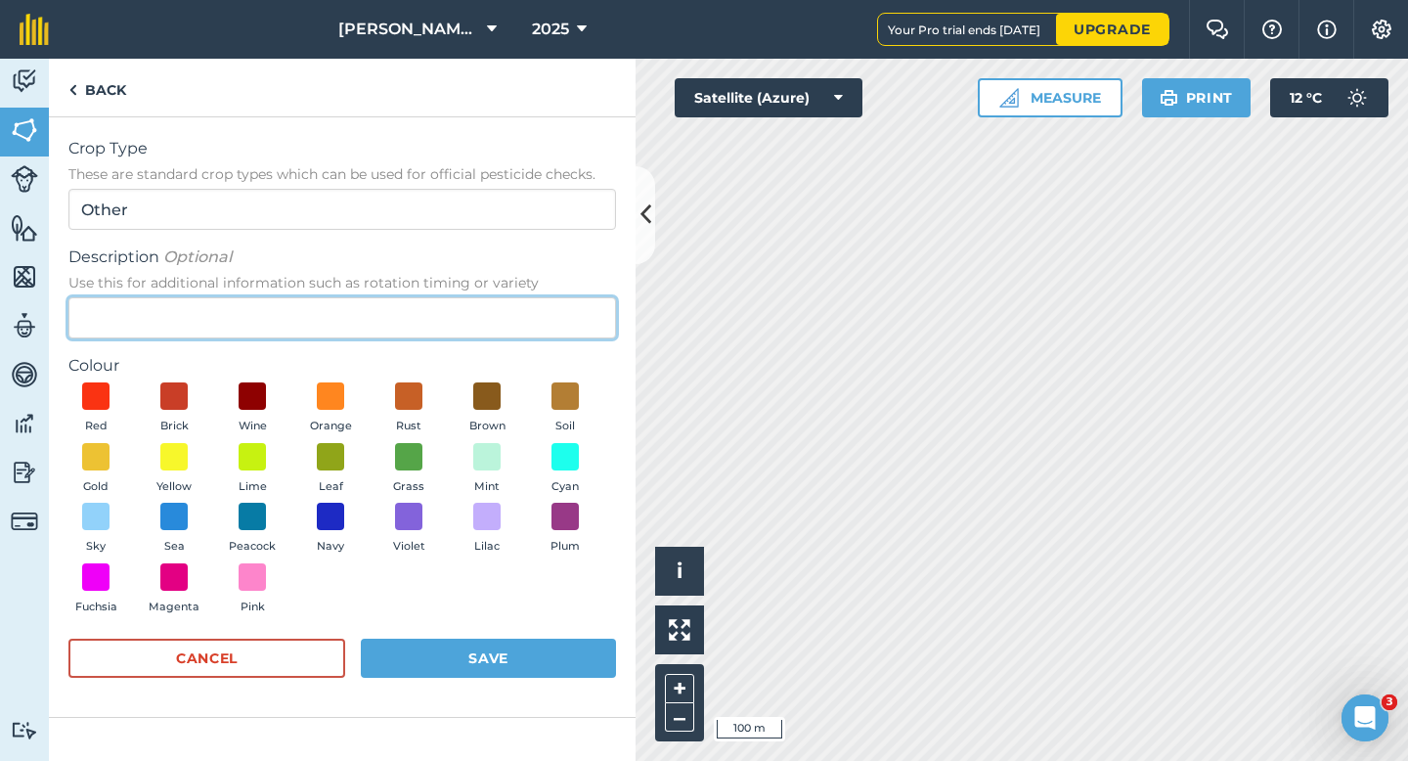
click at [537, 297] on input "Description Optional Use this for additional information such as rotation timin…" at bounding box center [341, 317] width 547 height 41
click at [537, 300] on input "Description Optional Use this for additional information such as rotation timin…" at bounding box center [341, 317] width 547 height 41
type input "Chard Seed"
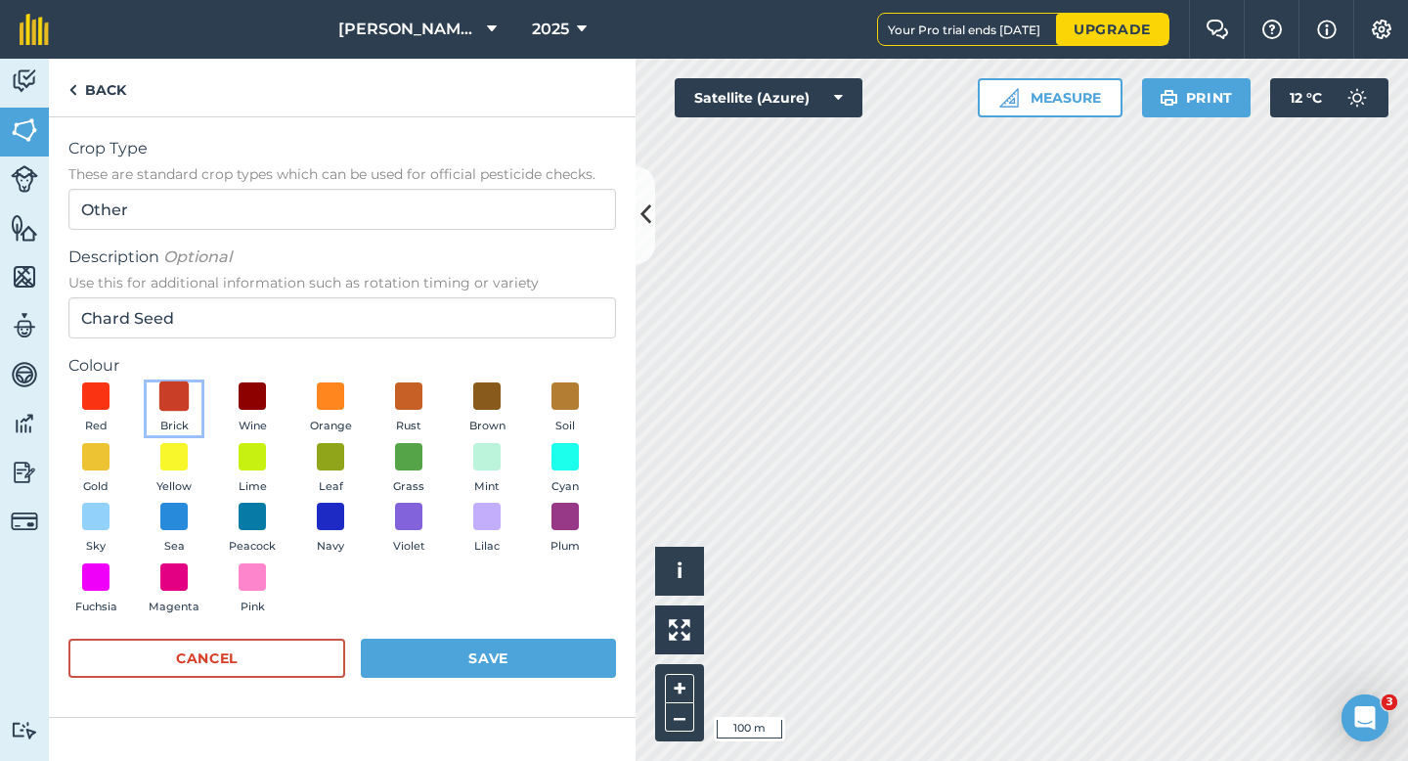
click at [180, 406] on span at bounding box center [174, 396] width 30 height 30
click at [480, 635] on form "Crop Type These are standard crop types which can be used for official pesticid…" at bounding box center [341, 417] width 547 height 560
click at [481, 661] on button "Save" at bounding box center [488, 657] width 255 height 39
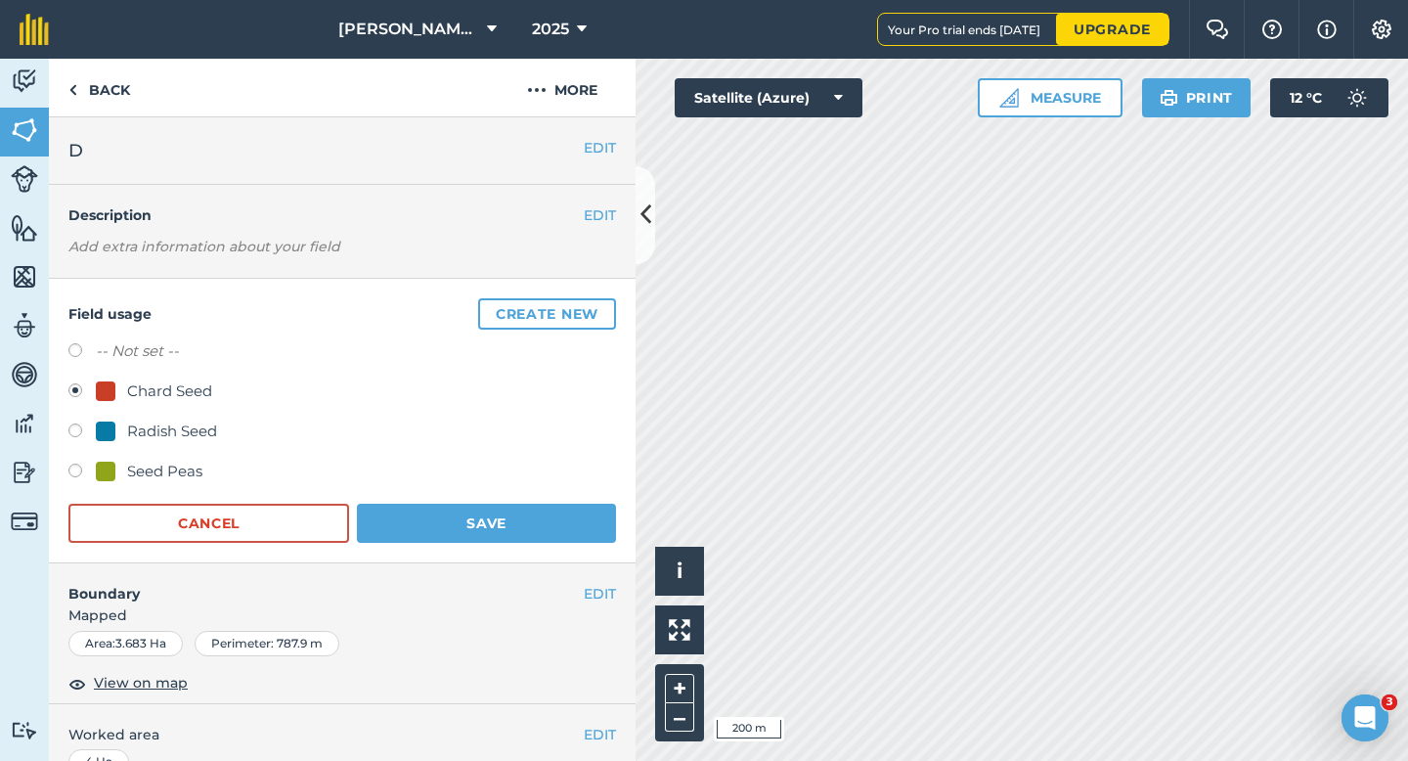
click at [545, 499] on form "-- Not set -- Chard Seed Radish Seed Seed Peas Cancel Save" at bounding box center [341, 440] width 547 height 203
click at [545, 525] on button "Save" at bounding box center [486, 522] width 259 height 39
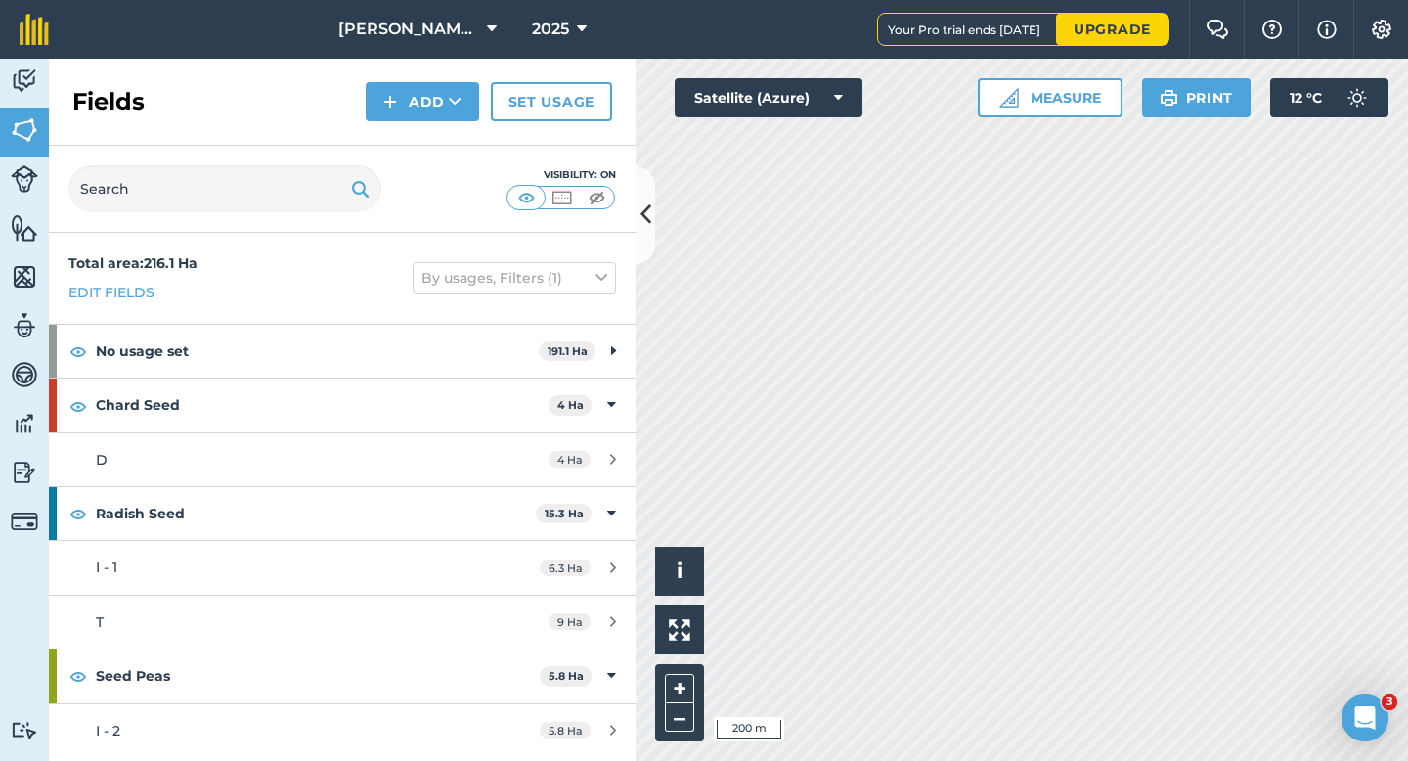
click at [828, 0] on html "[PERSON_NAME] & Sons Farming 2025 Your Pro trial ends [DATE] Upgrade Farm Chat …" at bounding box center [704, 380] width 1408 height 761
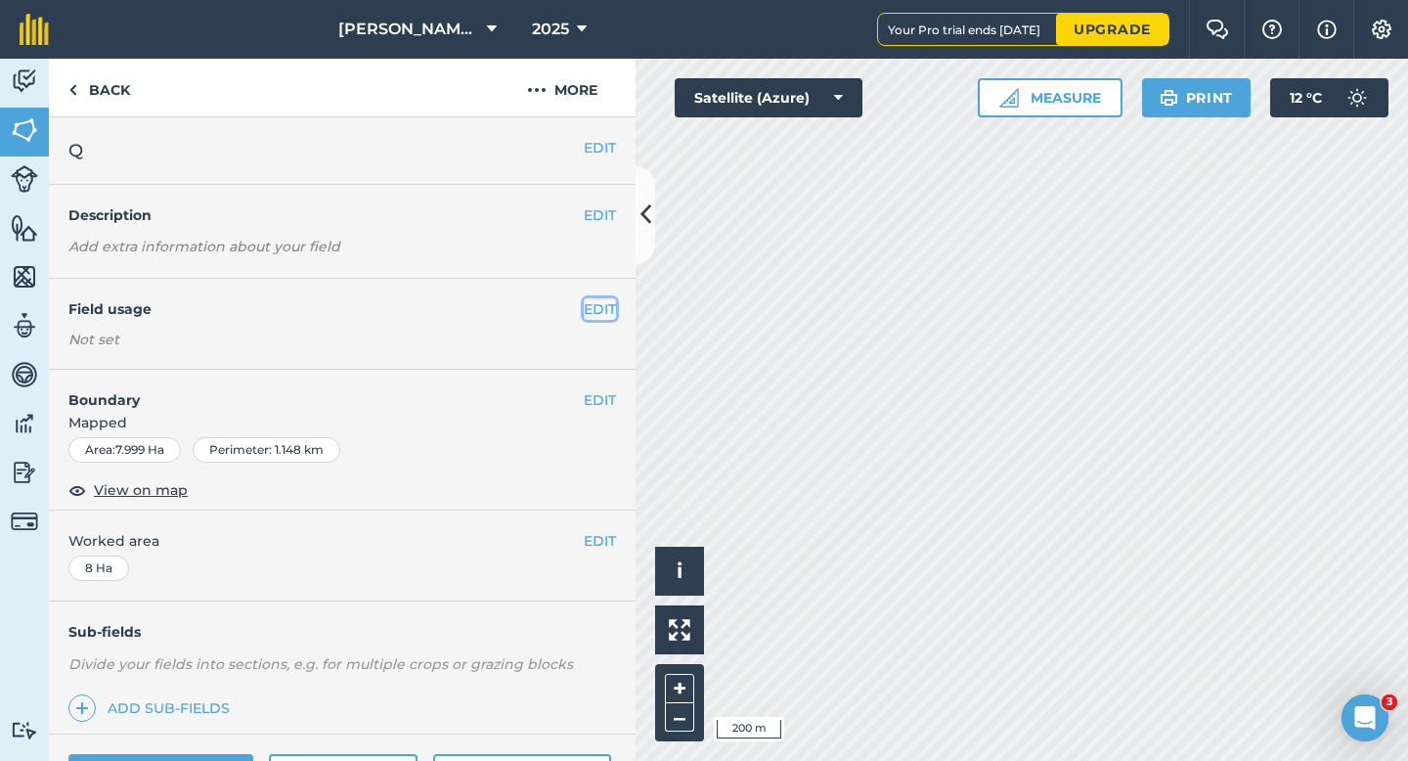
click at [594, 299] on button "EDIT" at bounding box center [600, 309] width 32 height 22
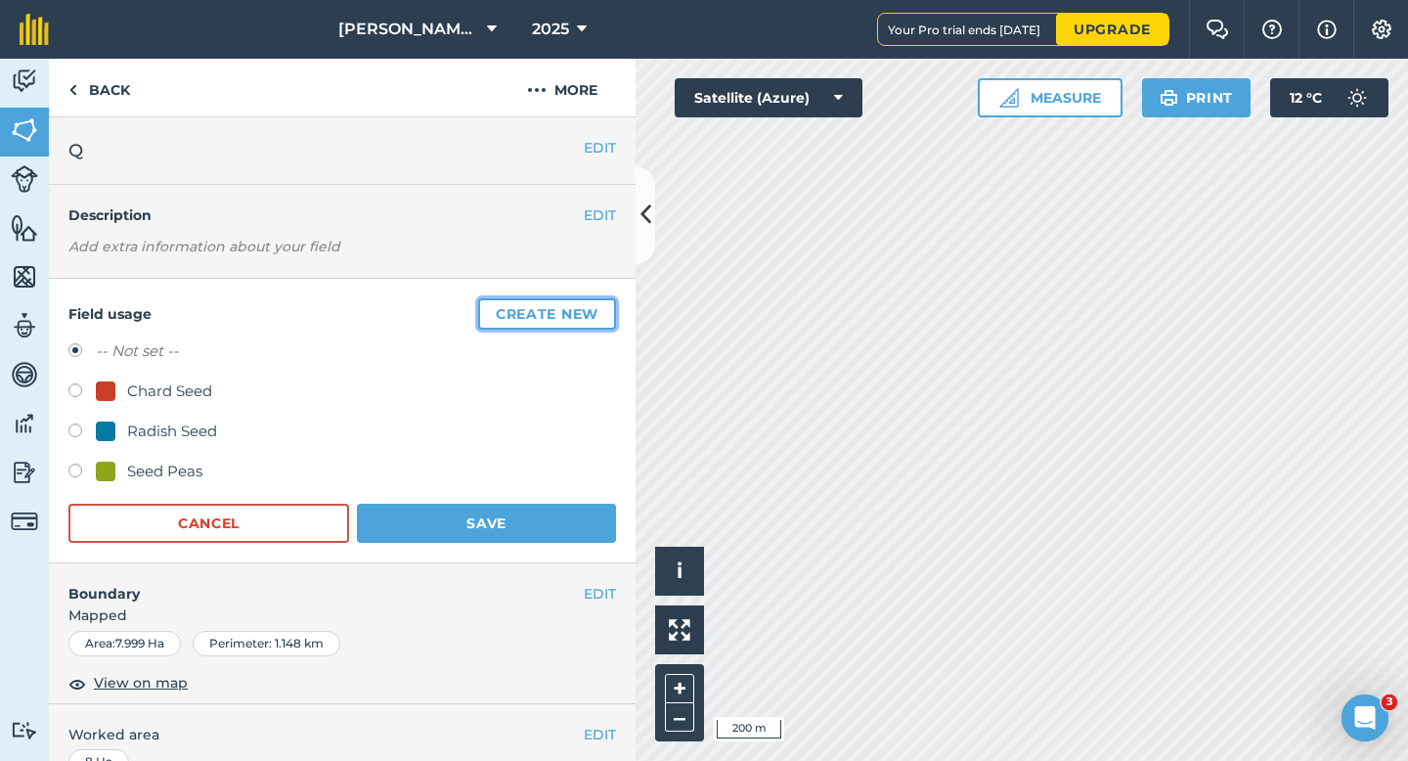
click at [594, 299] on button "Create new" at bounding box center [547, 313] width 138 height 31
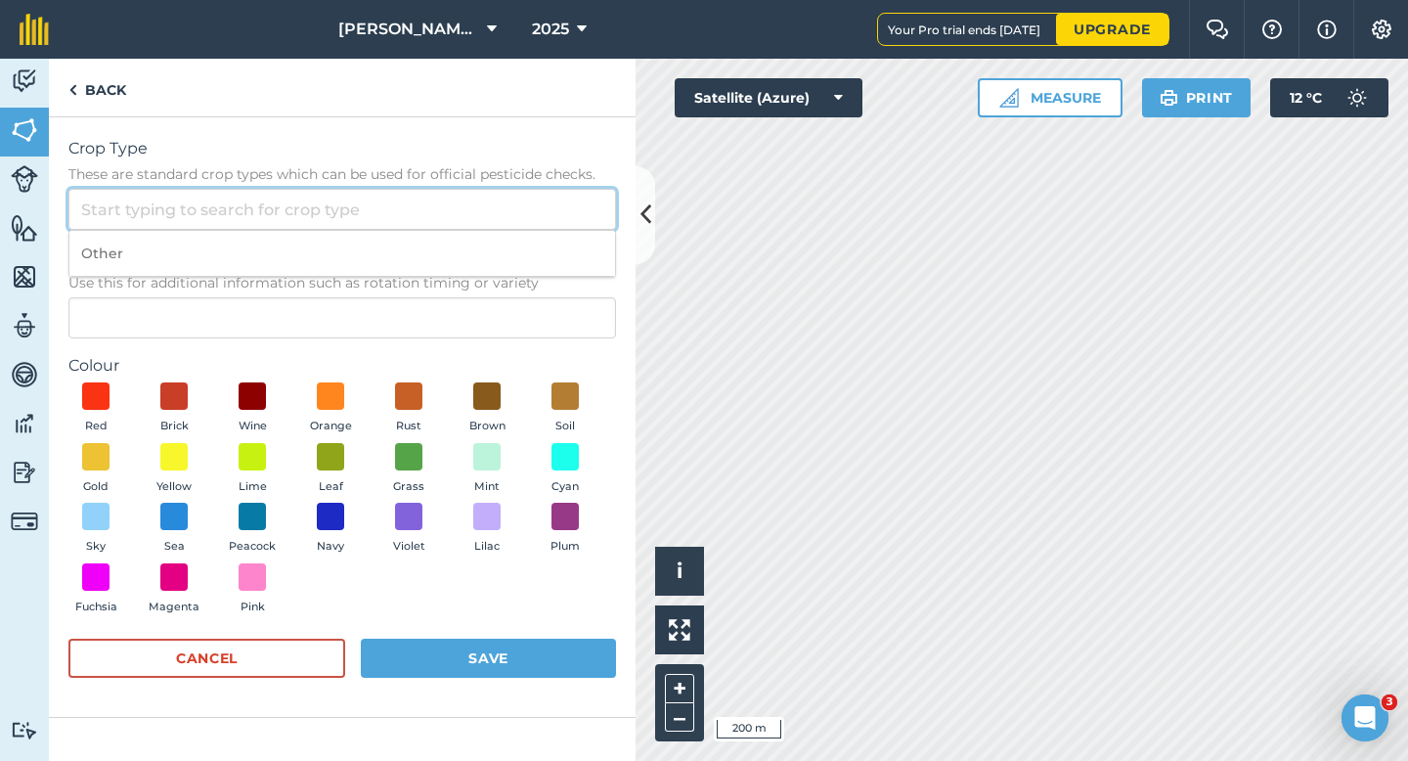
click at [544, 214] on input "Crop Type These are standard crop types which can be used for official pesticid…" at bounding box center [341, 209] width 547 height 41
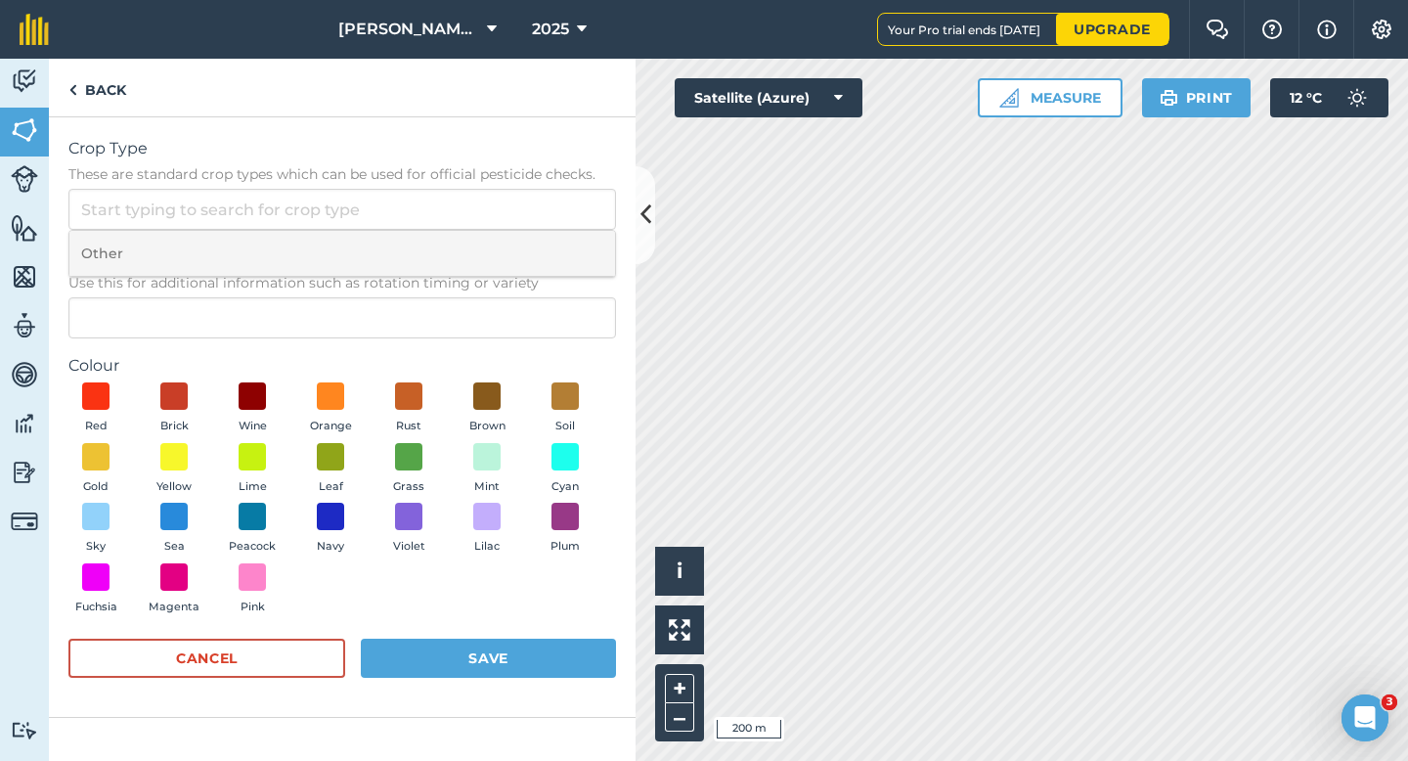
click at [544, 248] on li "Other" at bounding box center [342, 254] width 546 height 46
type input "Other"
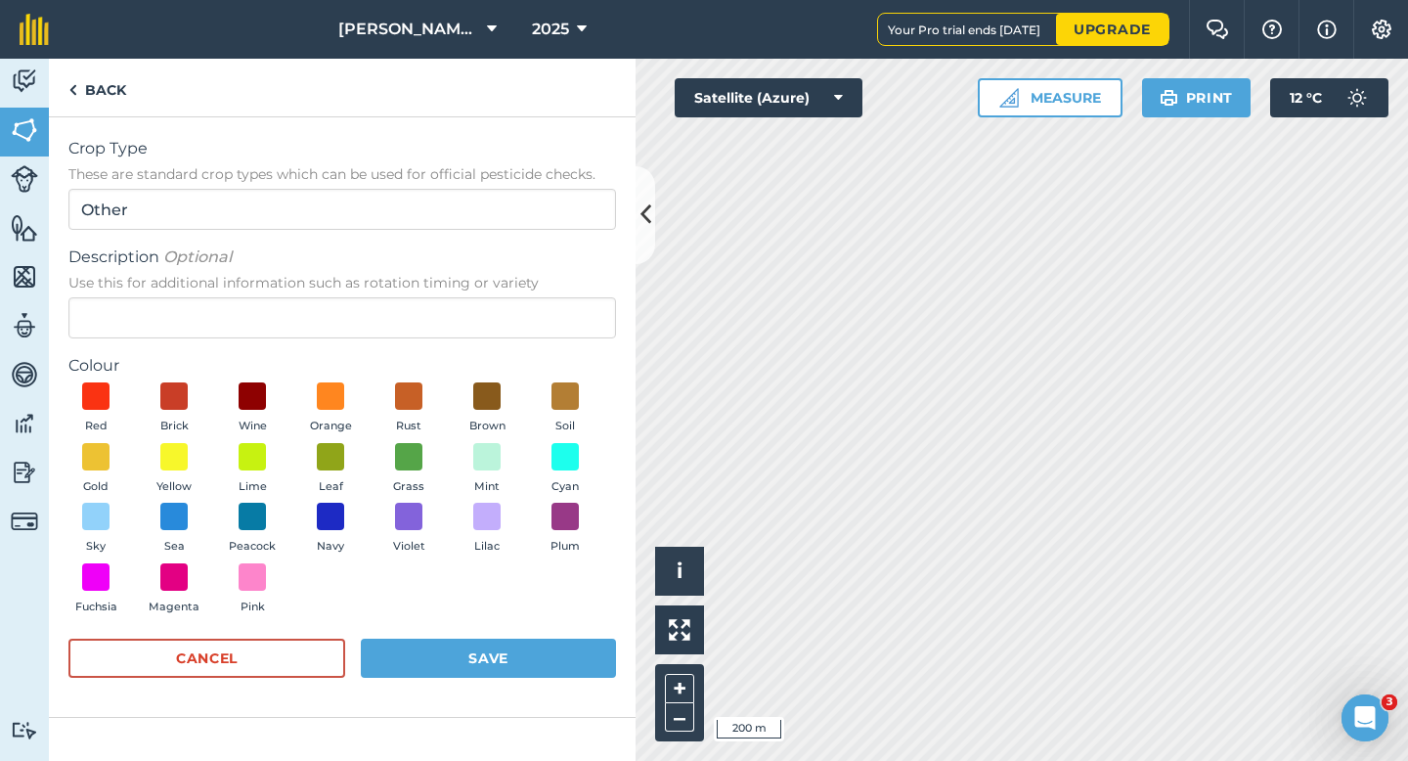
click at [544, 283] on span "Use this for additional information such as rotation timing or variety" at bounding box center [341, 283] width 547 height 20
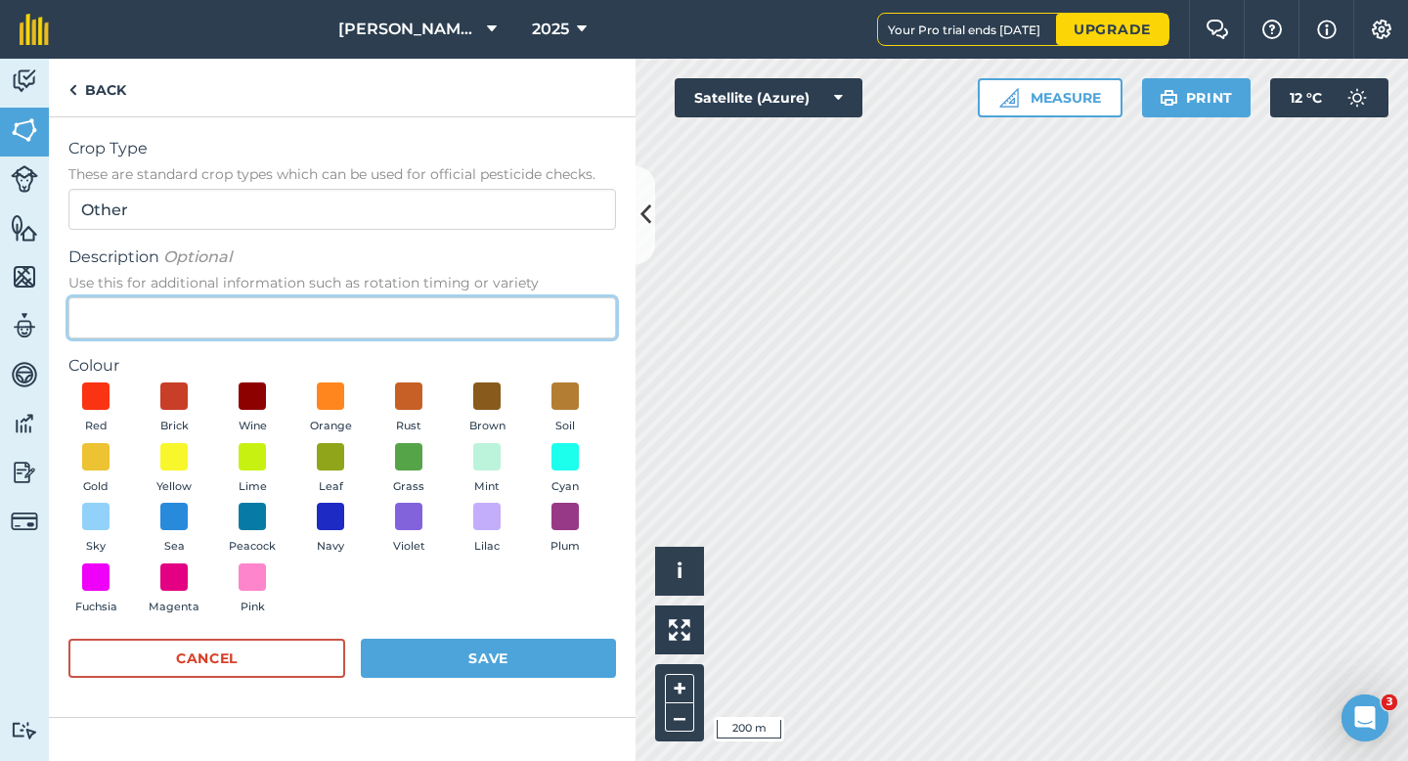
click at [544, 297] on input "Description Optional Use this for additional information such as rotation timin…" at bounding box center [341, 317] width 547 height 41
click at [544, 318] on input "Description Optional Use this for additional information such as rotation timin…" at bounding box center [341, 317] width 547 height 41
type input "Clover Seed"
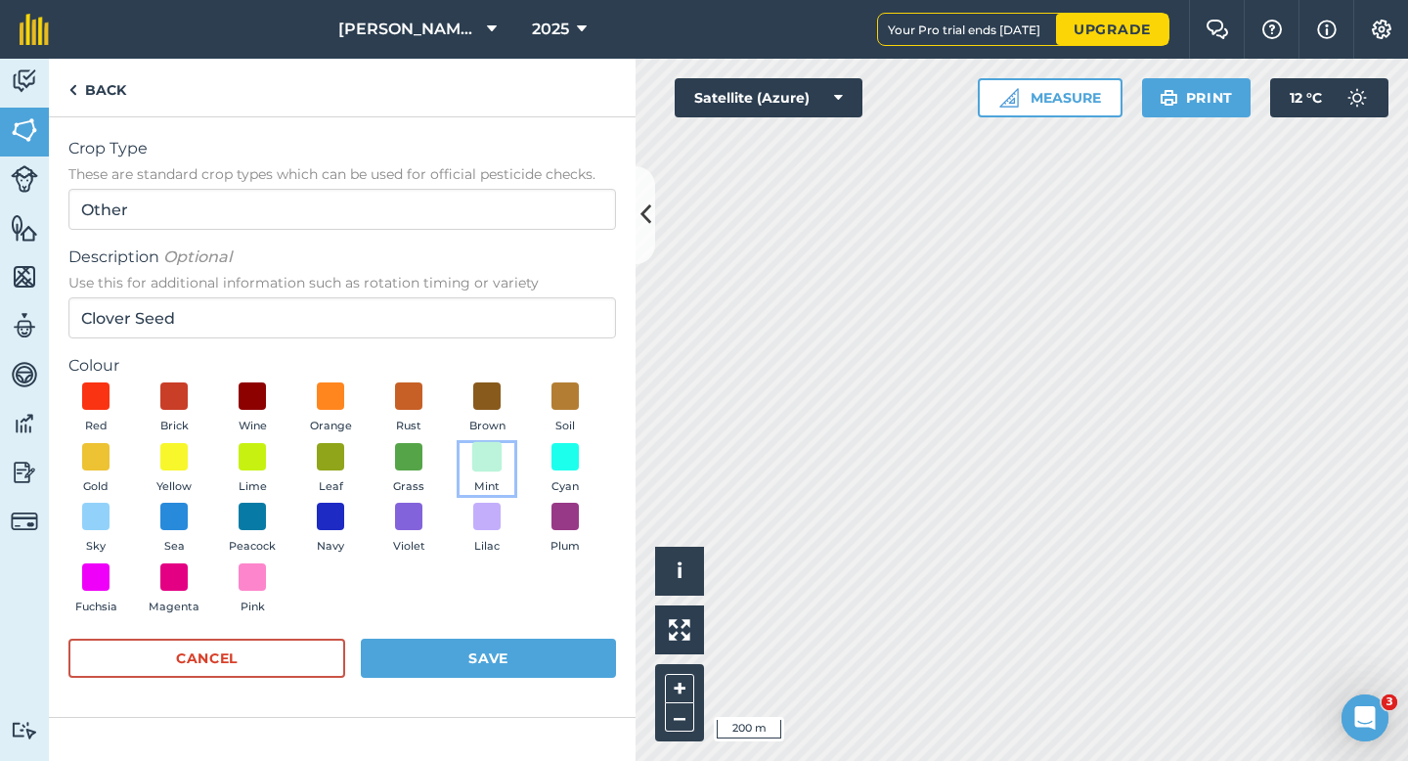
click at [497, 451] on span at bounding box center [487, 456] width 30 height 30
click at [499, 662] on button "Save" at bounding box center [488, 657] width 255 height 39
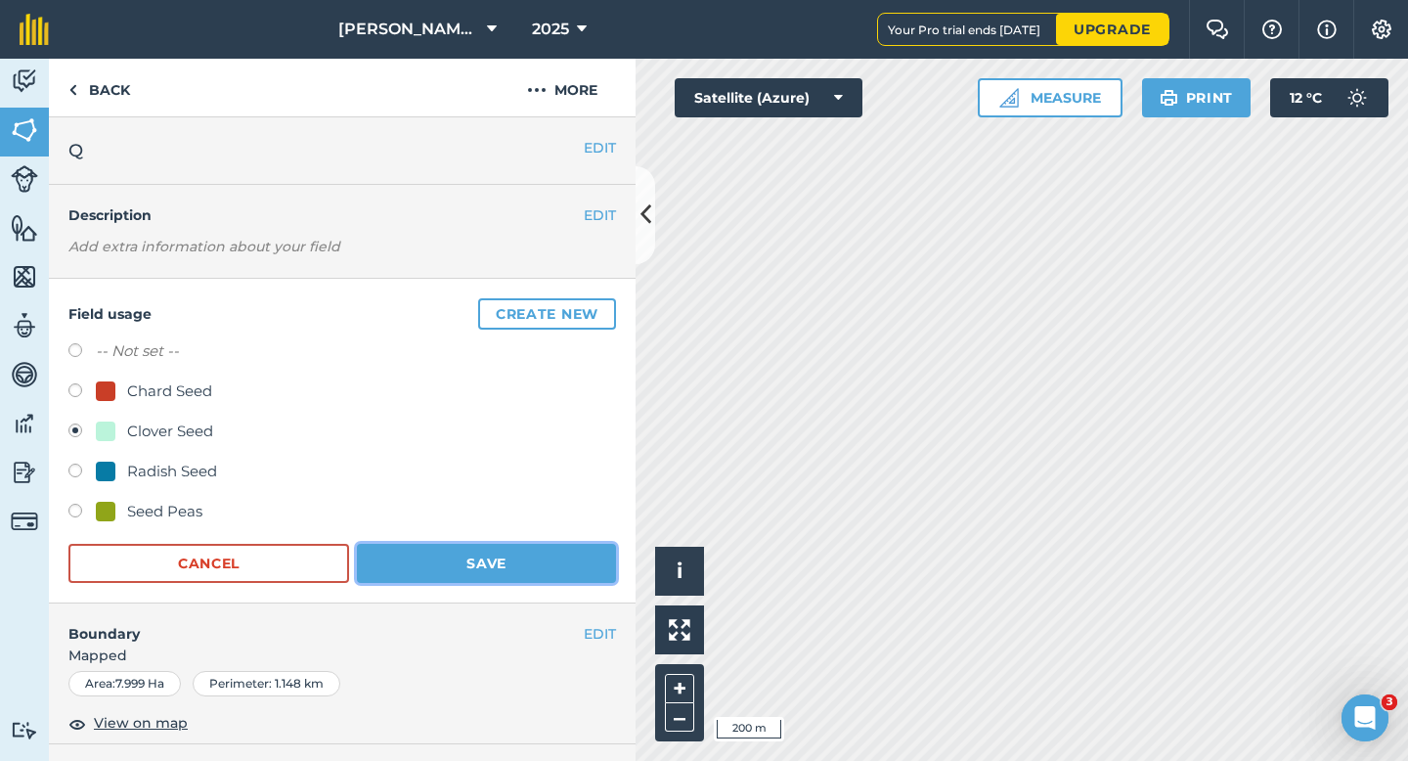
click at [503, 549] on button "Save" at bounding box center [486, 563] width 259 height 39
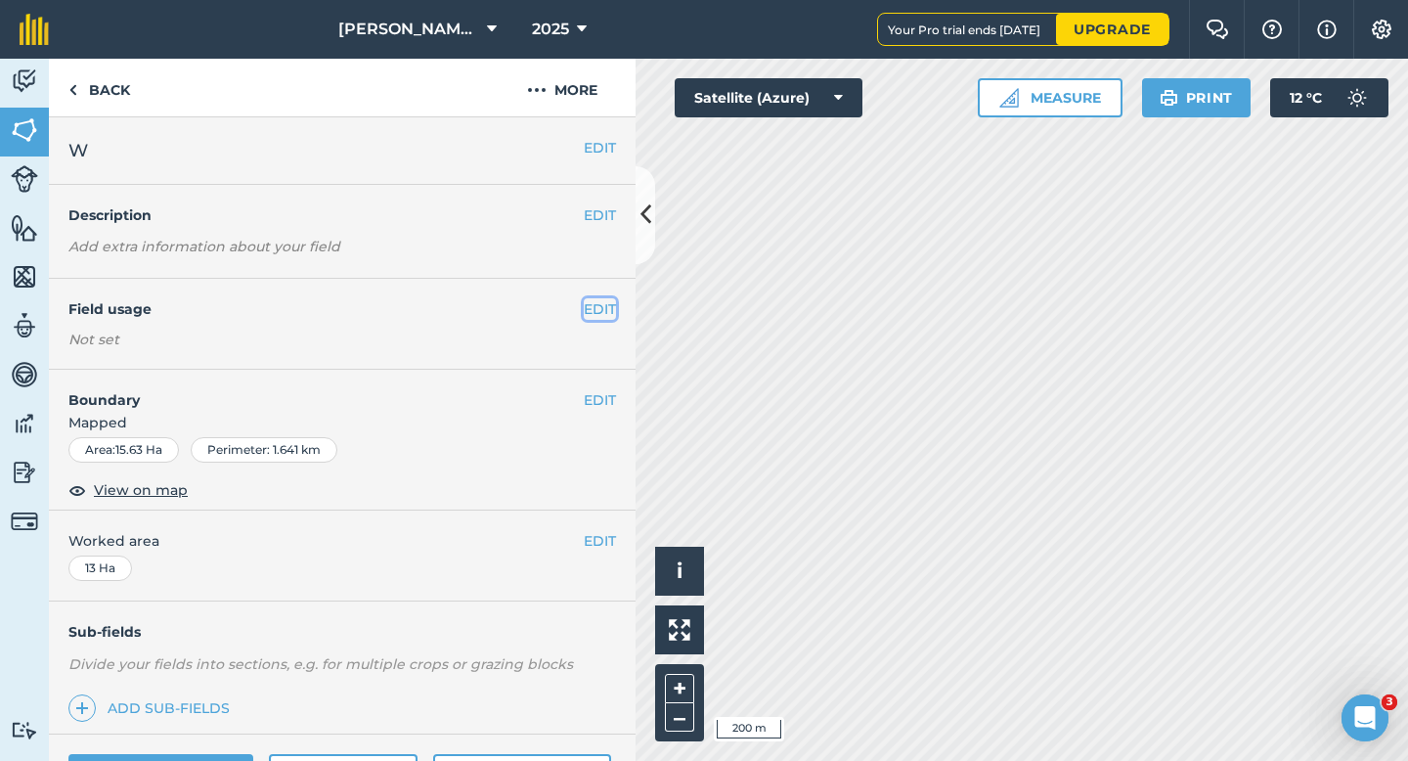
click at [606, 309] on button "EDIT" at bounding box center [600, 309] width 32 height 22
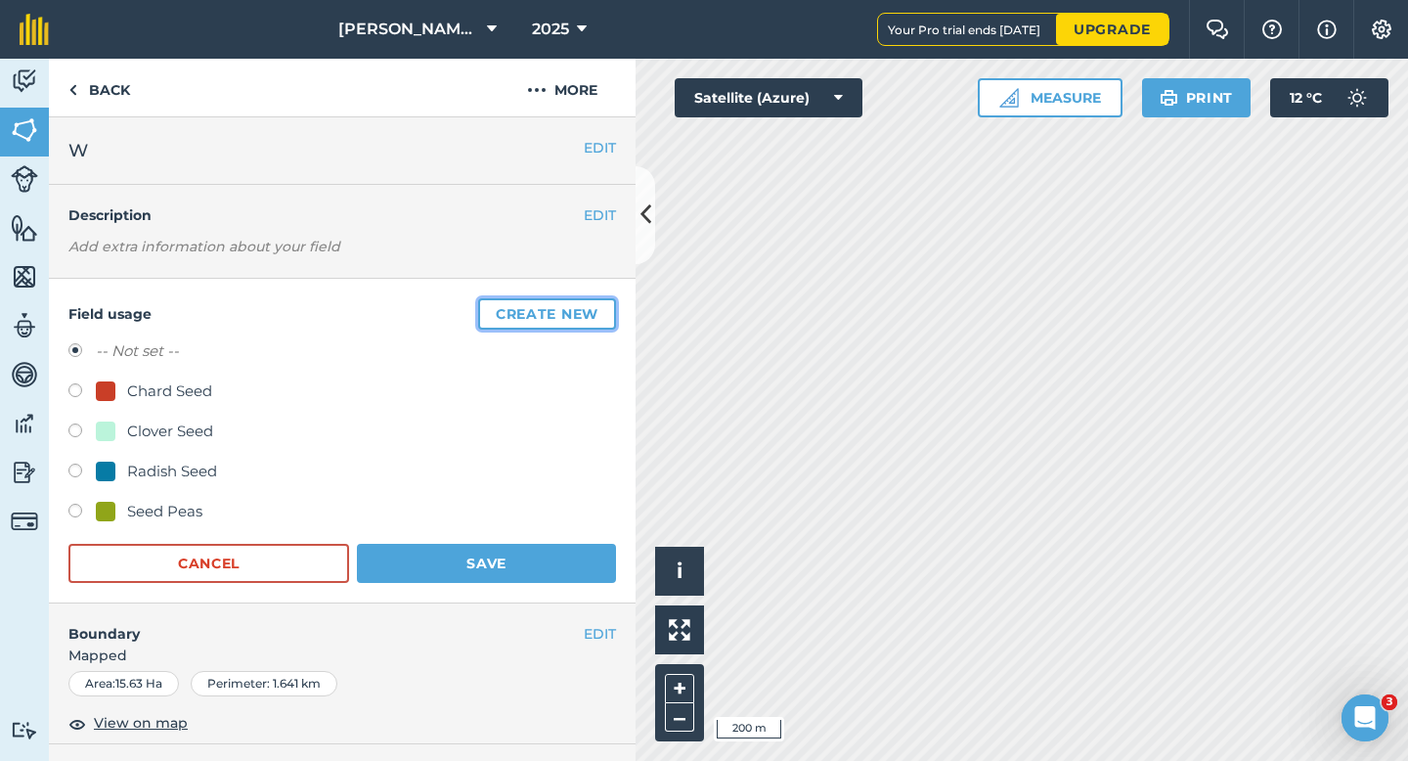
click at [606, 309] on button "Create new" at bounding box center [547, 313] width 138 height 31
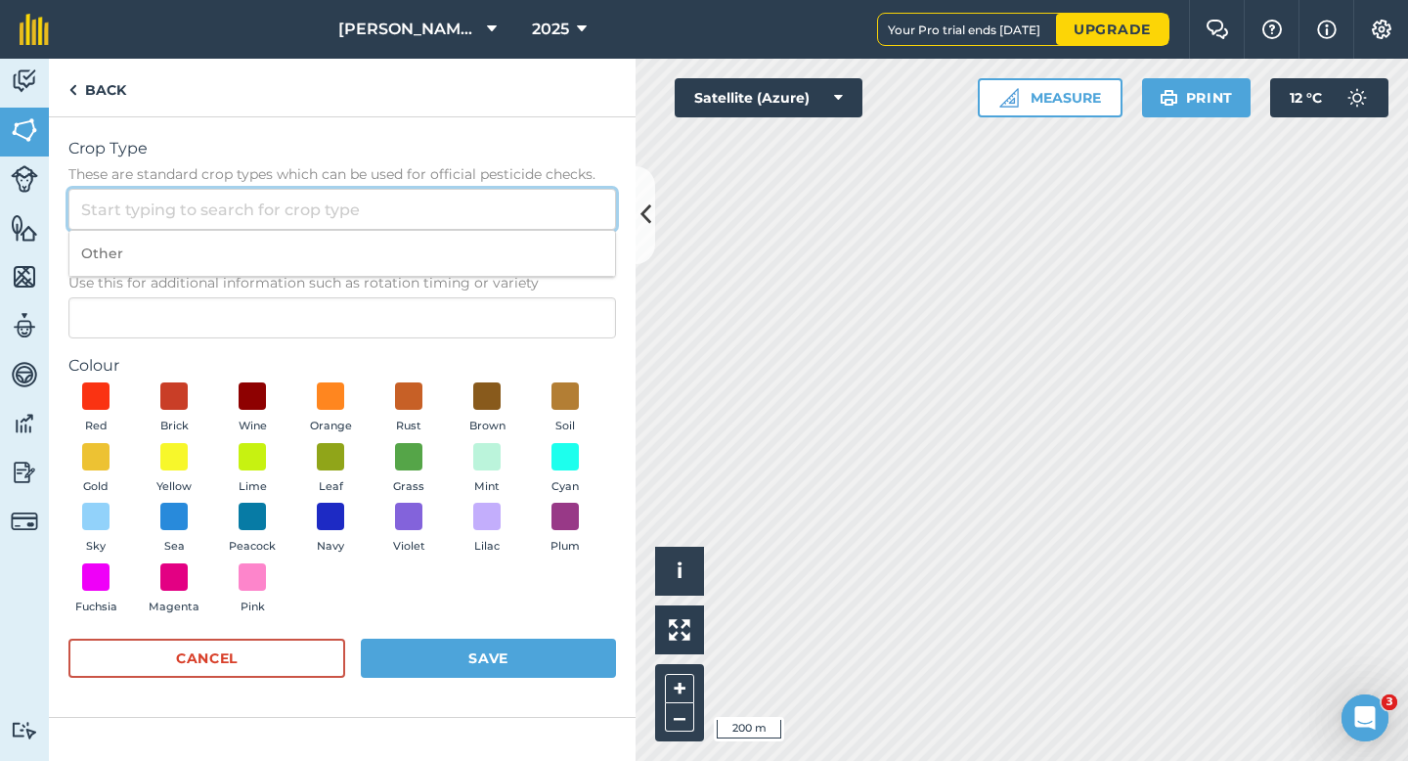
click at [468, 216] on input "Crop Type These are standard crop types which can be used for official pesticid…" at bounding box center [341, 209] width 547 height 41
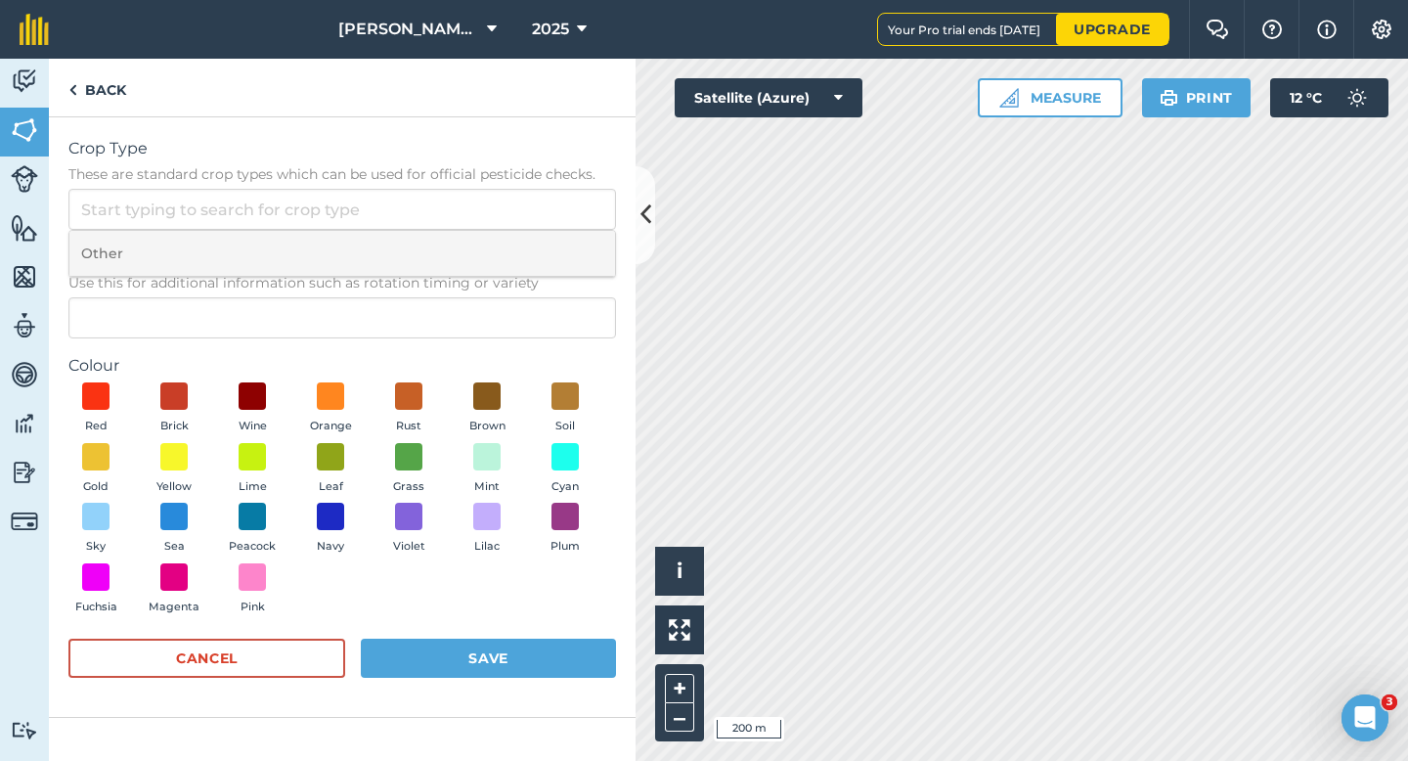
click at [468, 250] on li "Other" at bounding box center [342, 254] width 546 height 46
type input "Other"
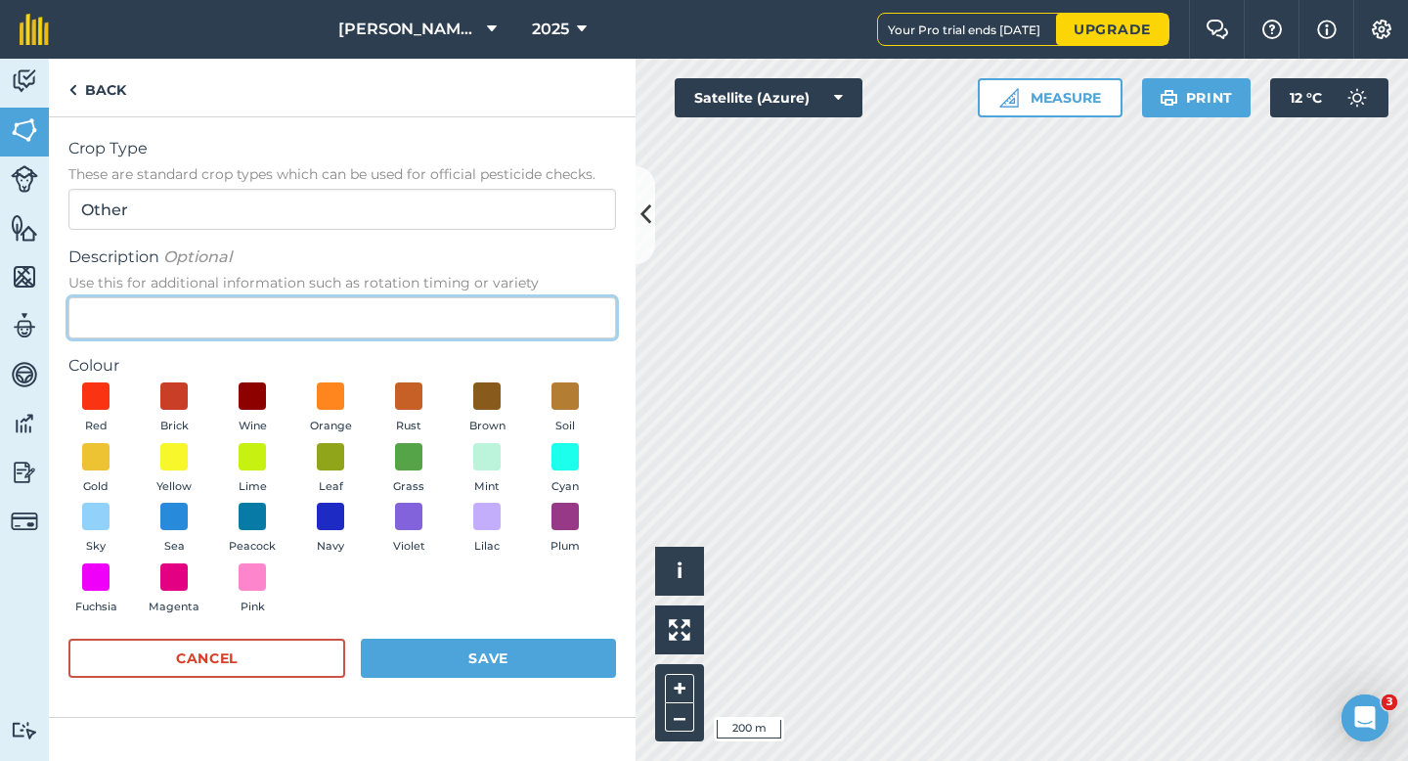
click at [468, 320] on input "Description Optional Use this for additional information such as rotation timin…" at bounding box center [341, 317] width 547 height 41
type input "Wheat"
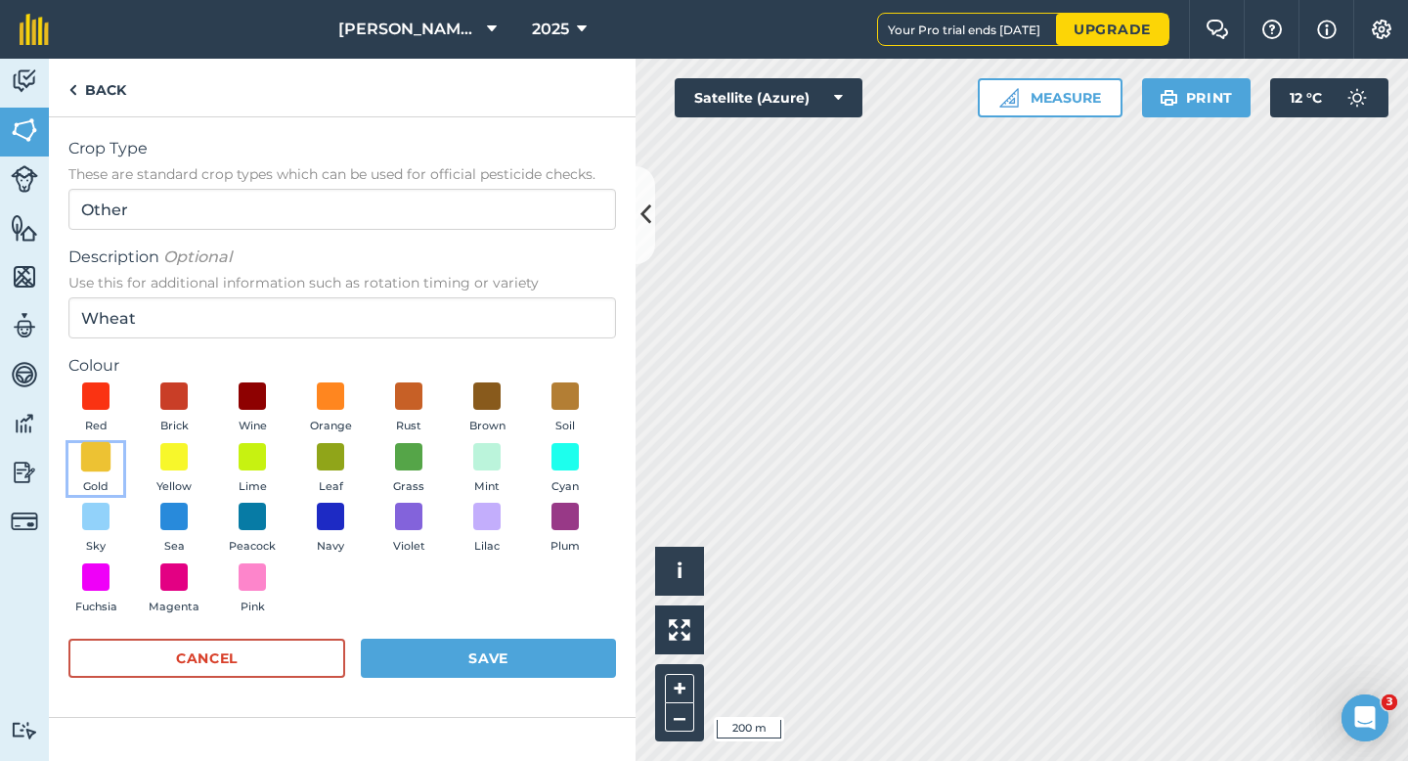
click at [107, 465] on span at bounding box center [96, 456] width 30 height 30
click at [469, 669] on button "Save" at bounding box center [488, 657] width 255 height 39
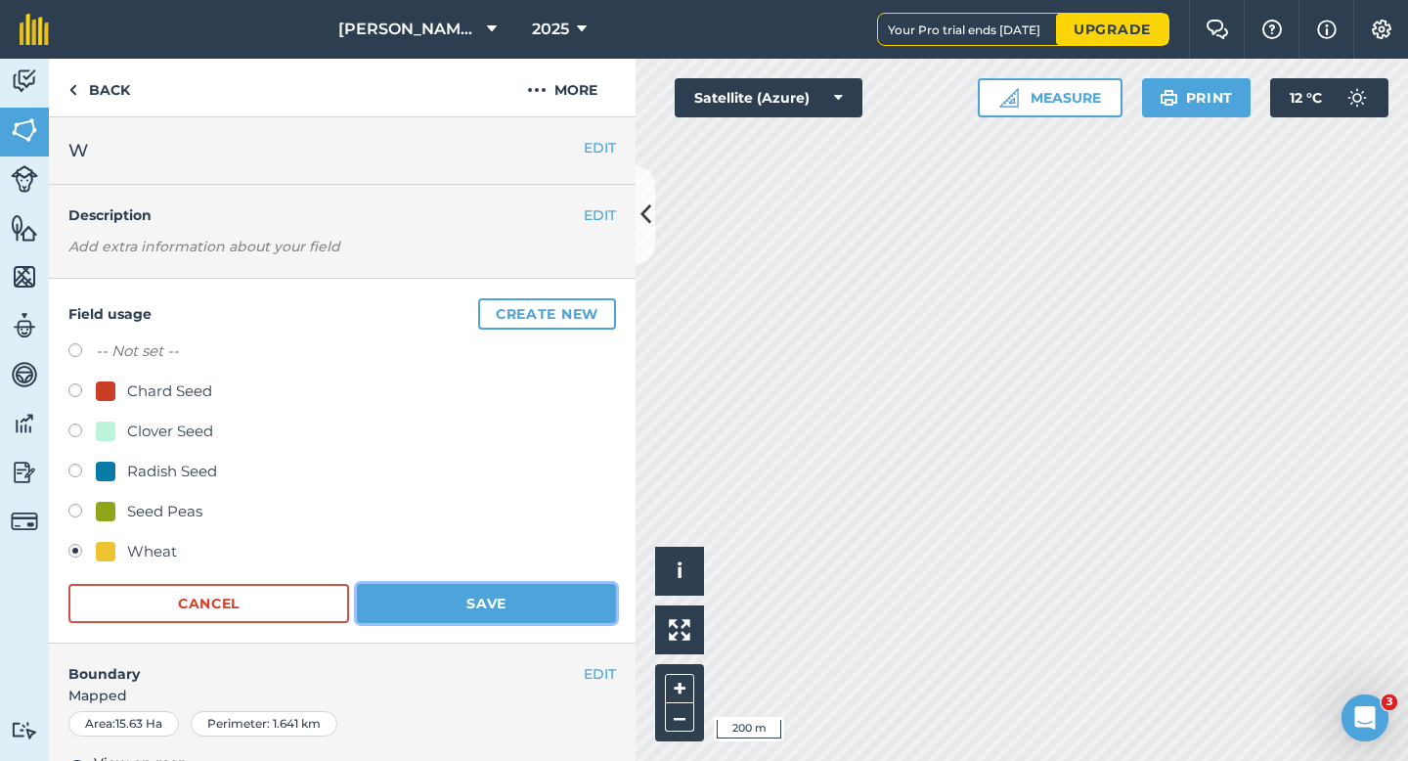
click at [452, 585] on button "Save" at bounding box center [486, 603] width 259 height 39
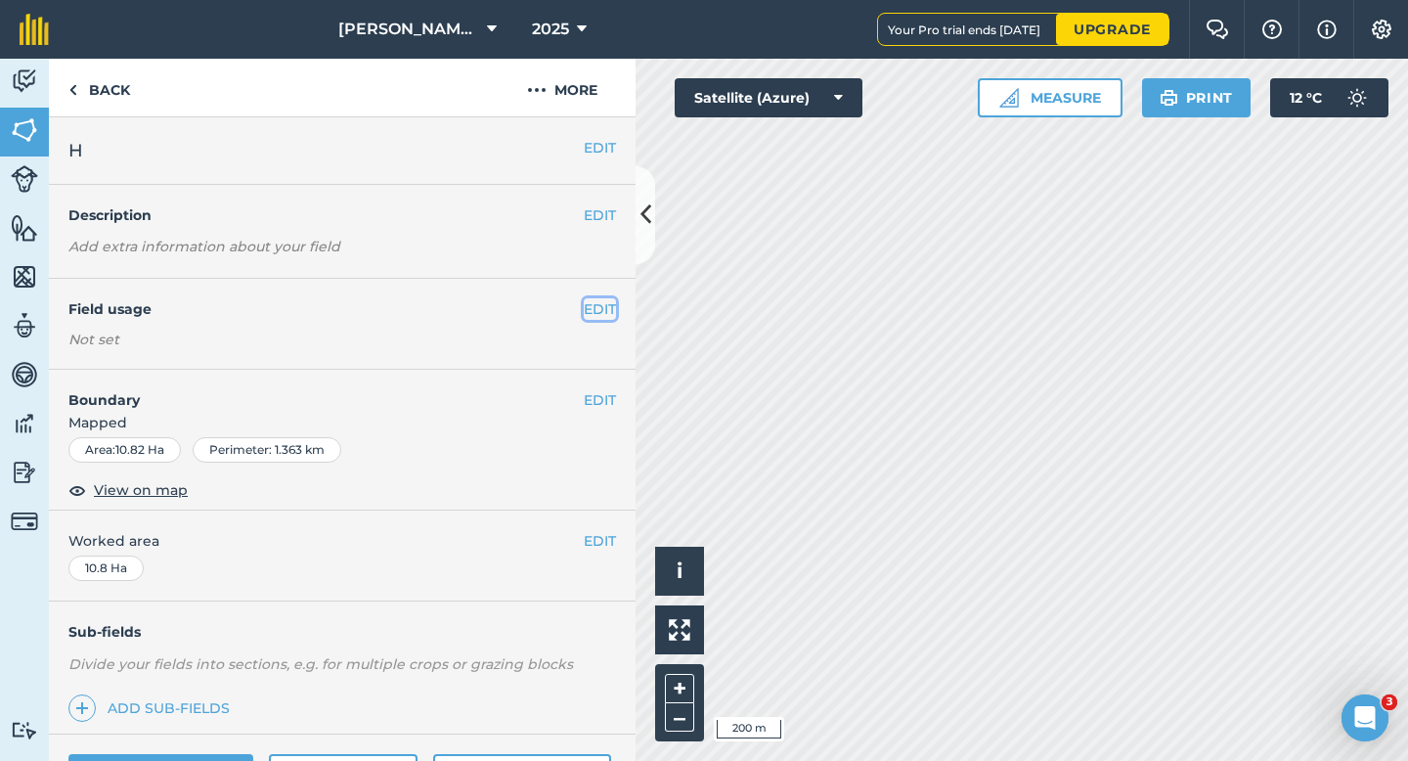
click at [590, 306] on button "EDIT" at bounding box center [600, 309] width 32 height 22
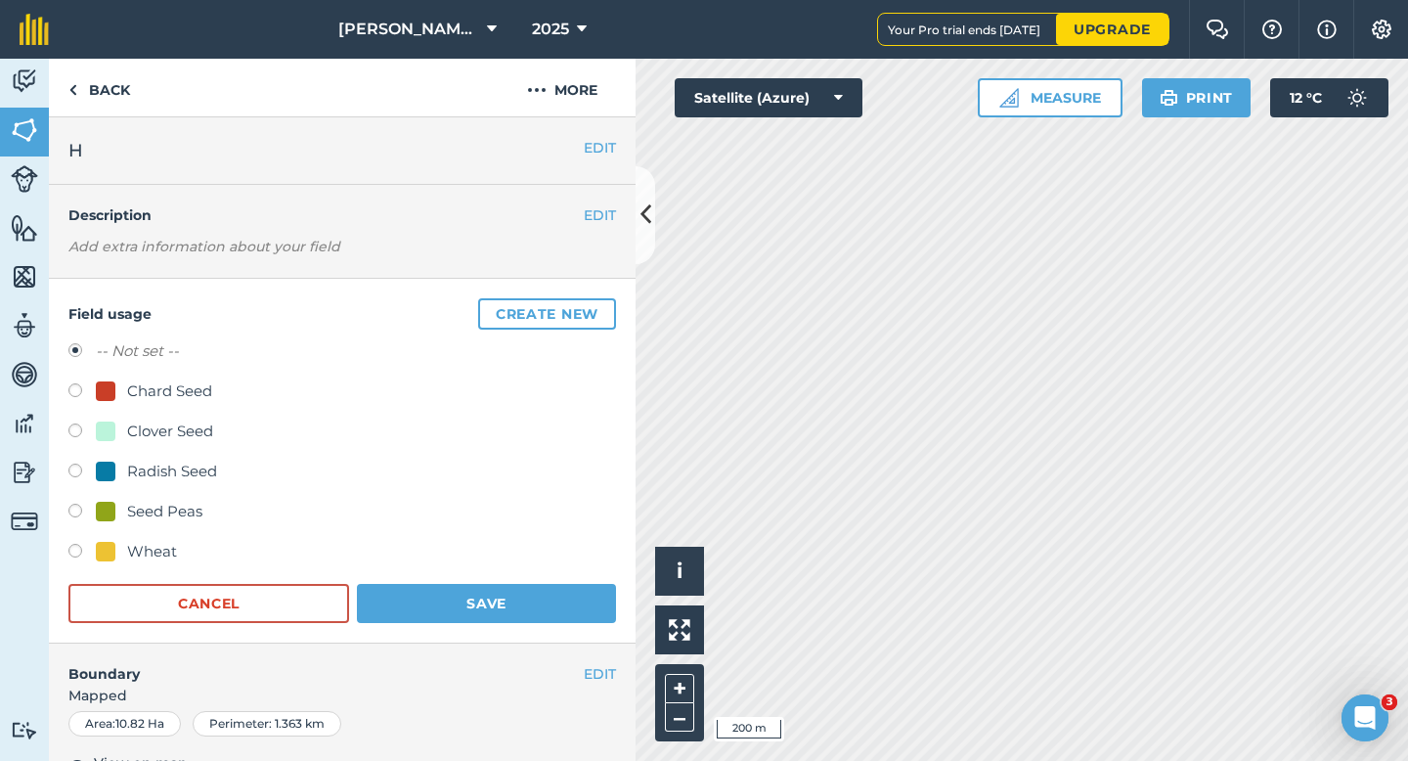
click at [100, 557] on div at bounding box center [106, 552] width 20 height 20
radio input "true"
radio input "false"
click at [552, 597] on button "Save" at bounding box center [486, 603] width 259 height 39
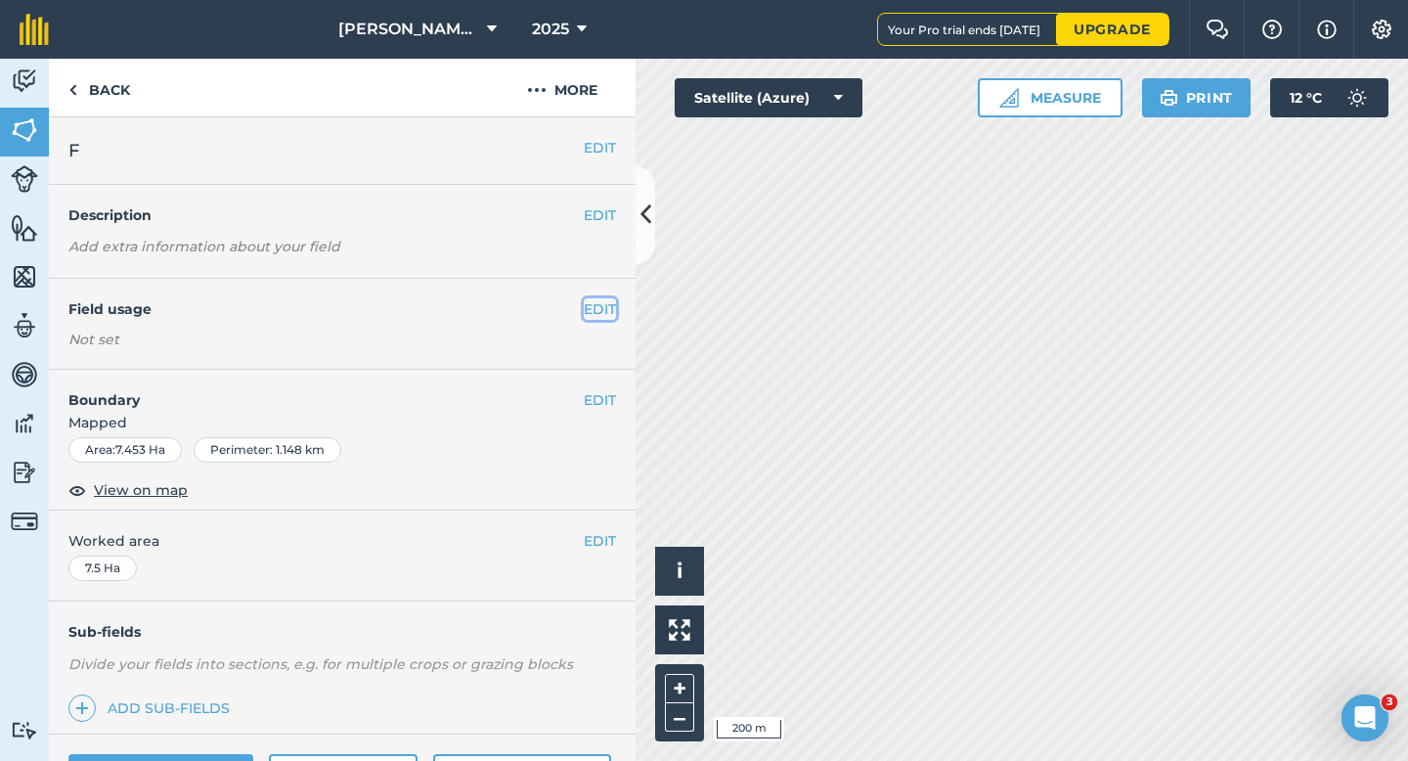
click at [591, 307] on button "EDIT" at bounding box center [600, 309] width 32 height 22
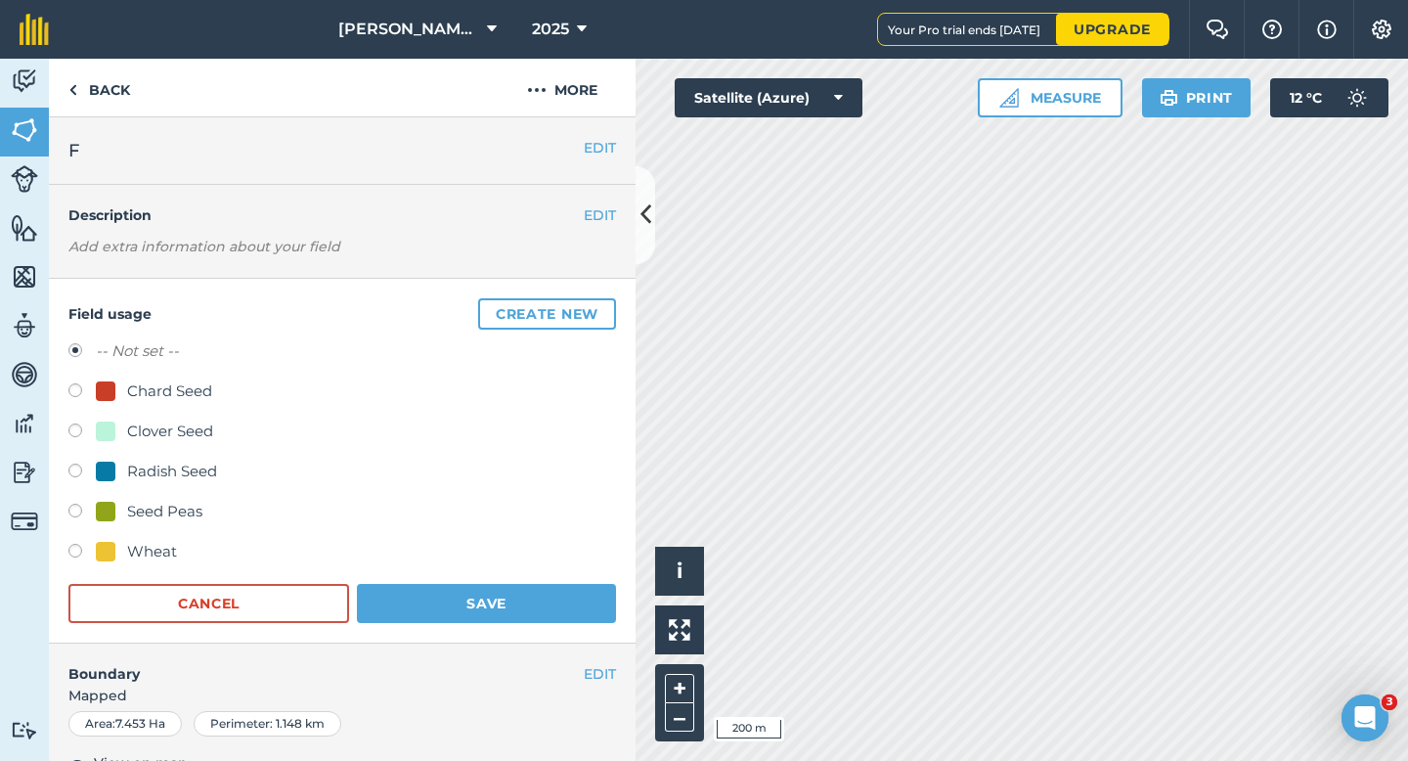
click at [148, 537] on div "-- Not set -- Chard Seed Clover Seed Radish Seed Seed Peas Wheat" at bounding box center [341, 453] width 547 height 229
click at [174, 544] on div "Wheat" at bounding box center [152, 551] width 50 height 23
radio input "true"
radio input "false"
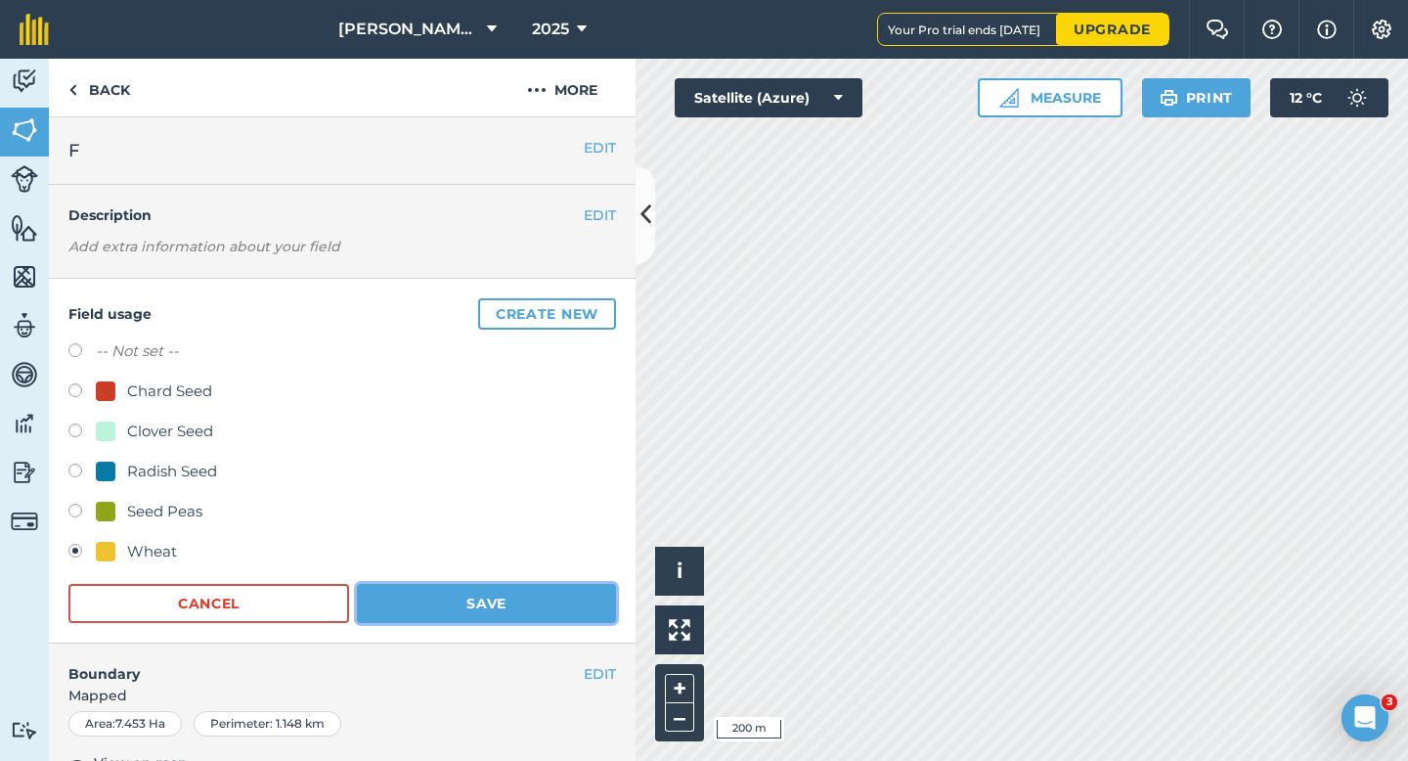
click at [507, 594] on button "Save" at bounding box center [486, 603] width 259 height 39
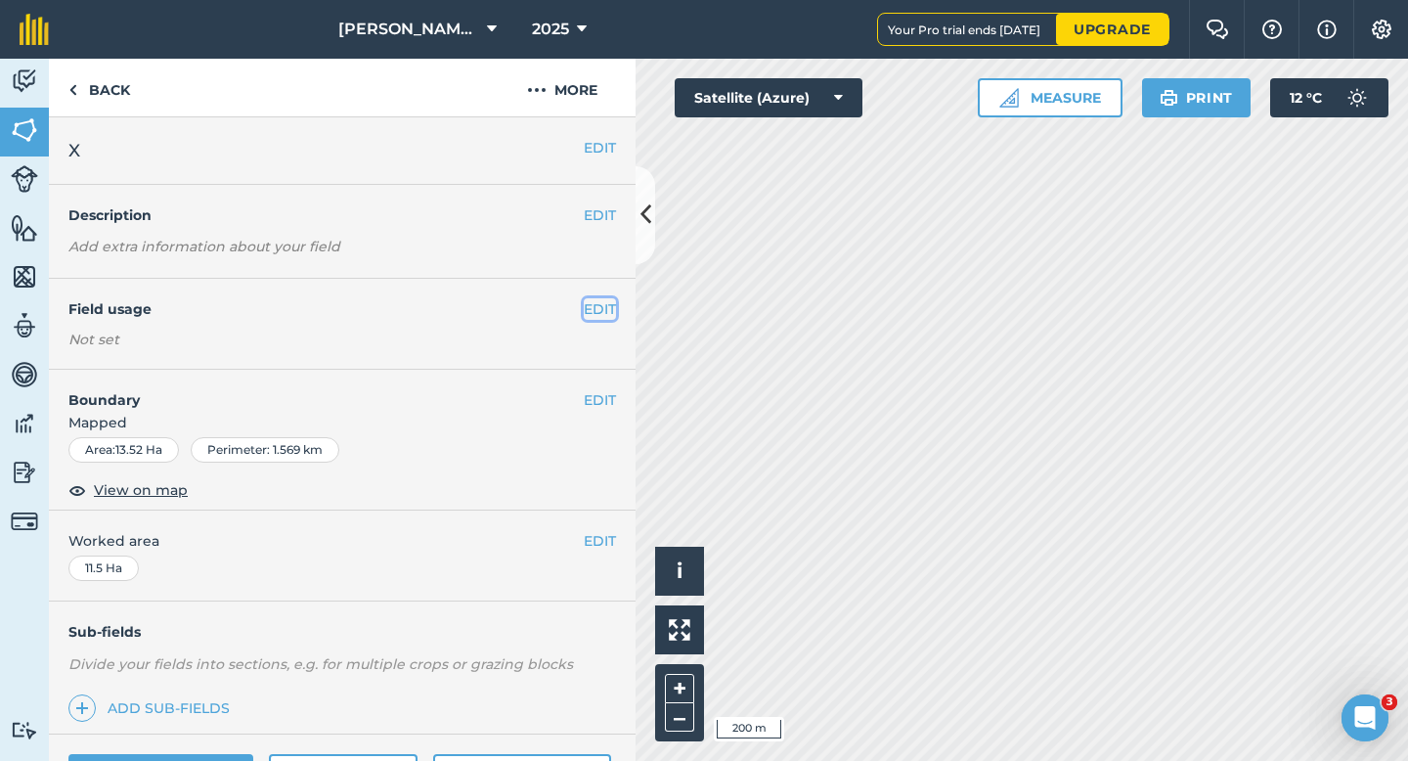
click at [604, 312] on button "EDIT" at bounding box center [600, 309] width 32 height 22
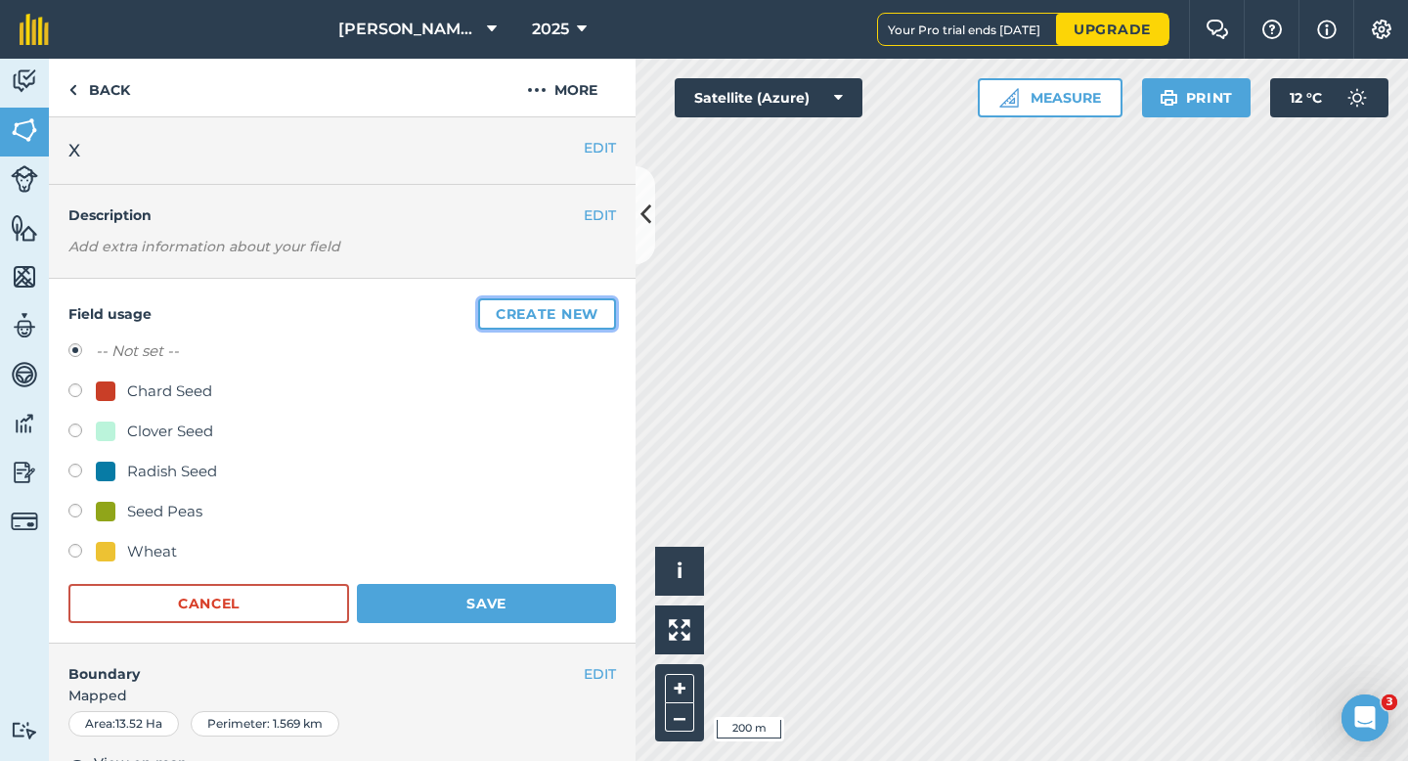
click at [604, 312] on button "Create new" at bounding box center [547, 313] width 138 height 31
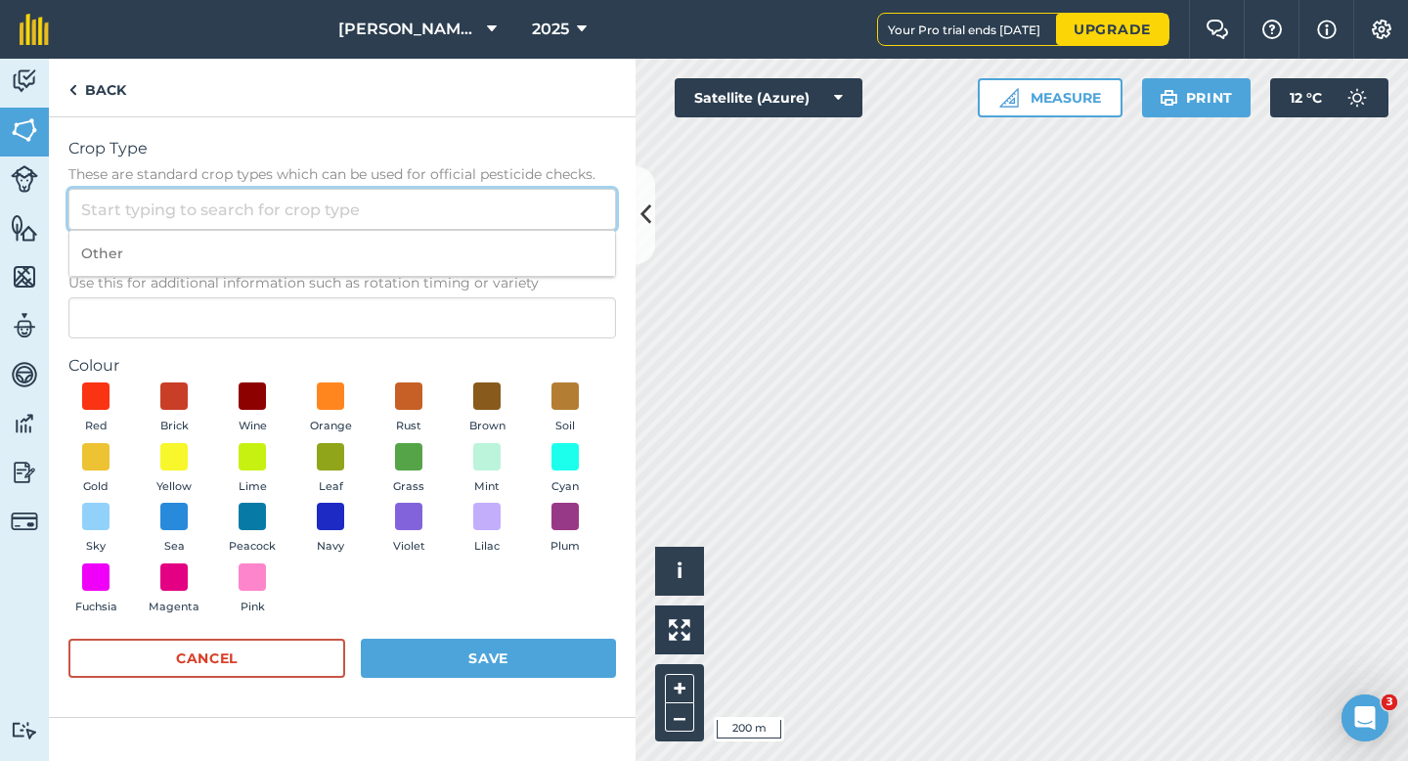
click at [520, 192] on input "Crop Type These are standard crop types which can be used for official pesticid…" at bounding box center [341, 209] width 547 height 41
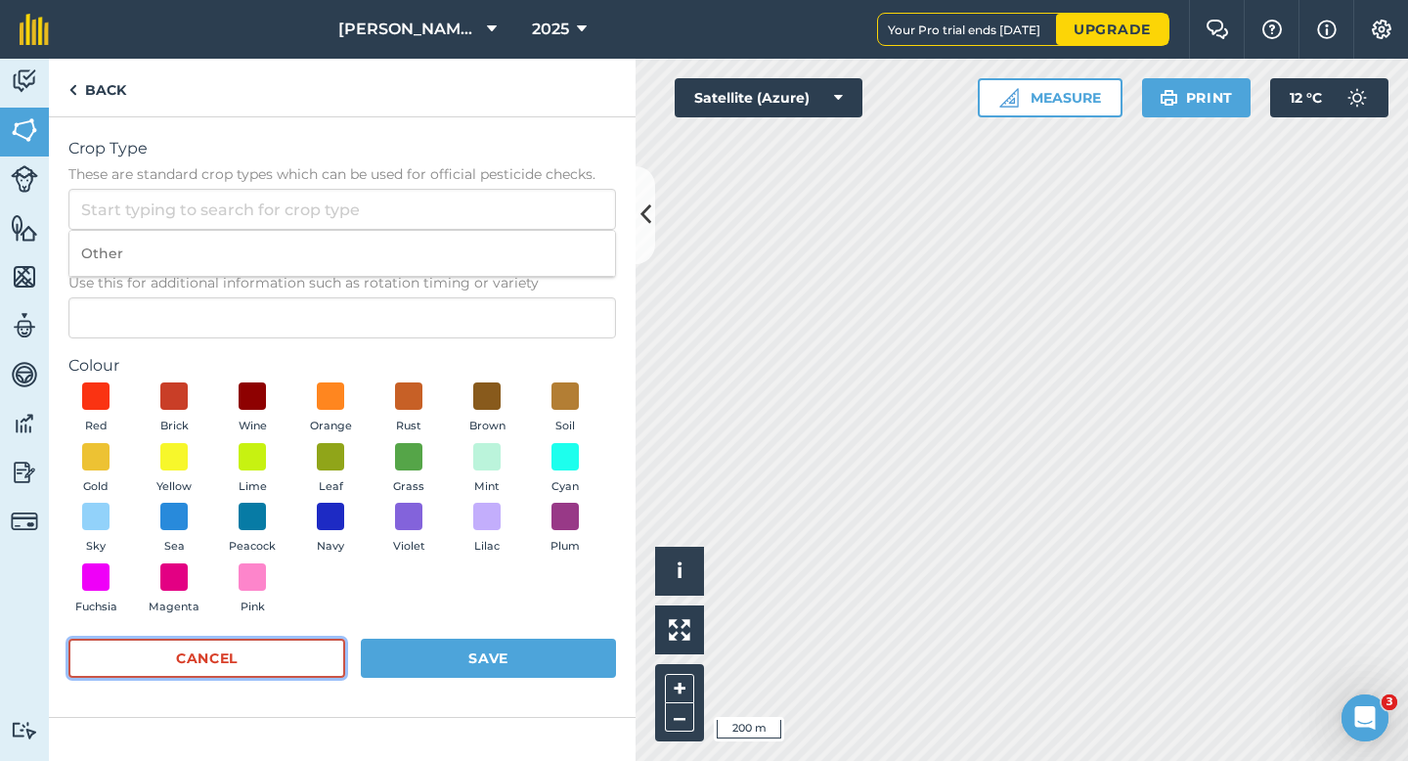
click at [267, 642] on button "Cancel" at bounding box center [206, 657] width 277 height 39
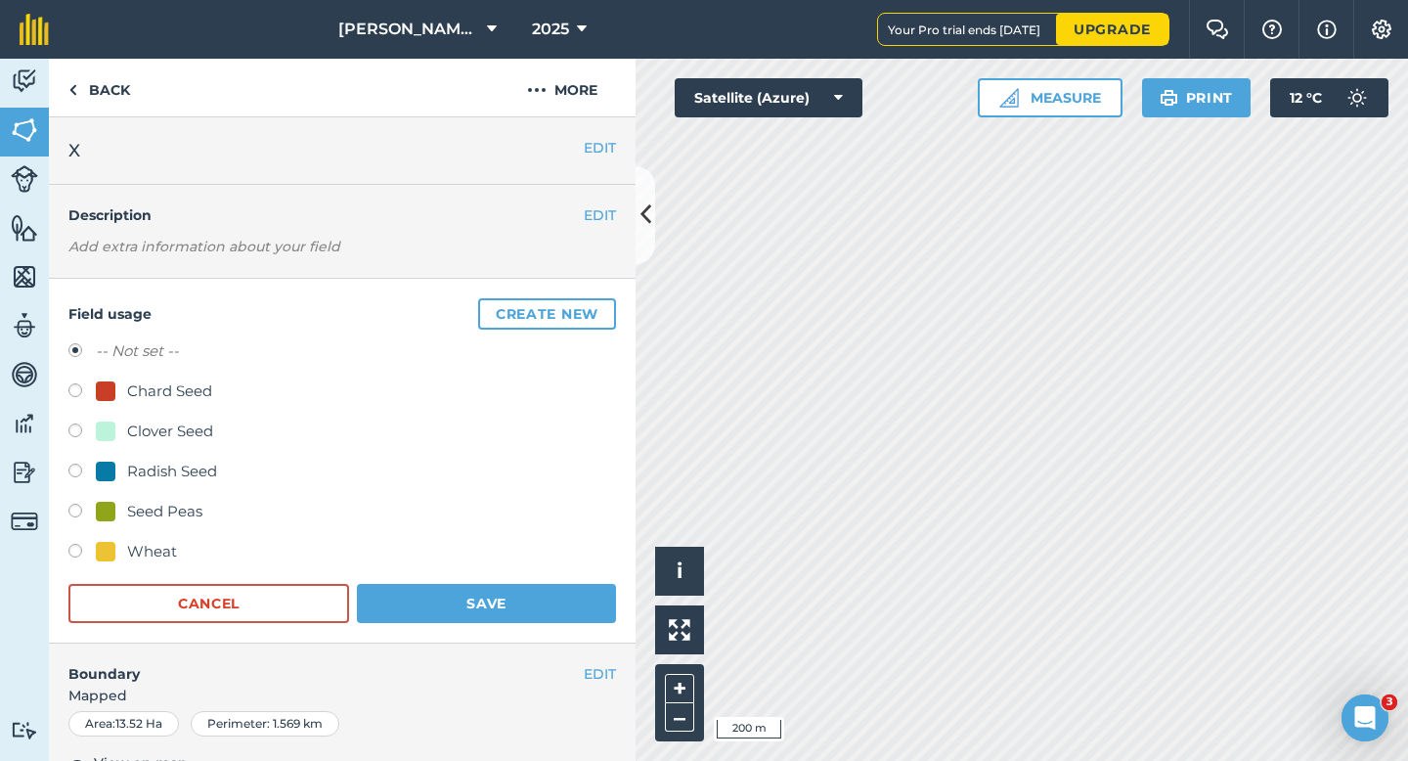
click at [150, 423] on div "Clover Seed" at bounding box center [170, 430] width 86 height 23
radio input "true"
radio input "false"
click at [475, 610] on button "Save" at bounding box center [486, 603] width 259 height 39
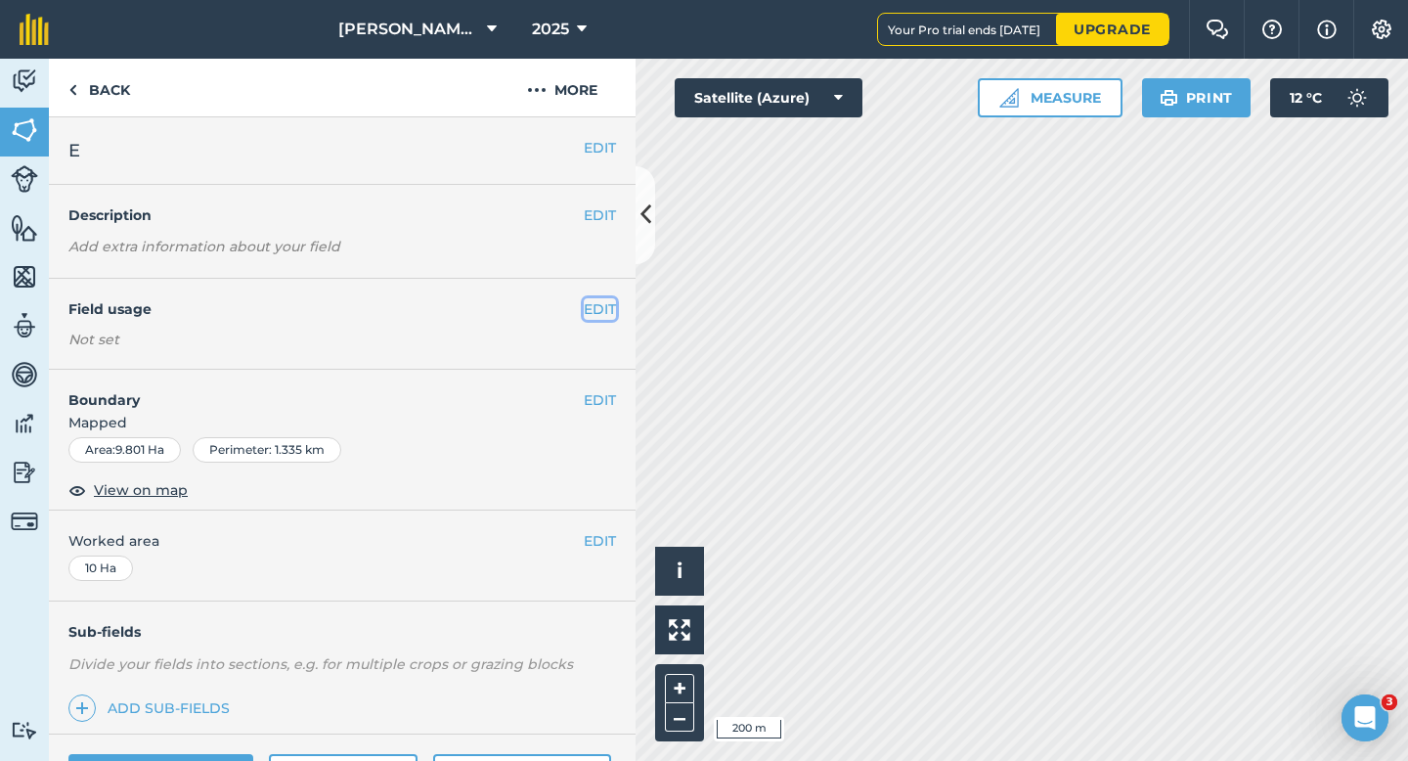
click at [596, 309] on button "EDIT" at bounding box center [600, 309] width 32 height 22
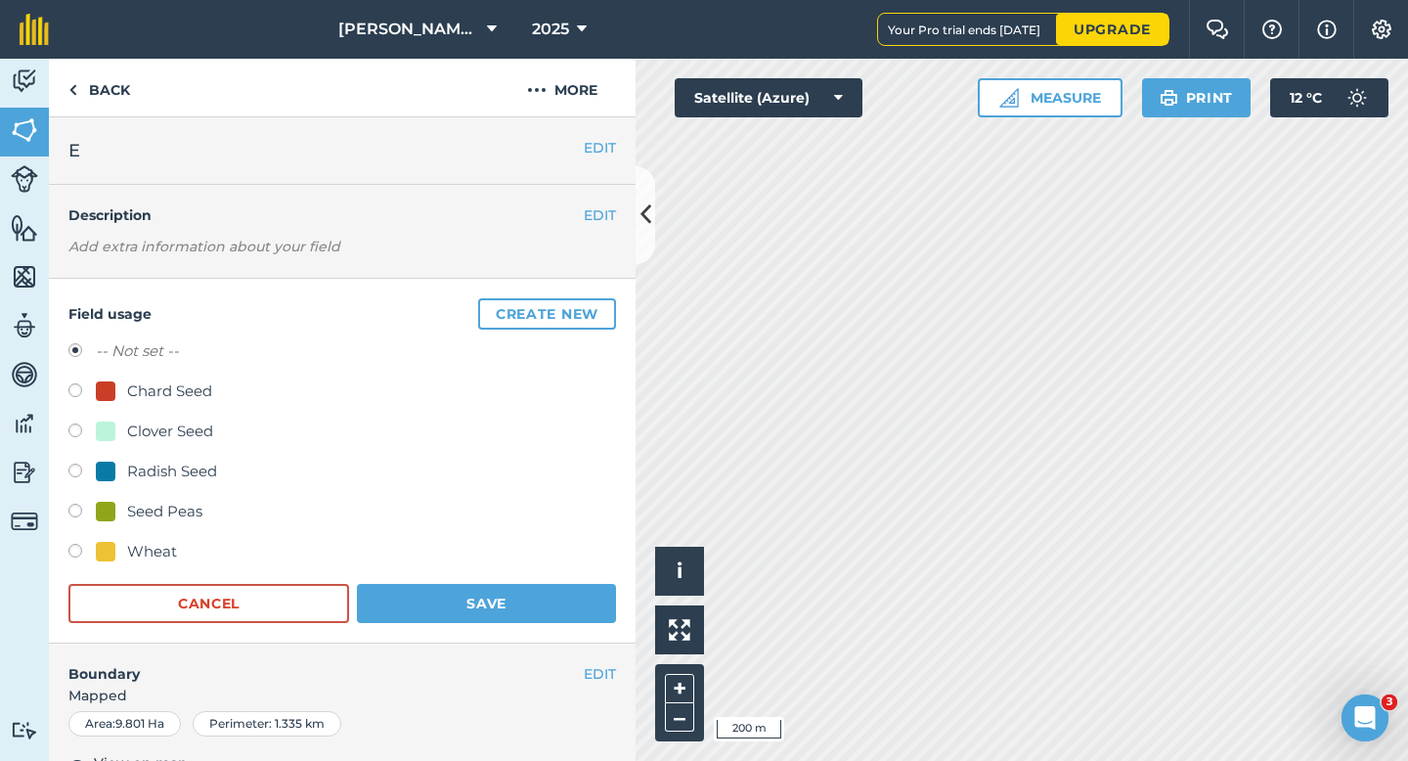
click at [197, 438] on div "Clover Seed" at bounding box center [170, 430] width 86 height 23
radio input "true"
radio input "false"
click at [486, 643] on h4 "Boundary" at bounding box center [316, 663] width 535 height 41
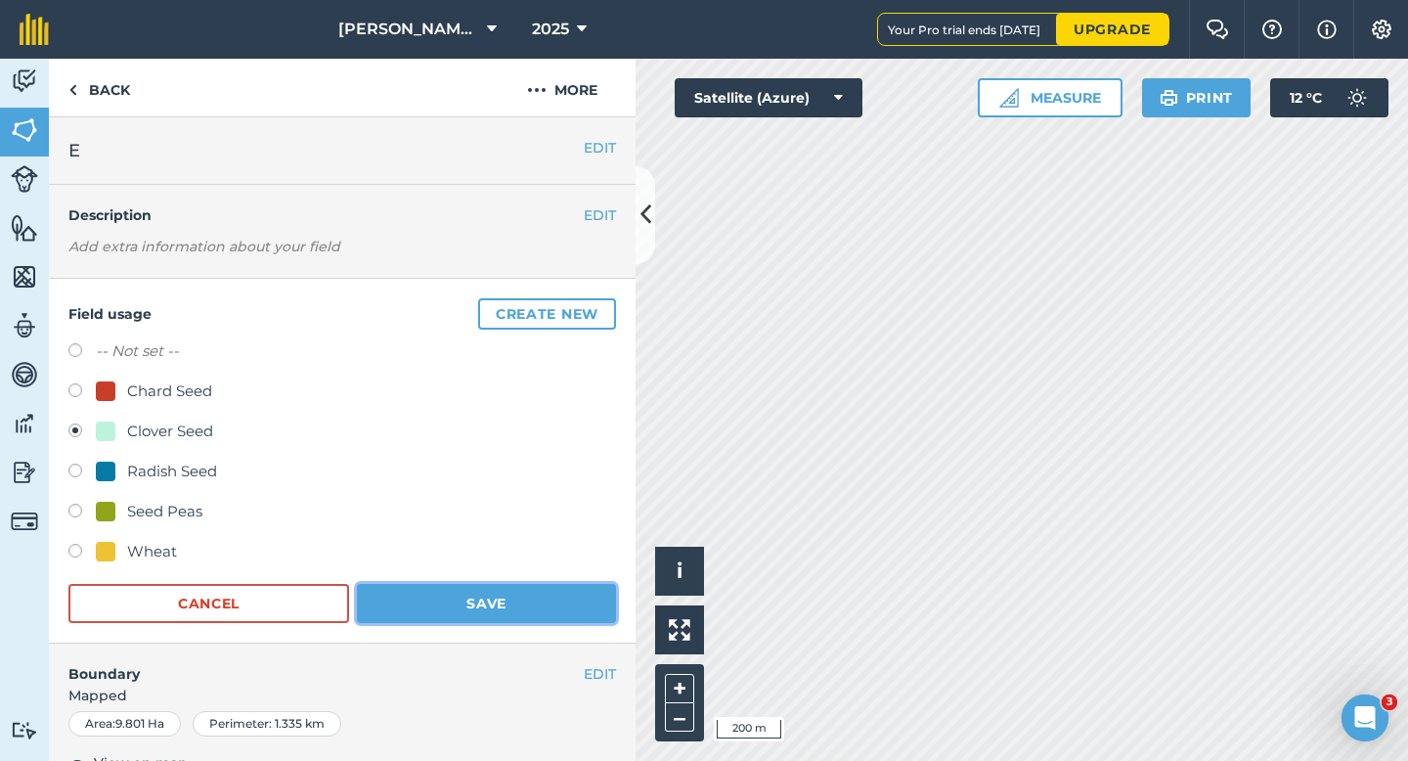
click at [493, 609] on button "Save" at bounding box center [486, 603] width 259 height 39
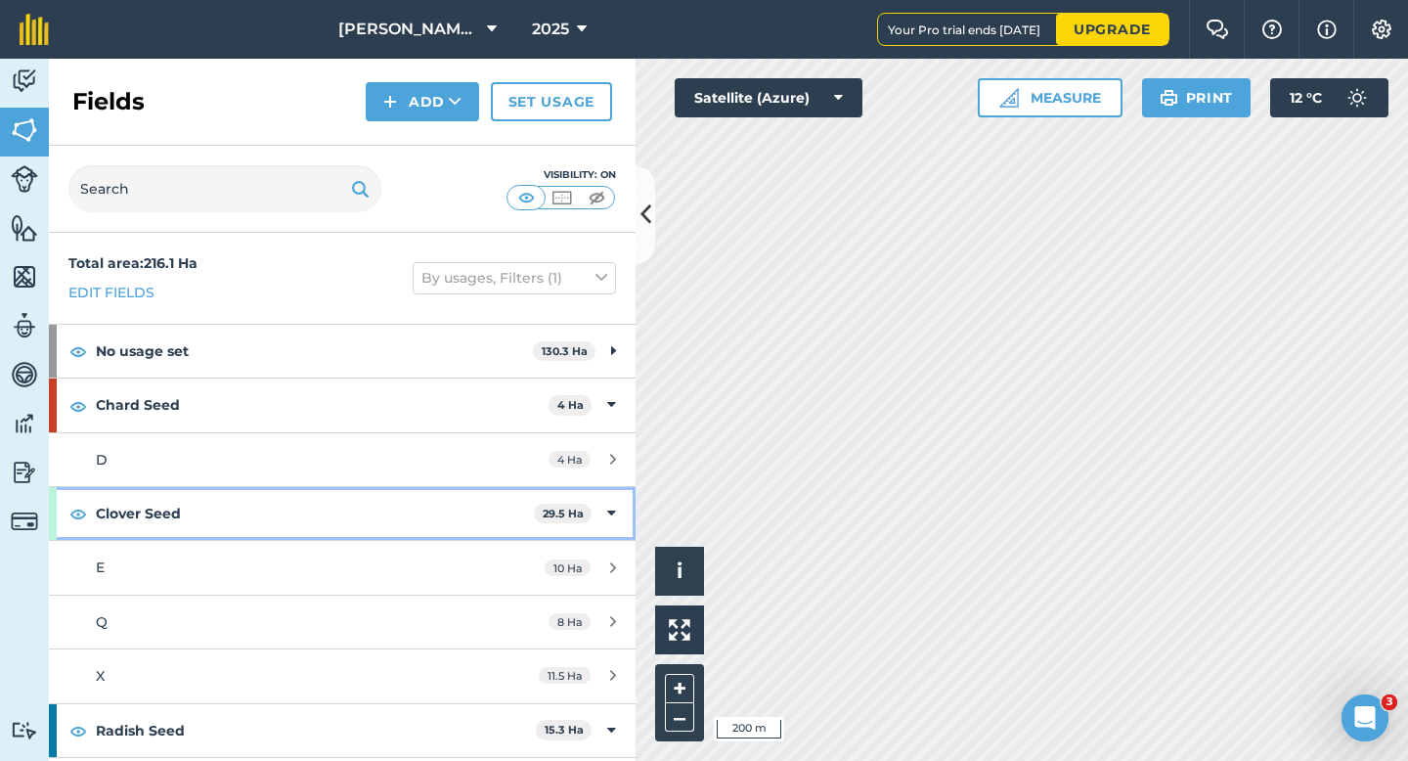
click at [557, 517] on strong "29.5 Ha" at bounding box center [563, 513] width 41 height 14
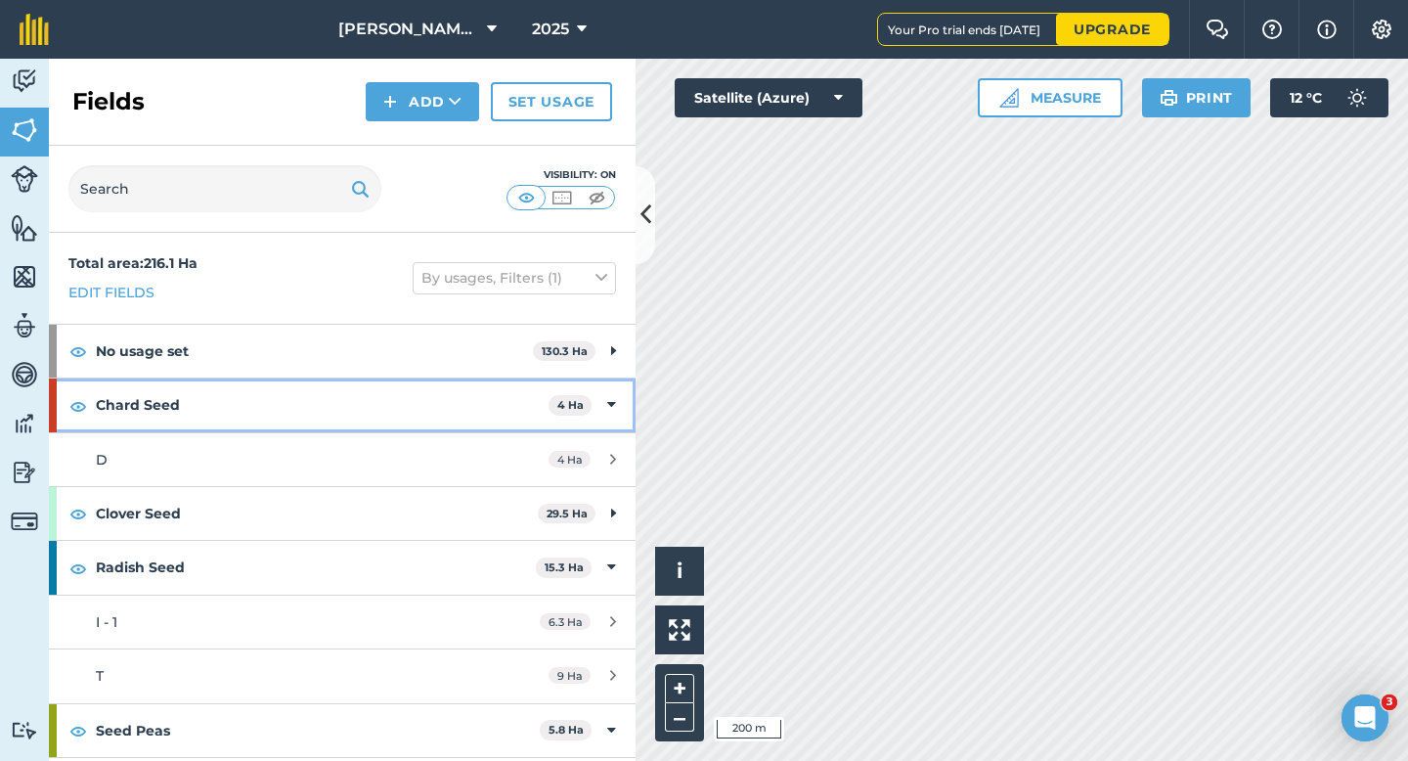
click at [611, 409] on icon at bounding box center [611, 405] width 9 height 22
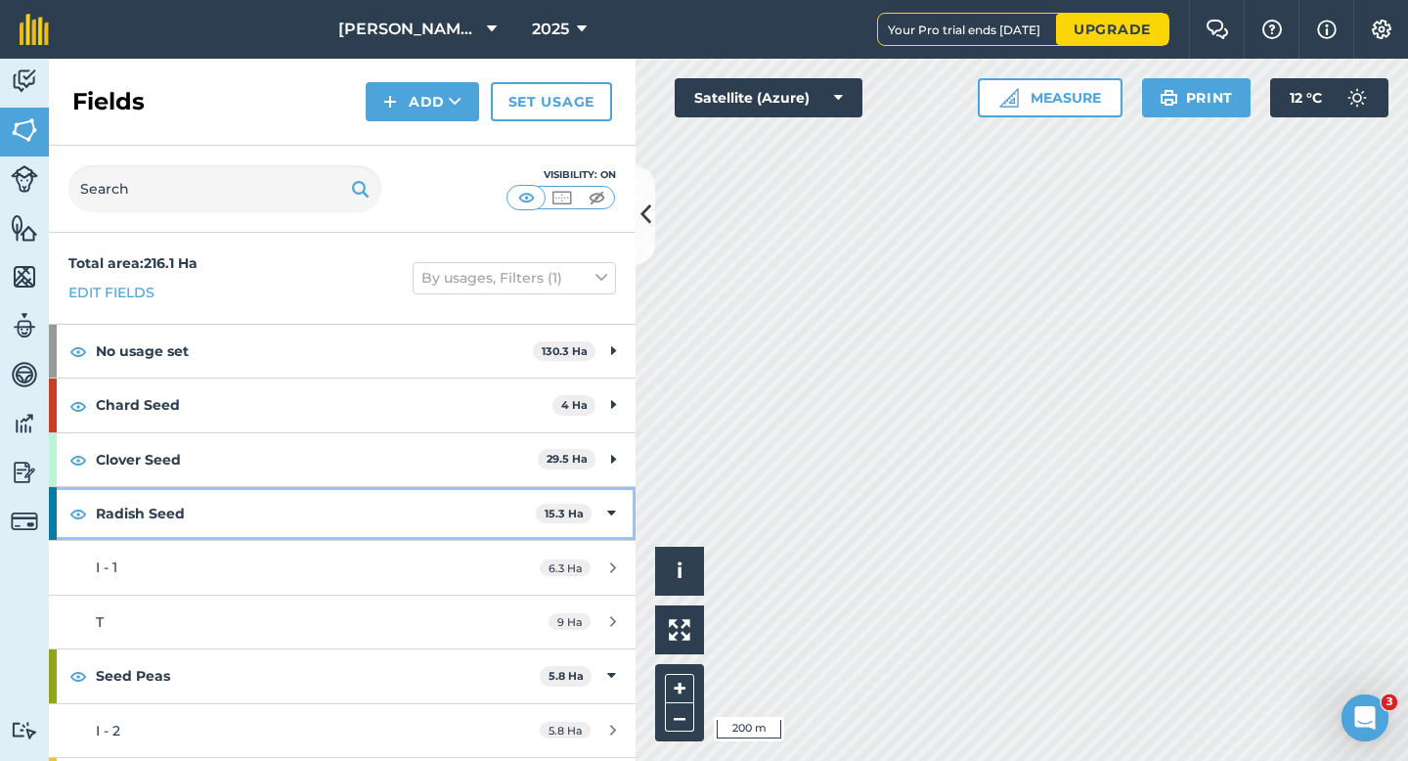
click at [617, 508] on div "Radish Seed 15.3 Ha" at bounding box center [342, 513] width 587 height 53
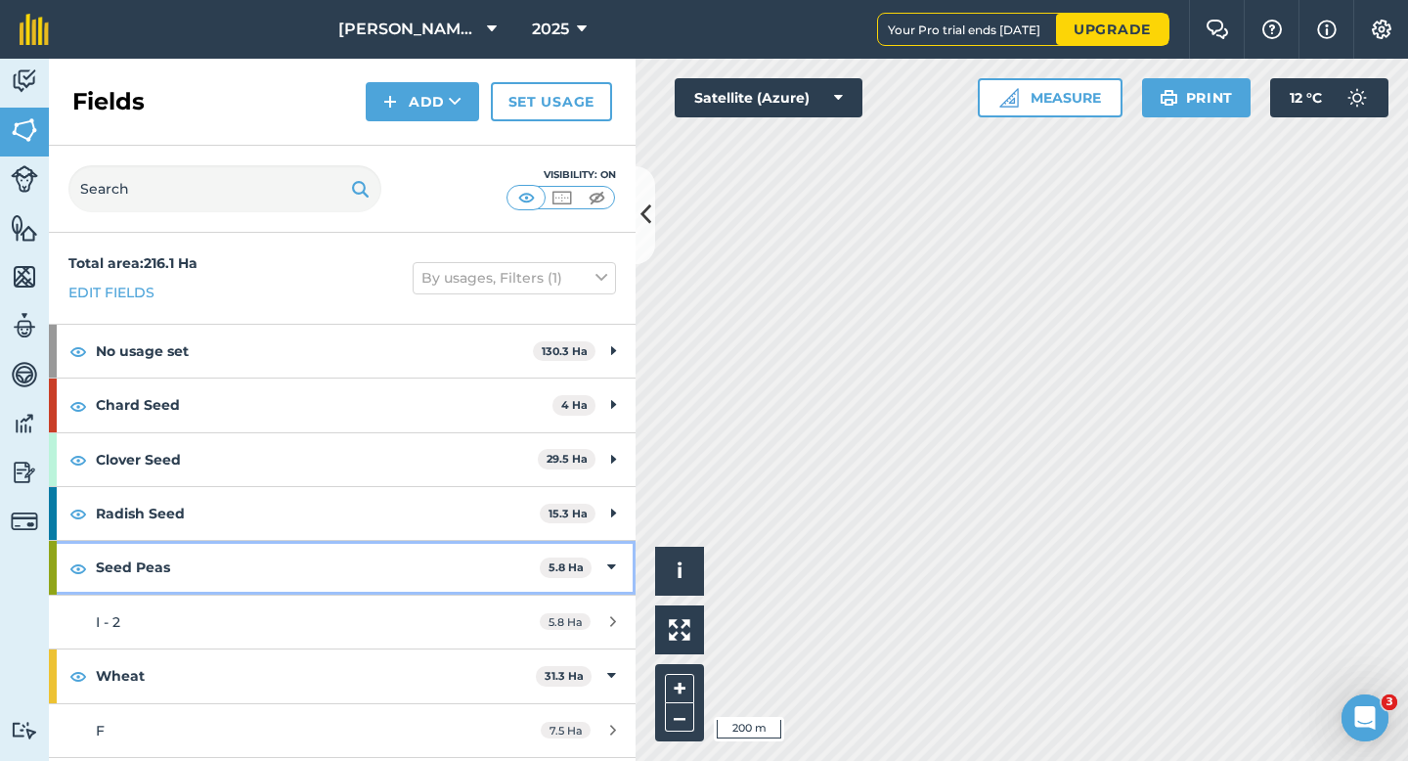
click at [590, 568] on span "5.8 Ha" at bounding box center [566, 567] width 52 height 21
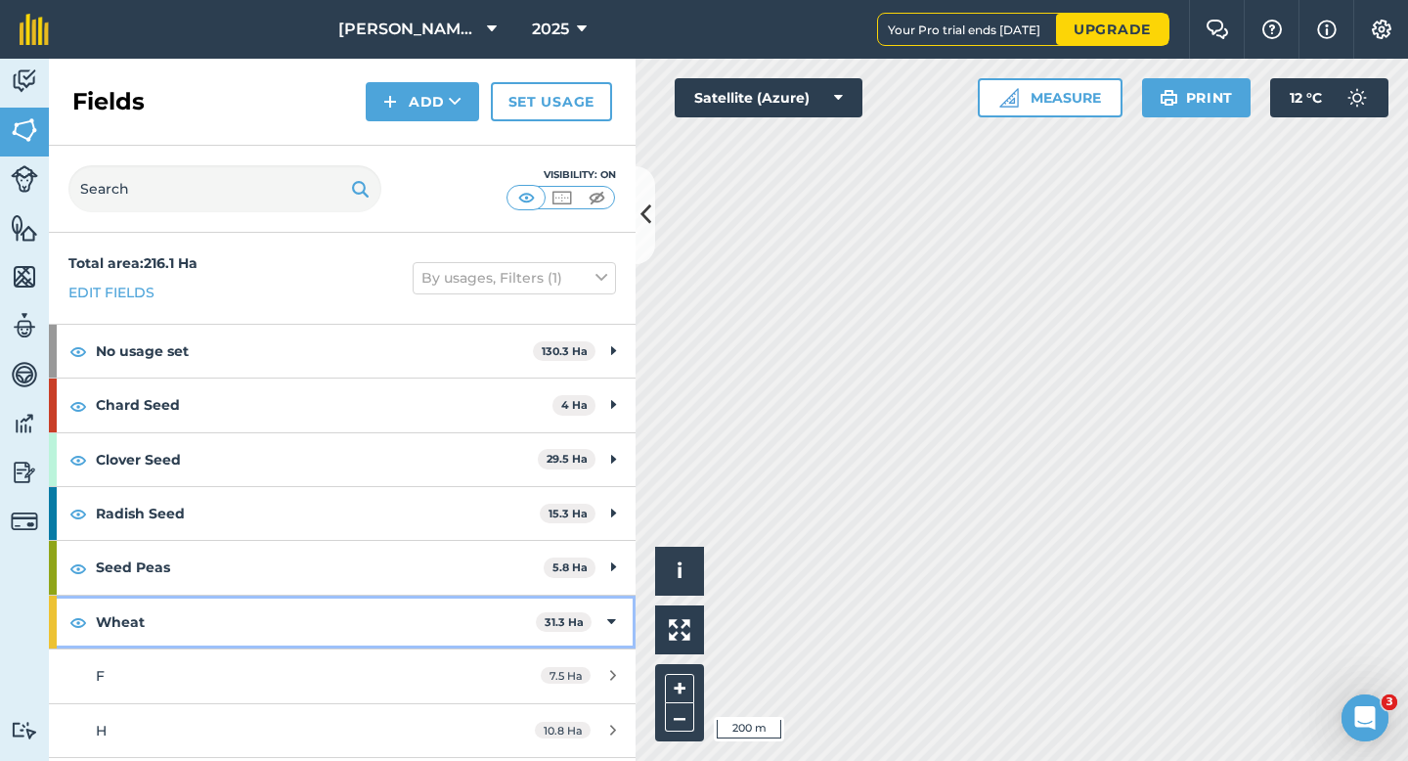
click at [602, 617] on div "Wheat 31.3 Ha" at bounding box center [342, 621] width 587 height 53
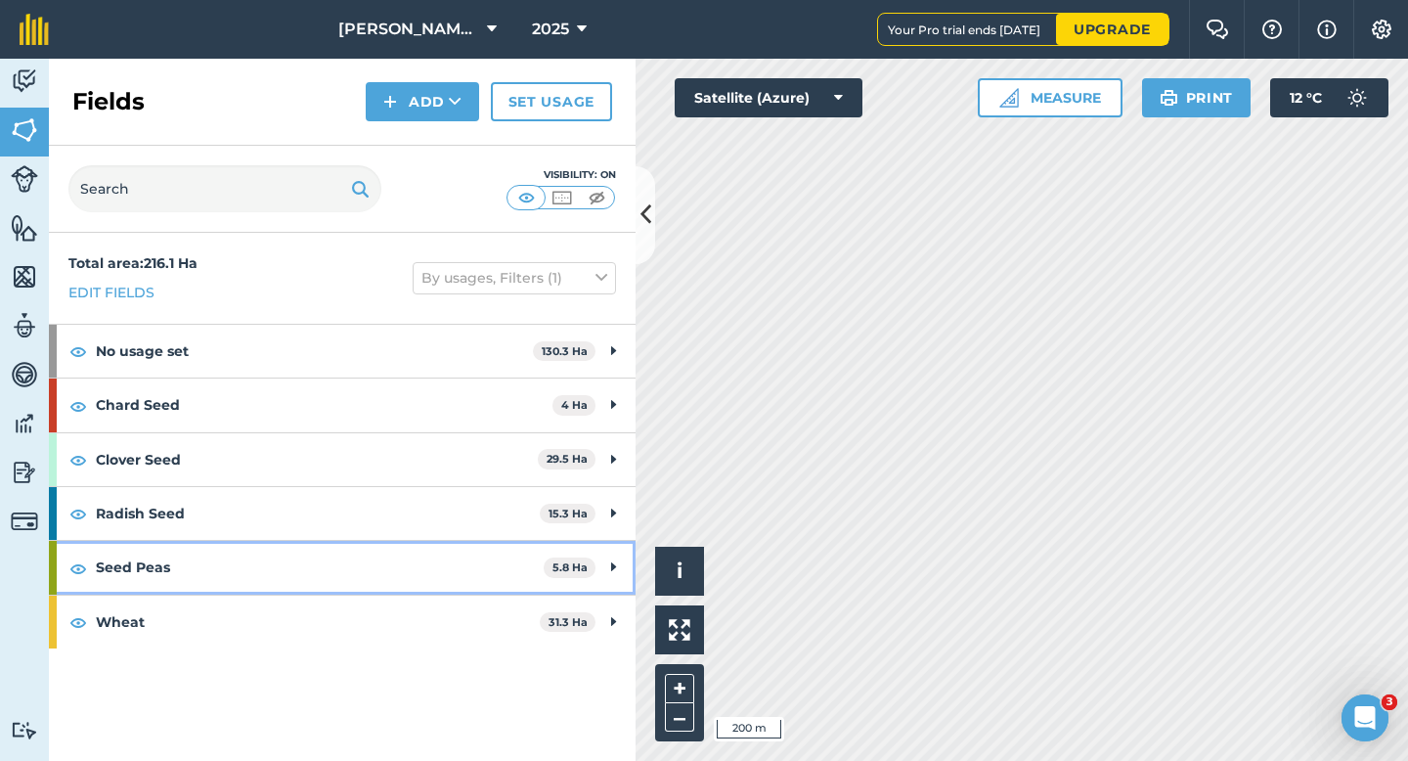
click at [600, 573] on div "Seed Peas 5.8 Ha" at bounding box center [342, 567] width 587 height 53
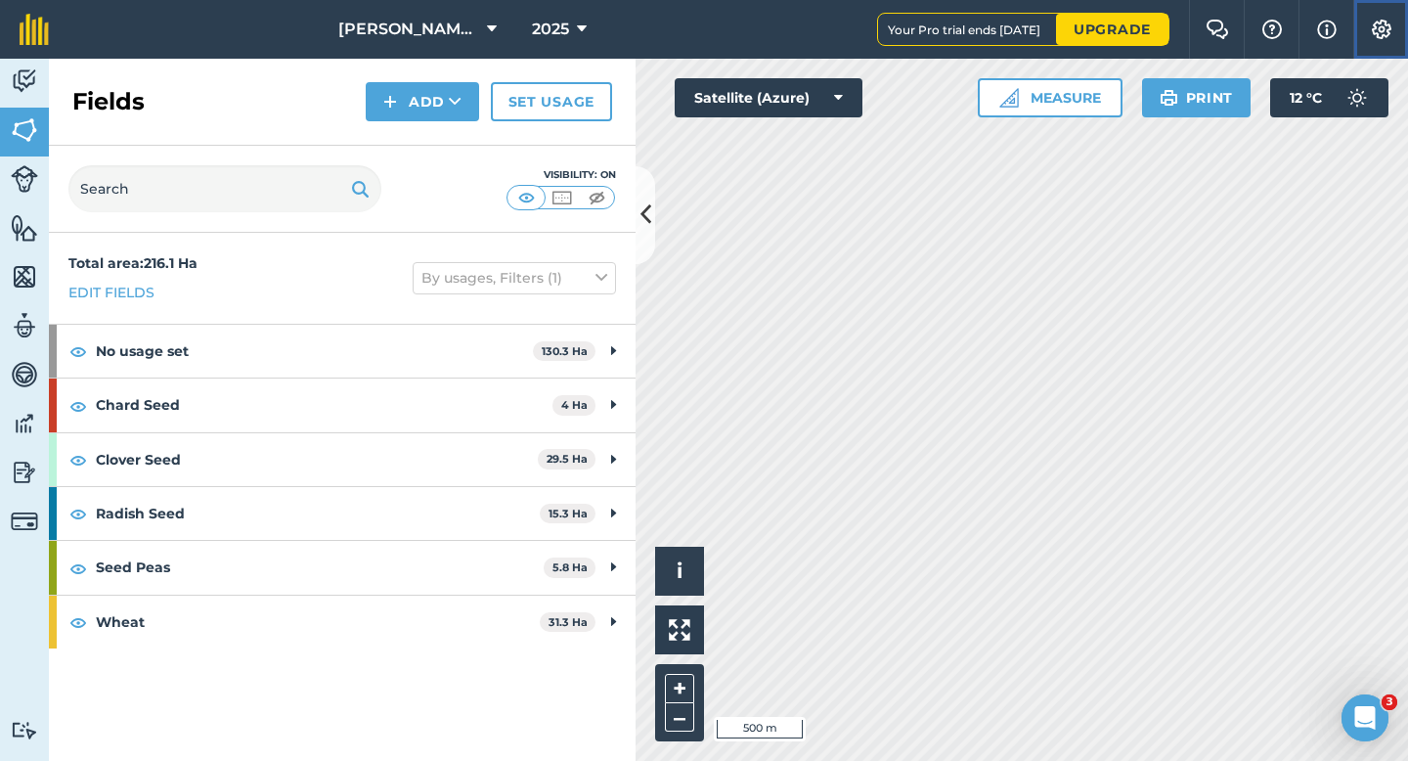
click at [1406, 22] on button "Settings" at bounding box center [1380, 29] width 55 height 59
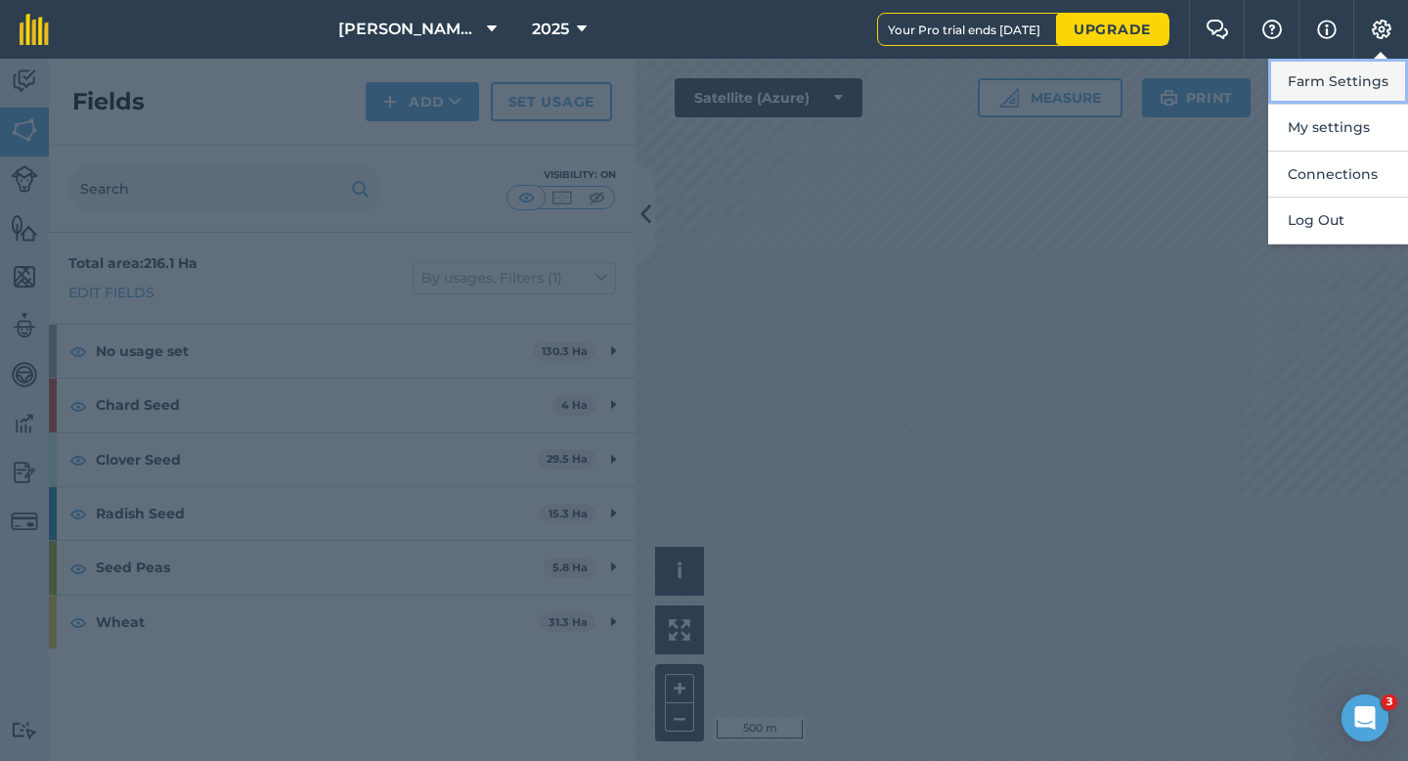
click at [1386, 66] on button "Farm Settings" at bounding box center [1338, 82] width 140 height 46
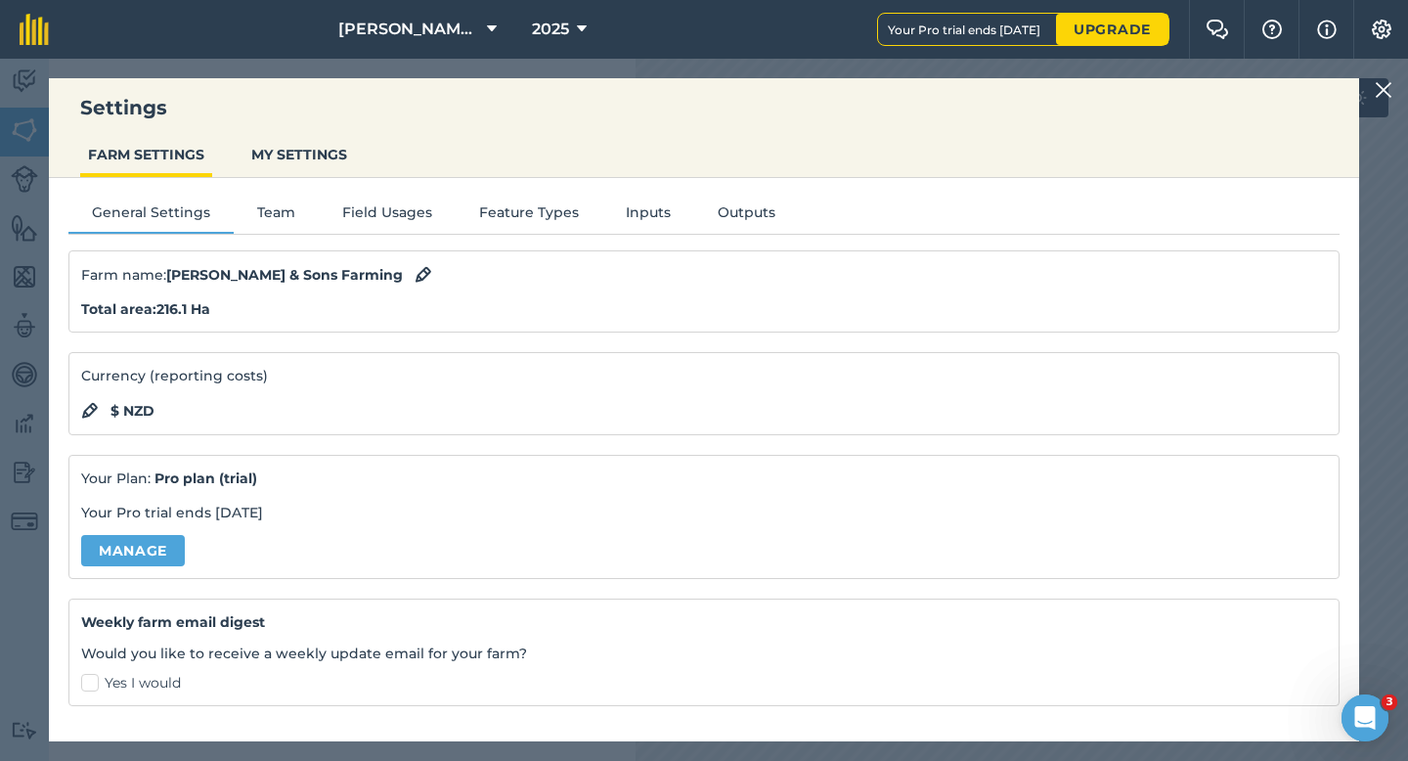
scroll to position [160, 0]
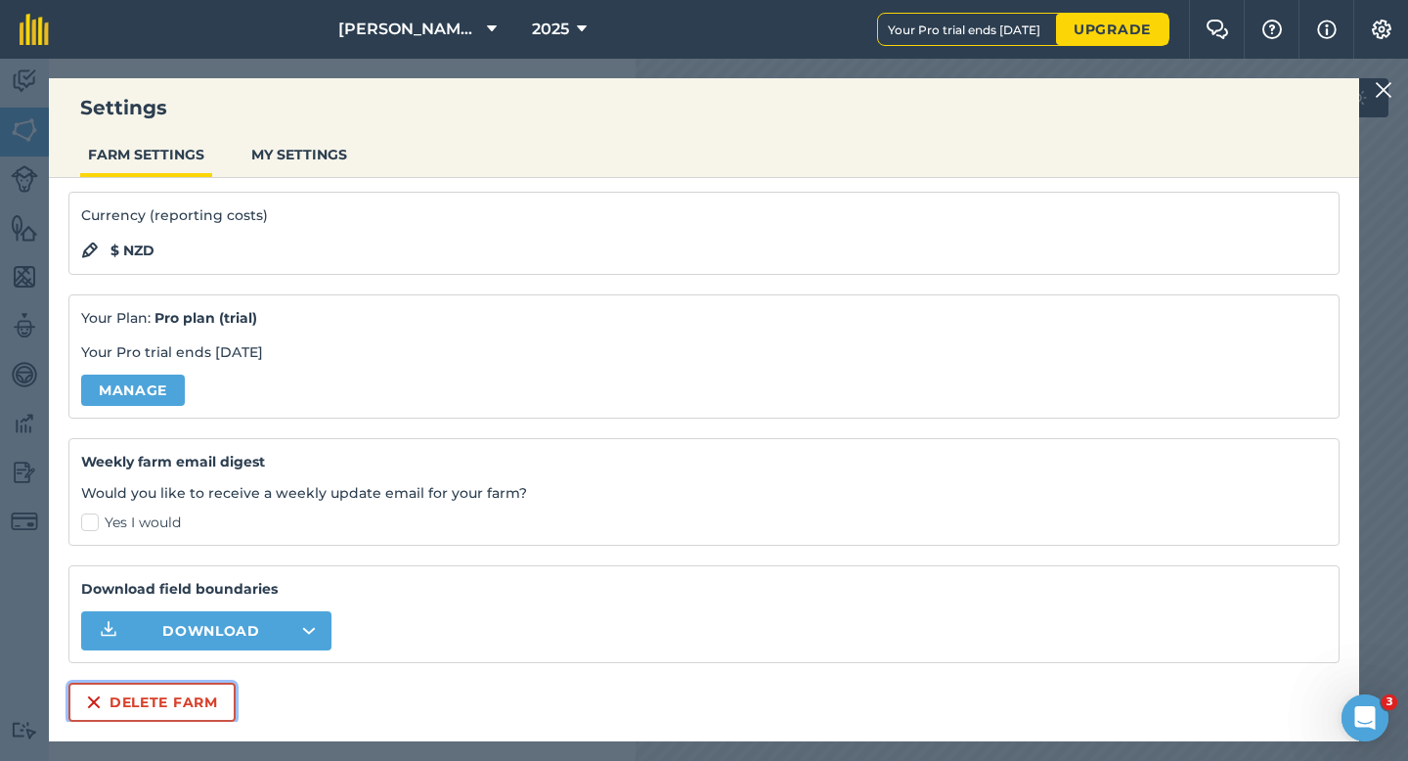
click at [146, 718] on button "Delete farm" at bounding box center [151, 701] width 167 height 39
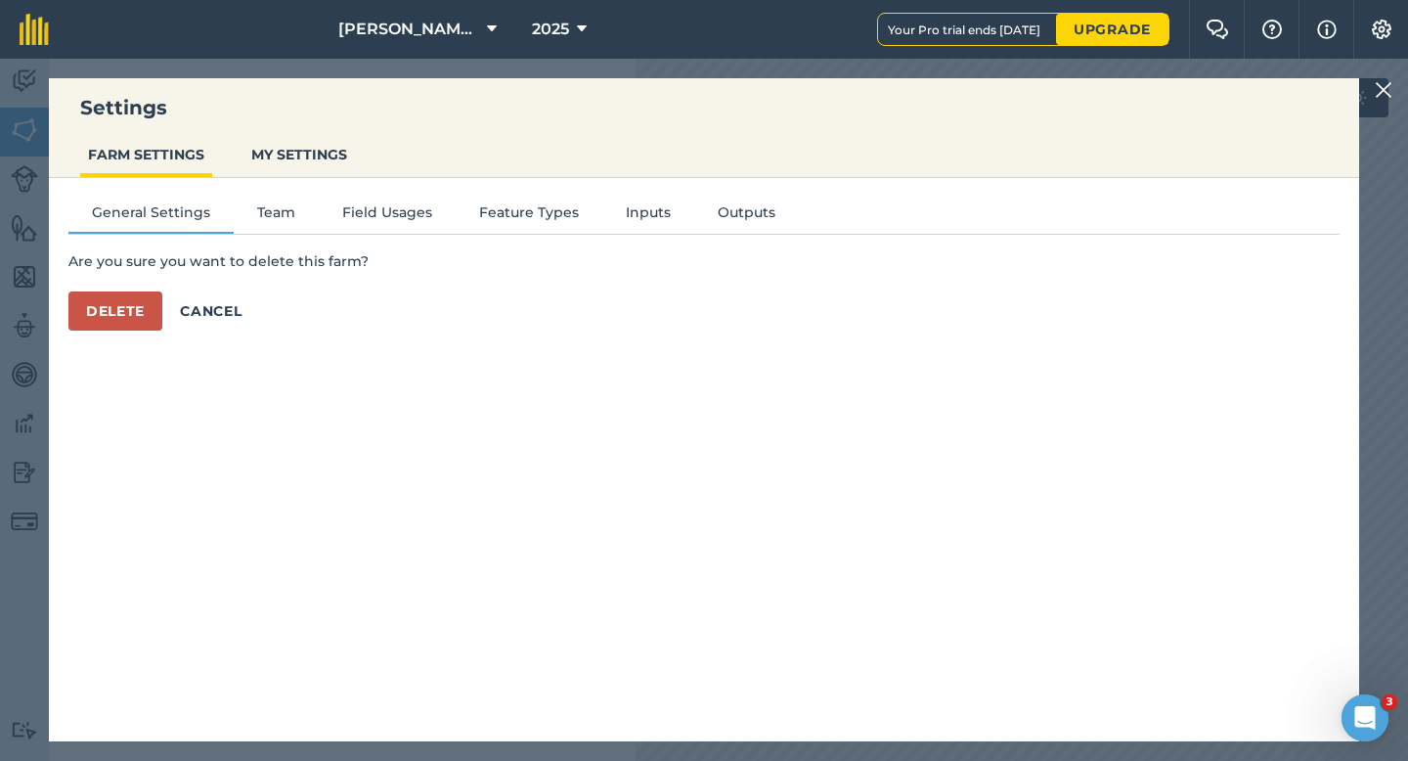
click at [129, 279] on div "Are you sure you want to delete this farm? Delete Cancel" at bounding box center [703, 290] width 1271 height 80
click at [129, 314] on button "Delete" at bounding box center [115, 310] width 94 height 39
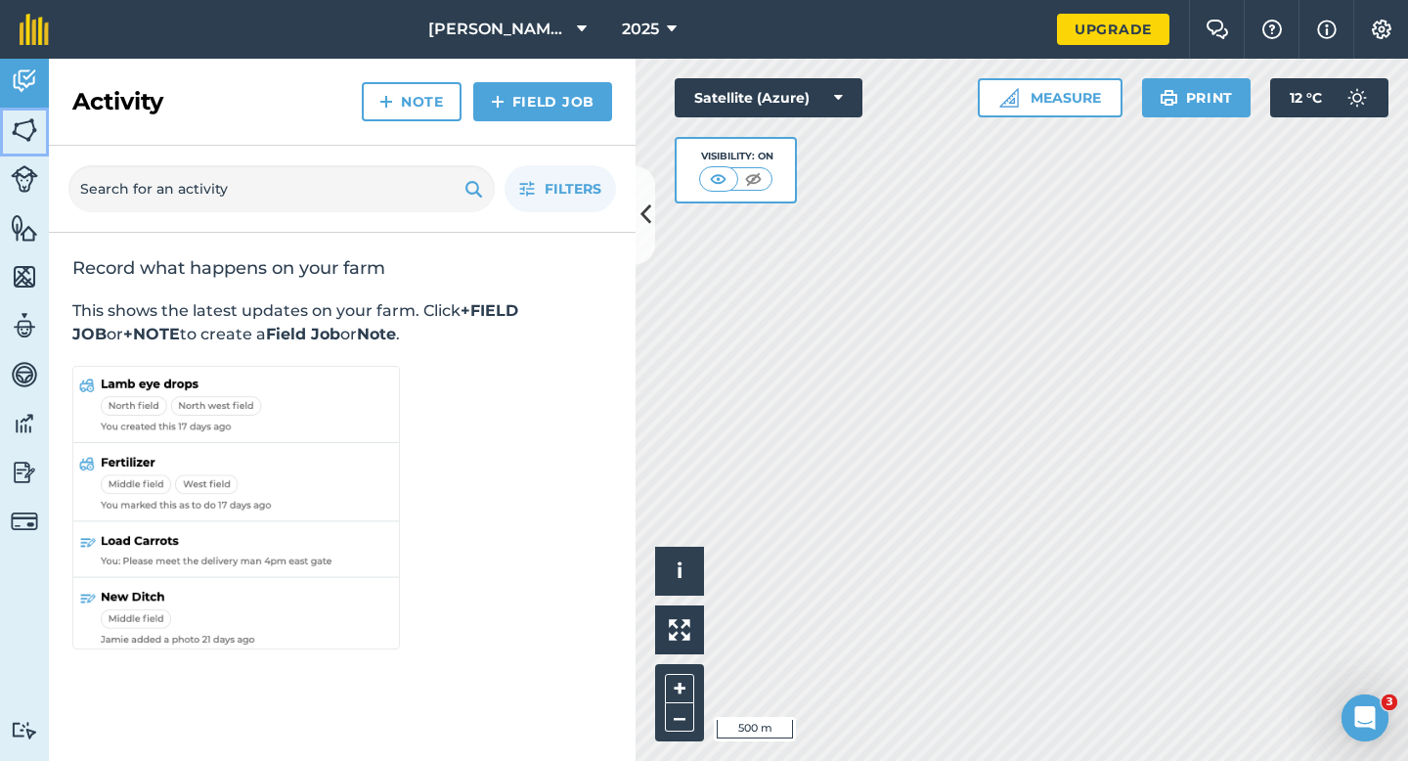
click at [2, 117] on link "Fields" at bounding box center [24, 132] width 49 height 49
